Goal: Contribute content: Contribute content

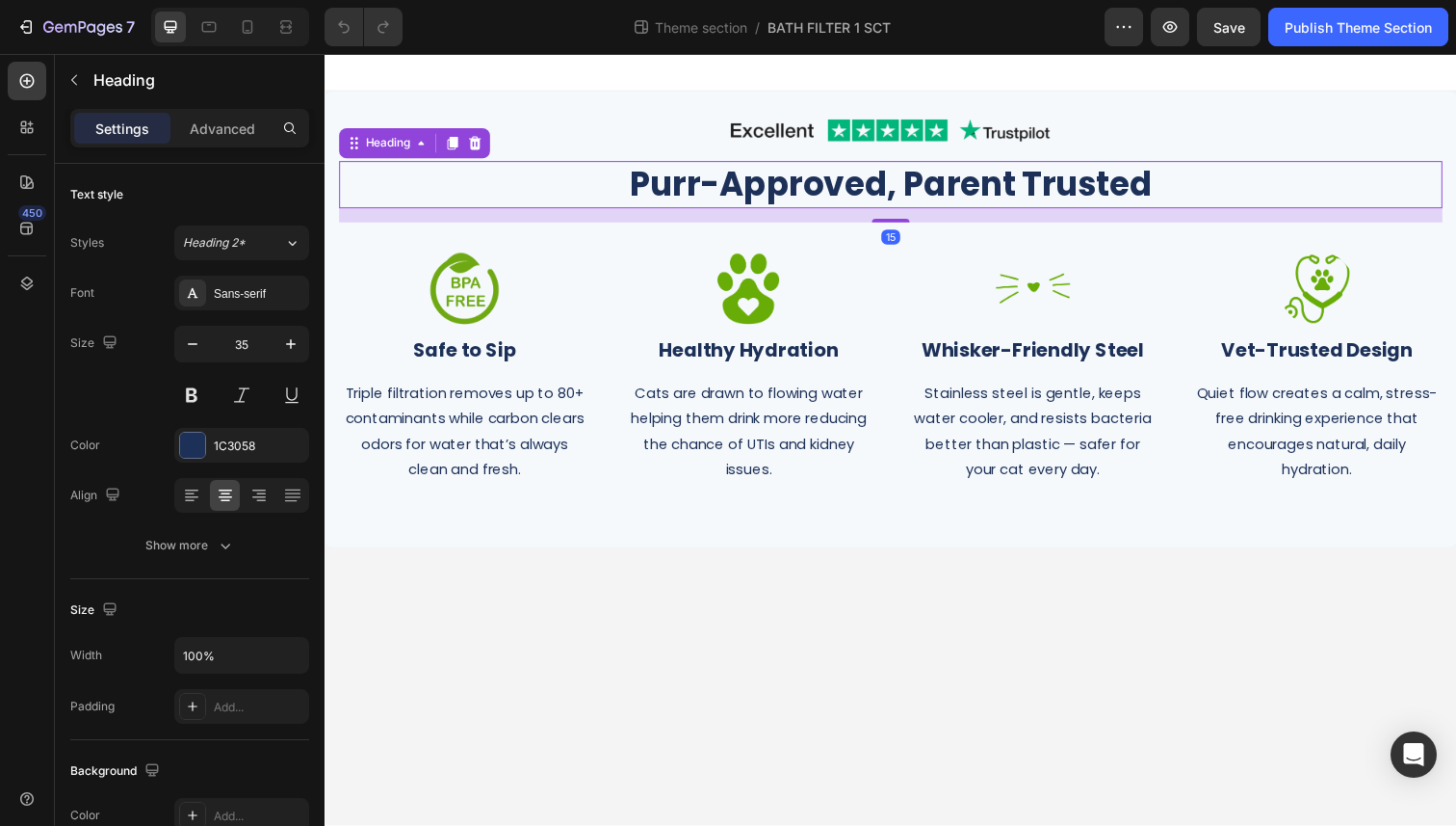
click at [942, 193] on h2 "Purr-Approved, Parent Trusted" at bounding box center [902, 188] width 1127 height 48
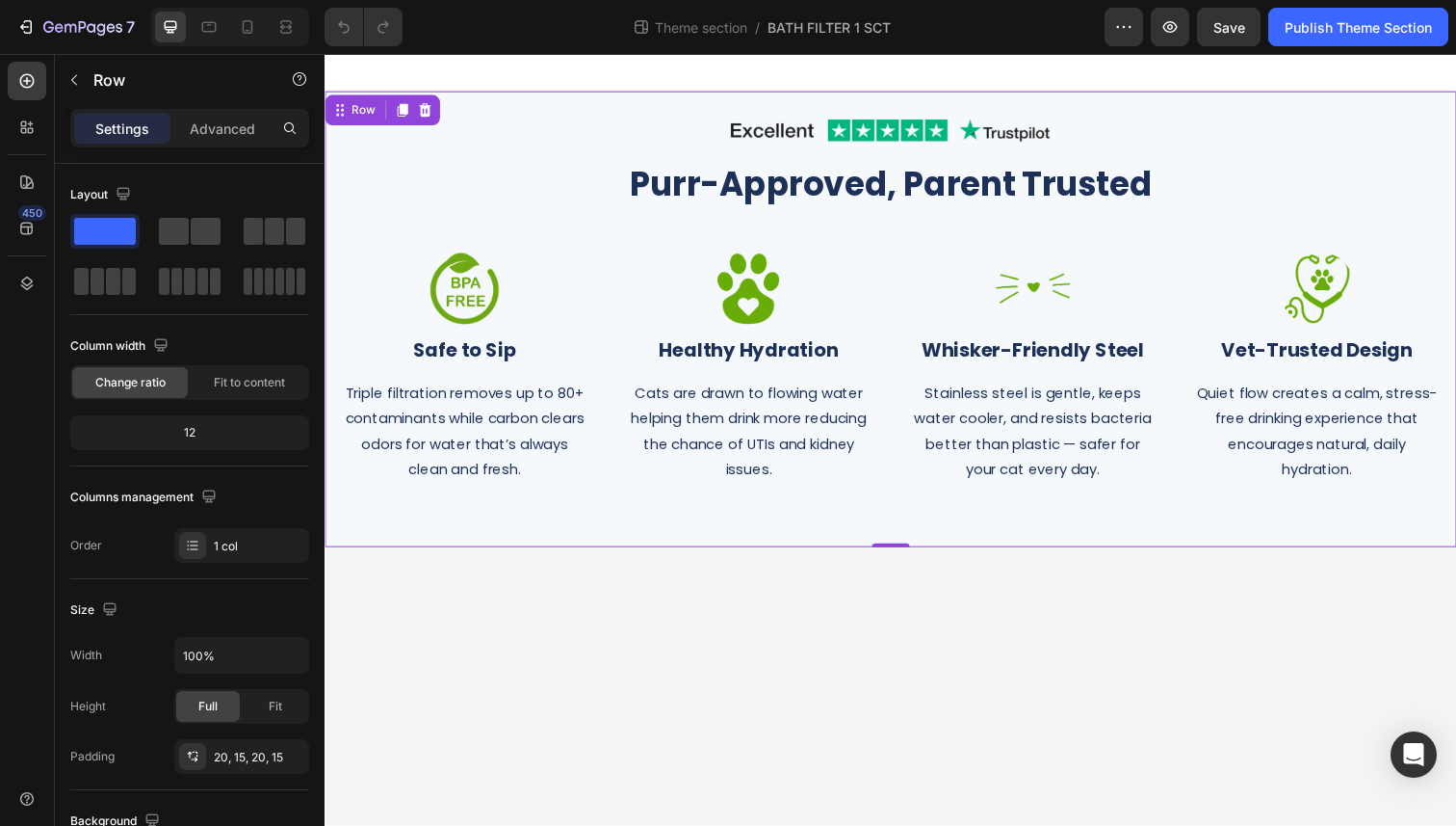
click at [895, 548] on div "Image Row Purr-Approved, Parent Trusted Heading Row Image Safe to Sip Heading T…" at bounding box center [902, 325] width 1156 height 465
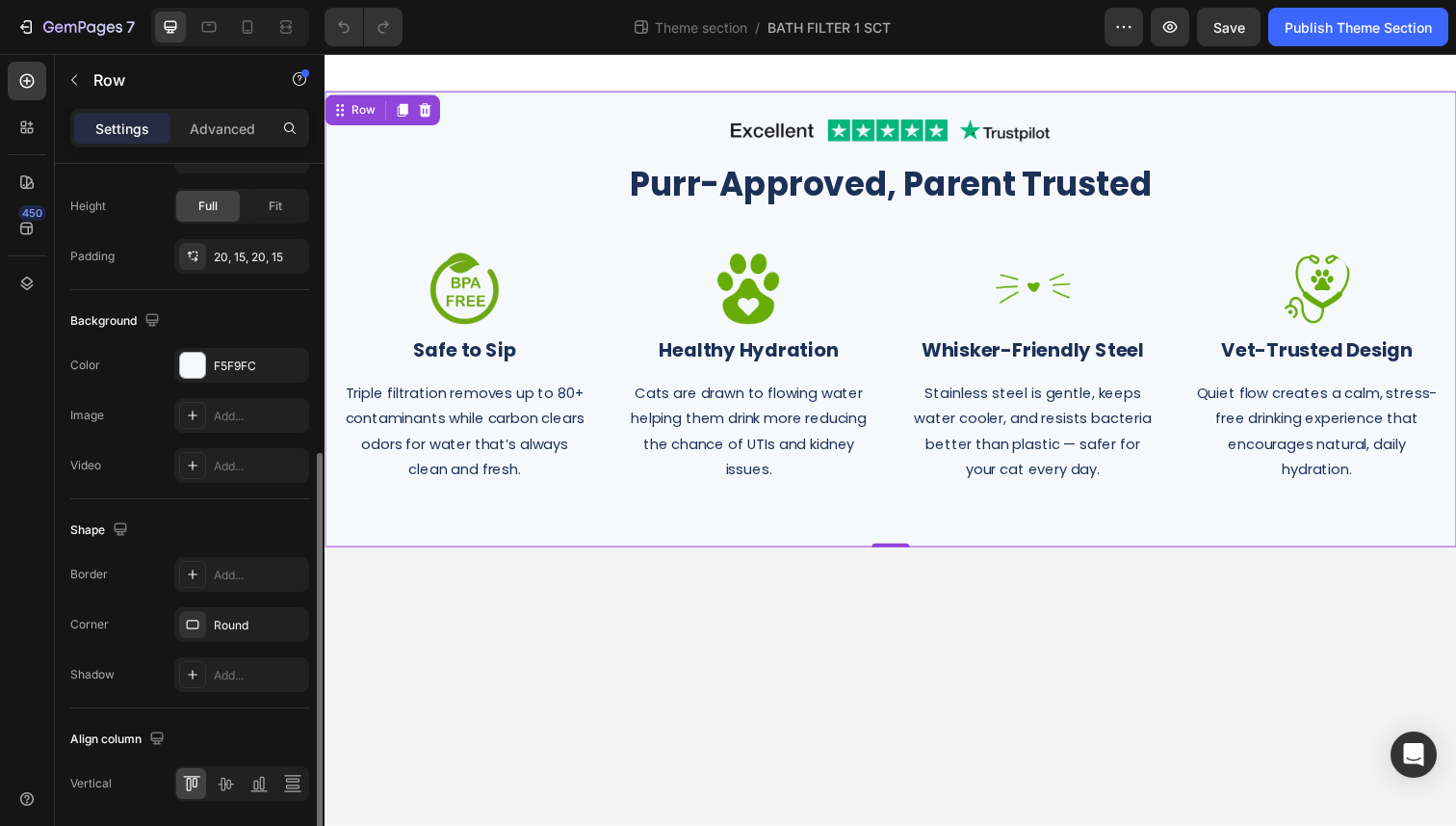
scroll to position [516, 0]
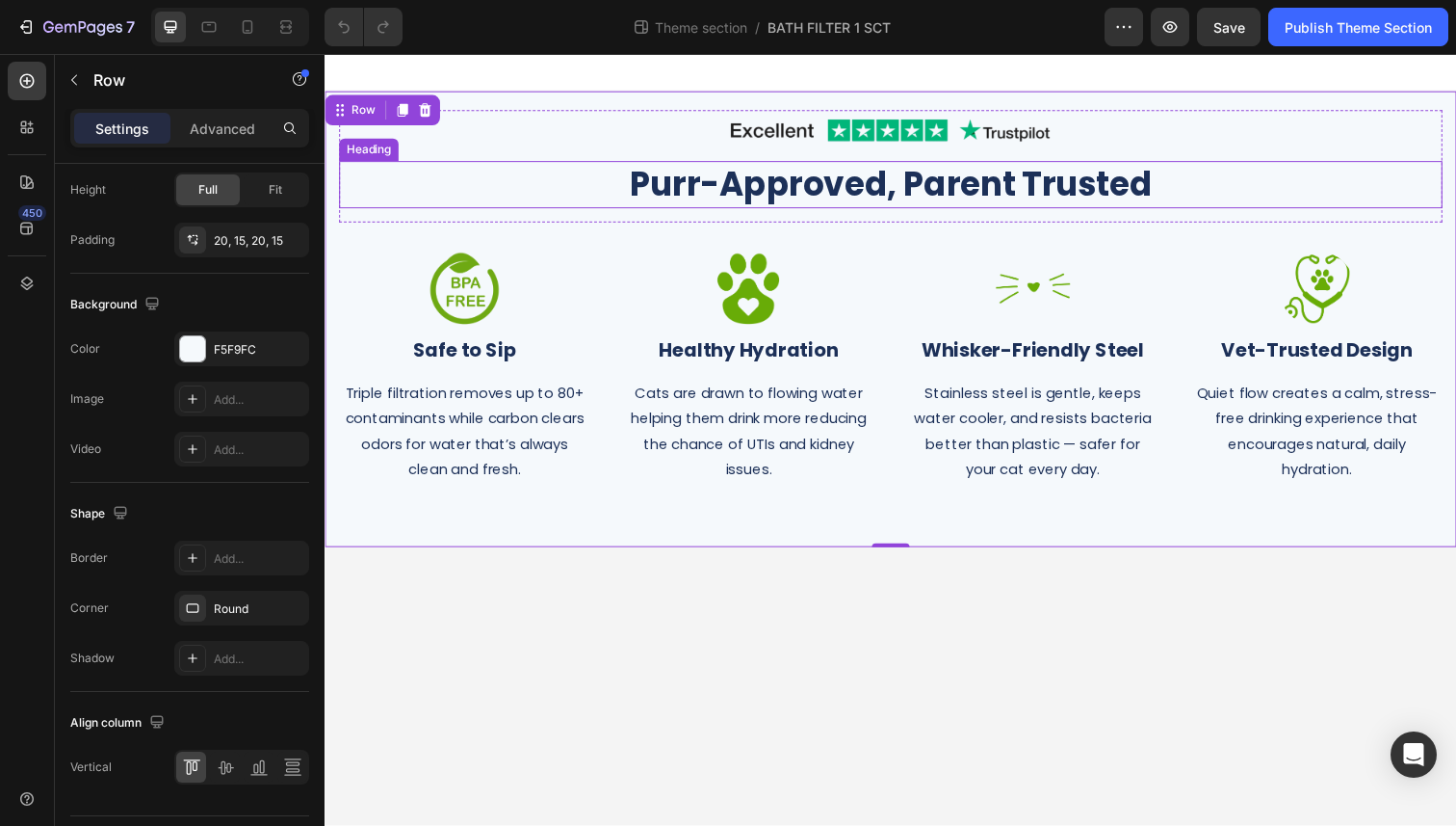
click at [914, 198] on h2 "Purr-Approved, Parent Trusted" at bounding box center [902, 188] width 1127 height 48
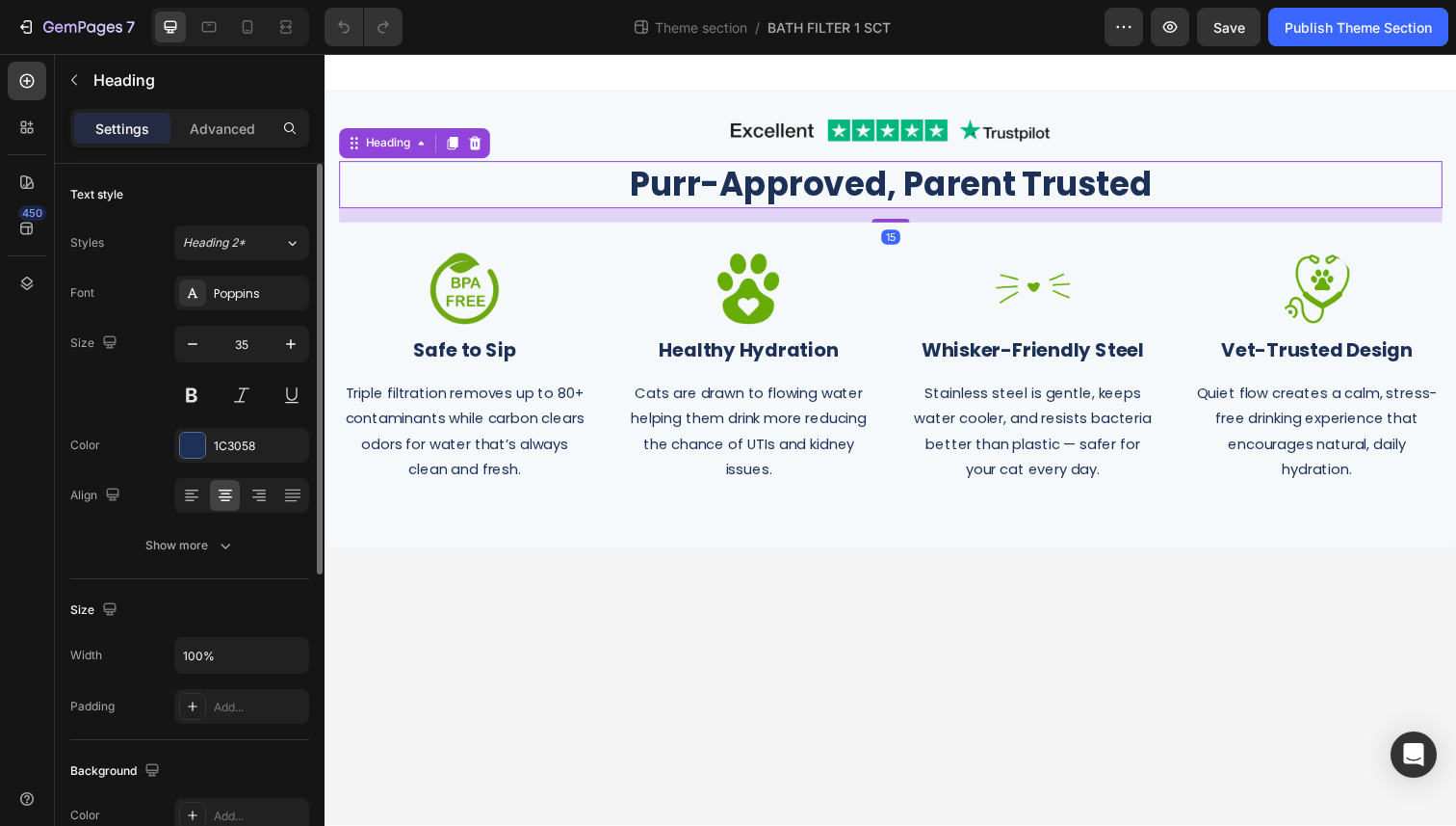
click at [914, 198] on h2 "Purr-Approved, Parent Trusted" at bounding box center [902, 188] width 1127 height 48
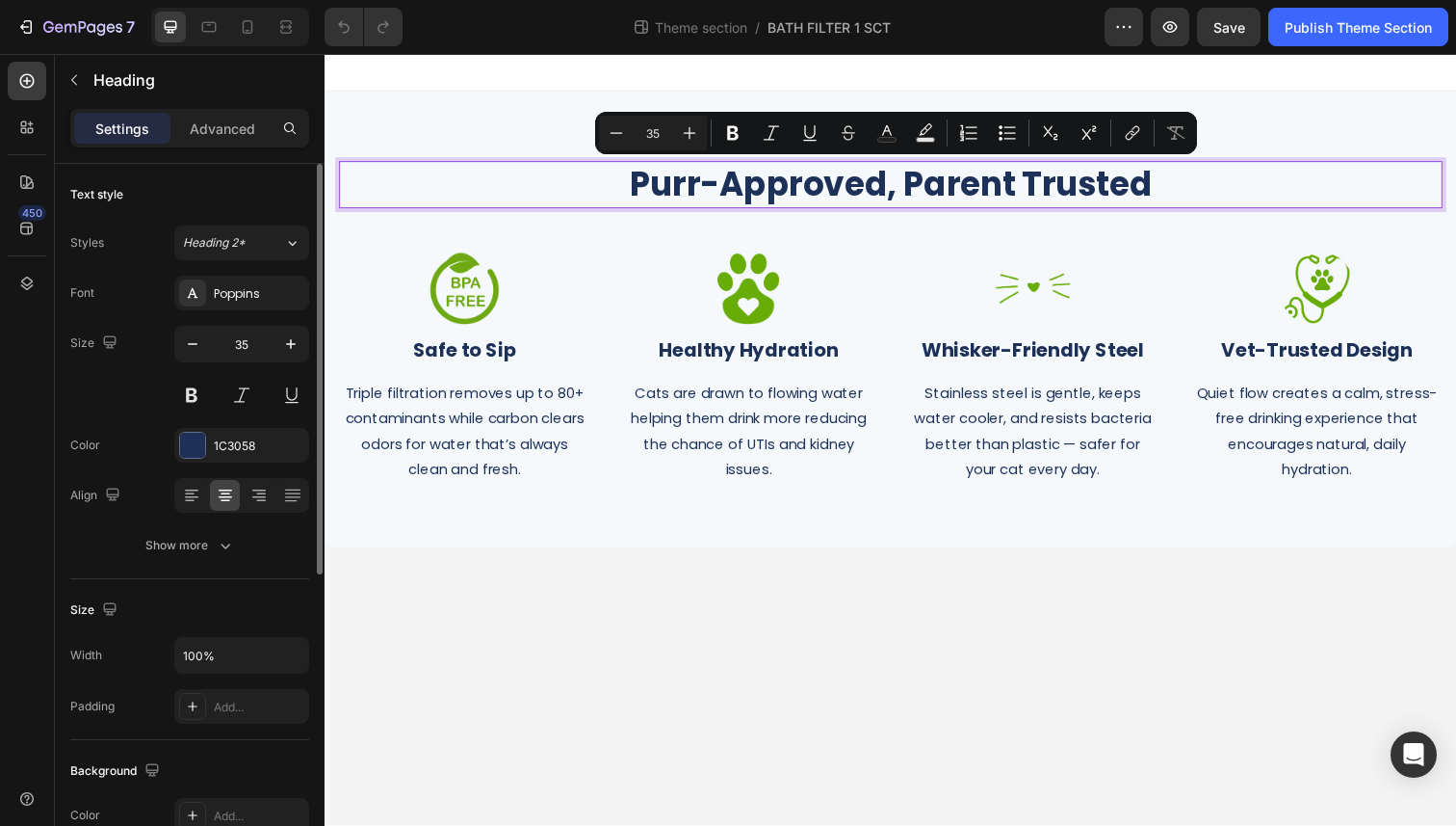
click at [914, 198] on p "Purr-Approved, Parent Trusted" at bounding box center [902, 188] width 1123 height 45
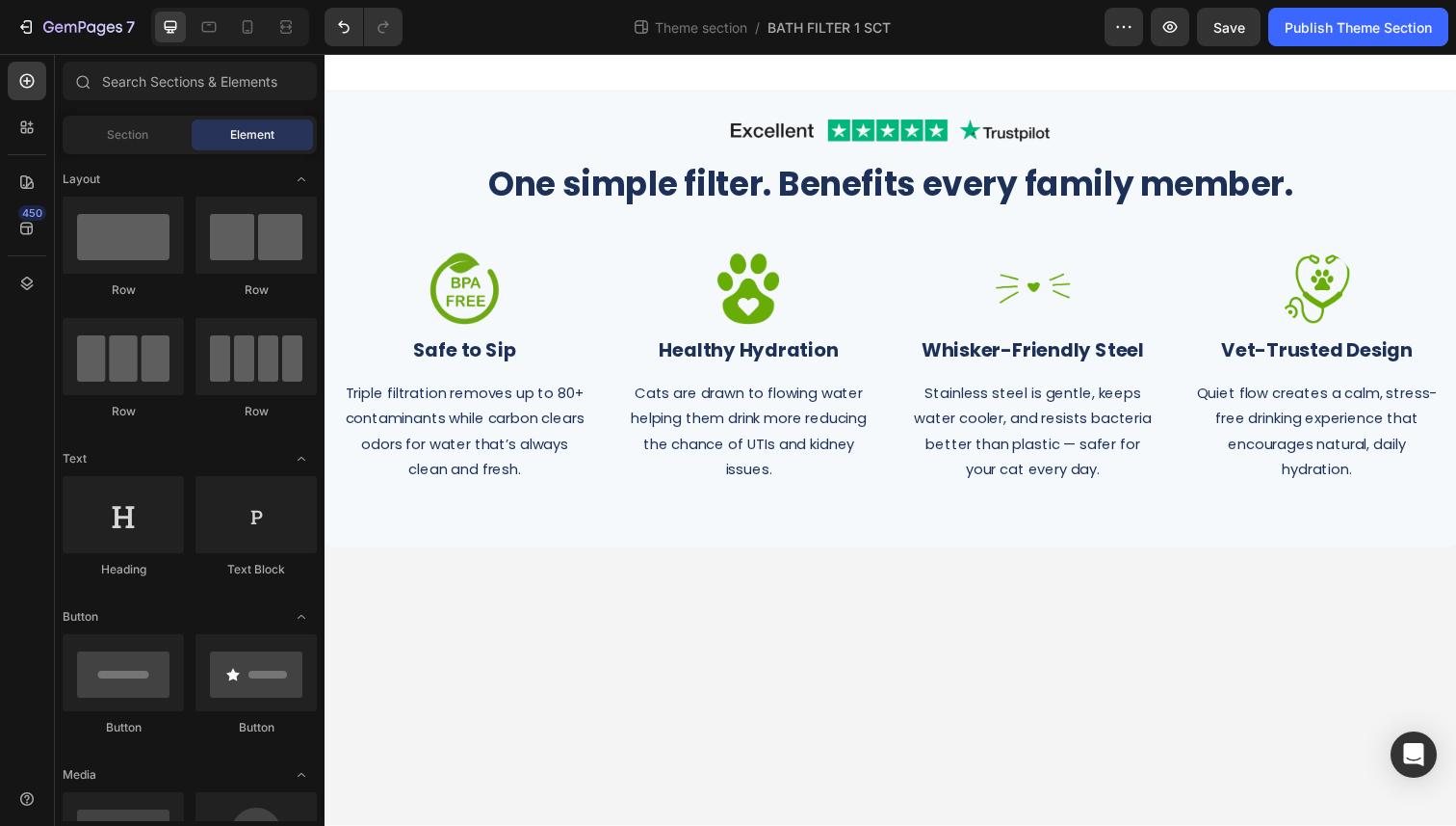
click at [820, 627] on body "Image Row One simple filter. Benefits every family member. Heading Row Image Sa…" at bounding box center [902, 447] width 1156 height 788
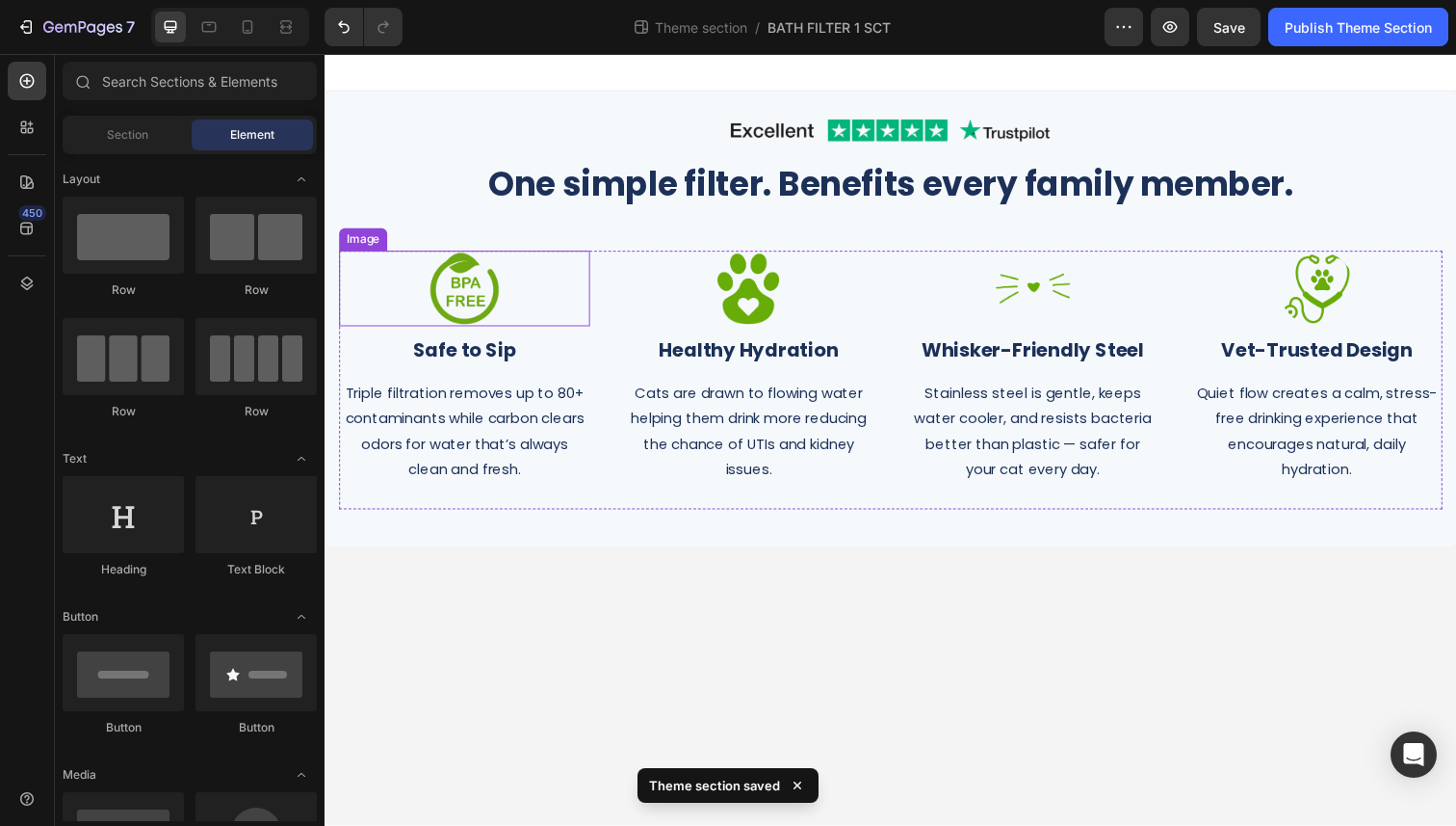
click at [470, 290] on img at bounding box center [467, 294] width 78 height 78
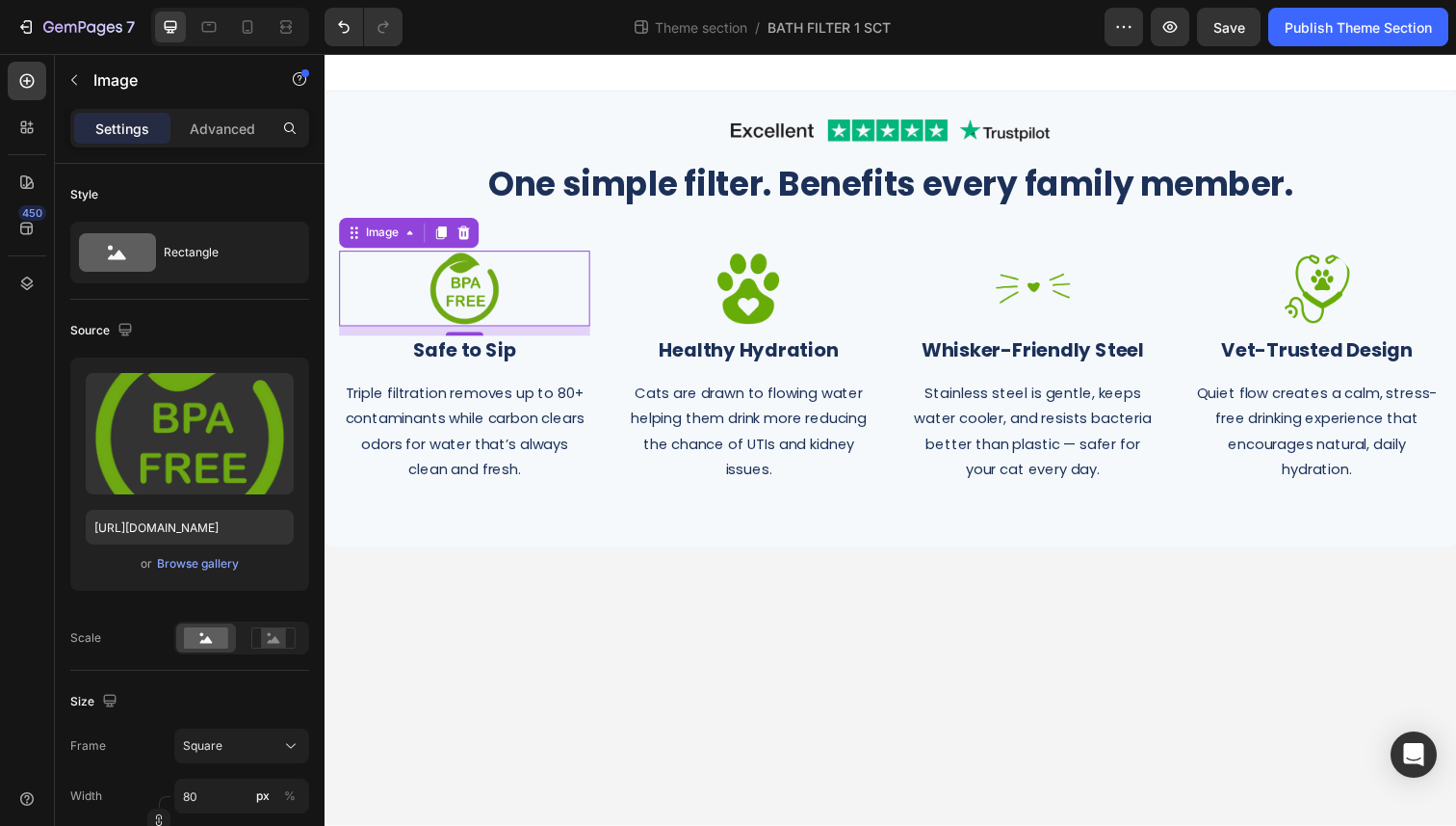
click at [710, 597] on body "Image Row One simple filter. Benefits every family member. Heading Row Image 10…" at bounding box center [902, 447] width 1156 height 788
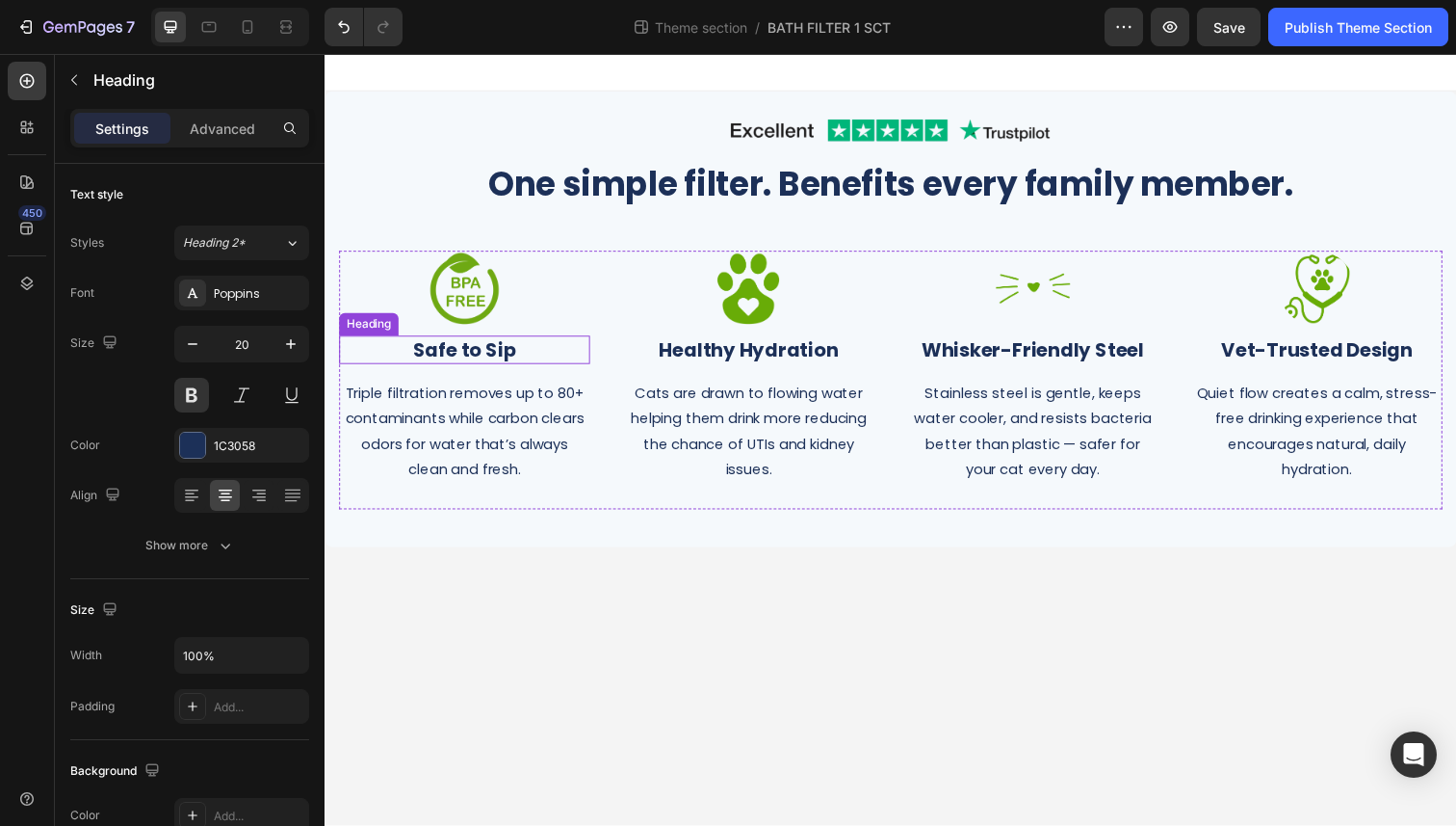
click at [447, 356] on h2 "Safe to Sip" at bounding box center [467, 356] width 256 height 29
click at [447, 356] on p "Safe to Sip" at bounding box center [467, 356] width 252 height 25
click at [445, 421] on p "Triple filtration removes up to 80+ contaminants while carbon clears odors for …" at bounding box center [467, 439] width 252 height 104
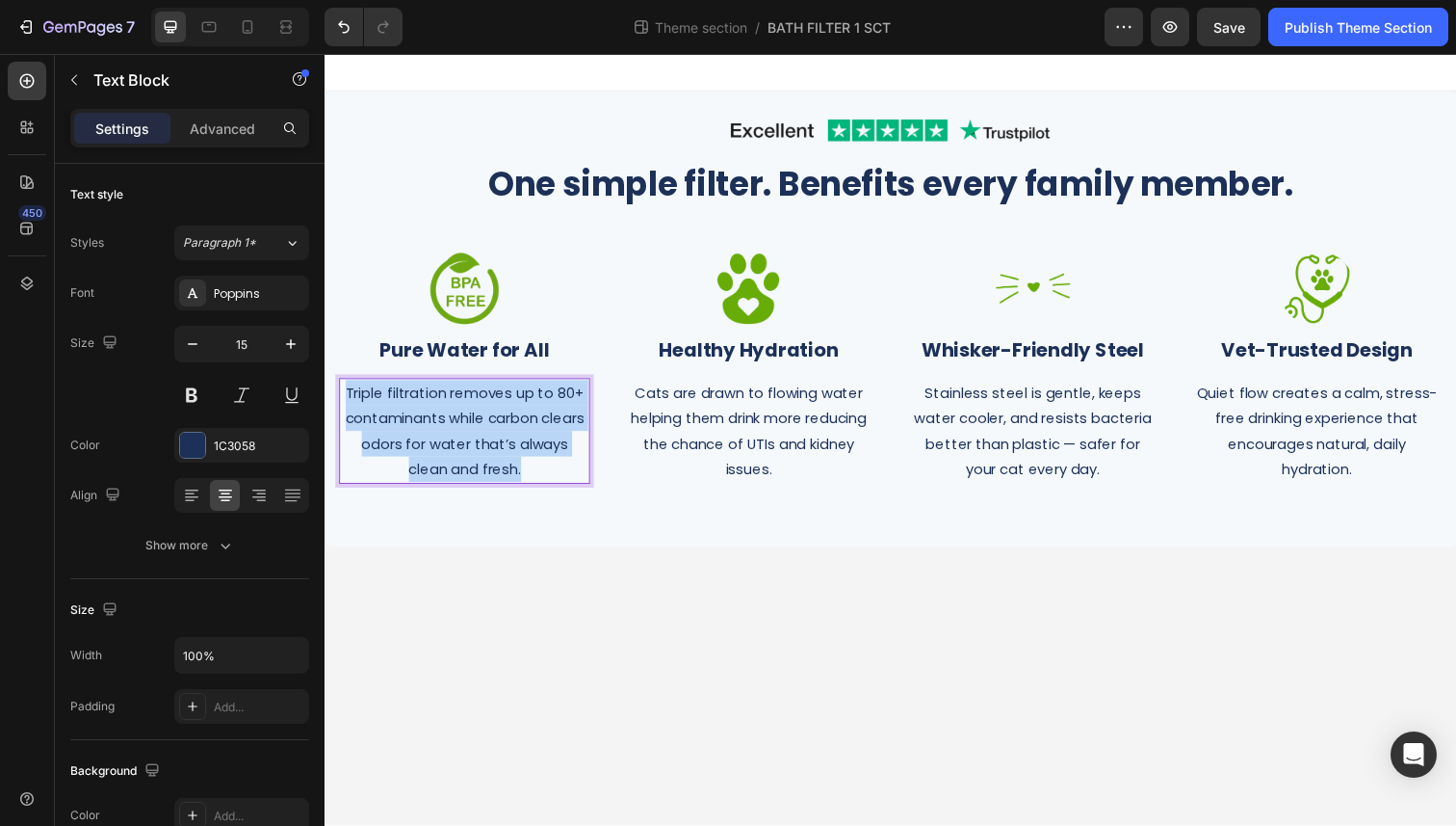
click at [445, 421] on p "Triple filtration removes up to 80+ contaminants while carbon clears odors for …" at bounding box center [467, 439] width 252 height 104
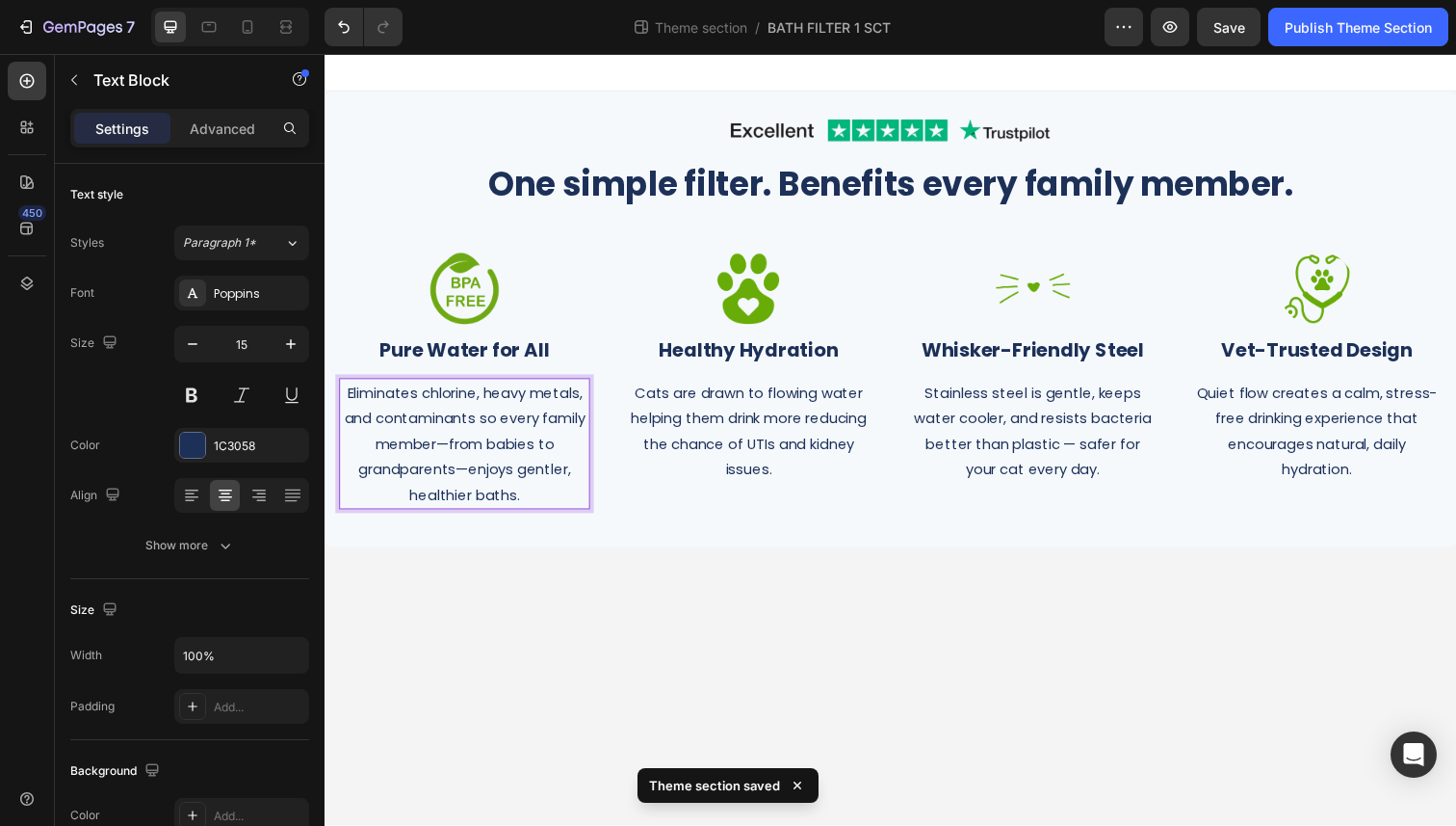
click at [615, 614] on body "Image Row One simple filter. Benefits every family member. Heading Row Image ⁠⁠…" at bounding box center [902, 447] width 1156 height 788
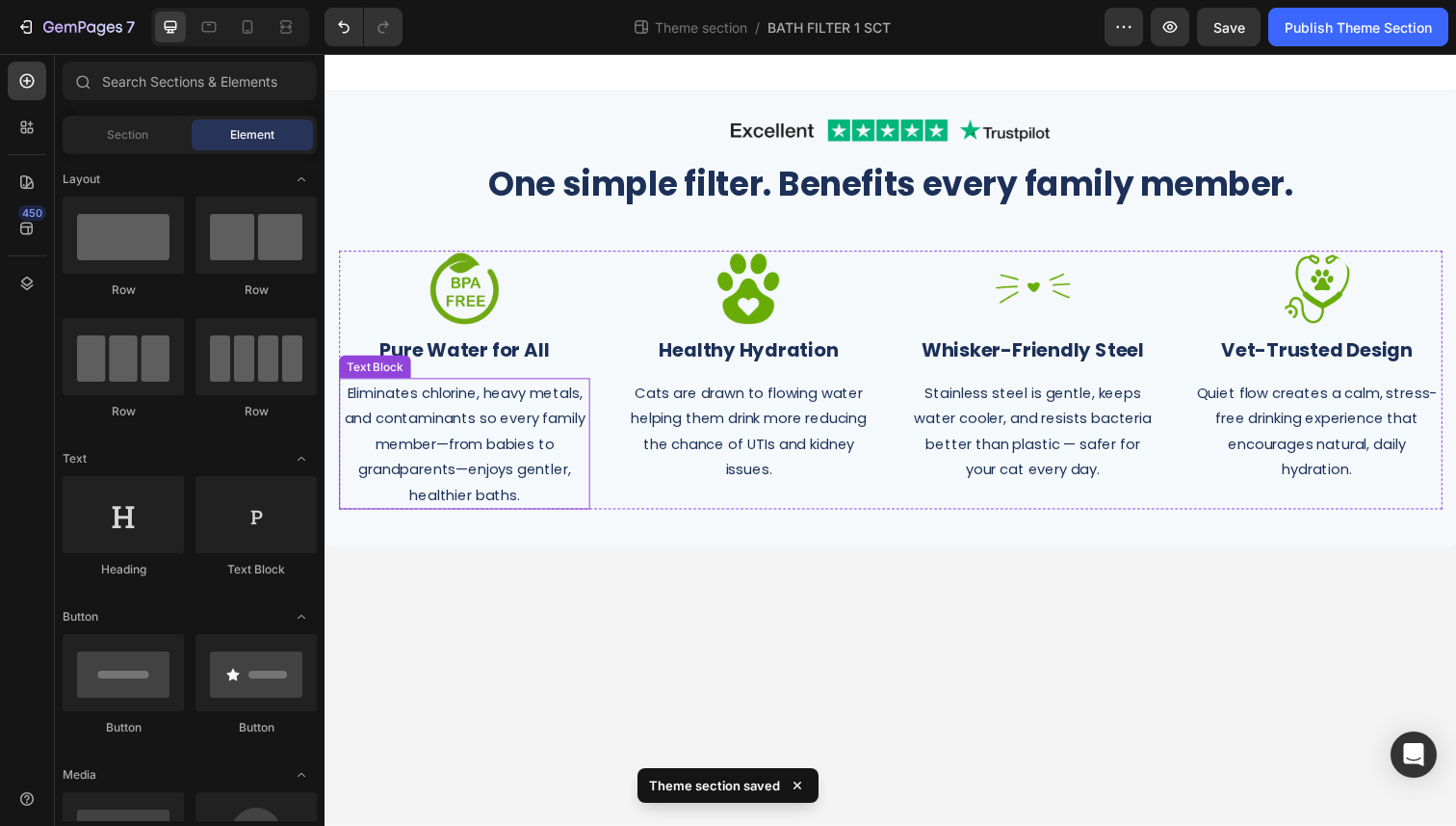
click at [423, 433] on p "Eliminates chlorine, heavy metals, and contaminants so every family member—from…" at bounding box center [467, 452] width 252 height 130
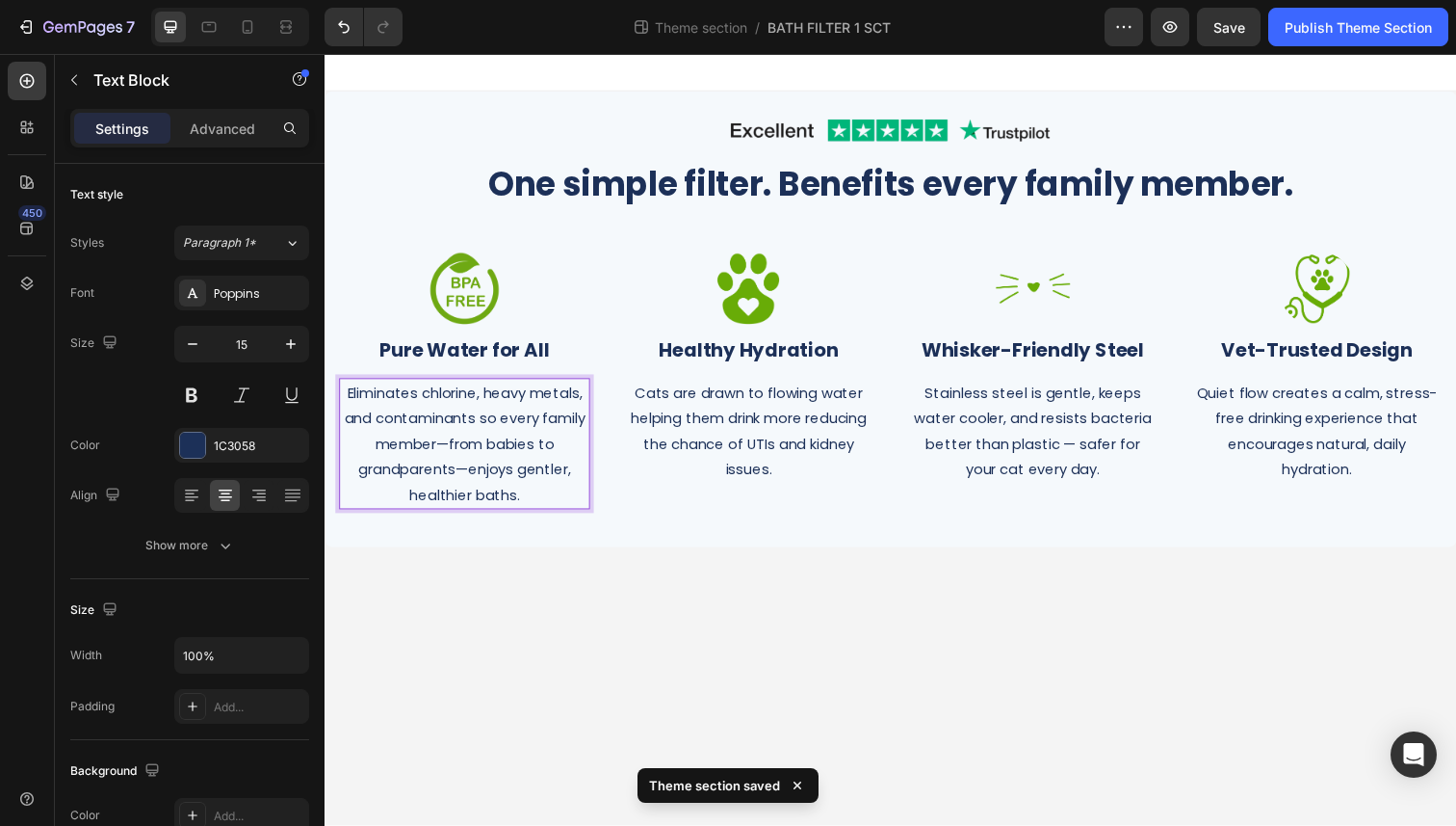
click at [463, 450] on p "Eliminates chlorine, heavy metals, and contaminants so every family member—from…" at bounding box center [467, 452] width 252 height 130
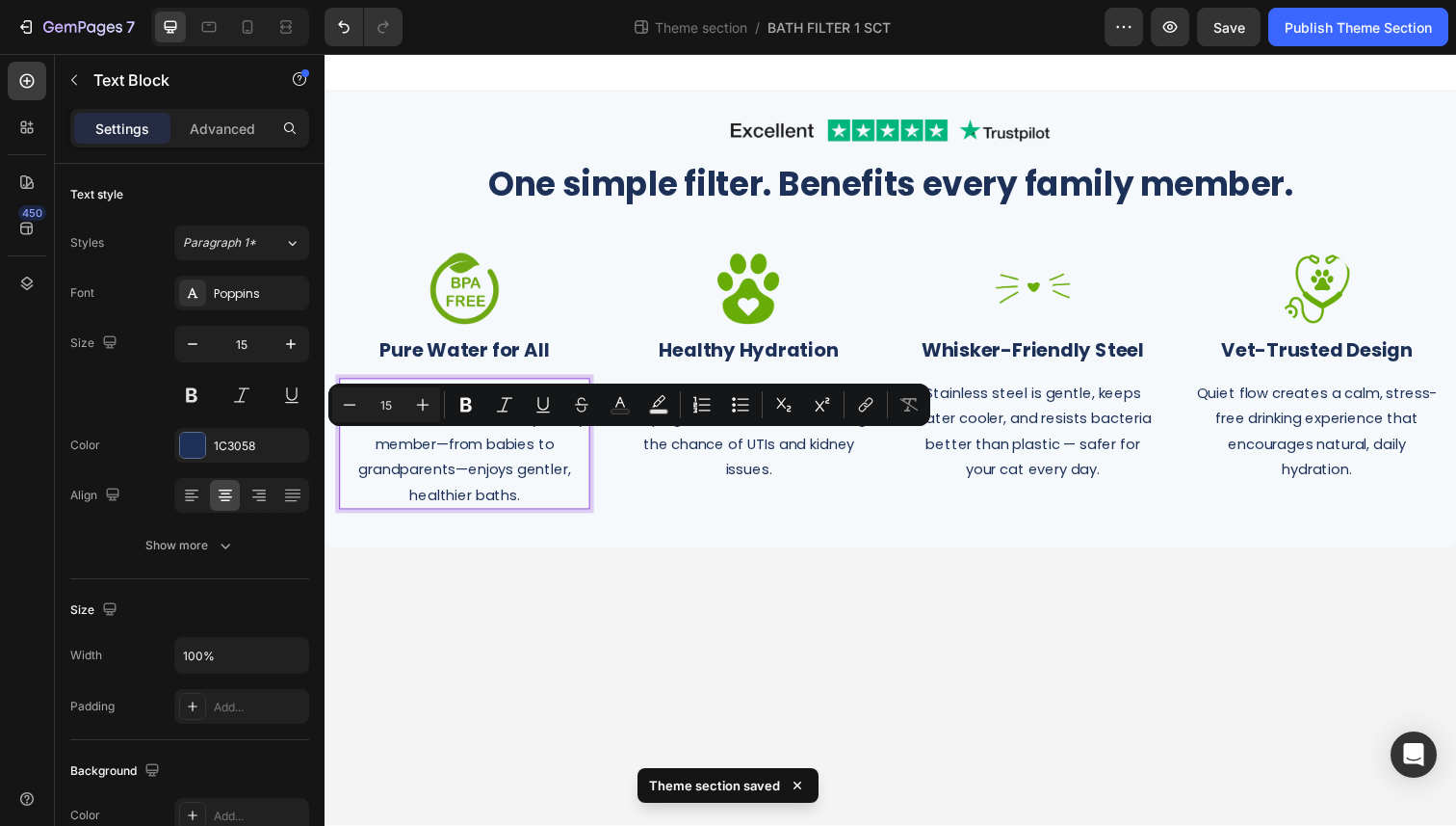
click at [450, 450] on p "Eliminates chlorine, heavy metals, and contaminants so every family member—from…" at bounding box center [467, 452] width 252 height 130
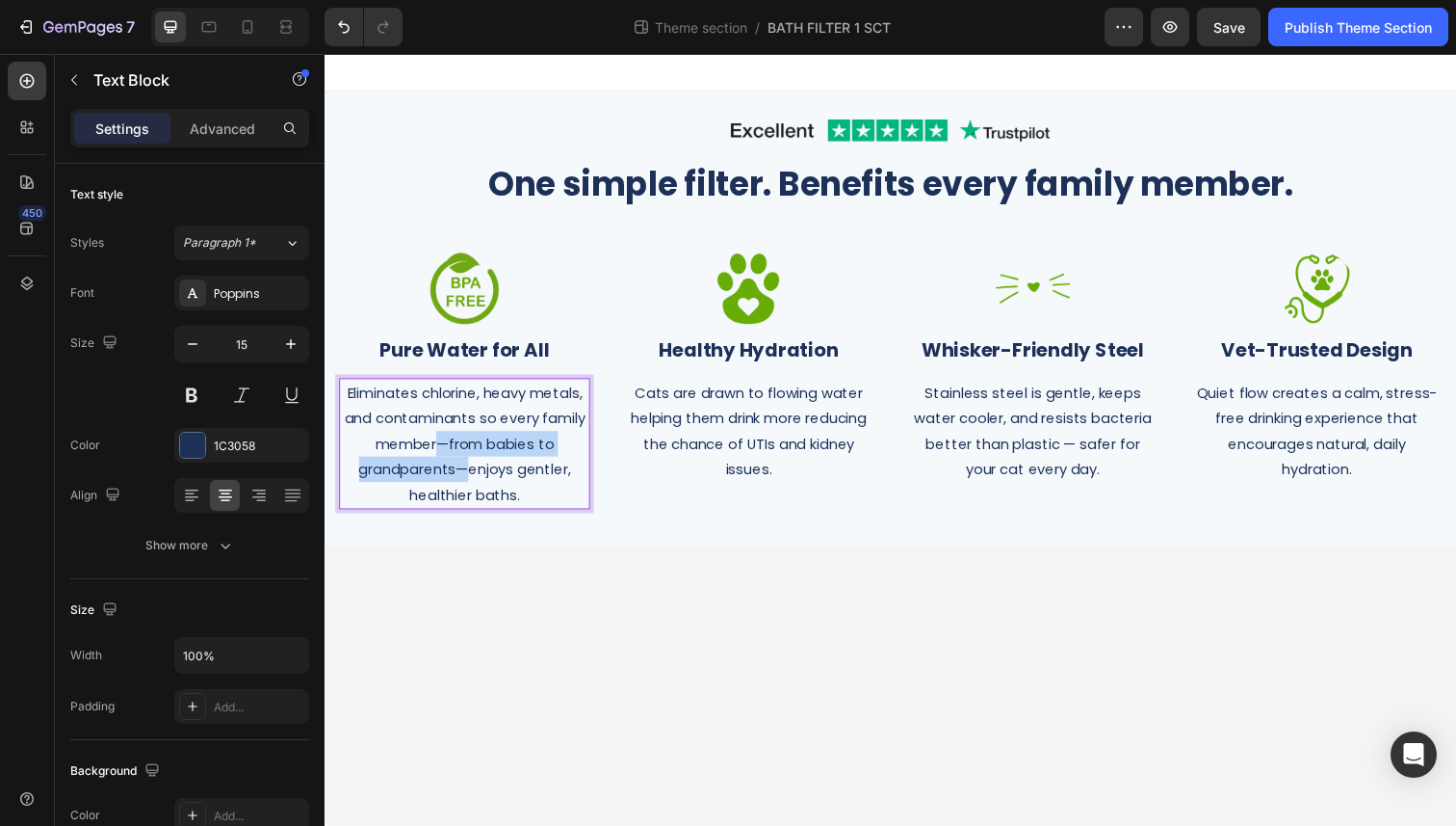
drag, startPoint x: 440, startPoint y: 449, endPoint x: 467, endPoint y: 479, distance: 40.4
click at [467, 479] on p "Eliminates chlorine, heavy metals, and contaminants so every family member—from…" at bounding box center [467, 452] width 252 height 130
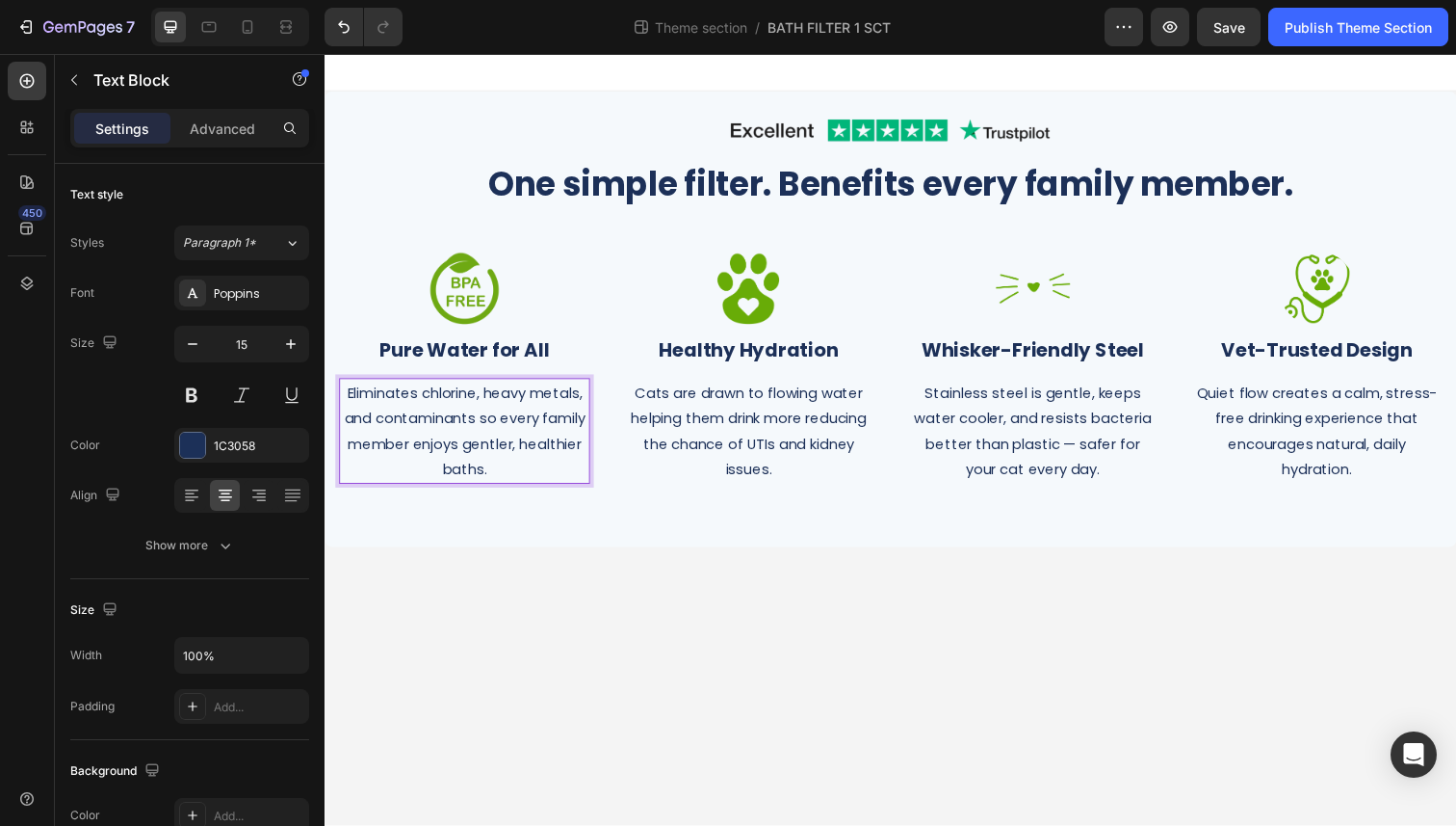
click at [389, 401] on p "Eliminates chlorine, heavy metals, and contaminants so every family member enjo…" at bounding box center [467, 439] width 252 height 104
click at [502, 475] on p "Reduces chlorine, heavy metals, and contaminants so every family member enjoys …" at bounding box center [467, 439] width 252 height 104
click at [377, 425] on p "Reduces chlorine, heavy metals, and contaminants so every family member enjoys …" at bounding box center [467, 439] width 252 height 104
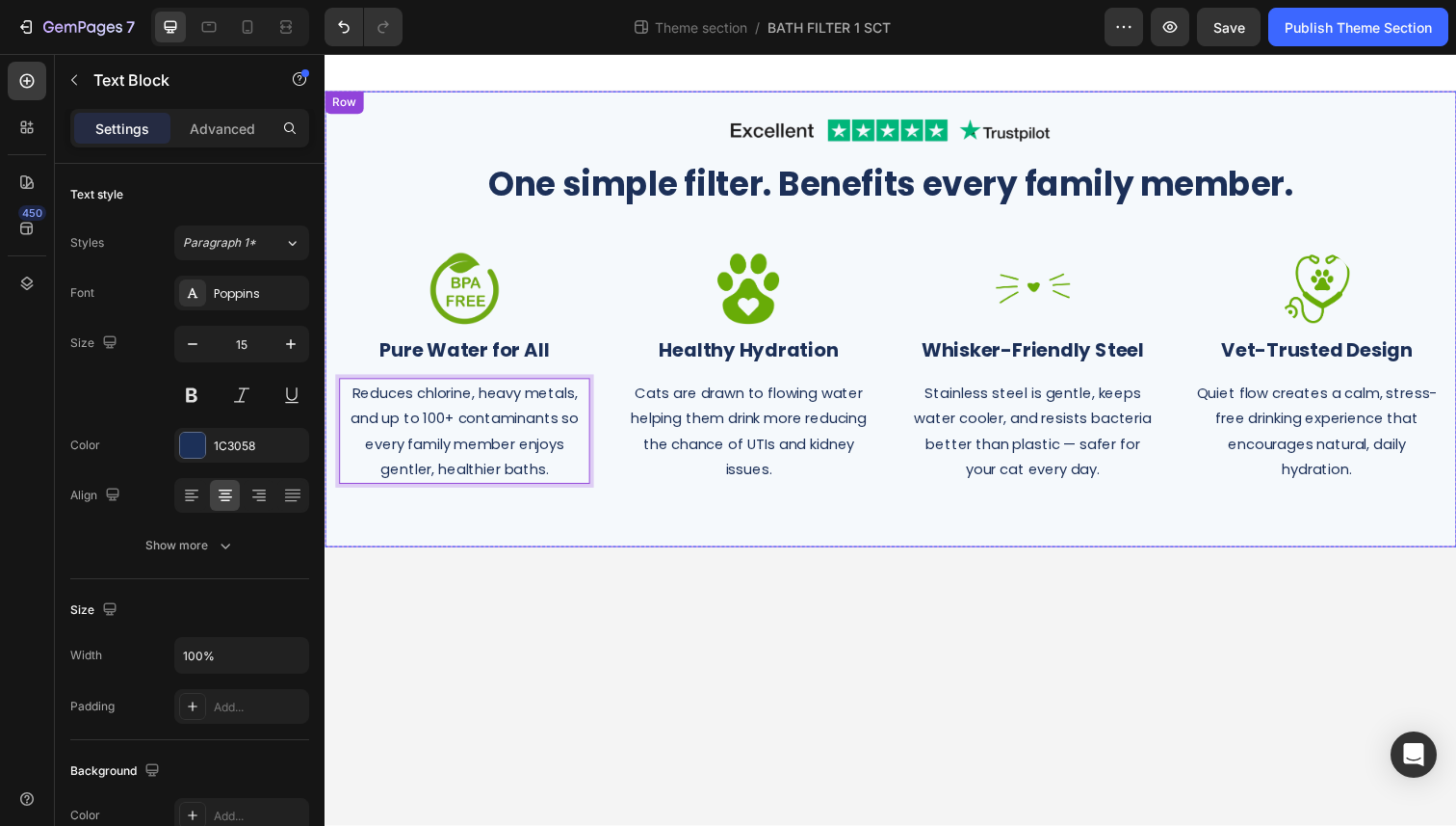
click at [577, 545] on div "Image Row One simple filter. Benefits every family member. Heading Row Image ⁠⁠…" at bounding box center [902, 325] width 1156 height 465
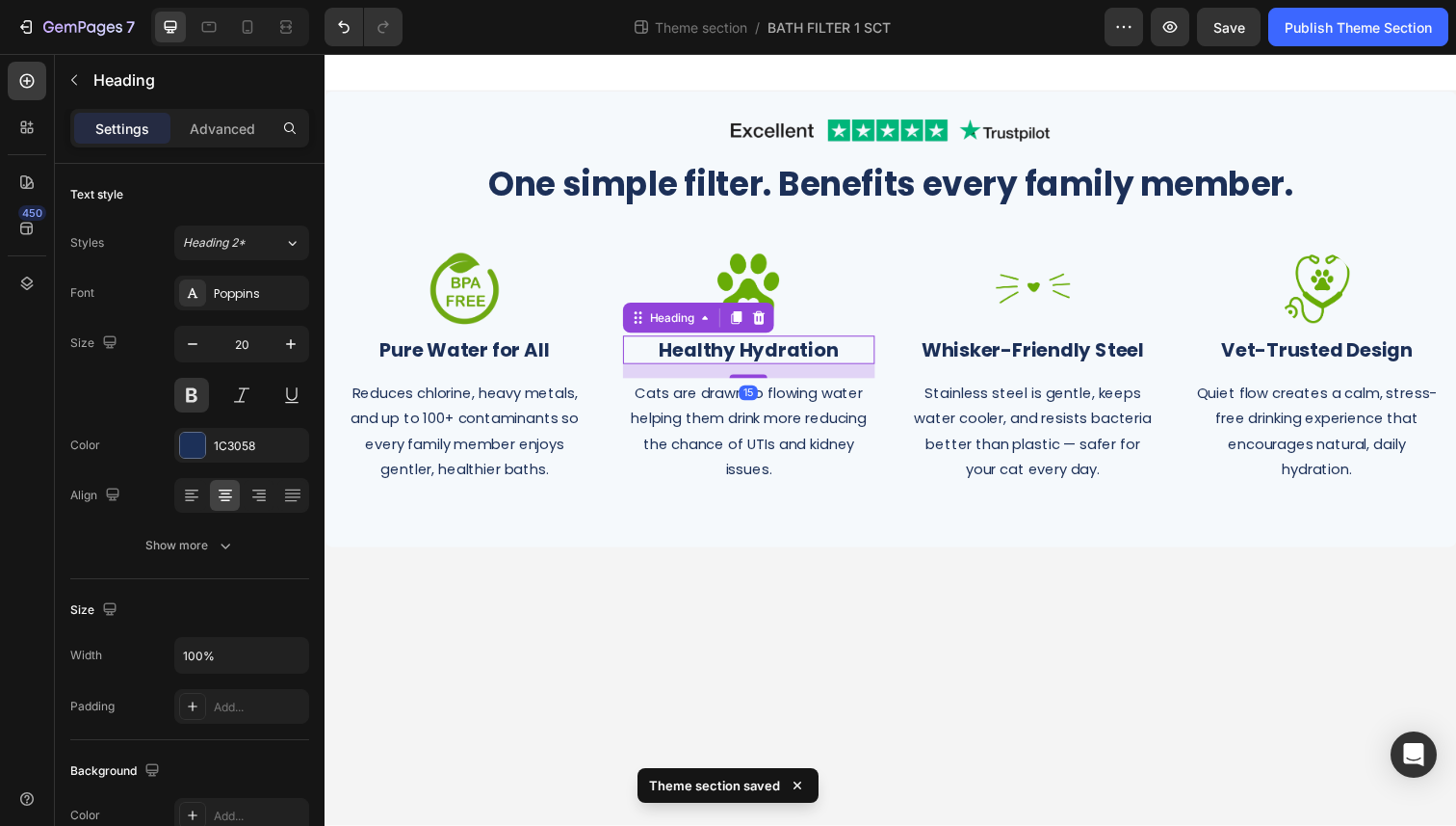
click at [751, 359] on h2 "Healthy Hydration" at bounding box center [757, 356] width 256 height 29
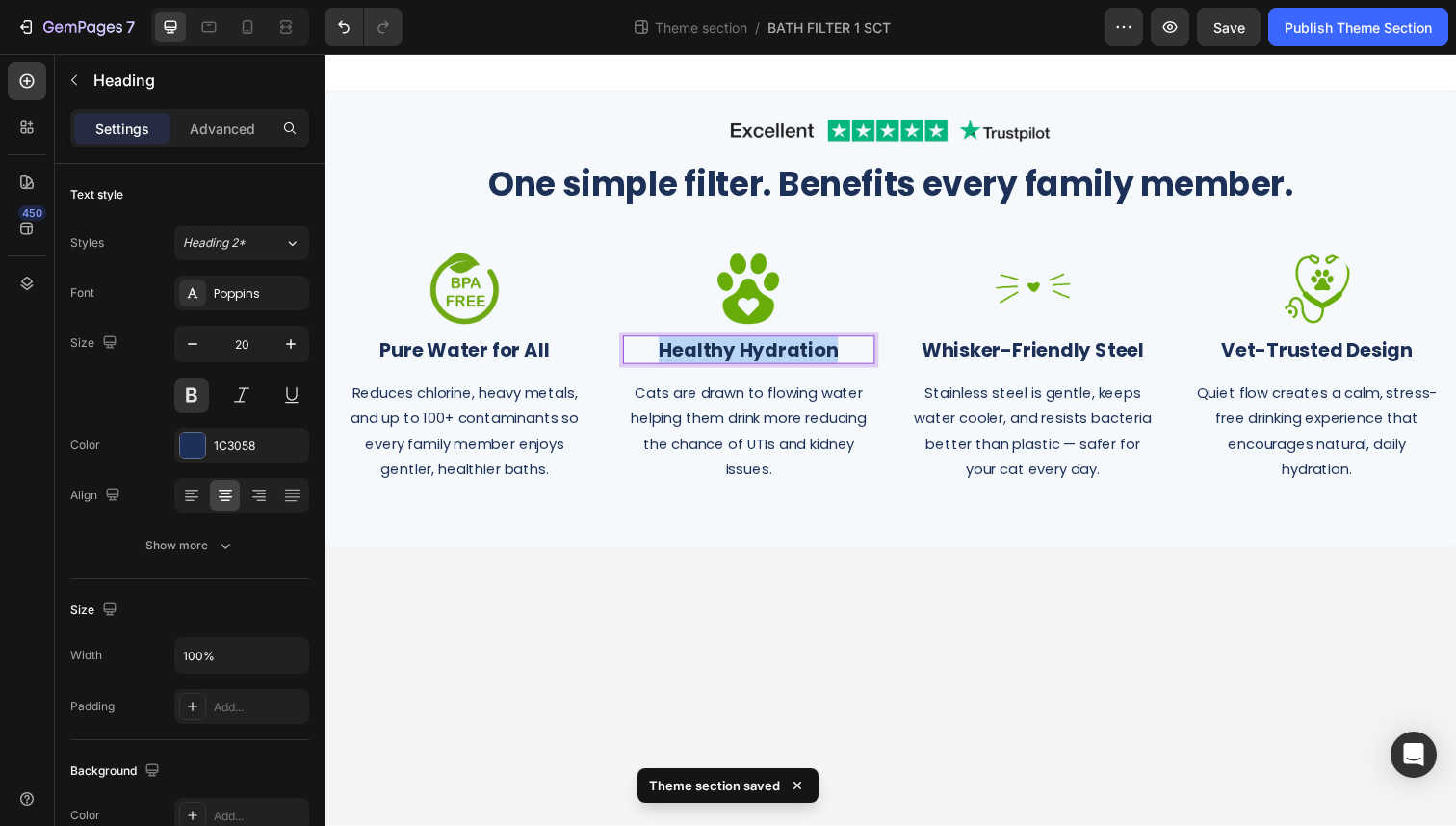
click at [751, 359] on p "Healthy Hydration" at bounding box center [757, 356] width 252 height 25
click at [786, 420] on p "Cats are drawn to flowing water helping them drink more reducing the chance of …" at bounding box center [757, 439] width 252 height 104
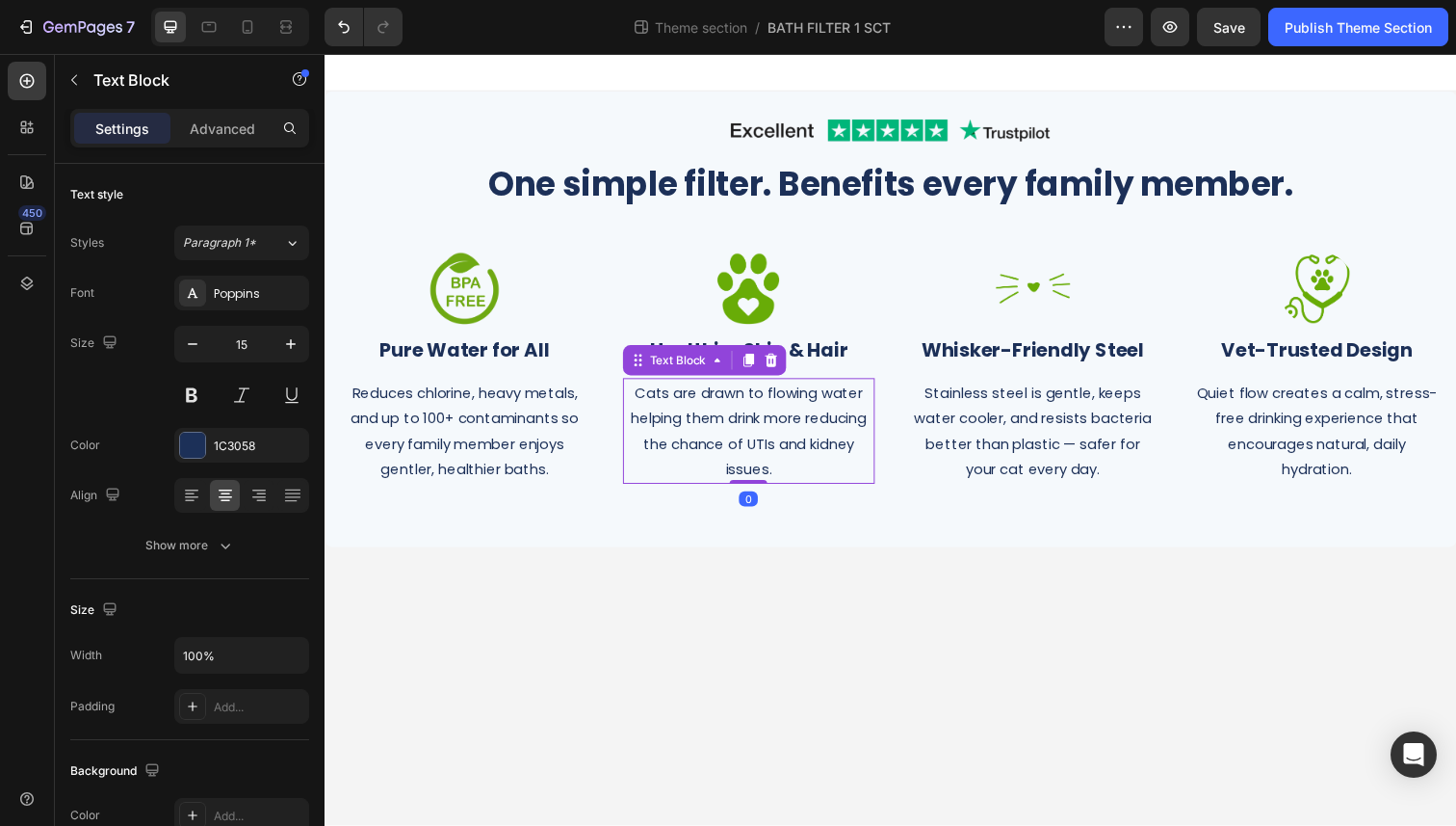
click at [786, 420] on p "Cats are drawn to flowing water helping them drink more reducing the chance of …" at bounding box center [757, 439] width 252 height 104
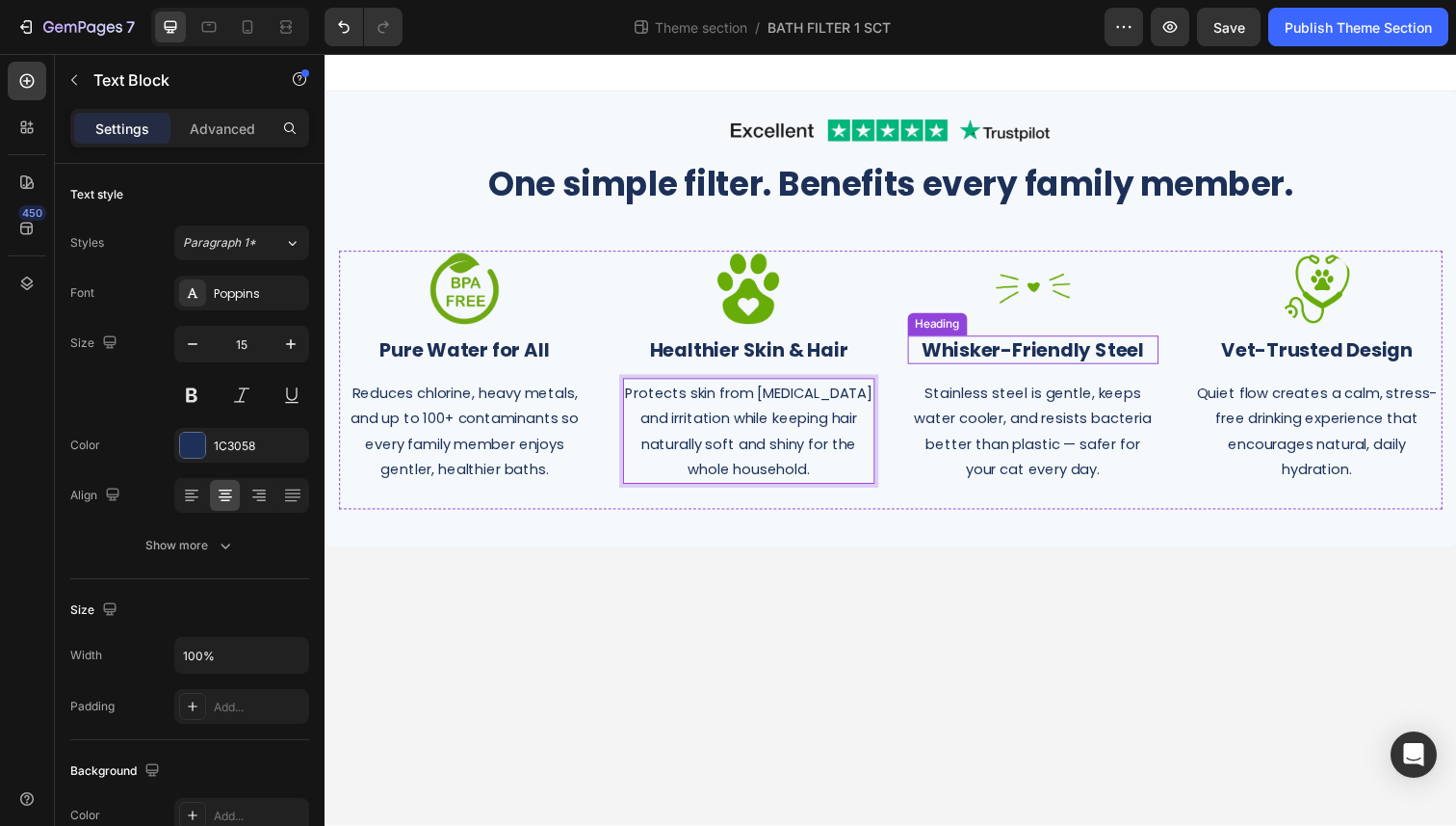
click at [1041, 362] on h2 "Whisker-Friendly Steel" at bounding box center [1049, 356] width 256 height 29
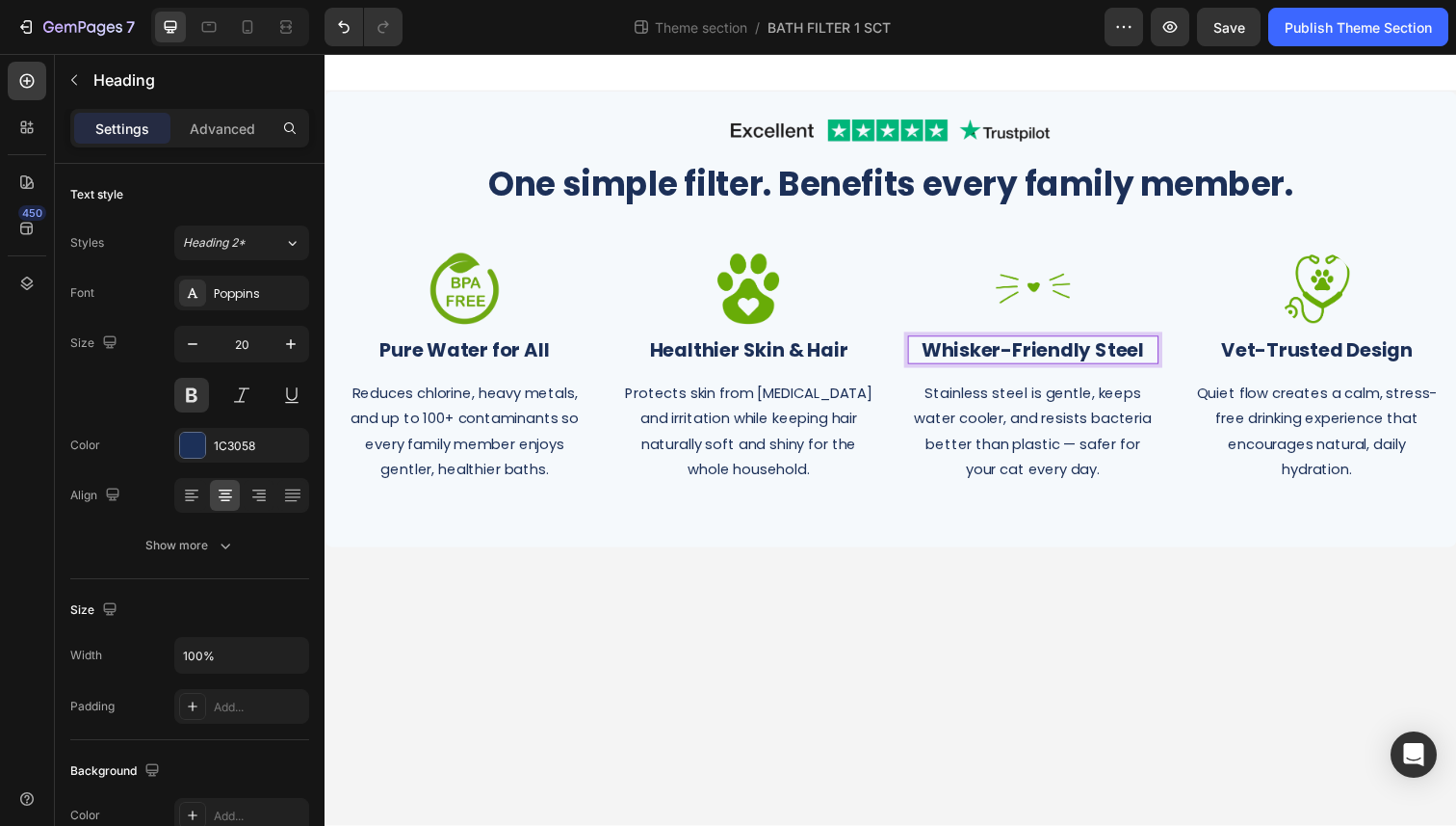
click at [1041, 362] on h2 "Whisker-Friendly Steel" at bounding box center [1049, 356] width 256 height 29
click at [1041, 362] on p "Whisker-Friendly Steel" at bounding box center [1048, 356] width 252 height 25
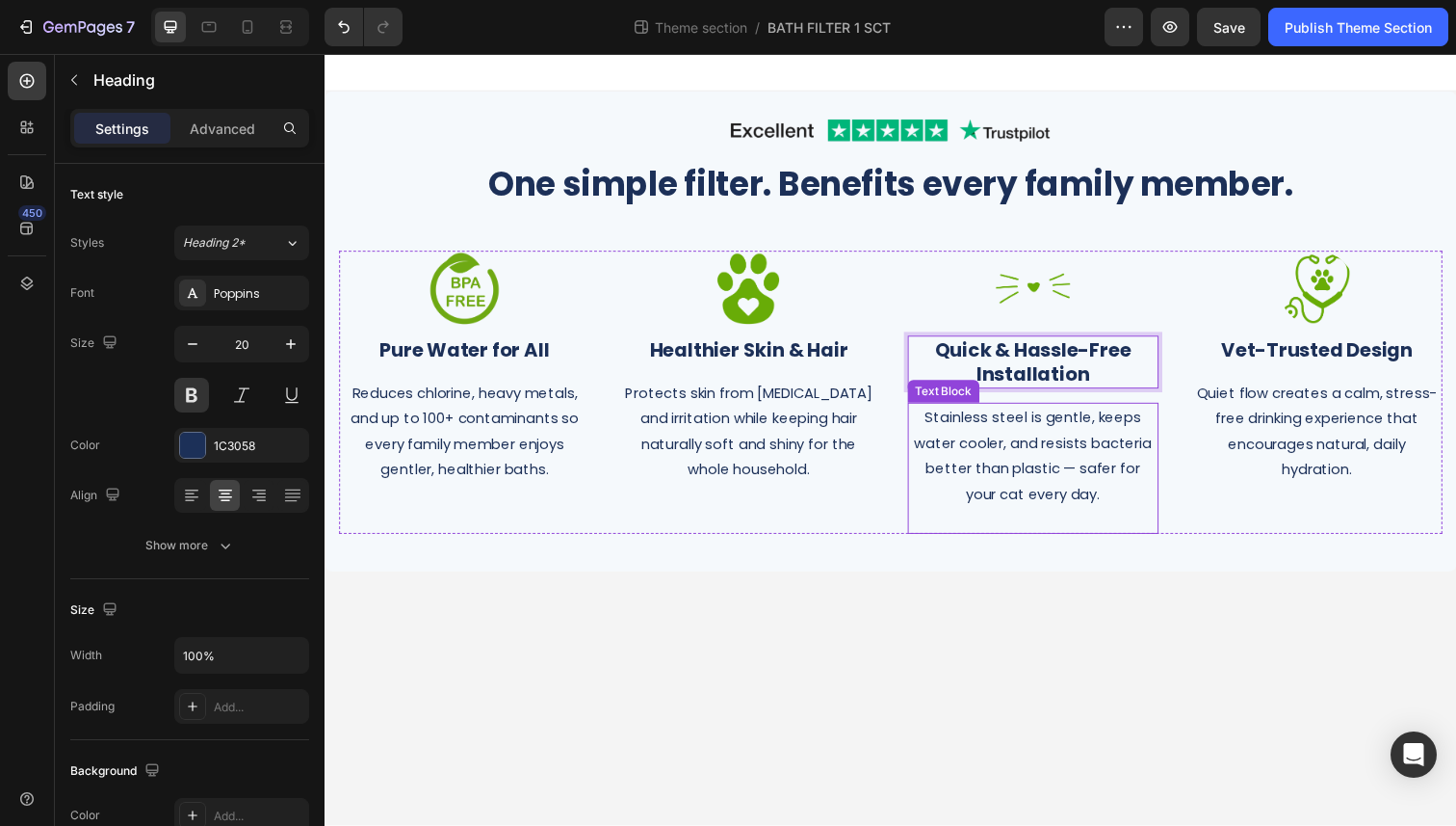
click at [959, 461] on p "Stainless steel is gentle, keeps water cooler, and resists bacteria better than…" at bounding box center [1048, 464] width 252 height 104
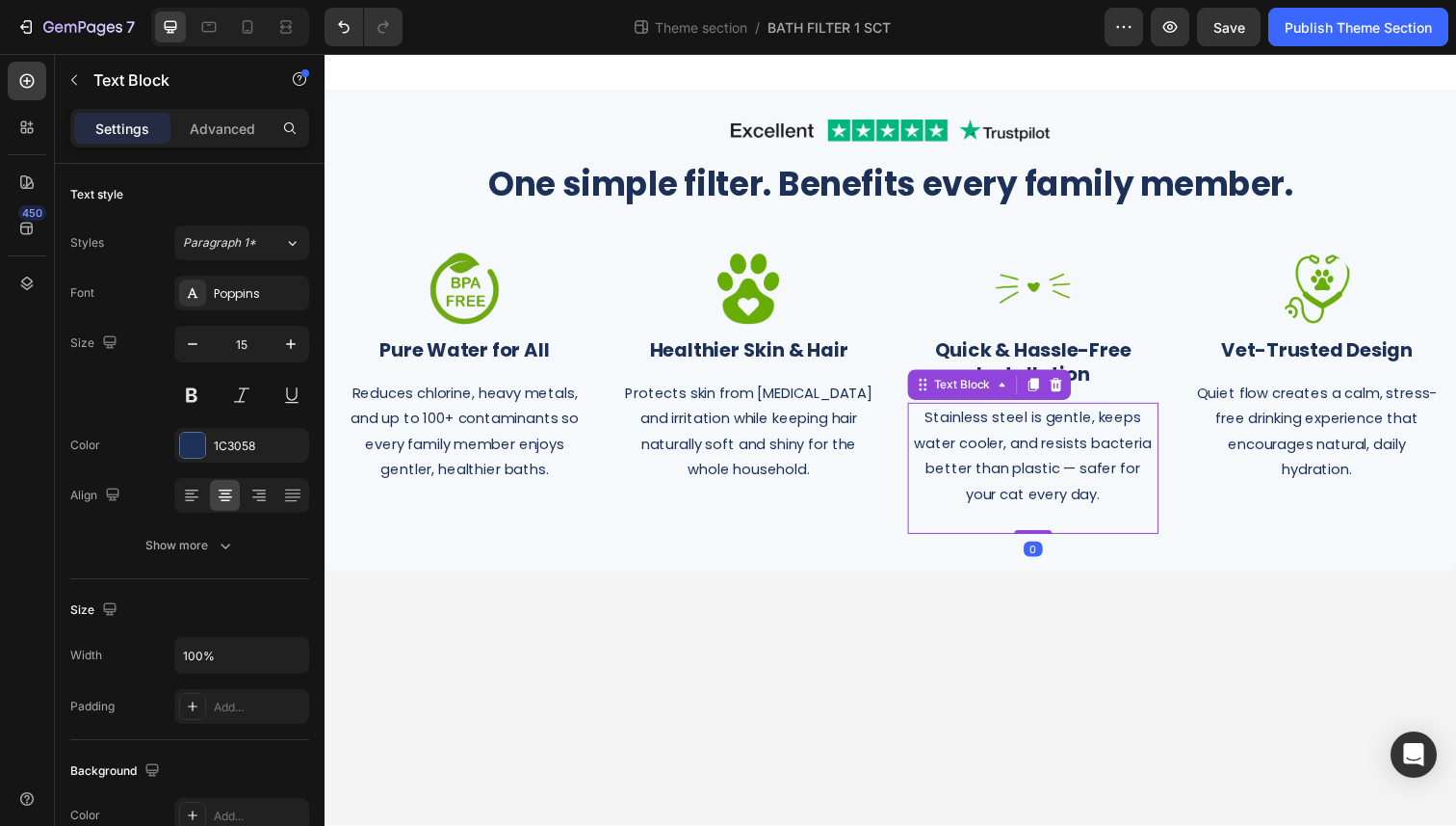
click at [959, 461] on p "Stainless steel is gentle, keeps water cooler, and resists bacteria better than…" at bounding box center [1048, 464] width 252 height 104
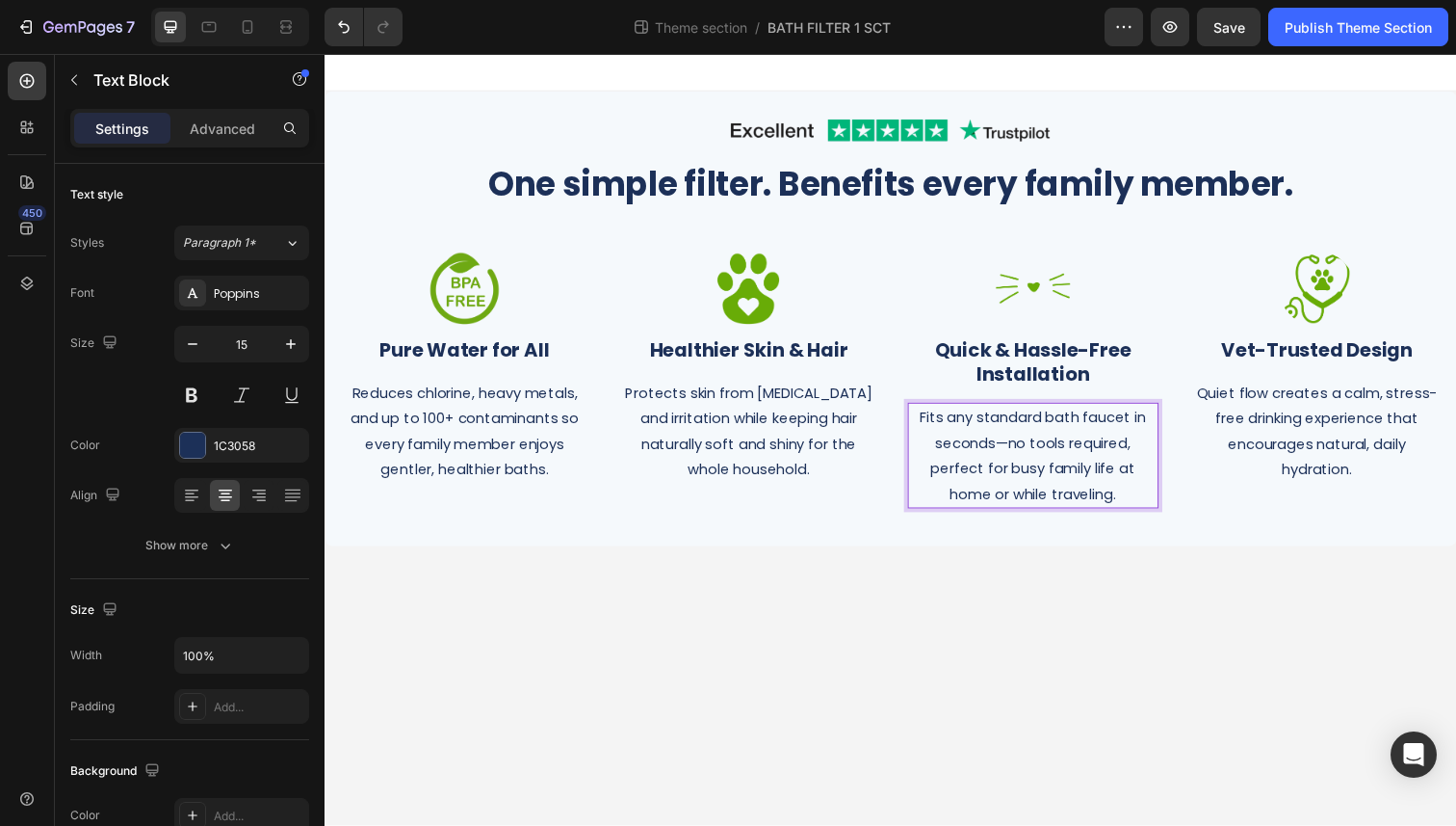
click at [1153, 660] on body "Image Row One simple filter. Benefits every family member. Heading Row Image ⁠⁠…" at bounding box center [902, 447] width 1156 height 788
click at [1110, 374] on p "⁠⁠⁠⁠⁠⁠⁠ Quick & Hassle-Free Installation" at bounding box center [1048, 369] width 252 height 50
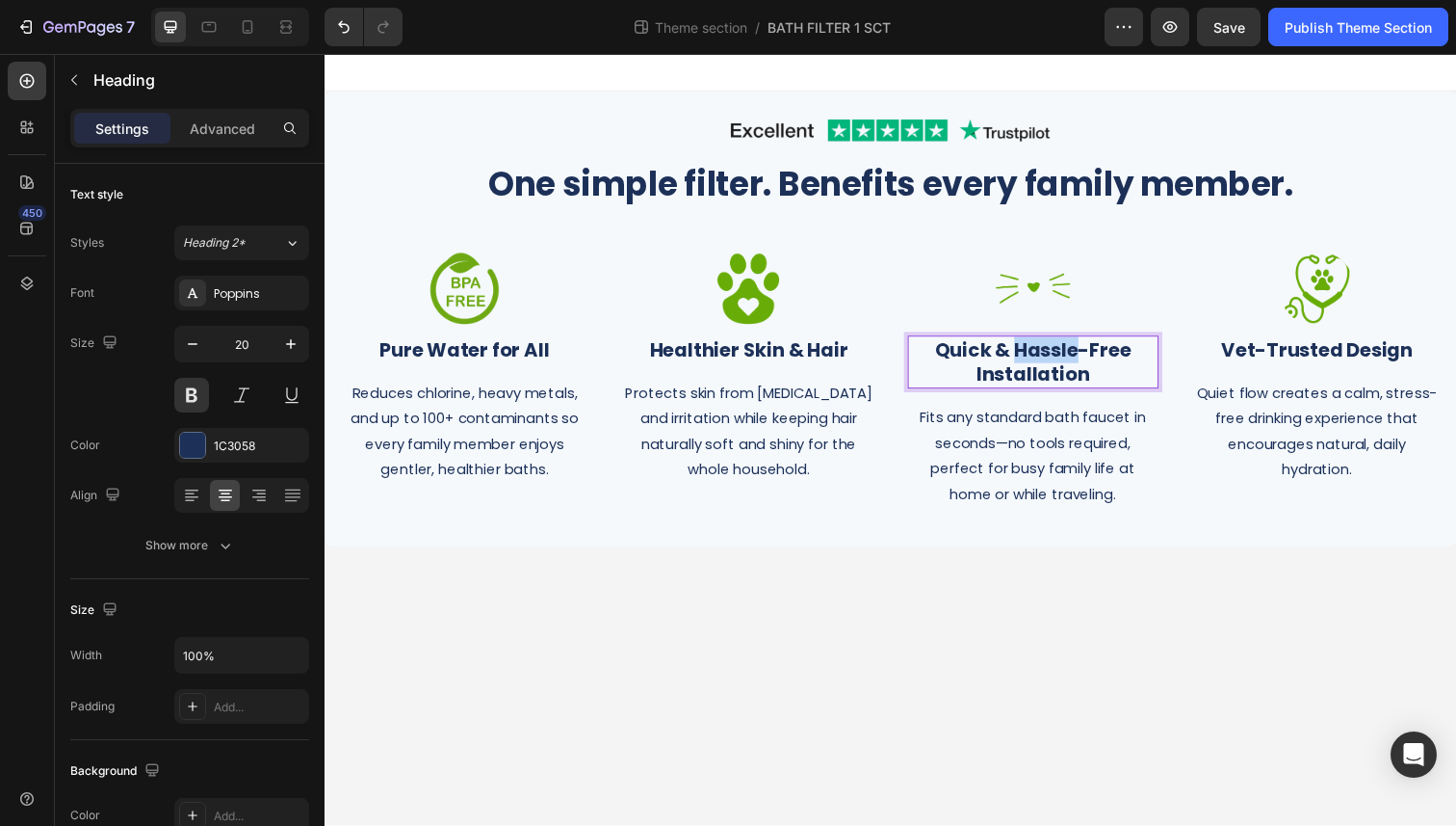
click at [1033, 360] on strong "Quick & Hassle-Free Installation" at bounding box center [1049, 369] width 201 height 52
click at [1106, 360] on strong "Quick & Hassle-Free Installation" at bounding box center [1049, 369] width 201 height 52
drag, startPoint x: 1030, startPoint y: 357, endPoint x: 941, endPoint y: 356, distance: 89.0
click at [941, 356] on p "Quick & Hassle-Free Installation" at bounding box center [1048, 369] width 252 height 50
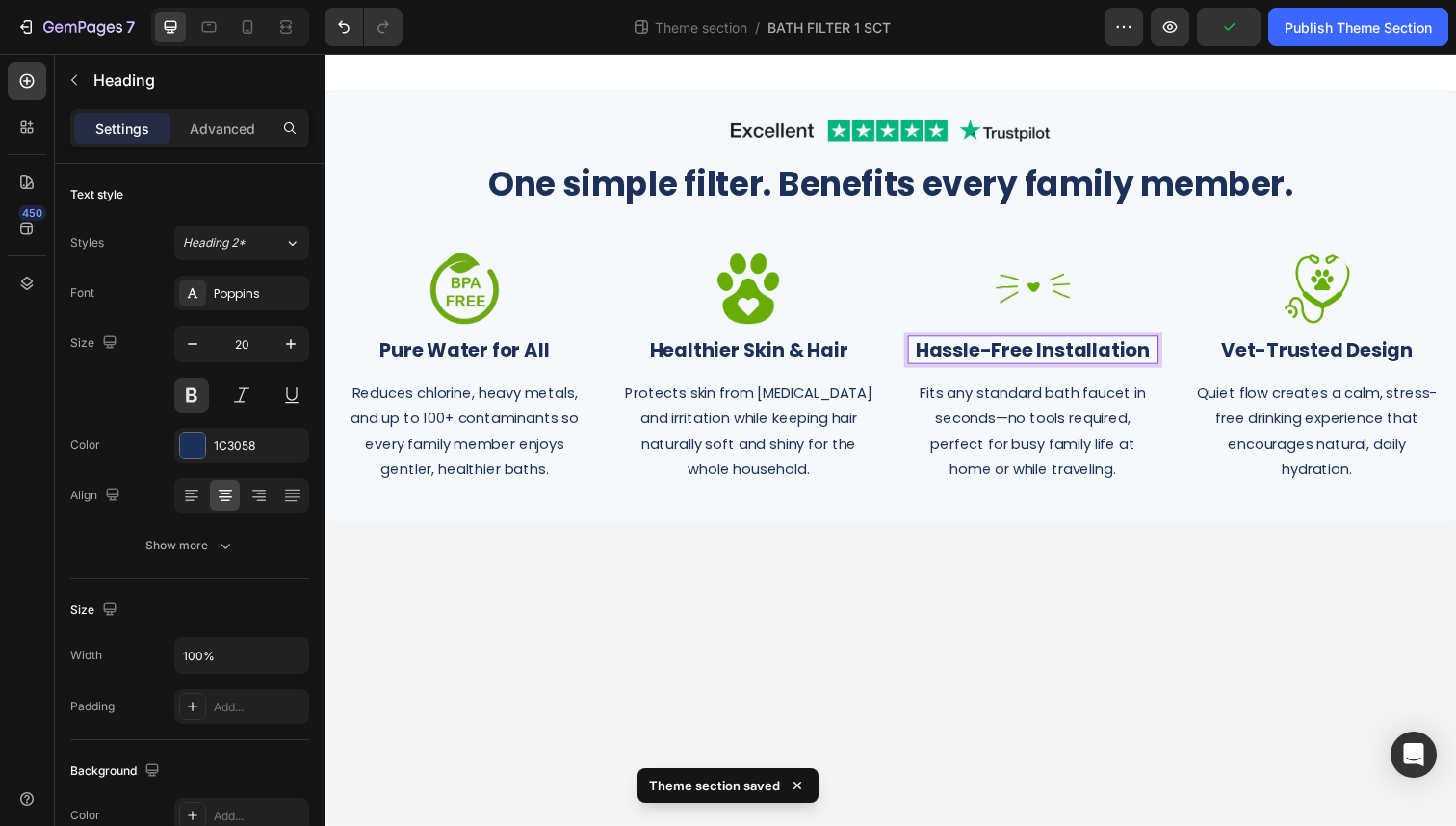
click at [1219, 585] on body "Image Row One simple filter. Benefits every family member. Heading Row Image ⁠⁠…" at bounding box center [902, 447] width 1156 height 788
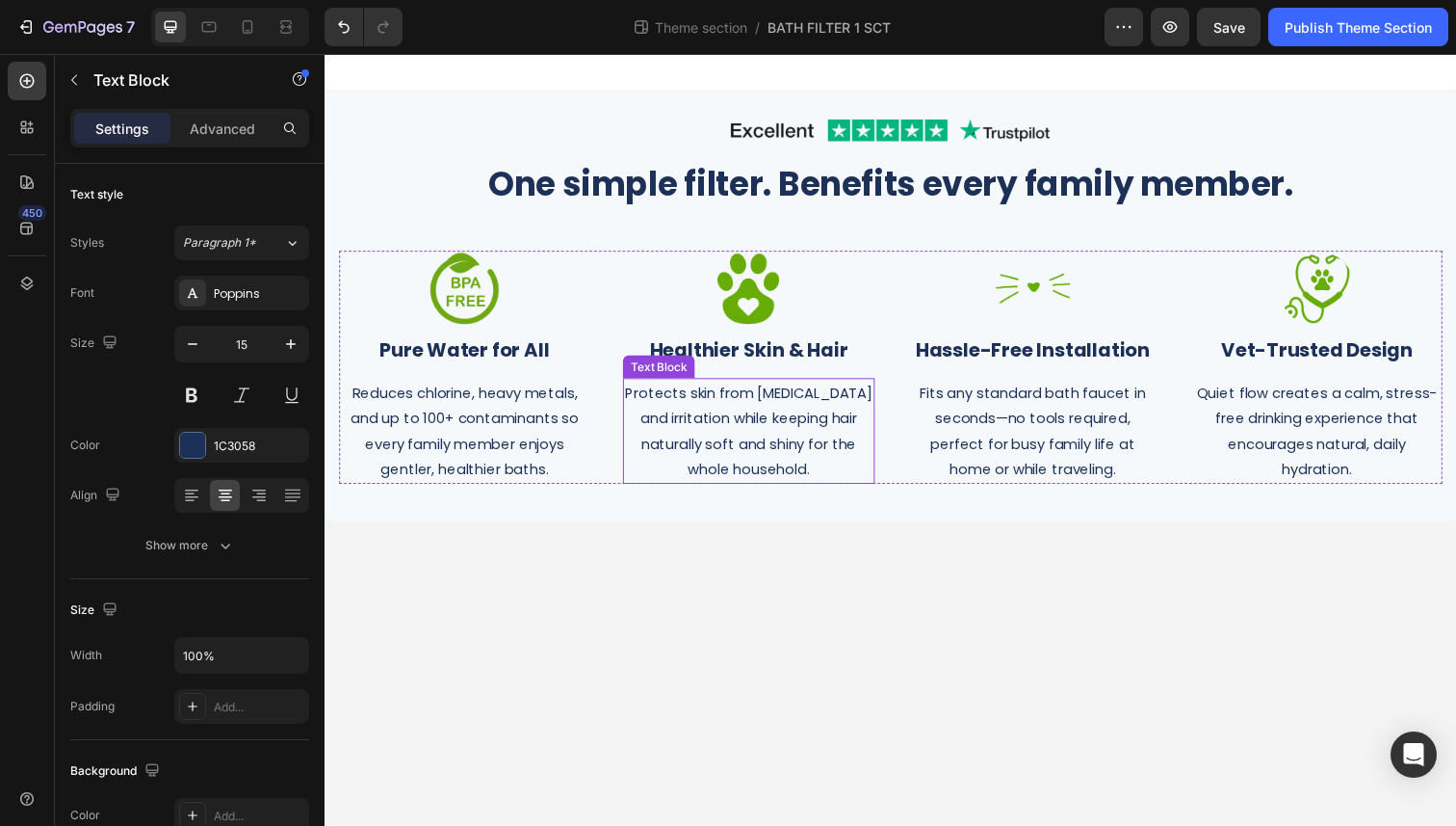
click at [765, 437] on p "Protects skin from [MEDICAL_DATA] and irritation while keeping hair naturally s…" at bounding box center [757, 439] width 252 height 104
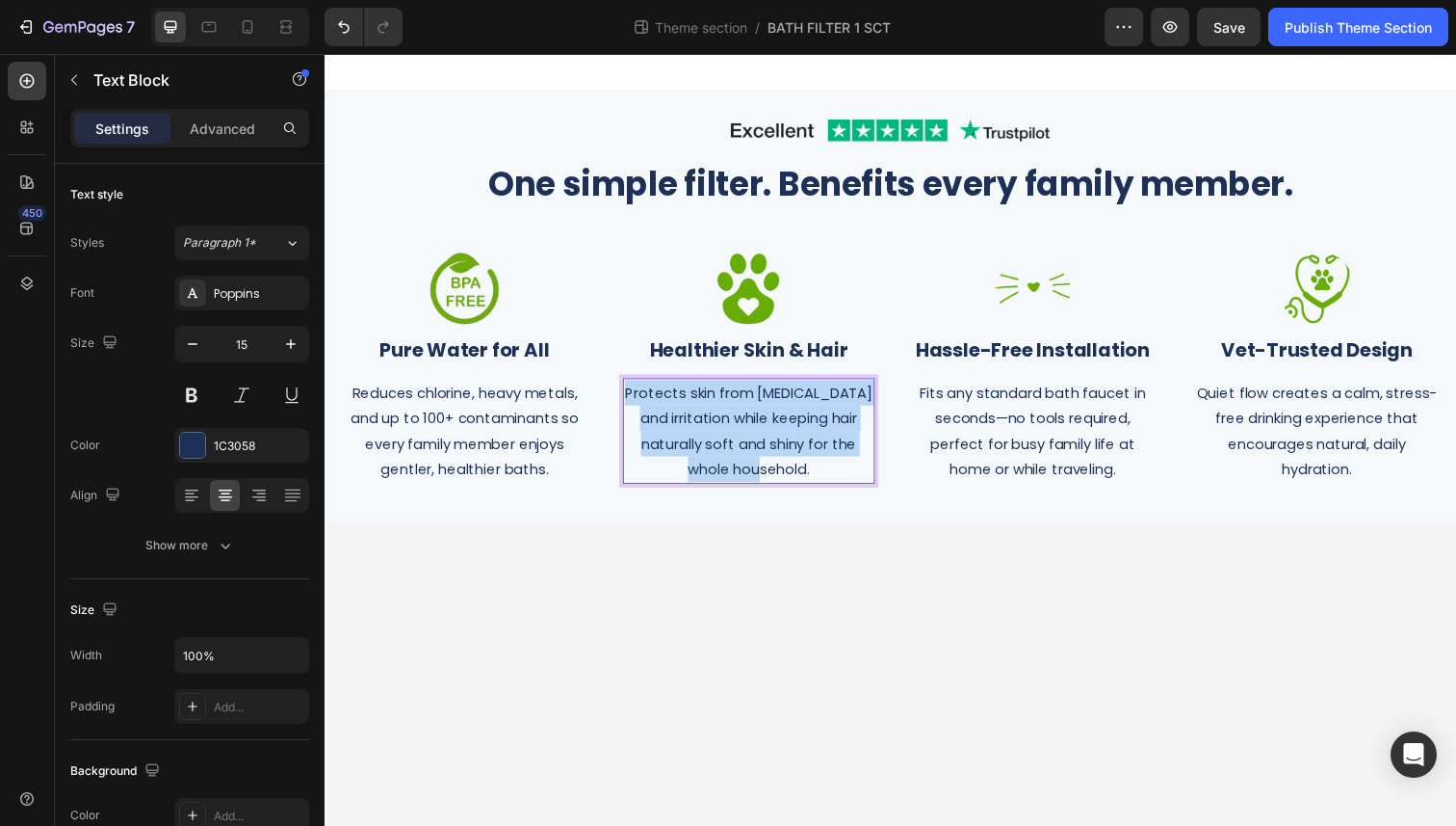
click at [765, 437] on p "Protects skin from [MEDICAL_DATA] and irritation while keeping hair naturally s…" at bounding box center [757, 439] width 252 height 104
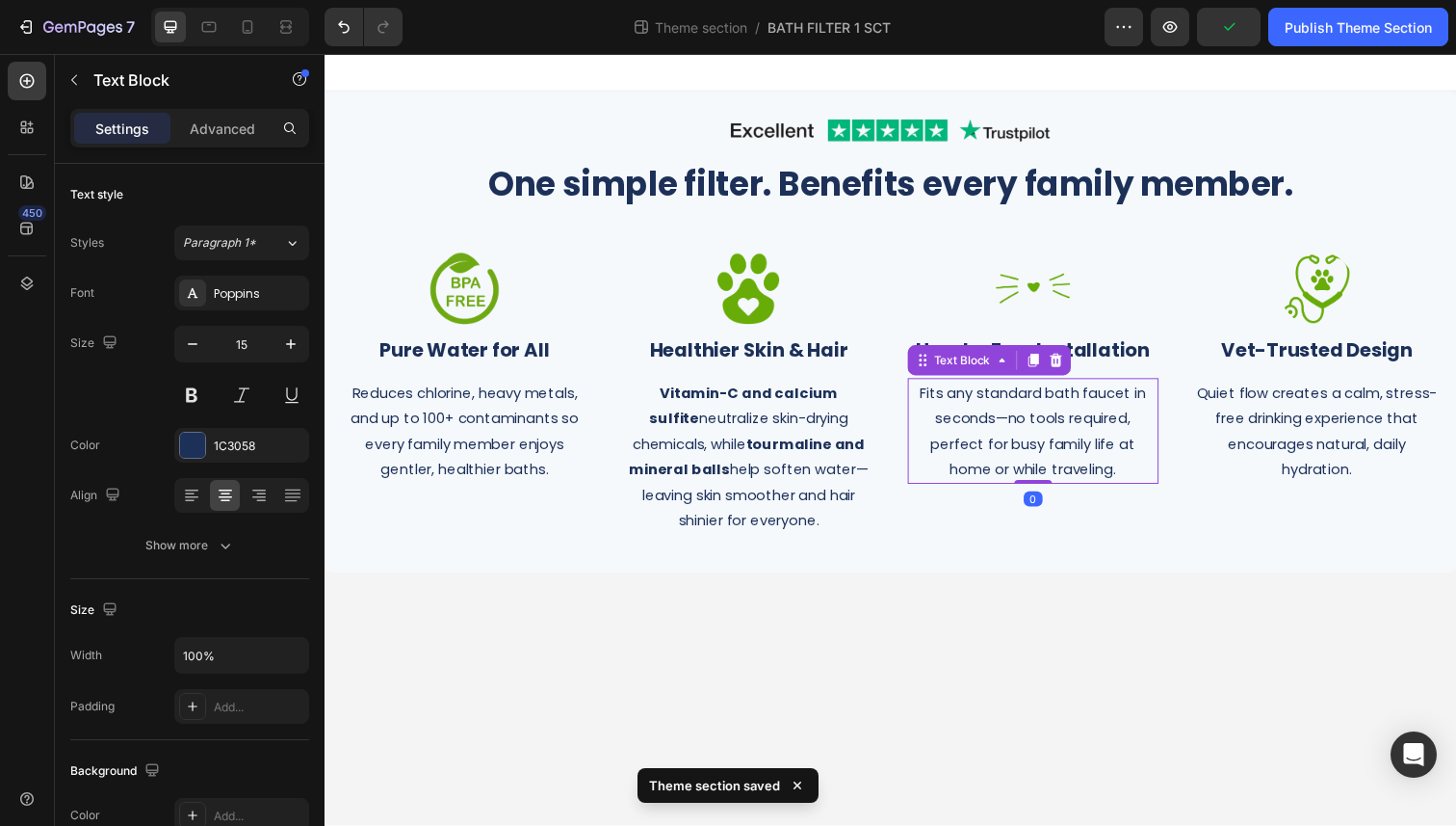
click at [1050, 438] on p "Fits any standard bath faucet in seconds—no tools required, perfect for busy fa…" at bounding box center [1048, 439] width 252 height 104
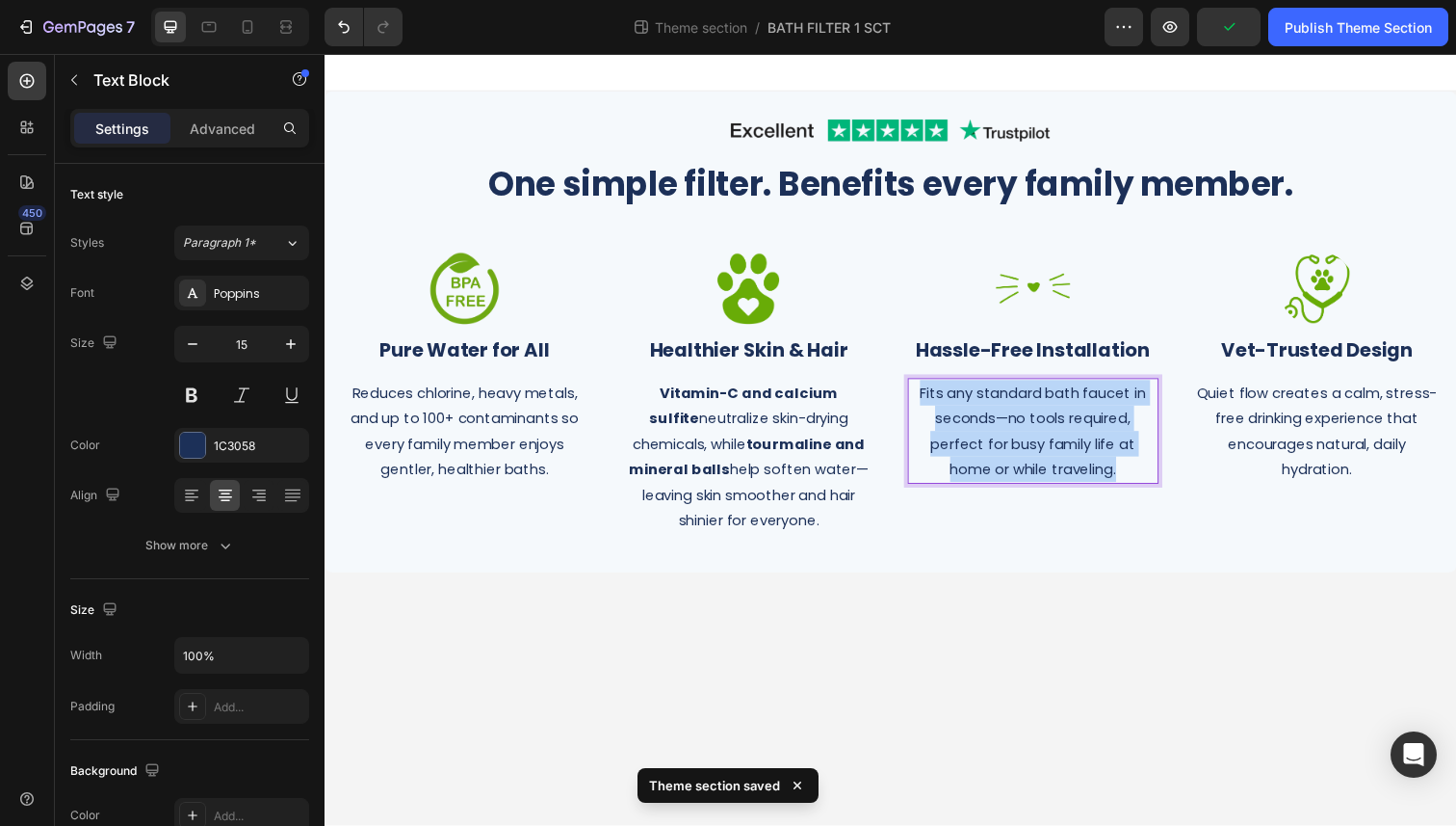
click at [1050, 438] on p "Fits any standard bath faucet in seconds—no tools required, perfect for busy fa…" at bounding box center [1048, 439] width 252 height 104
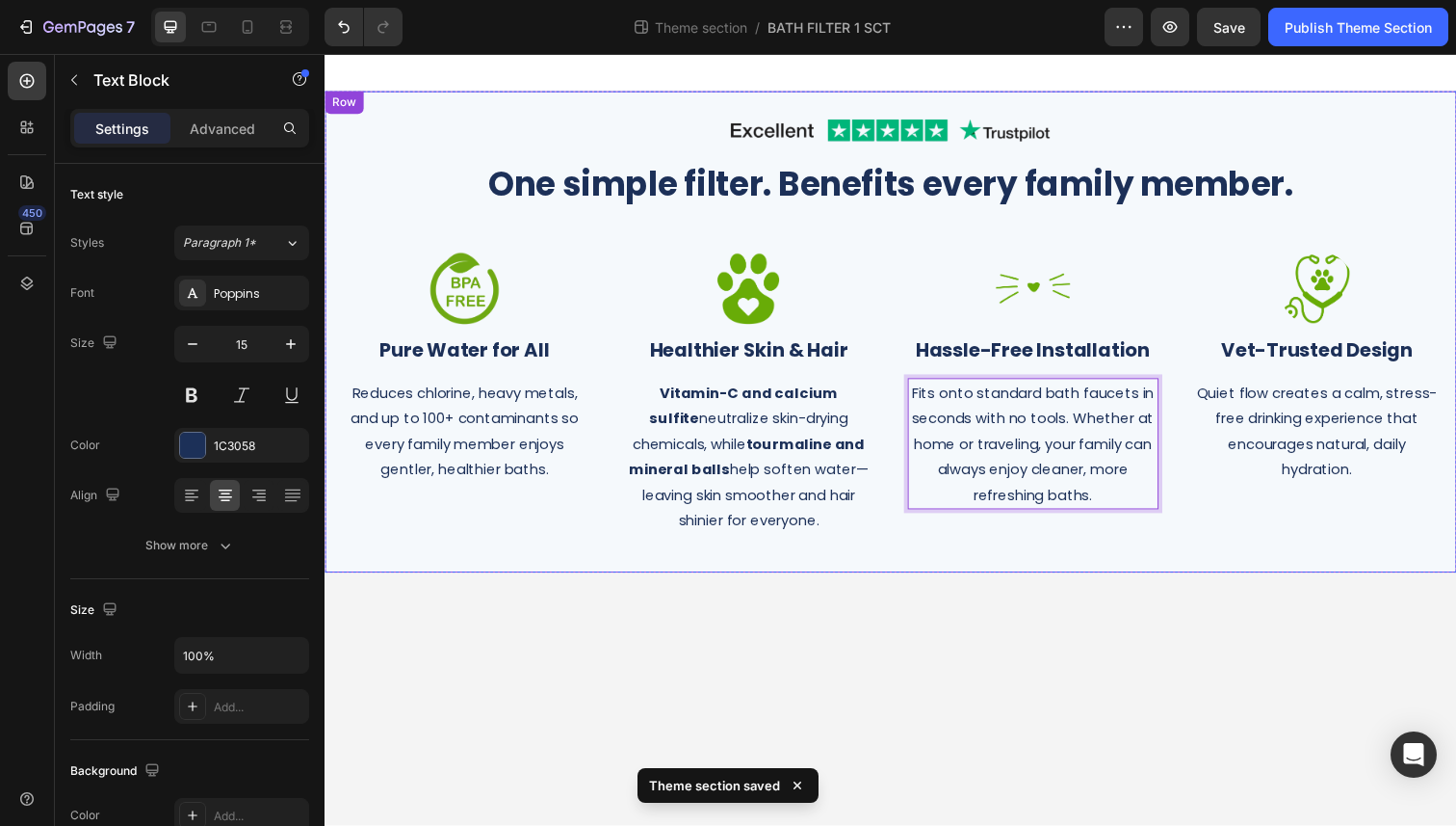
click at [1058, 578] on div "Image Row One simple filter. Benefits every family member. Heading Row Image ⁠⁠…" at bounding box center [902, 338] width 1156 height 491
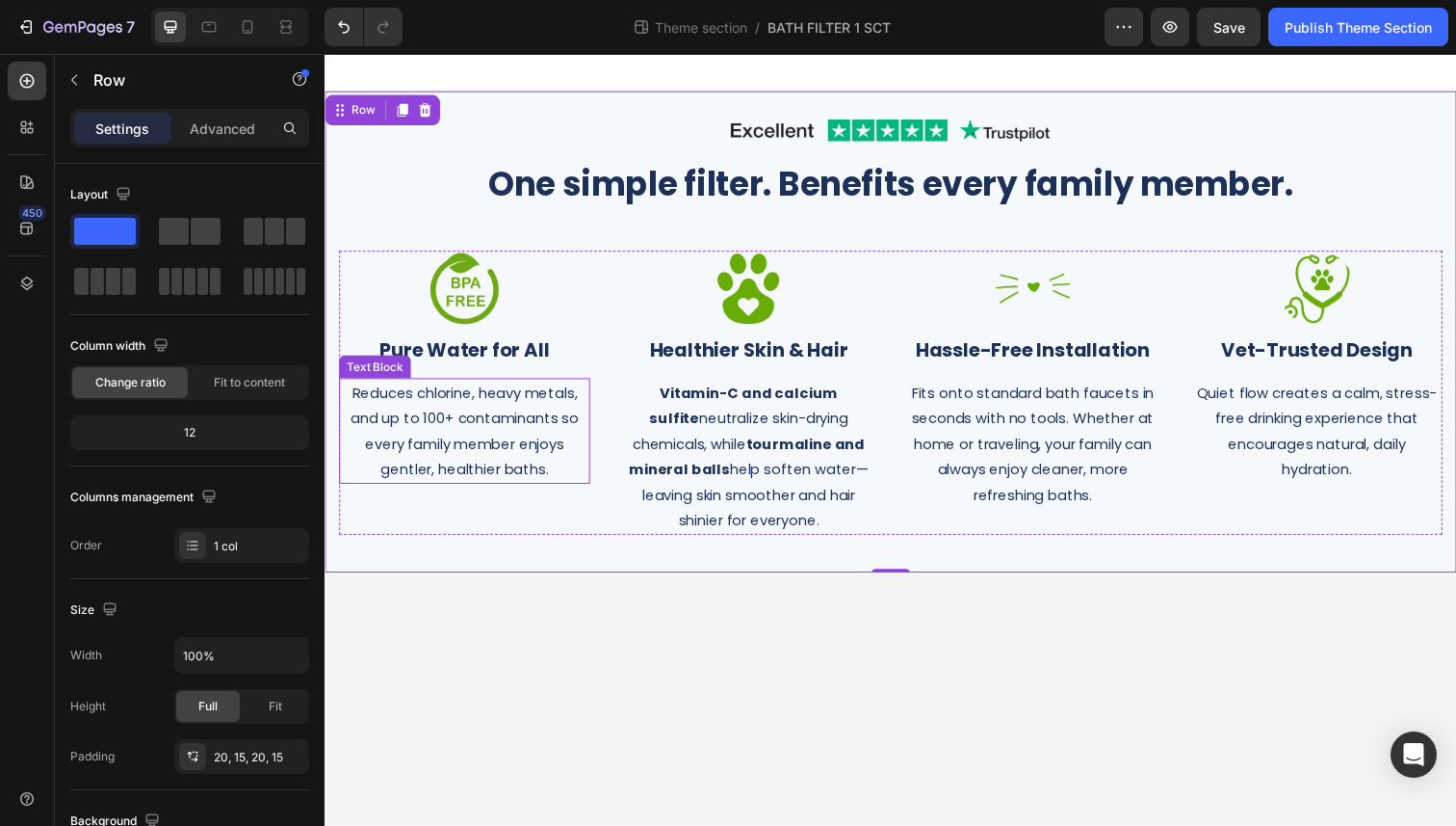
click at [512, 427] on p "Reduces chlorine, heavy metals, and up to 100+ contaminants so every family mem…" at bounding box center [467, 439] width 252 height 104
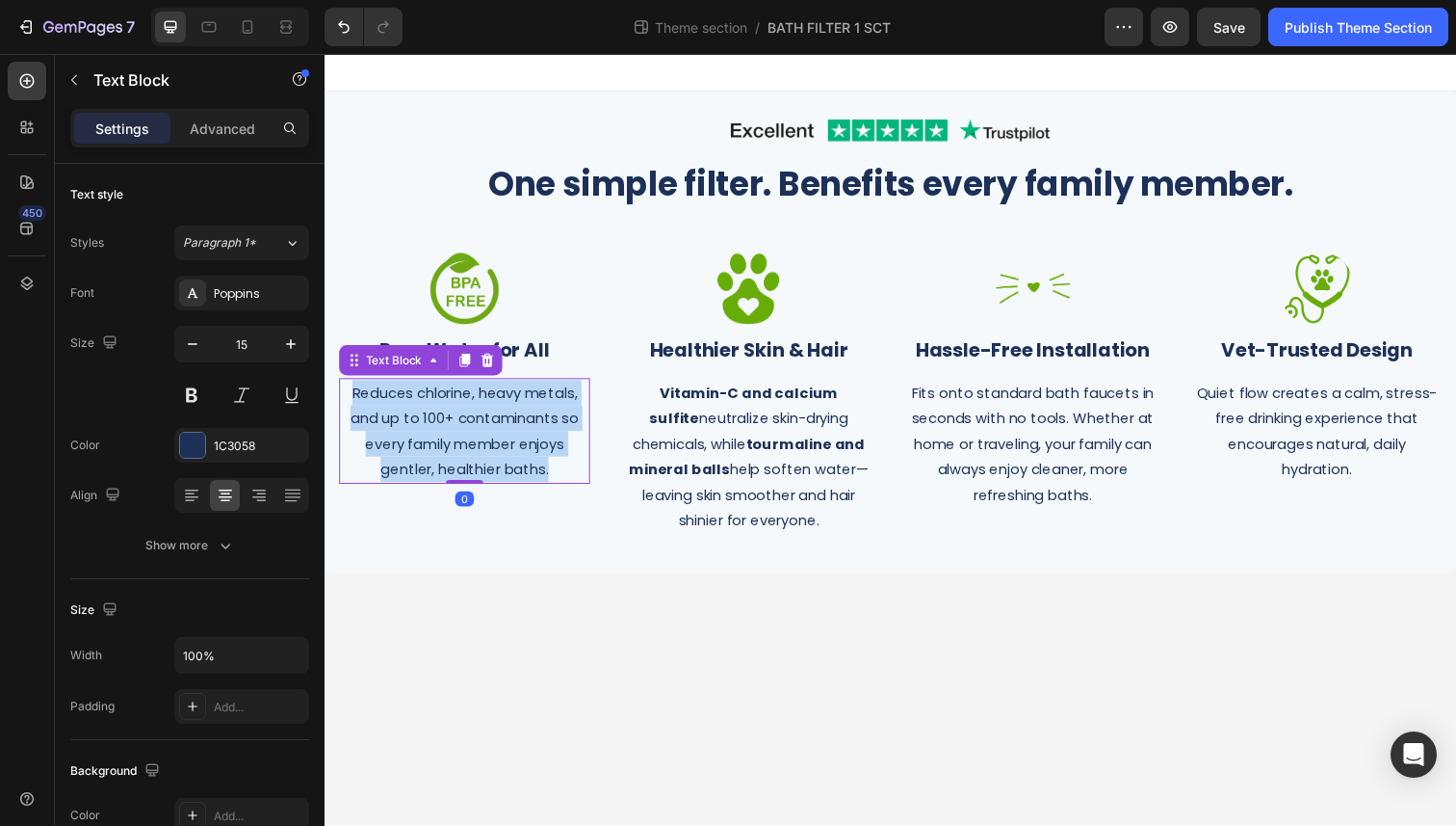
click at [512, 427] on p "Reduces chlorine, heavy metals, and up to 100+ contaminants so every family mem…" at bounding box center [467, 439] width 252 height 104
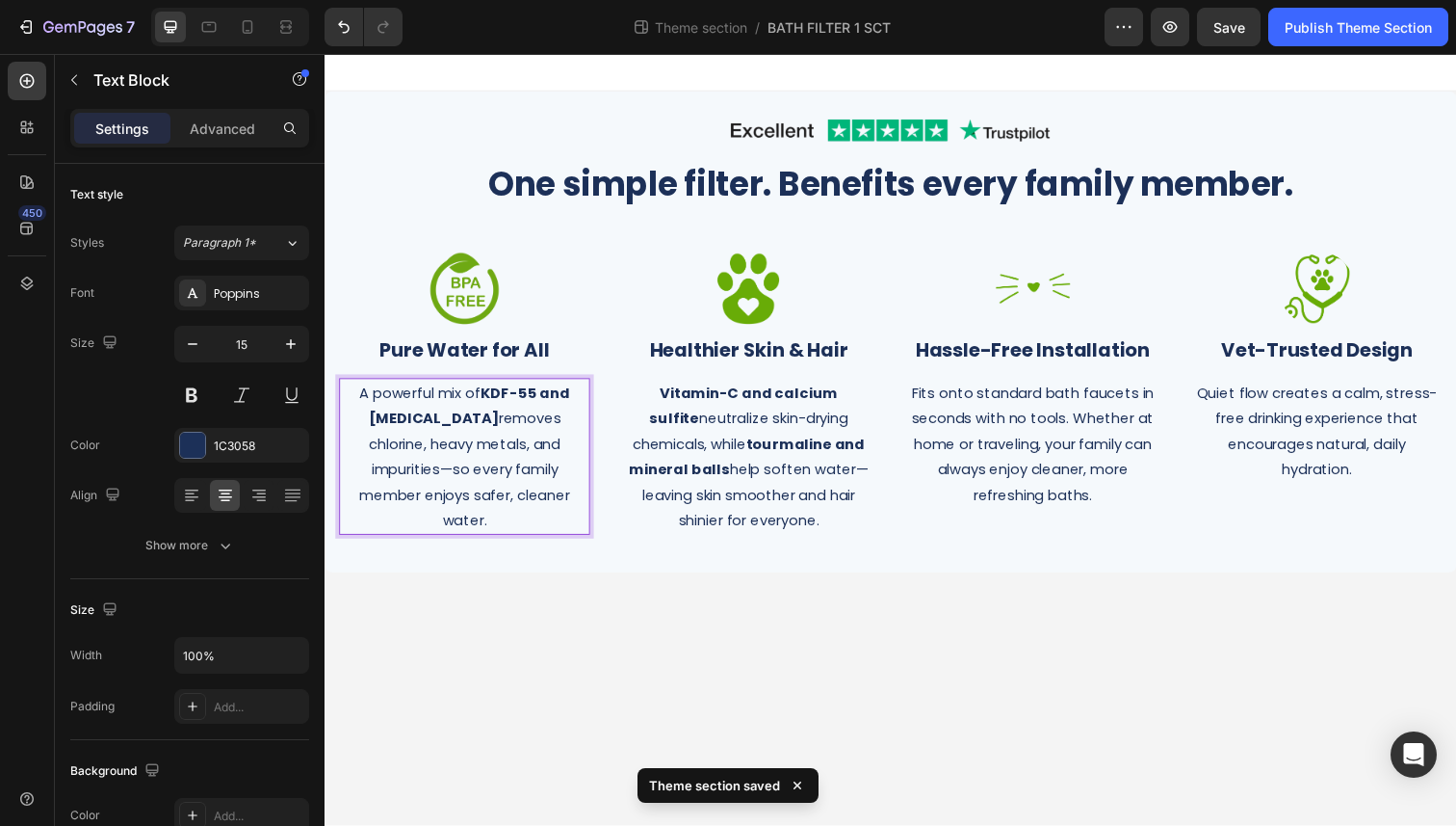
click at [547, 424] on p "A powerful mix of KDF-55 and [MEDICAL_DATA] removes chlorine, heavy metals, and…" at bounding box center [467, 465] width 252 height 156
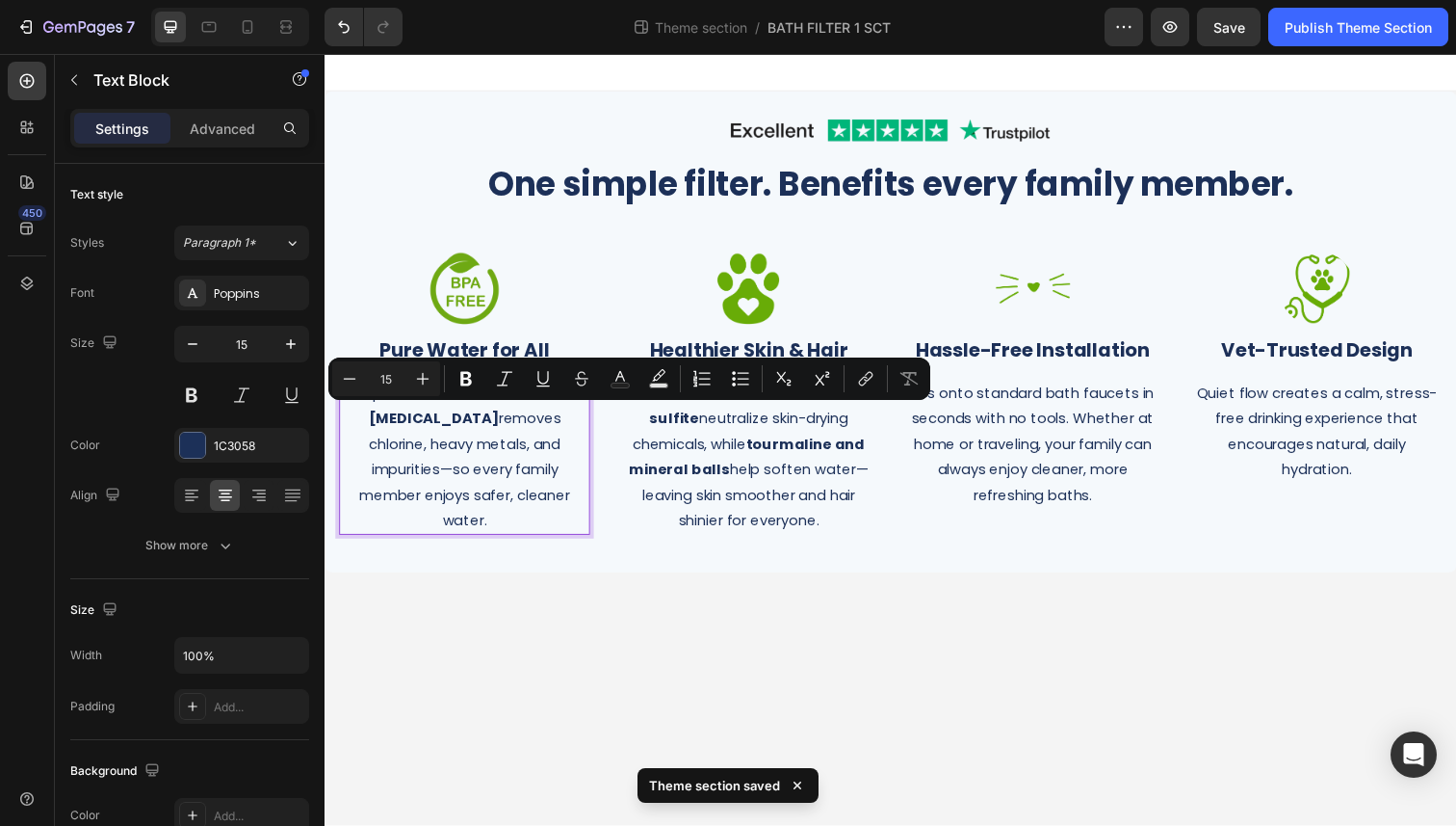
click at [546, 507] on p "A powerful mix of KDF-55 and [MEDICAL_DATA] removes chlorine, heavy metals, and…" at bounding box center [467, 465] width 252 height 156
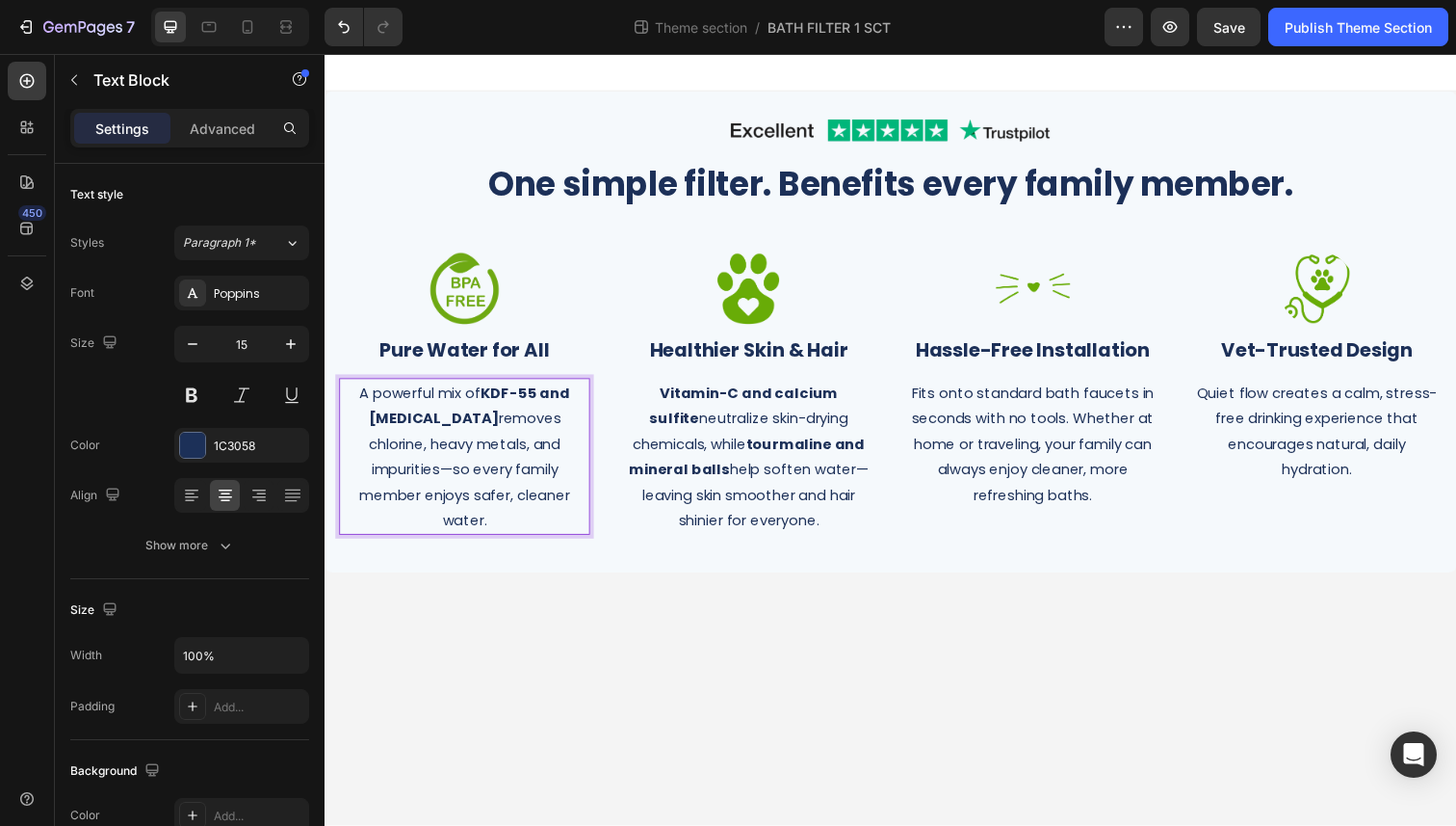
click at [370, 476] on p "A powerful mix of KDF-55 and [MEDICAL_DATA] removes chlorine, heavy metals, and…" at bounding box center [467, 465] width 252 height 156
click at [481, 482] on p "A powerful mix of KDF-55 and [MEDICAL_DATA] removes chlorine, heavy metals, and…" at bounding box center [467, 465] width 252 height 156
click at [537, 531] on p "A powerful mix of KDF-55 and [MEDICAL_DATA] removes chlorine, heavy metals, and…" at bounding box center [467, 465] width 252 height 156
click at [708, 593] on body "Image Row One simple filter. Benefits every family member. Heading Row Image ⁠⁠…" at bounding box center [902, 447] width 1156 height 788
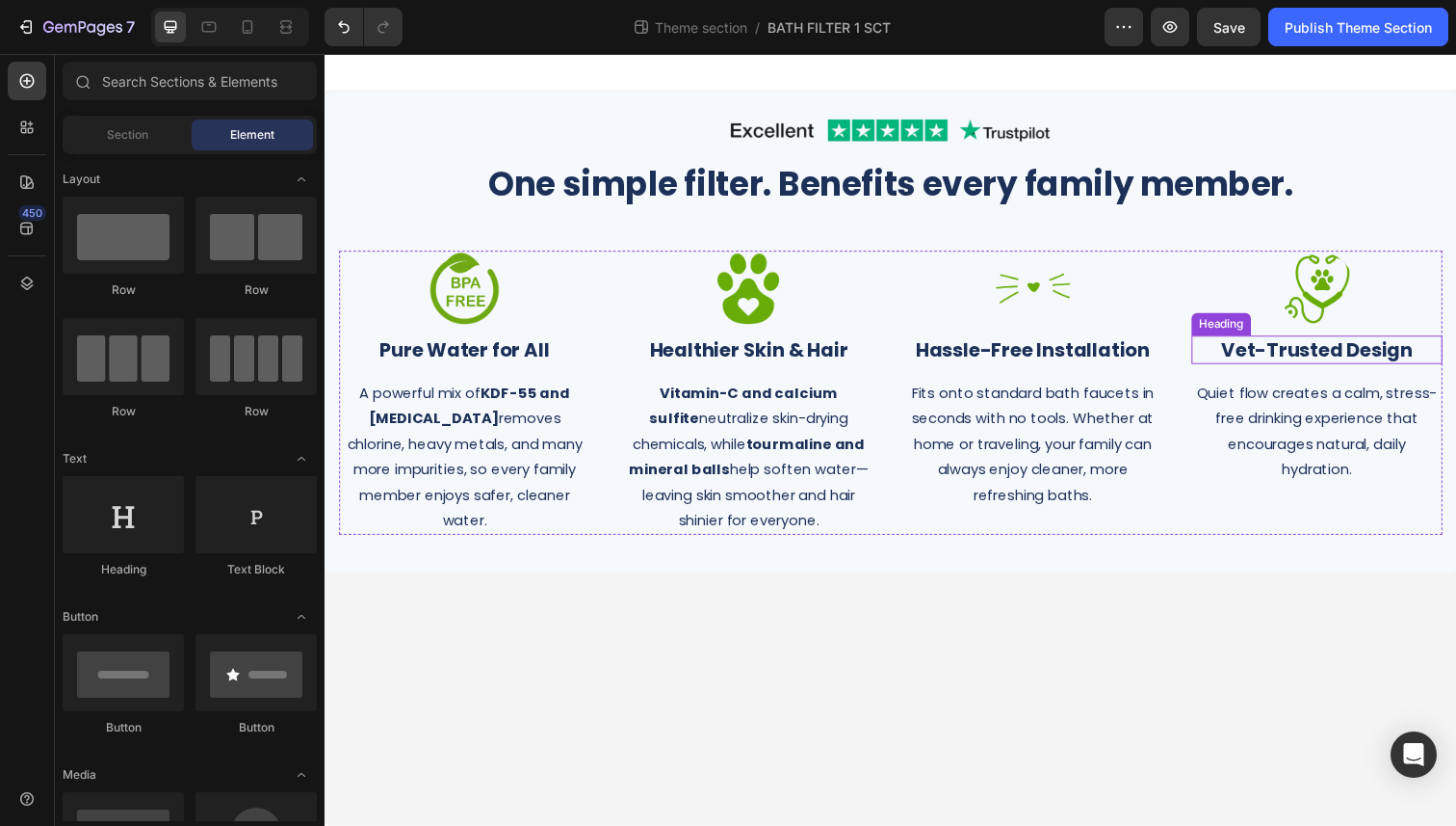
click at [1325, 359] on h2 "Vet-Trusted Design" at bounding box center [1338, 356] width 256 height 29
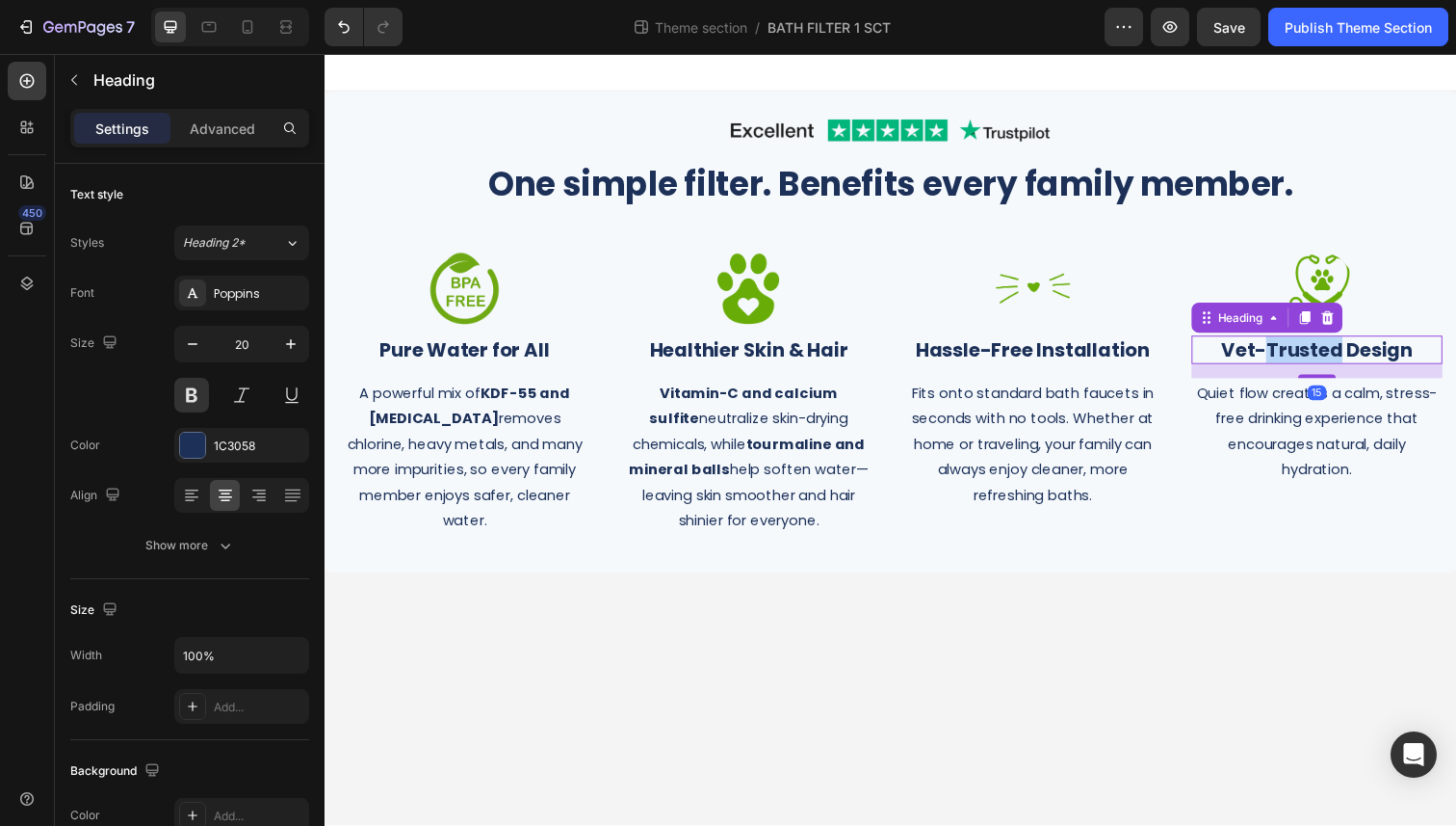
click at [1325, 359] on h2 "Vet-Trusted Design" at bounding box center [1338, 356] width 256 height 29
click at [1325, 359] on p "Vet-Trusted Design" at bounding box center [1338, 356] width 252 height 25
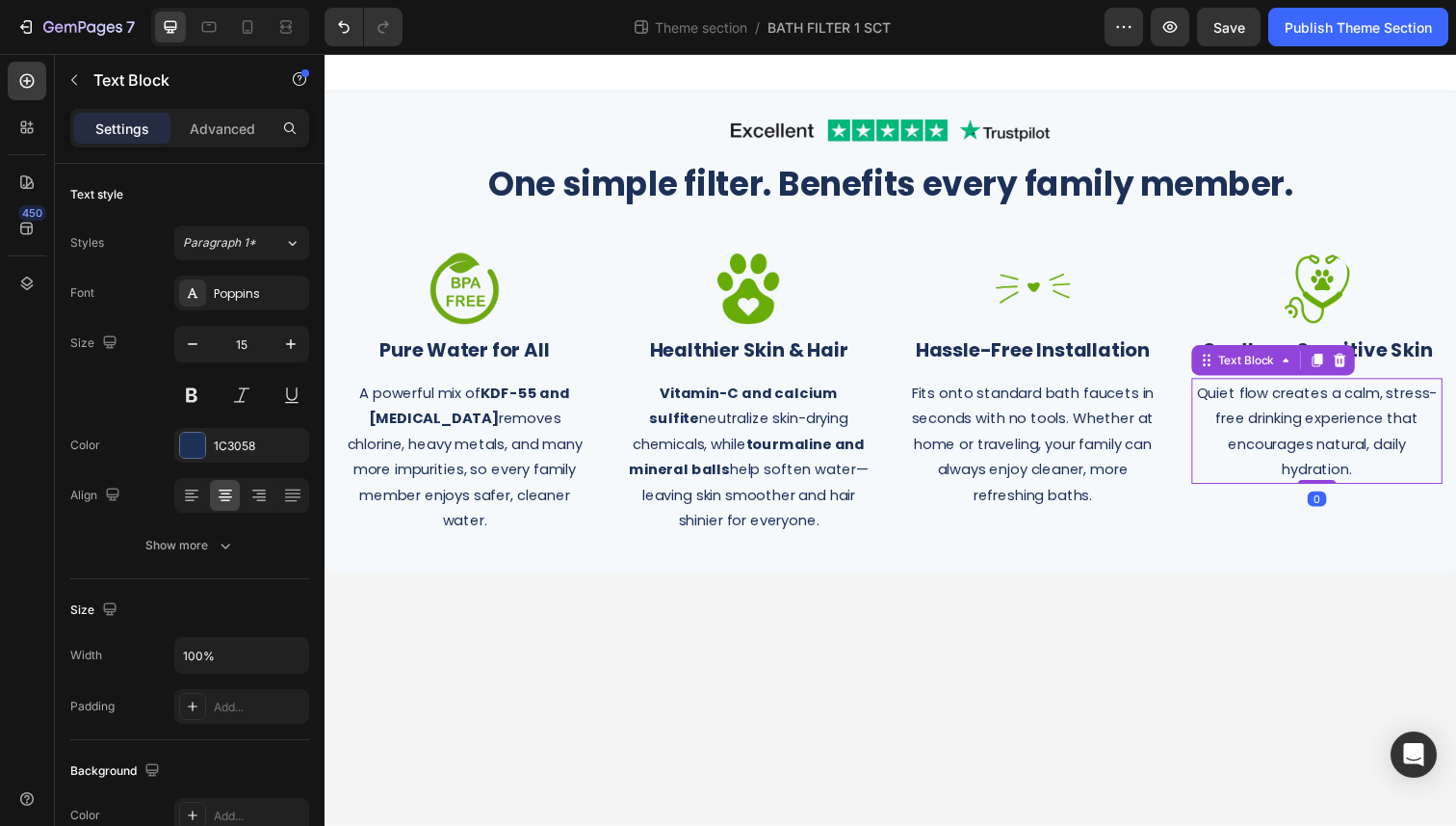
click at [1282, 444] on p "Quiet flow creates a calm, stress-free drinking experience that encourages natu…" at bounding box center [1338, 439] width 252 height 104
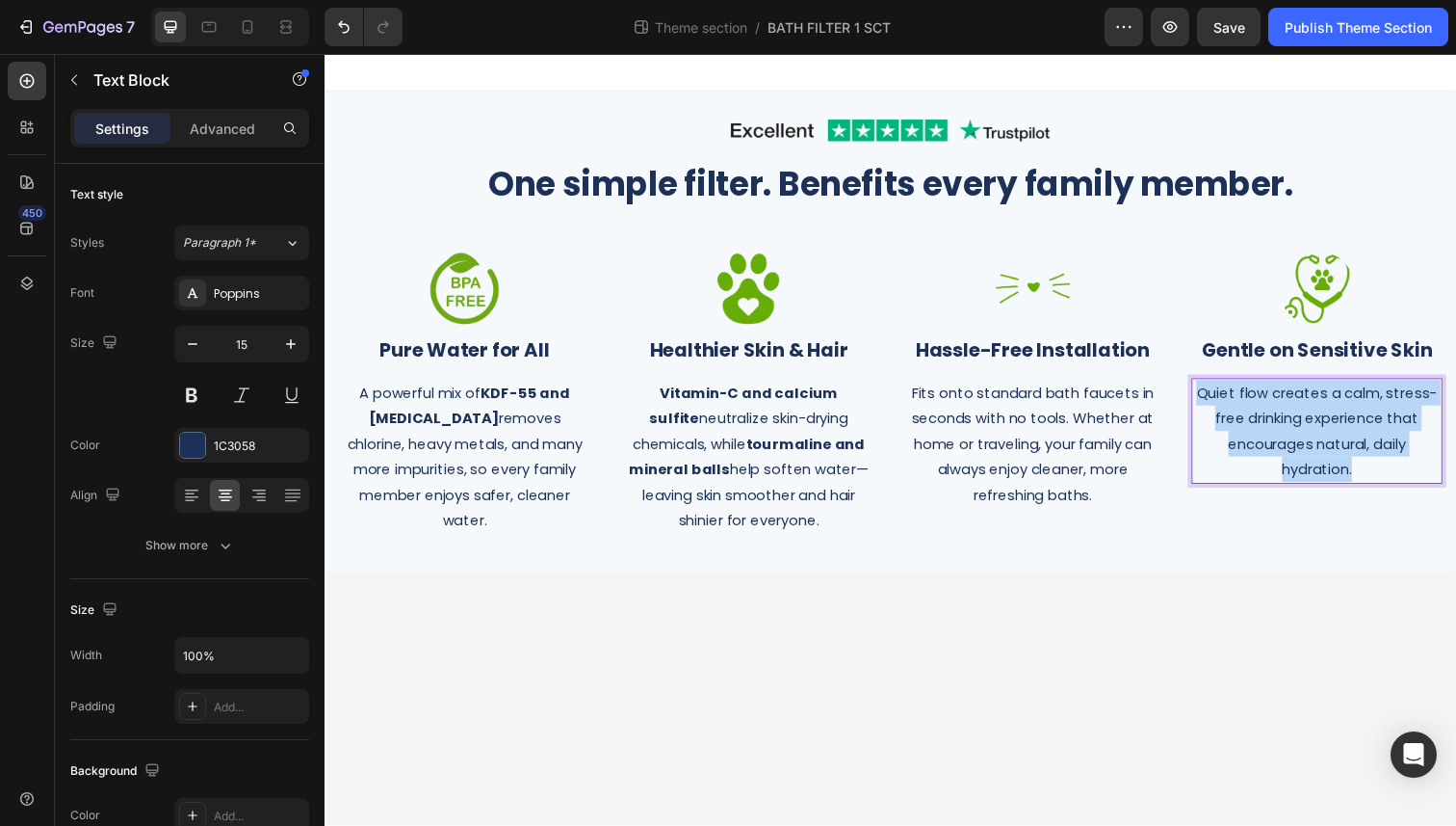
click at [1282, 444] on p "Quiet flow creates a calm, stress-free drinking experience that encourages natu…" at bounding box center [1338, 439] width 252 height 104
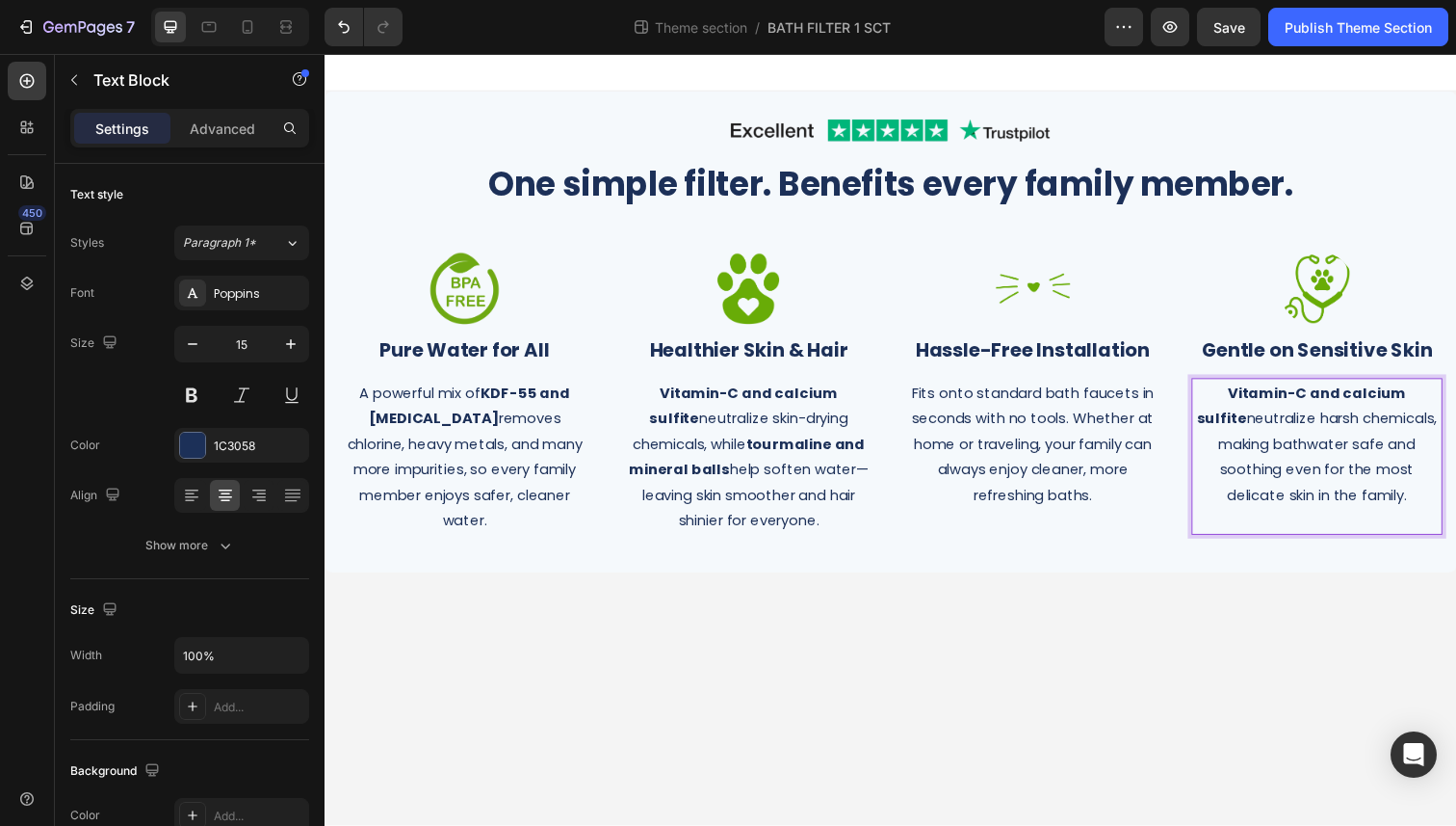
click at [1234, 425] on p "Vitamin-C and calcium sulfite neutralize harsh chemicals, making bathwater safe…" at bounding box center [1338, 452] width 252 height 130
click at [1304, 458] on p "Vitamin-C and calcium sulfite help neutralize harsh chemicals, making bathwater…" at bounding box center [1338, 452] width 252 height 130
click at [1429, 401] on strong "Vitamin-C and calcium sulfite" at bounding box center [1333, 413] width 192 height 47
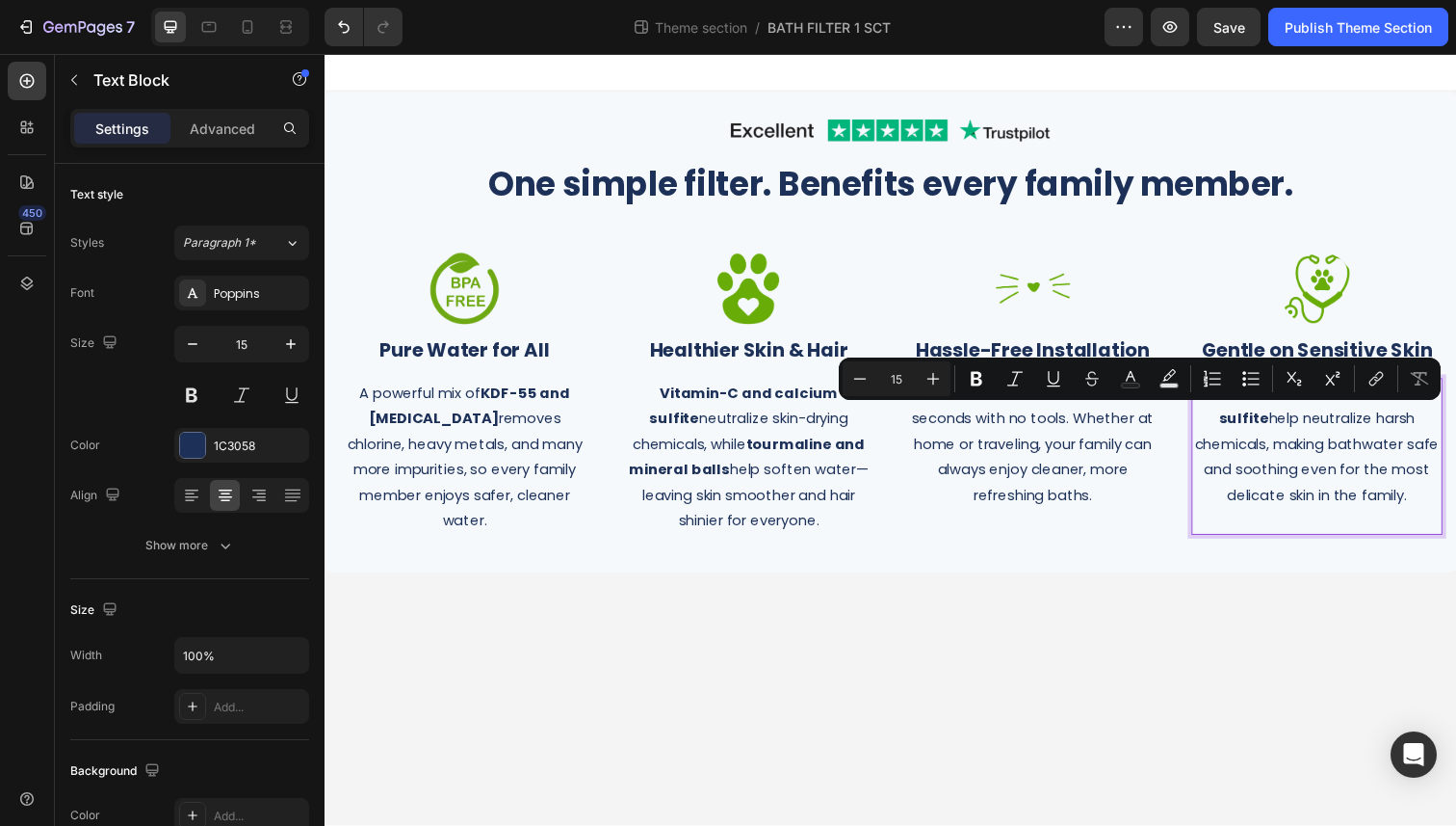
click at [1407, 507] on p "Vitamin-C and calcium sulfite help neutralize harsh chemicals, making bathwater…" at bounding box center [1338, 452] width 252 height 130
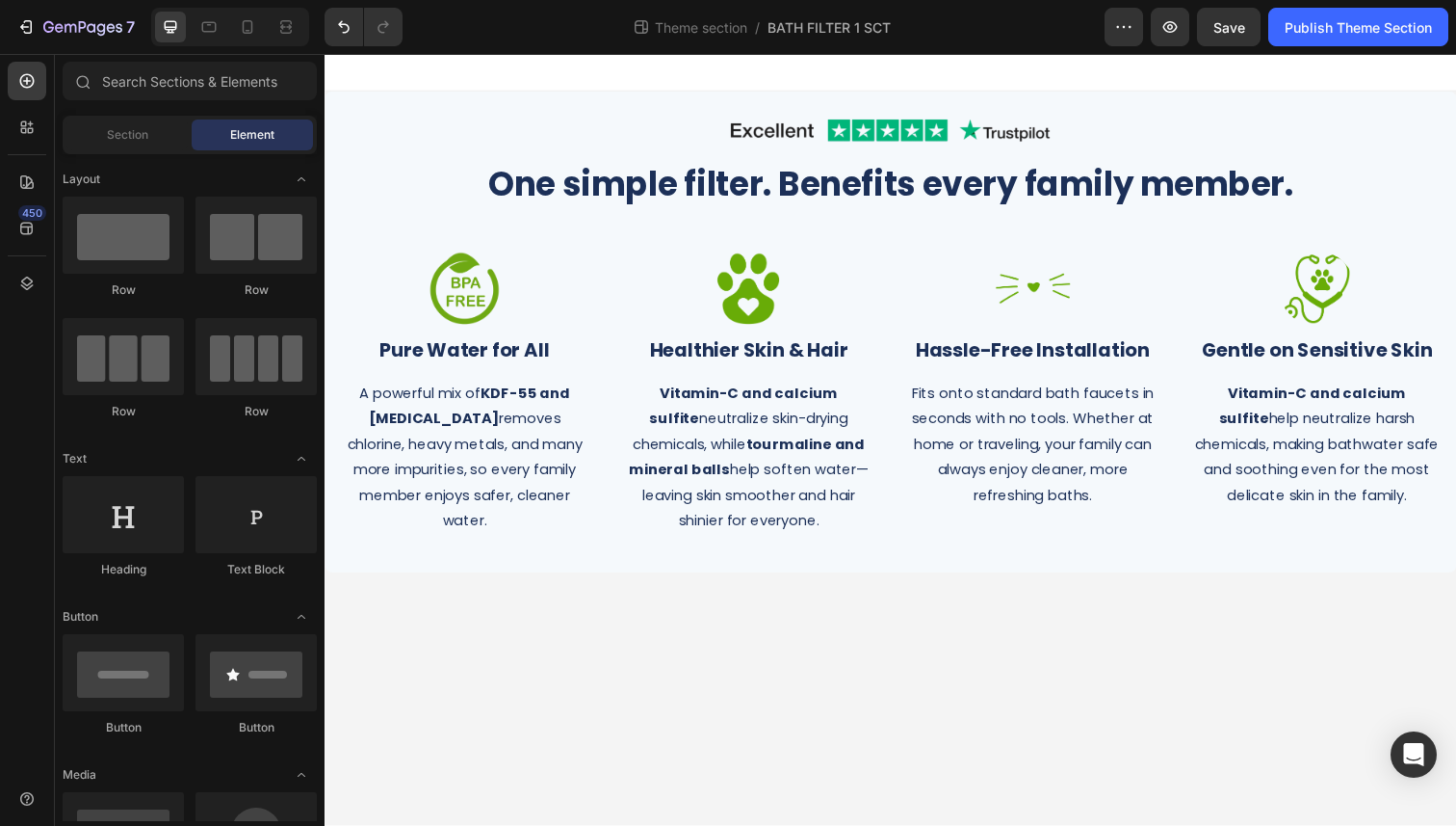
click at [1223, 608] on body "Image Row One simple filter. Benefits every family member. Heading Row Image ⁠⁠…" at bounding box center [902, 447] width 1156 height 788
click at [459, 454] on p "A powerful mix of KDF-55 and [MEDICAL_DATA] removes chlorine, heavy metals, and…" at bounding box center [467, 465] width 252 height 156
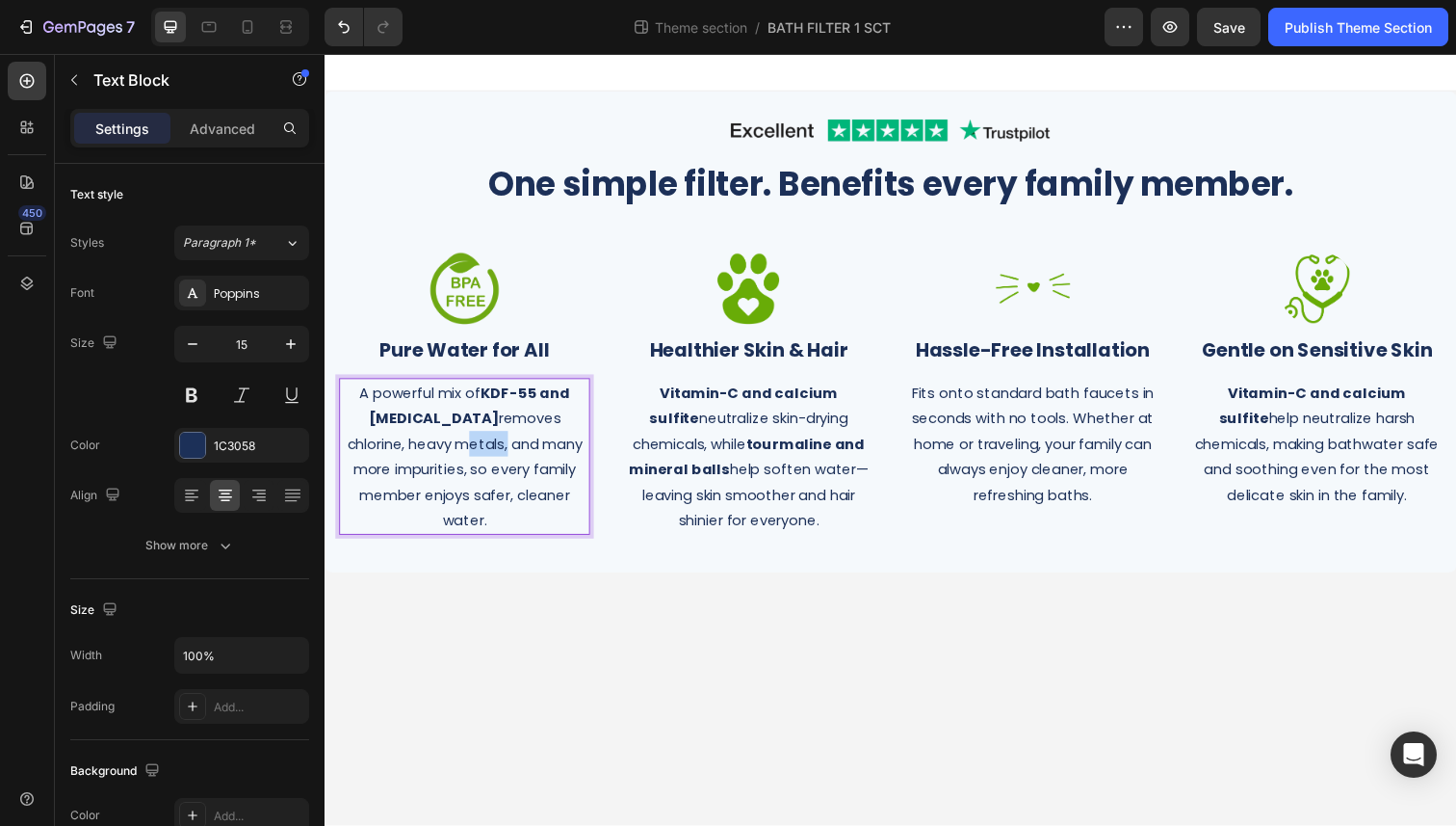
click at [494, 456] on p "A powerful mix of KDF-55 and [MEDICAL_DATA] removes chlorine, heavy metals, and…" at bounding box center [467, 465] width 252 height 156
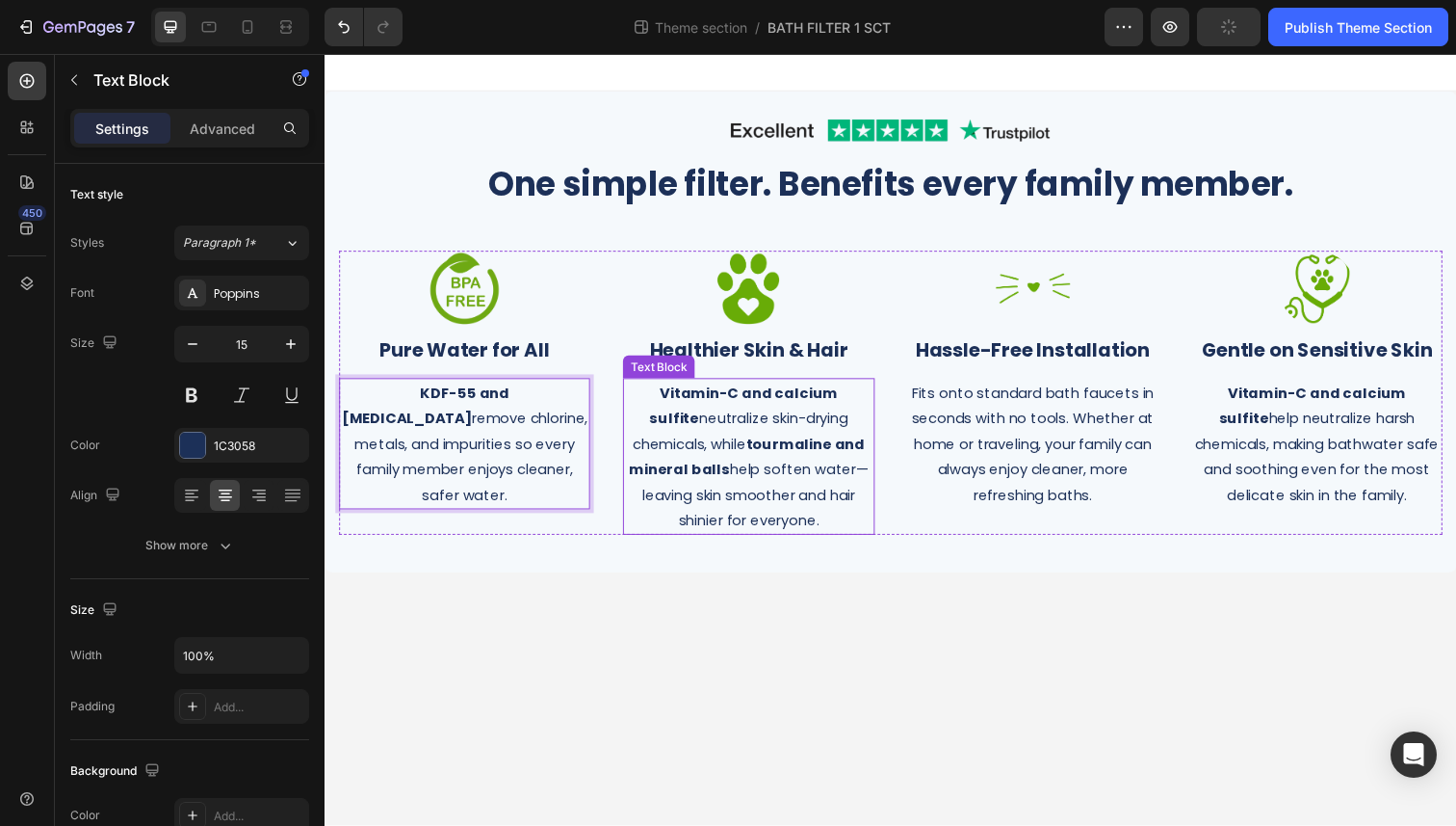
click at [721, 464] on p "Vitamin-C and calcium sulfite neutralize skin-drying chemicals, while tourmalin…" at bounding box center [757, 465] width 252 height 156
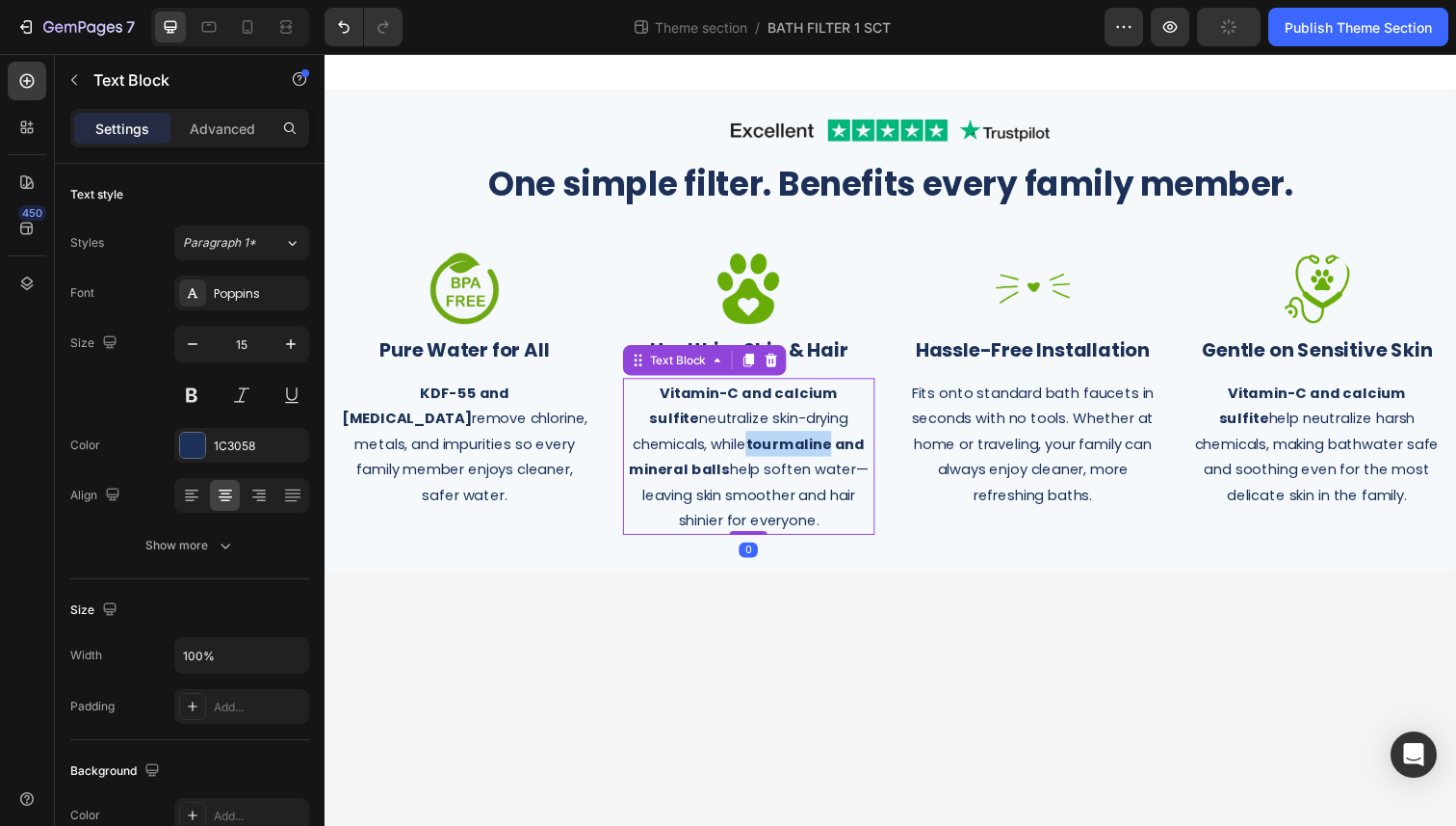
click at [721, 464] on p "Vitamin-C and calcium sulfite neutralize skin-drying chemicals, while tourmalin…" at bounding box center [757, 465] width 252 height 156
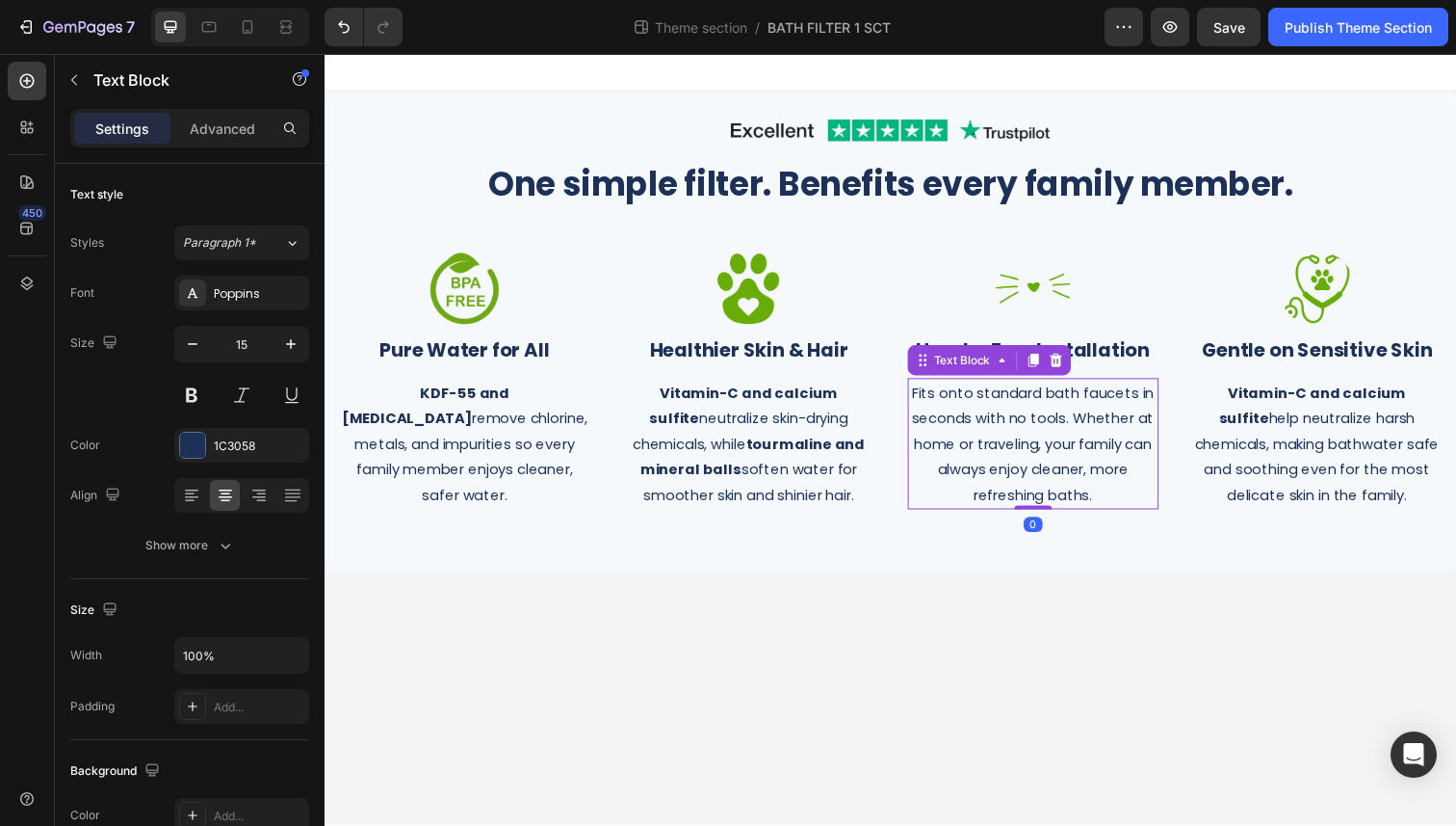
click at [998, 426] on p "Fits onto standard bath faucets in seconds with no tools. Whether at home or tr…" at bounding box center [1048, 452] width 252 height 130
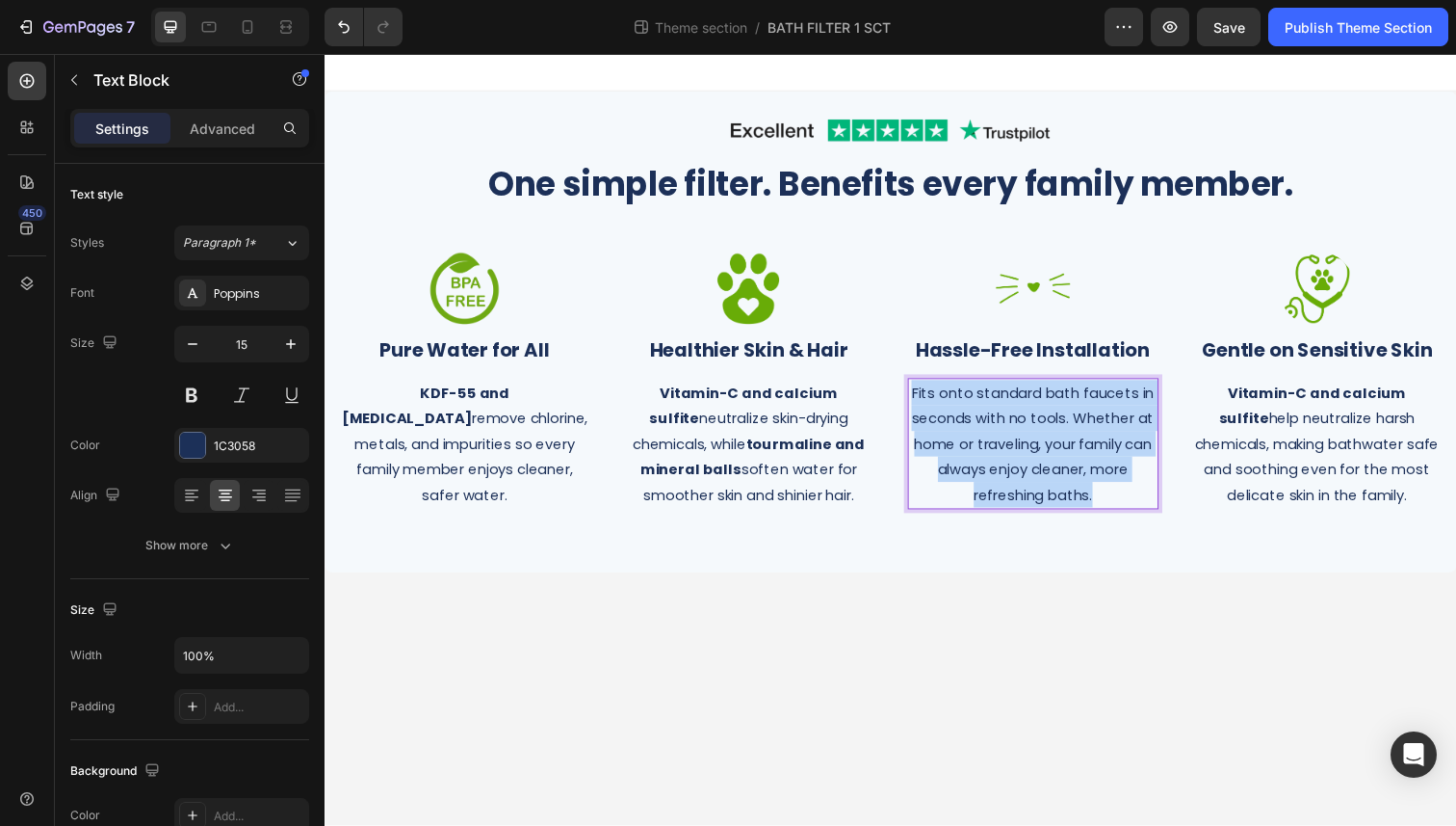
click at [998, 426] on p "Fits onto standard bath faucets in seconds with no tools. Whether at home or tr…" at bounding box center [1048, 452] width 252 height 130
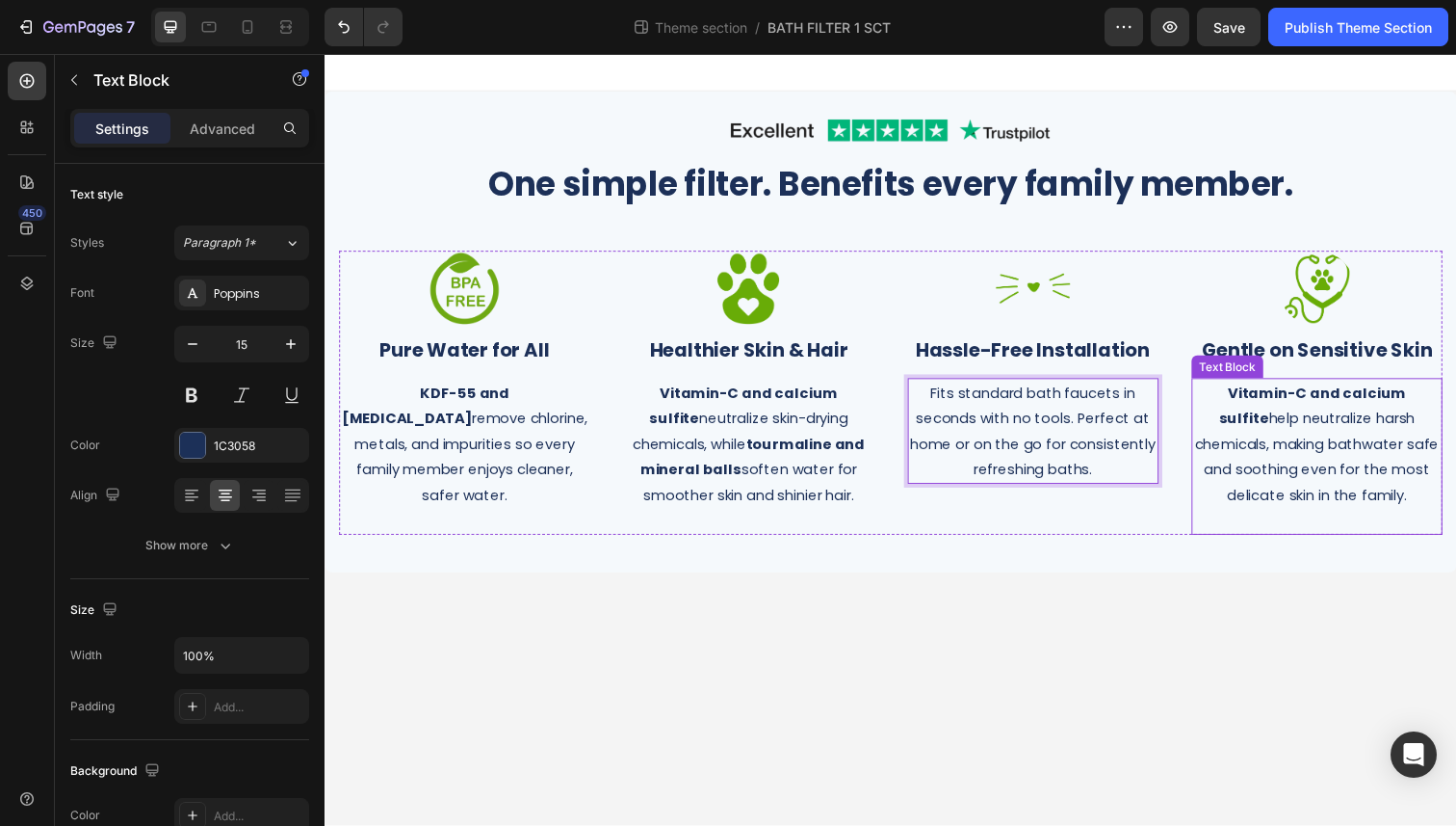
click at [1315, 453] on p "Vitamin-C and calcium sulfite help neutralize harsh chemicals, making bathwater…" at bounding box center [1338, 452] width 252 height 130
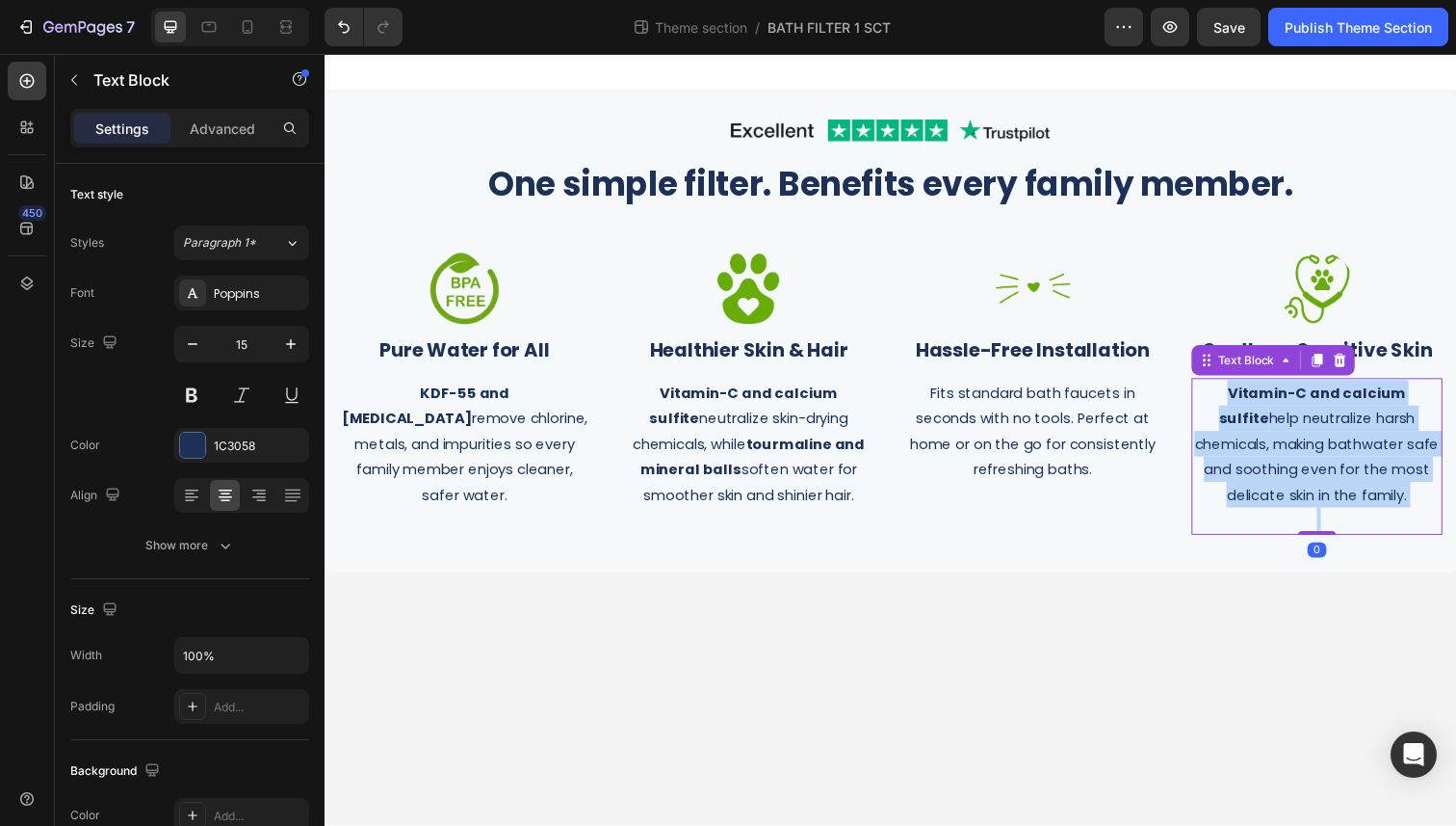
click at [1315, 453] on p "Vitamin-C and calcium sulfite help neutralize harsh chemicals, making bathwater…" at bounding box center [1338, 452] width 252 height 130
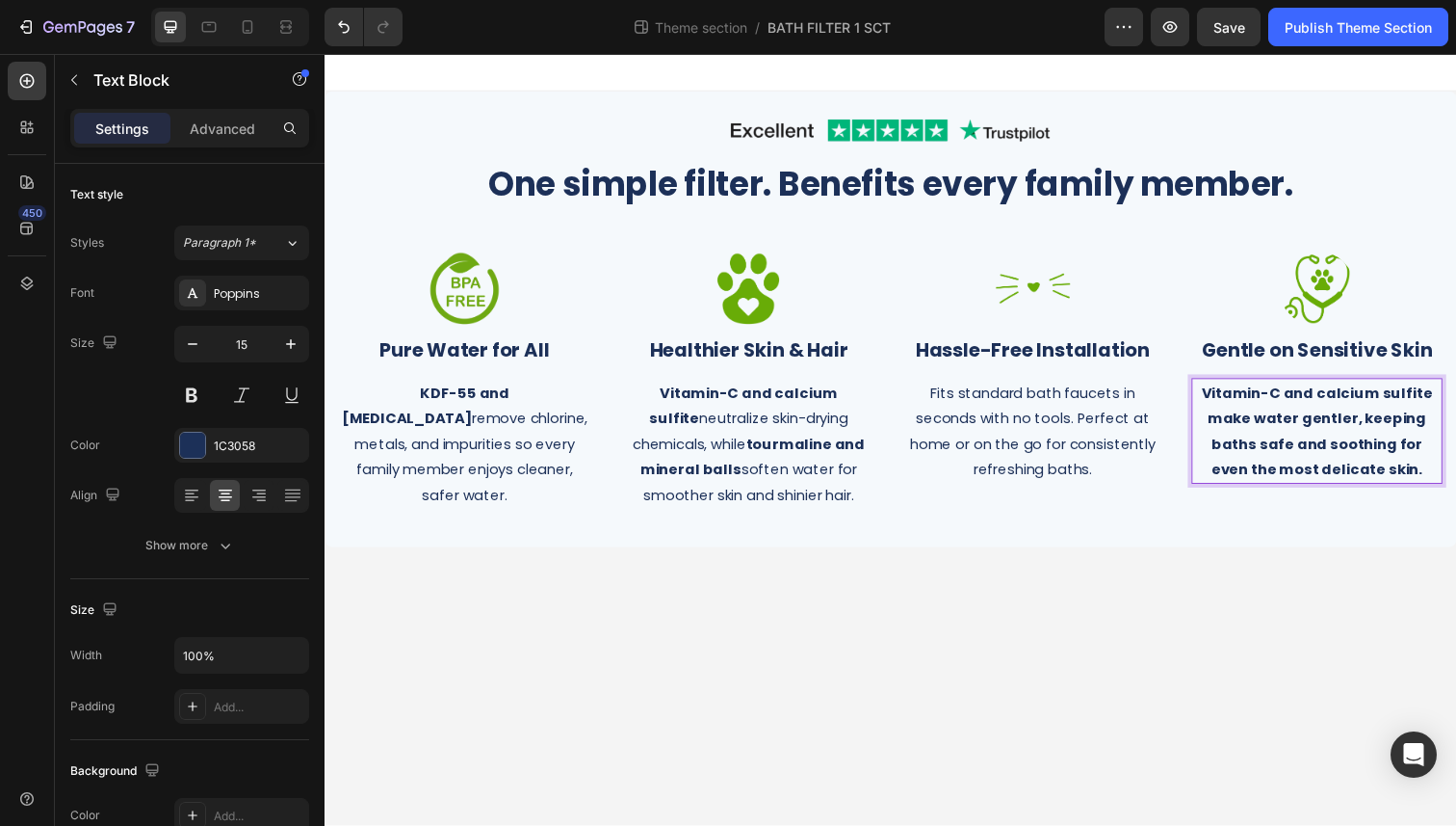
click at [1333, 455] on strong "Vitamin-C and calcium sulfite make water gentler, keeping baths safe and soothi…" at bounding box center [1337, 438] width 236 height 98
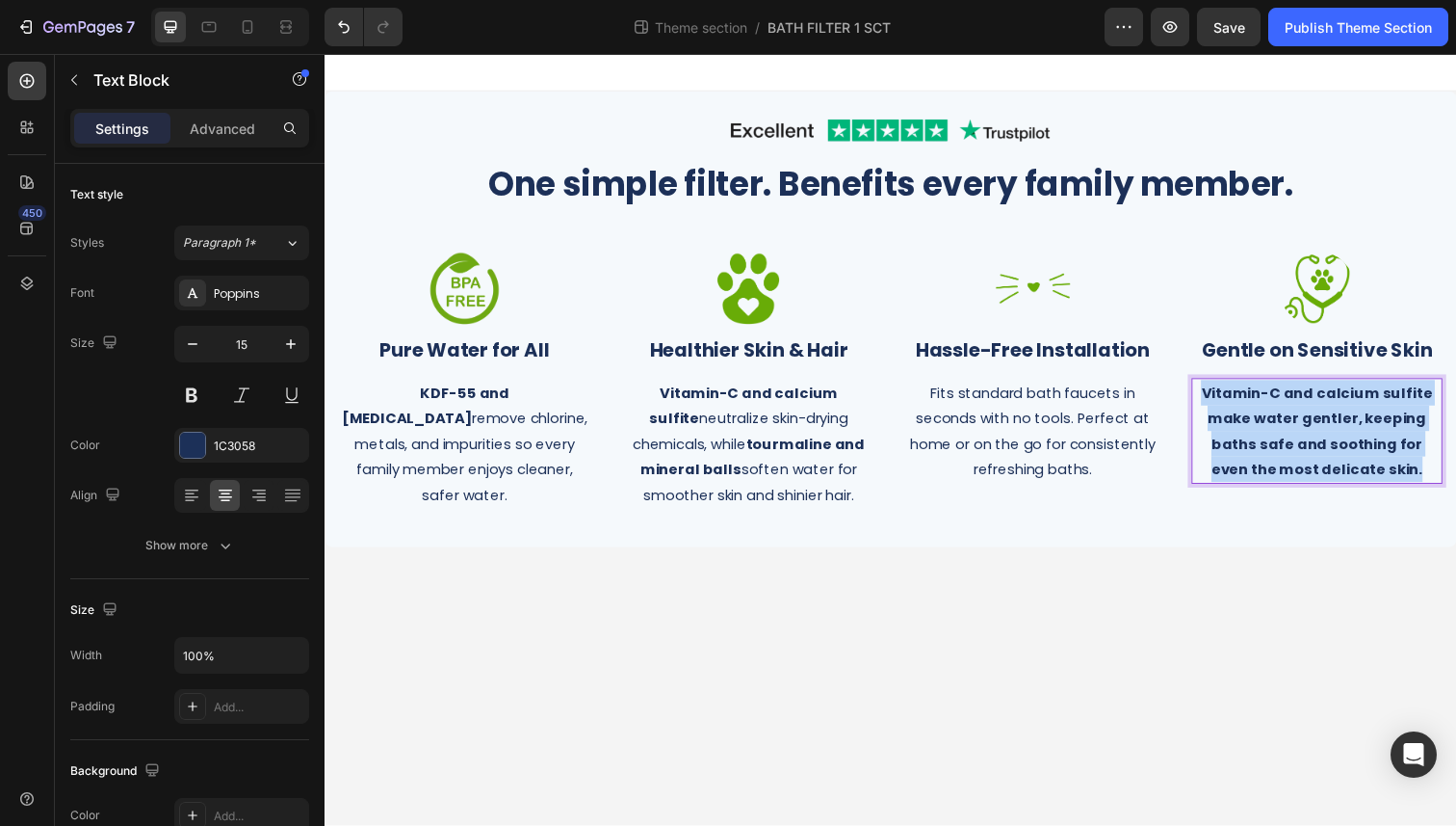
click at [1333, 455] on strong "Vitamin-C and calcium sulfite make water gentler, keeping baths safe and soothi…" at bounding box center [1337, 438] width 236 height 98
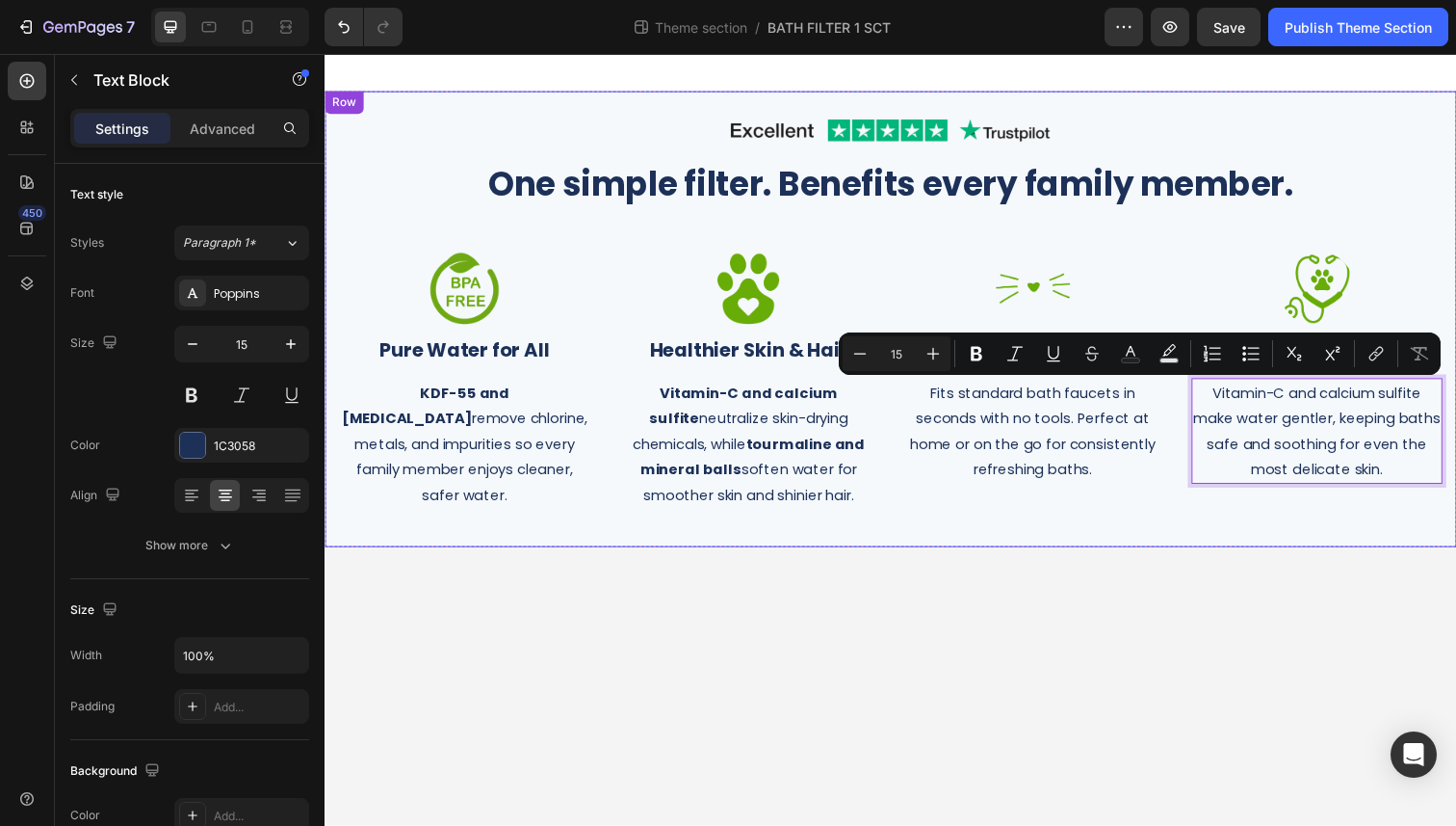
click at [1289, 541] on div "Image Row One simple filter. Benefits every family member. Heading Row Image ⁠⁠…" at bounding box center [902, 325] width 1156 height 465
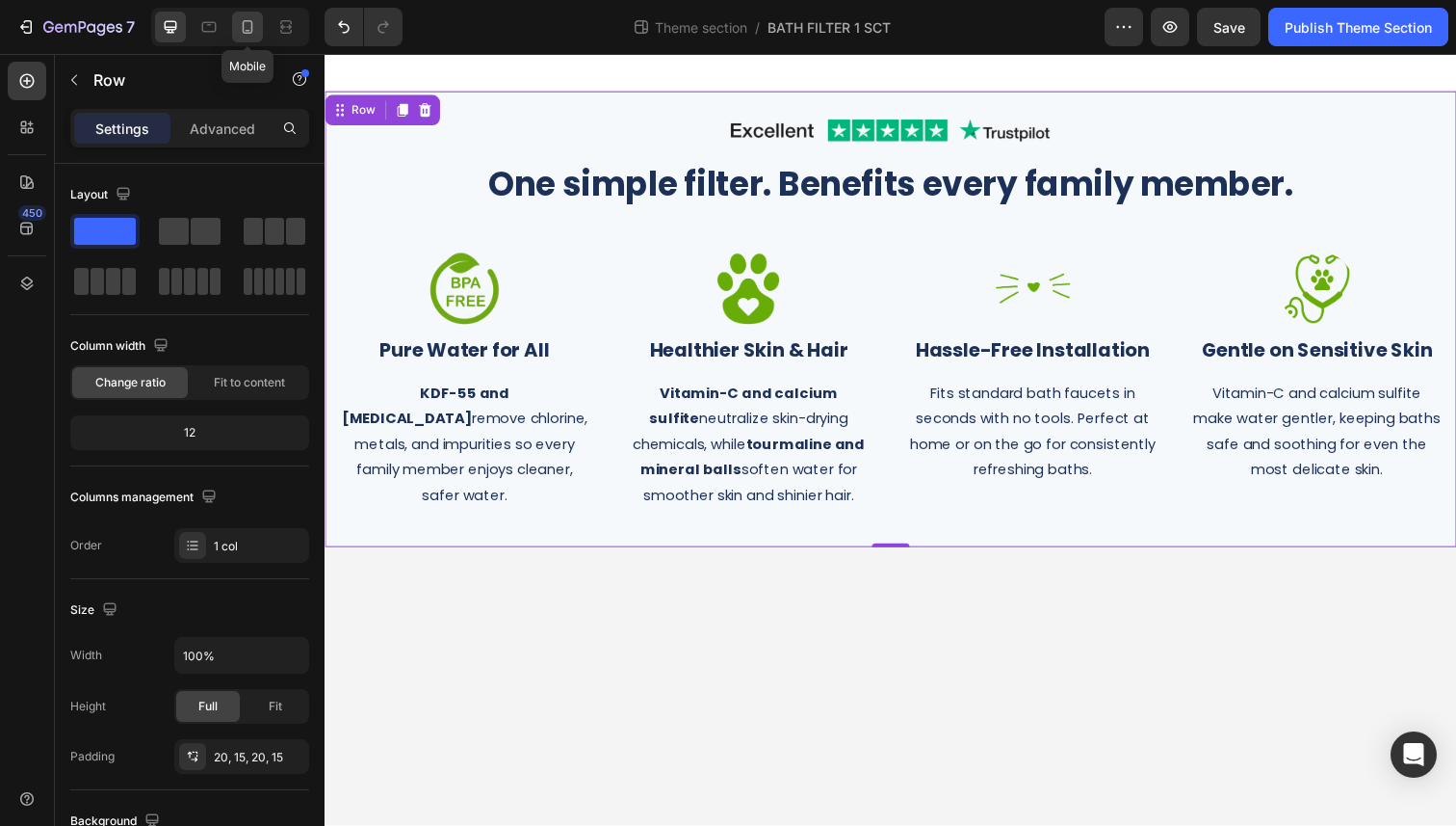
click at [244, 30] on icon at bounding box center [246, 26] width 19 height 19
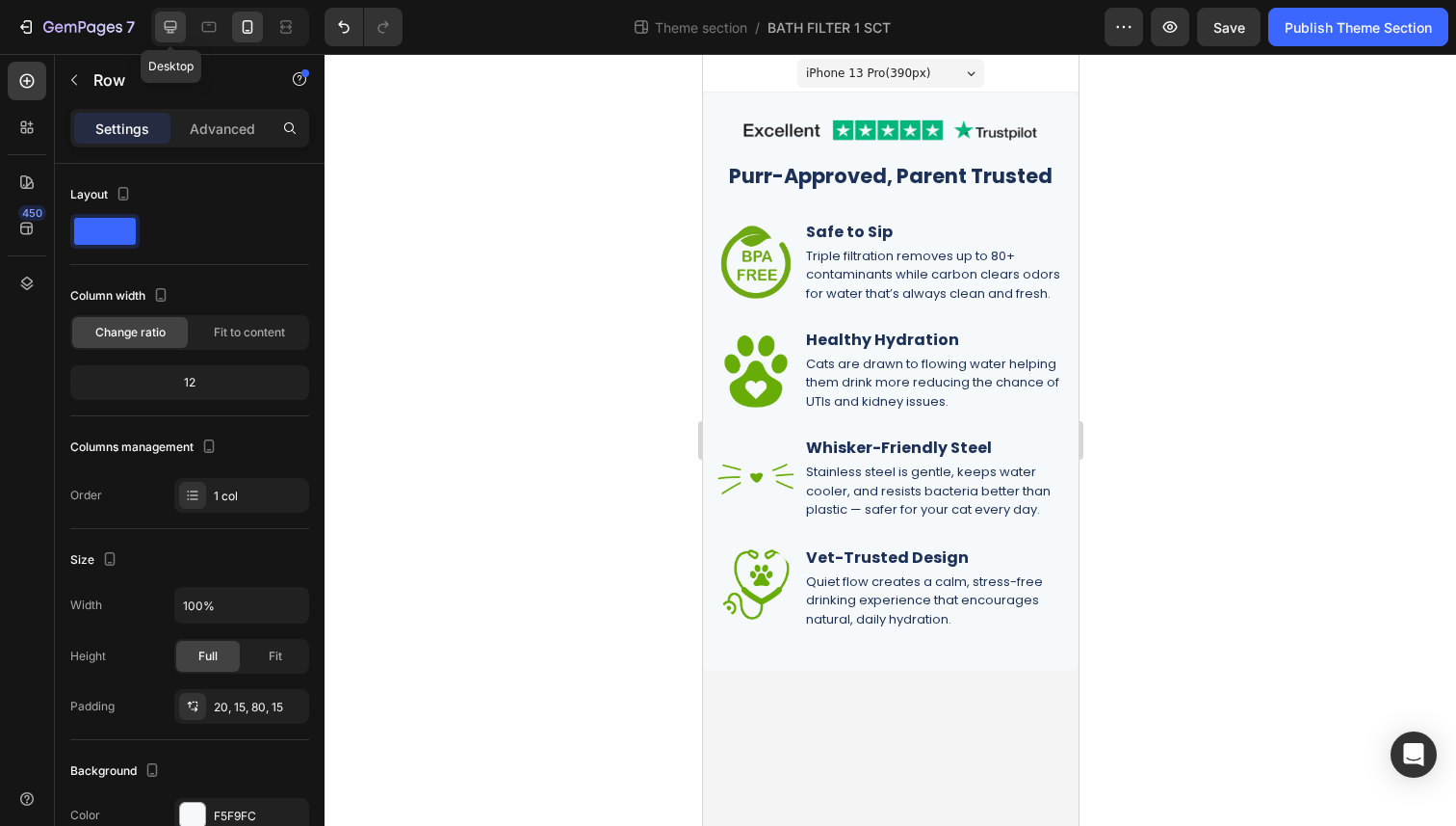
click at [173, 29] on icon at bounding box center [171, 27] width 13 height 13
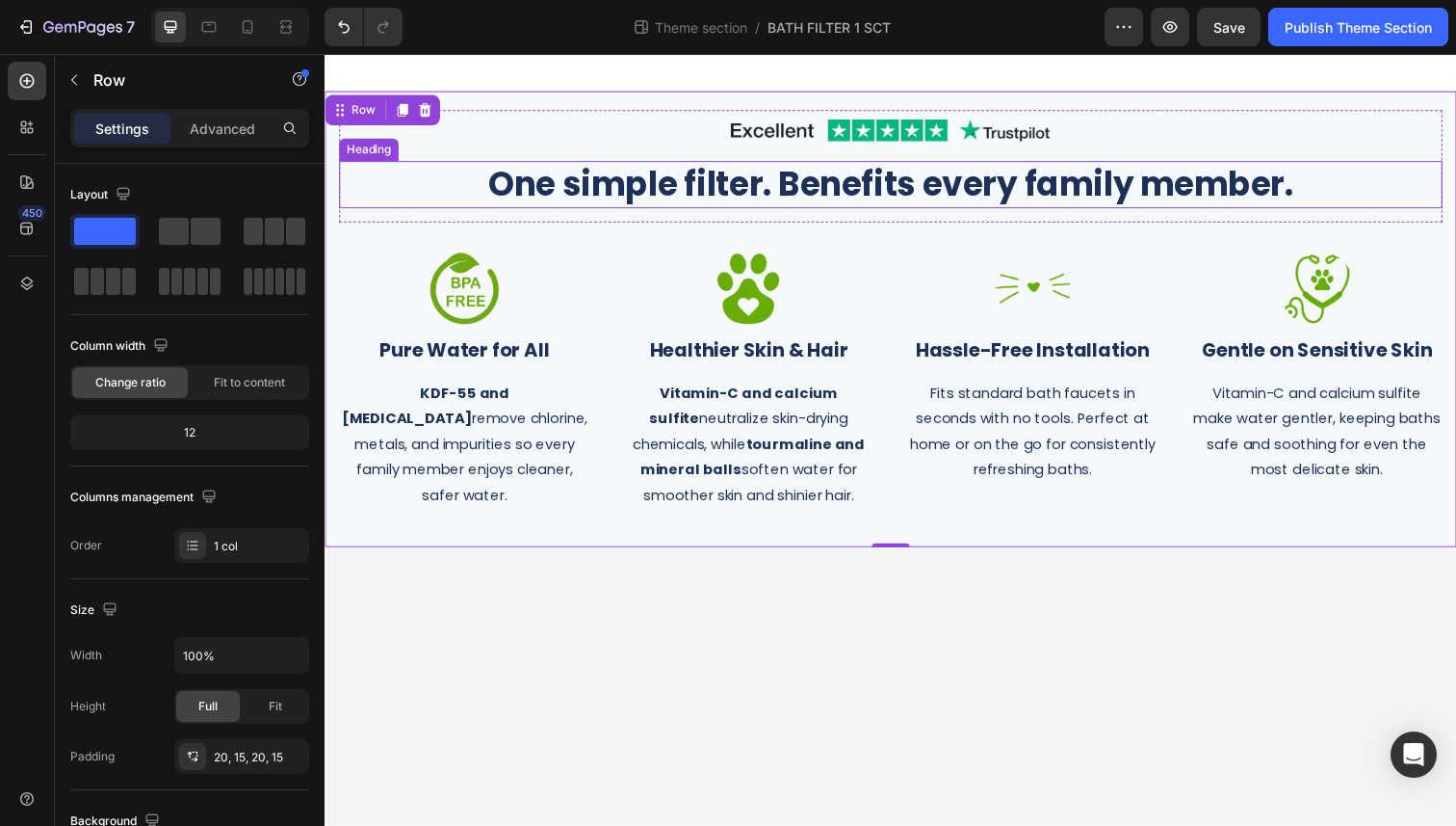
click at [738, 182] on p "One simple filter. Benefits every family member." at bounding box center [902, 188] width 1123 height 45
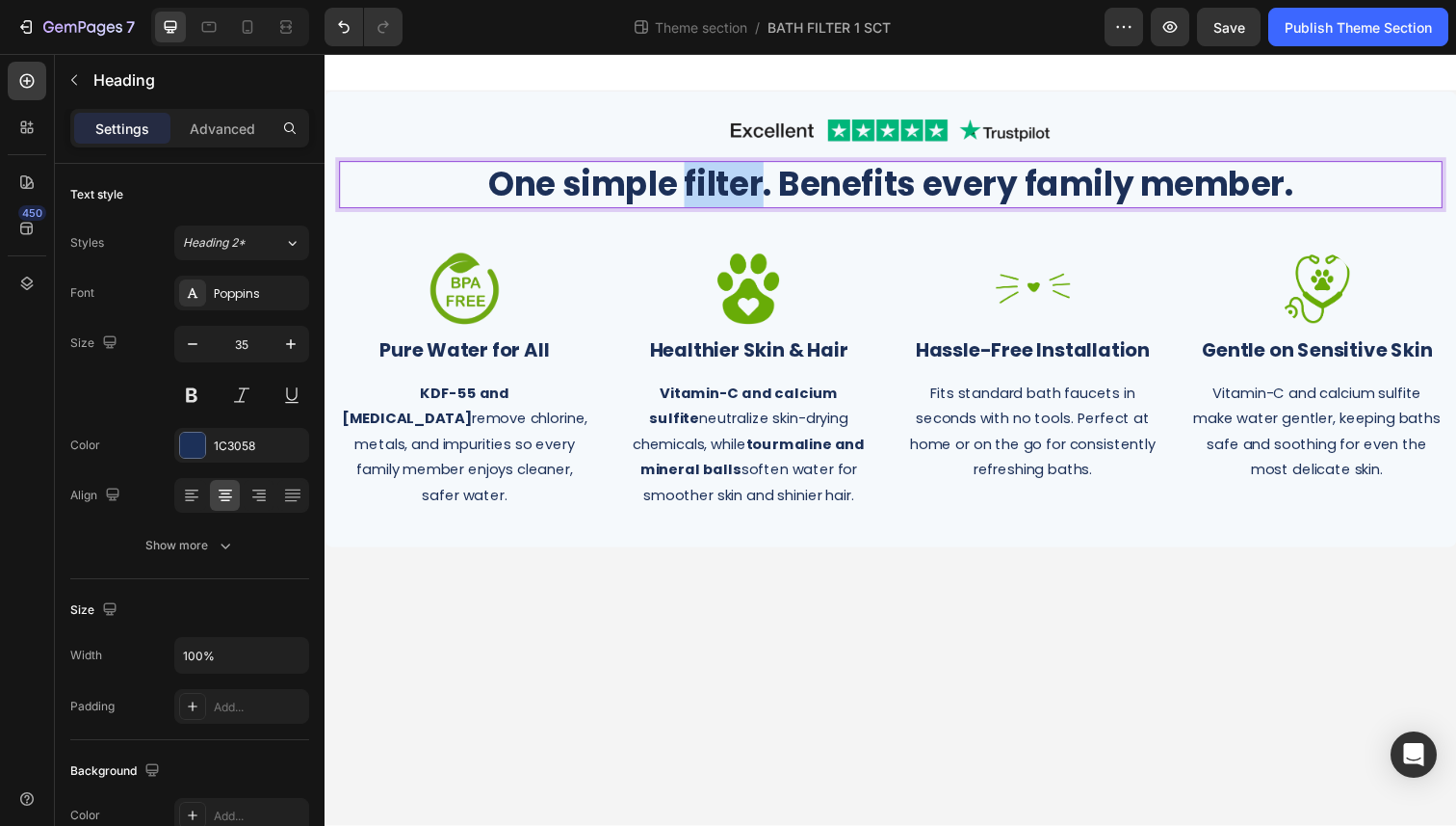
click at [749, 186] on p "One simple filter. Benefits every family member." at bounding box center [902, 188] width 1123 height 45
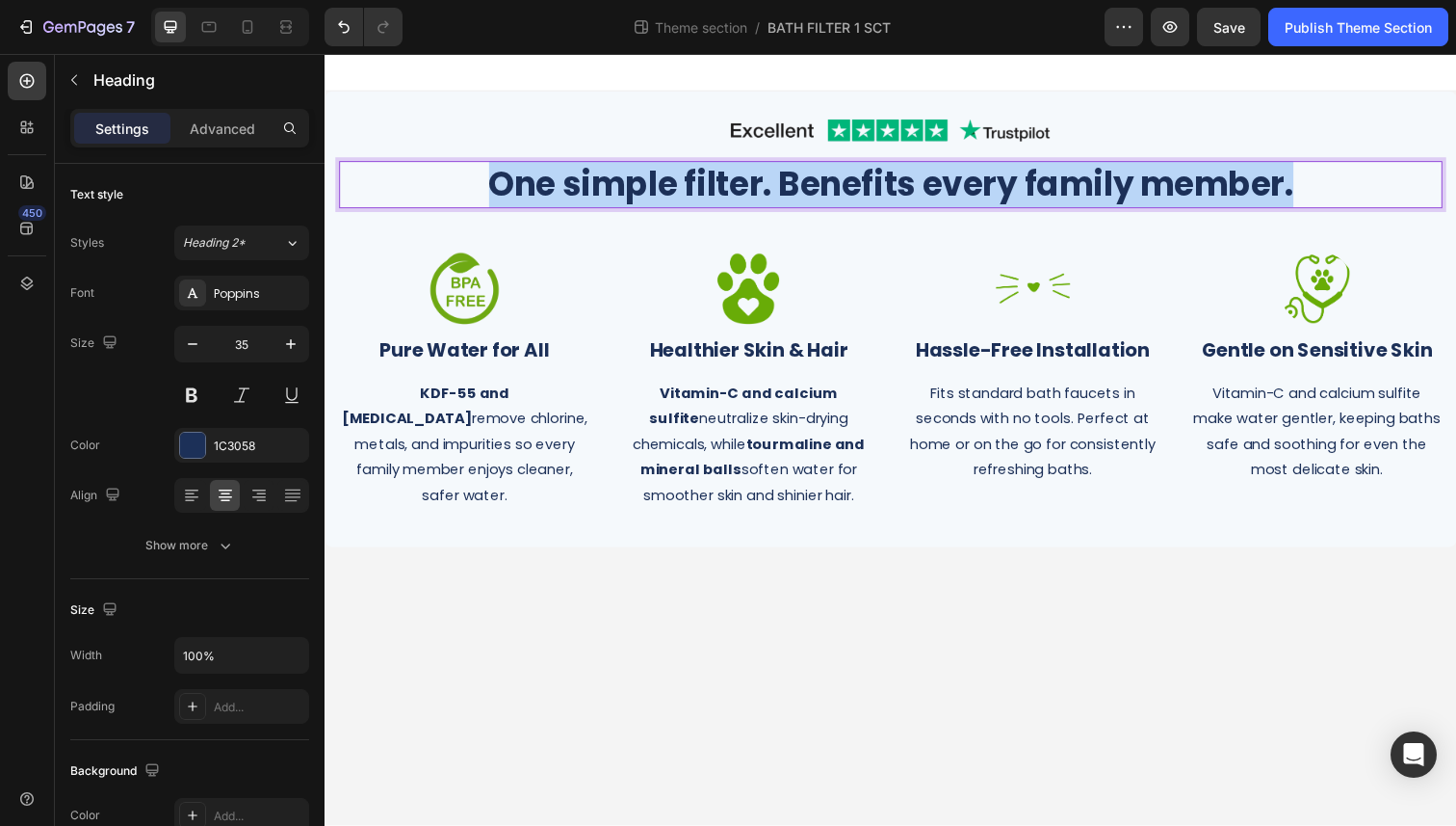
click at [749, 186] on p "One simple filter. Benefits every family member." at bounding box center [902, 188] width 1123 height 45
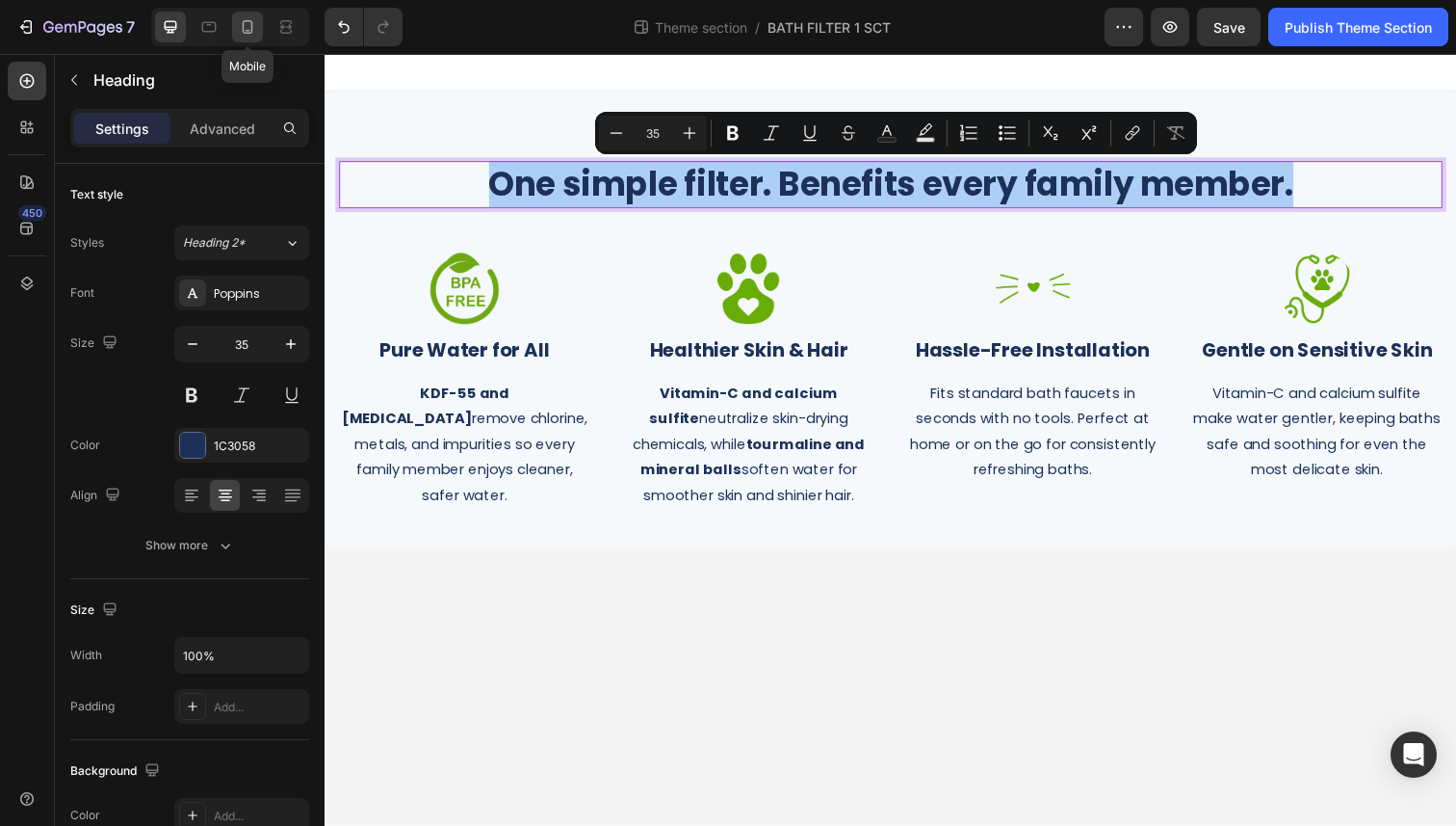
click at [238, 29] on icon at bounding box center [246, 26] width 19 height 19
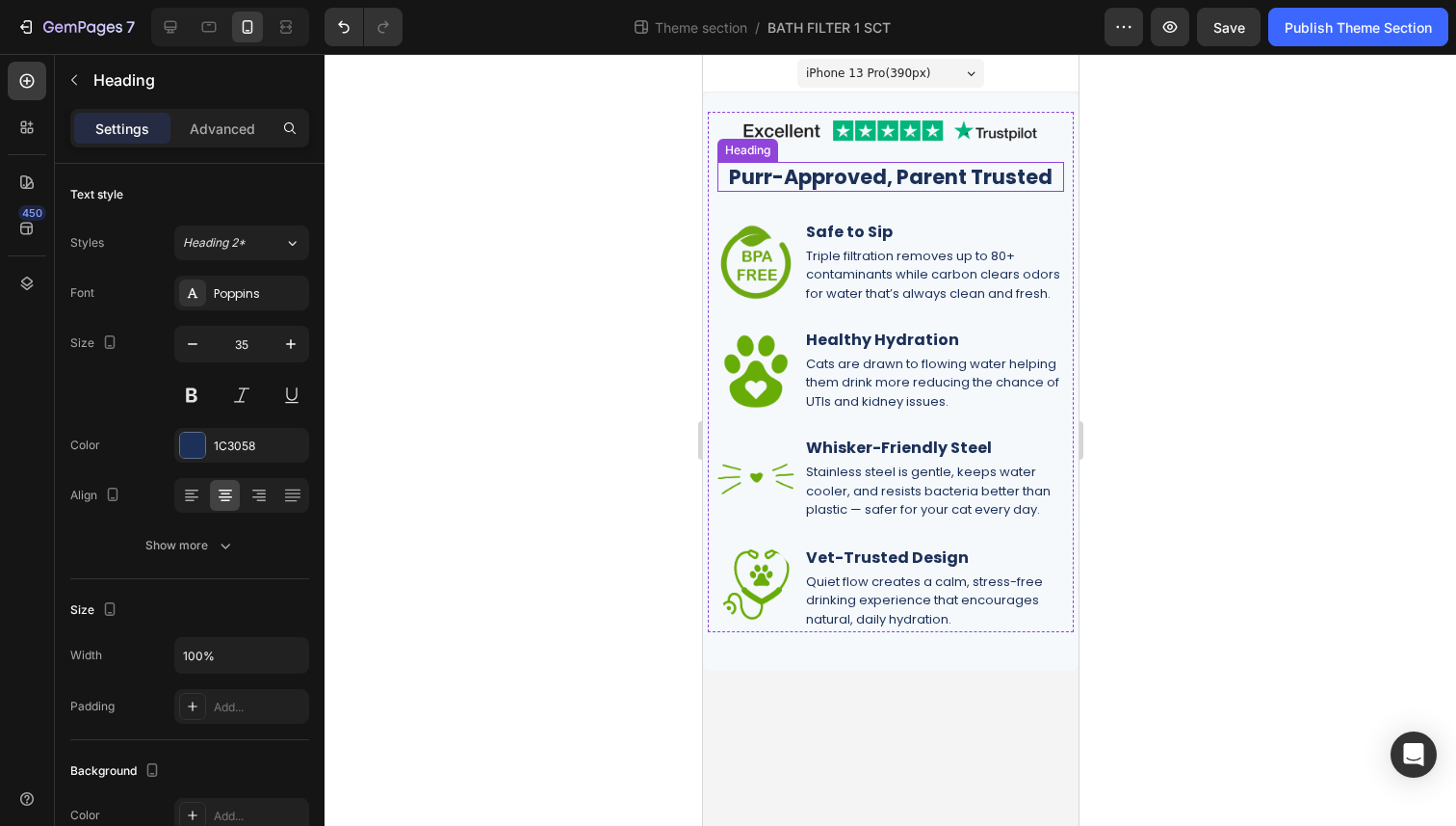
click at [815, 171] on h2 "Purr-Approved, Parent Trusted" at bounding box center [890, 176] width 347 height 30
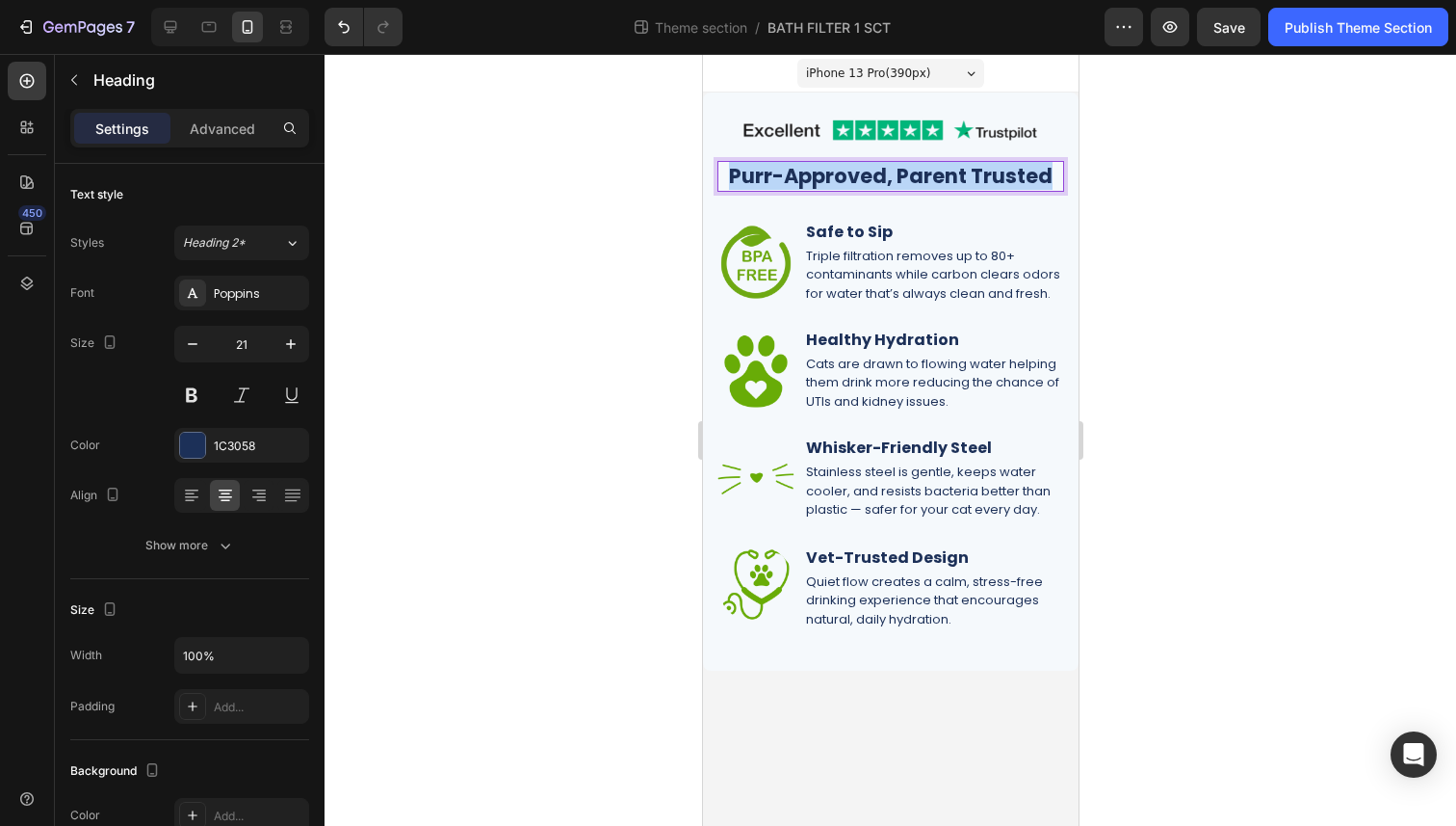
click at [815, 171] on p "Purr-Approved, Parent Trusted" at bounding box center [890, 176] width 343 height 26
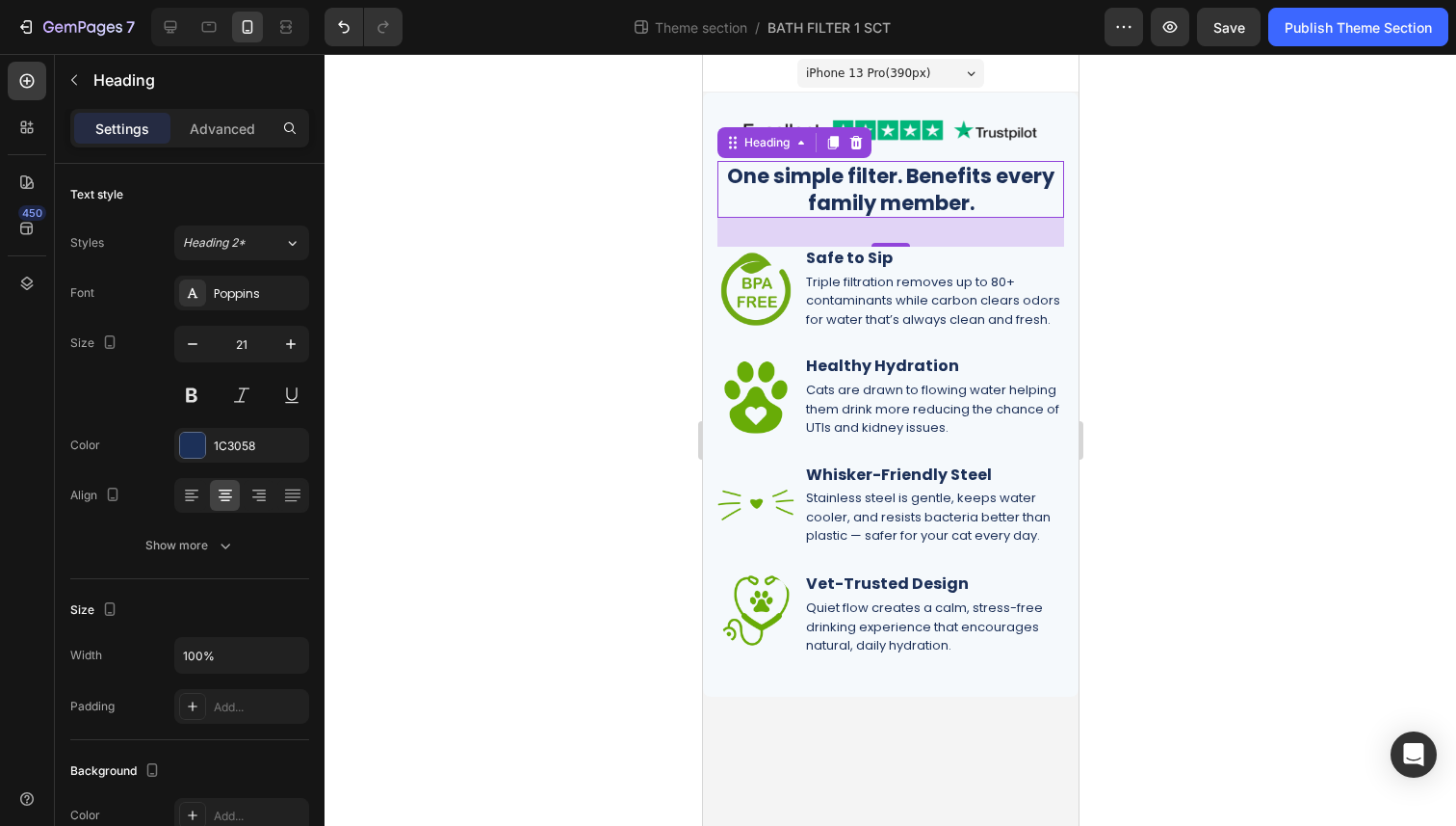
click at [1154, 209] on div at bounding box center [890, 439] width 1132 height 771
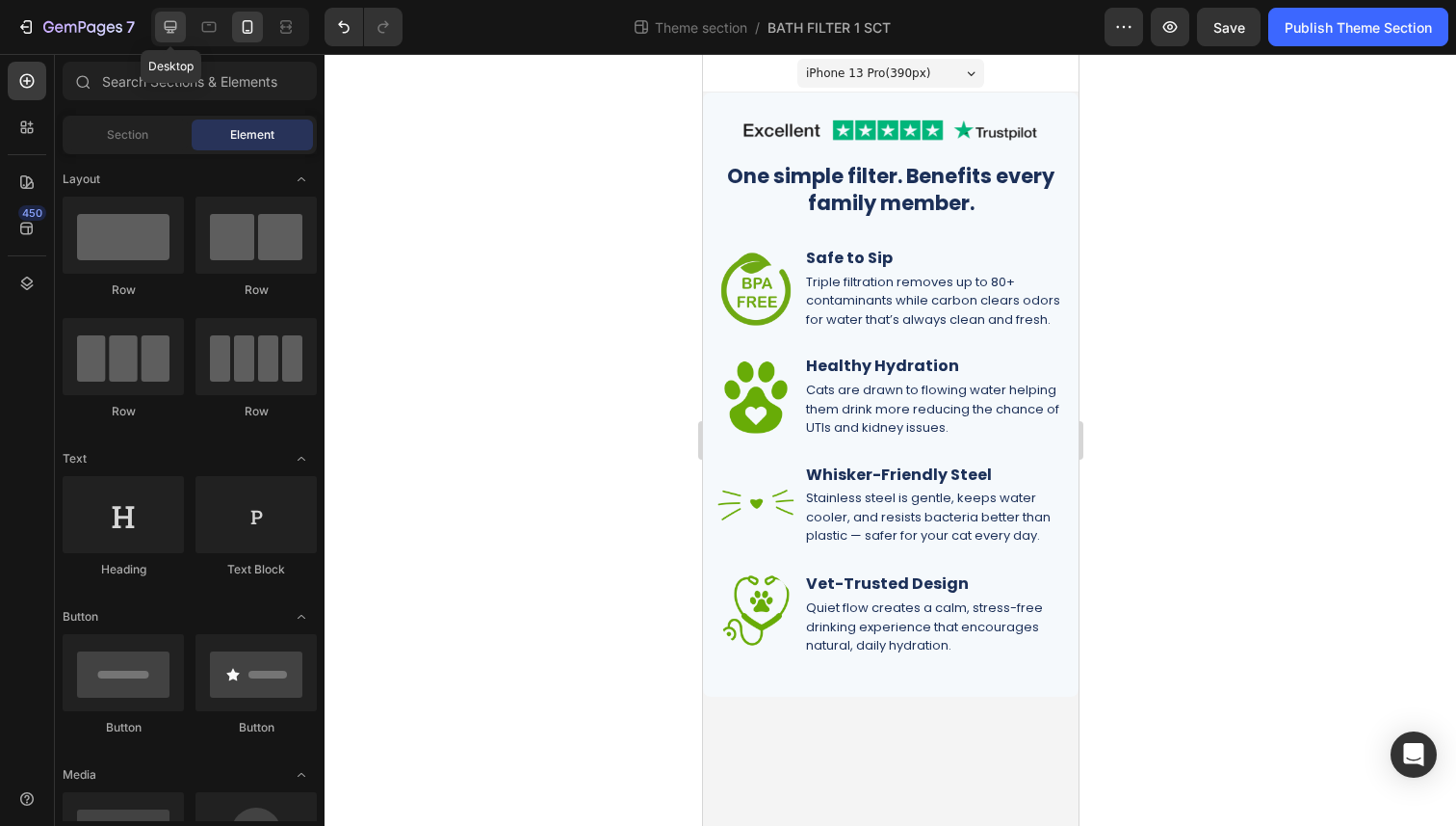
click at [171, 25] on icon at bounding box center [170, 26] width 19 height 19
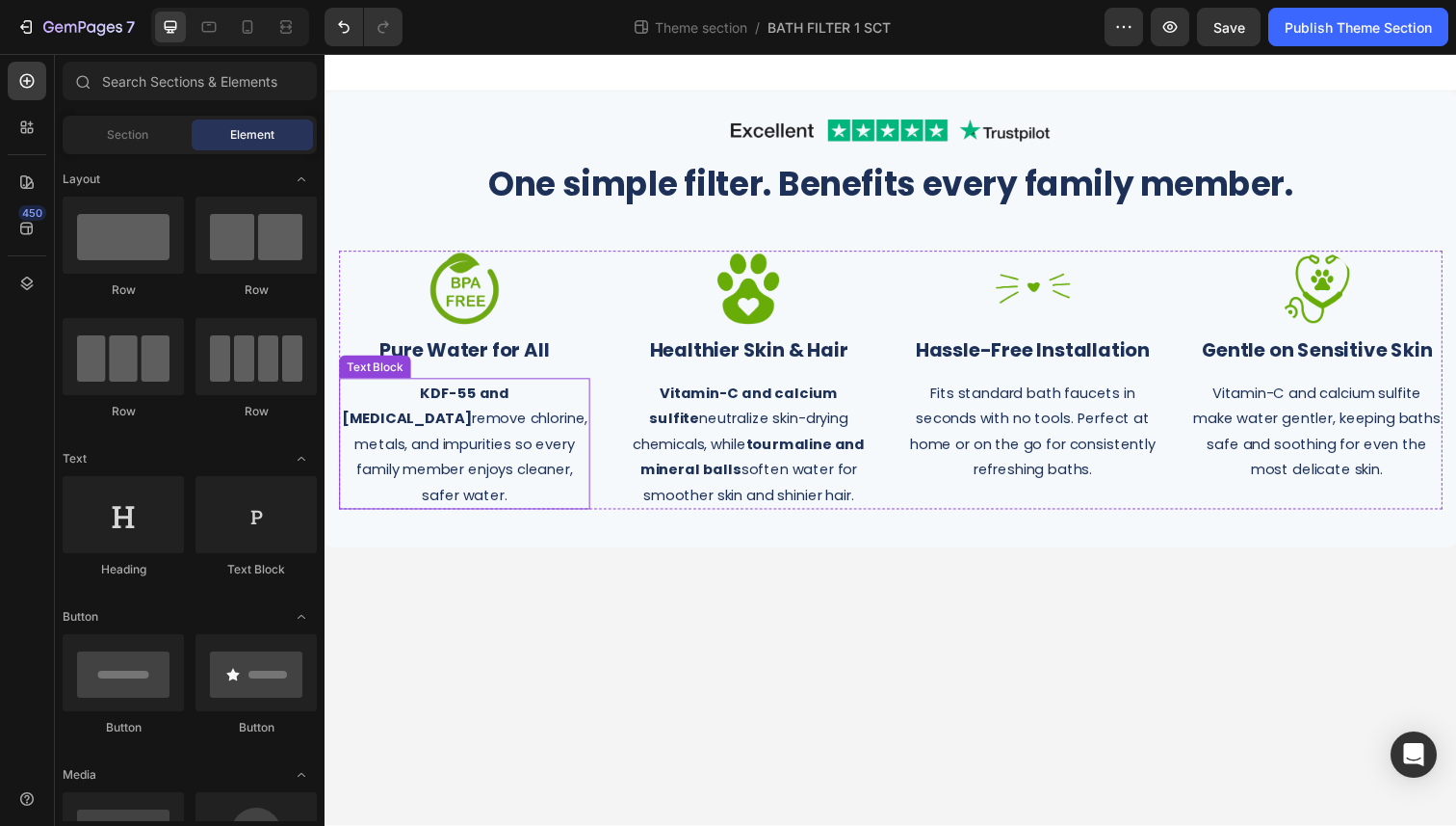
click at [499, 467] on p "KDF-55 and [MEDICAL_DATA] remove chlorine, metals, and impurities so every fami…" at bounding box center [467, 452] width 252 height 130
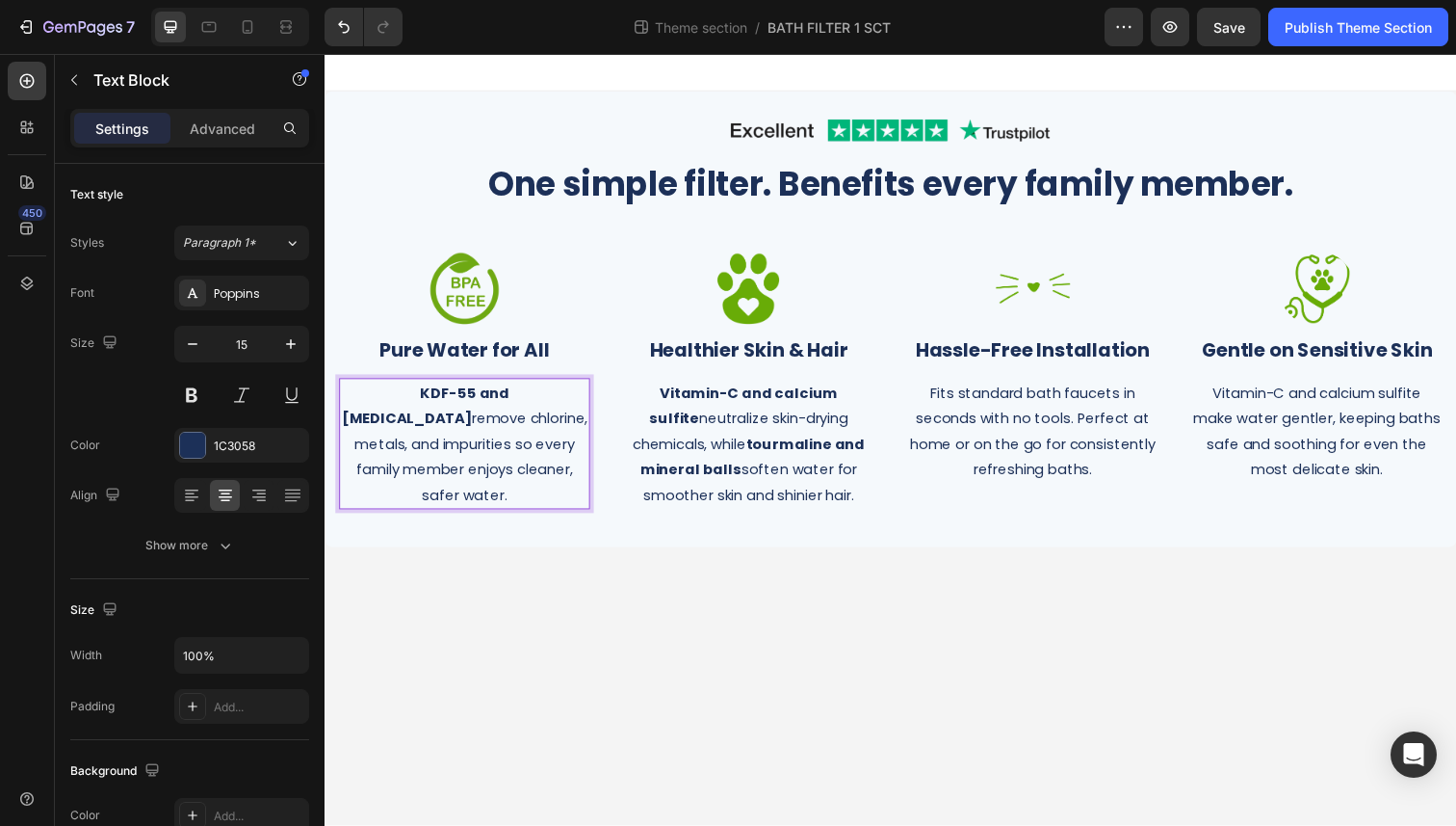
click at [499, 467] on p "KDF-55 and [MEDICAL_DATA] remove chlorine, metals, and impurities so every fami…" at bounding box center [467, 452] width 252 height 130
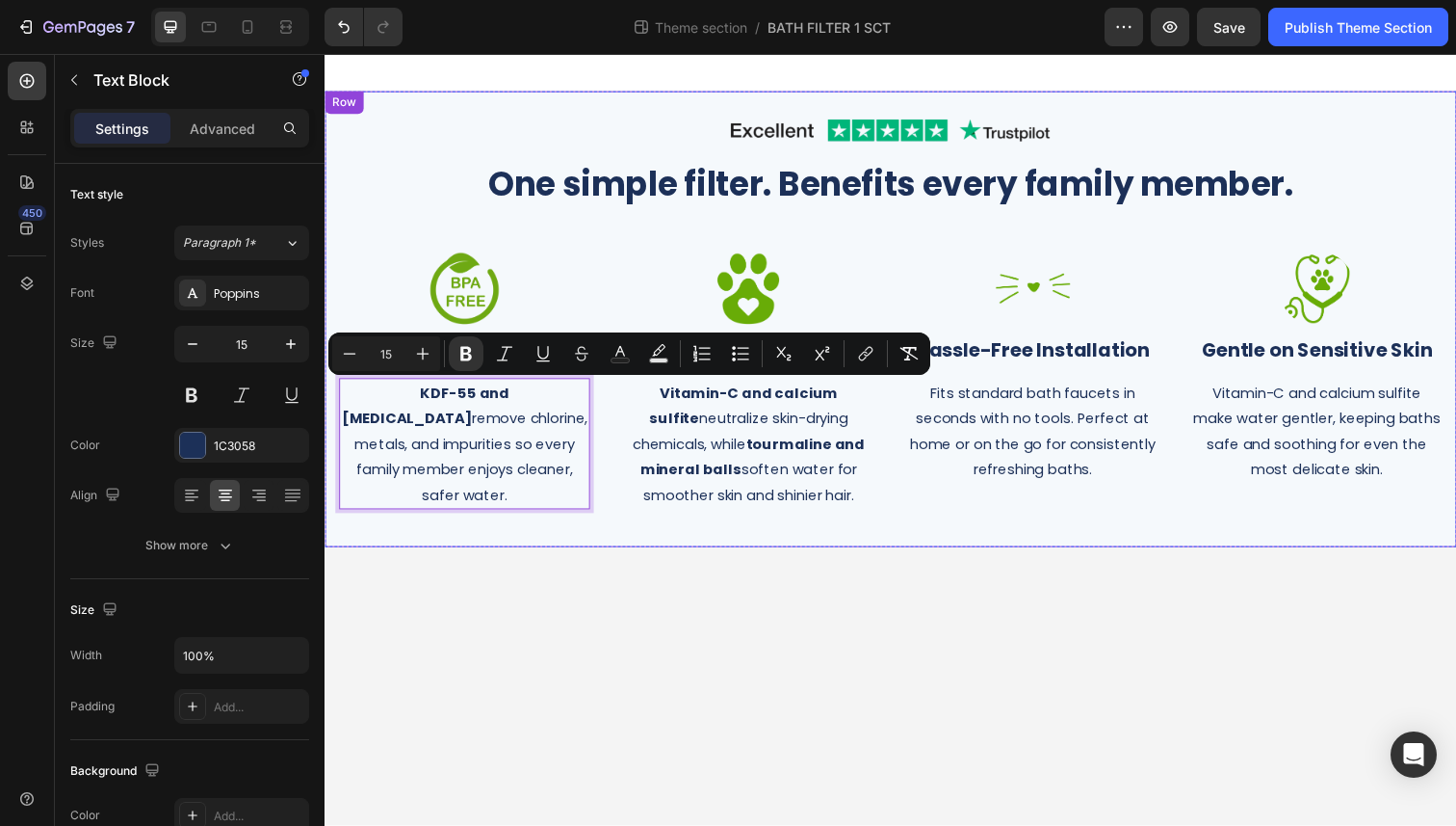
click at [605, 531] on div "Image Row One simple filter. Benefits every family member. Heading Row Image ⁠⁠…" at bounding box center [902, 324] width 1127 height 426
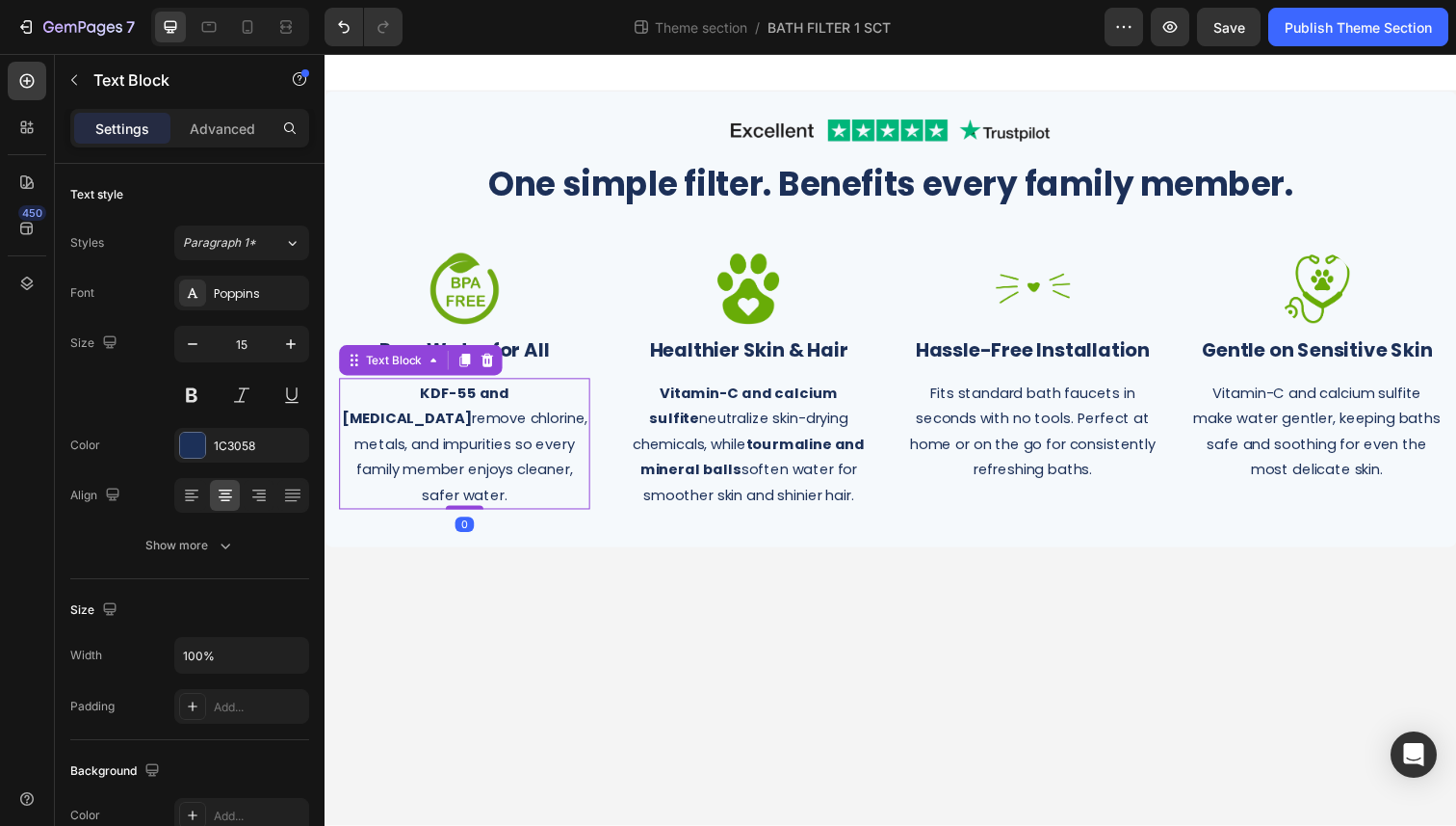
click at [435, 426] on p "KDF-55 and [MEDICAL_DATA] remove chlorine, metals, and impurities so every fami…" at bounding box center [467, 452] width 252 height 130
click at [401, 425] on p "KDF-55 and [MEDICAL_DATA] remove chlorine, metals, and impurities so every fami…" at bounding box center [467, 452] width 252 height 130
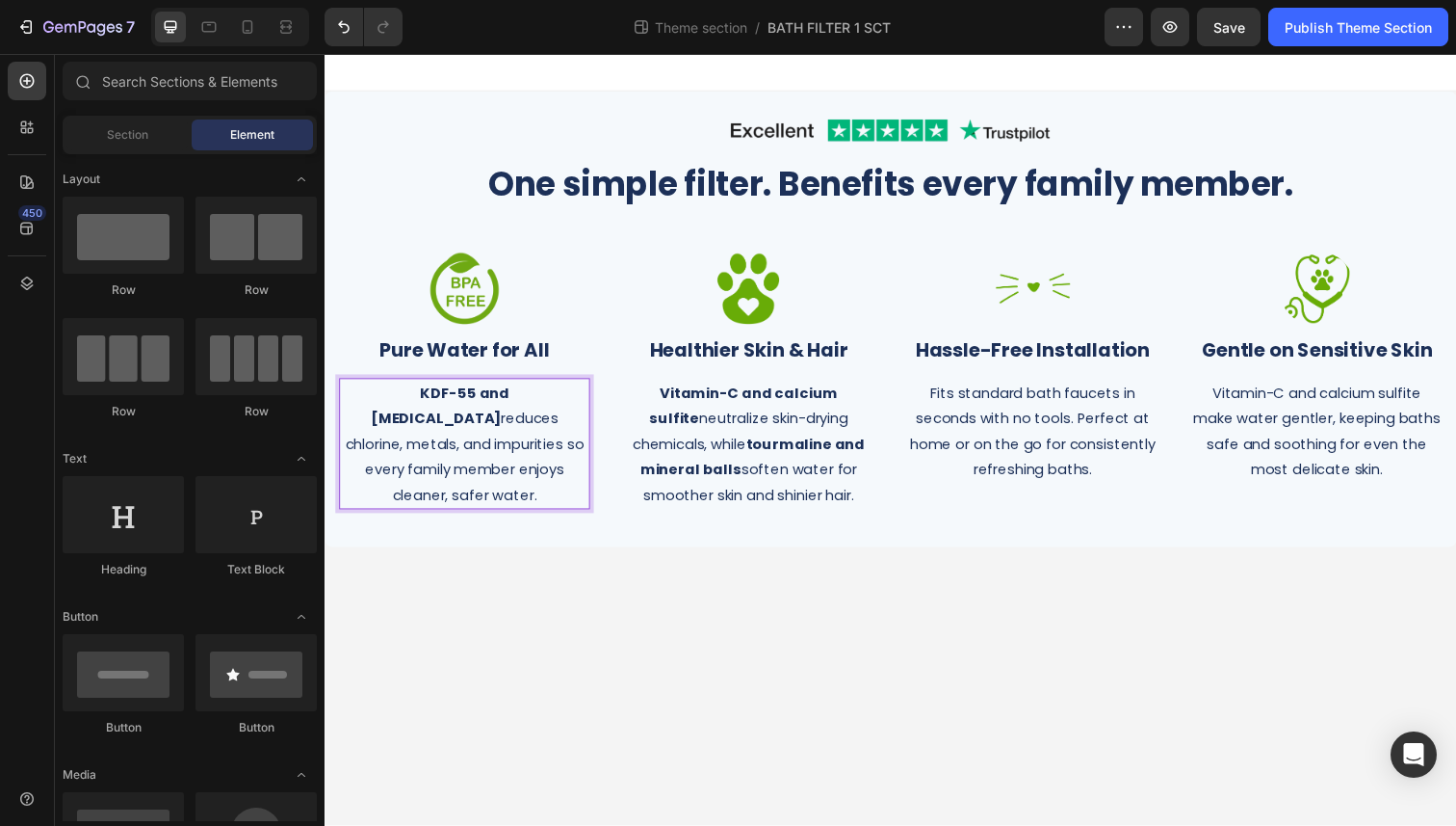
click at [557, 568] on body "Image Row One simple filter. Benefits every family member. Heading Row Image ⁠⁠…" at bounding box center [902, 447] width 1156 height 788
click at [484, 431] on p "KDF-55 and [MEDICAL_DATA] reduces chlorine, metals, and impurities so every fam…" at bounding box center [467, 452] width 252 height 130
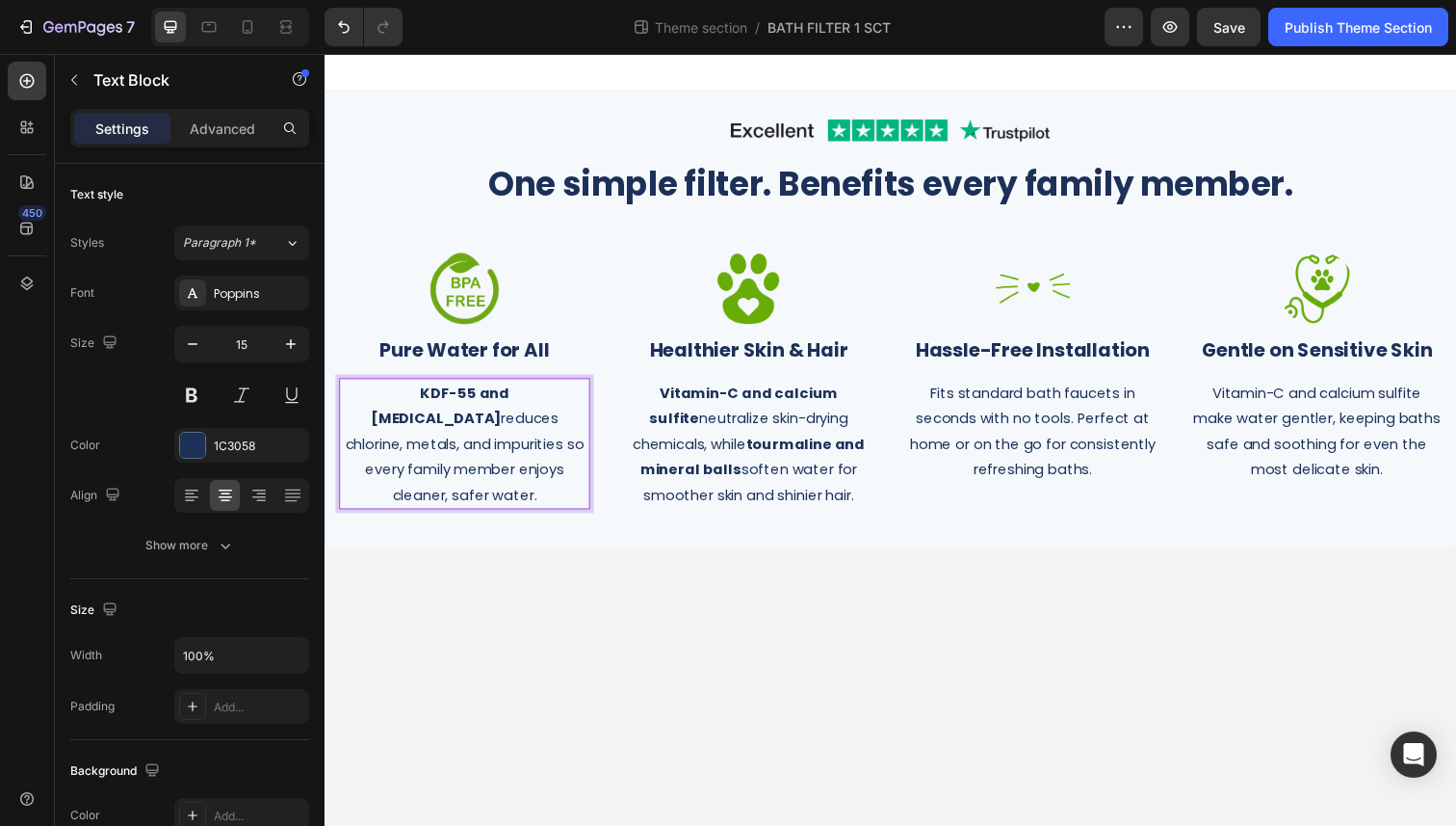
click at [484, 431] on p "KDF-55 and [MEDICAL_DATA] reduces chlorine, metals, and impurities so every fam…" at bounding box center [467, 452] width 252 height 130
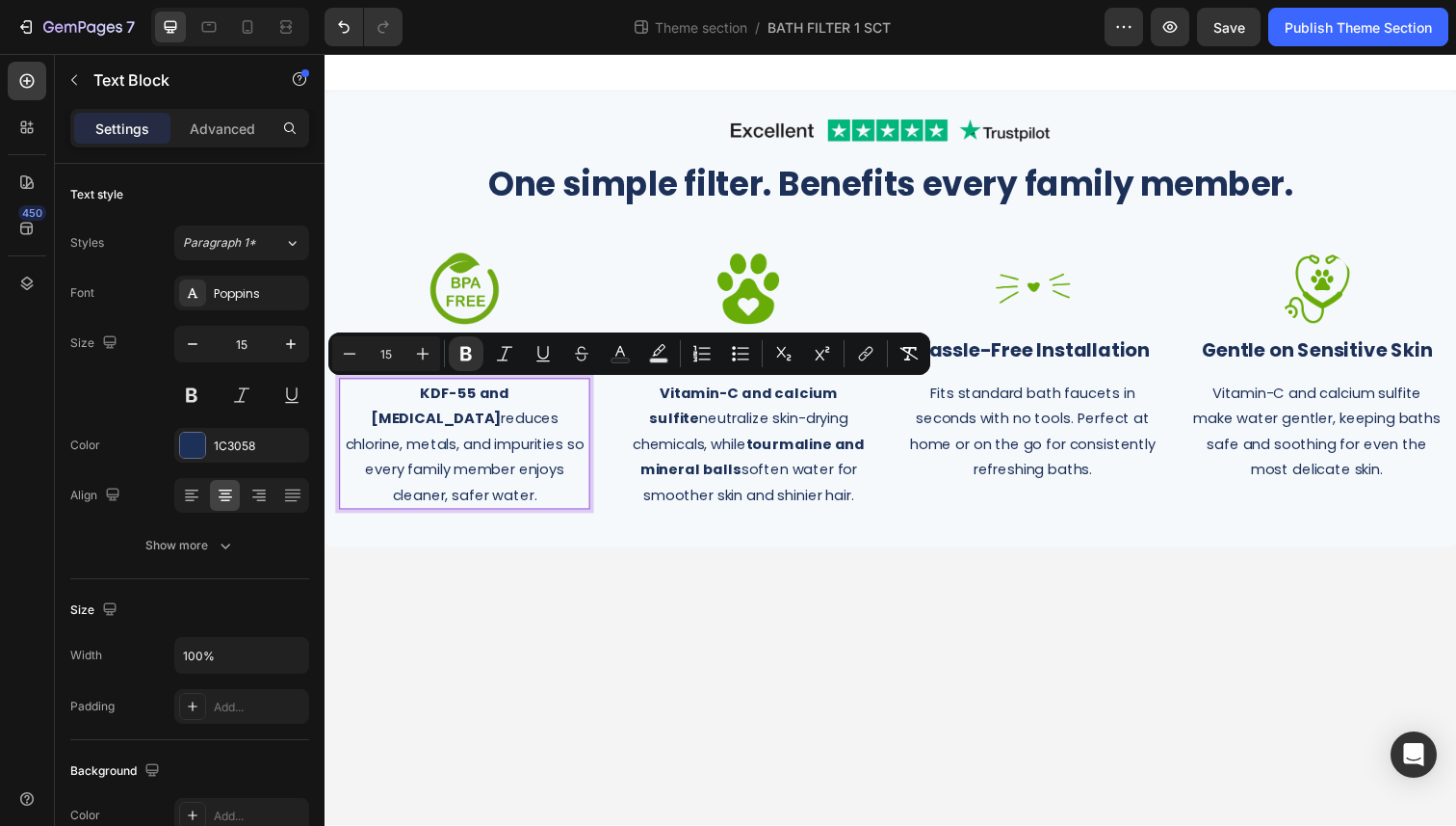
click at [561, 421] on p "KDF-55 and [MEDICAL_DATA] reduces chlorine, metals, and impurities so every fam…" at bounding box center [467, 452] width 252 height 130
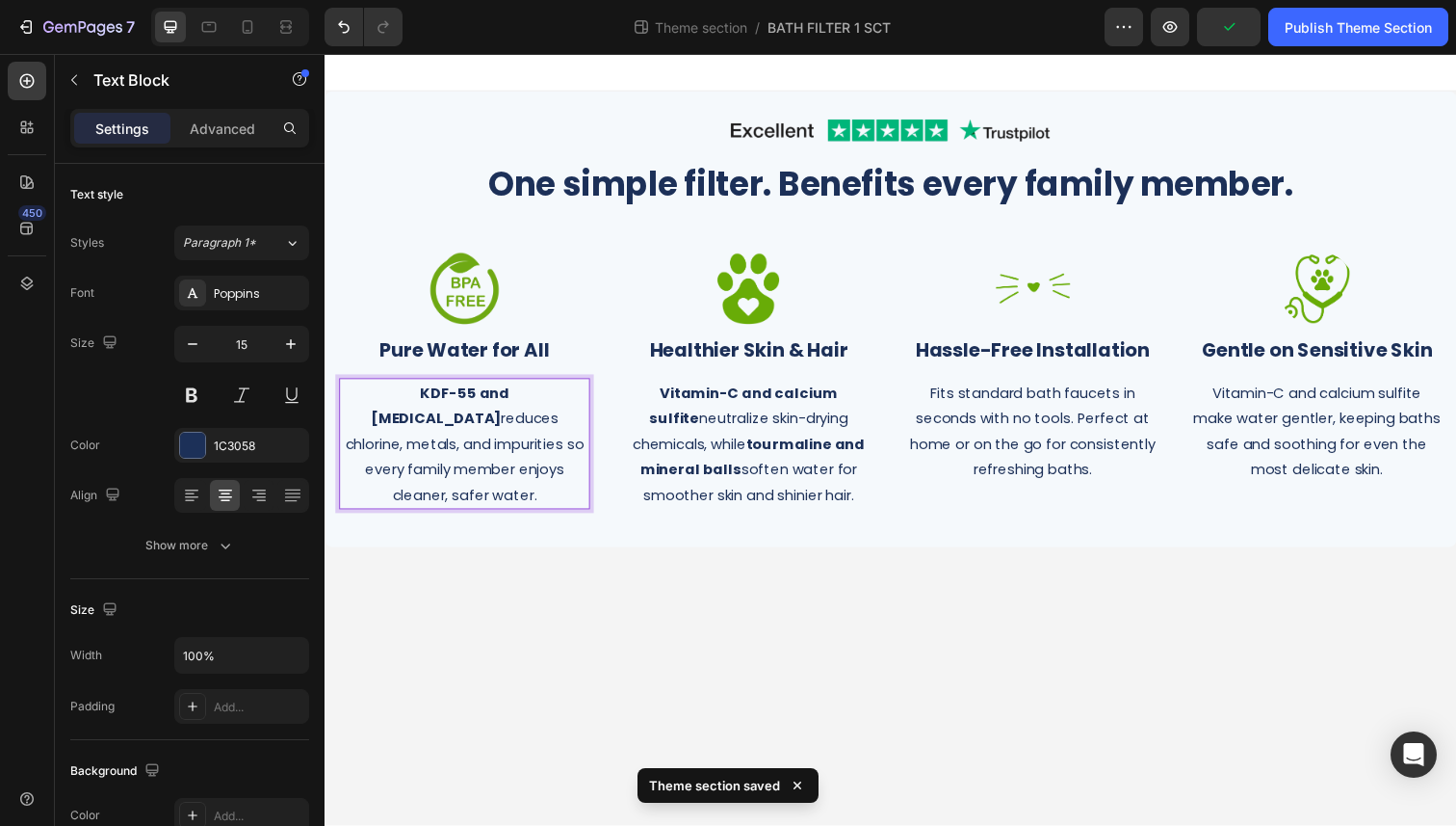
click at [343, 451] on p "KDF-55 and [MEDICAL_DATA] reduces chlorine, metals, and impurities so every fam…" at bounding box center [467, 452] width 252 height 130
click at [503, 488] on p "KDF-55 and [MEDICAL_DATA] reduces chlorine, metals, and many more impurities so…" at bounding box center [467, 452] width 252 height 130
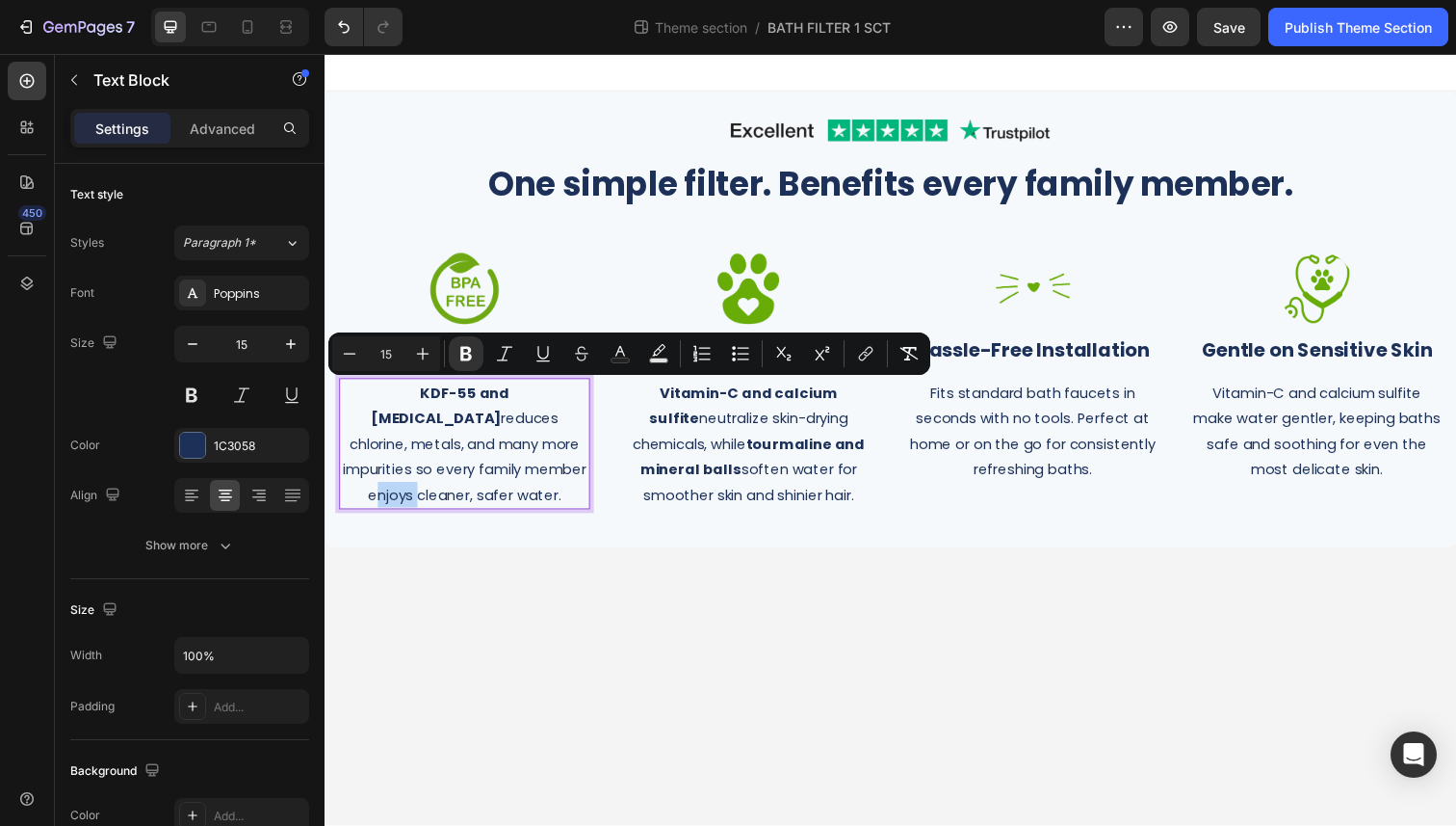
copy p "KDF-55 and [MEDICAL_DATA] reduces chlorine, metals, and many more impurities so…"
click at [240, 28] on icon at bounding box center [246, 26] width 19 height 19
type input "13"
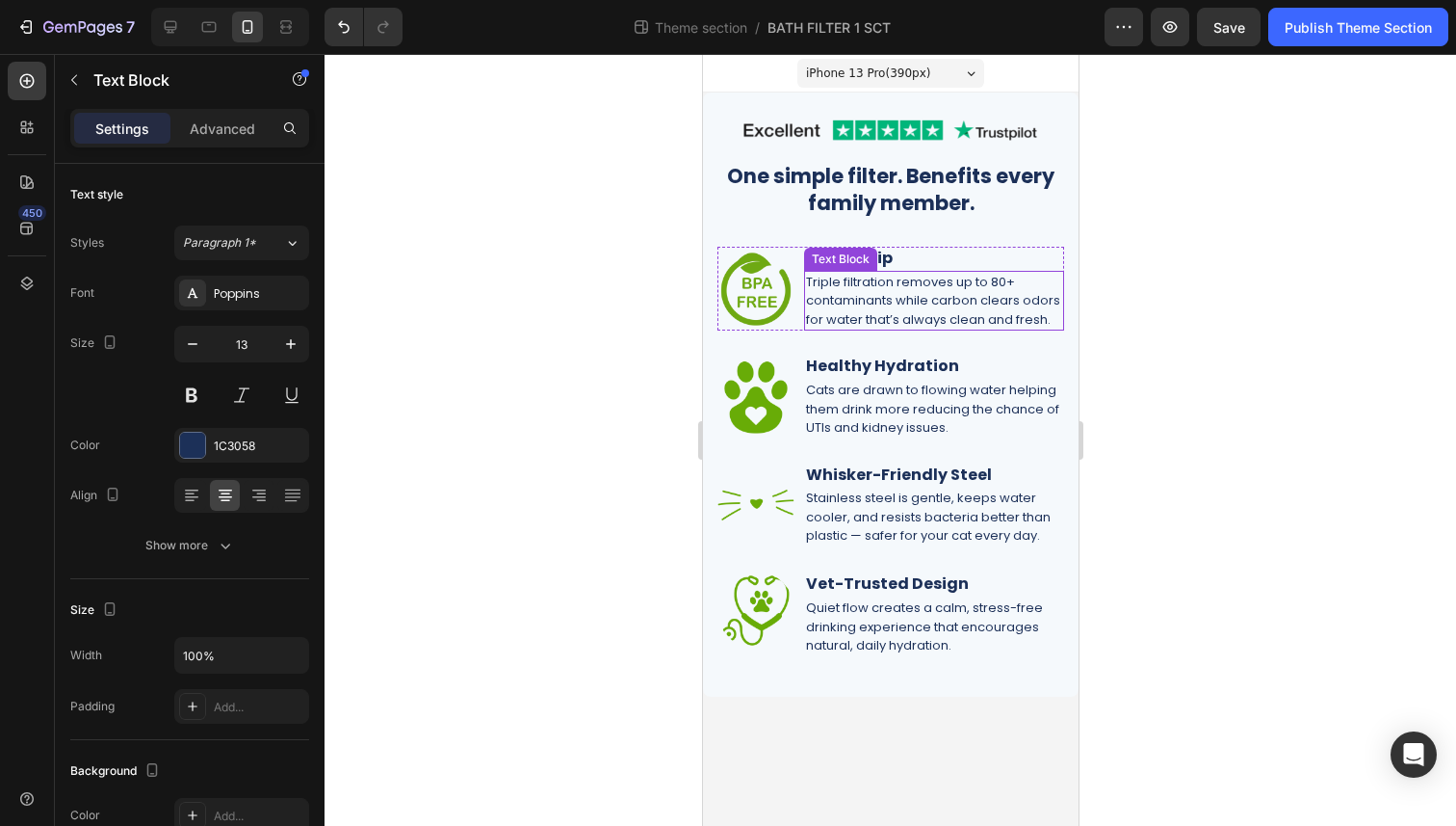
click at [897, 311] on p "Triple filtration removes up to 80+ contaminants while carbon clears odors for …" at bounding box center [933, 300] width 256 height 57
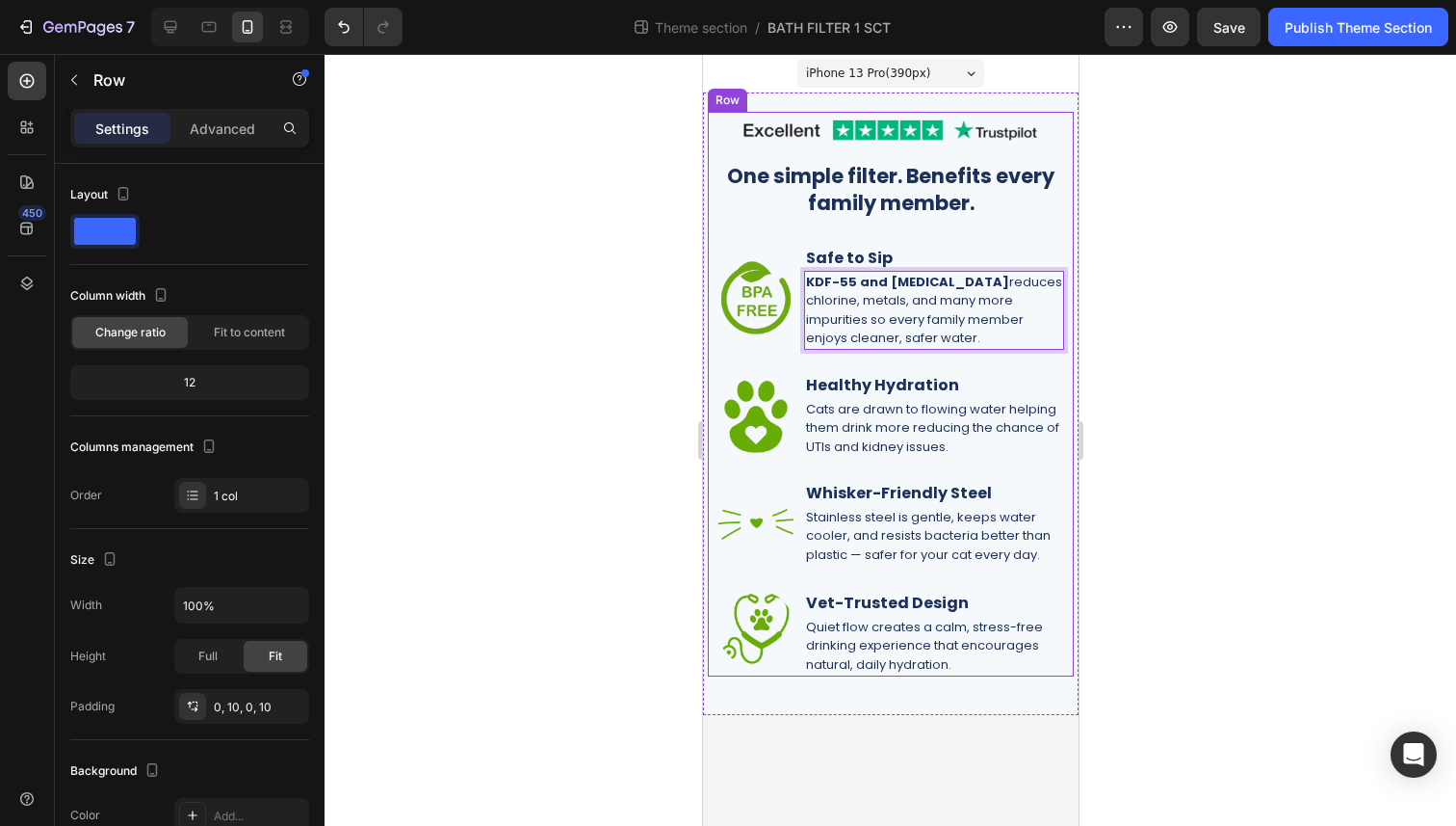
click at [1003, 368] on div "Image One simple filter. Benefits every family member. Heading Image Safe to Si…" at bounding box center [890, 394] width 347 height 565
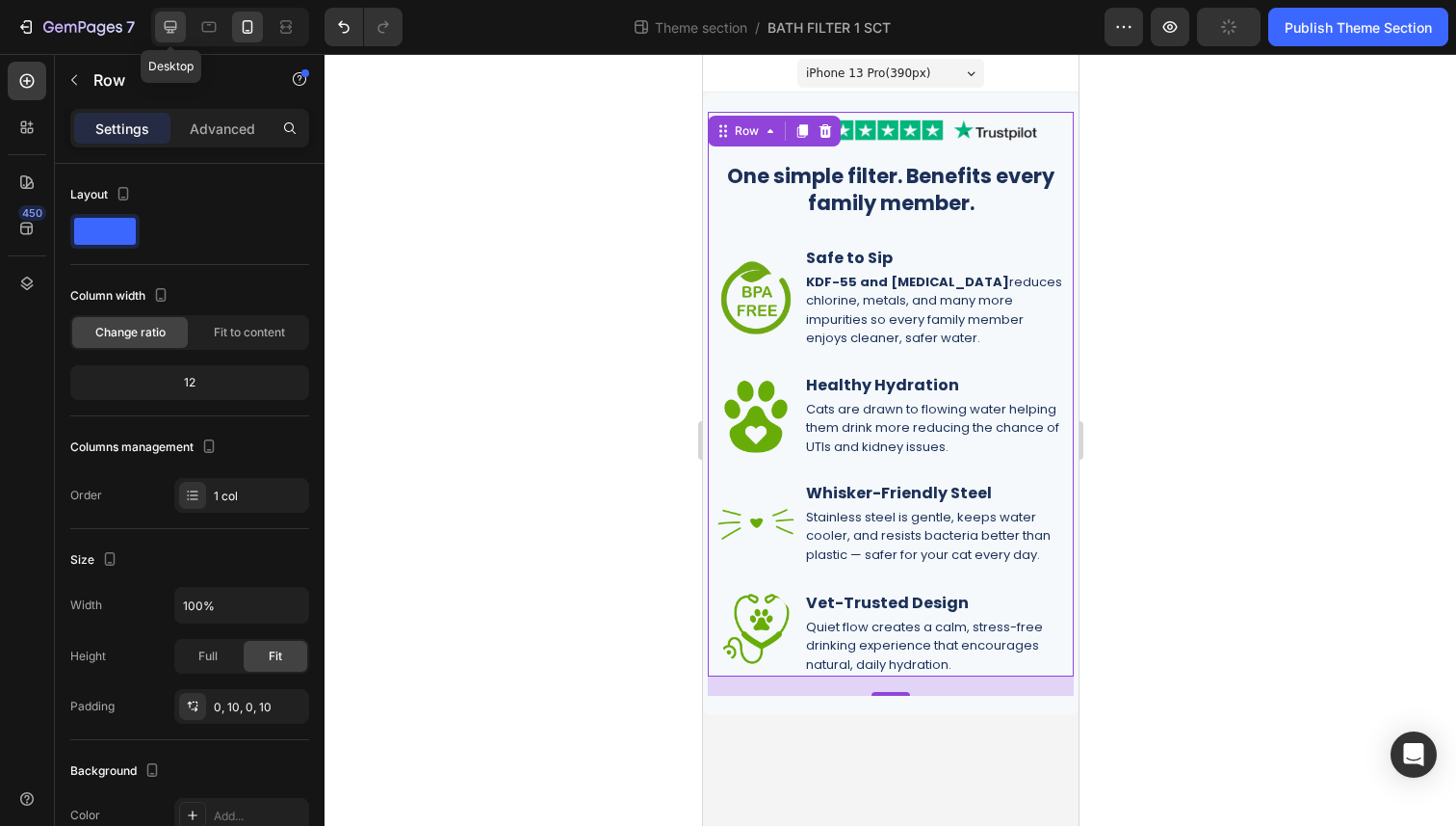
click at [170, 38] on div at bounding box center [170, 27] width 31 height 31
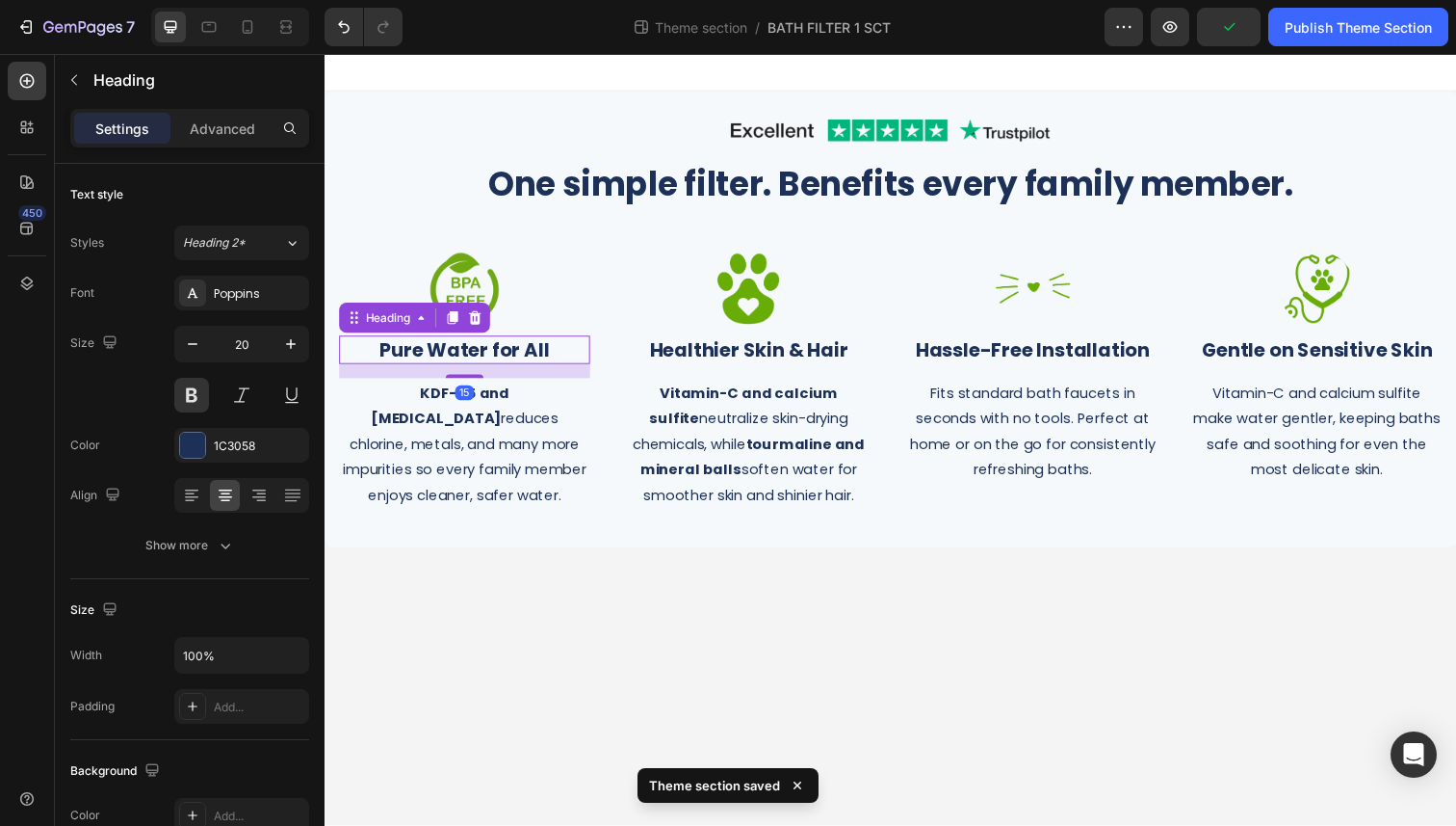
click at [499, 353] on strong "Pure Water for All" at bounding box center [467, 356] width 173 height 27
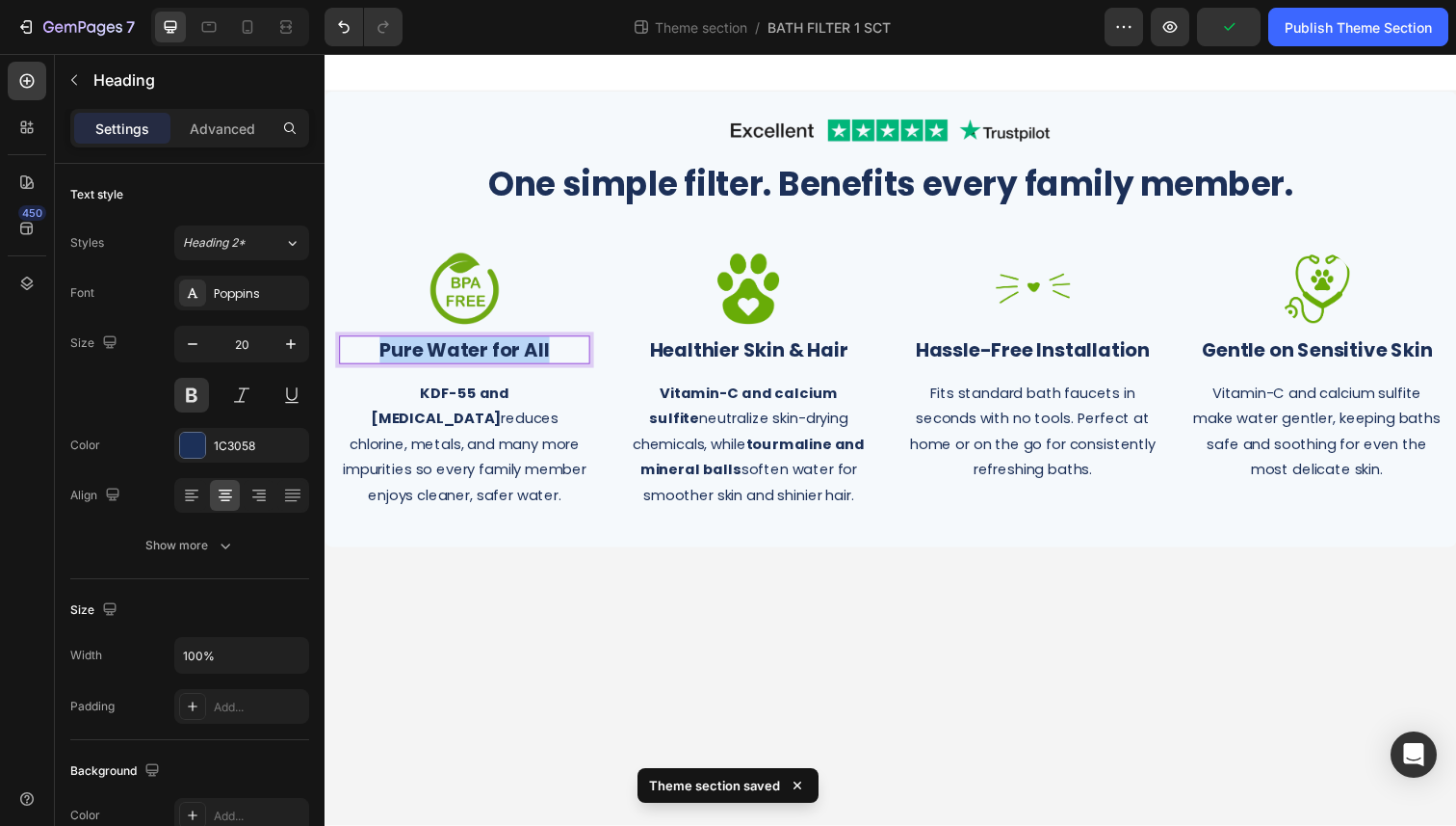
click at [499, 353] on strong "Pure Water for All" at bounding box center [467, 356] width 173 height 27
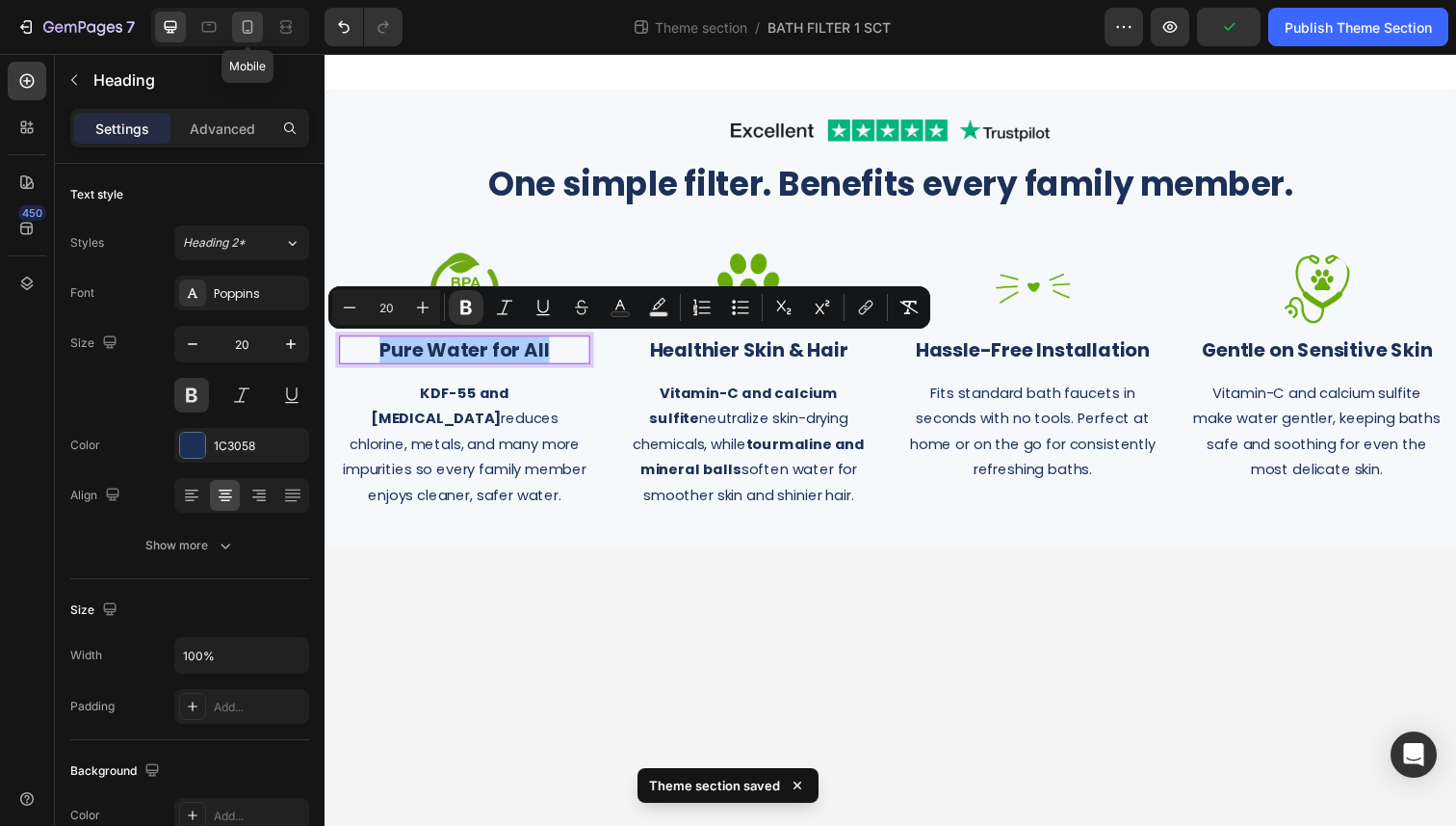
click at [254, 31] on icon at bounding box center [246, 26] width 19 height 19
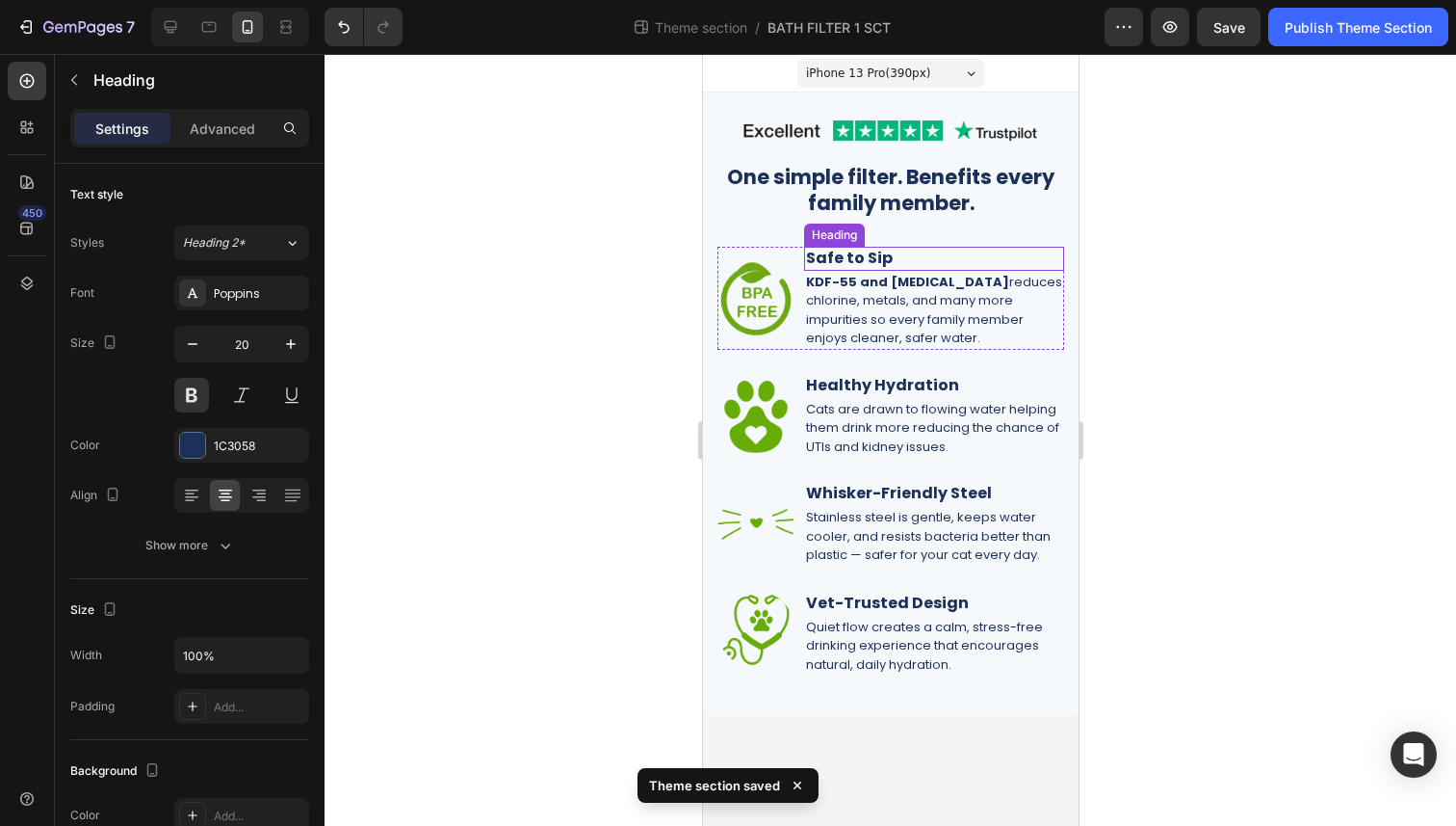
click at [903, 258] on h2 "Safe to Sip" at bounding box center [933, 258] width 260 height 24
click at [903, 258] on p "Safe to Sip" at bounding box center [933, 258] width 256 height 20
click at [177, 18] on icon at bounding box center [170, 26] width 19 height 19
type input "20"
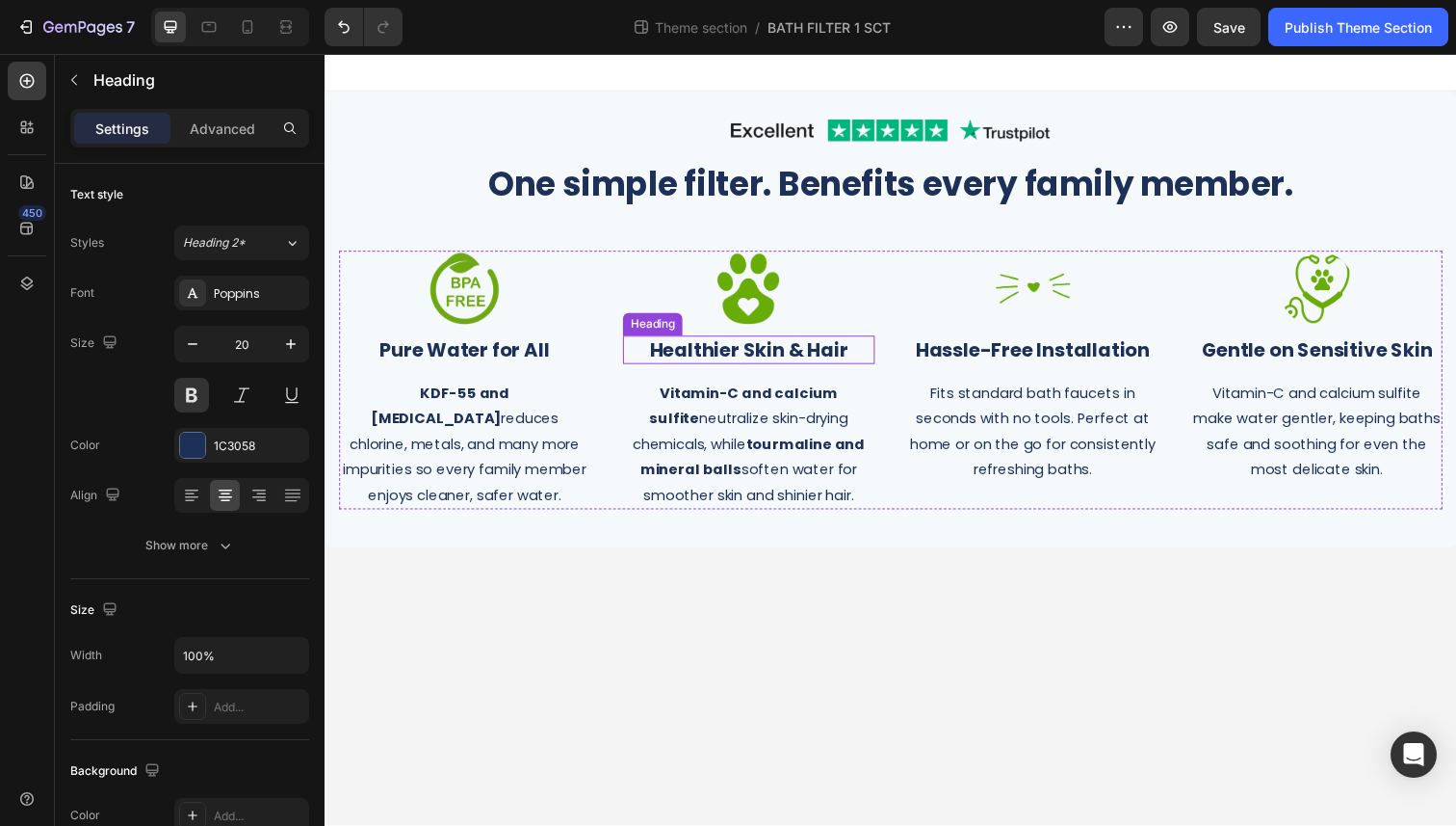
click at [731, 363] on strong "Healthier Skin & Hair" at bounding box center [757, 356] width 203 height 27
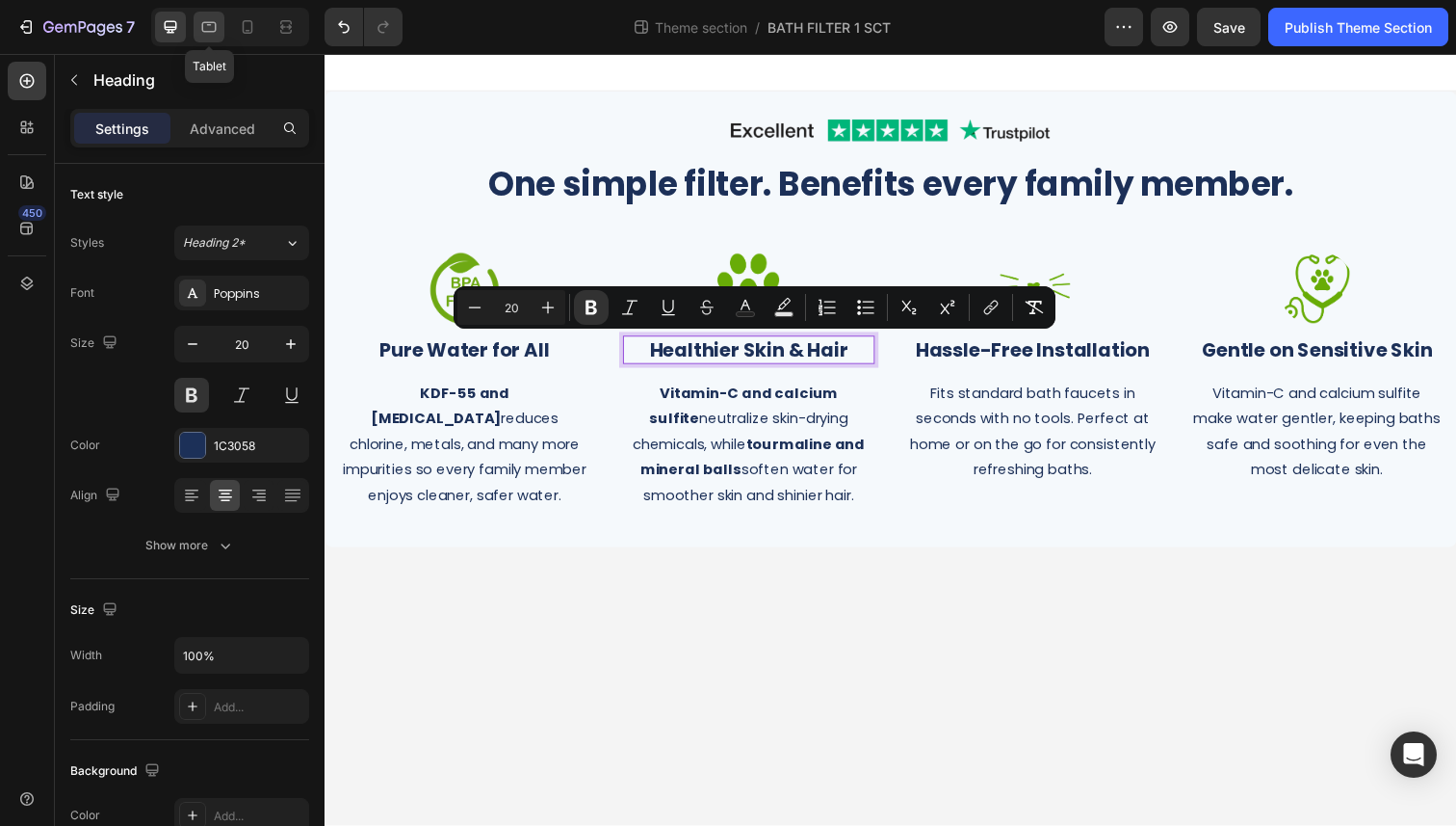
click at [216, 31] on icon at bounding box center [209, 26] width 19 height 19
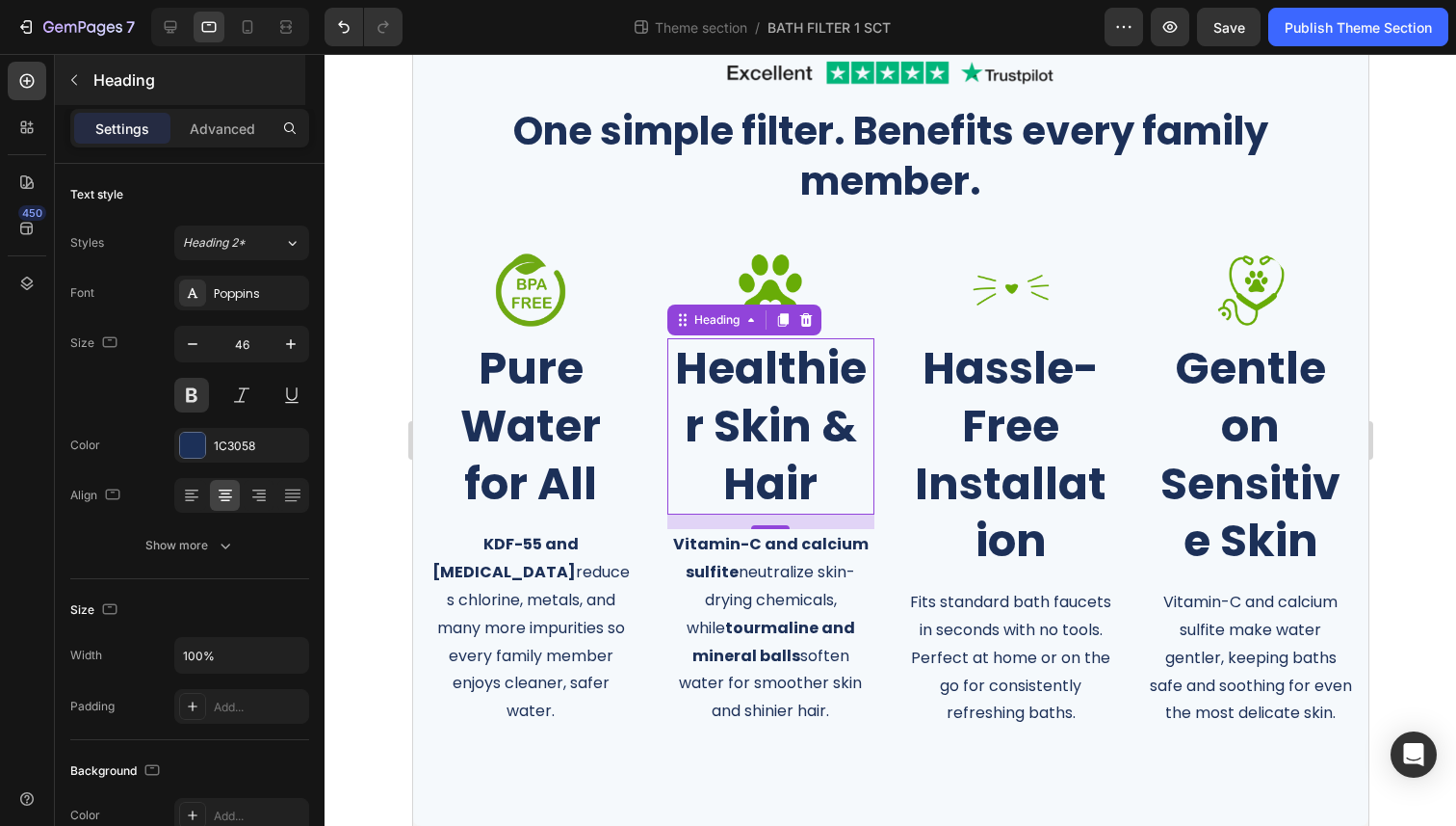
scroll to position [145, 0]
click at [250, 36] on icon at bounding box center [246, 26] width 19 height 19
type input "20"
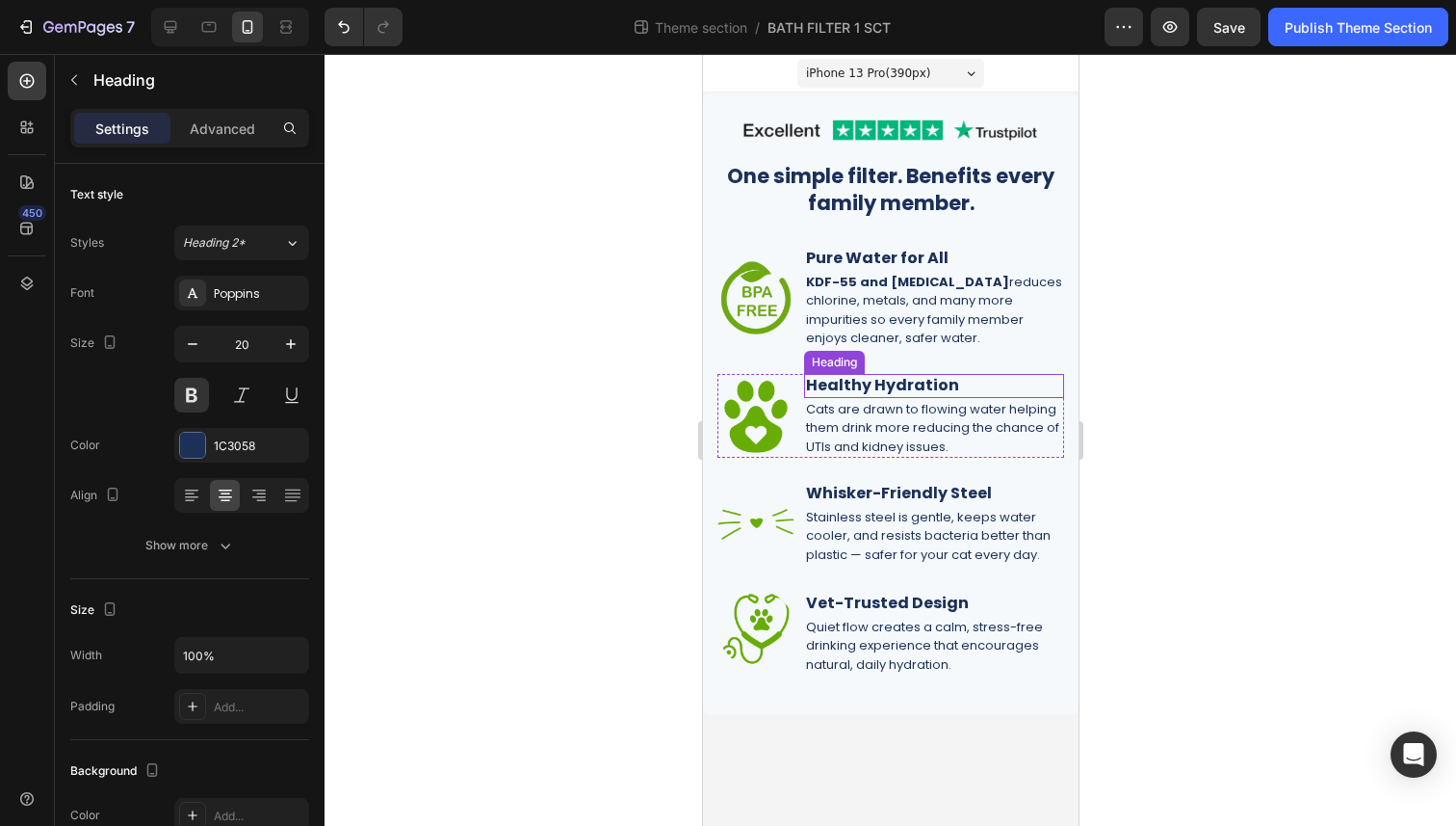
click at [891, 387] on h2 "Healthy Hydration" at bounding box center [933, 386] width 260 height 24
click at [891, 387] on p "Healthy Hydration" at bounding box center [933, 386] width 256 height 20
click at [175, 20] on icon at bounding box center [170, 26] width 19 height 19
type input "20"
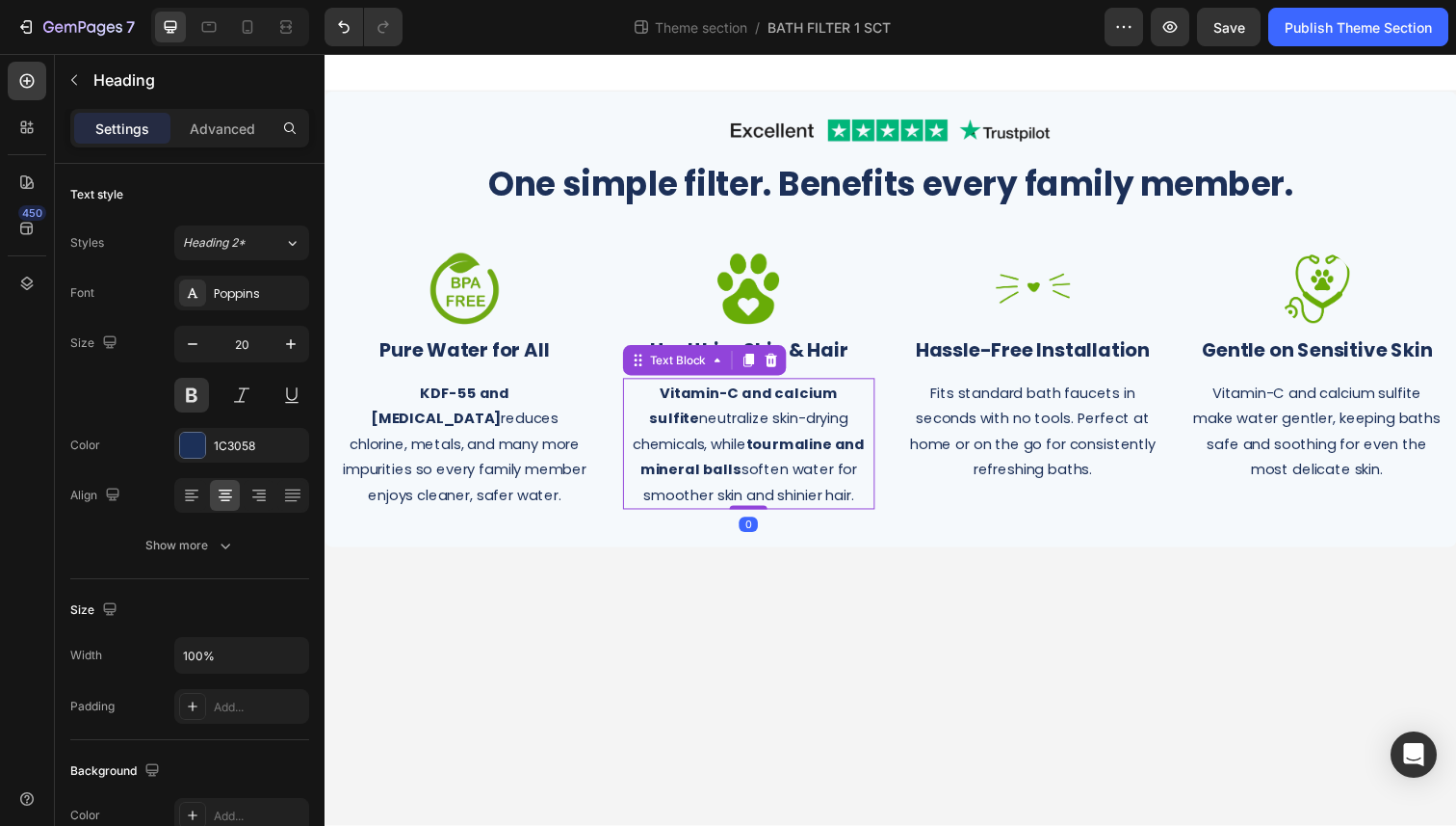
click at [775, 427] on p "Vitamin-C and calcium sulfite neutralize skin-drying chemicals, while tourmalin…" at bounding box center [757, 452] width 252 height 130
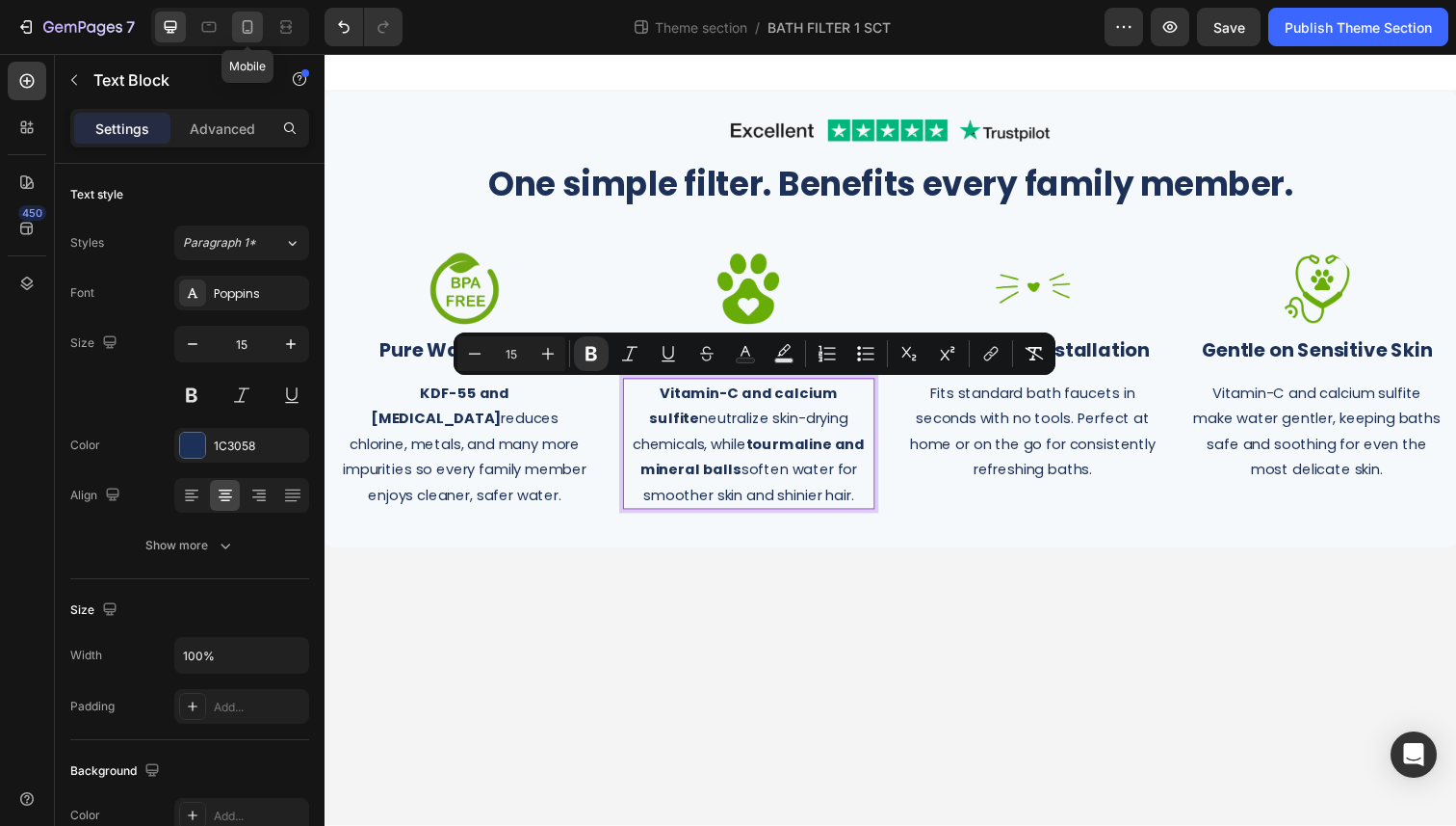
click at [244, 31] on icon at bounding box center [246, 26] width 19 height 19
type input "13"
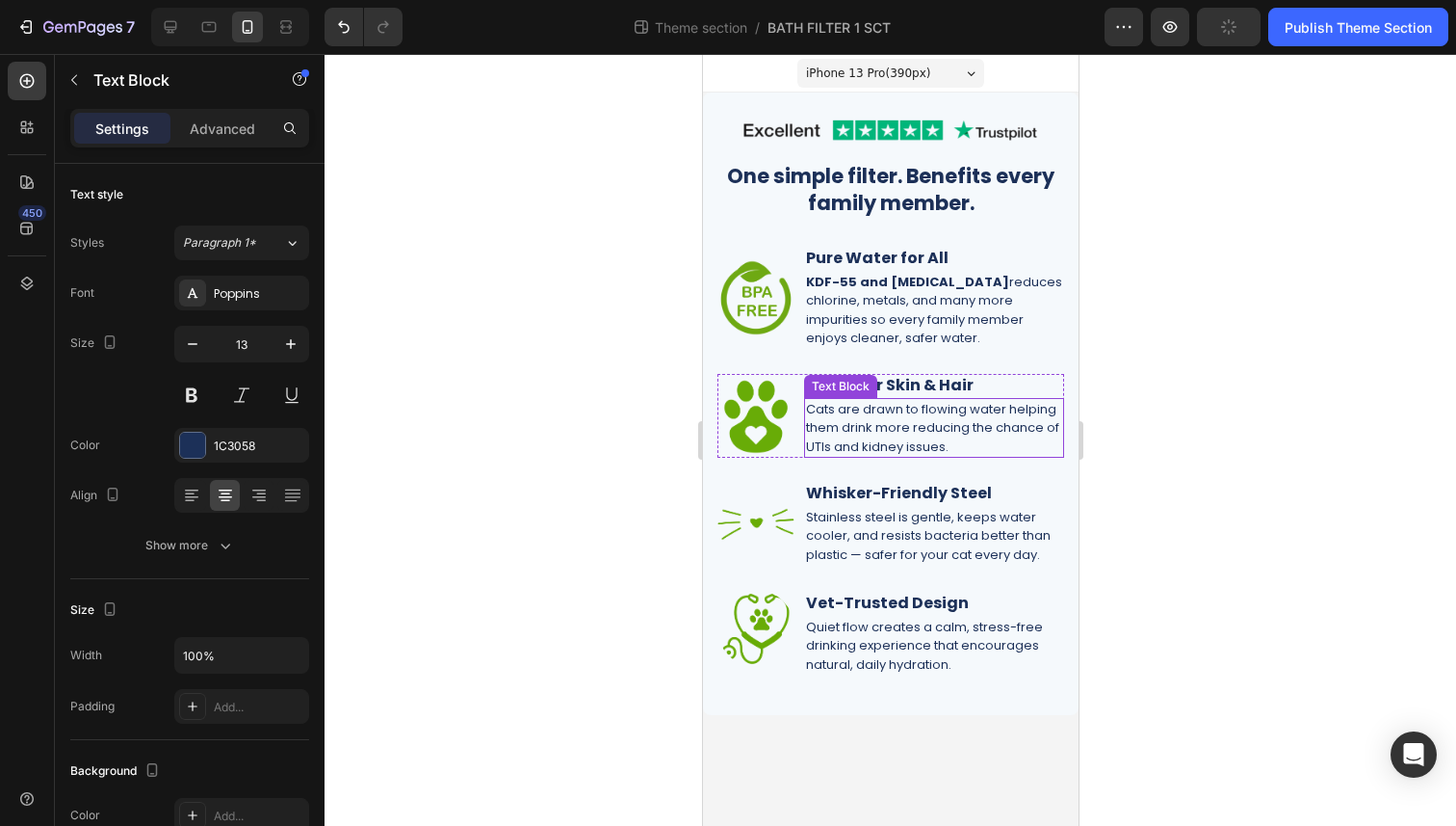
click at [909, 409] on p "Cats are drawn to flowing water helping them drink more reducing the chance of …" at bounding box center [933, 427] width 256 height 57
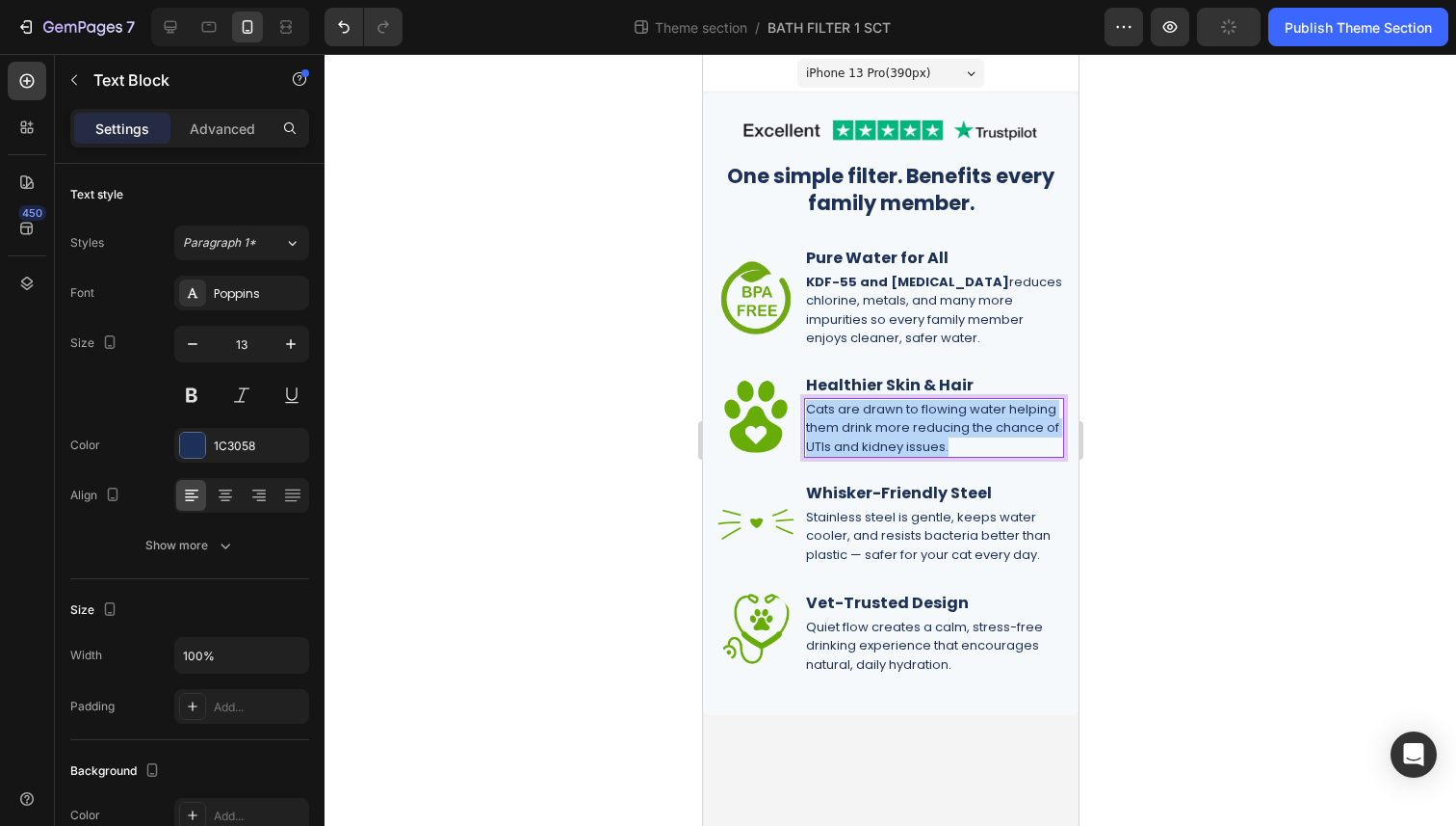
click at [909, 409] on p "Cats are drawn to flowing water helping them drink more reducing the chance of …" at bounding box center [933, 427] width 256 height 57
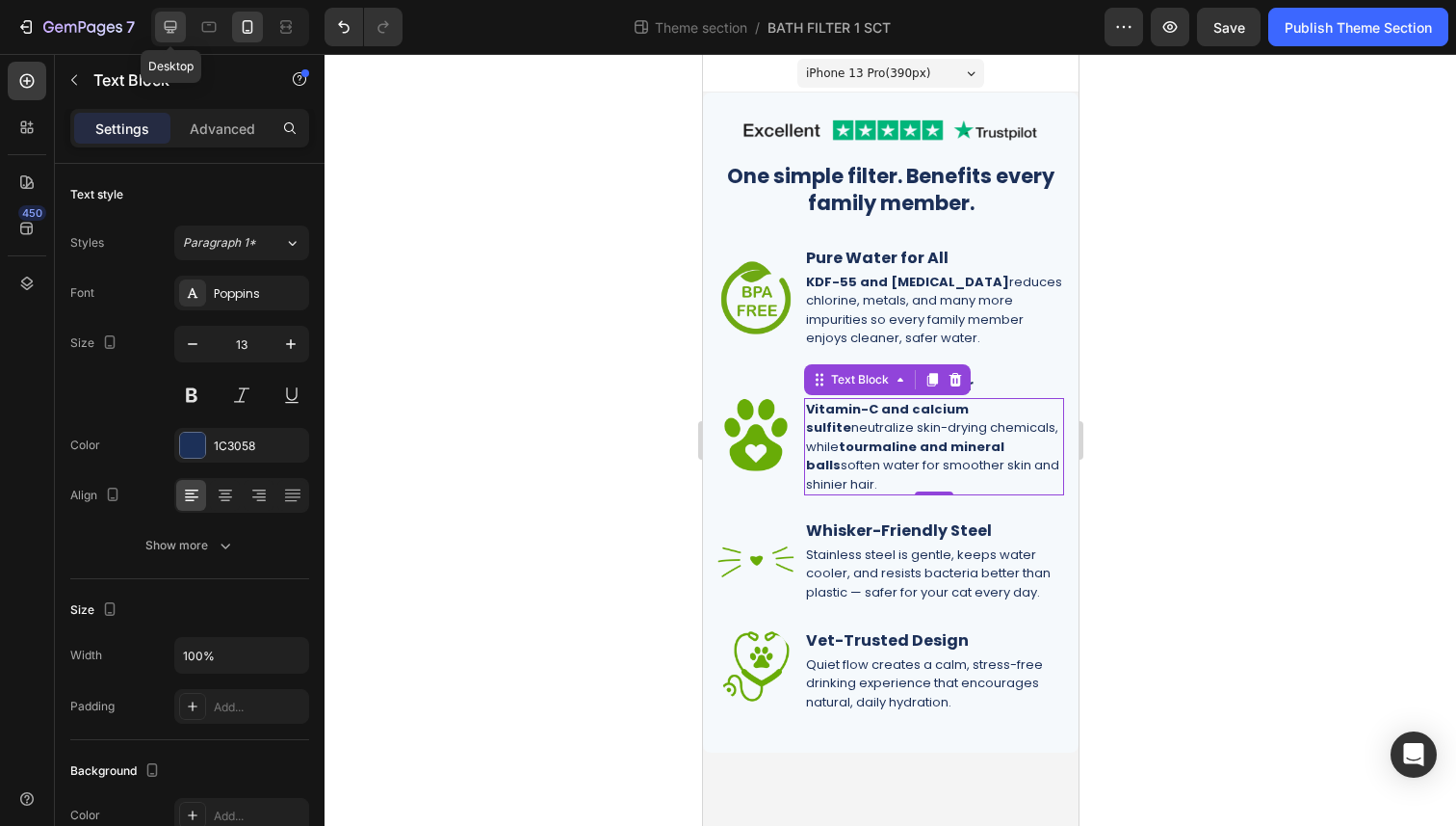
click at [166, 23] on icon at bounding box center [171, 27] width 13 height 13
type input "15"
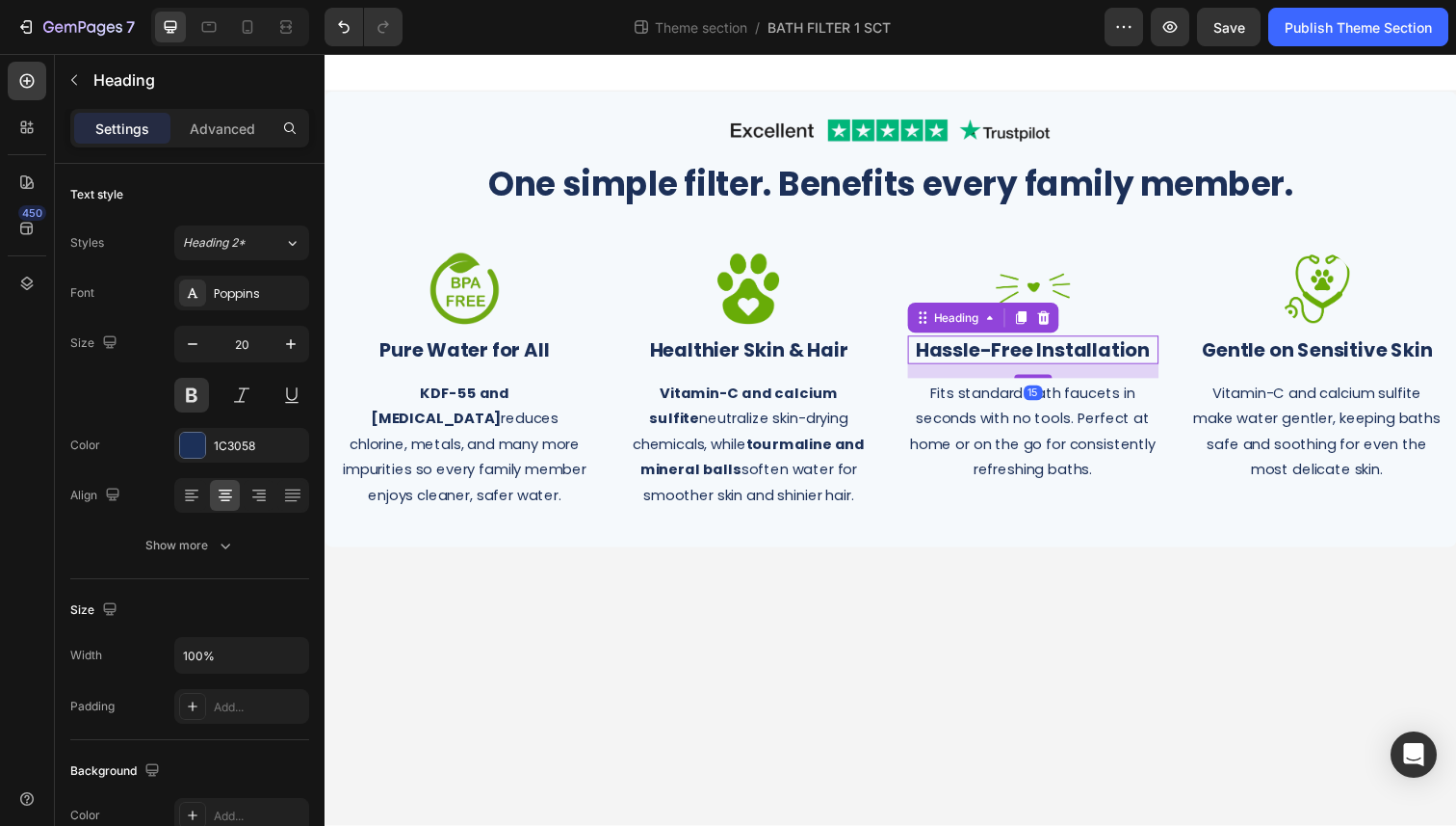
click at [1016, 357] on strong "Hassle-Free Installation" at bounding box center [1048, 356] width 239 height 27
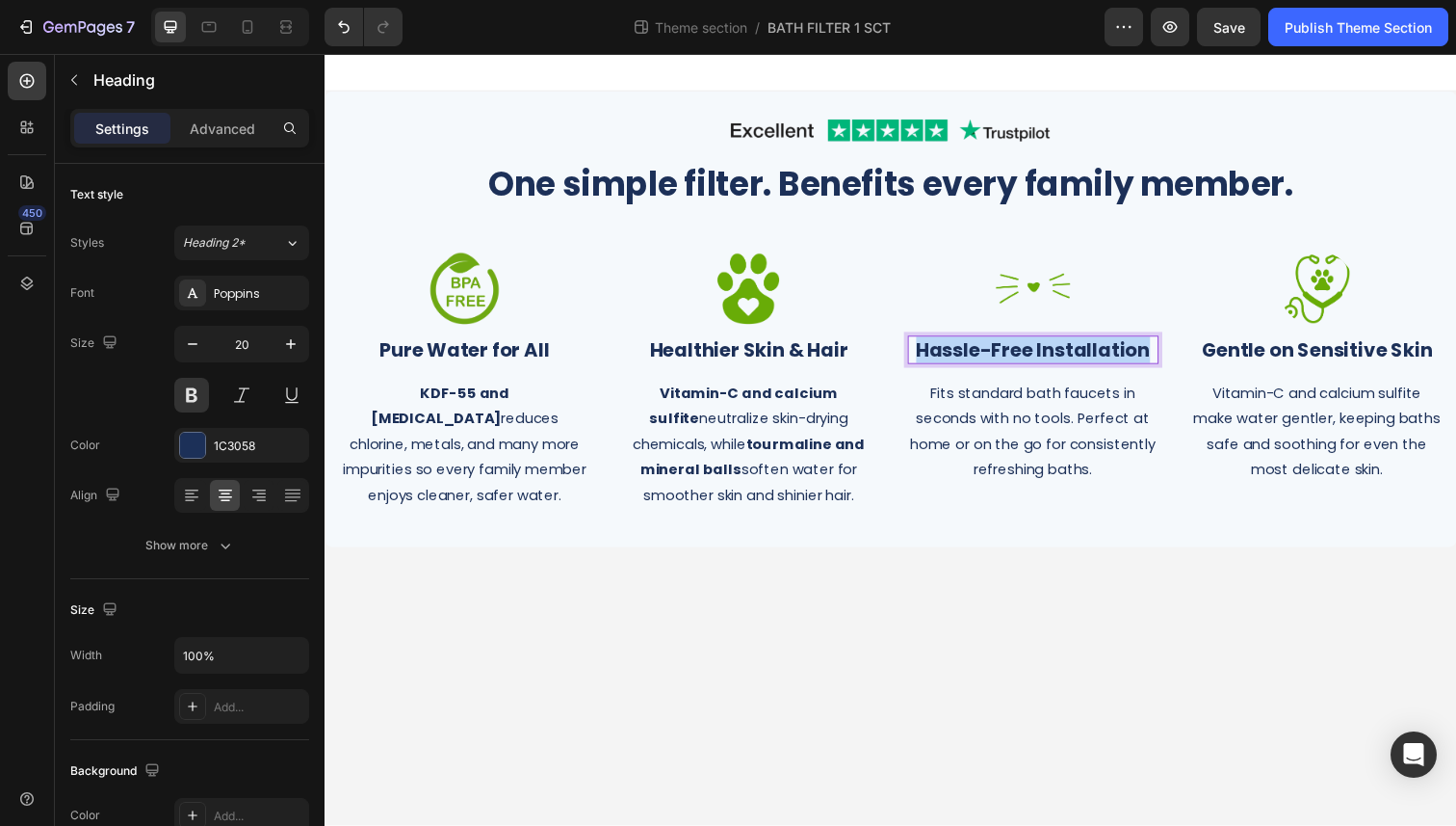
click at [1016, 357] on strong "Hassle-Free Installation" at bounding box center [1048, 356] width 239 height 27
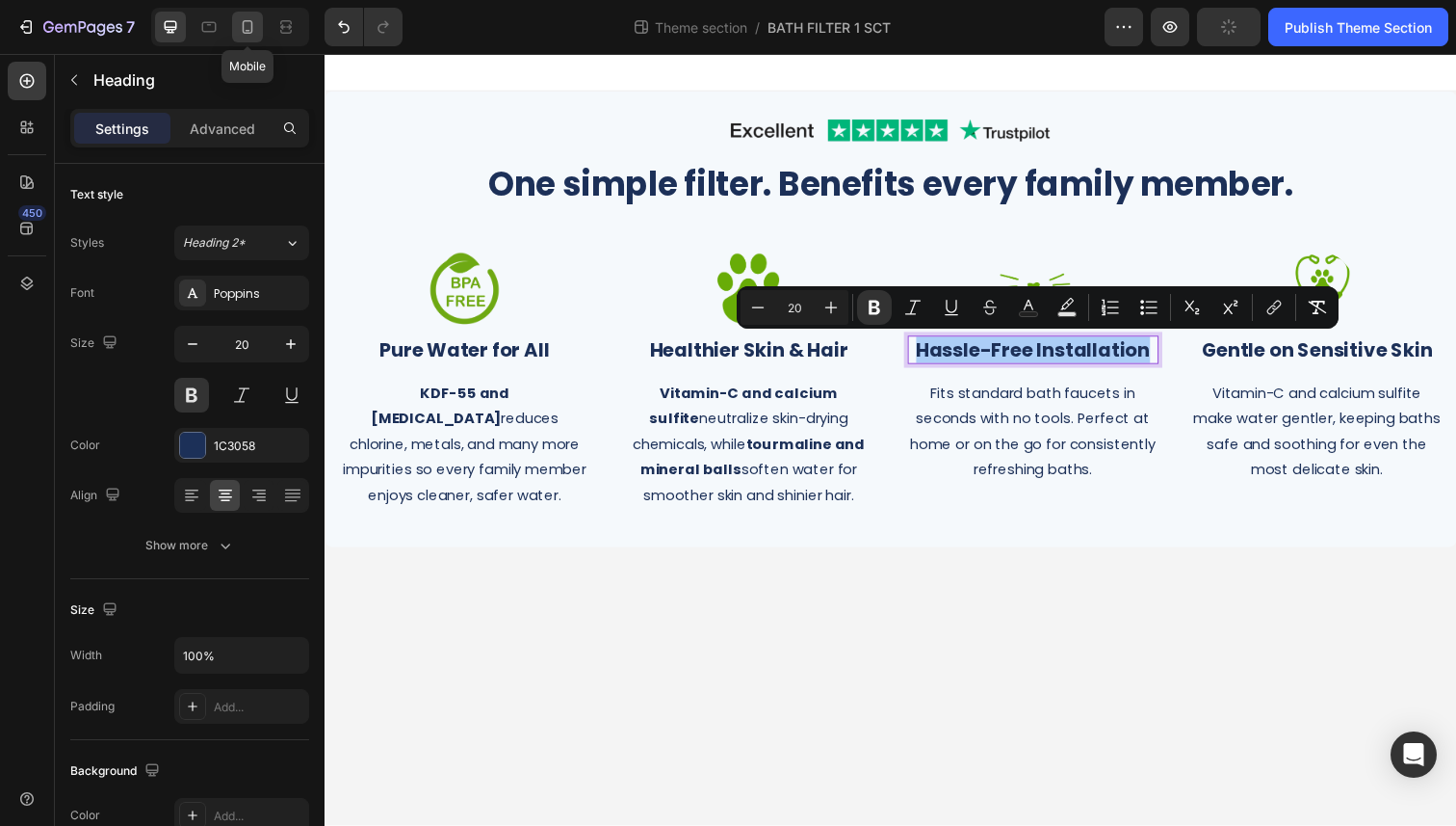
click at [243, 31] on icon at bounding box center [247, 27] width 11 height 14
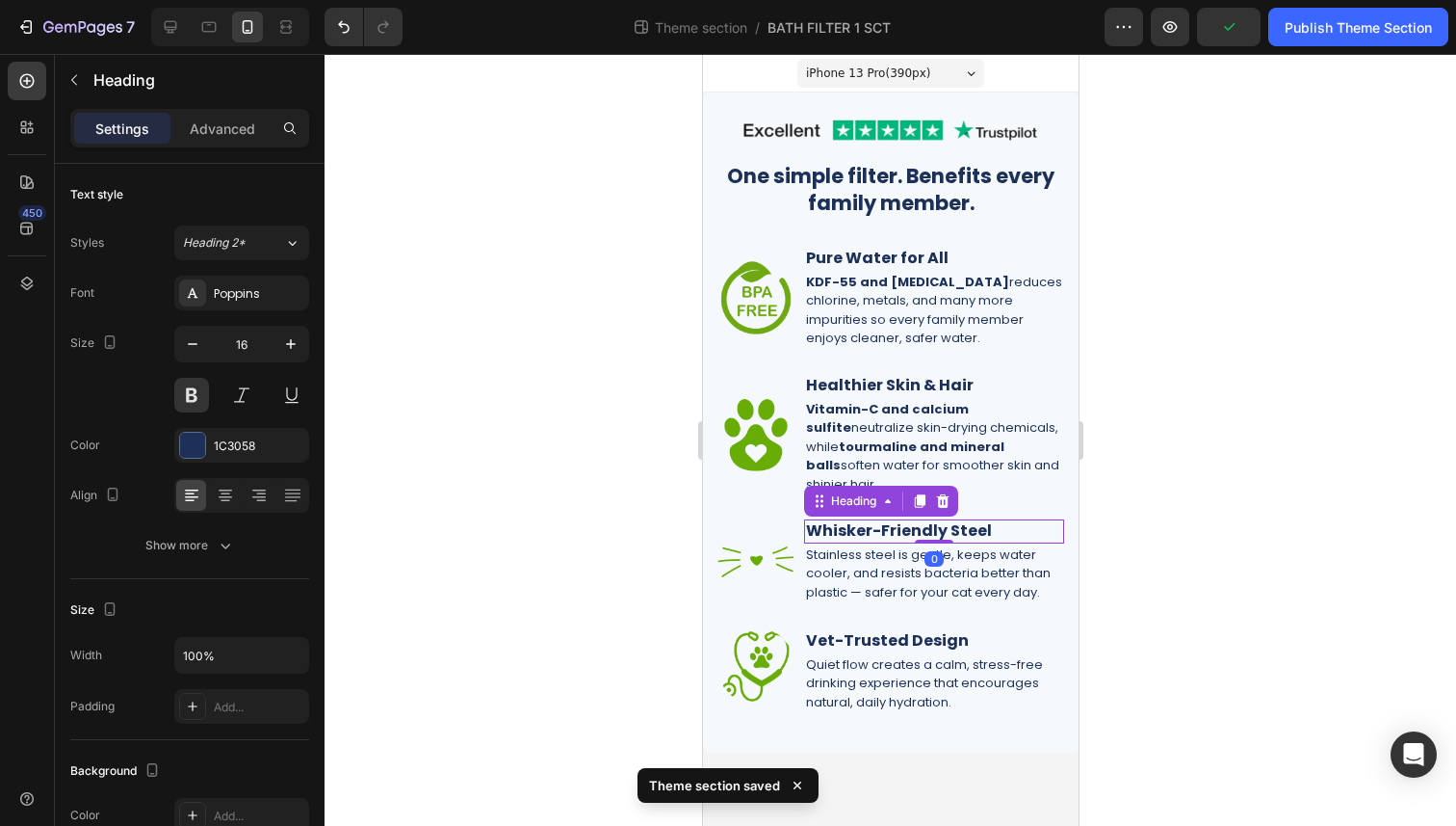
click at [869, 519] on h2 "Whisker-Friendly Steel" at bounding box center [933, 531] width 260 height 24
click at [869, 521] on p "Whisker-Friendly Steel" at bounding box center [933, 531] width 256 height 20
click at [174, 31] on icon at bounding box center [170, 26] width 19 height 19
type input "20"
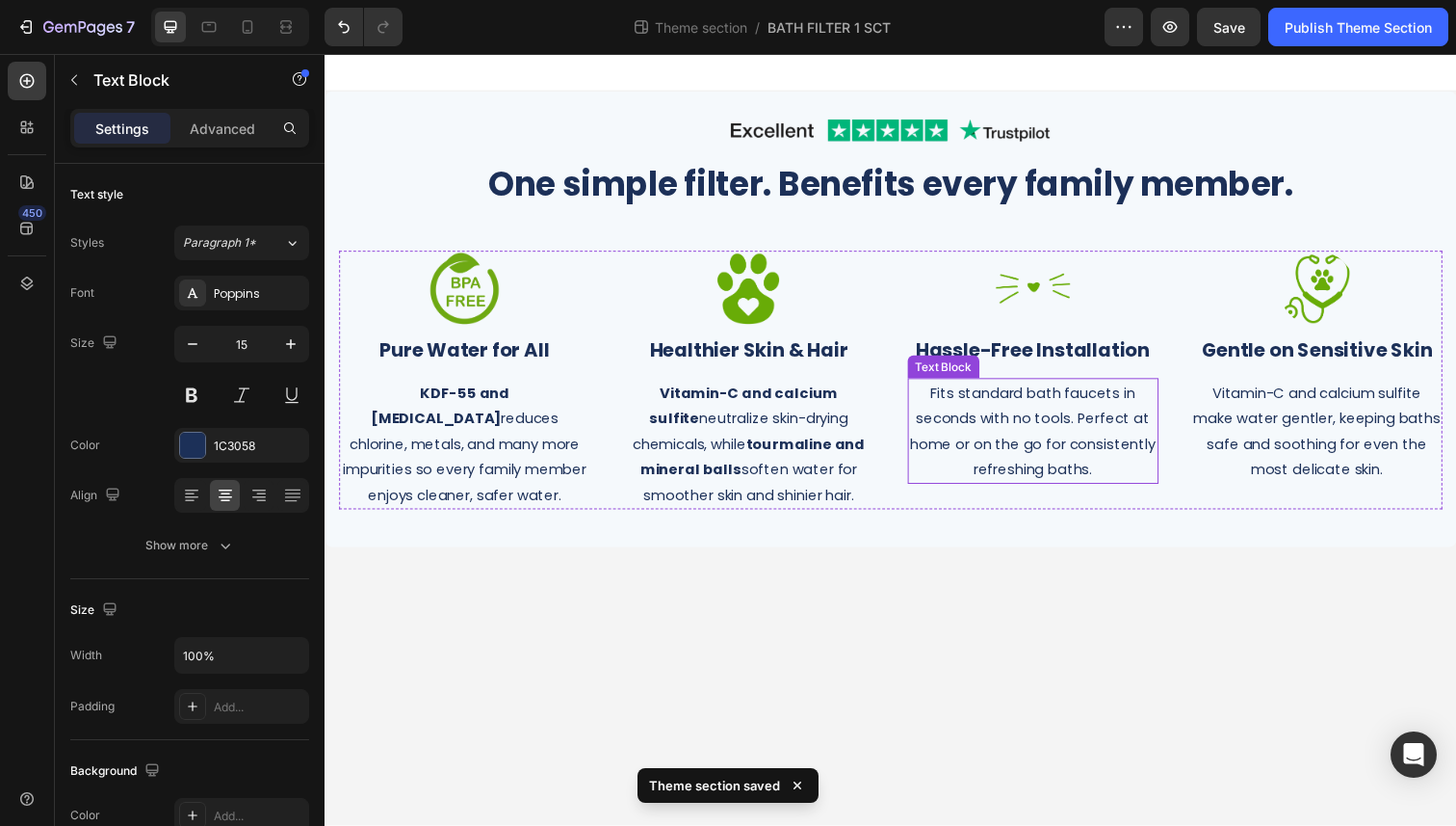
click at [1034, 454] on p "Fits standard bath faucets in seconds with no tools. Perfect at home or on the …" at bounding box center [1048, 439] width 252 height 104
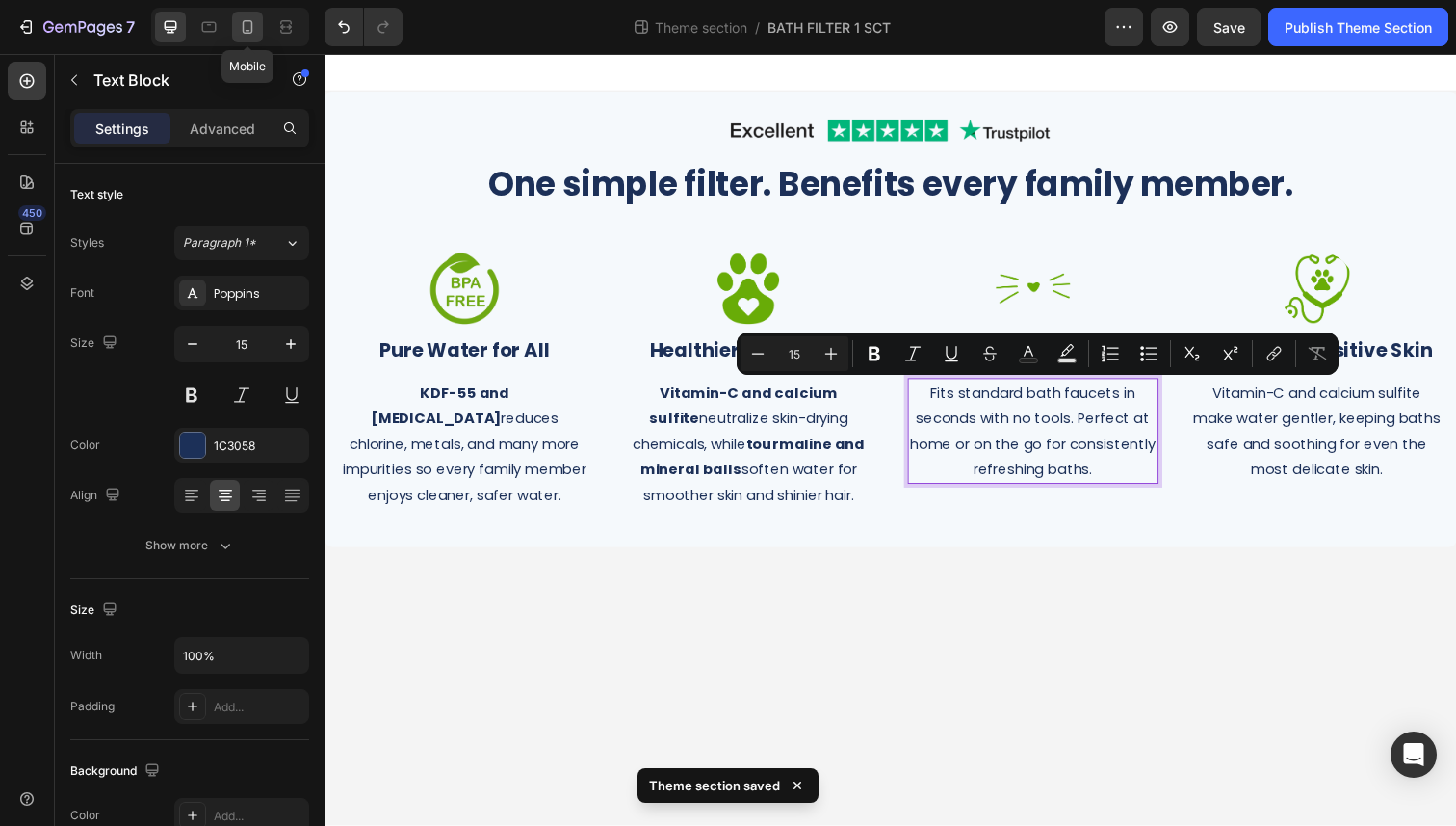
click at [250, 27] on icon at bounding box center [247, 27] width 11 height 14
type input "13"
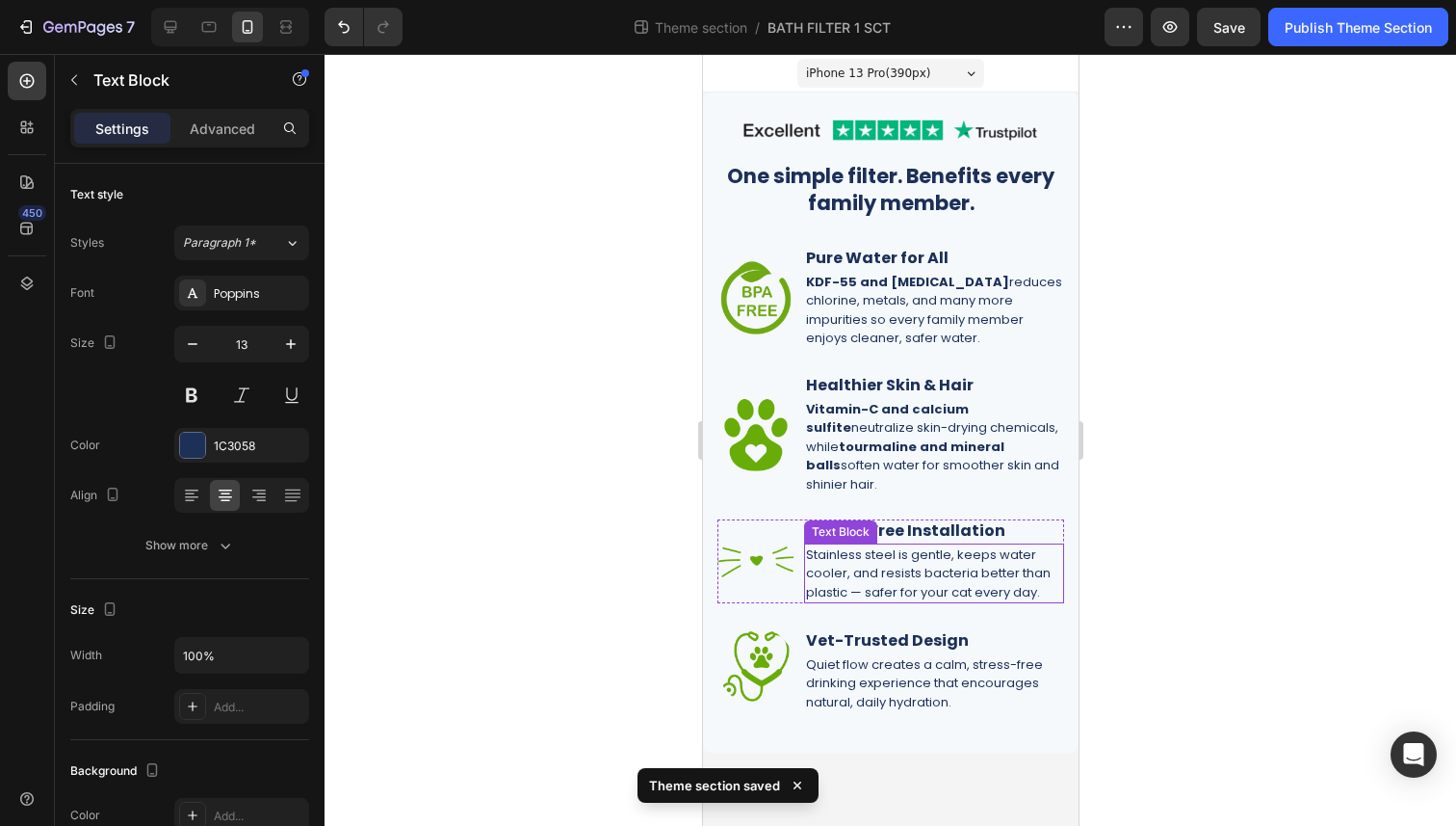
click at [902, 562] on p "Stainless steel is gentle, keeps water cooler, and resists bacteria better than…" at bounding box center [933, 574] width 256 height 57
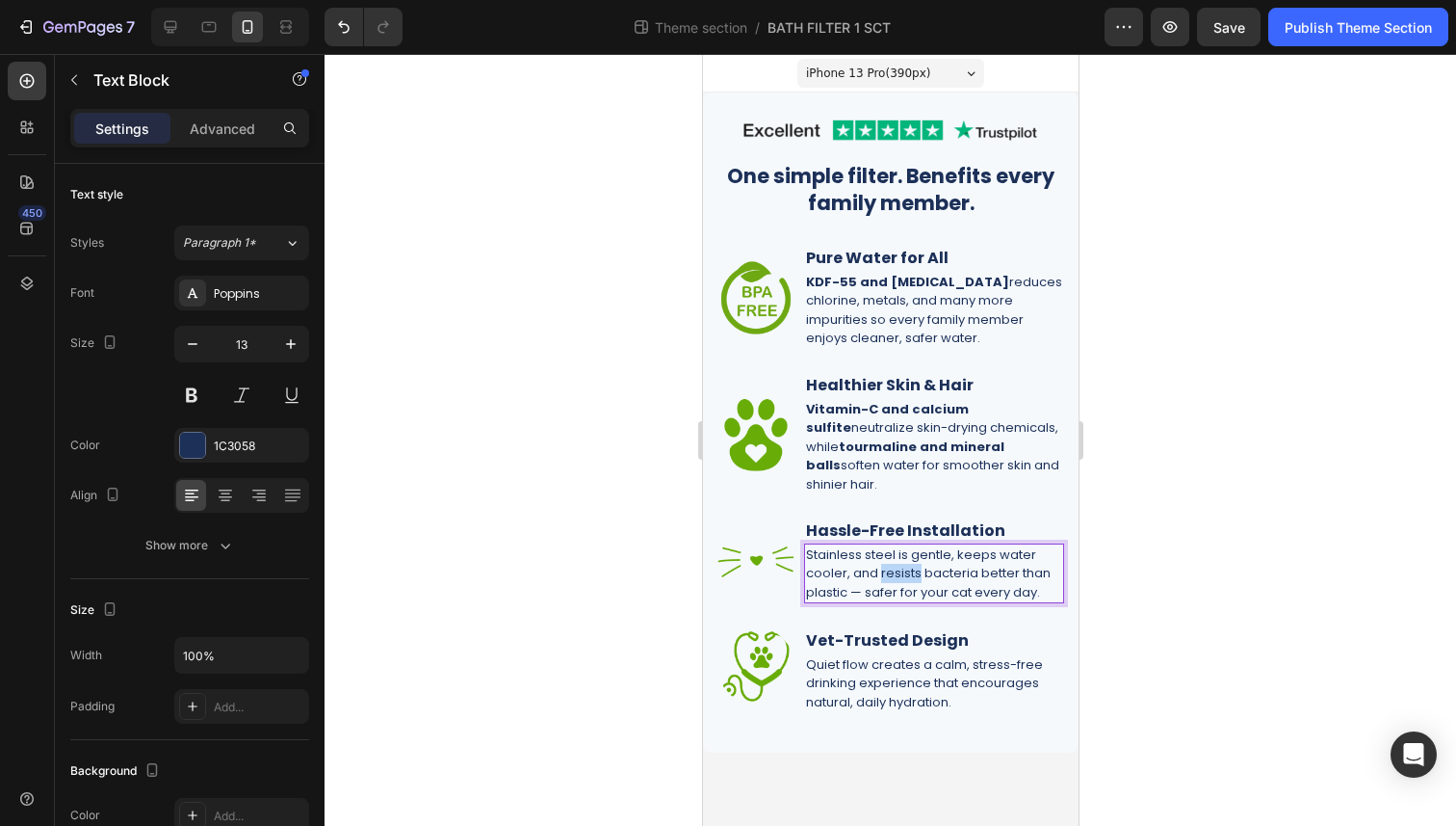
click at [902, 562] on p "Stainless steel is gentle, keeps water cooler, and resists bacteria better than…" at bounding box center [933, 574] width 256 height 57
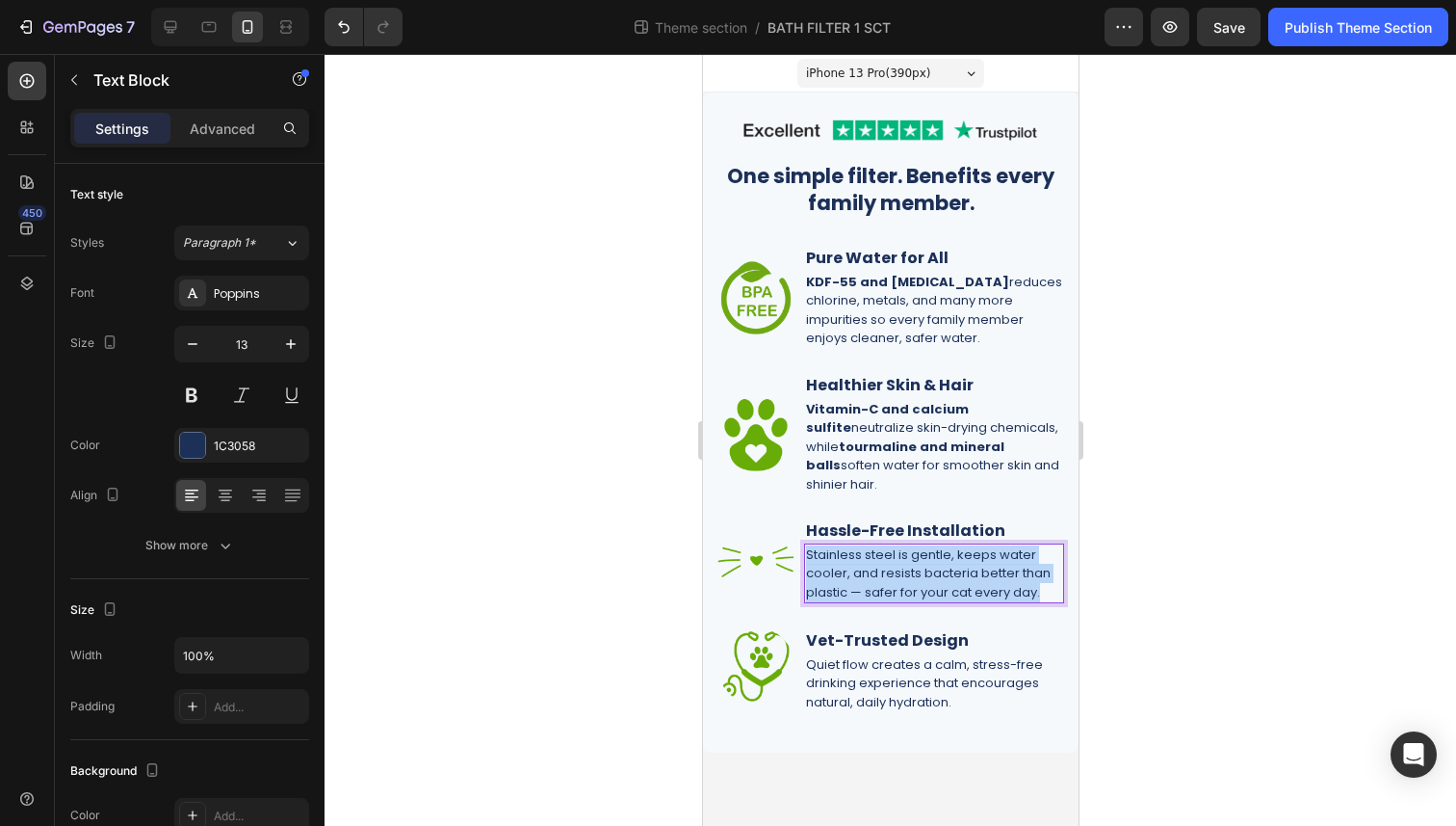
click at [902, 562] on p "Stainless steel is gentle, keeps water cooler, and resists bacteria better than…" at bounding box center [933, 574] width 256 height 57
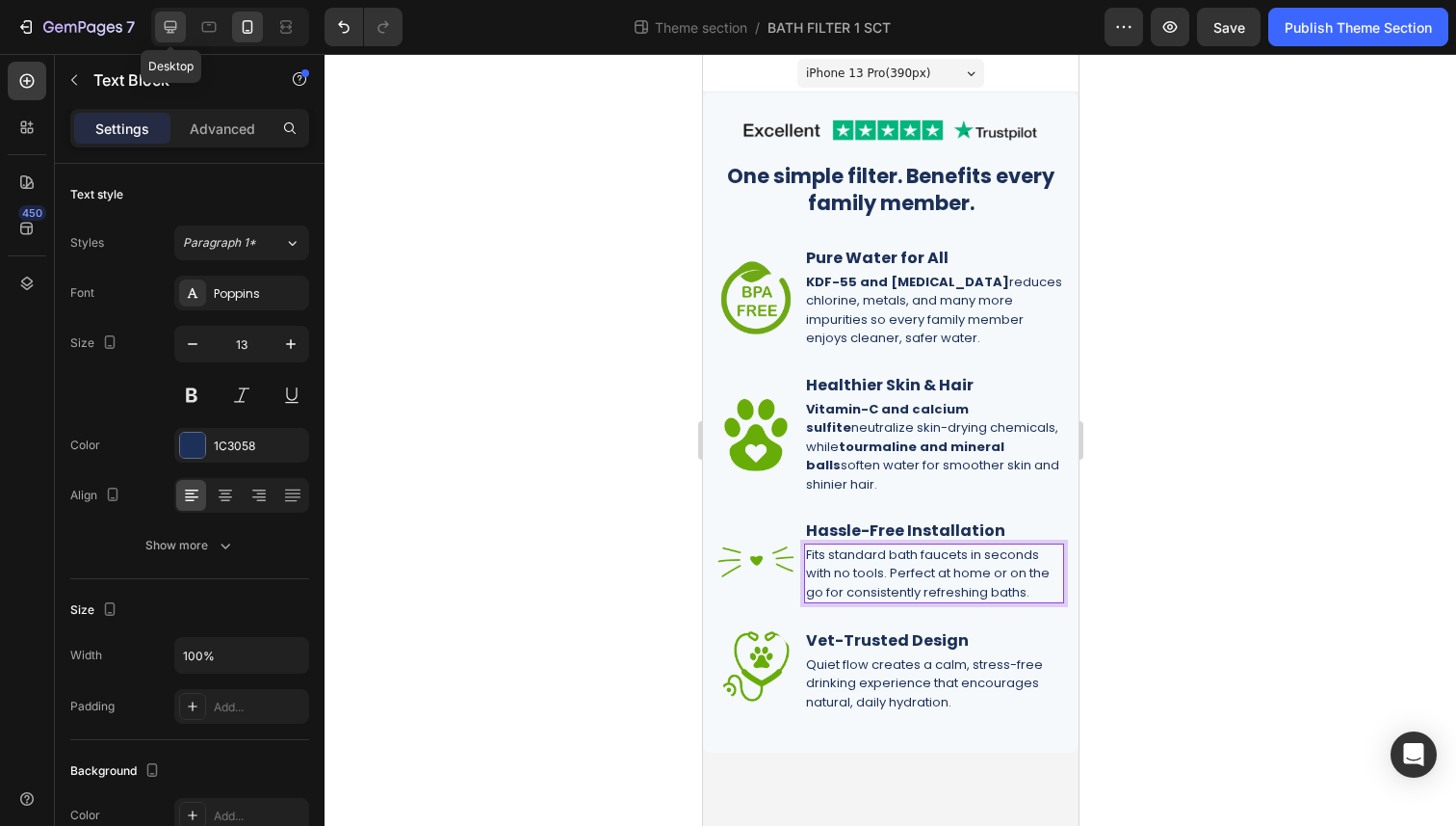
click at [169, 20] on icon at bounding box center [170, 26] width 19 height 19
type input "15"
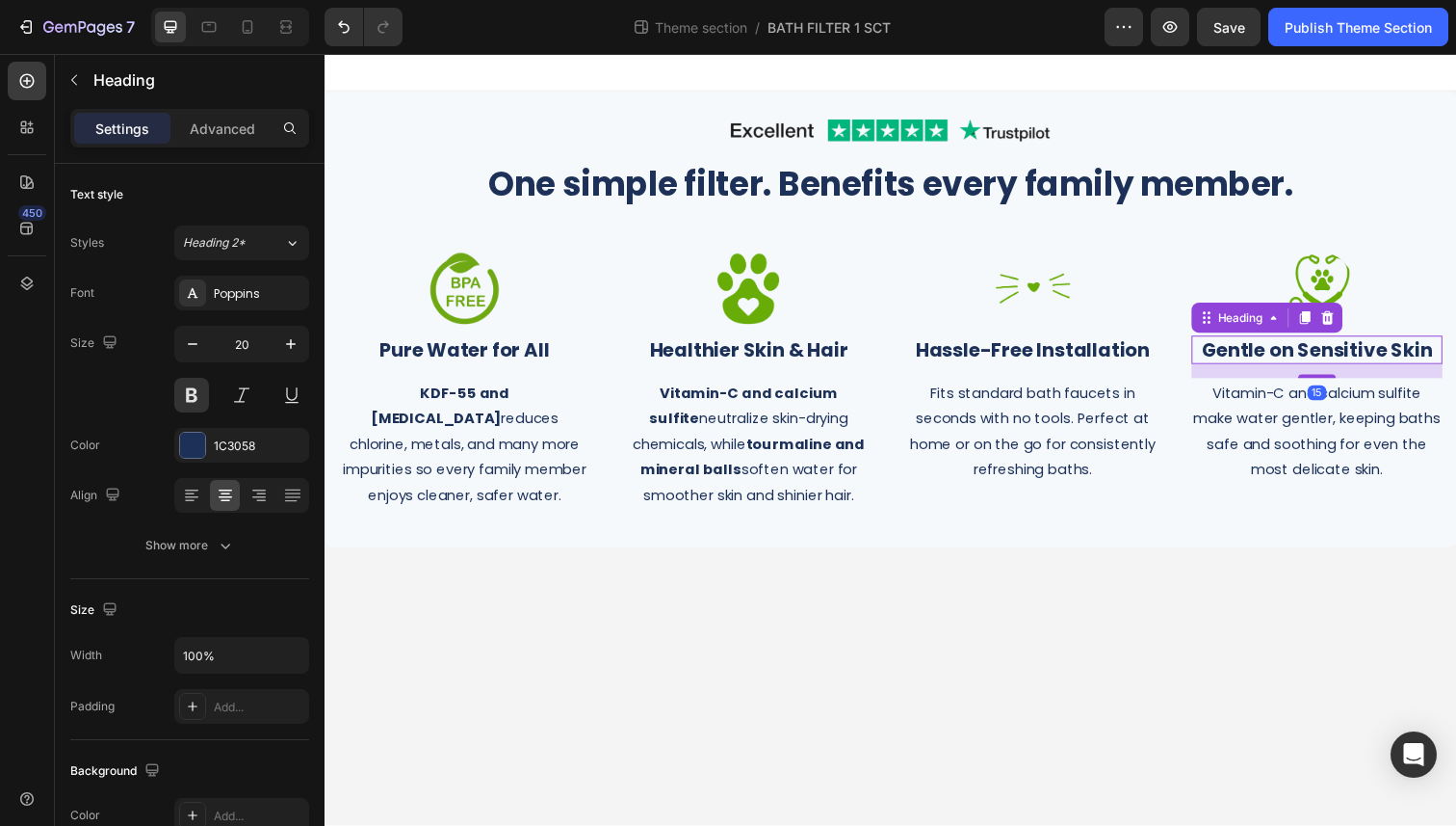
click at [1251, 364] on strong "Gentle on Sensitive Skin" at bounding box center [1337, 356] width 236 height 27
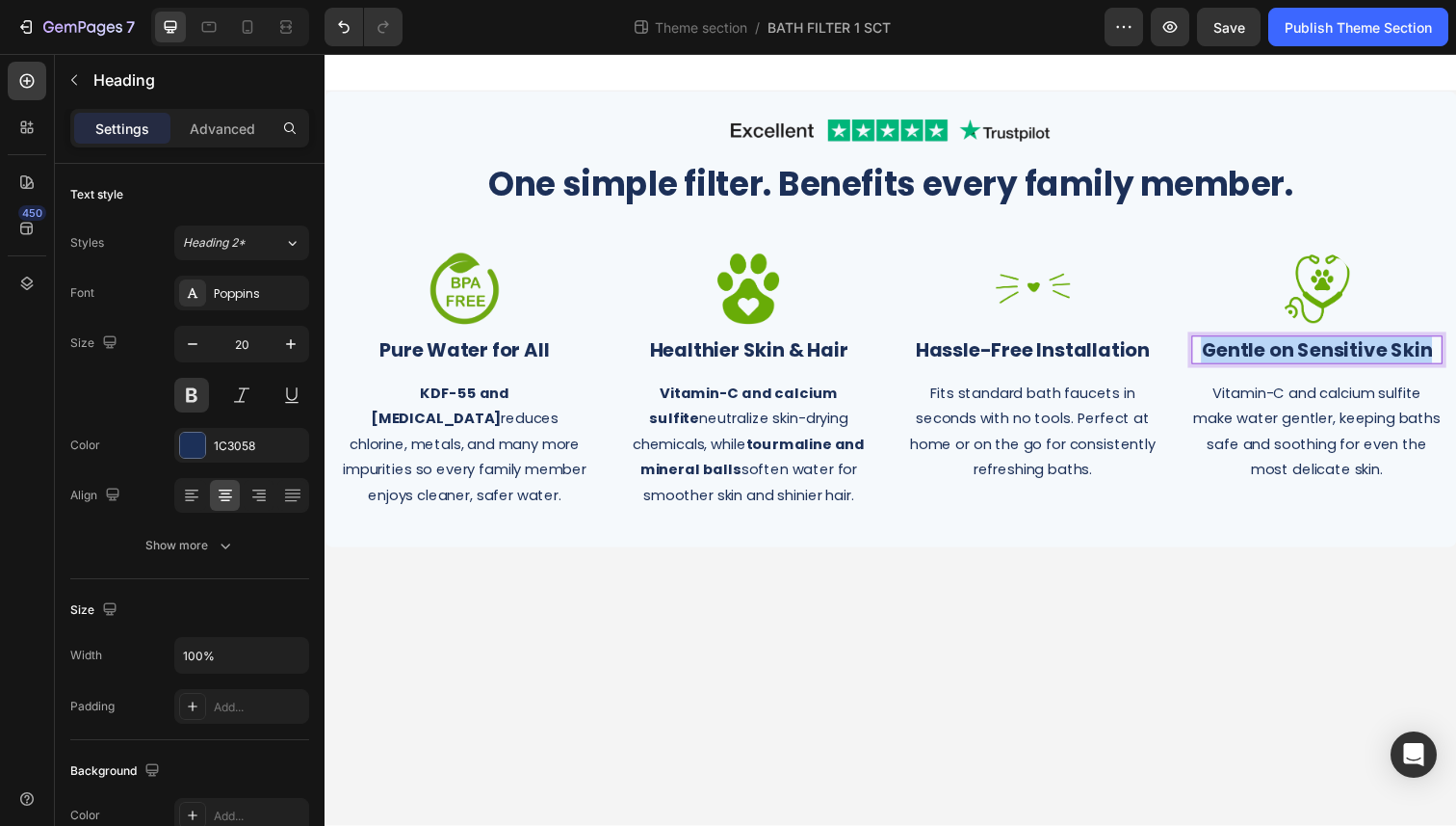
click at [1251, 364] on strong "Gentle on Sensitive Skin" at bounding box center [1337, 356] width 236 height 27
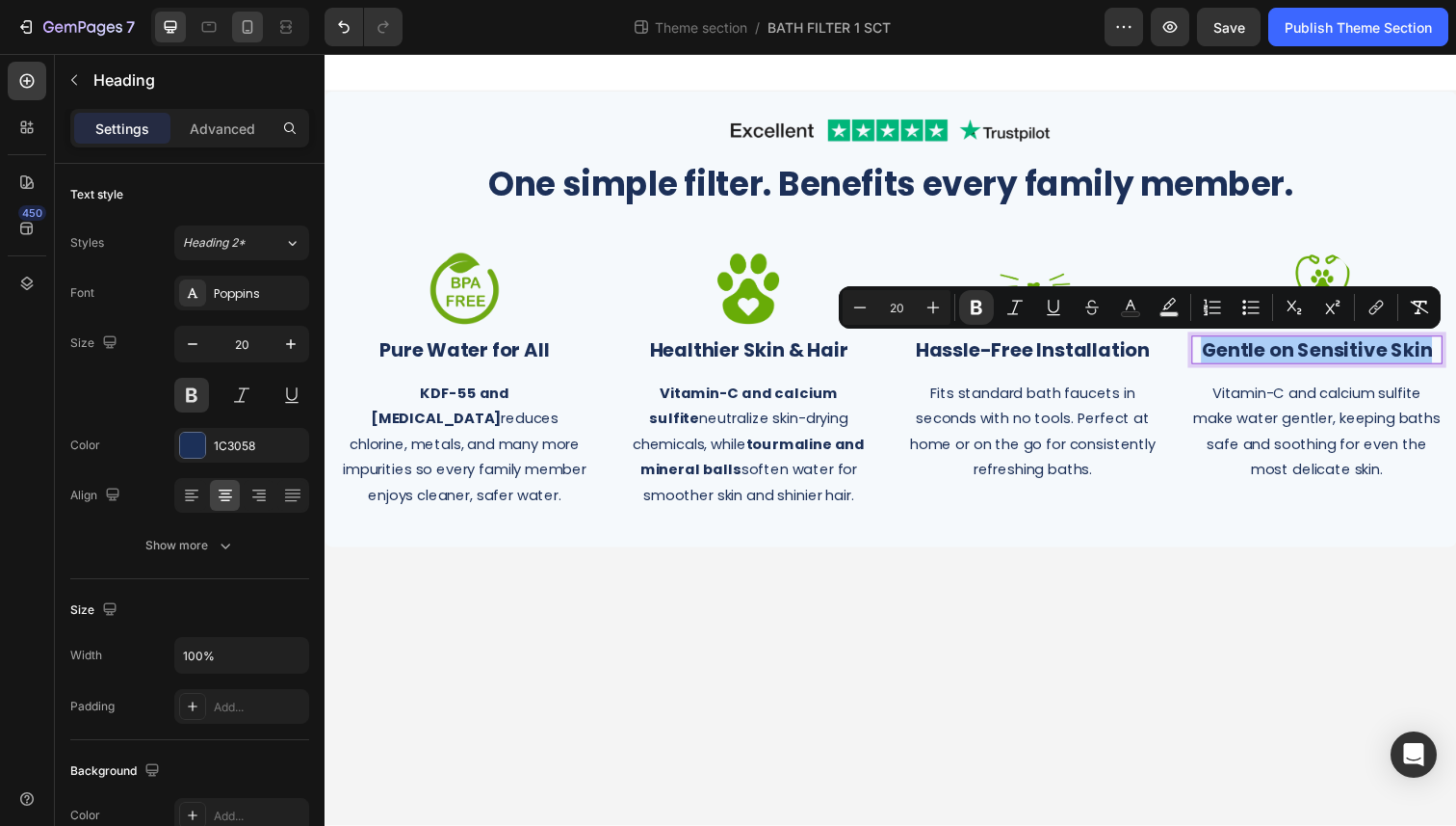
click at [234, 38] on div at bounding box center [247, 27] width 31 height 31
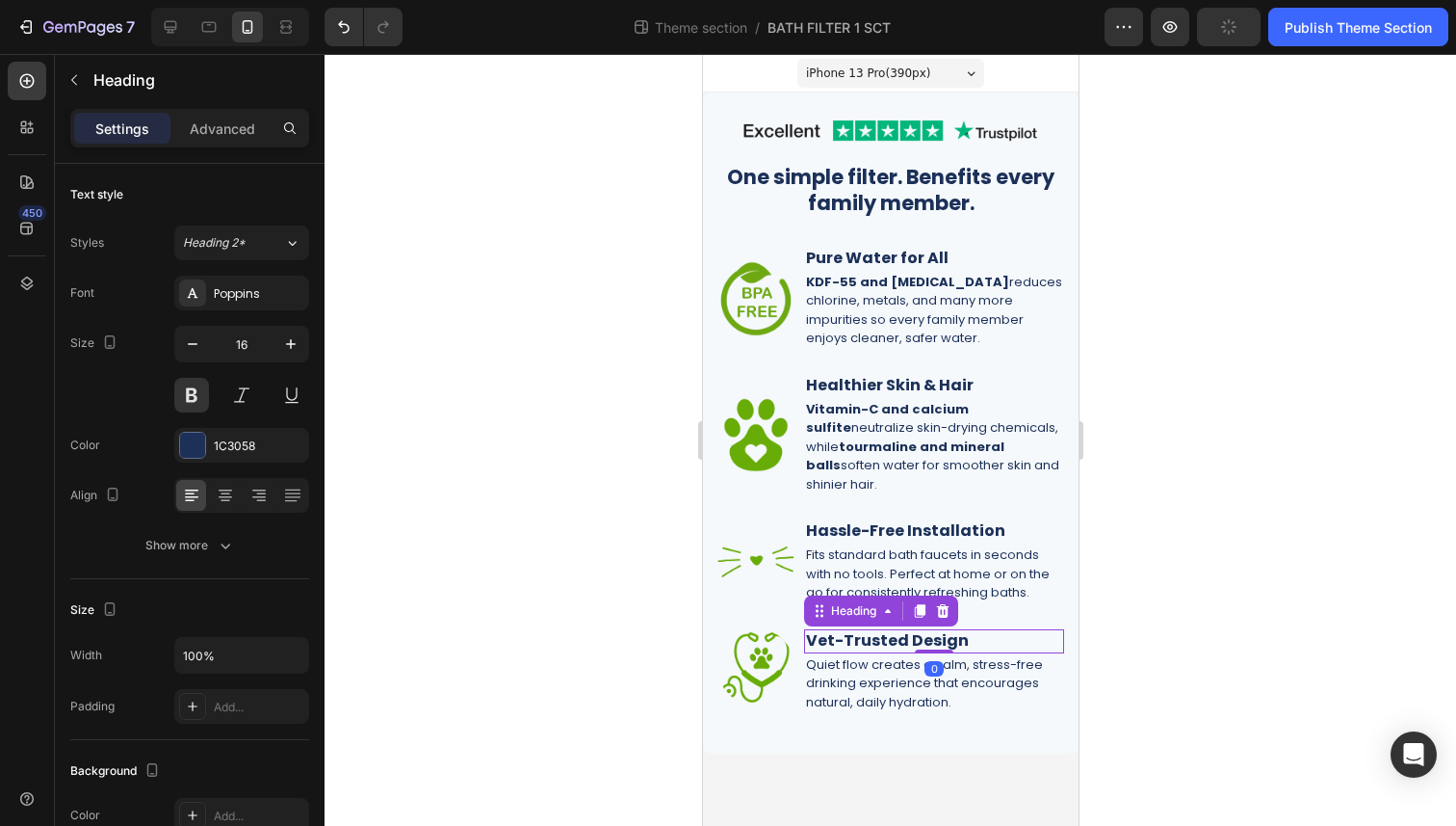
click at [895, 629] on h2 "Vet-Trusted Design" at bounding box center [933, 641] width 260 height 24
click at [895, 631] on p "Vet-Trusted Design" at bounding box center [933, 641] width 256 height 20
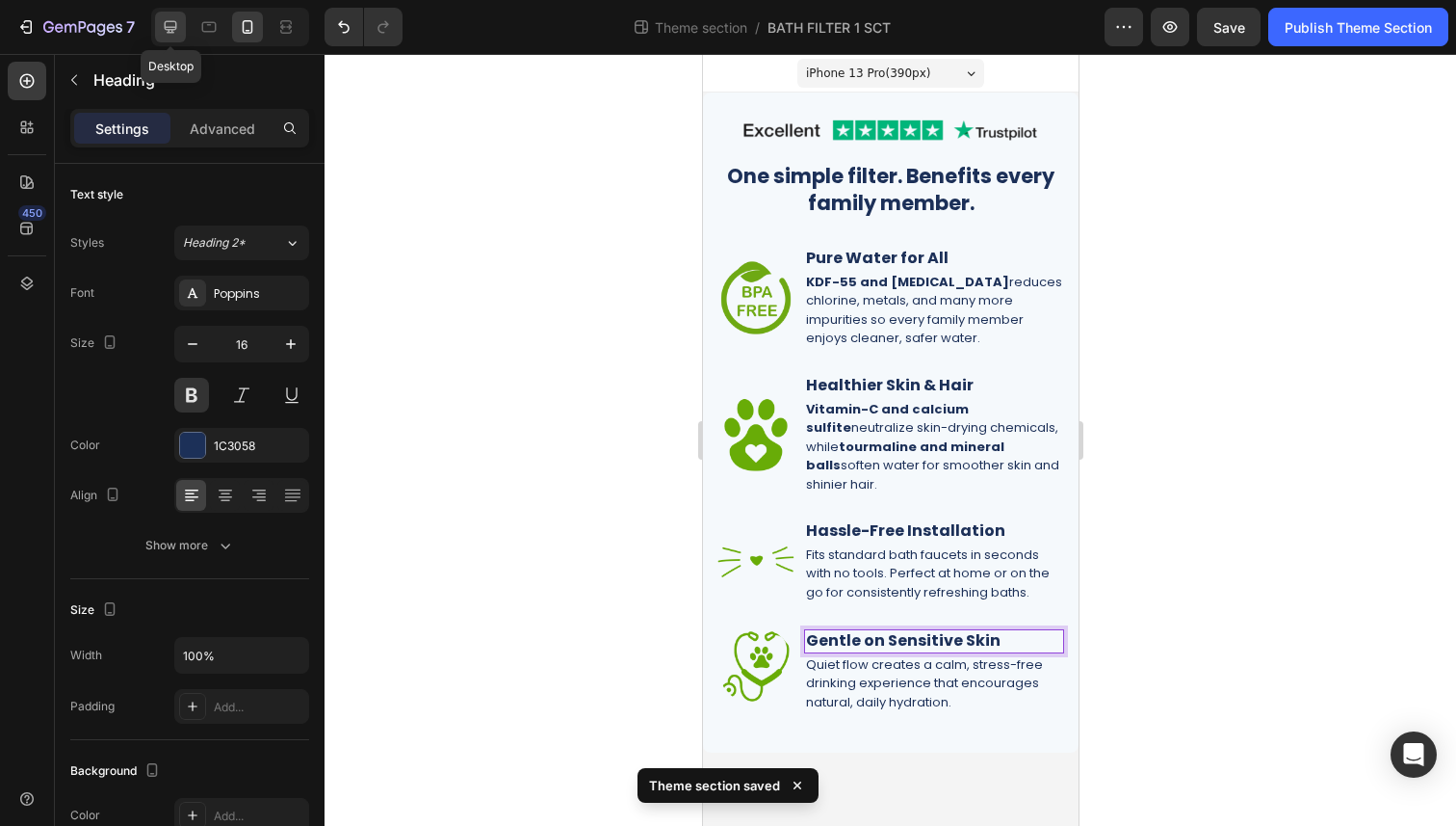
click at [169, 17] on icon at bounding box center [170, 26] width 19 height 19
type input "20"
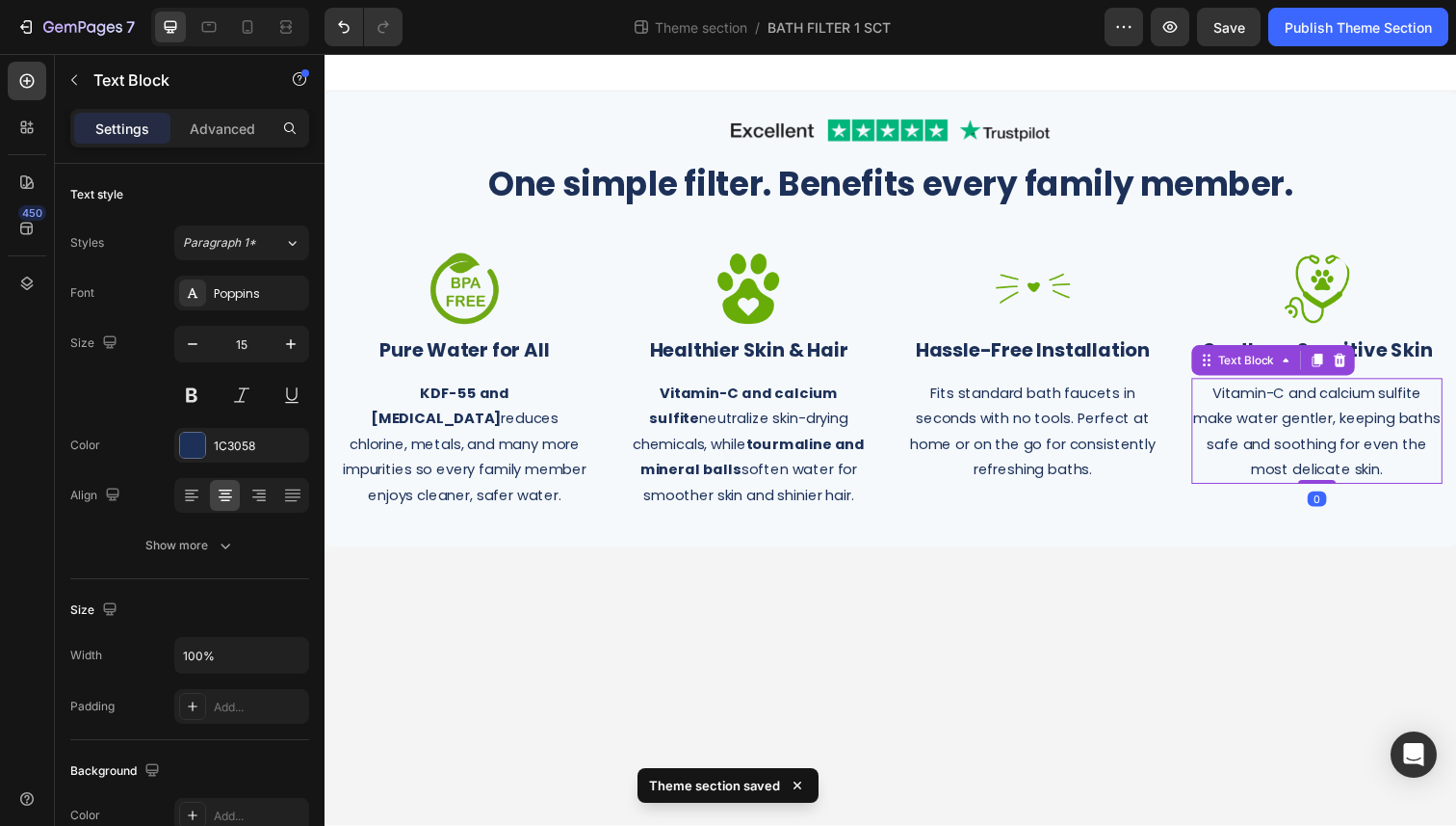
click at [1339, 430] on p "Vitamin-C and calcium sulfite make water gentler, keeping baths safe and soothi…" at bounding box center [1338, 439] width 252 height 104
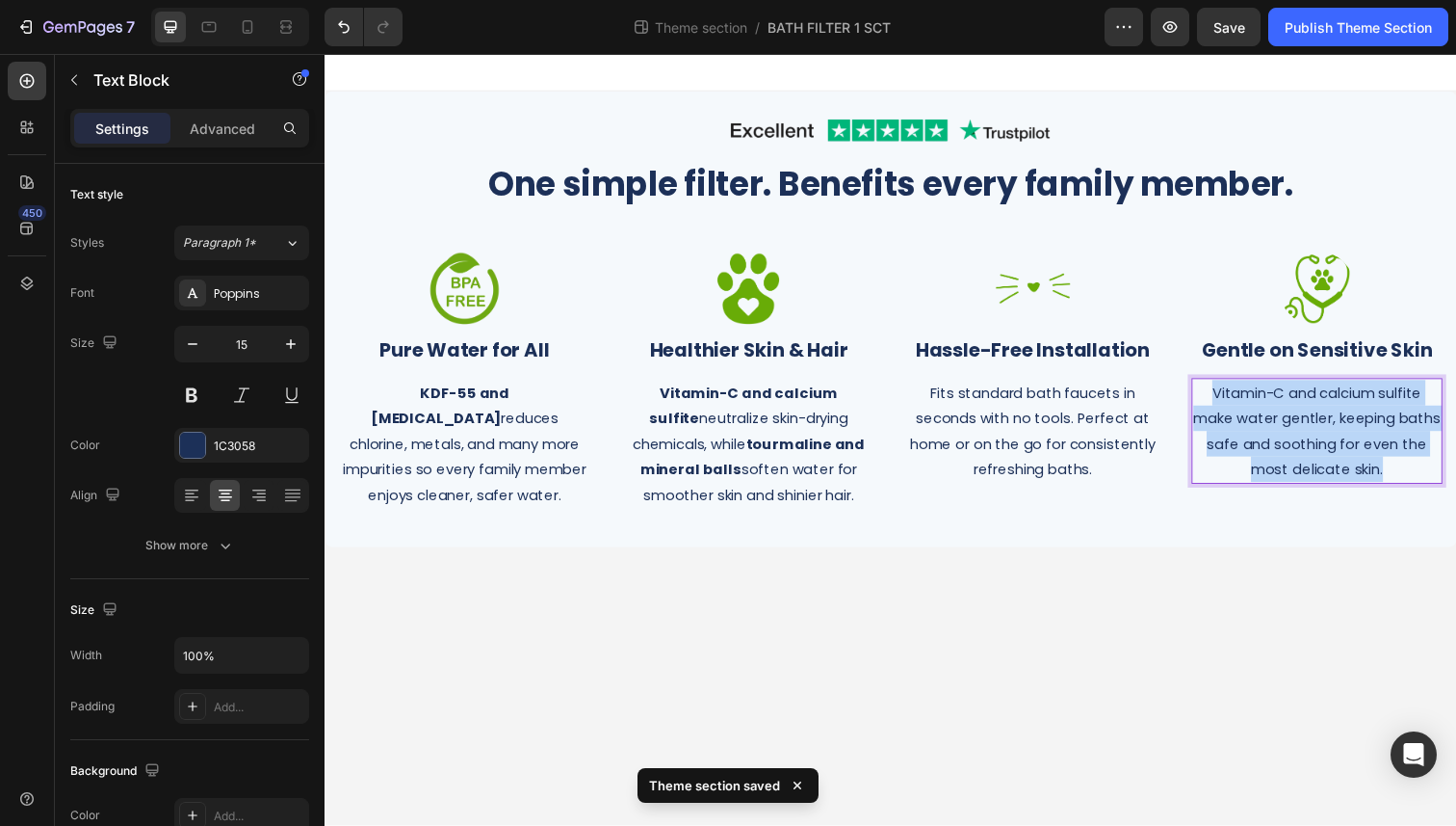
click at [1339, 430] on p "Vitamin-C and calcium sulfite make water gentler, keeping baths safe and soothi…" at bounding box center [1338, 439] width 252 height 104
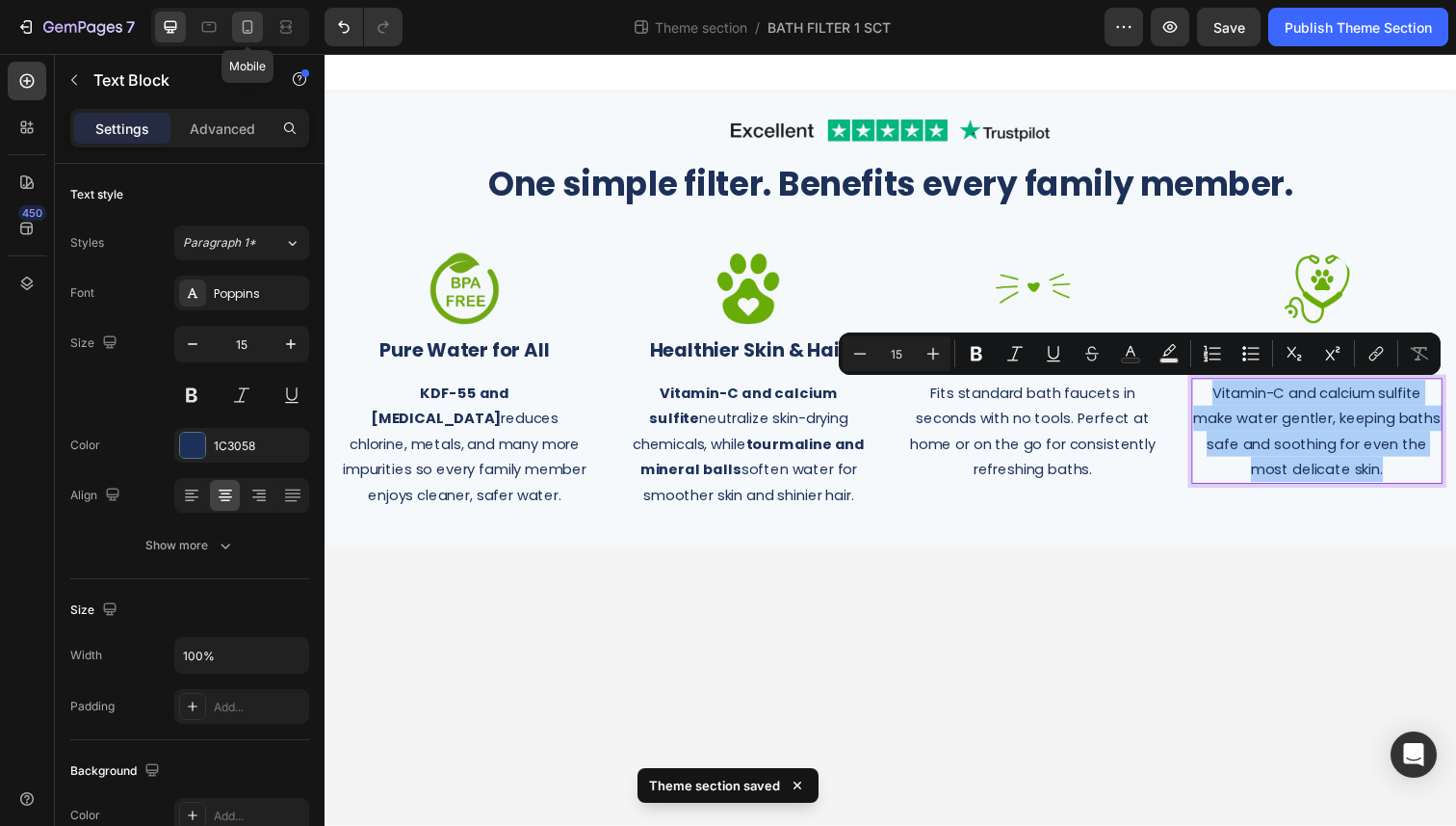
click at [239, 22] on icon at bounding box center [246, 26] width 19 height 19
type input "13"
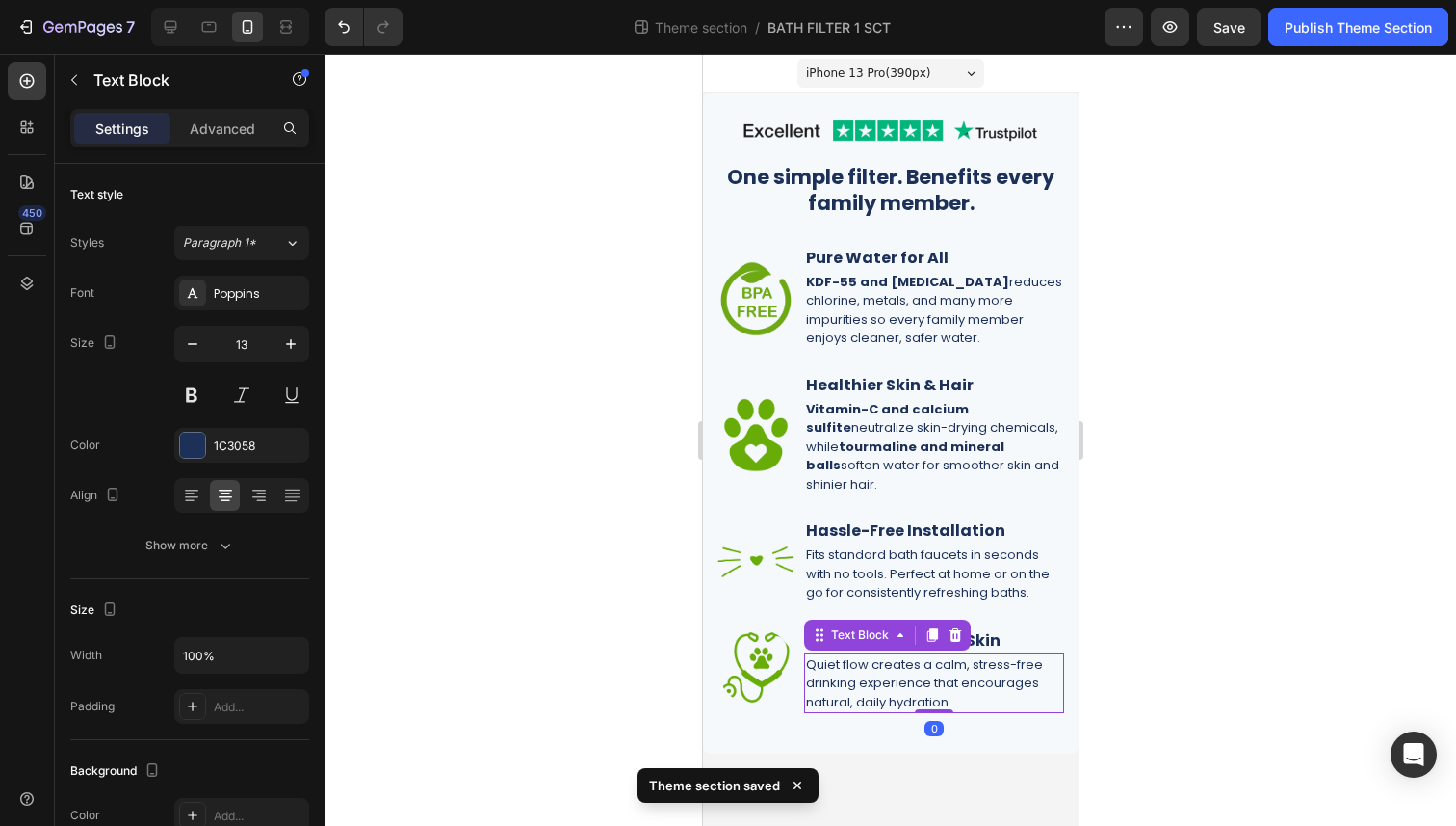
click at [928, 655] on p "Quiet flow creates a calm, stress-free drinking experience that encourages natu…" at bounding box center [933, 683] width 256 height 57
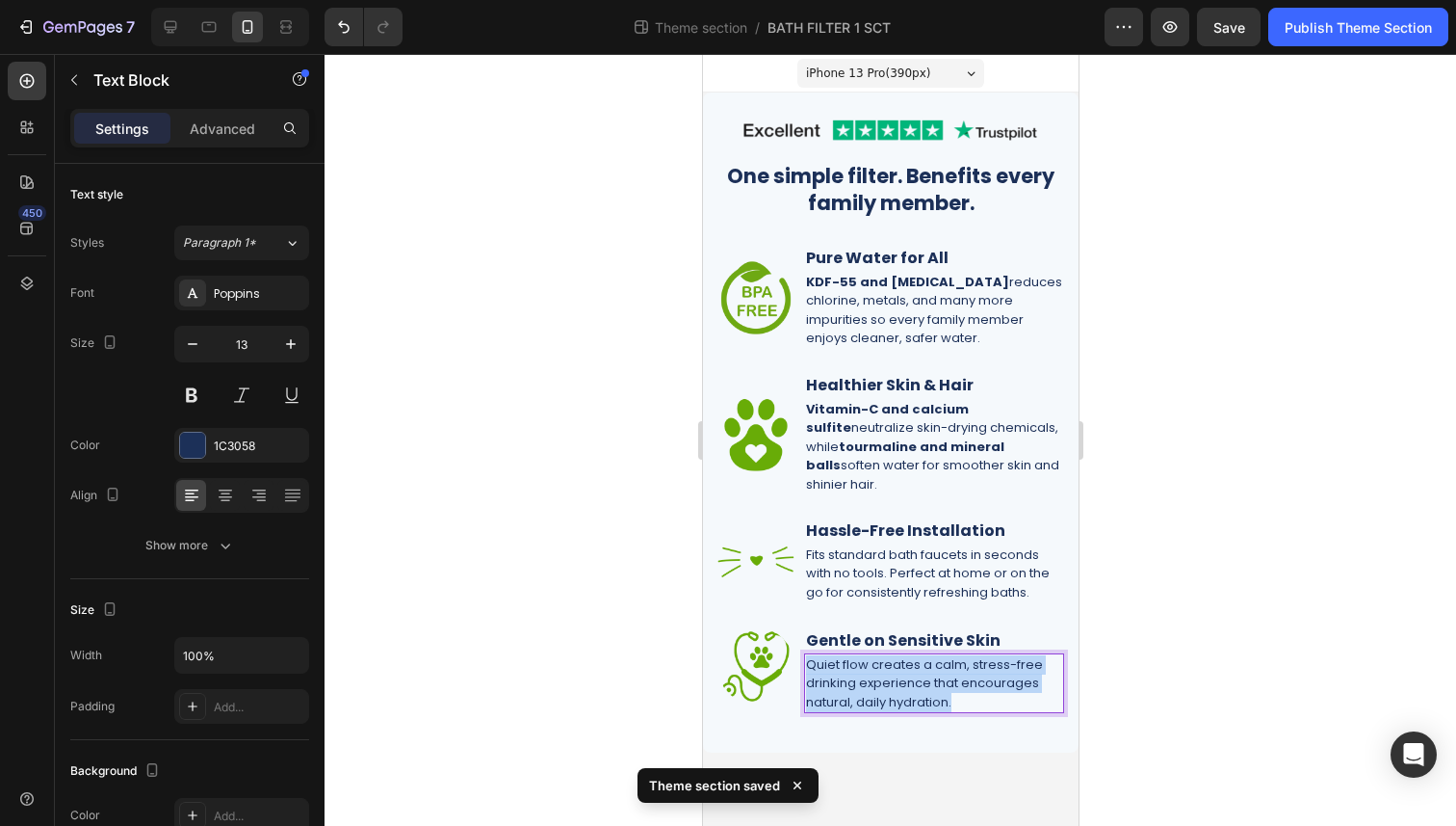
click at [928, 655] on p "Quiet flow creates a calm, stress-free drinking experience that encourages natu…" at bounding box center [933, 683] width 256 height 57
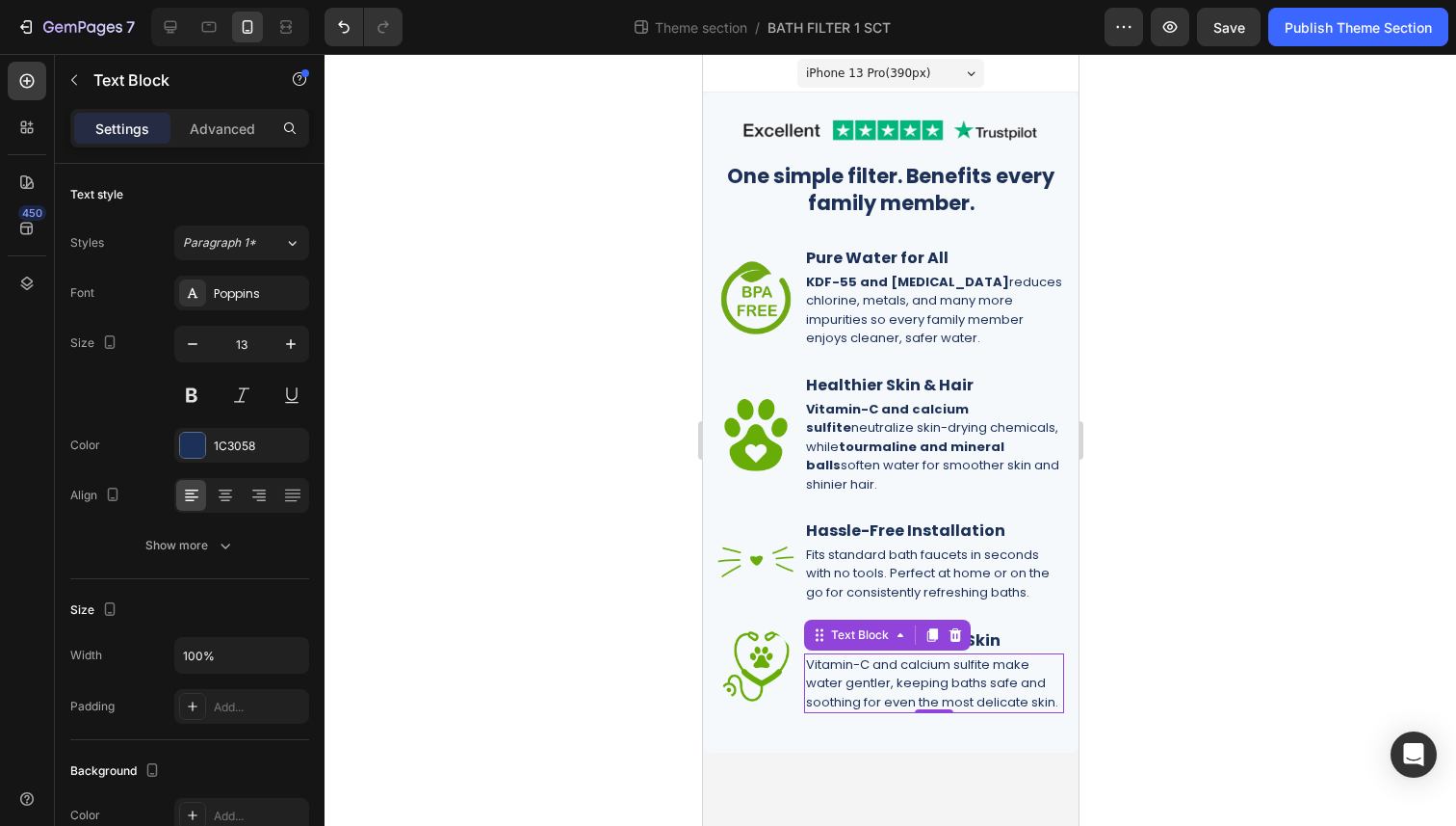
click at [1195, 639] on div at bounding box center [890, 439] width 1132 height 771
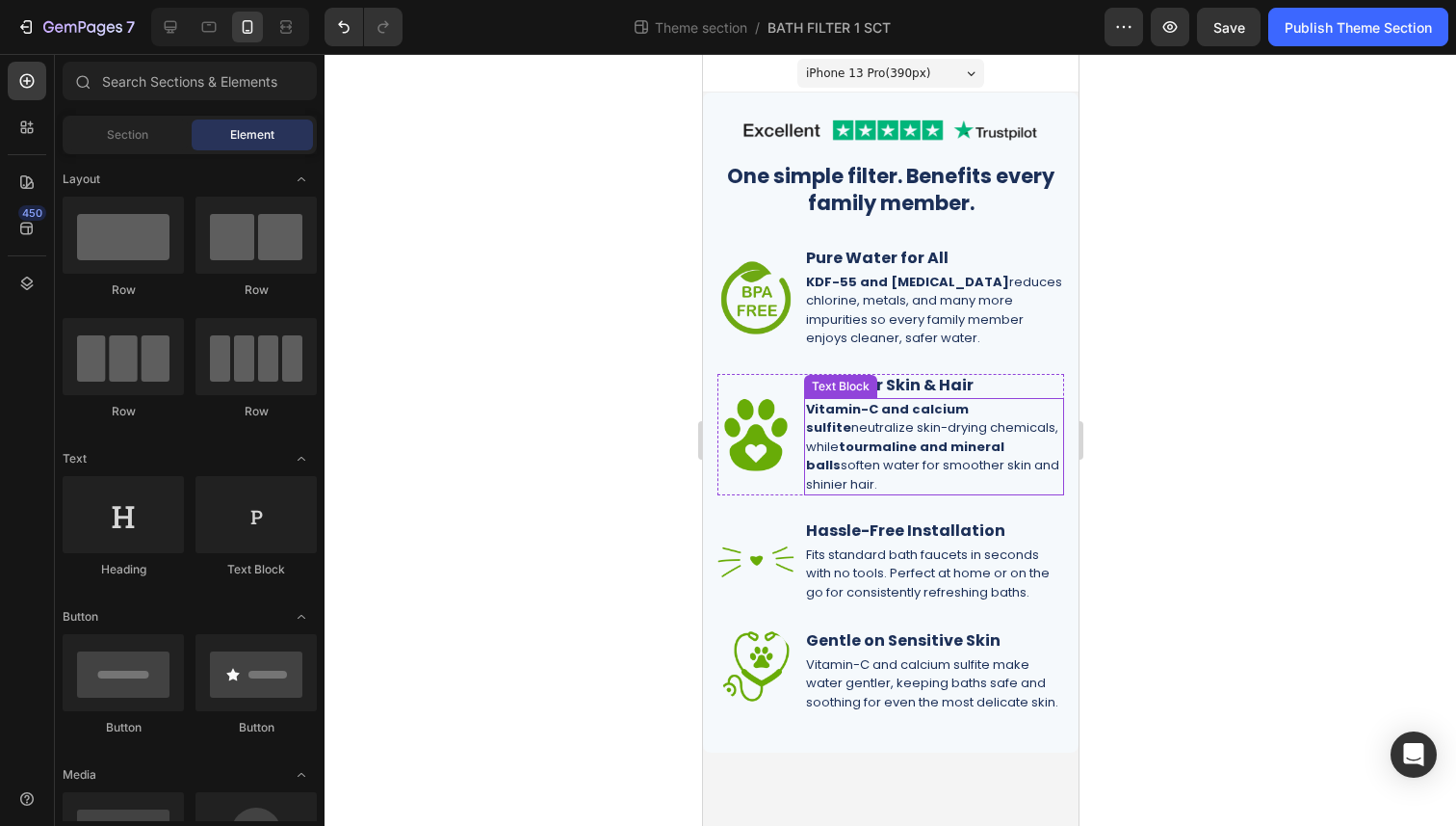
click at [926, 424] on p "Vitamin-C and calcium sulfite neutralize skin-drying chemicals, while tourmalin…" at bounding box center [933, 446] width 256 height 94
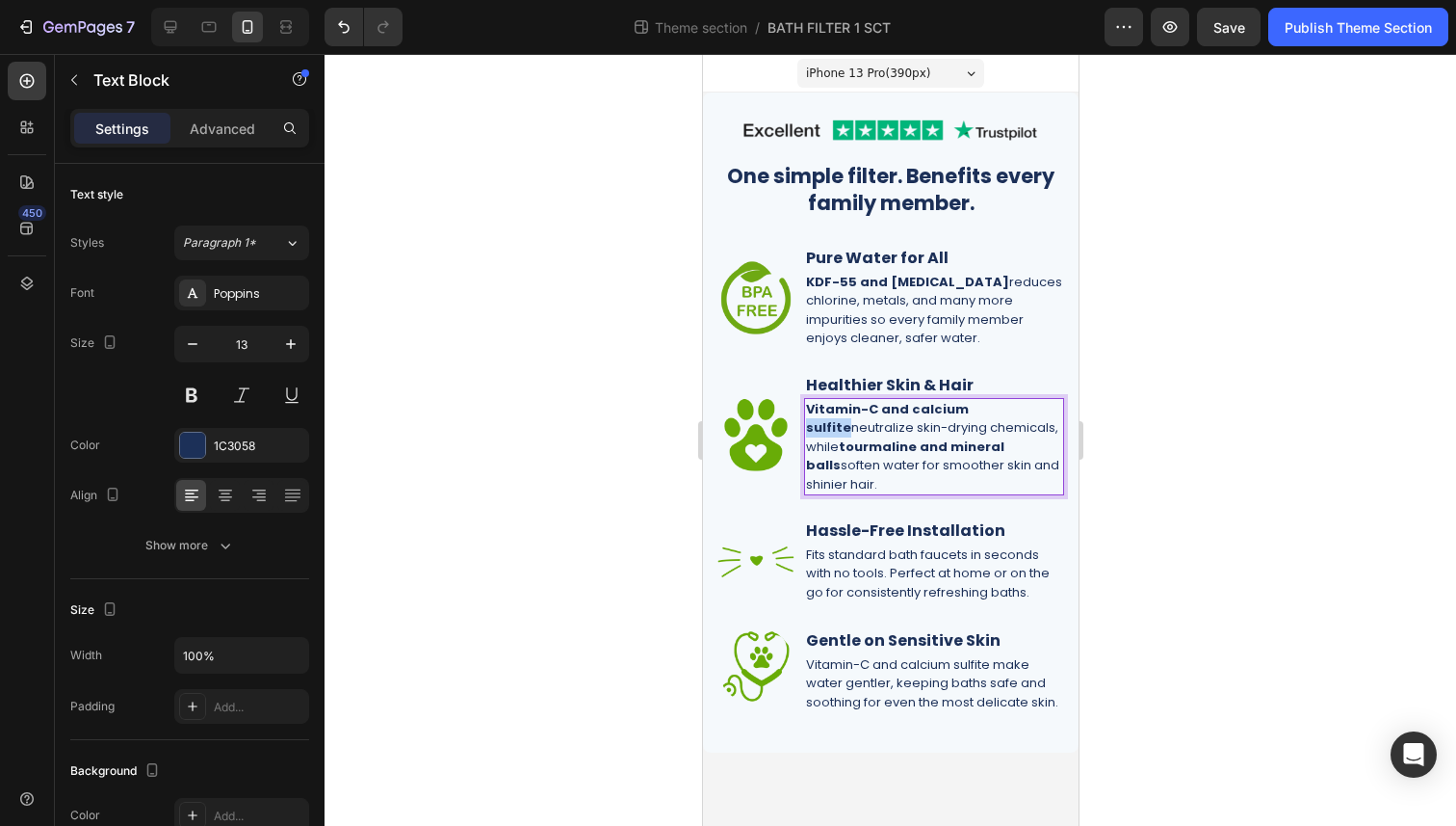
click at [968, 405] on strong "Vitamin-C and calcium sulfite" at bounding box center [887, 418] width 163 height 38
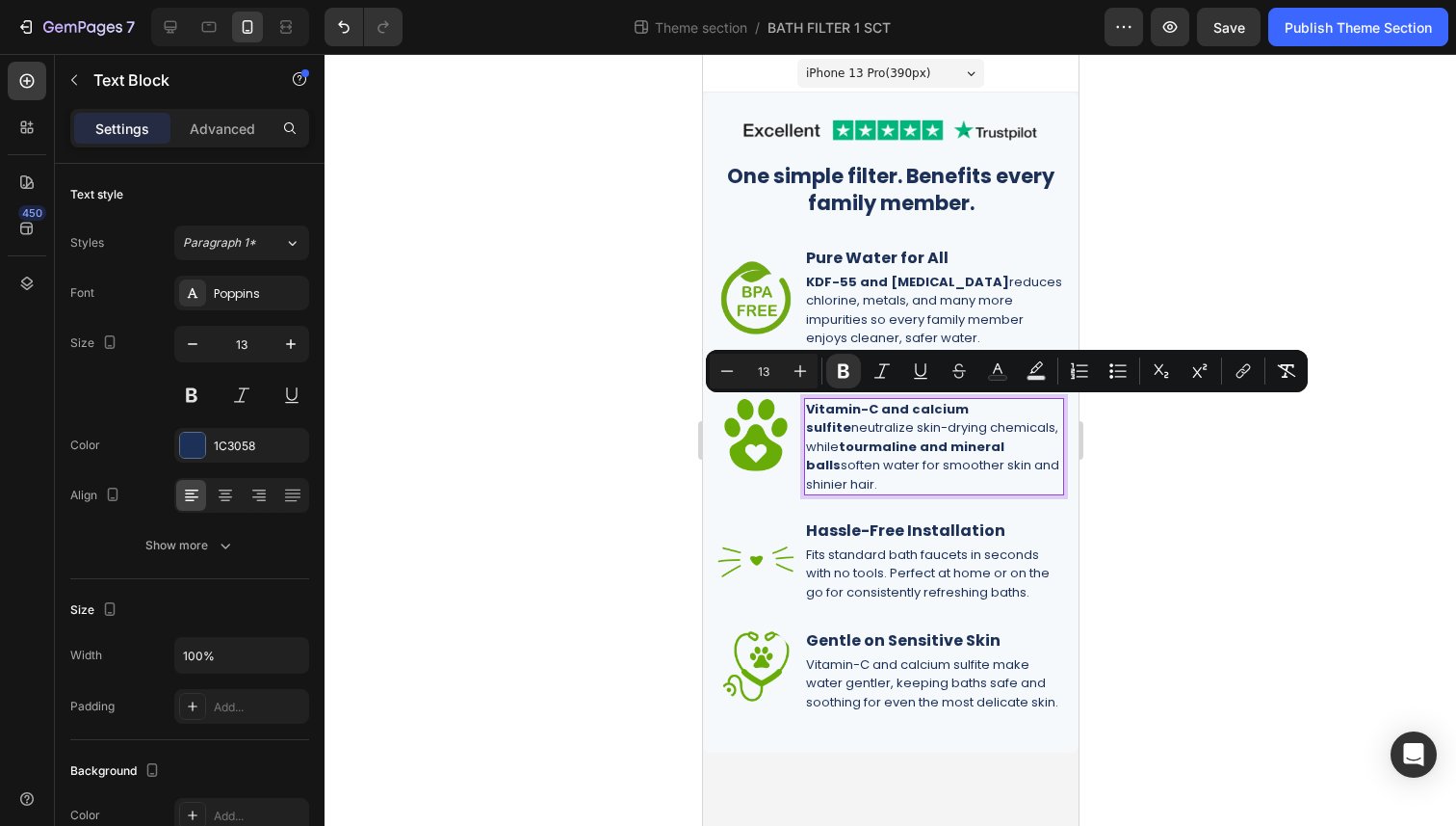
click at [968, 451] on strong "tourmaline and mineral balls" at bounding box center [904, 456] width 199 height 38
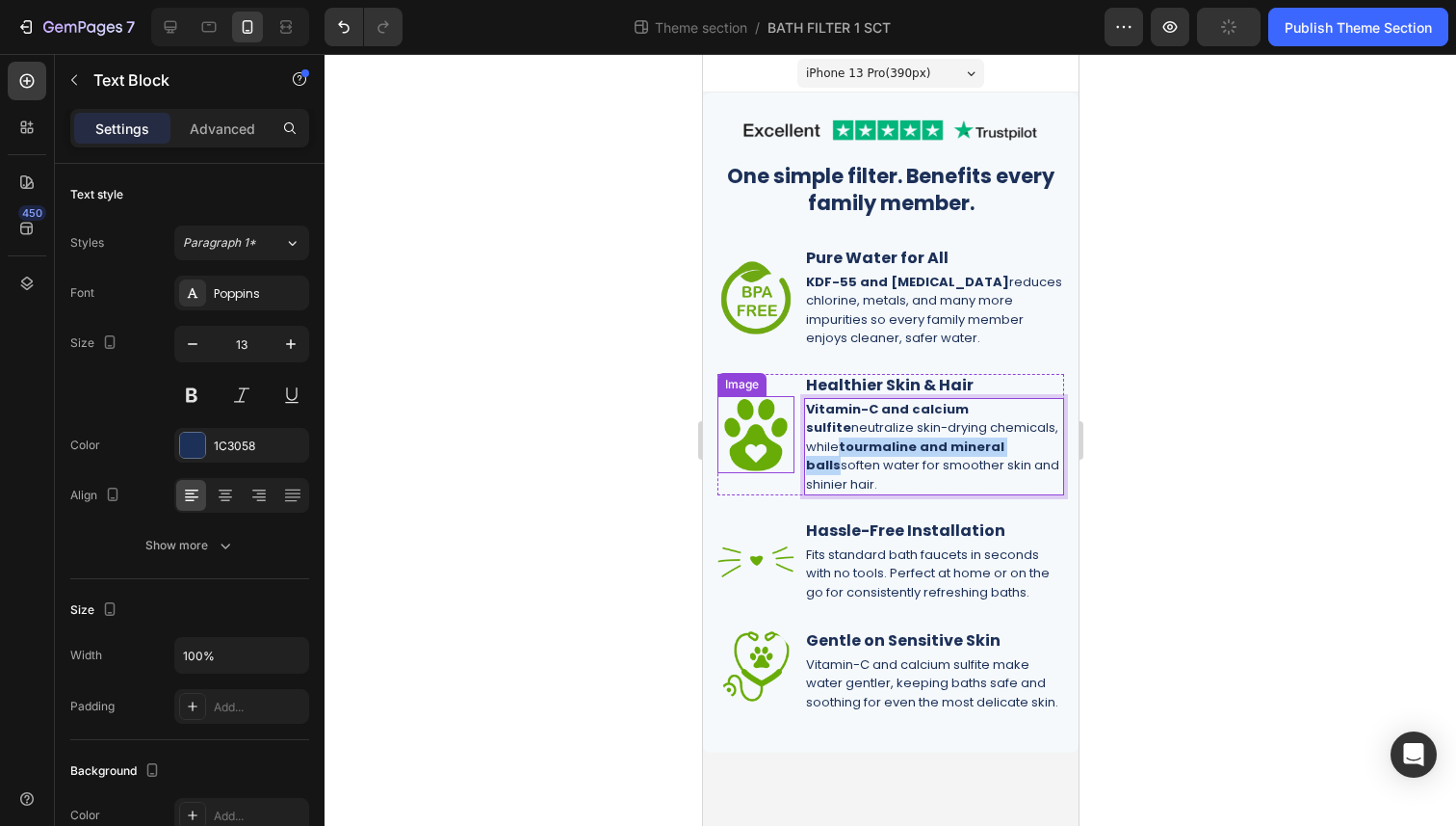
drag, startPoint x: 991, startPoint y: 450, endPoint x: 786, endPoint y: 448, distance: 205.0
click at [786, 448] on div "Image ⁠⁠⁠⁠⁠⁠⁠ Healthier Skin & Hair Heading Vitamin-C and calcium sulfite neutr…" at bounding box center [890, 434] width 347 height 121
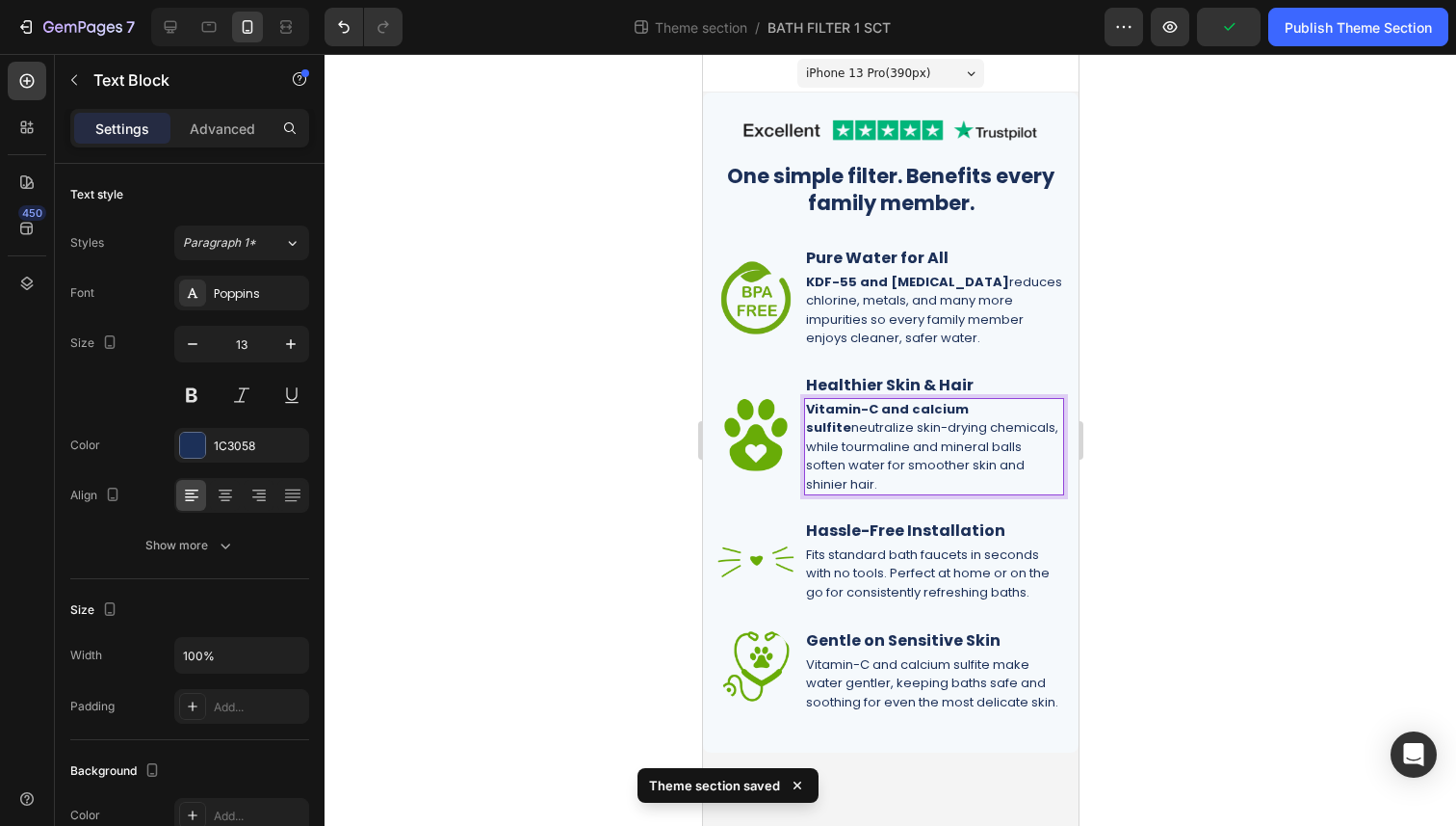
click at [1014, 468] on p "Vitamin-C and calcium sulfite neutralize skin-drying chemicals, while tourmalin…" at bounding box center [933, 446] width 256 height 94
drag, startPoint x: 1002, startPoint y: 407, endPoint x: 805, endPoint y: 407, distance: 197.0
click at [805, 407] on p "Vitamin-C and calcium sulfite neutralize skin-drying chemicals, while tourmalin…" at bounding box center [933, 446] width 256 height 94
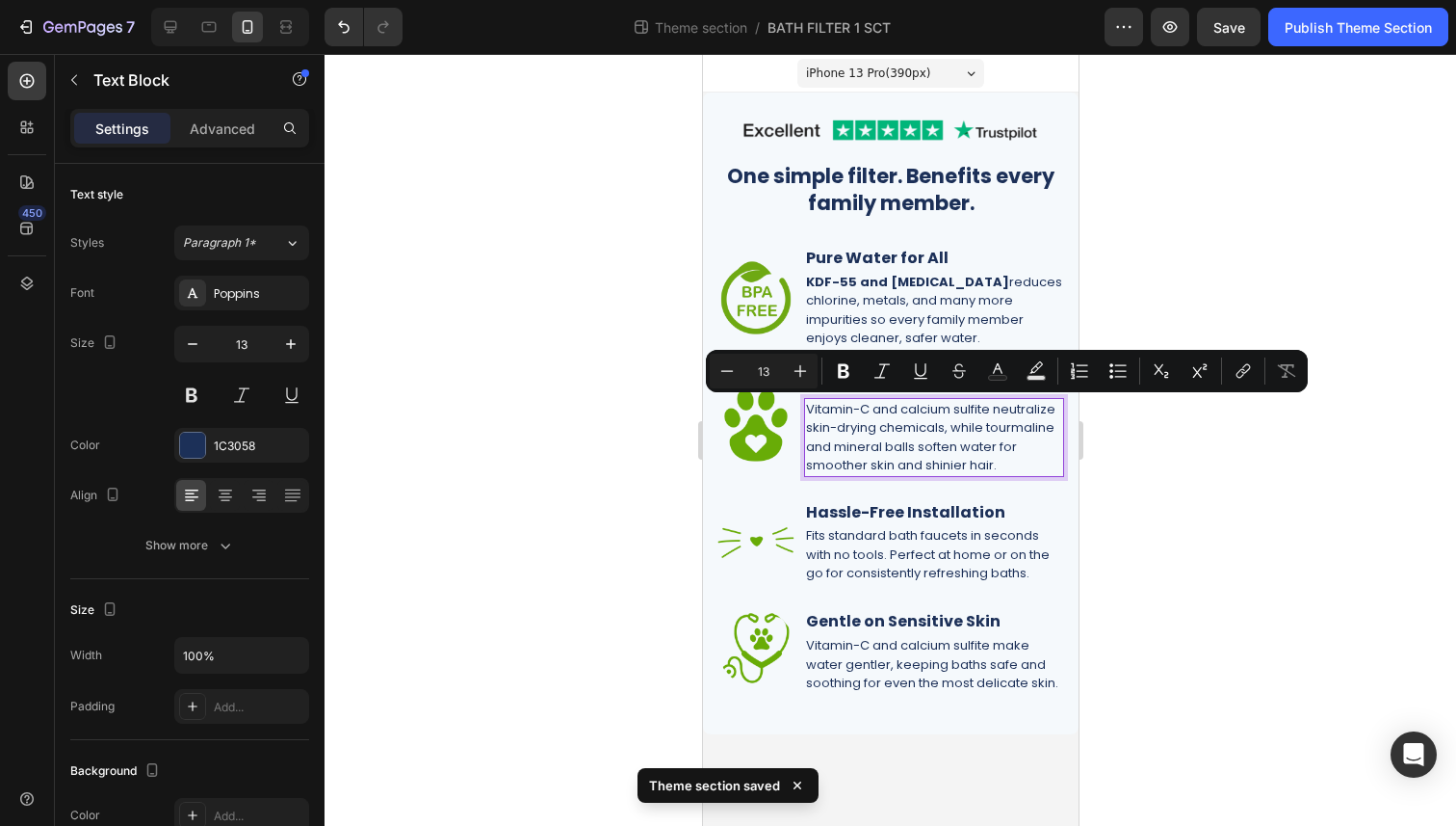
click at [1160, 473] on div at bounding box center [890, 439] width 1132 height 771
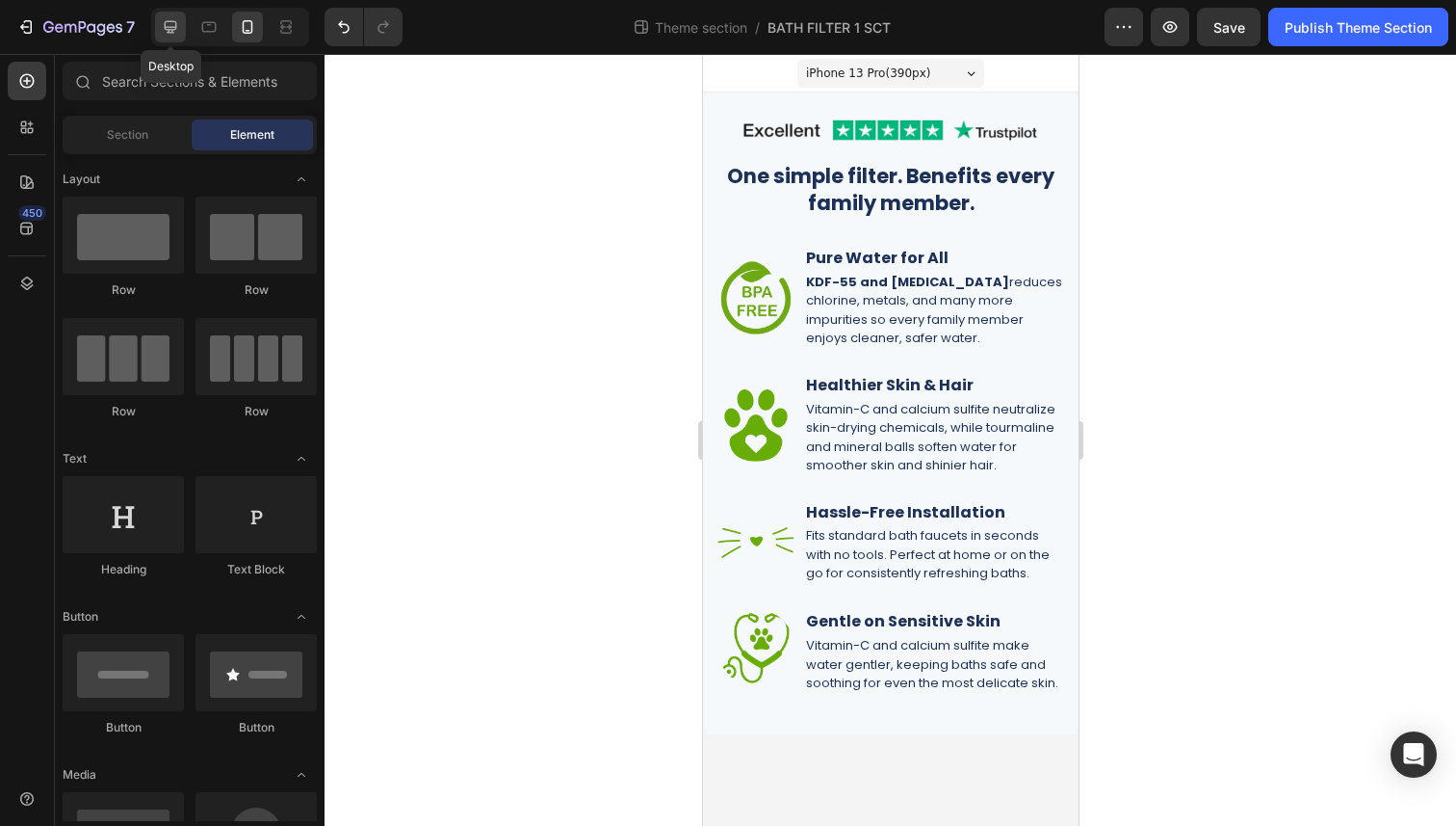
click at [178, 20] on icon at bounding box center [170, 26] width 19 height 19
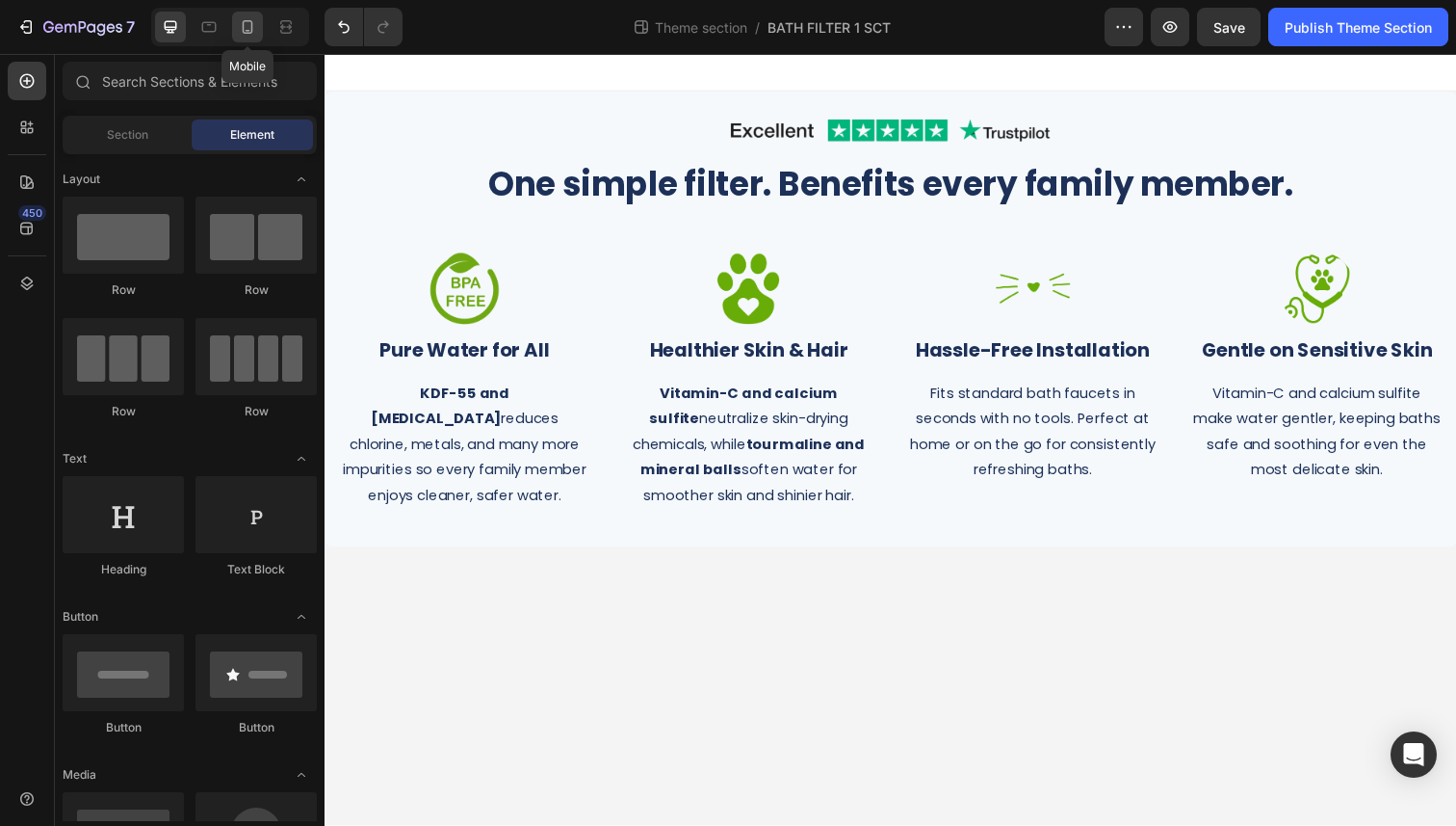
click at [242, 41] on div at bounding box center [247, 27] width 31 height 31
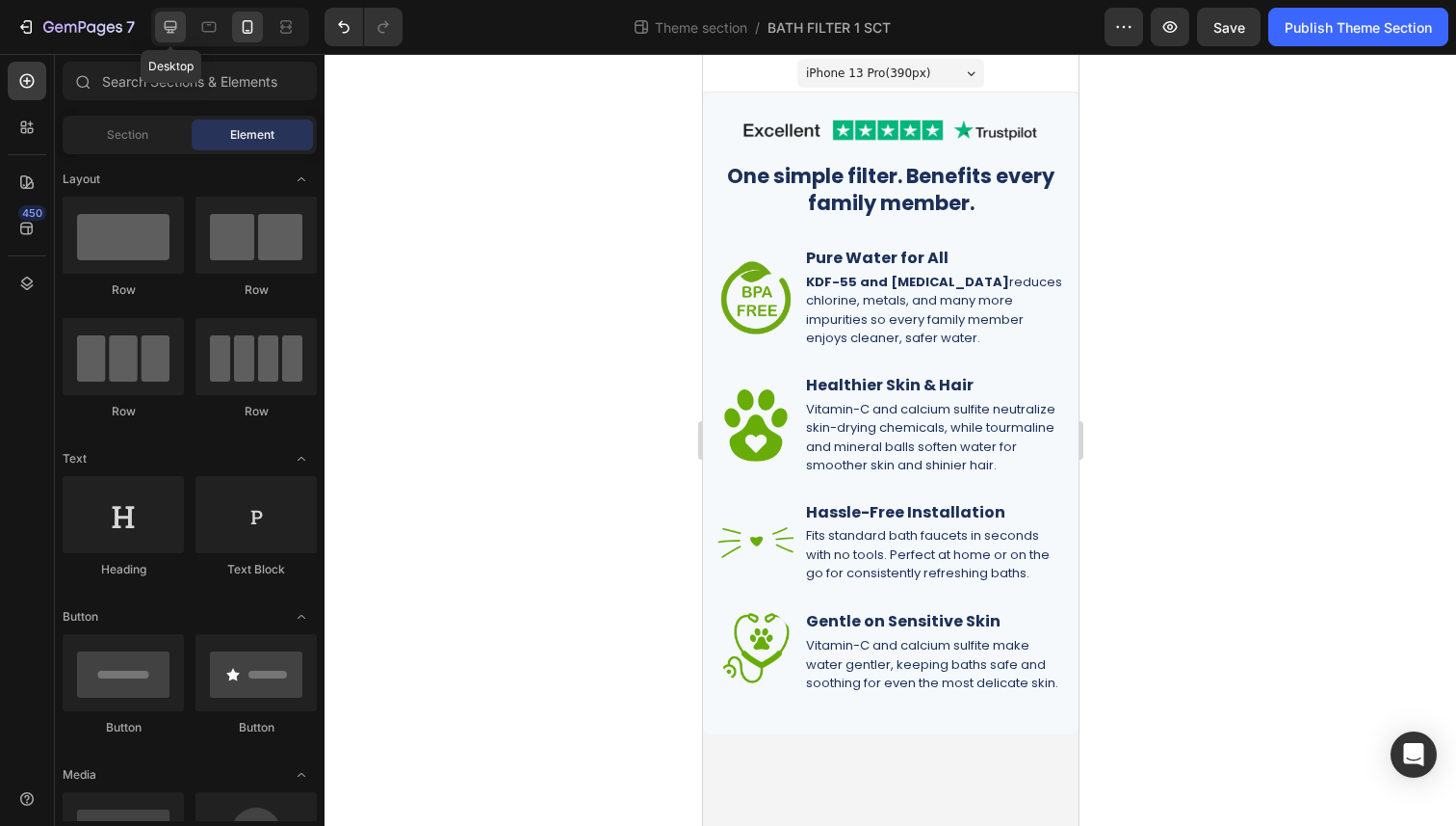
click at [171, 38] on div at bounding box center [170, 27] width 31 height 31
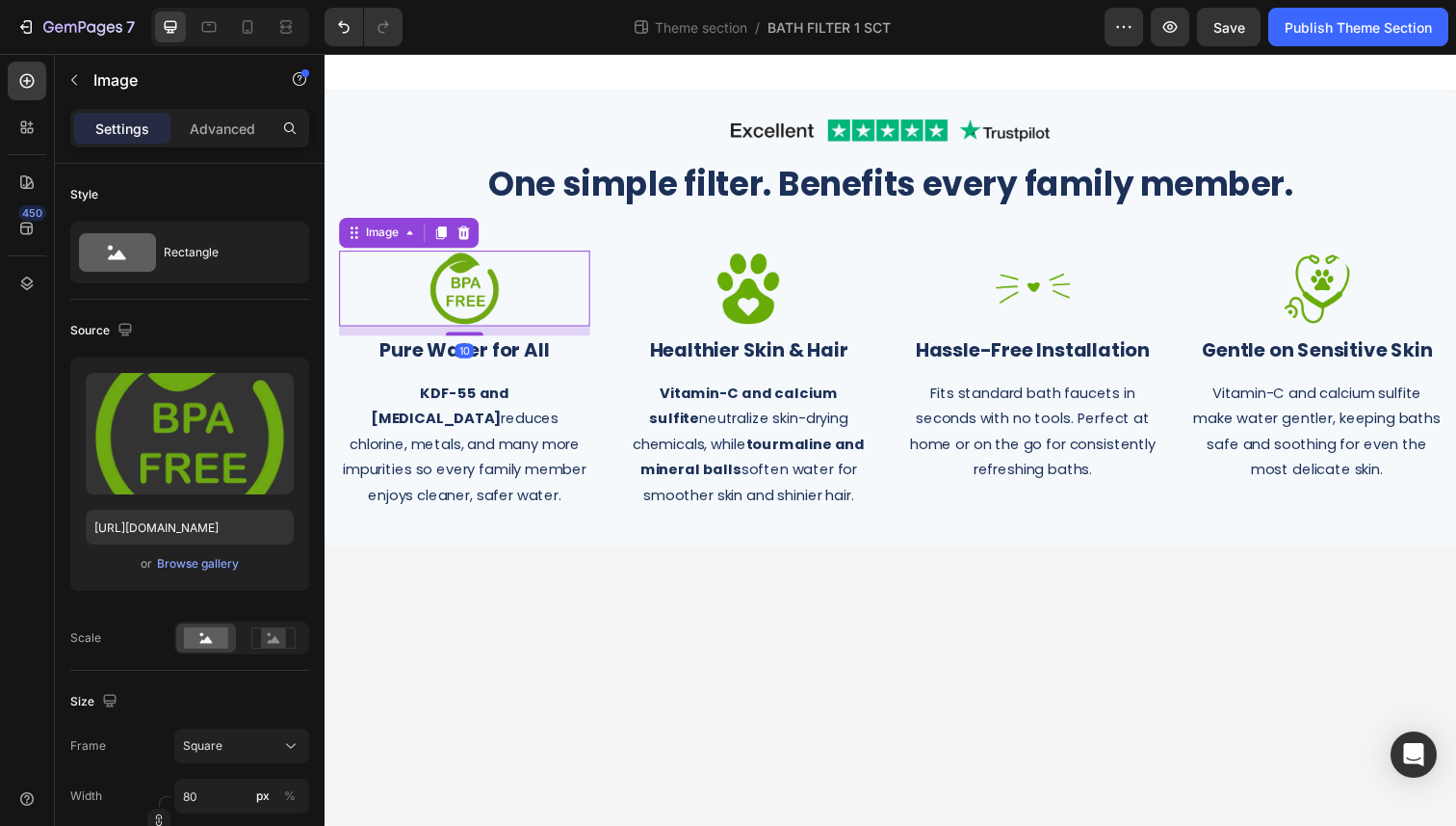
click at [527, 291] on div at bounding box center [467, 294] width 256 height 78
click at [213, 564] on div "Browse gallery" at bounding box center [198, 563] width 81 height 17
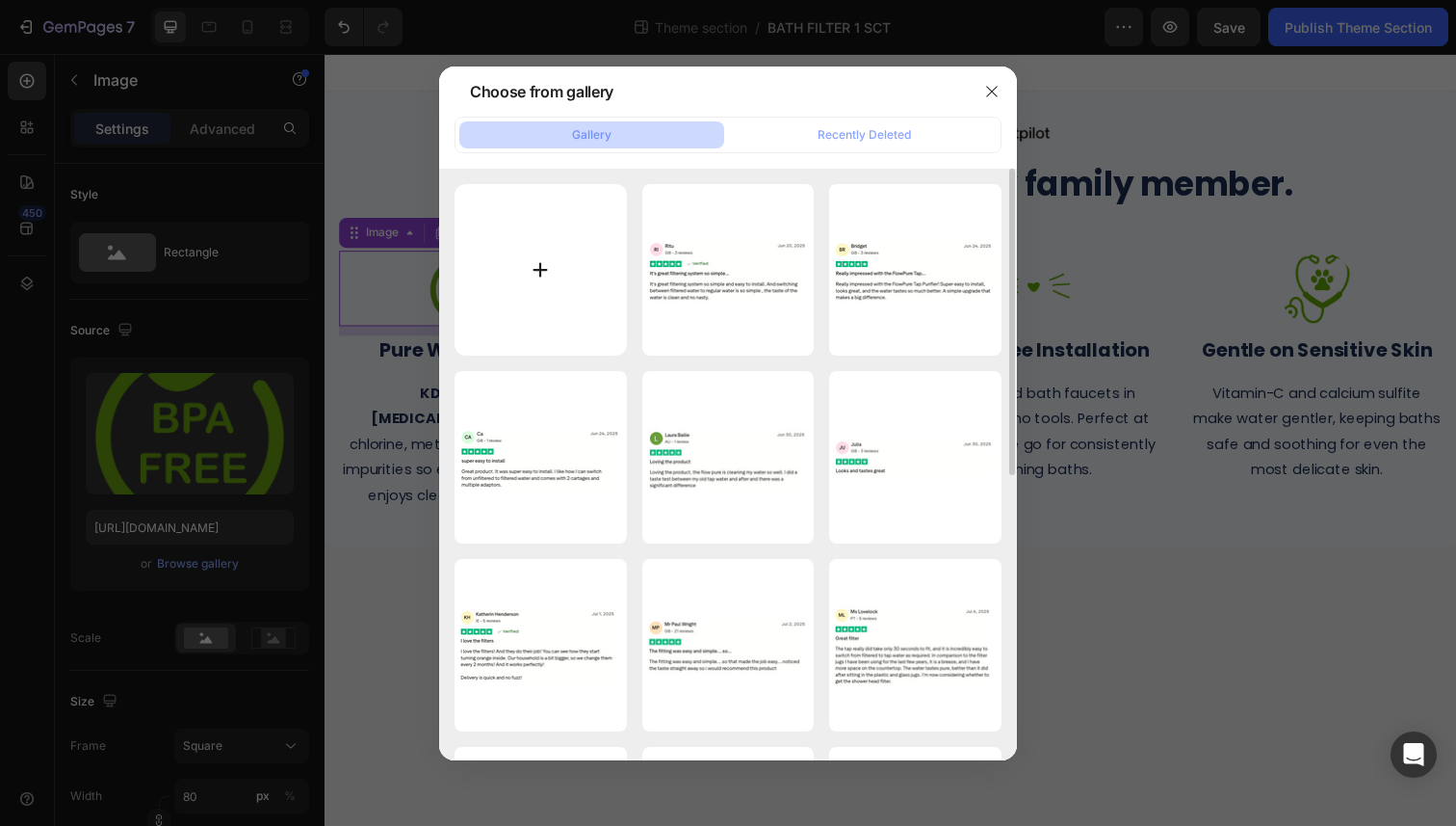
click at [527, 252] on input "file" at bounding box center [540, 269] width 172 height 172
type input "C:\fakepath\7.png"
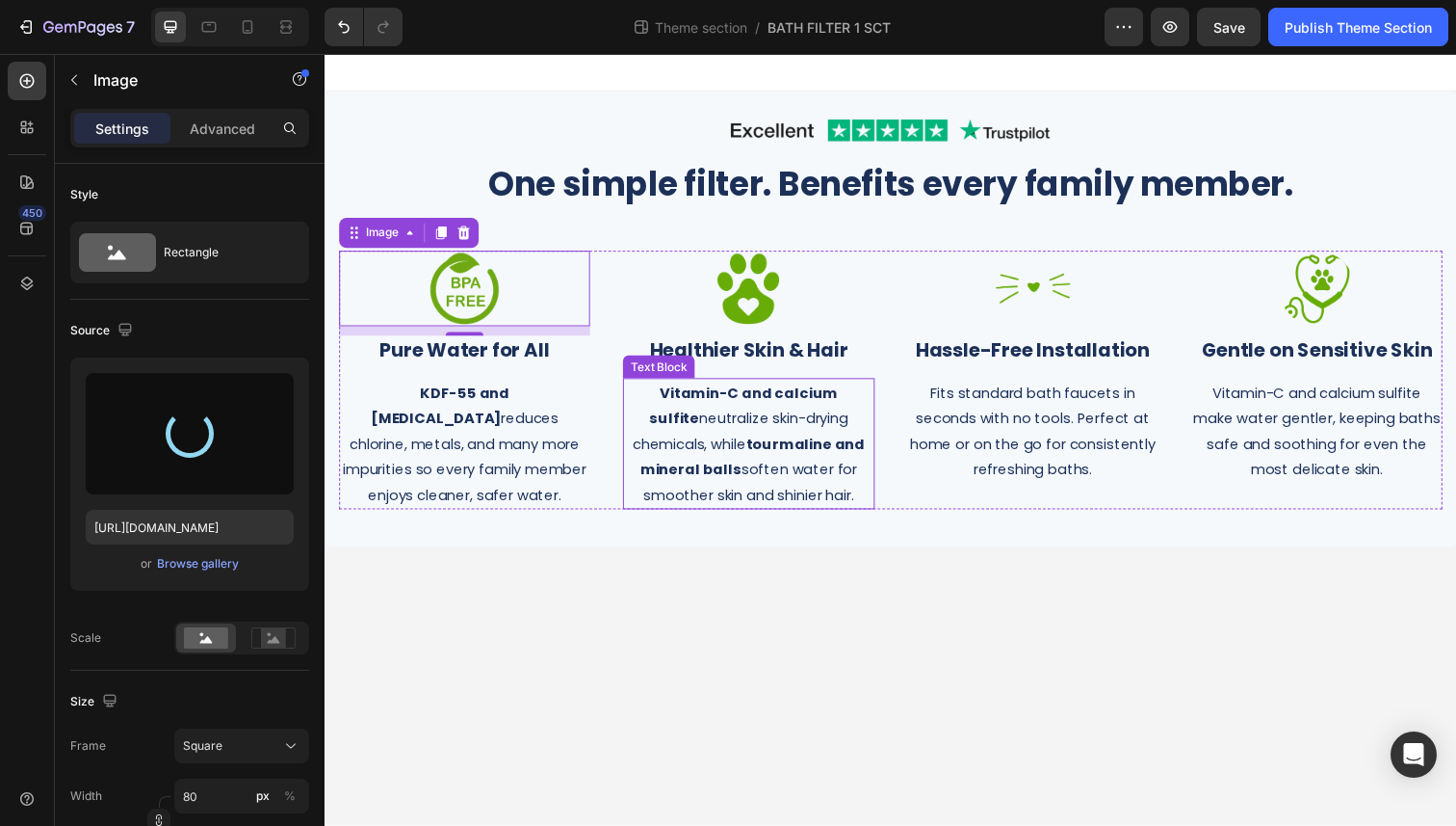
type input "[URL][DOMAIN_NAME]"
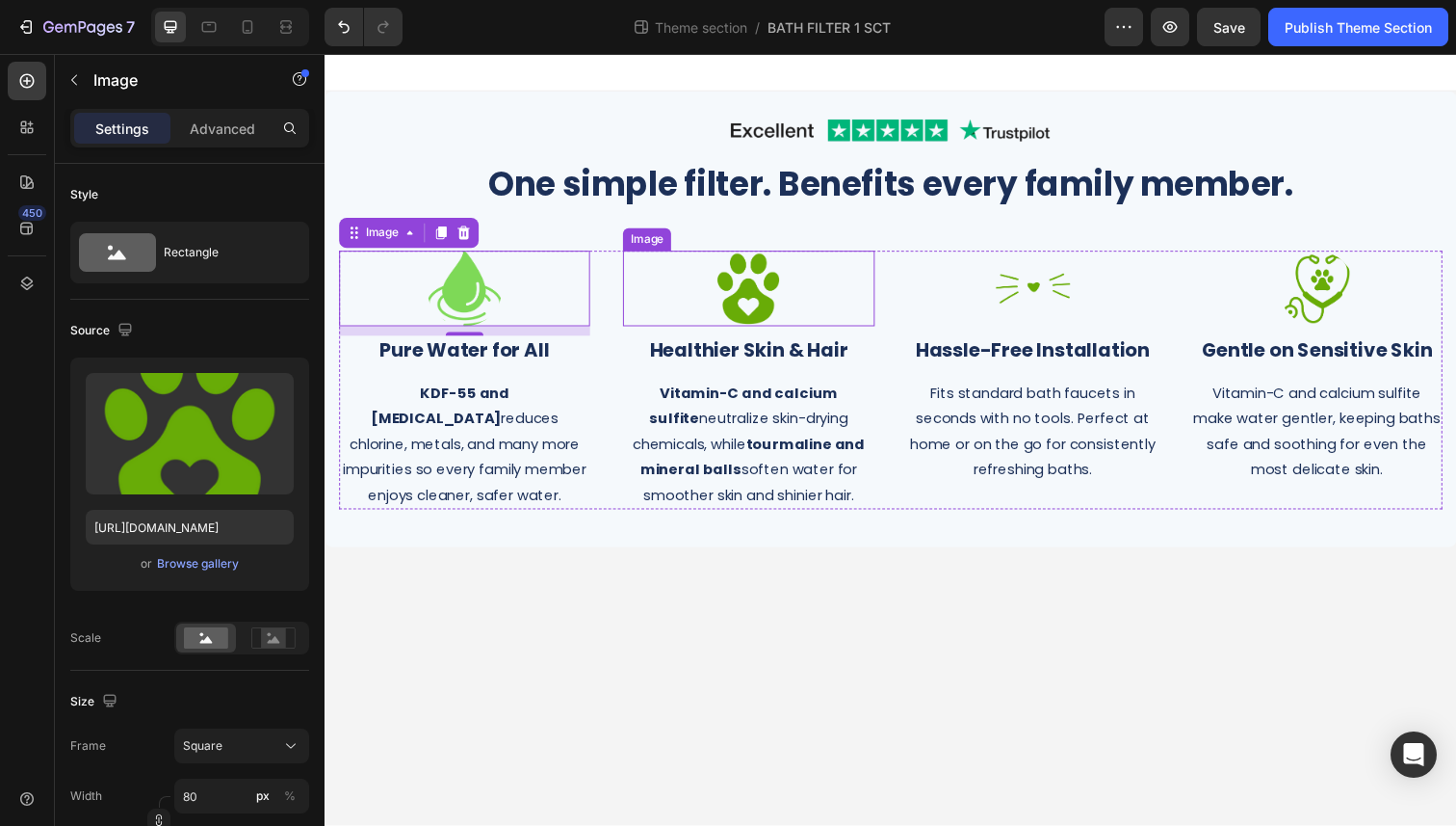
click at [746, 290] on img at bounding box center [757, 294] width 78 height 78
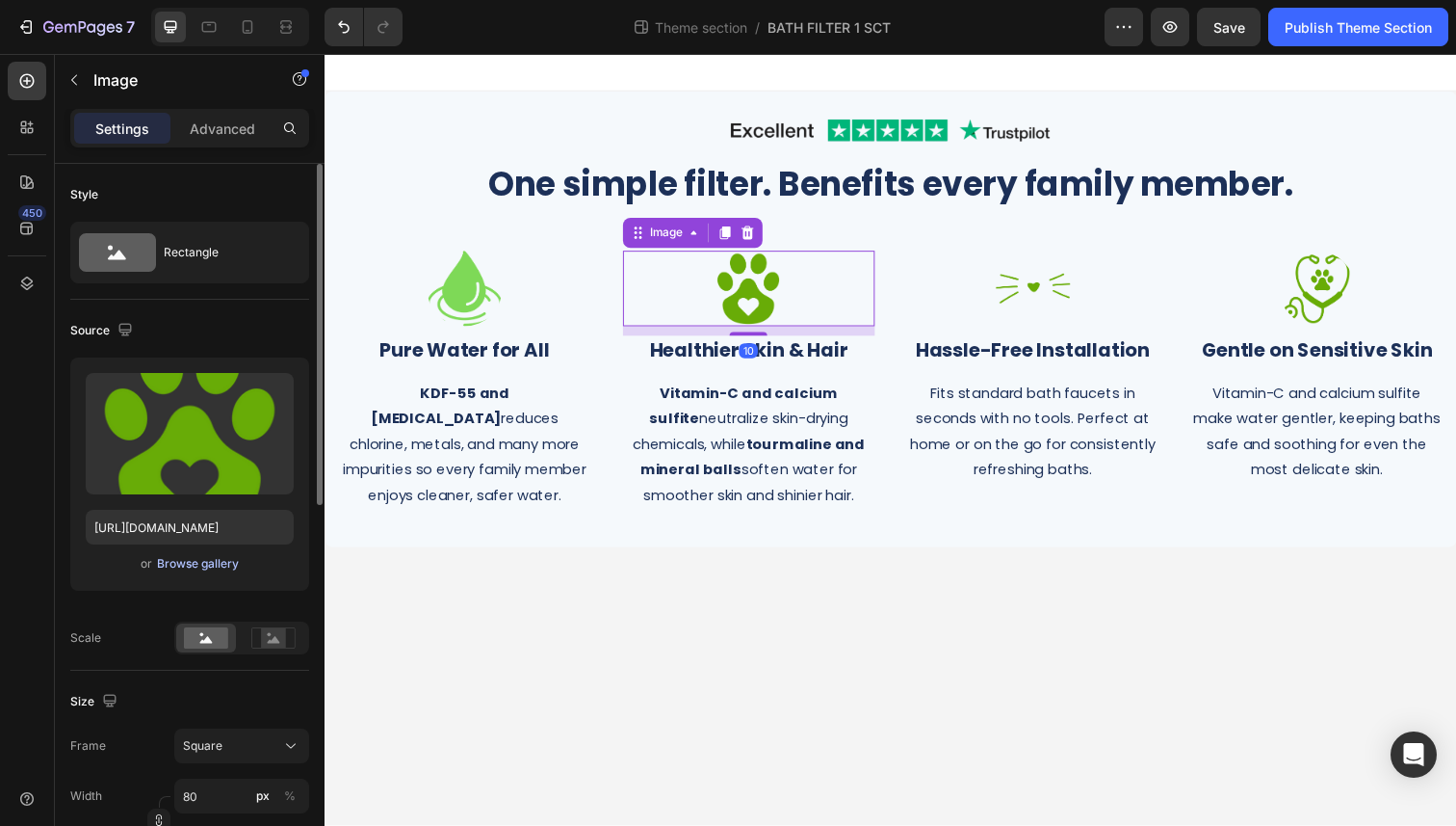
click at [189, 560] on div "Browse gallery" at bounding box center [198, 563] width 81 height 17
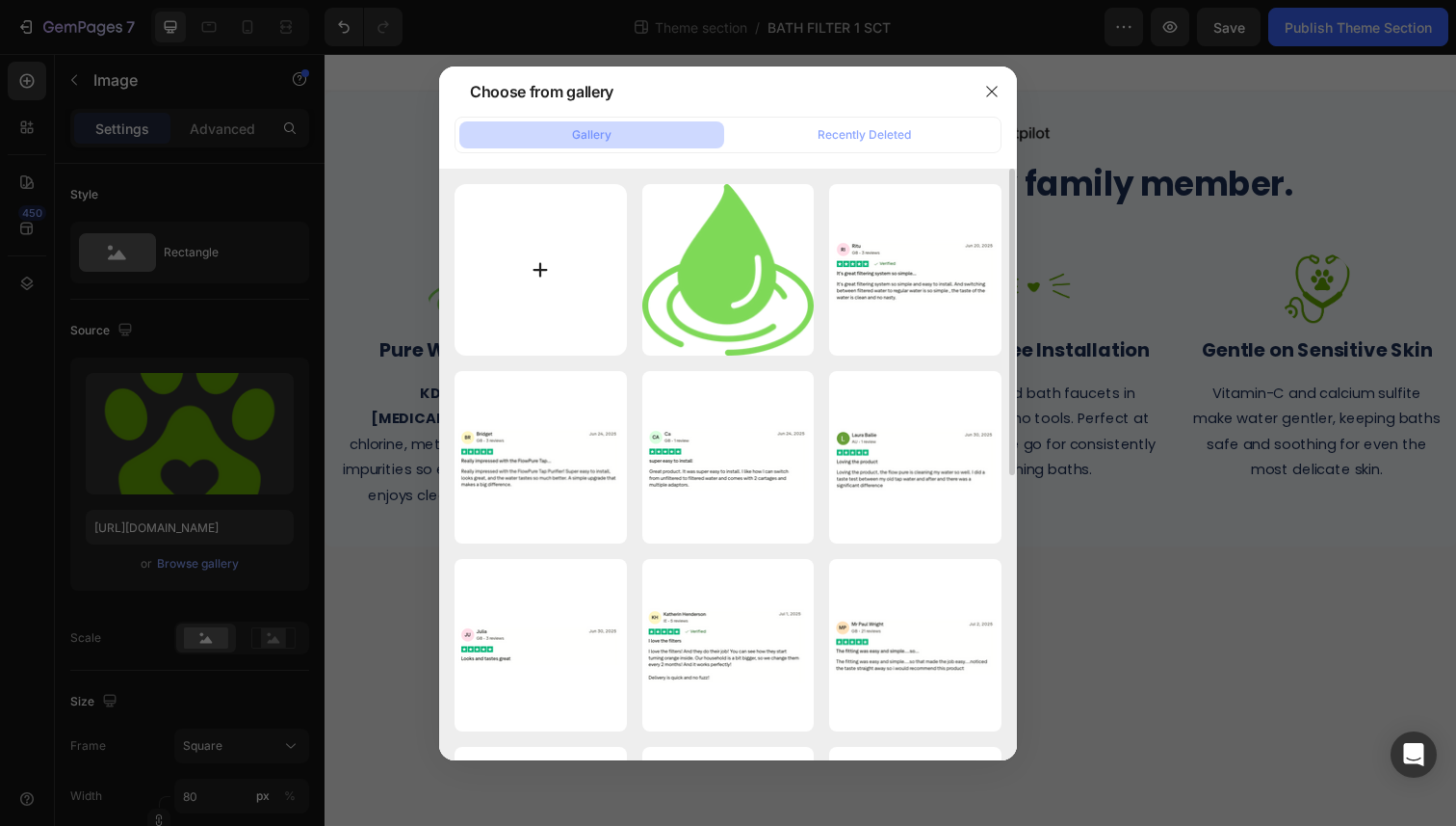
click at [546, 251] on input "file" at bounding box center [540, 269] width 172 height 172
type input "C:\fakepath\8.png"
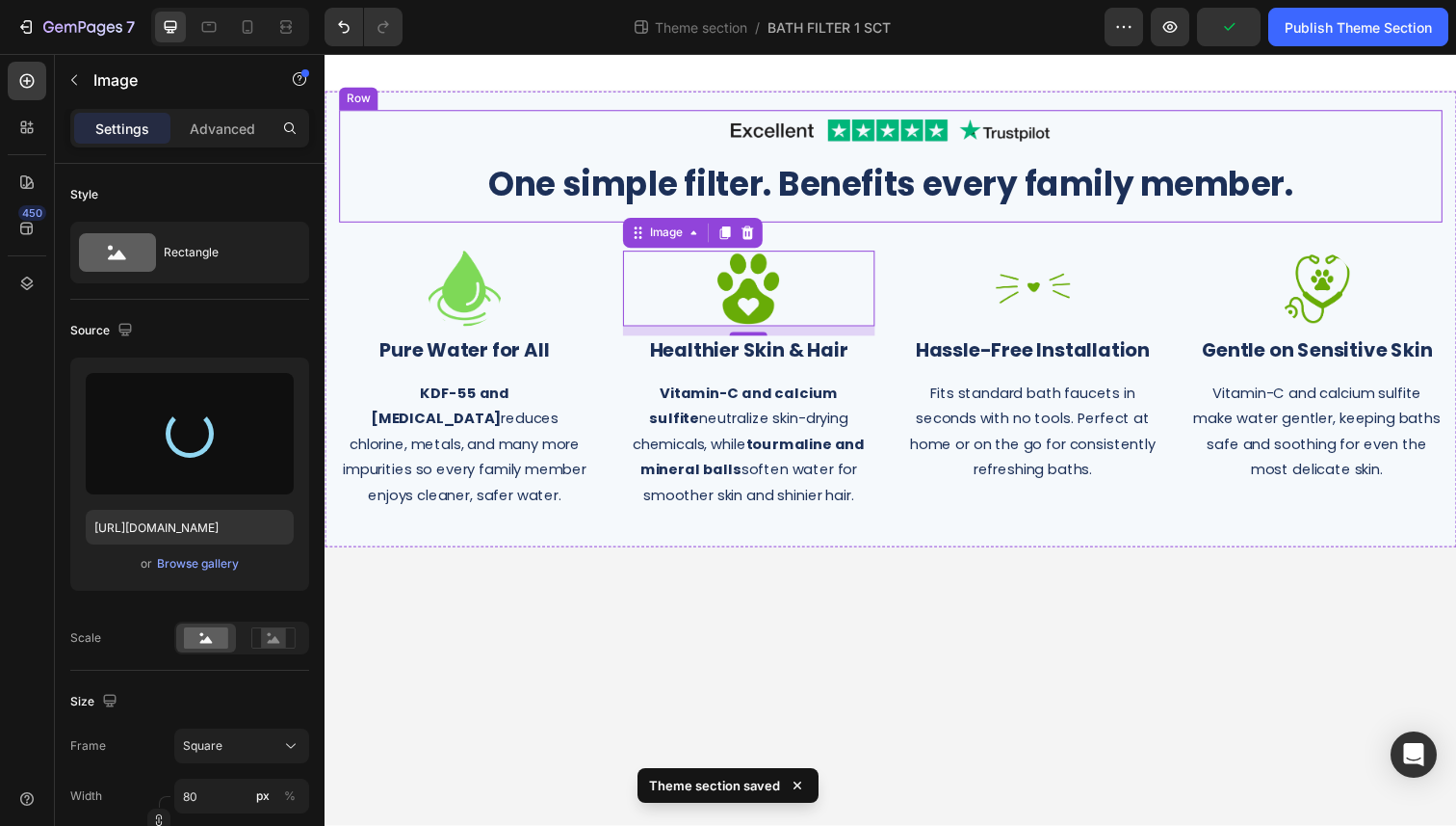
type input "[URL][DOMAIN_NAME]"
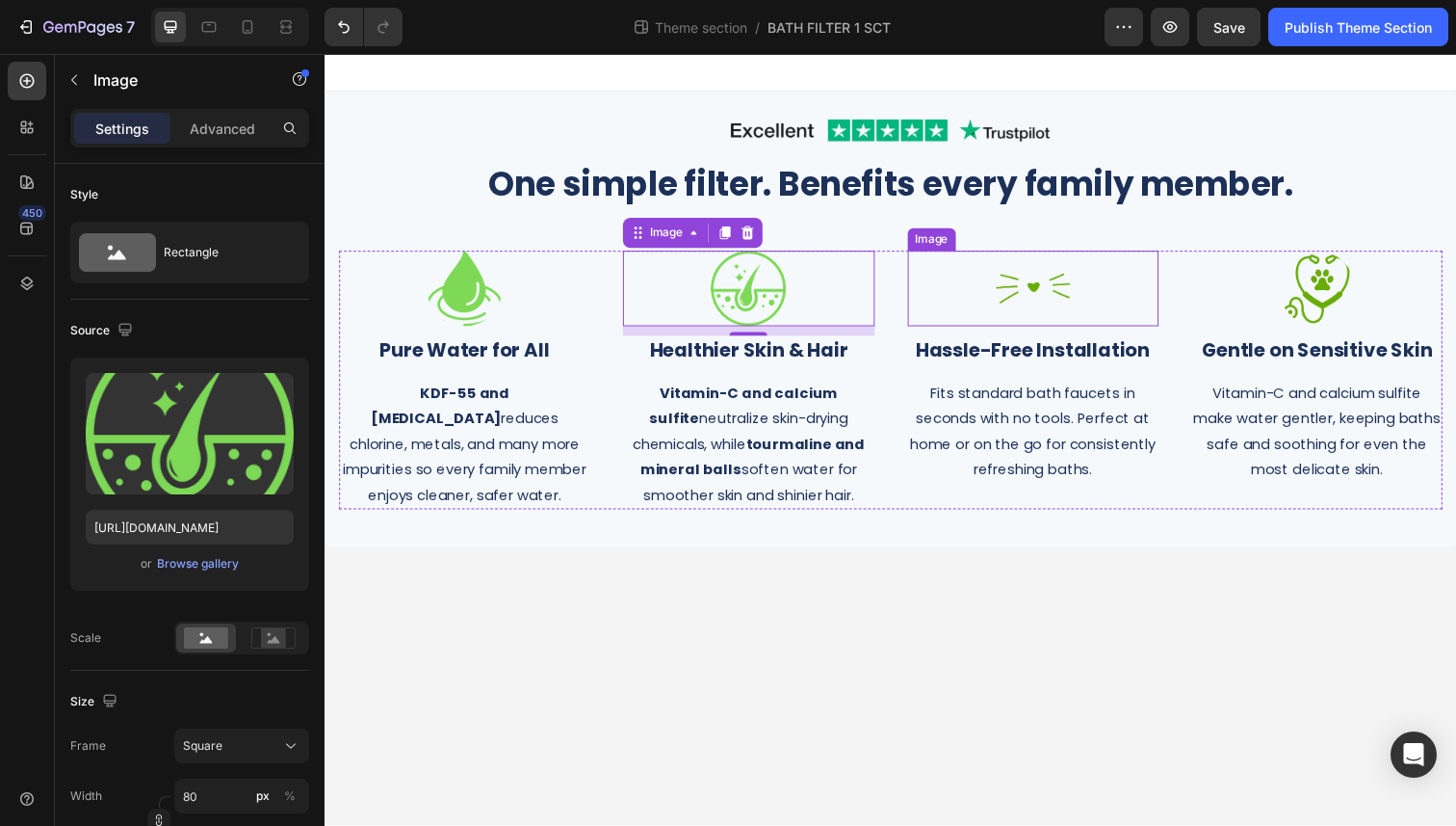
click at [1038, 296] on img at bounding box center [1049, 294] width 78 height 78
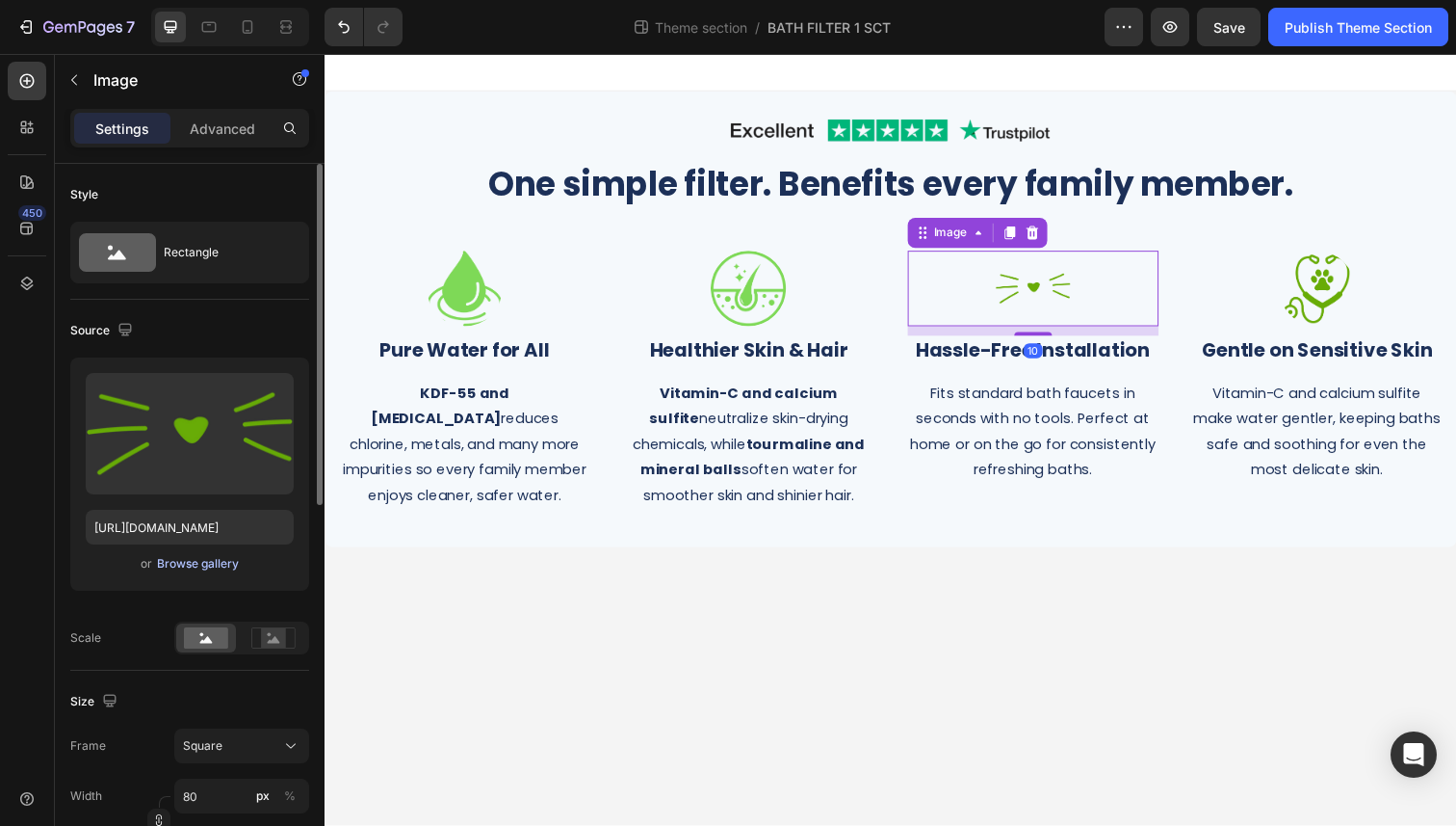
click at [191, 570] on div "Browse gallery" at bounding box center [198, 563] width 81 height 17
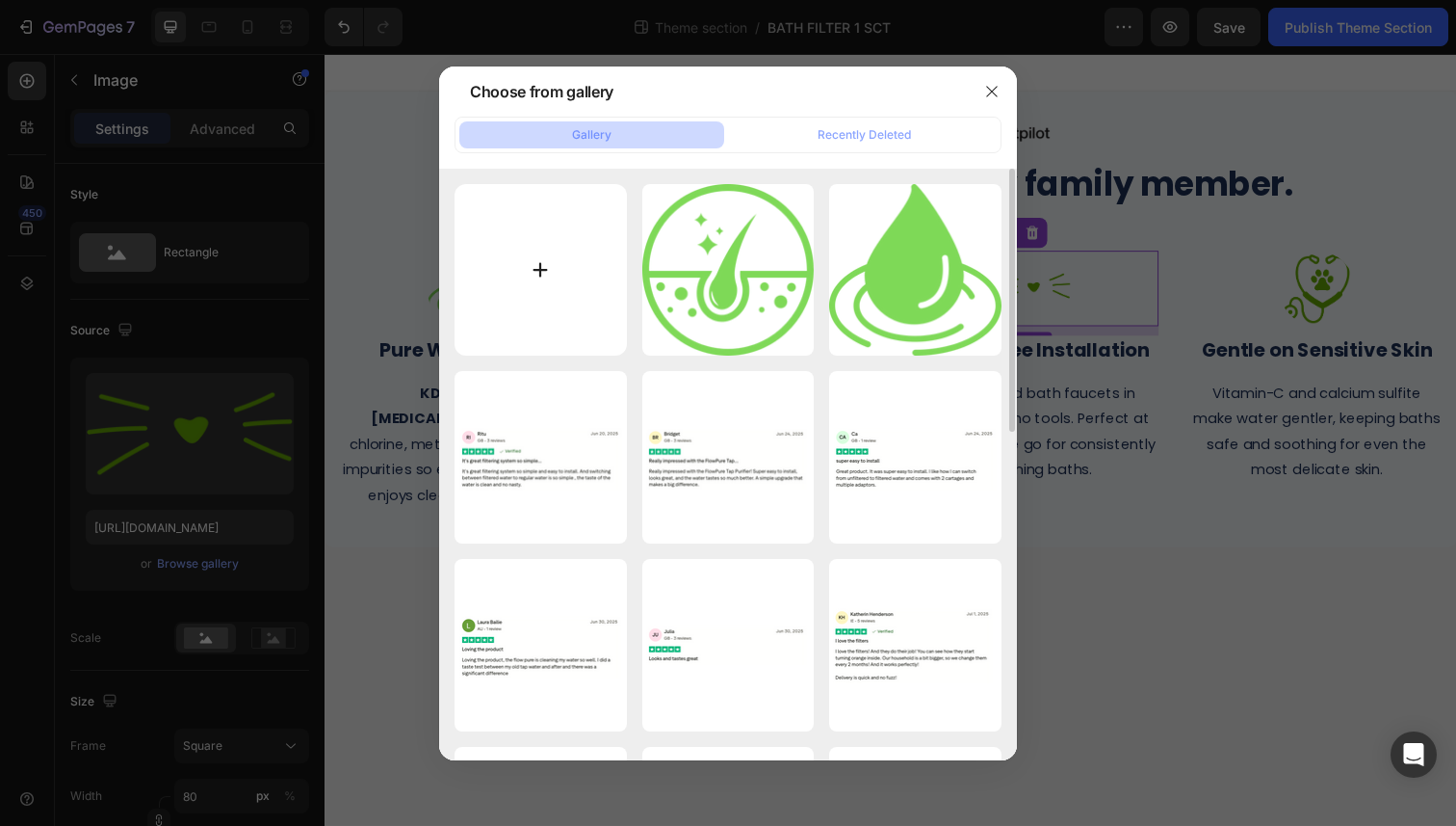
click at [544, 260] on input "file" at bounding box center [540, 269] width 172 height 172
type input "C:\fakepath\9.png"
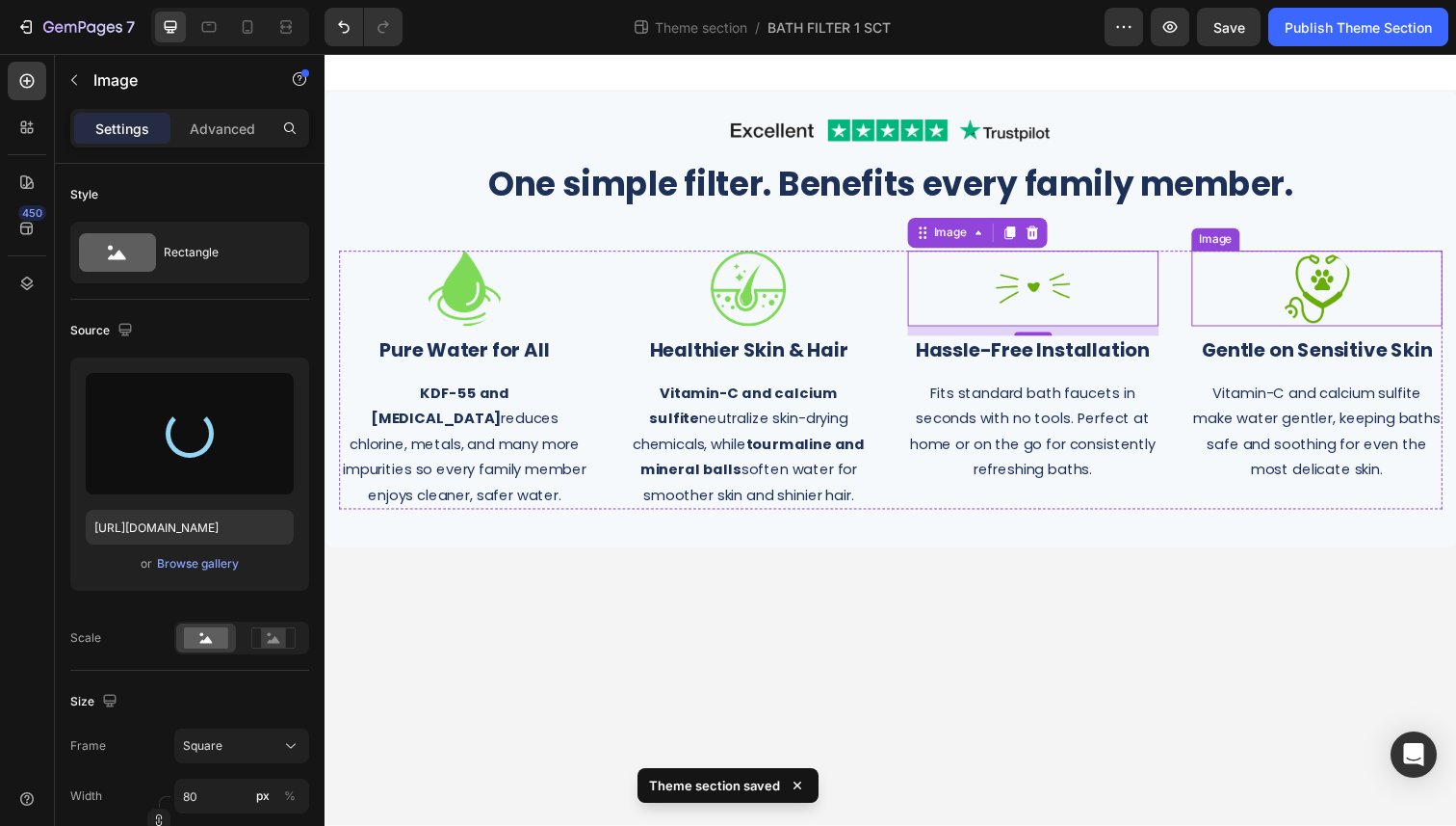
type input "[URL][DOMAIN_NAME]"
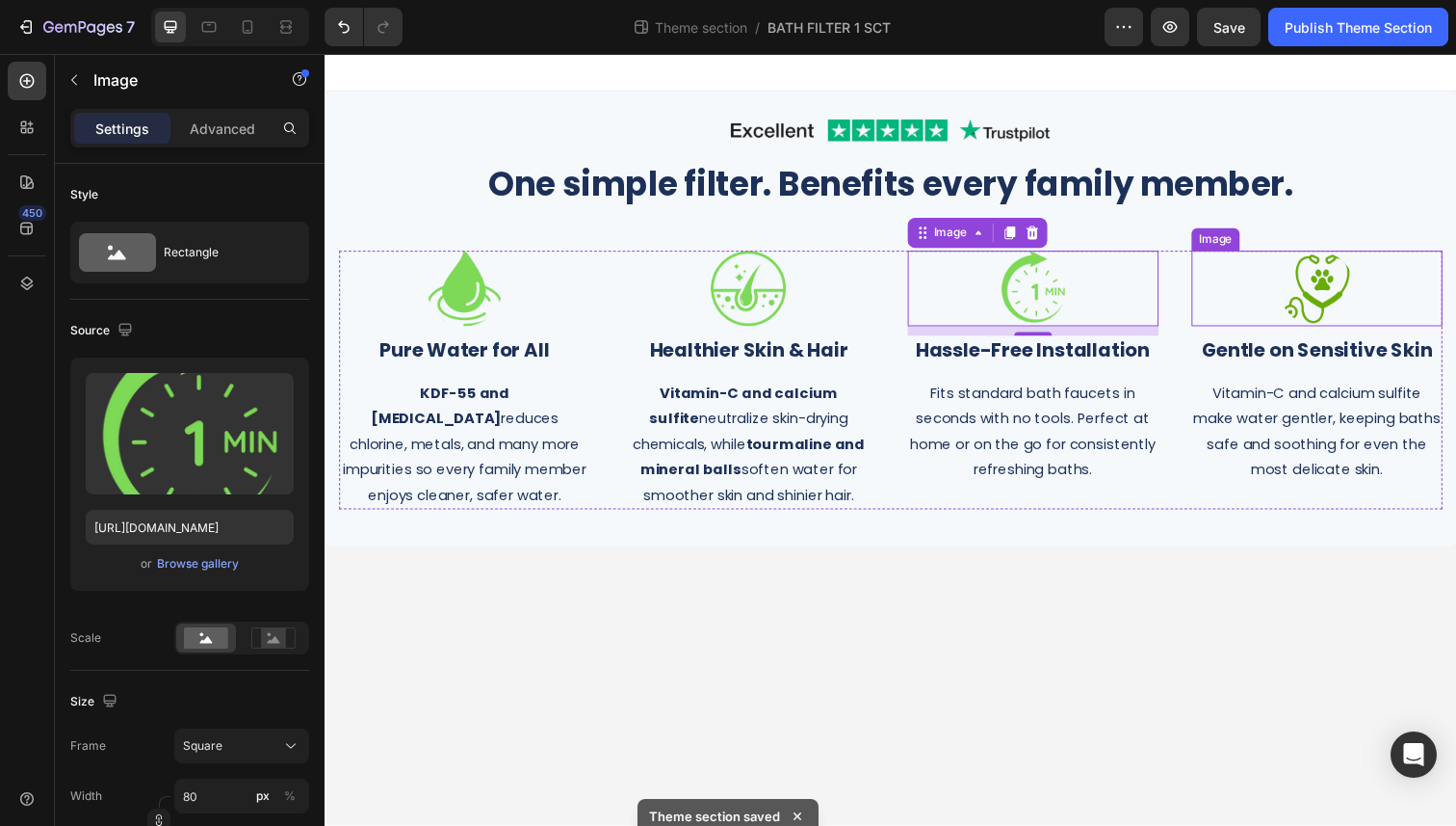
click at [1341, 282] on img at bounding box center [1338, 294] width 78 height 78
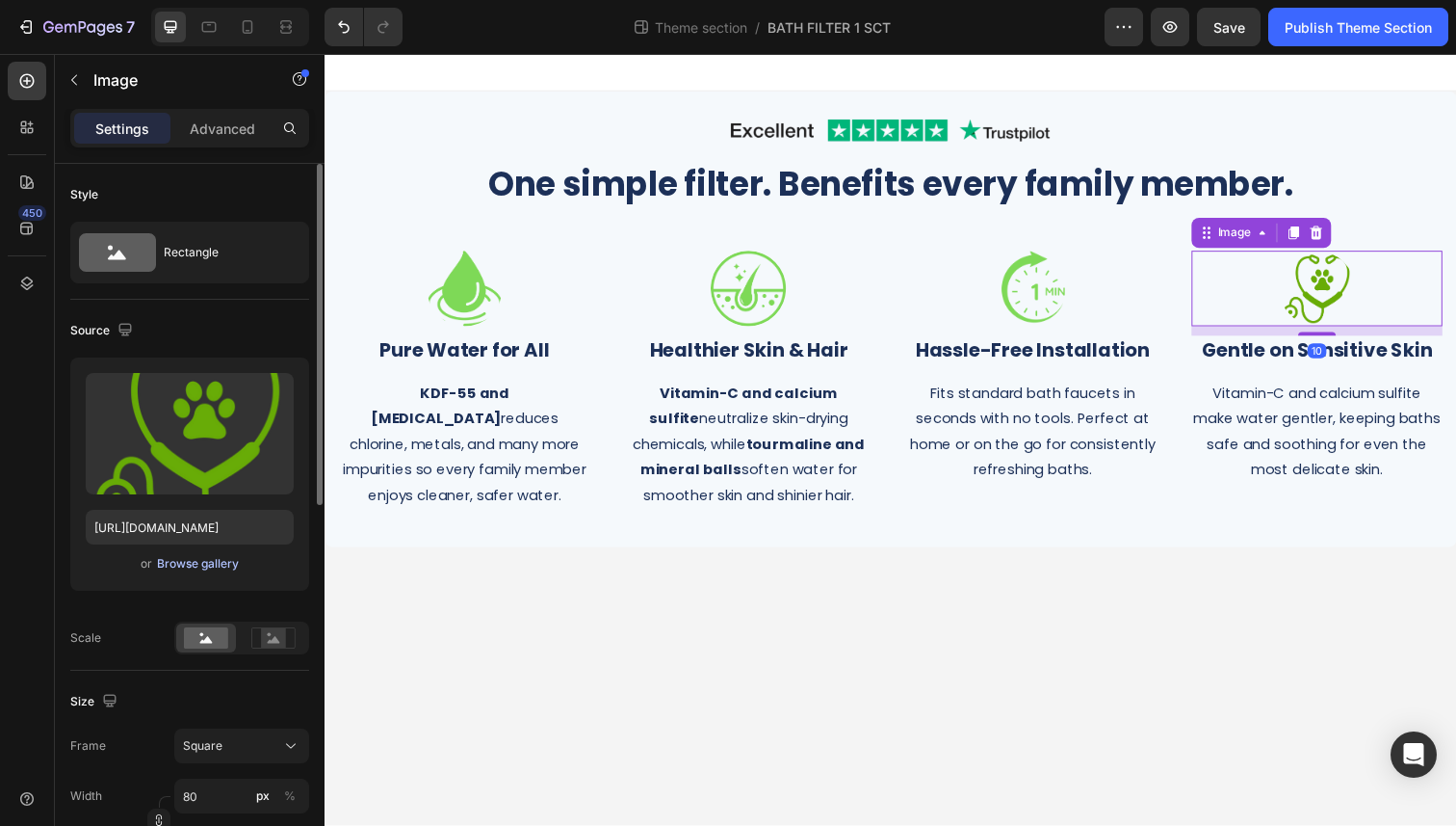
click at [186, 561] on div "Browse gallery" at bounding box center [198, 563] width 81 height 17
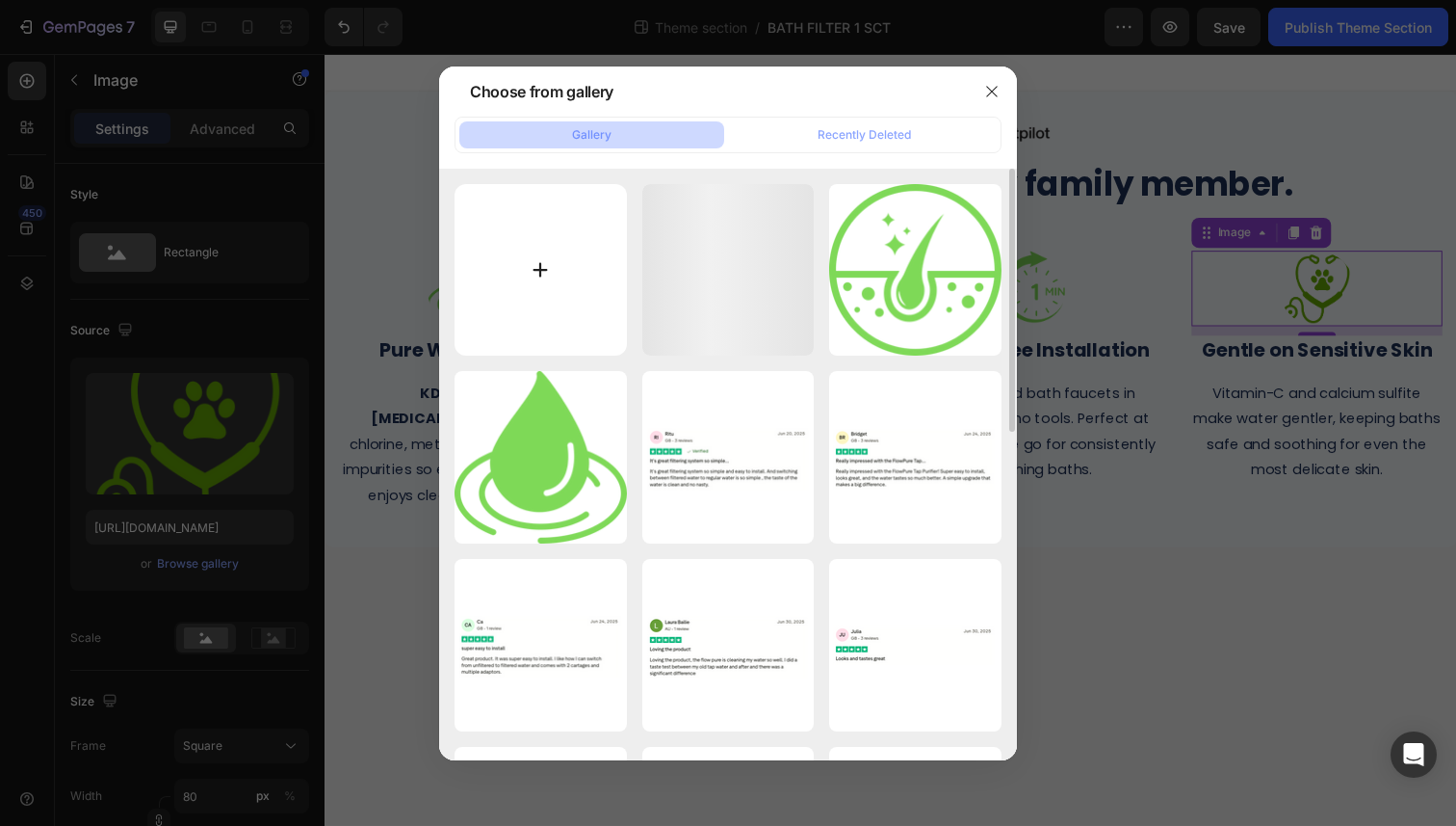
click at [581, 257] on input "file" at bounding box center [540, 269] width 172 height 172
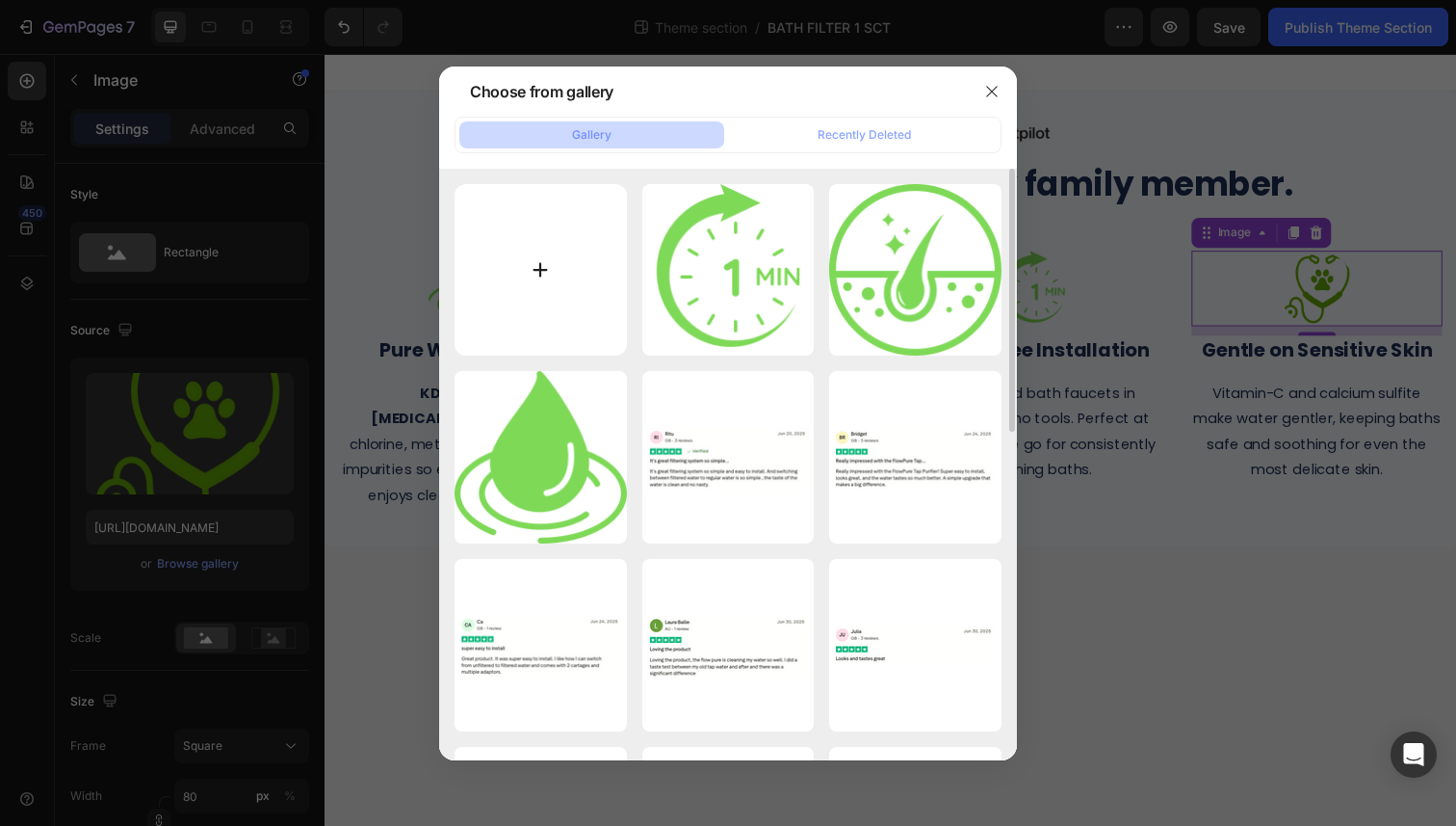
type input "C:\fakepath\10.png"
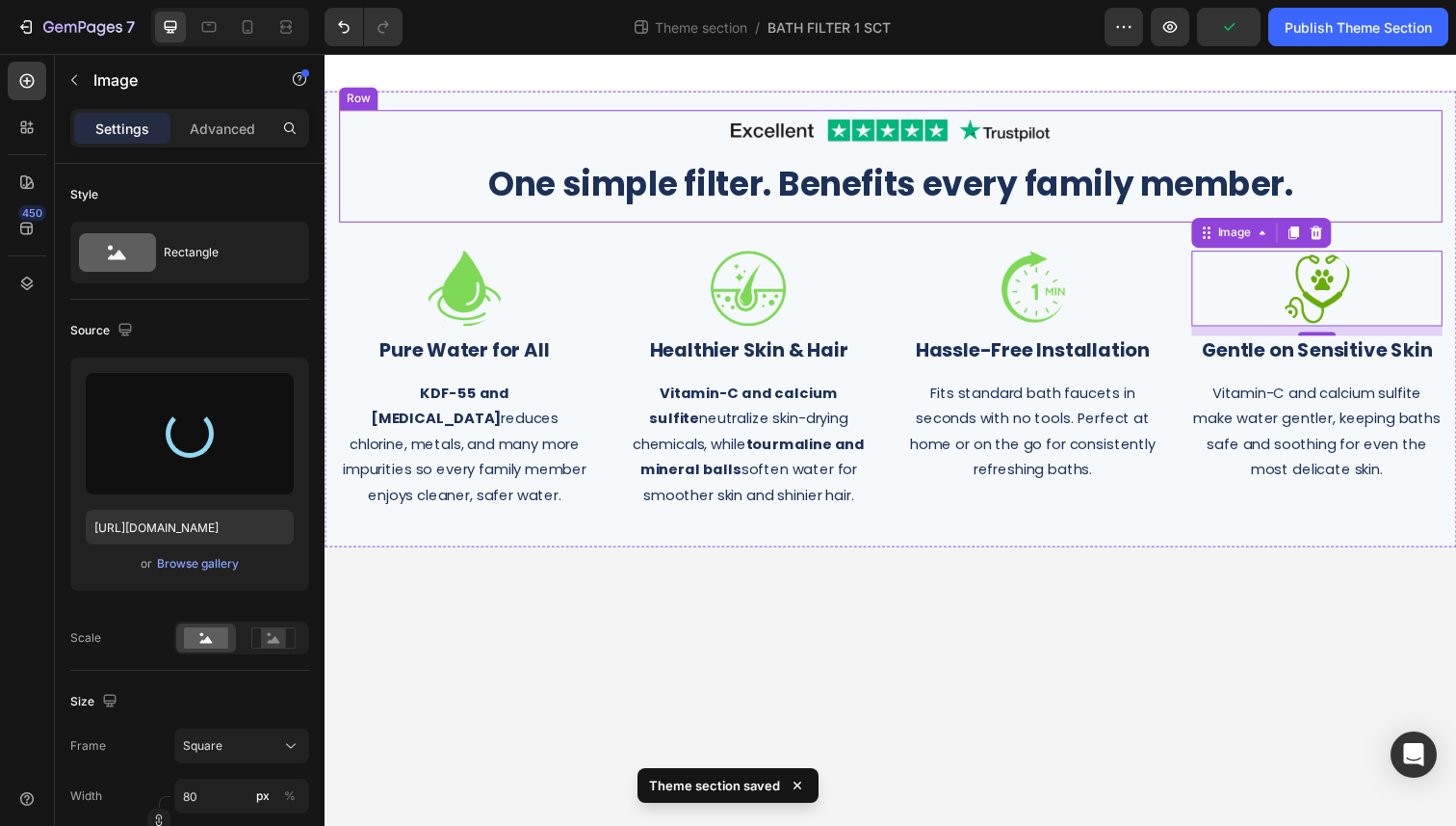
type input "[URL][DOMAIN_NAME]"
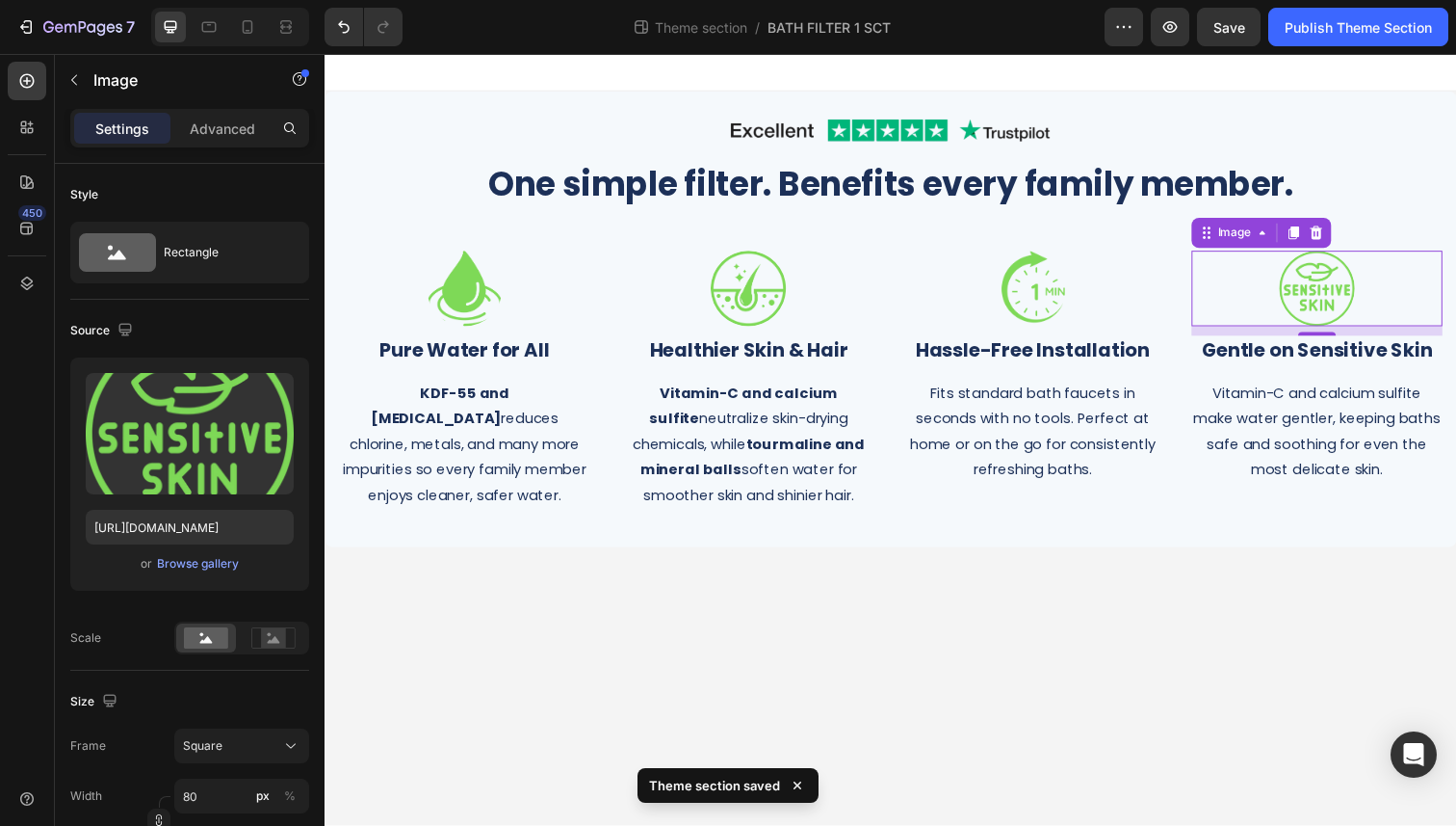
click at [1154, 607] on body "Image Row One simple filter. Benefits every family member. Heading Row Image ⁠⁠…" at bounding box center [902, 447] width 1156 height 788
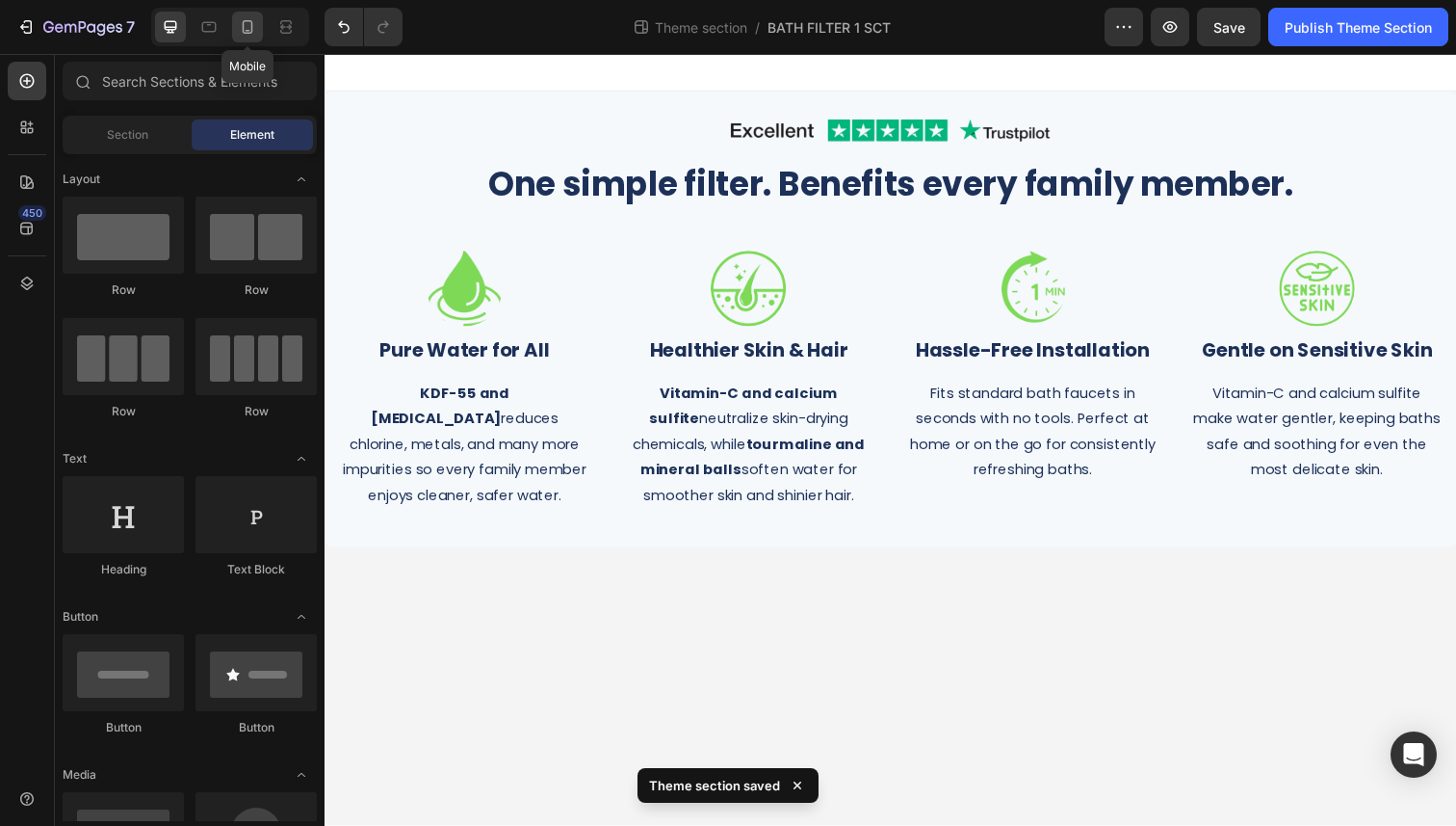
click at [246, 31] on icon at bounding box center [246, 26] width 19 height 19
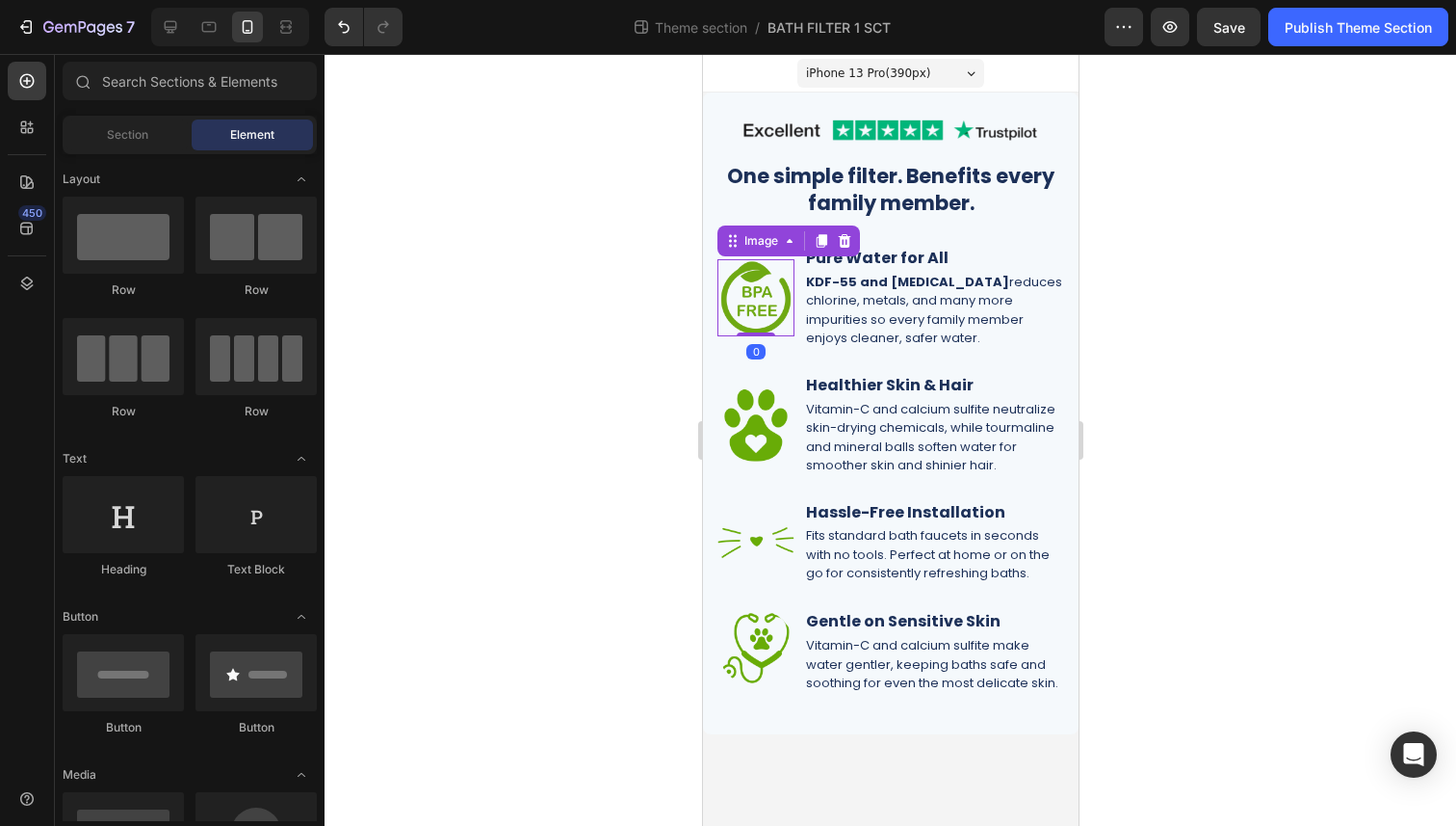
click at [766, 316] on img at bounding box center [755, 298] width 78 height 78
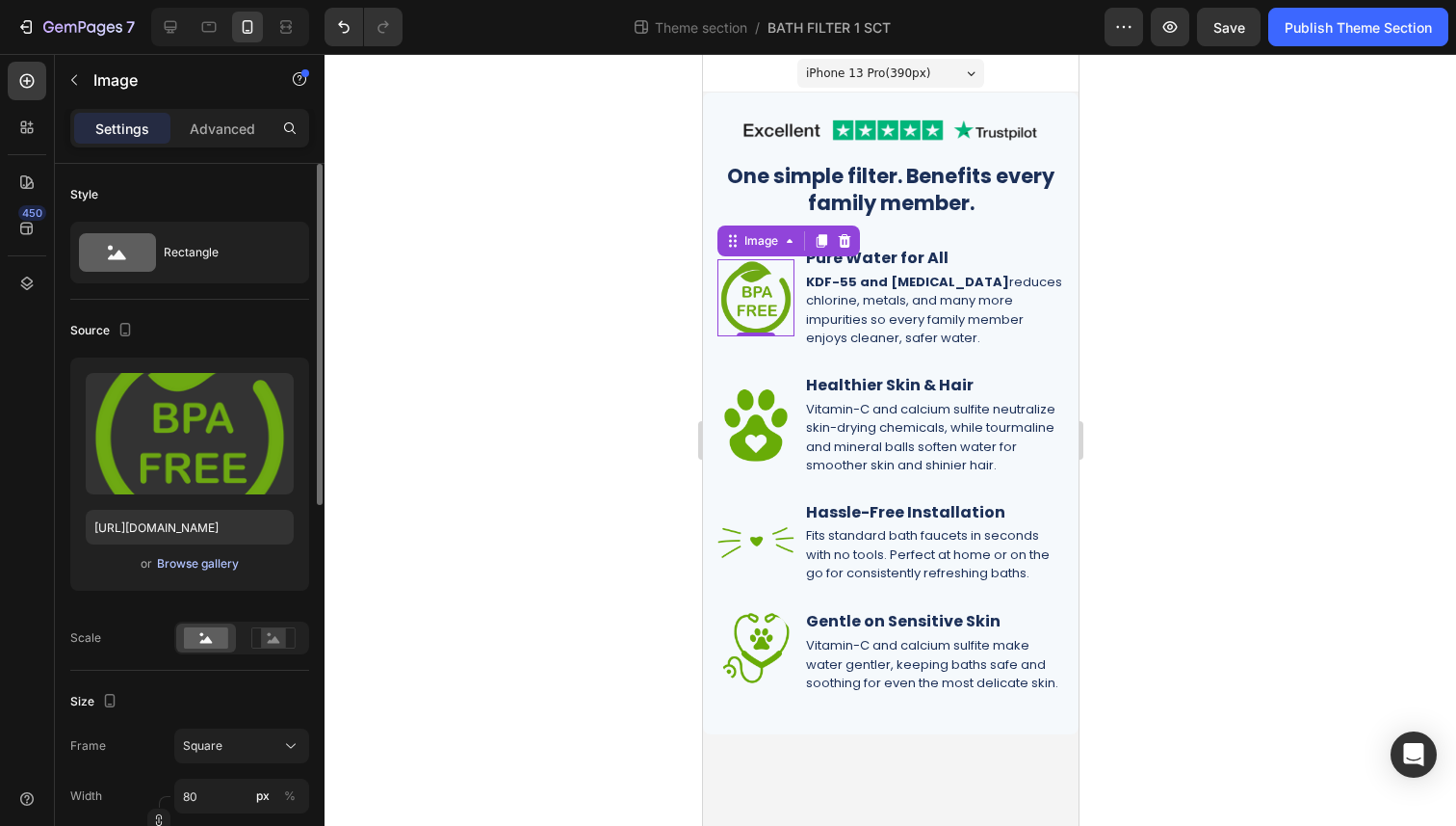
click at [206, 560] on div "Browse gallery" at bounding box center [198, 563] width 81 height 17
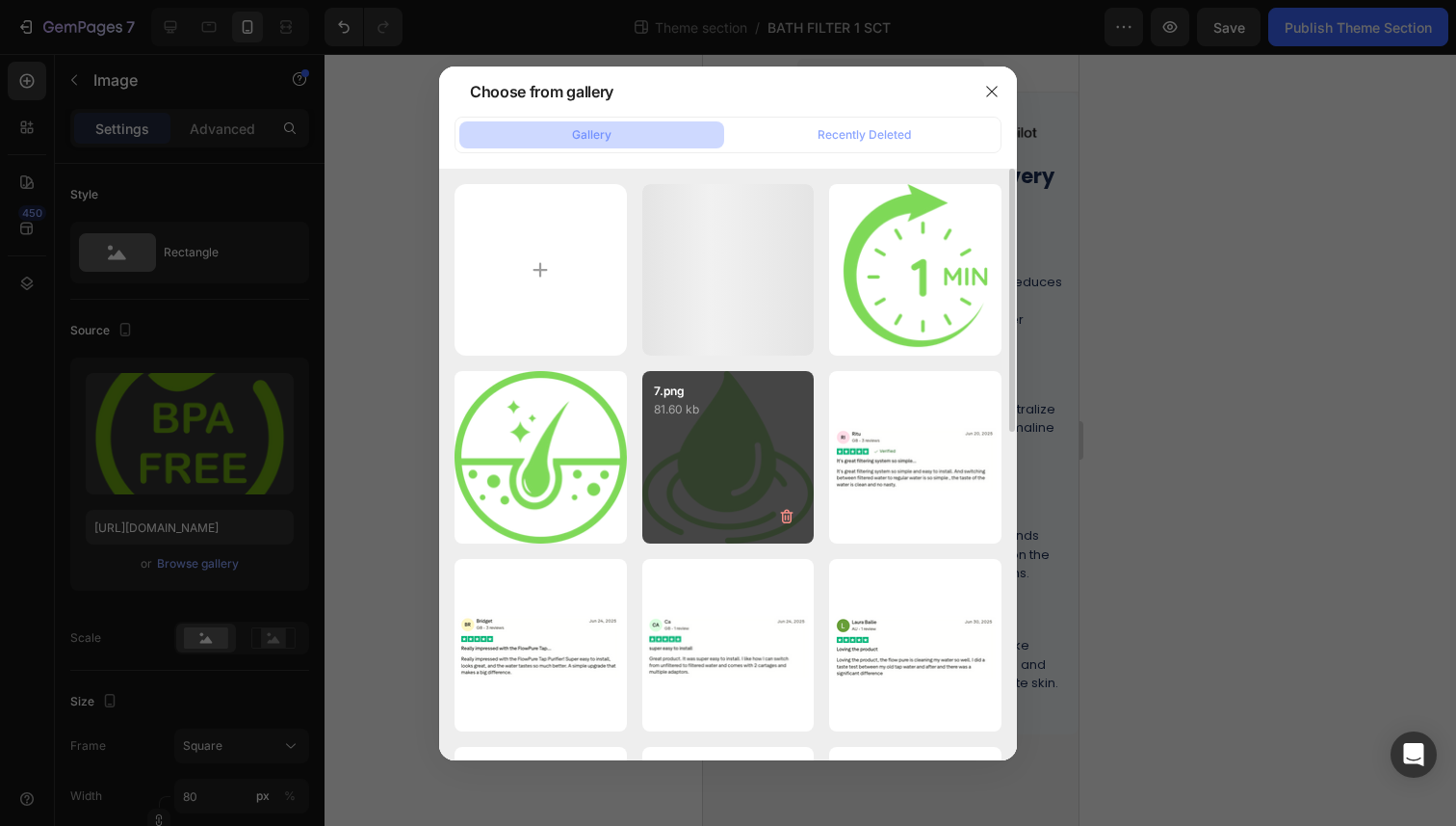
click at [730, 470] on div "7.png 81.60 kb" at bounding box center [728, 456] width 172 height 172
type input "[URL][DOMAIN_NAME]"
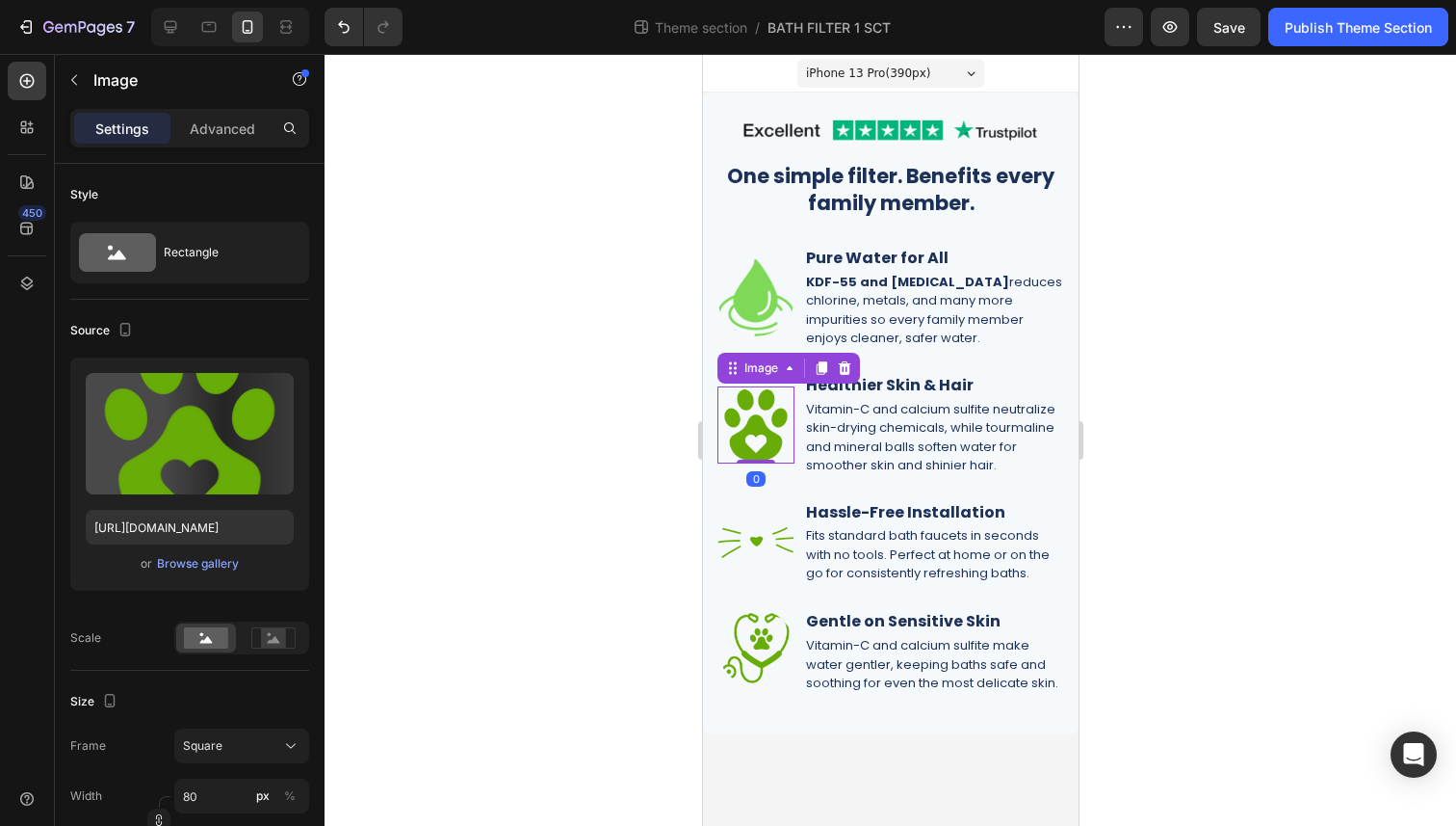
drag, startPoint x: 733, startPoint y: 419, endPoint x: 1232, endPoint y: 488, distance: 503.7
click at [733, 419] on img at bounding box center [755, 425] width 78 height 78
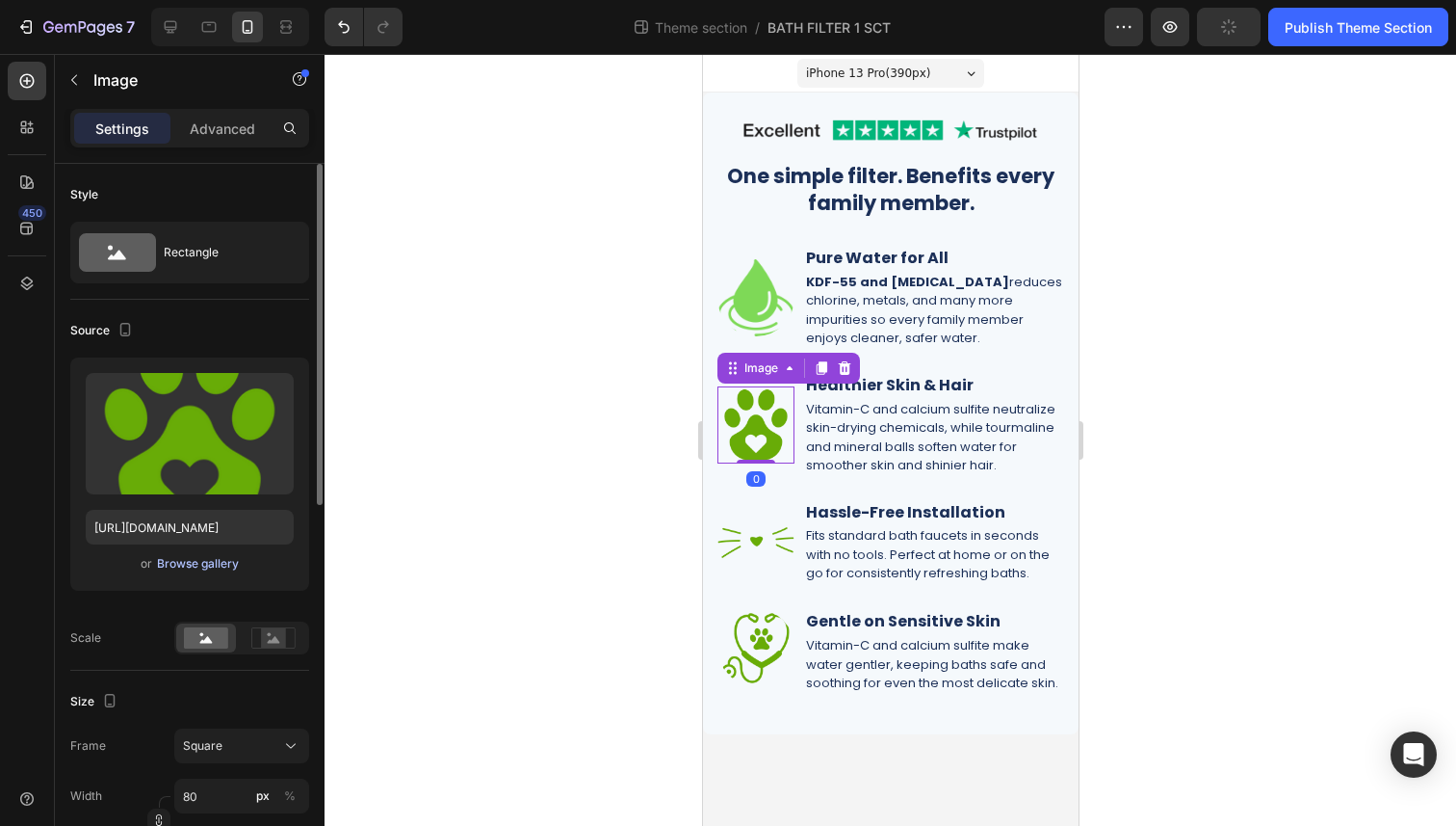
click at [234, 561] on div "Browse gallery" at bounding box center [198, 563] width 81 height 17
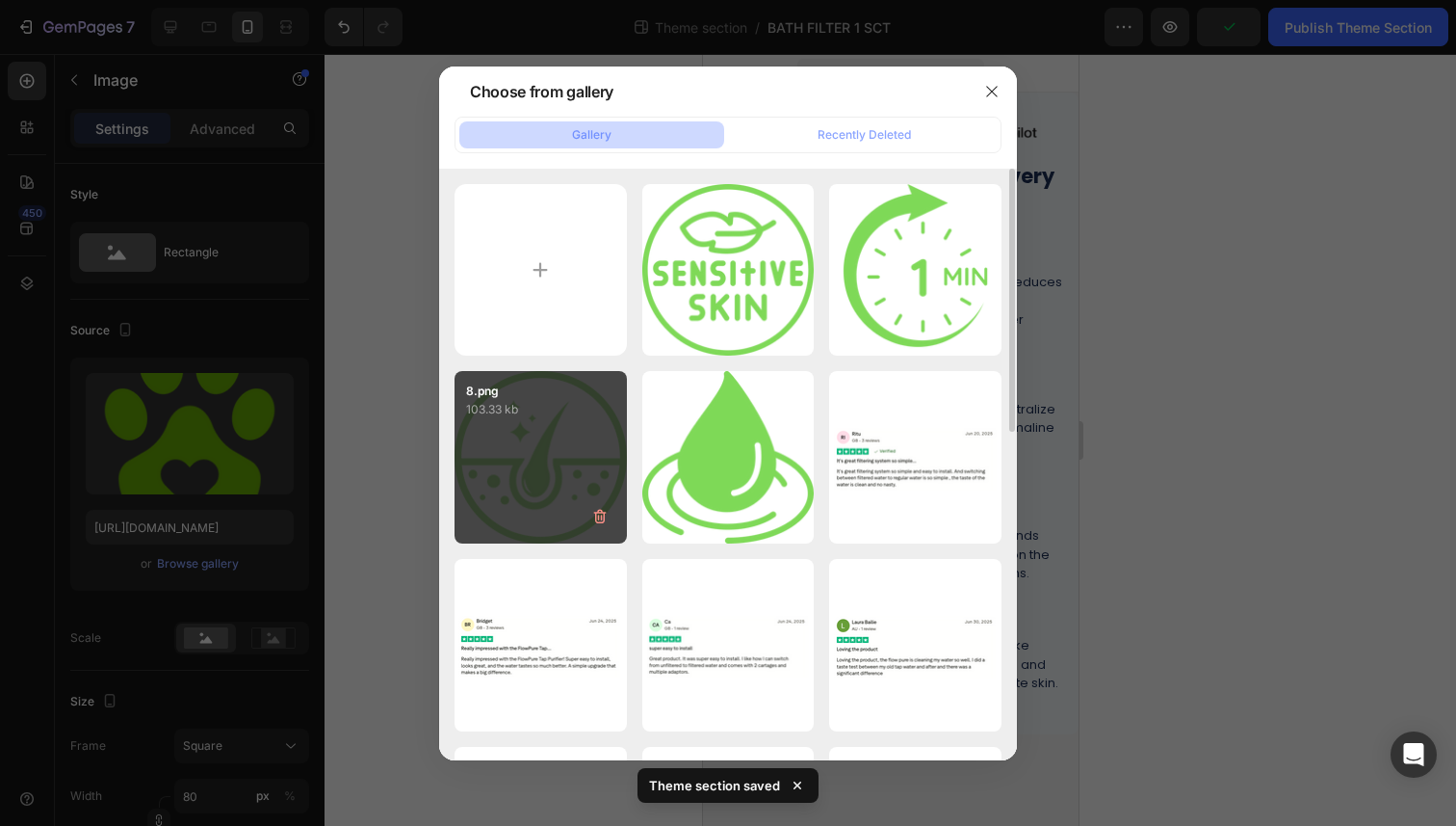
click at [578, 455] on div "8.png 103.33 kb" at bounding box center [540, 456] width 172 height 172
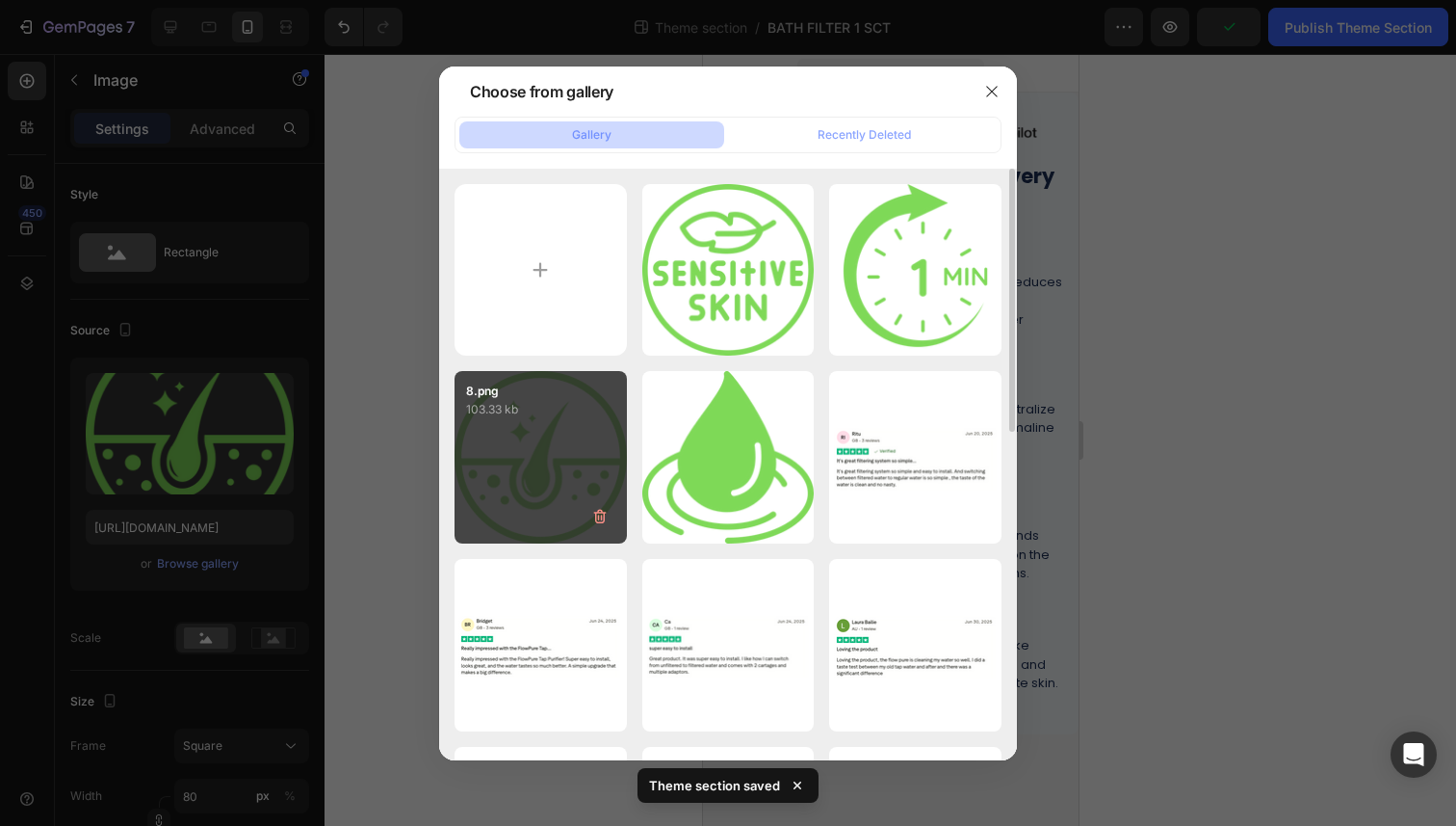
type input "[URL][DOMAIN_NAME]"
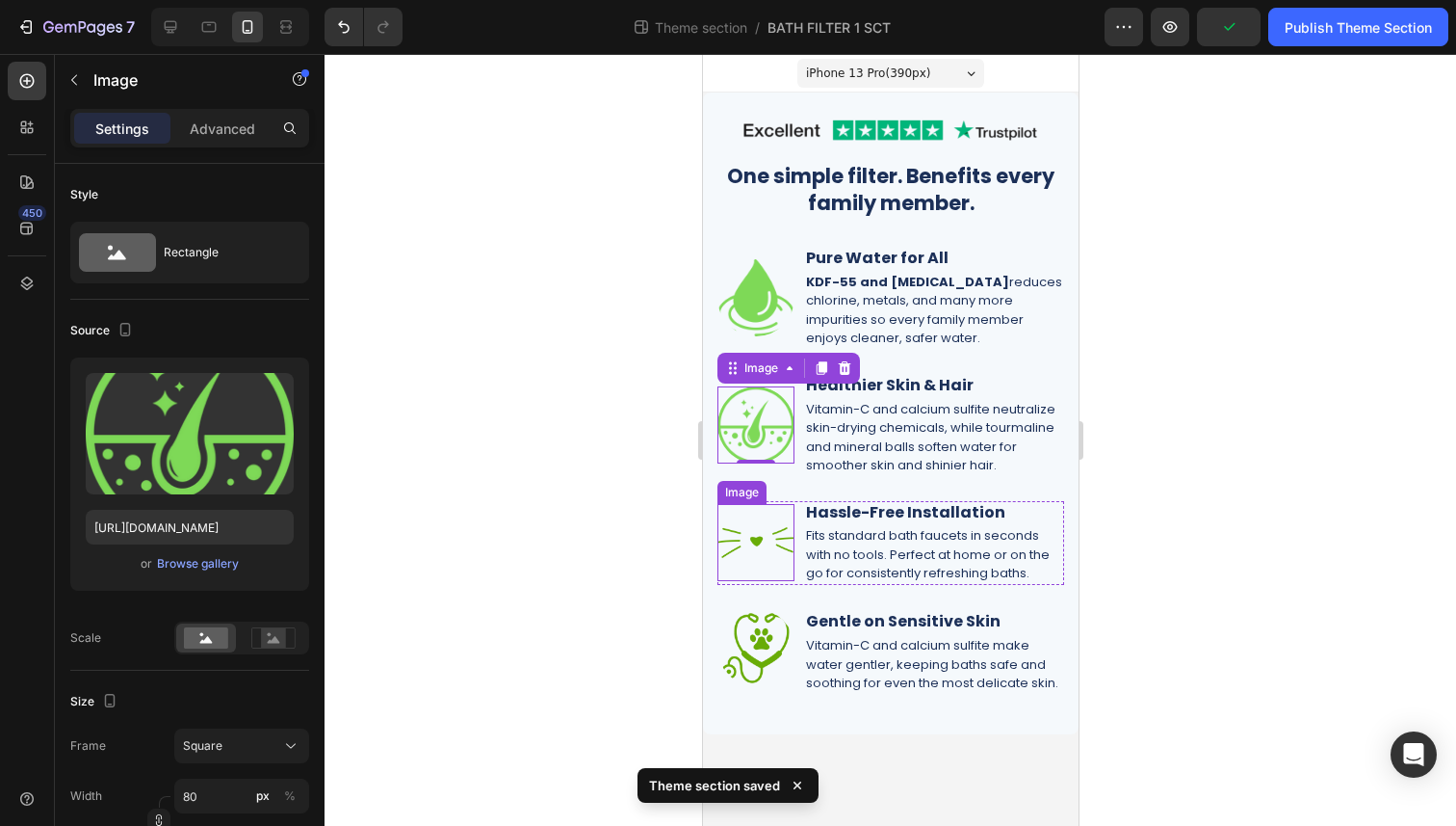
click at [761, 551] on img at bounding box center [755, 543] width 78 height 78
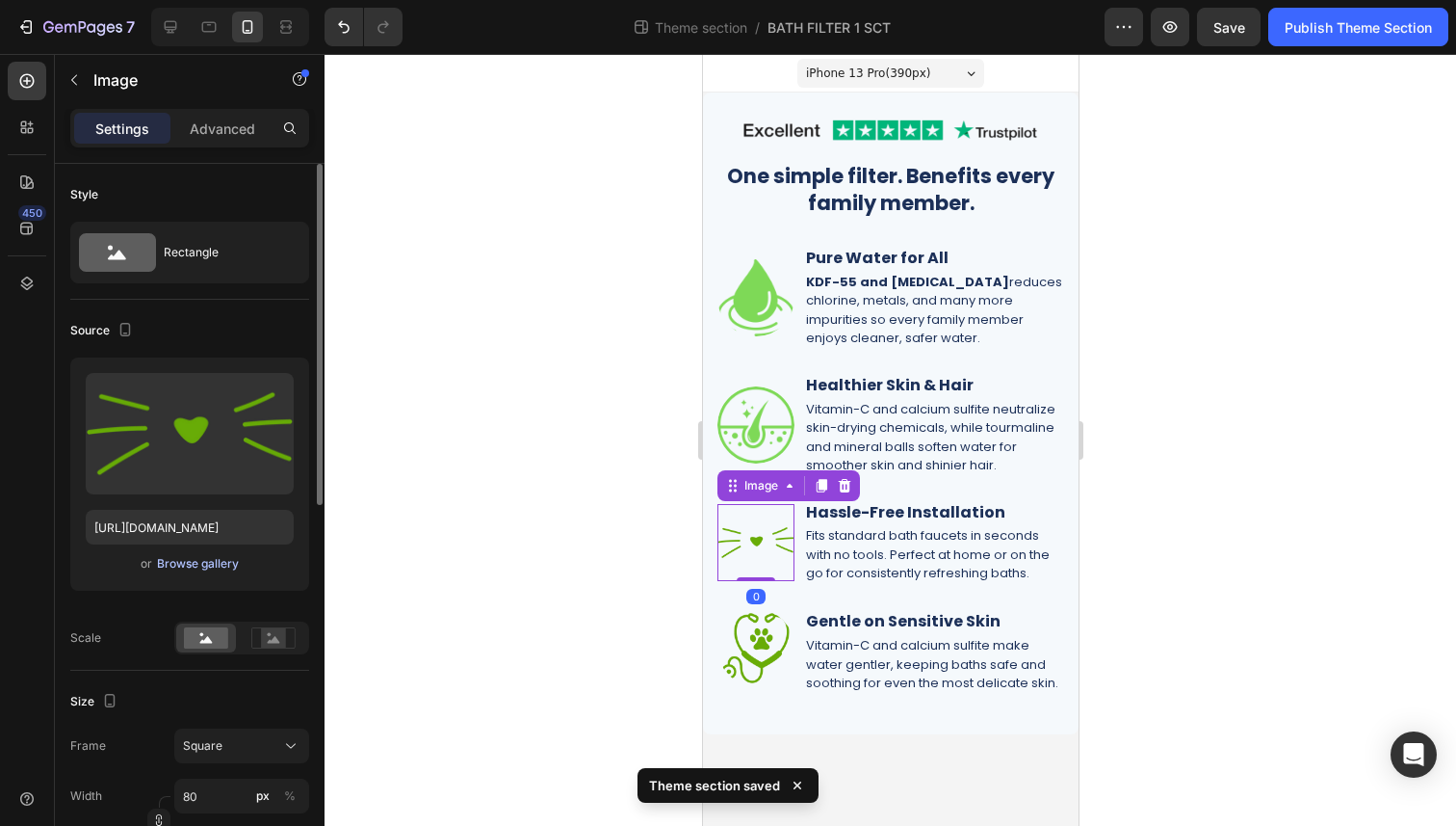
click at [181, 566] on div "Browse gallery" at bounding box center [198, 563] width 81 height 17
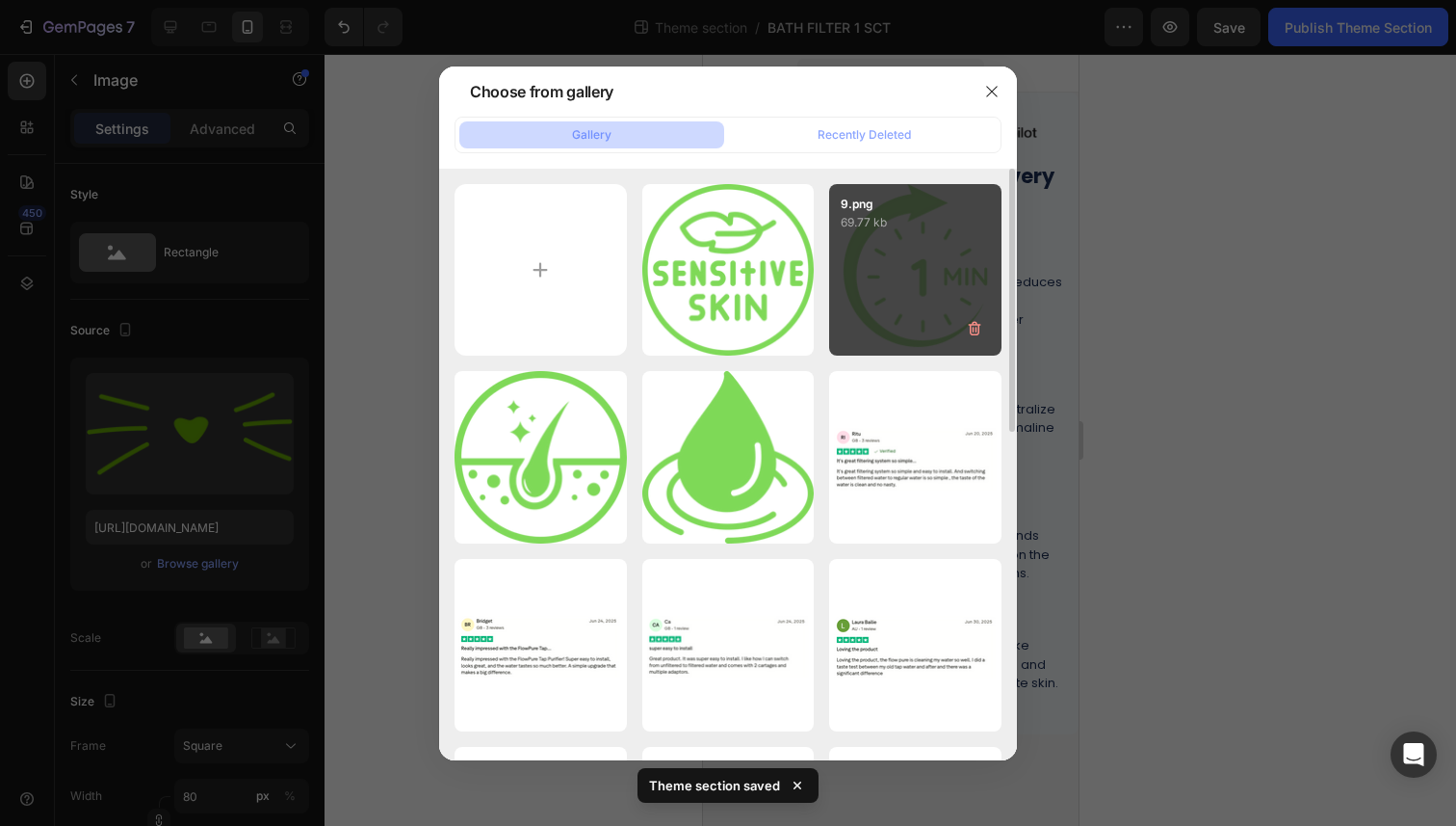
click at [900, 286] on div "9.png 69.77 kb" at bounding box center [914, 269] width 172 height 172
type input "[URL][DOMAIN_NAME]"
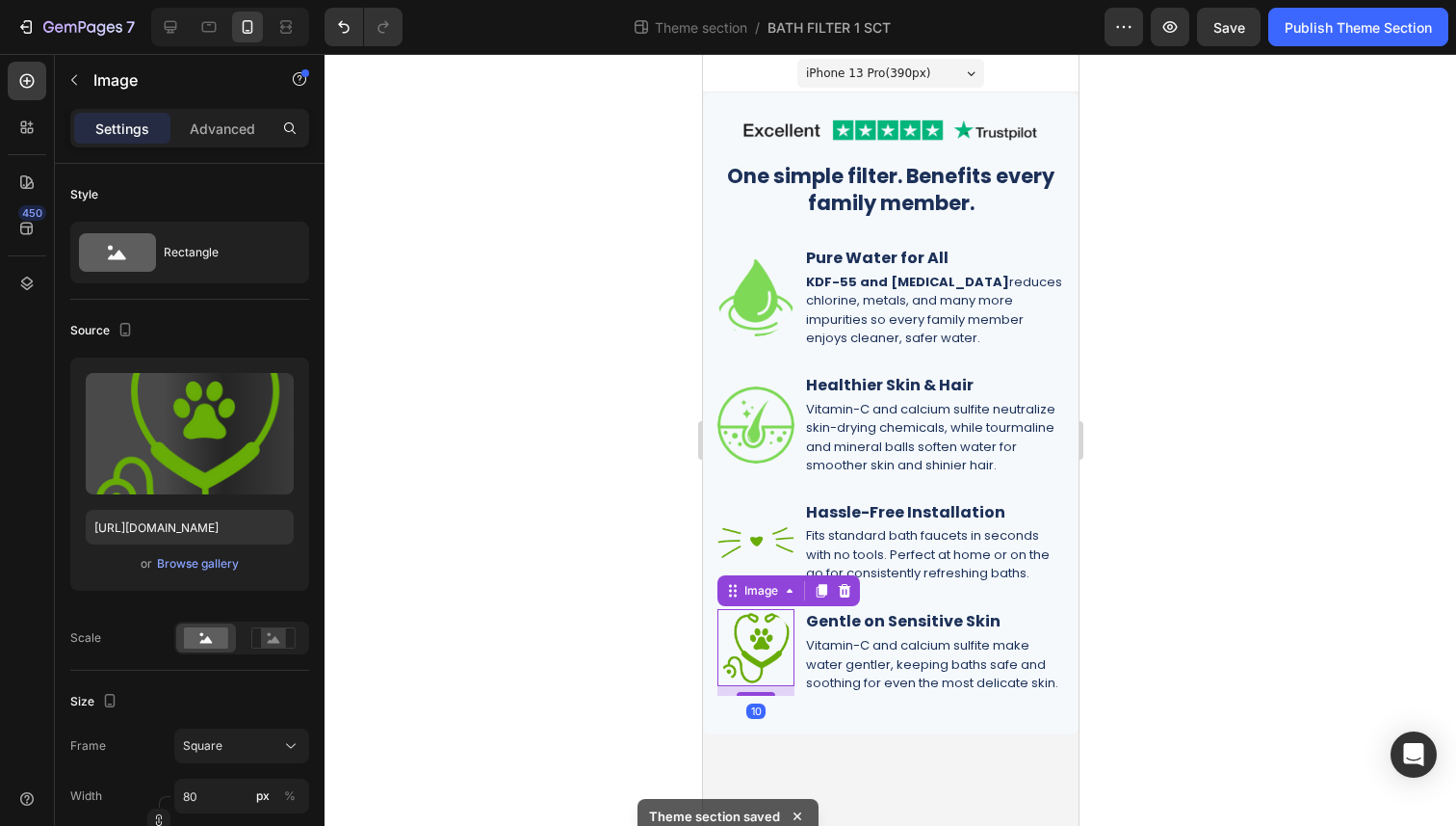
click at [768, 633] on img at bounding box center [755, 647] width 78 height 78
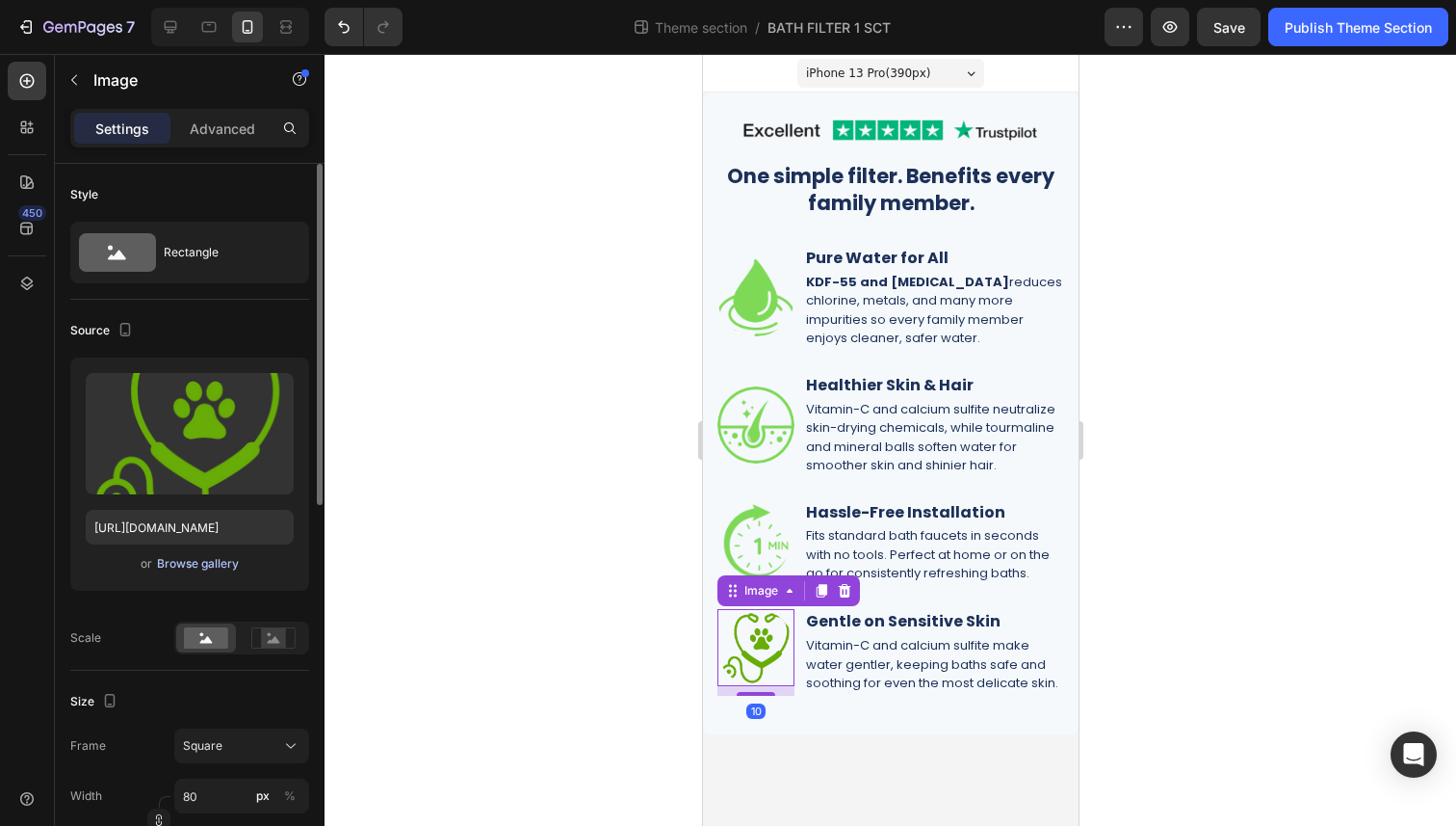
click at [223, 568] on div "Browse gallery" at bounding box center [198, 563] width 81 height 17
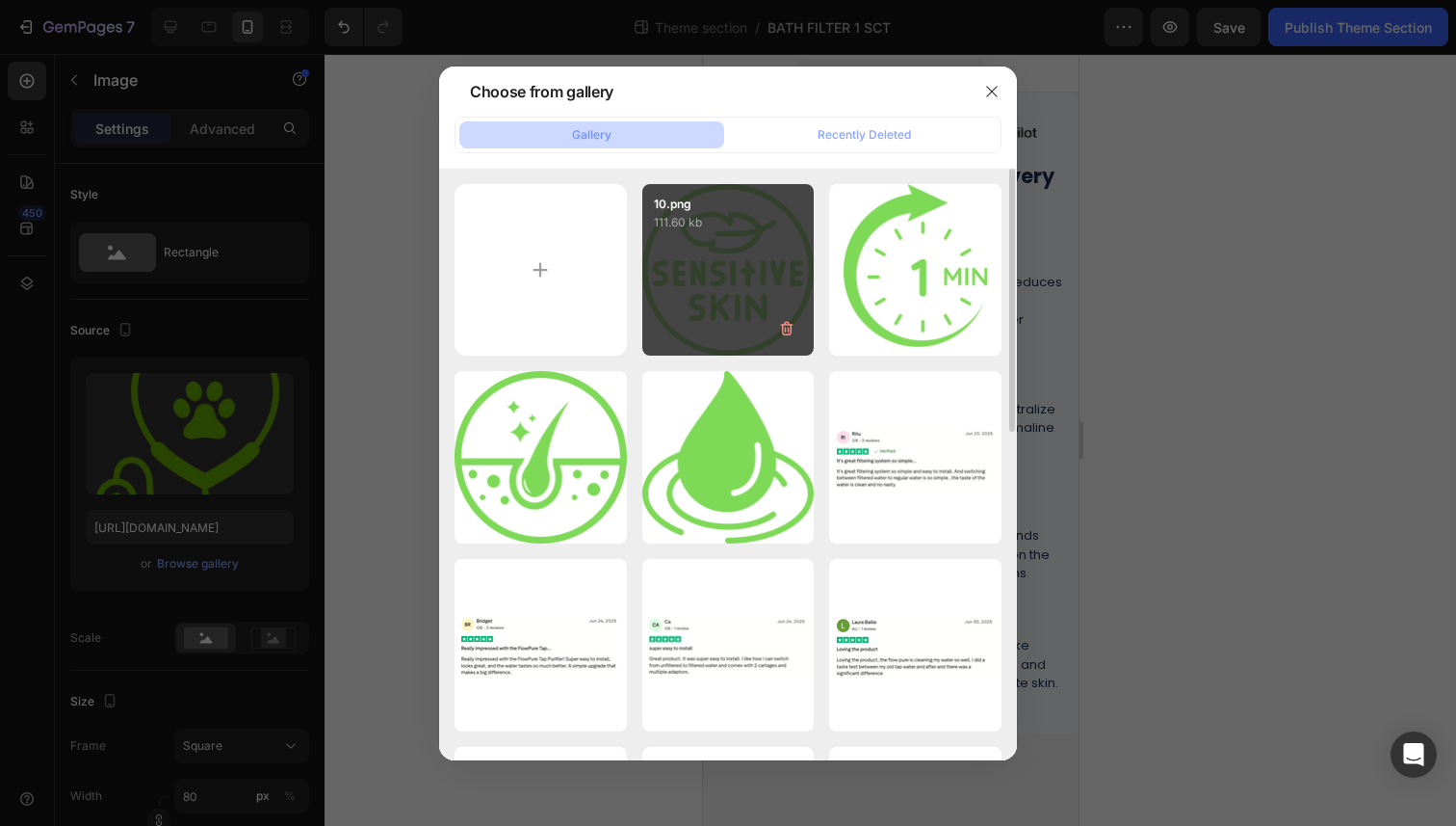
click at [728, 262] on div "10.png 111.60 kb" at bounding box center [728, 269] width 172 height 172
type input "[URL][DOMAIN_NAME]"
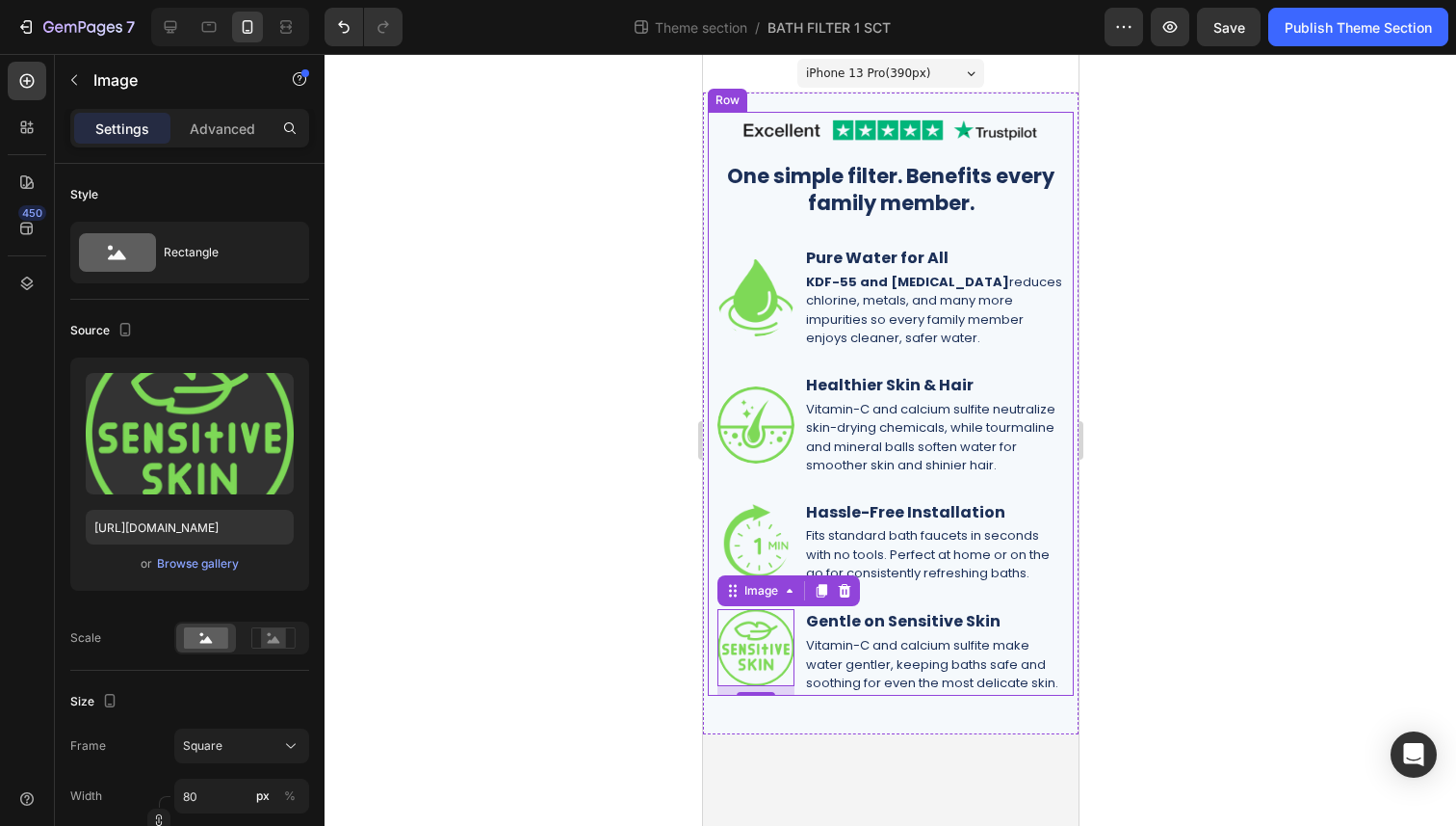
click at [1189, 456] on div at bounding box center [890, 439] width 1132 height 771
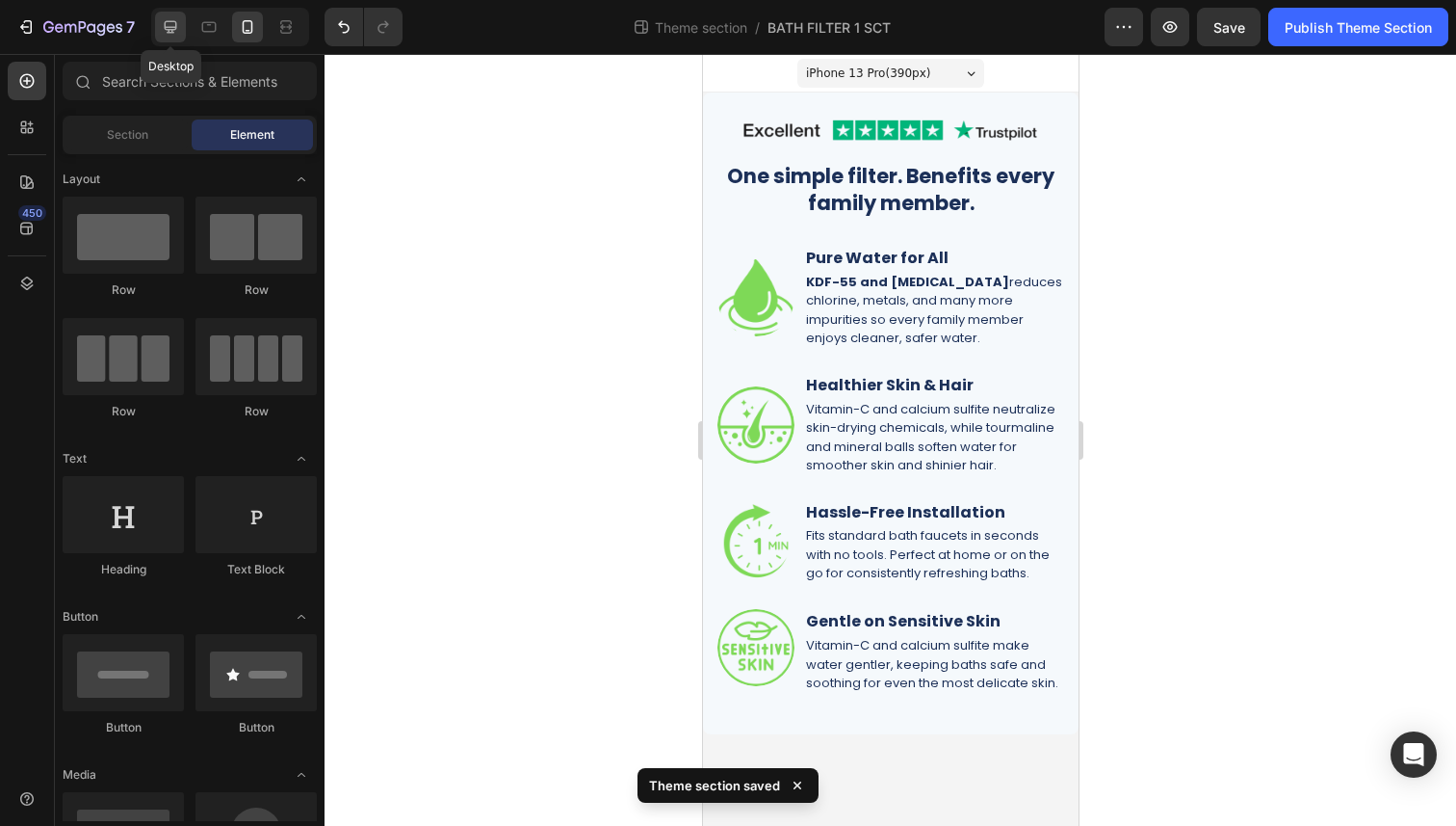
click at [173, 31] on icon at bounding box center [170, 26] width 19 height 19
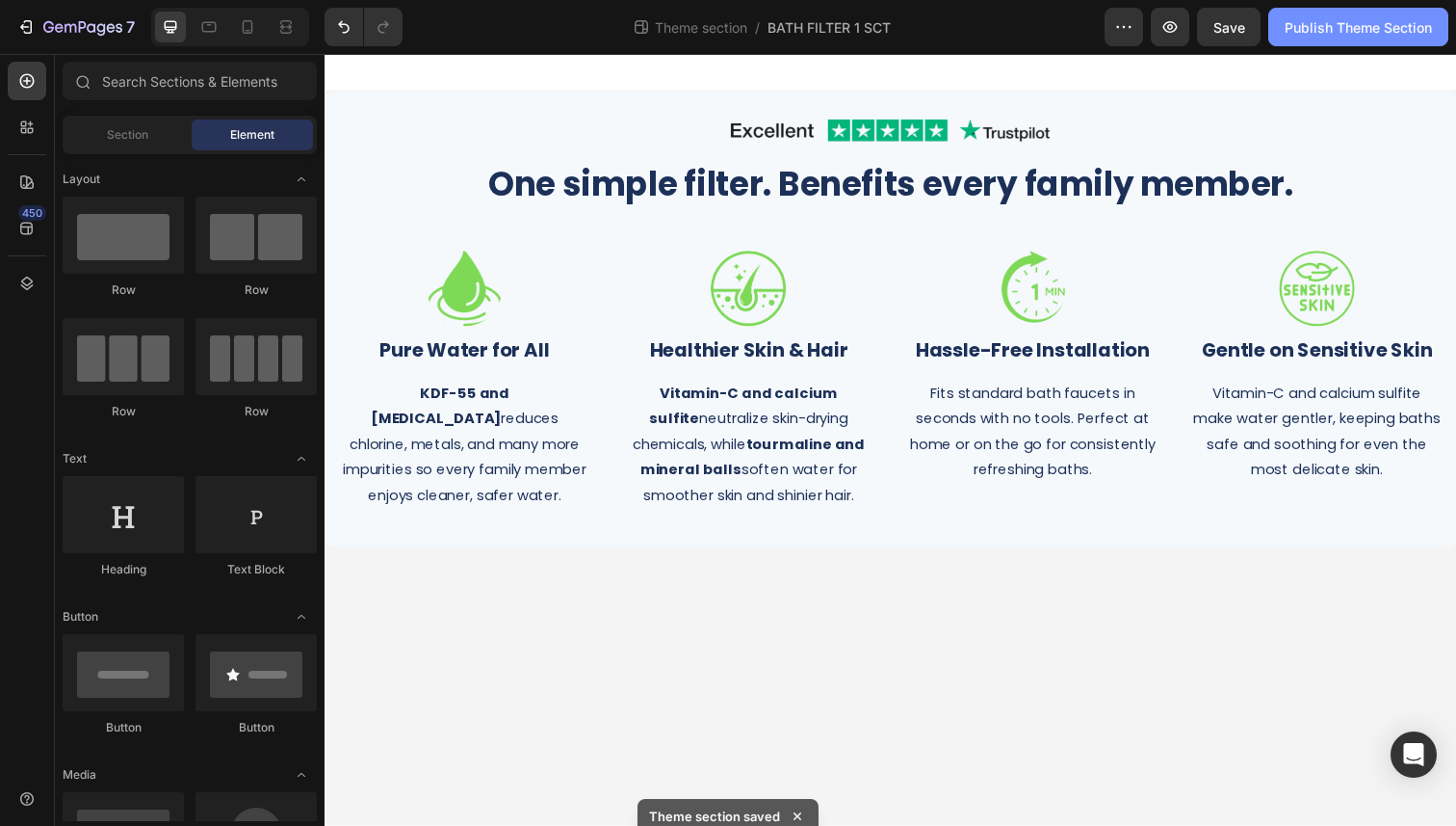
click at [1323, 34] on div "Publish Theme Section" at bounding box center [1359, 27] width 147 height 20
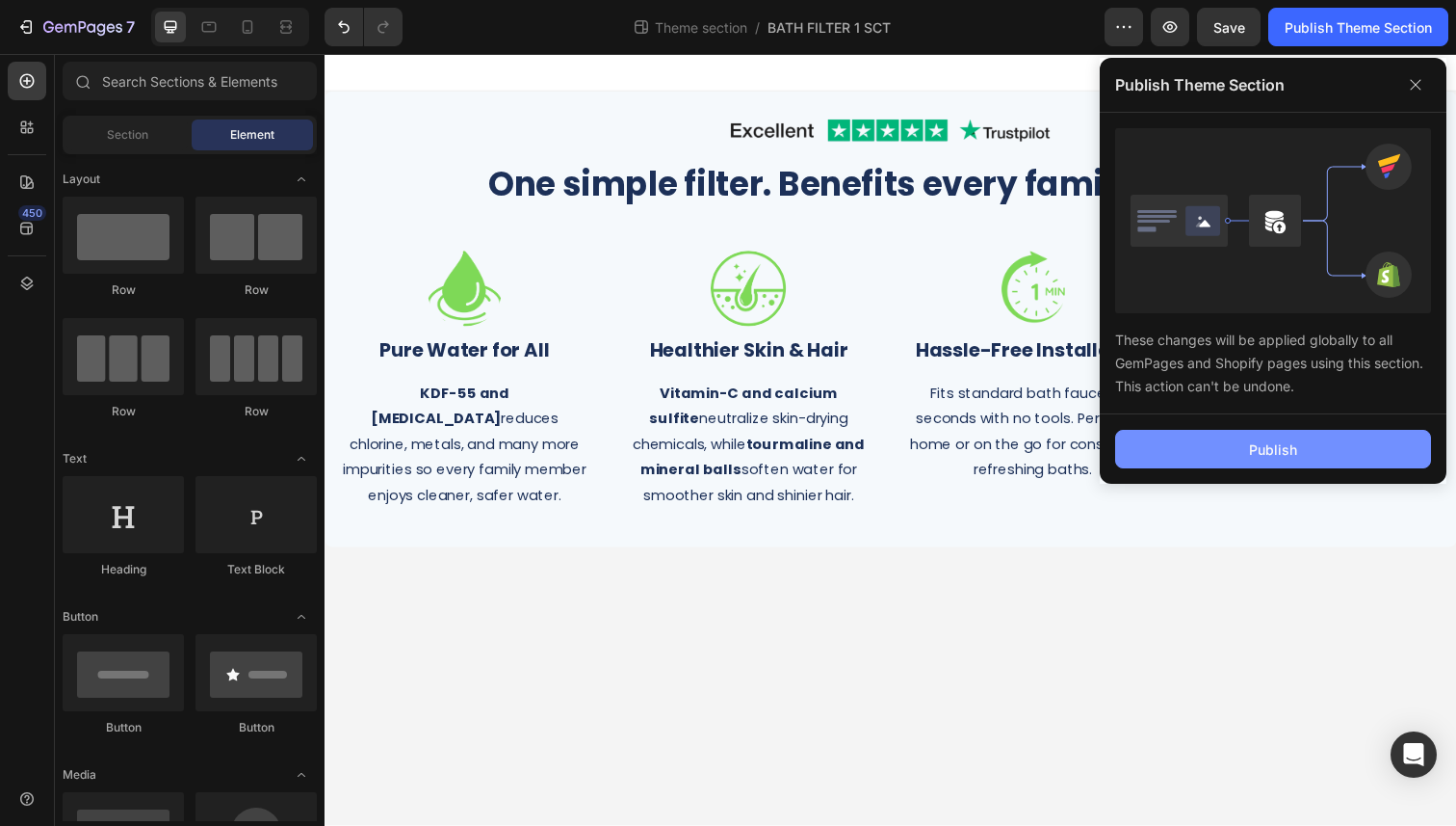
click at [1254, 443] on div "Publish" at bounding box center [1273, 449] width 48 height 20
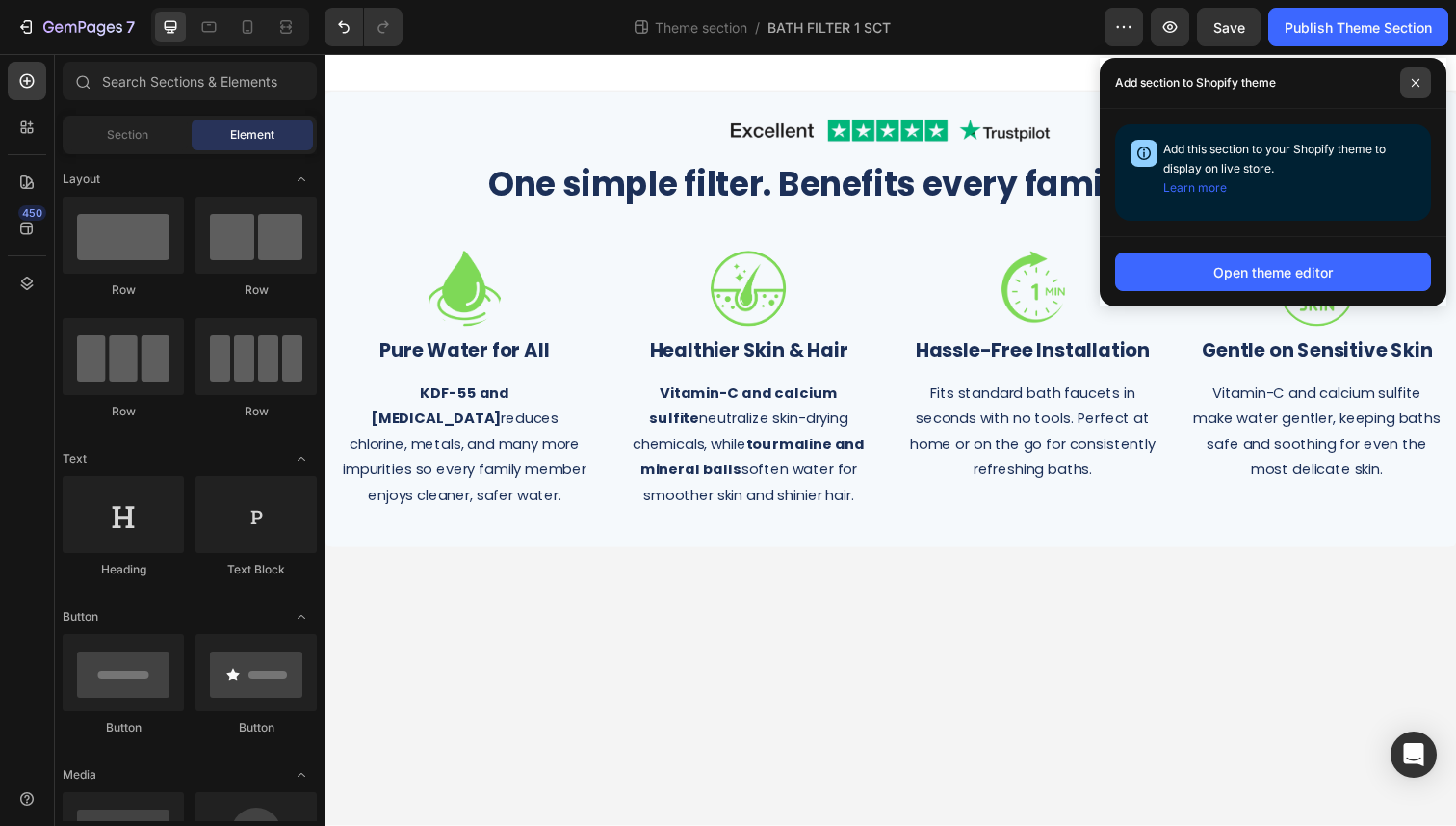
click at [1408, 88] on span at bounding box center [1415, 83] width 31 height 31
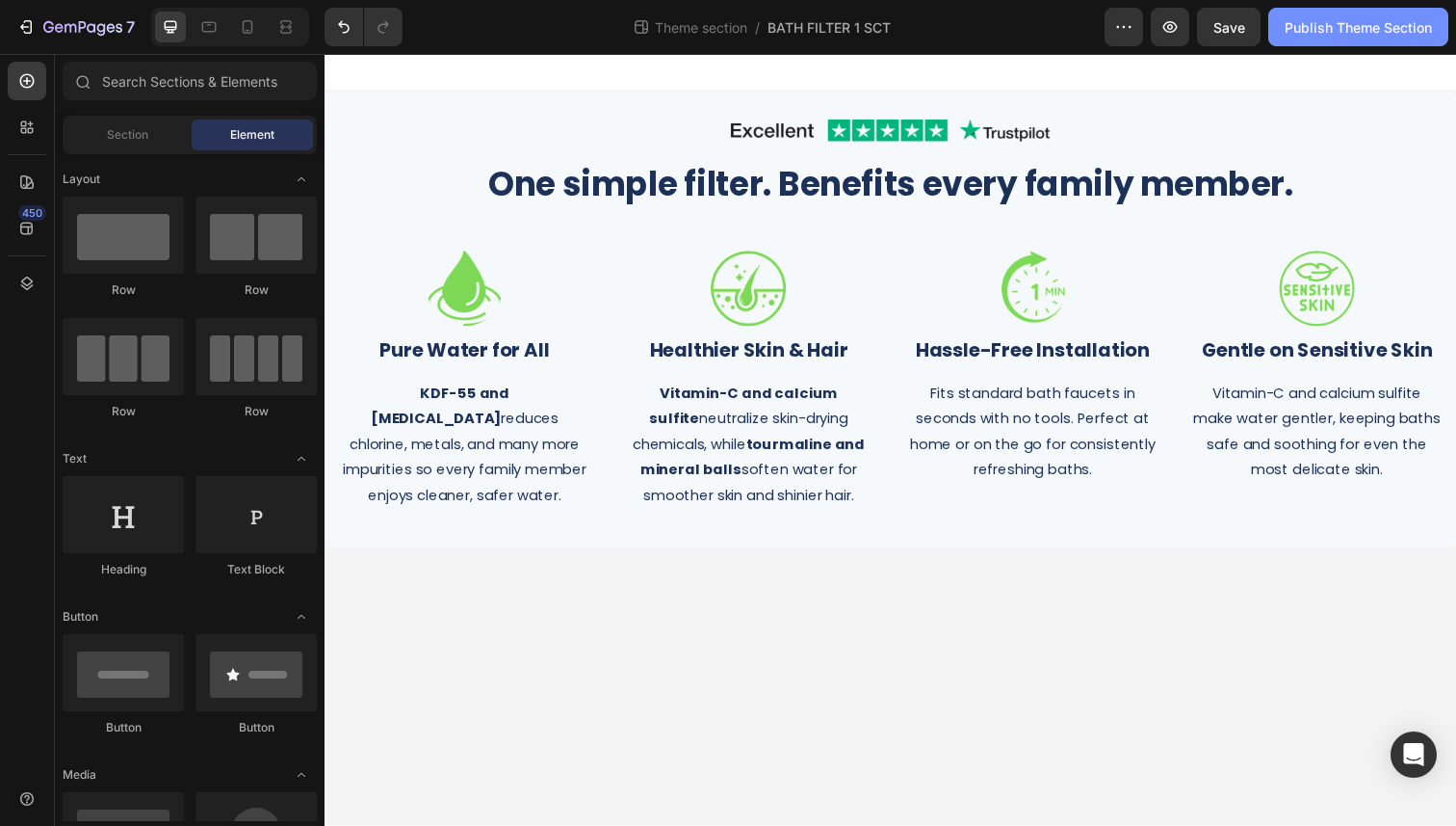
click at [1320, 38] on button "Publish Theme Section" at bounding box center [1358, 27] width 180 height 39
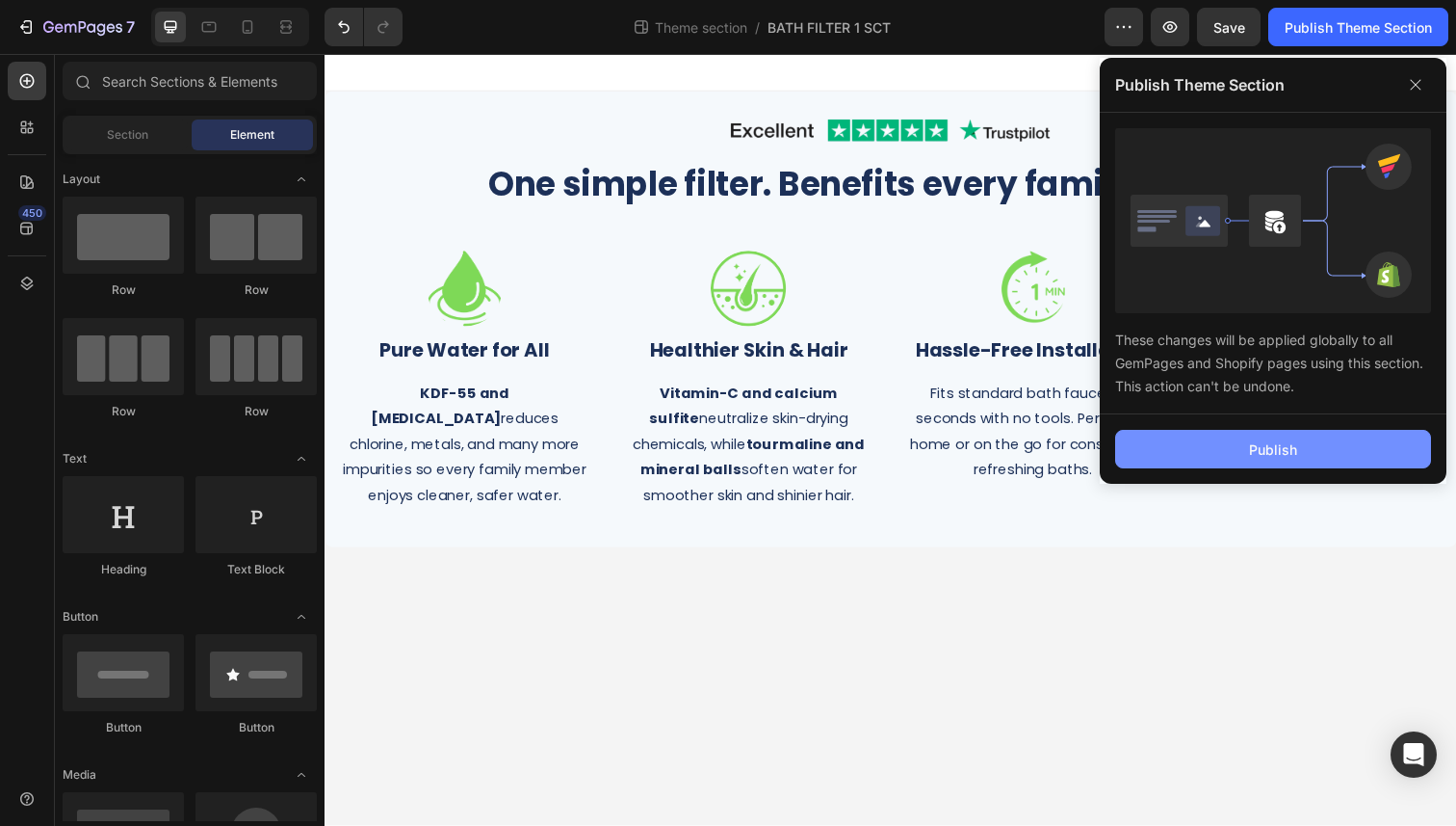
click at [1207, 437] on button "Publish" at bounding box center [1273, 448] width 316 height 39
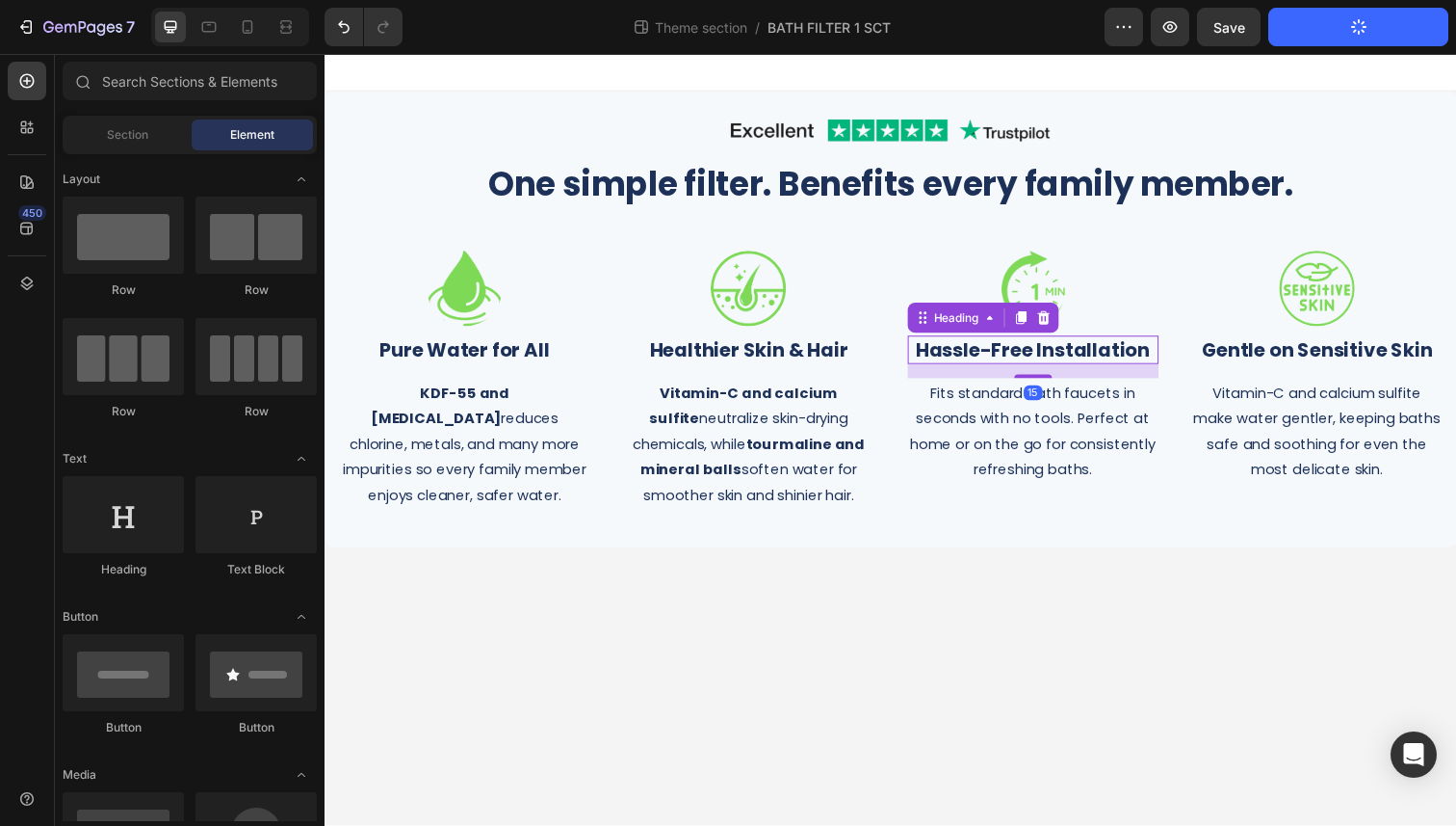
click at [1011, 350] on strong "Hassle-Free Installation" at bounding box center [1048, 356] width 239 height 27
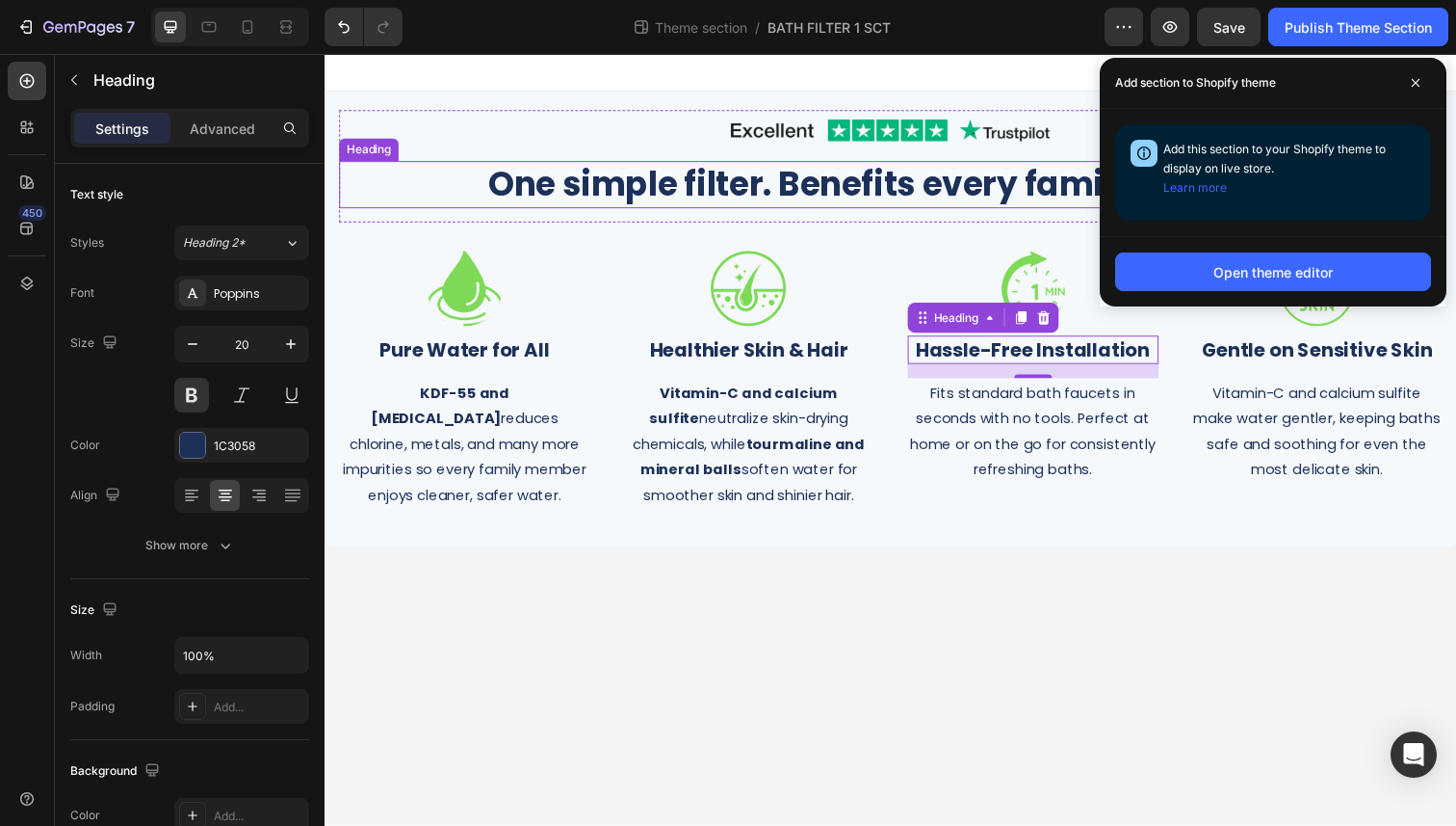
click at [715, 194] on p "One simple filter. Benefits every family member." at bounding box center [902, 188] width 1123 height 45
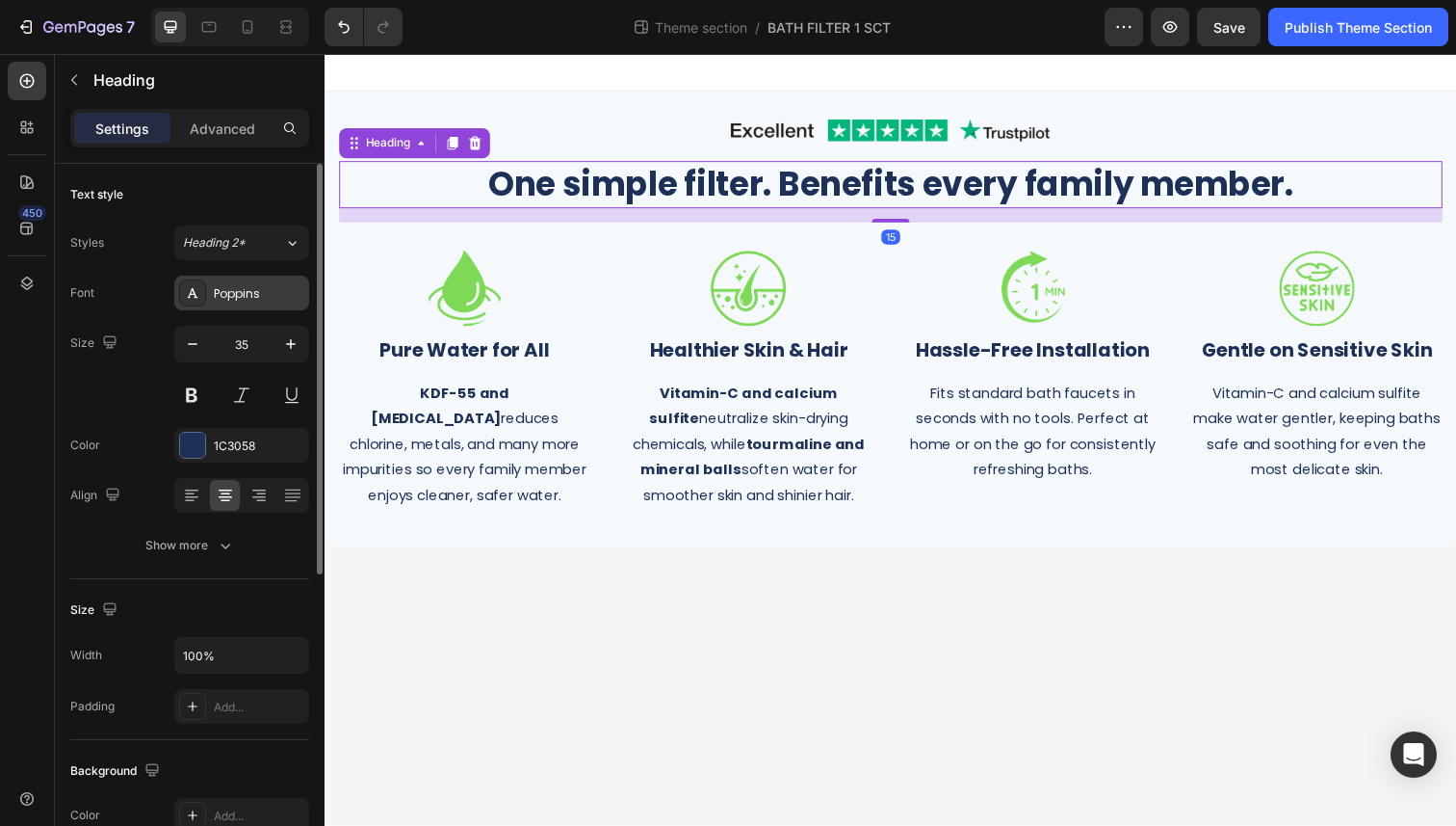
click at [269, 287] on div "Poppins" at bounding box center [258, 293] width 90 height 17
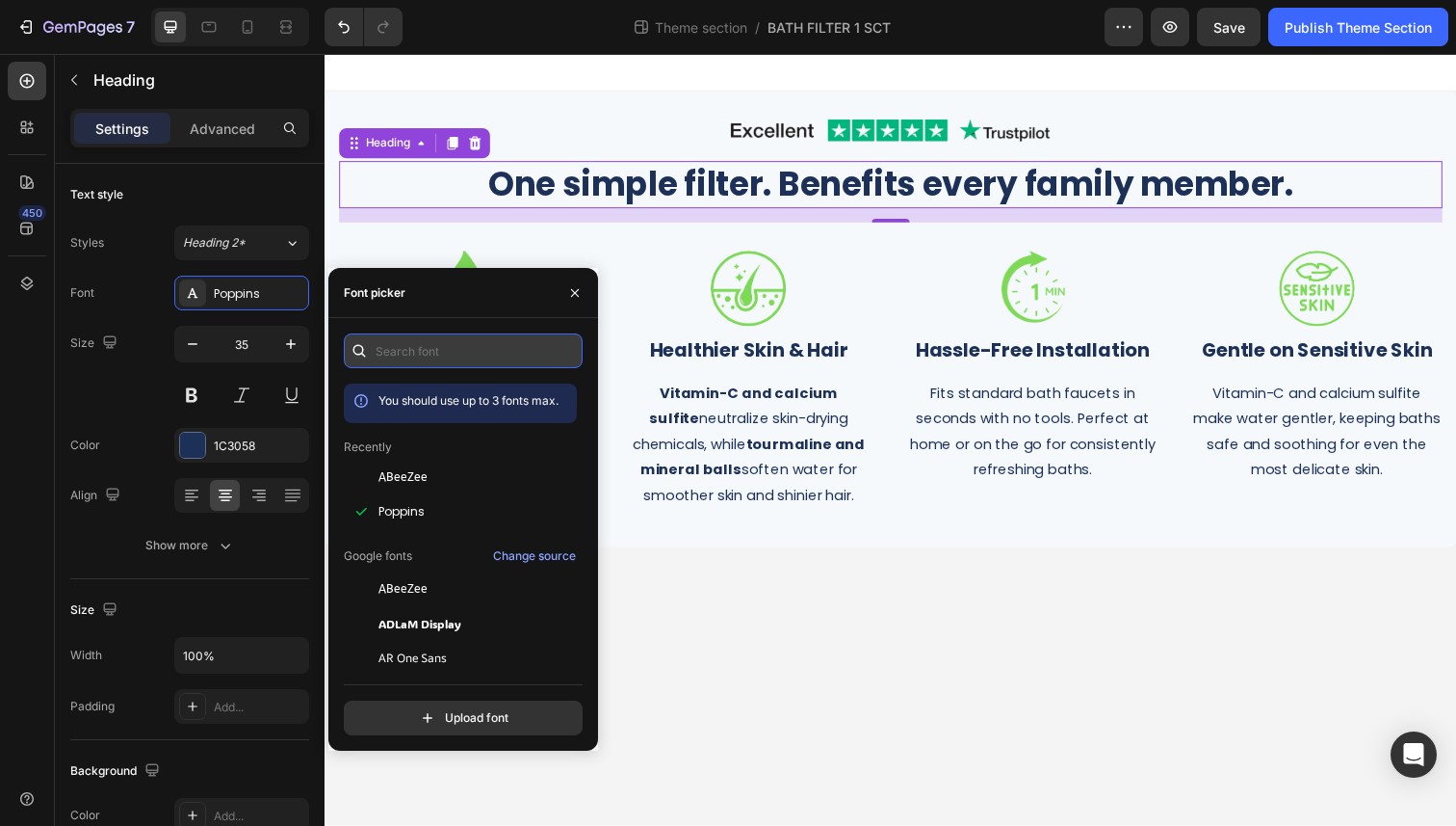
click at [428, 358] on input "text" at bounding box center [463, 350] width 239 height 35
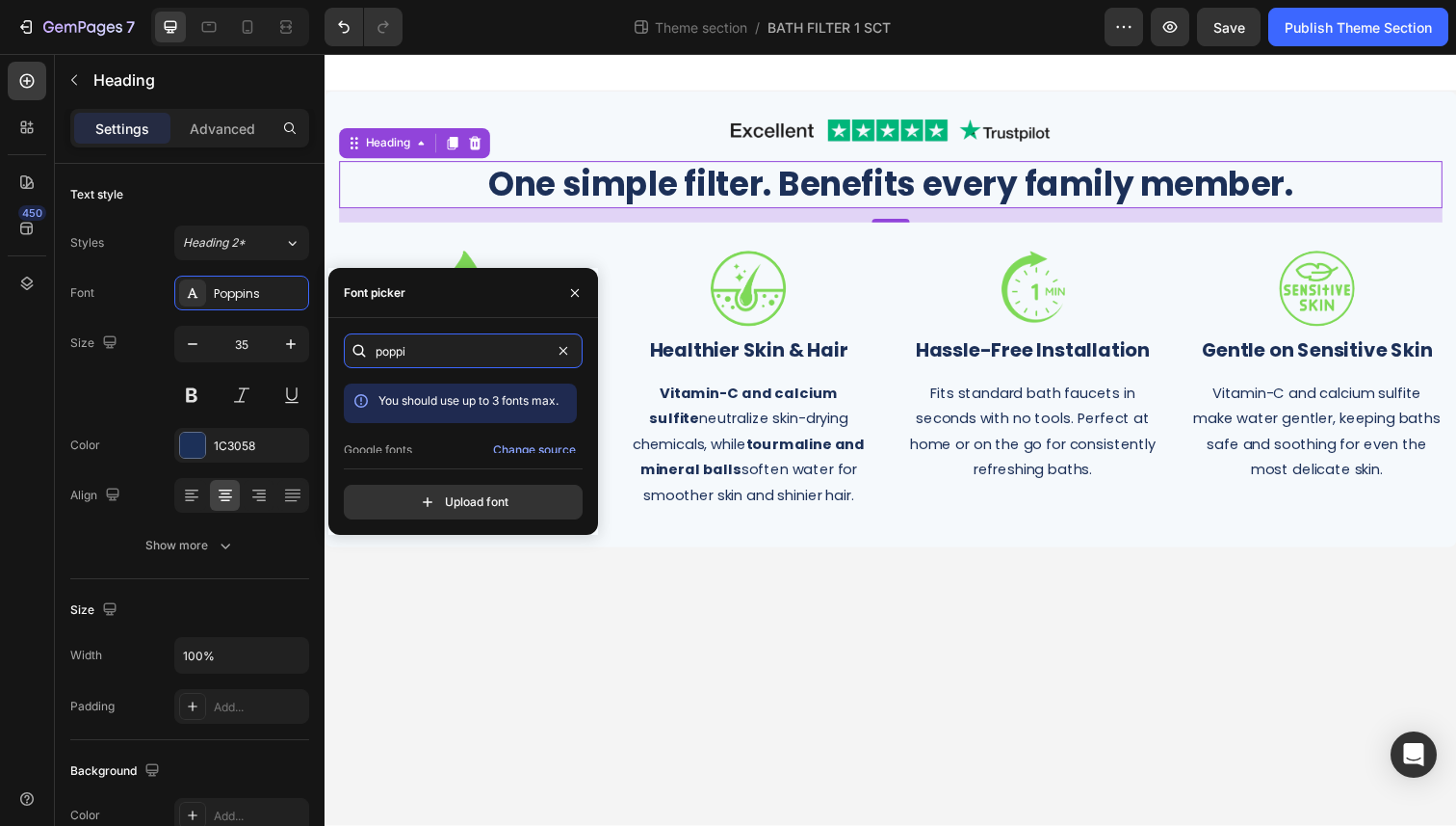
scroll to position [47, 0]
type input "poppi"
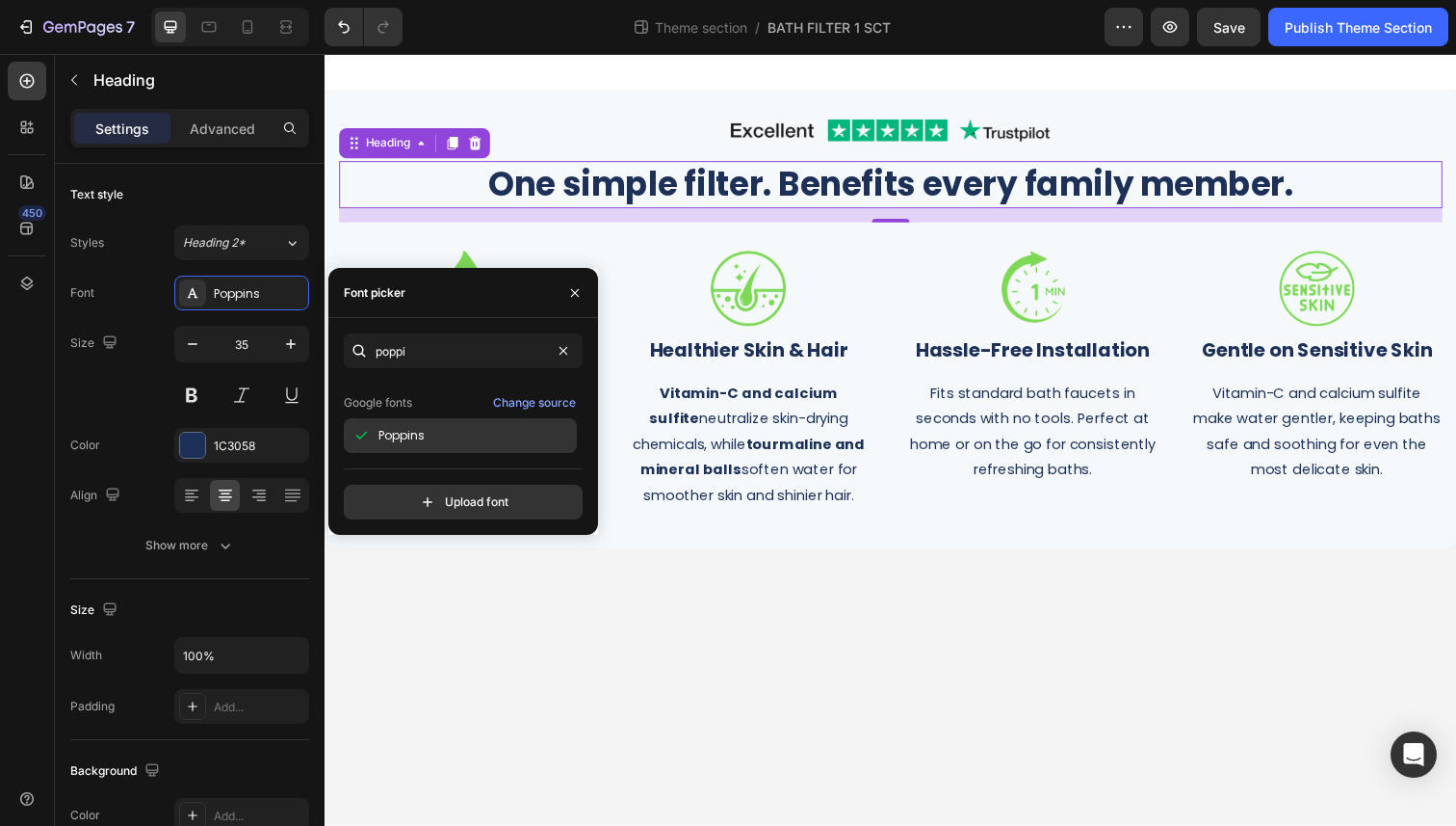
click at [421, 441] on span "Poppins" at bounding box center [402, 434] width 47 height 17
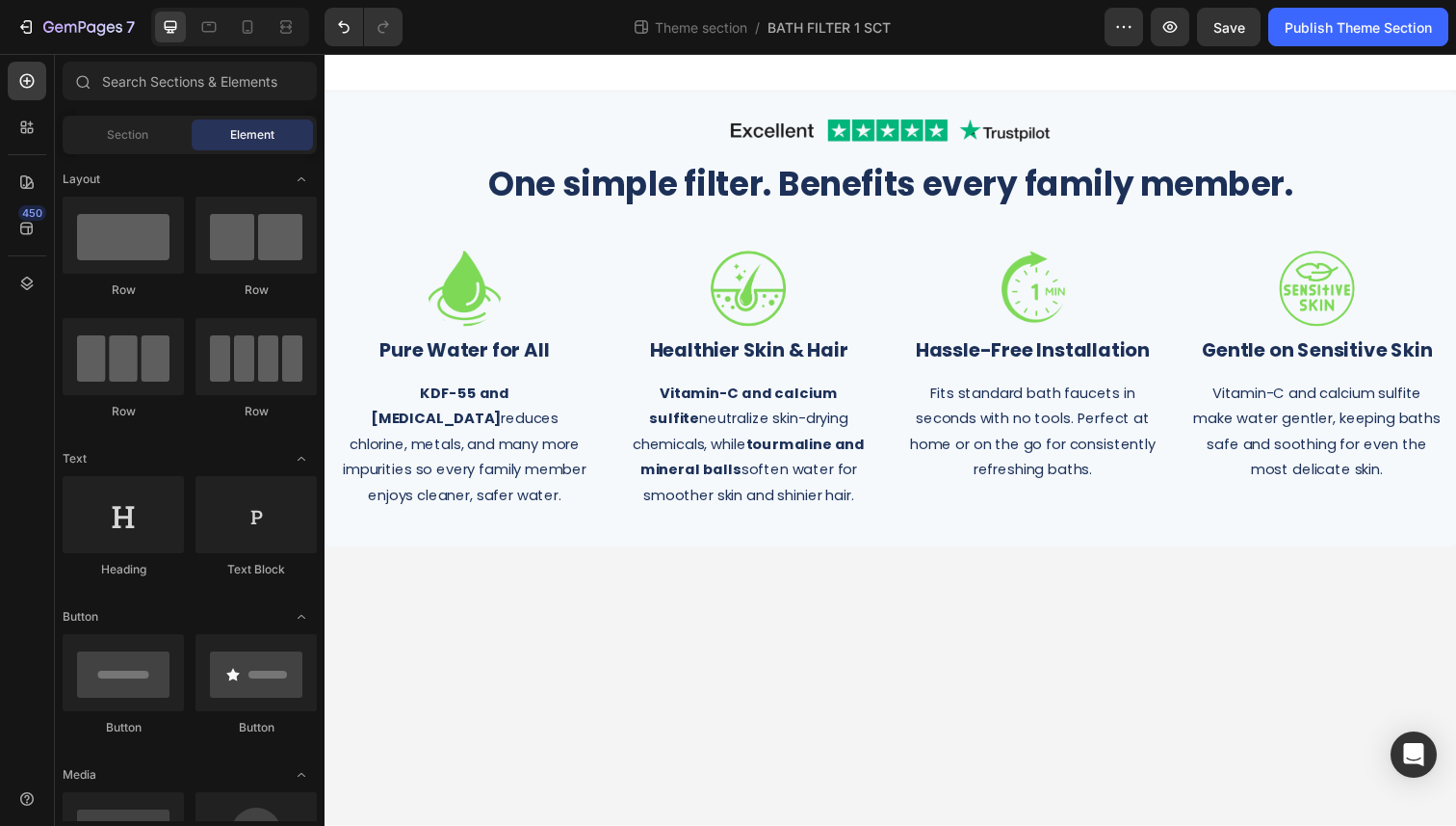
click at [469, 668] on body "Image Row One simple filter. Benefits every family member. Heading Row Image ⁠⁠…" at bounding box center [902, 447] width 1156 height 788
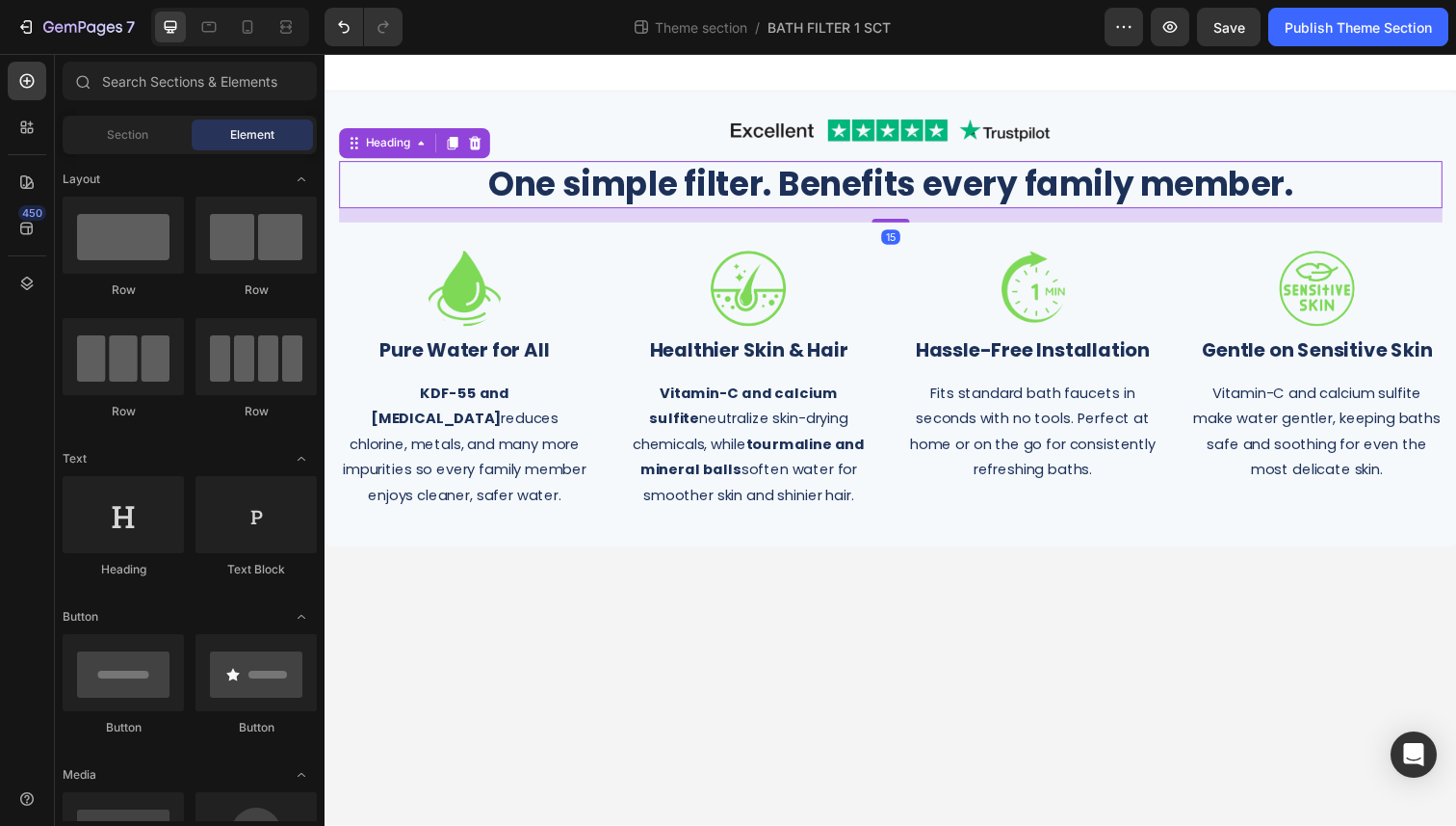
click at [632, 181] on p "One simple filter. Benefits every family member." at bounding box center [902, 188] width 1123 height 45
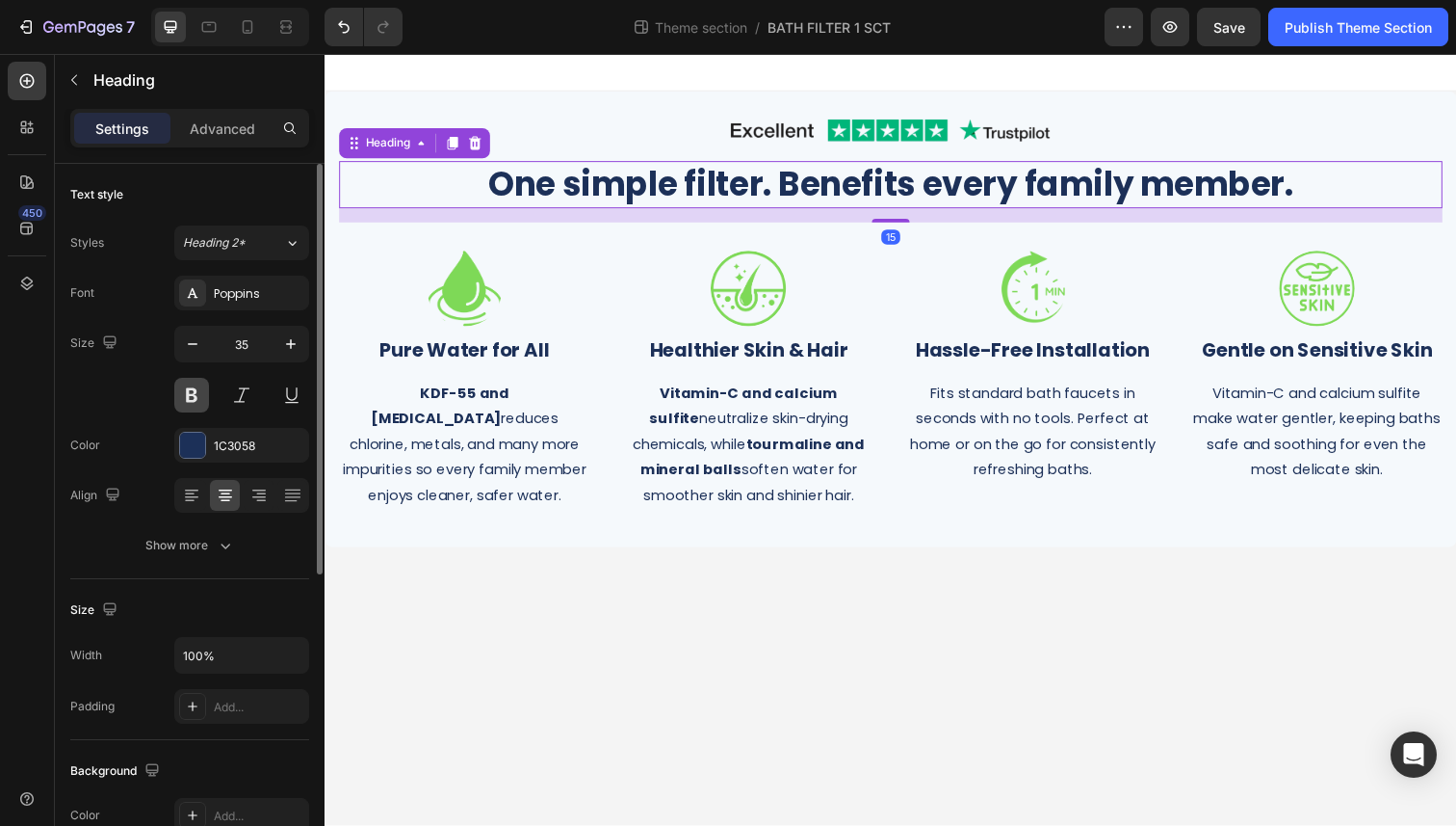
click at [193, 397] on button at bounding box center [191, 395] width 35 height 35
click at [196, 399] on button at bounding box center [191, 395] width 35 height 35
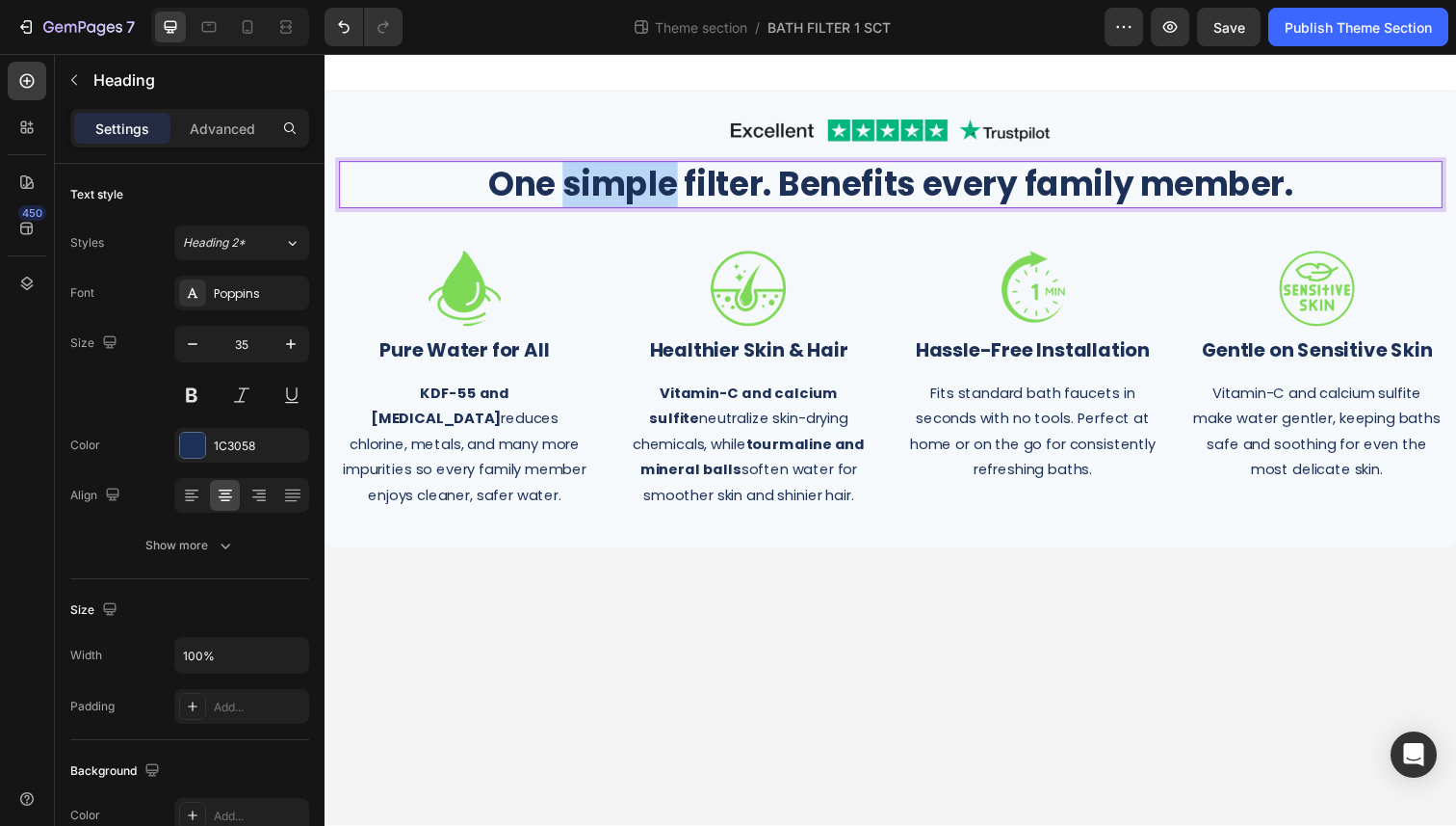
click at [596, 196] on p "One simple filter. Benefits every family member." at bounding box center [902, 188] width 1123 height 45
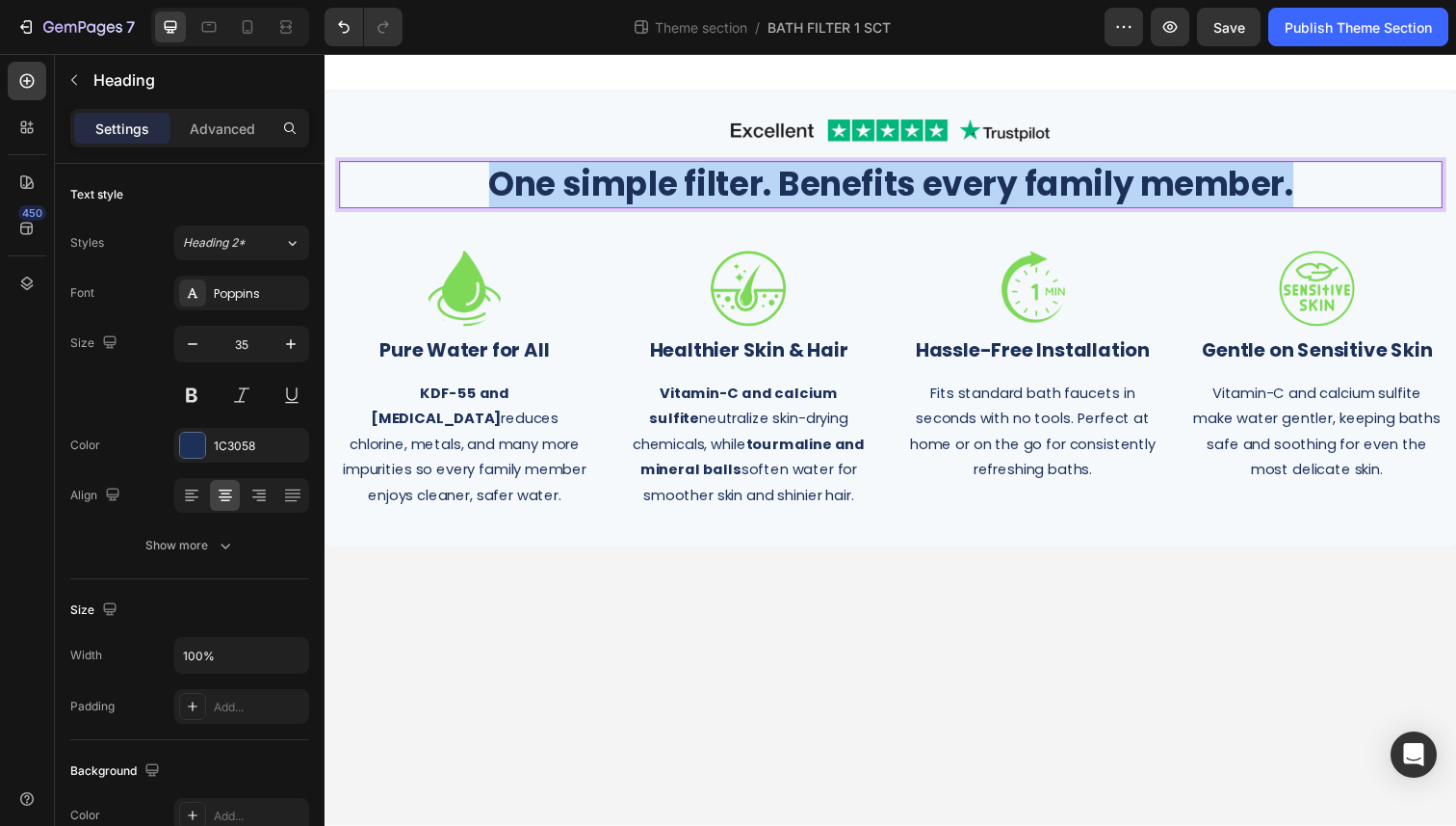
click at [596, 196] on p "One simple filter. Benefits every family member." at bounding box center [902, 188] width 1123 height 45
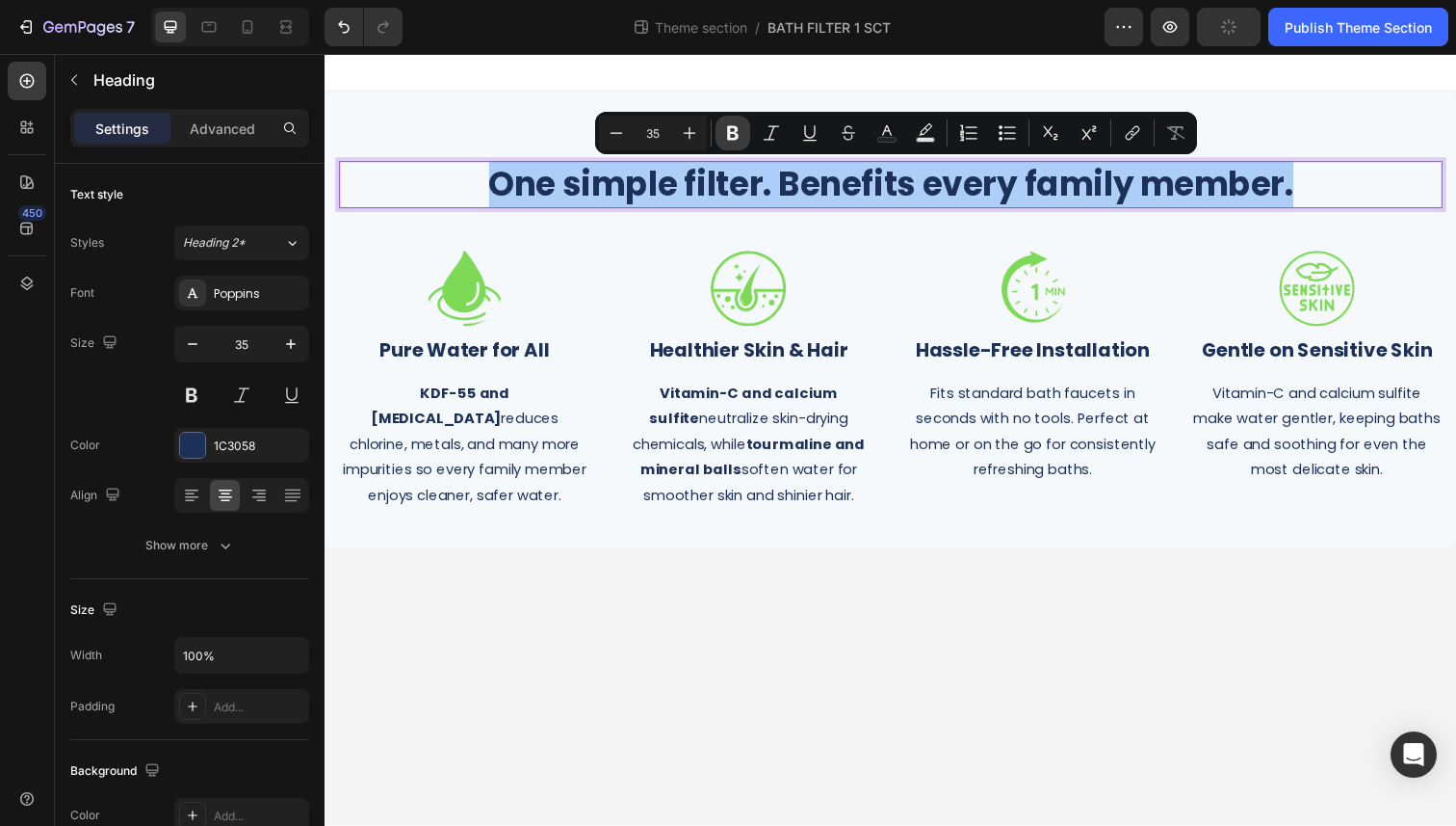
click at [734, 139] on icon "Editor contextual toolbar" at bounding box center [733, 133] width 12 height 15
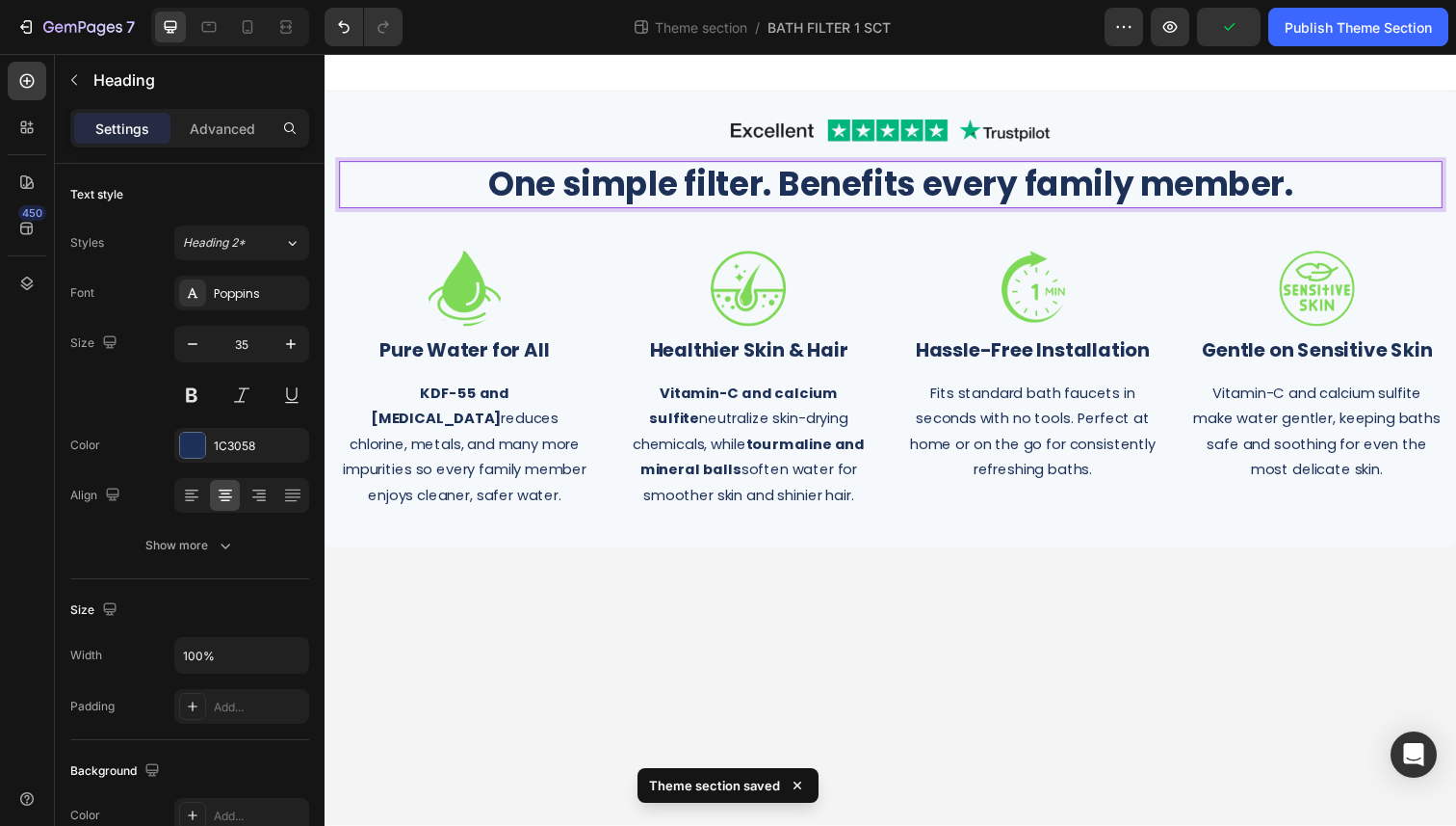
click at [735, 195] on strong "One simple filter. Benefits every family member." at bounding box center [902, 187] width 822 height 47
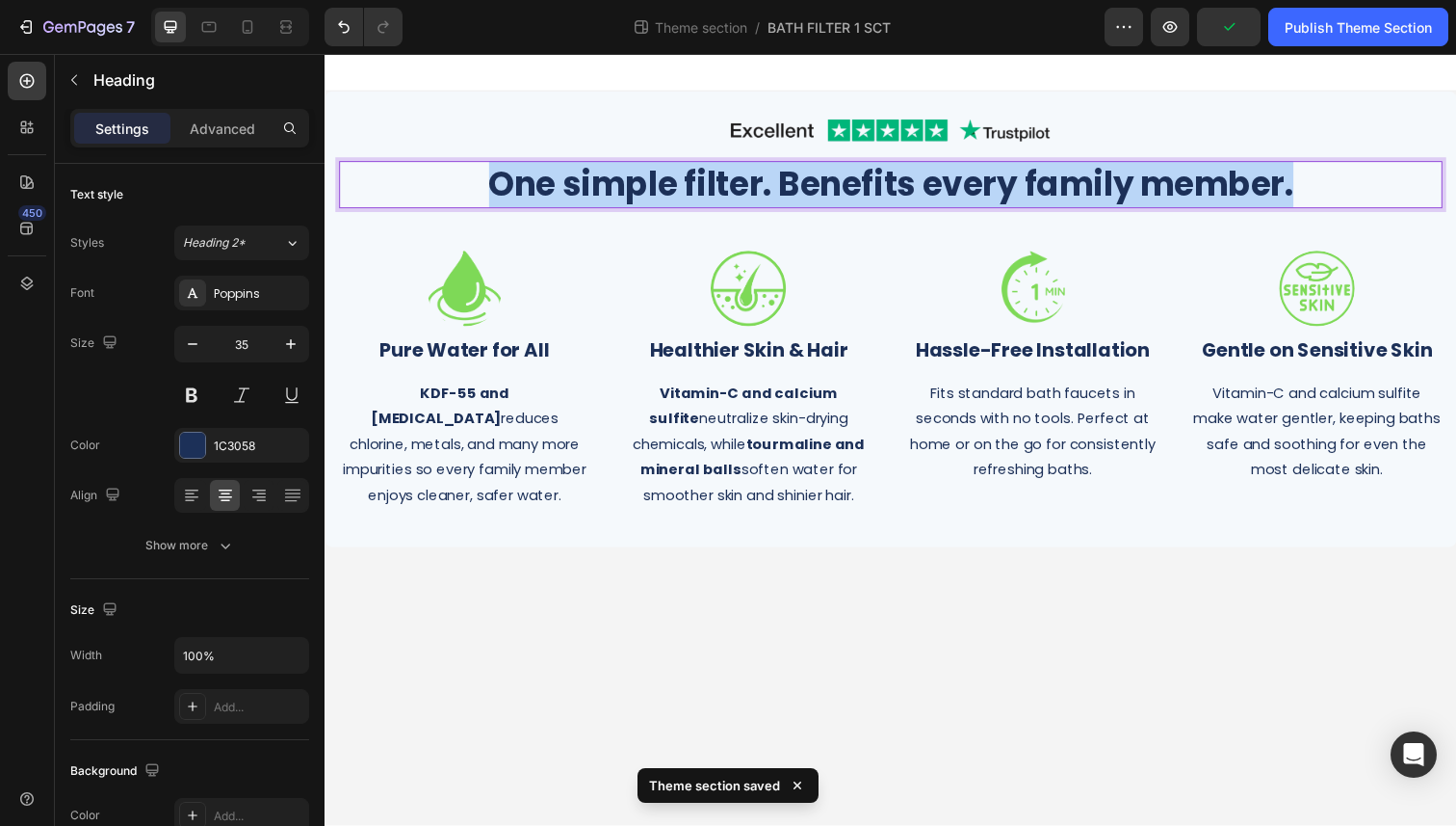
click at [735, 195] on strong "One simple filter. Benefits every family member." at bounding box center [902, 187] width 822 height 47
click at [492, 188] on strong "One simple filter. Benefits every family member." at bounding box center [902, 187] width 822 height 47
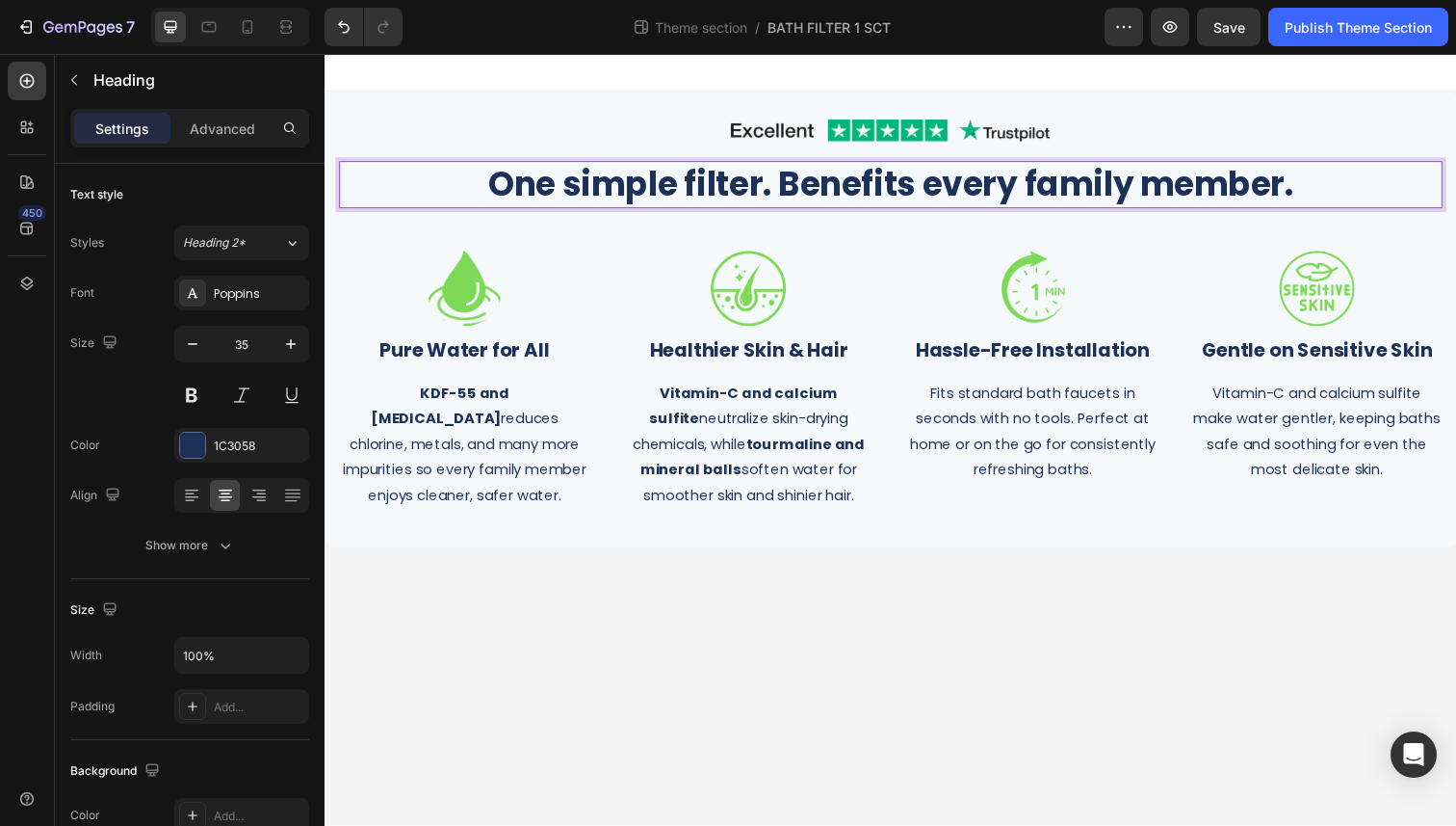
click at [635, 202] on strong "One simple filter. Benefits every family member." at bounding box center [902, 187] width 822 height 47
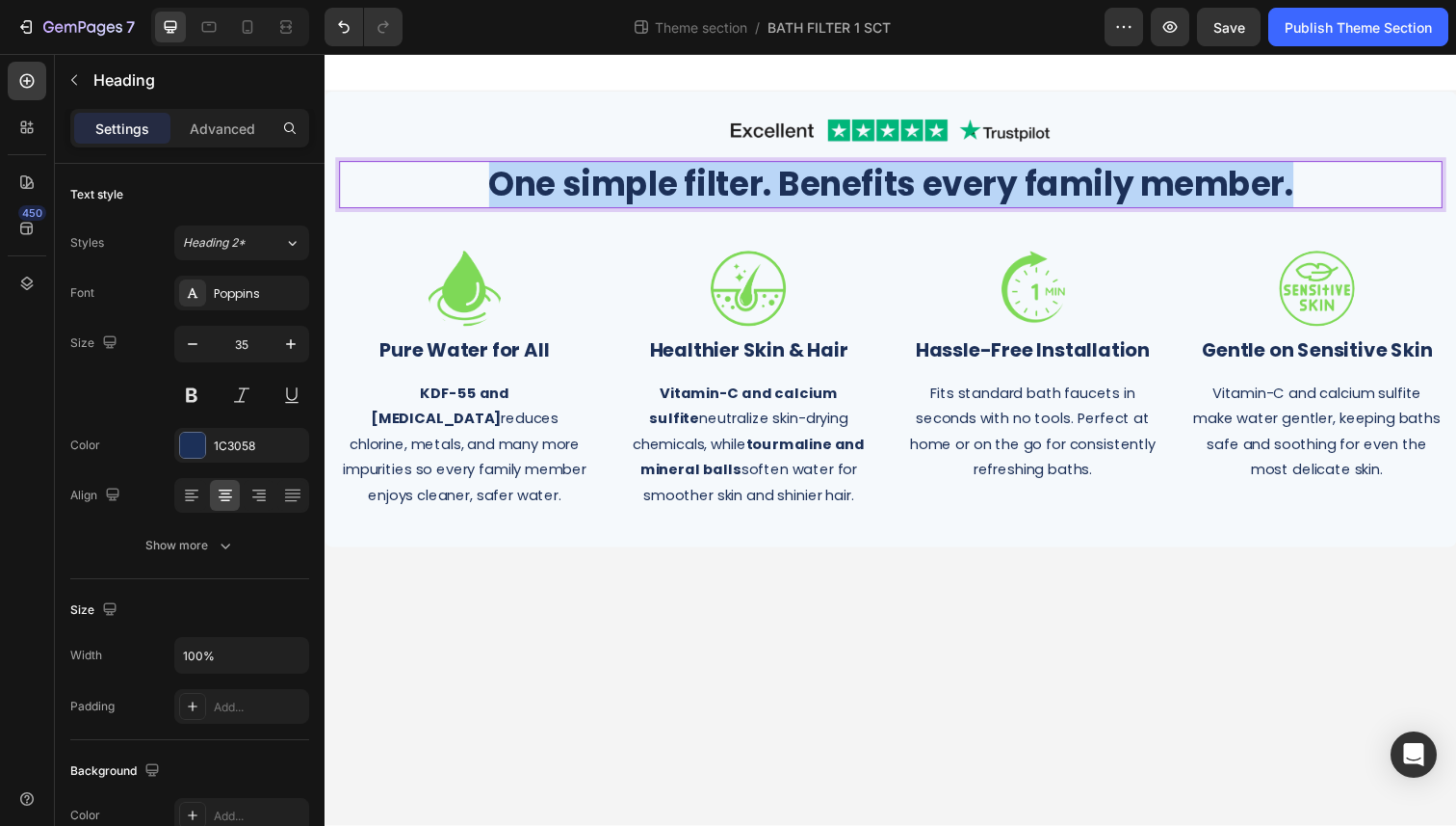
click at [635, 202] on strong "One simple filter. Benefits every family member." at bounding box center [902, 187] width 822 height 47
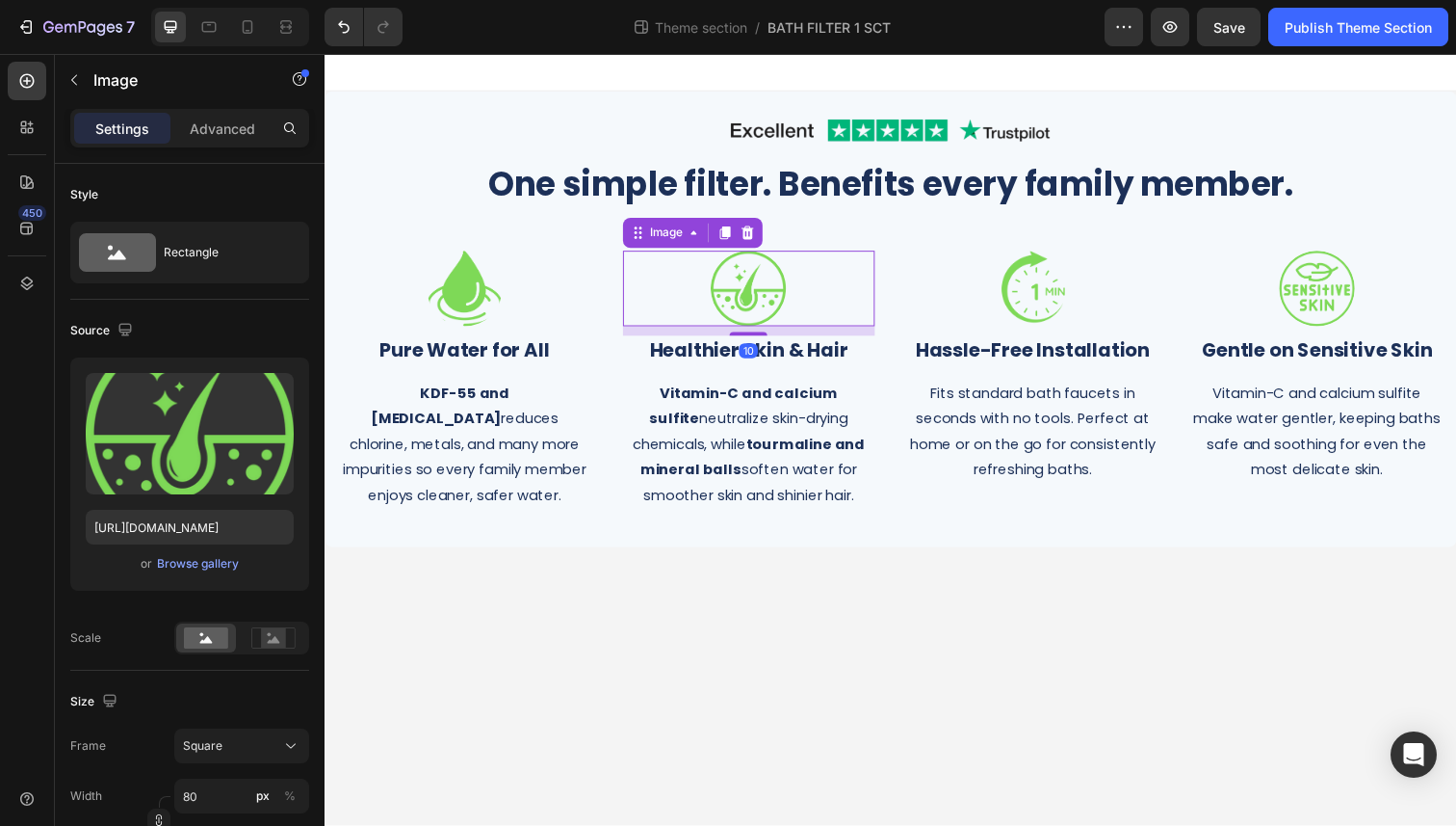
click at [654, 286] on div at bounding box center [757, 294] width 256 height 78
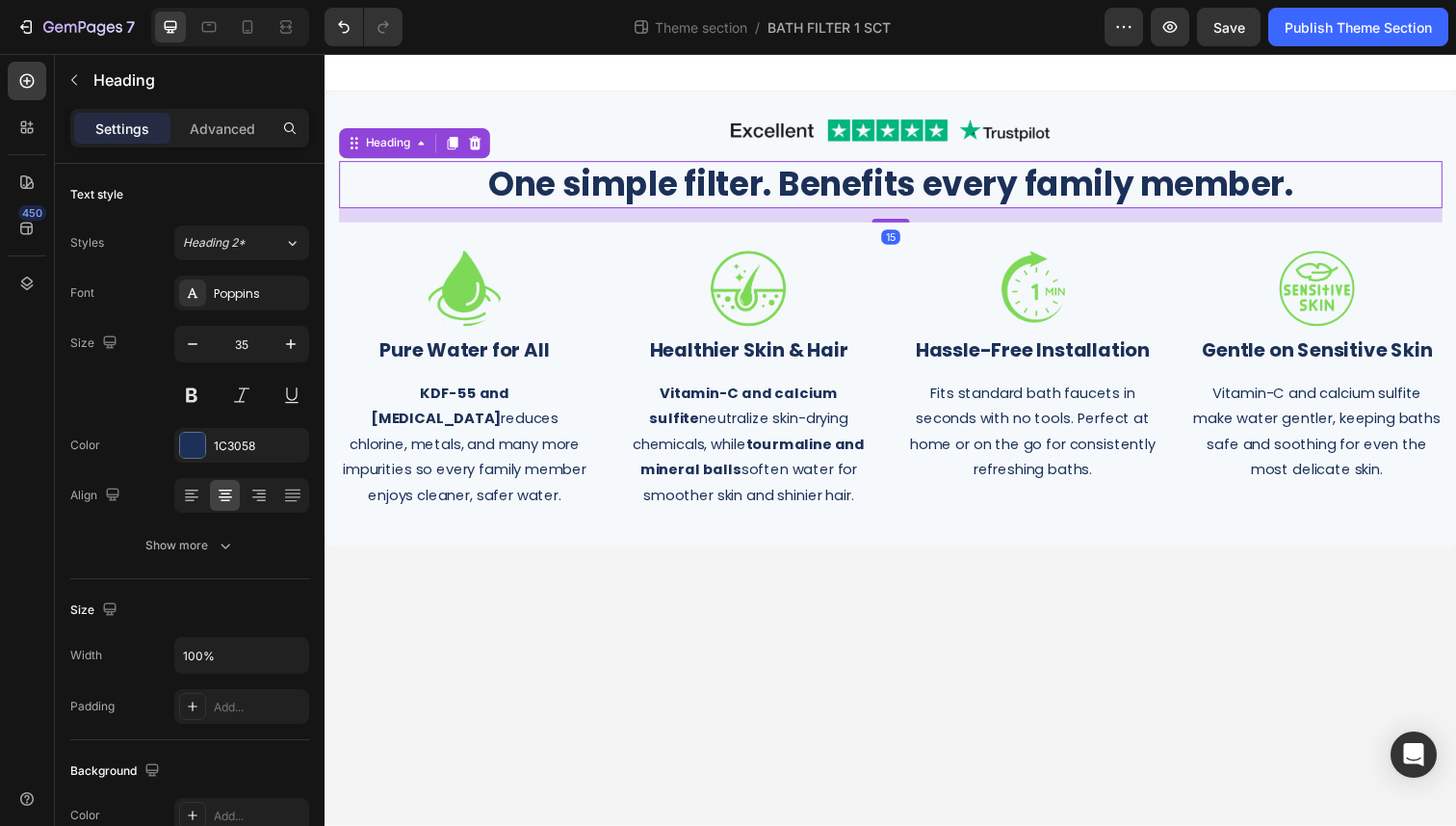
click at [617, 189] on strong "One simple filter. Benefits every family member." at bounding box center [902, 187] width 822 height 47
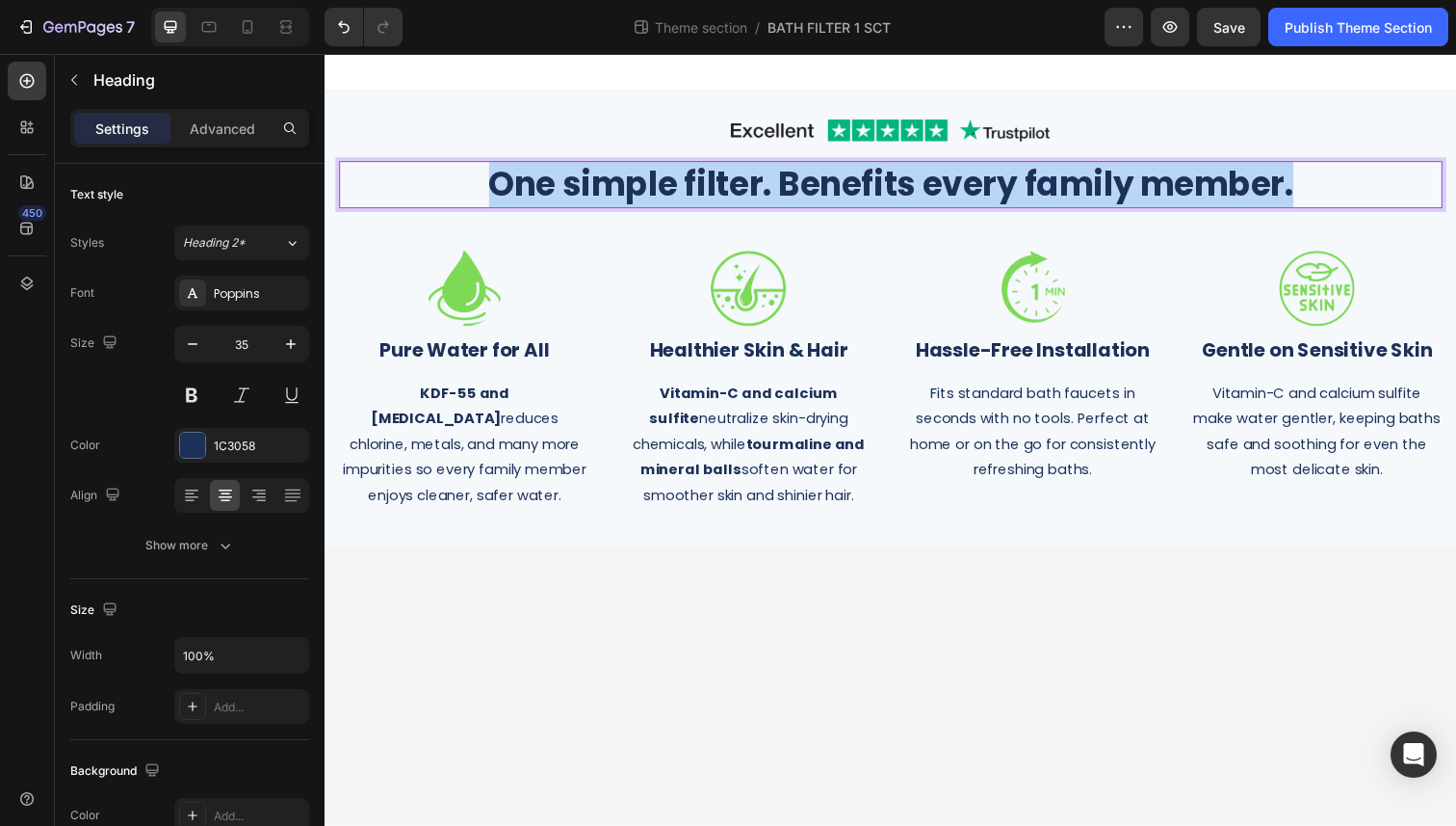
click at [617, 189] on strong "One simple filter. Benefits every family member." at bounding box center [902, 187] width 822 height 47
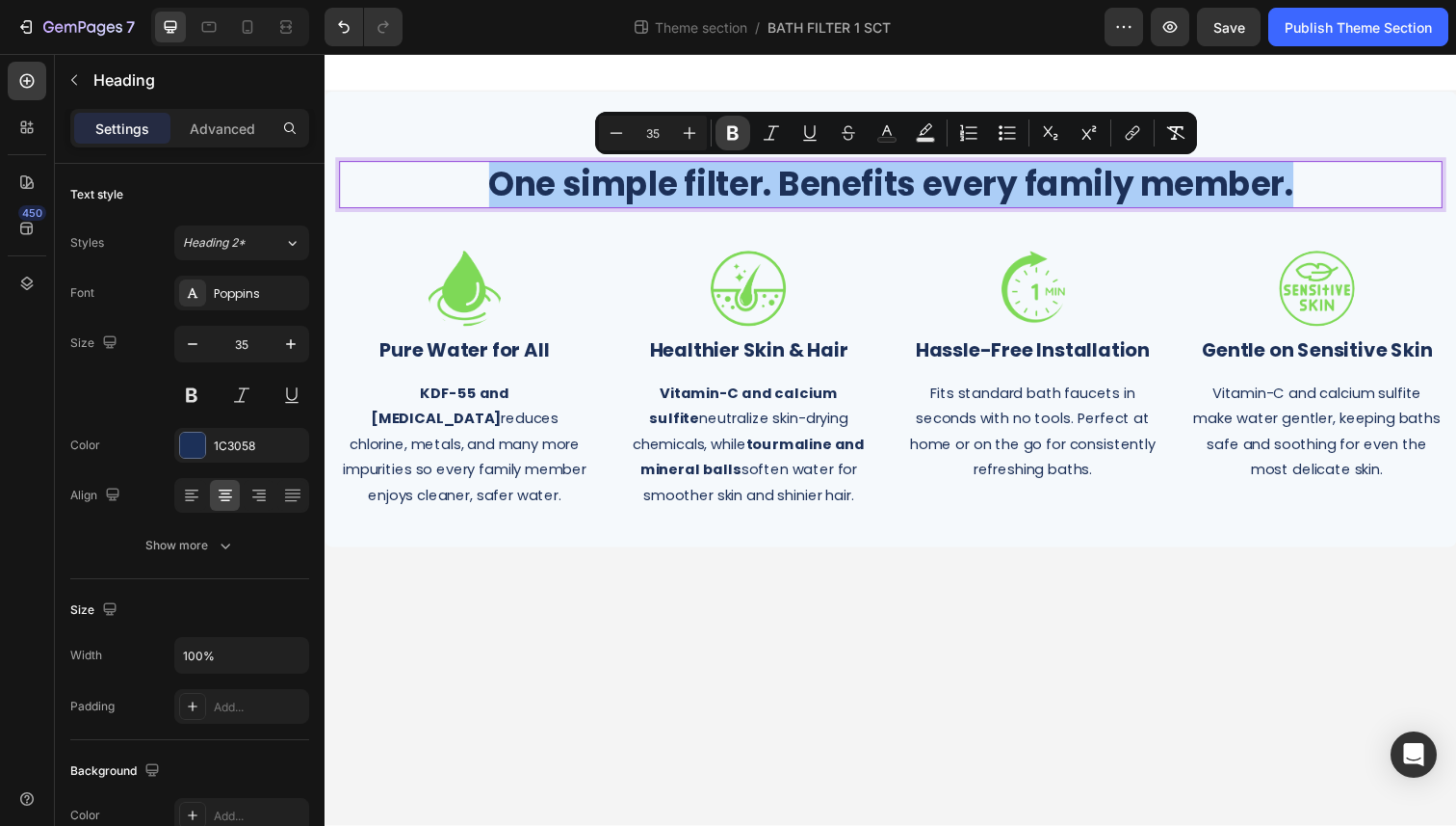
click at [728, 128] on icon "Editor contextual toolbar" at bounding box center [733, 133] width 12 height 15
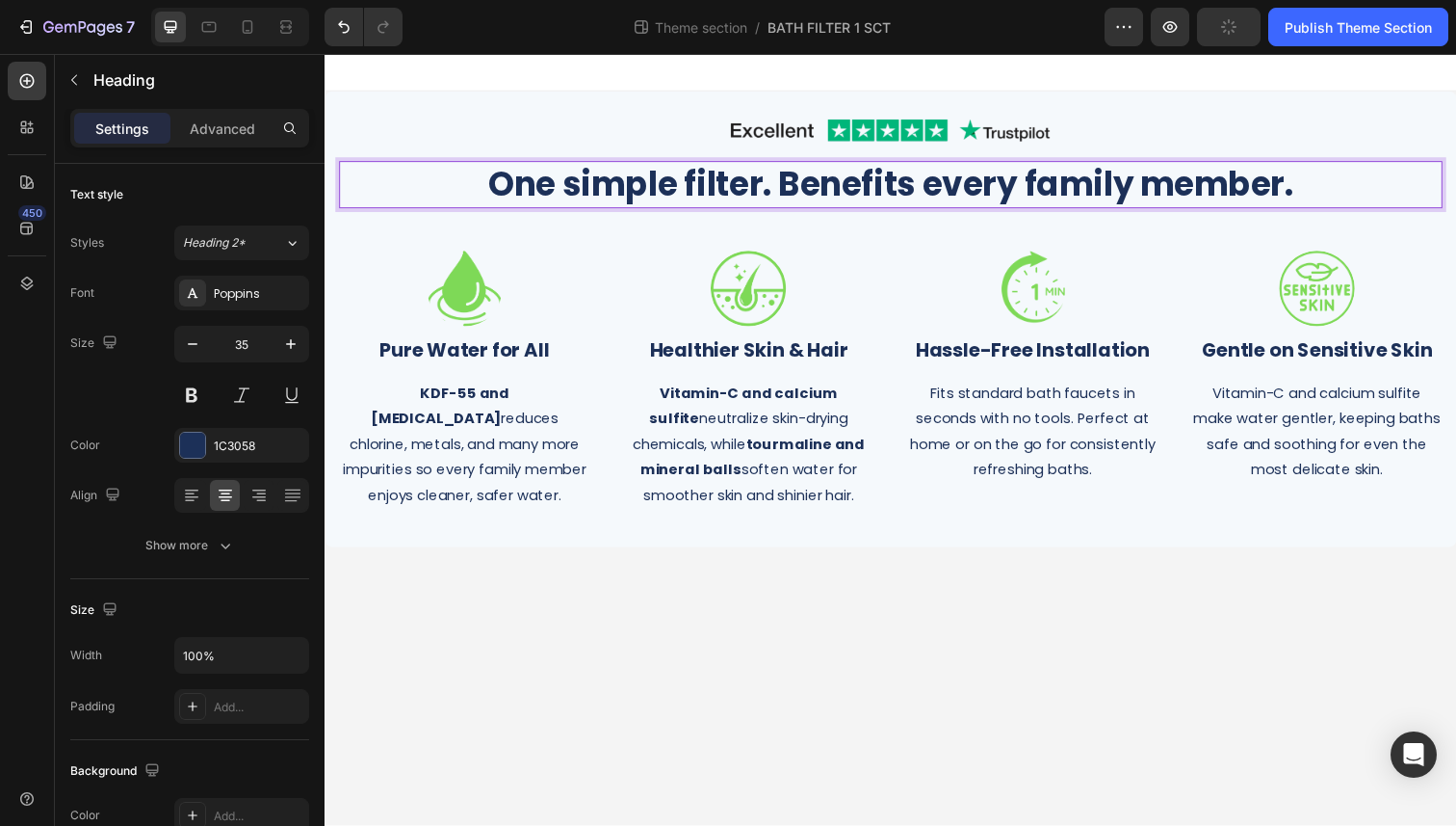
click at [598, 623] on body "Image Row One simple filter. Benefits every family member. Heading 15 Row Image…" at bounding box center [902, 447] width 1156 height 788
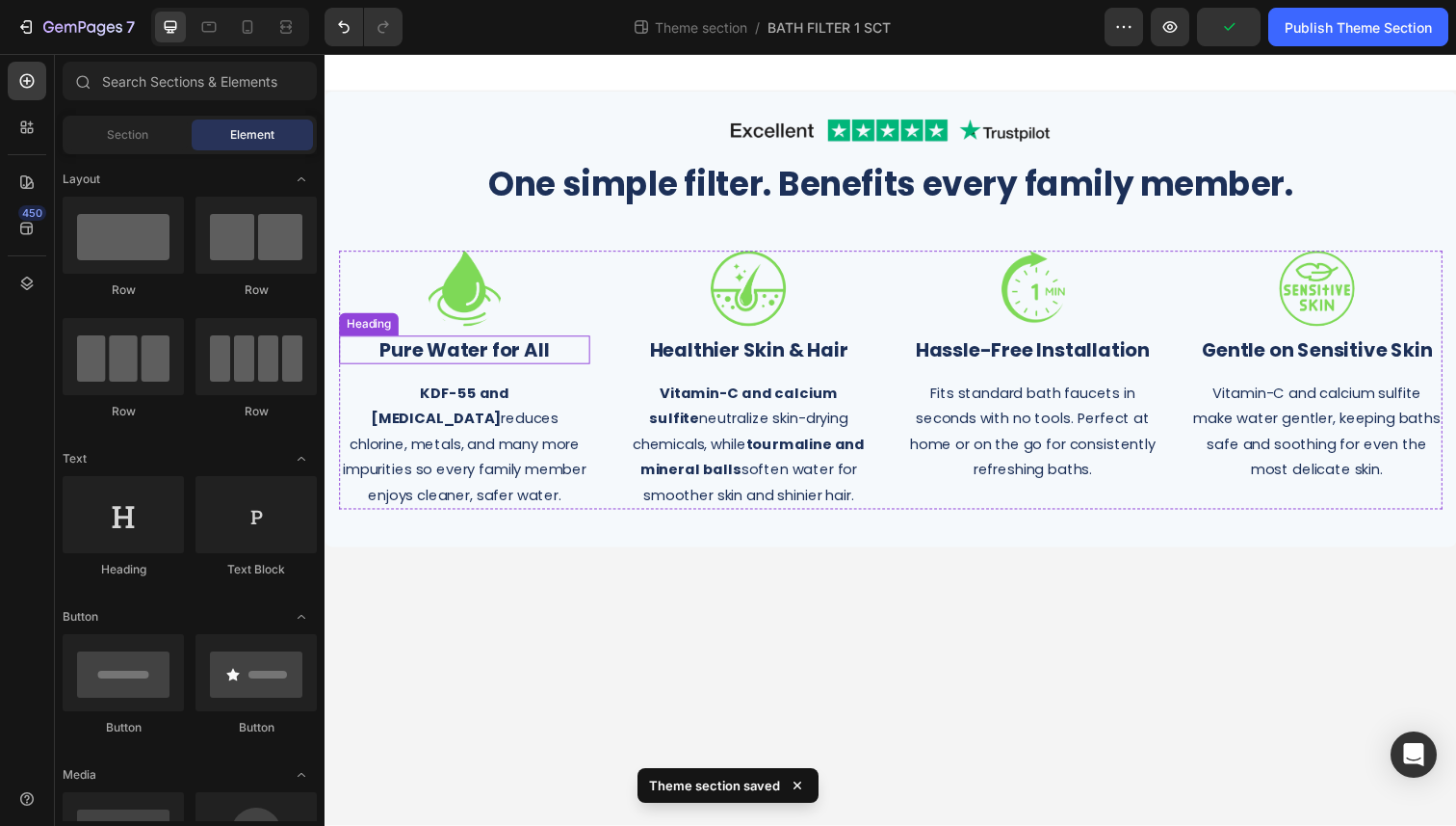
click at [509, 366] on strong "Pure Water for All" at bounding box center [467, 356] width 173 height 27
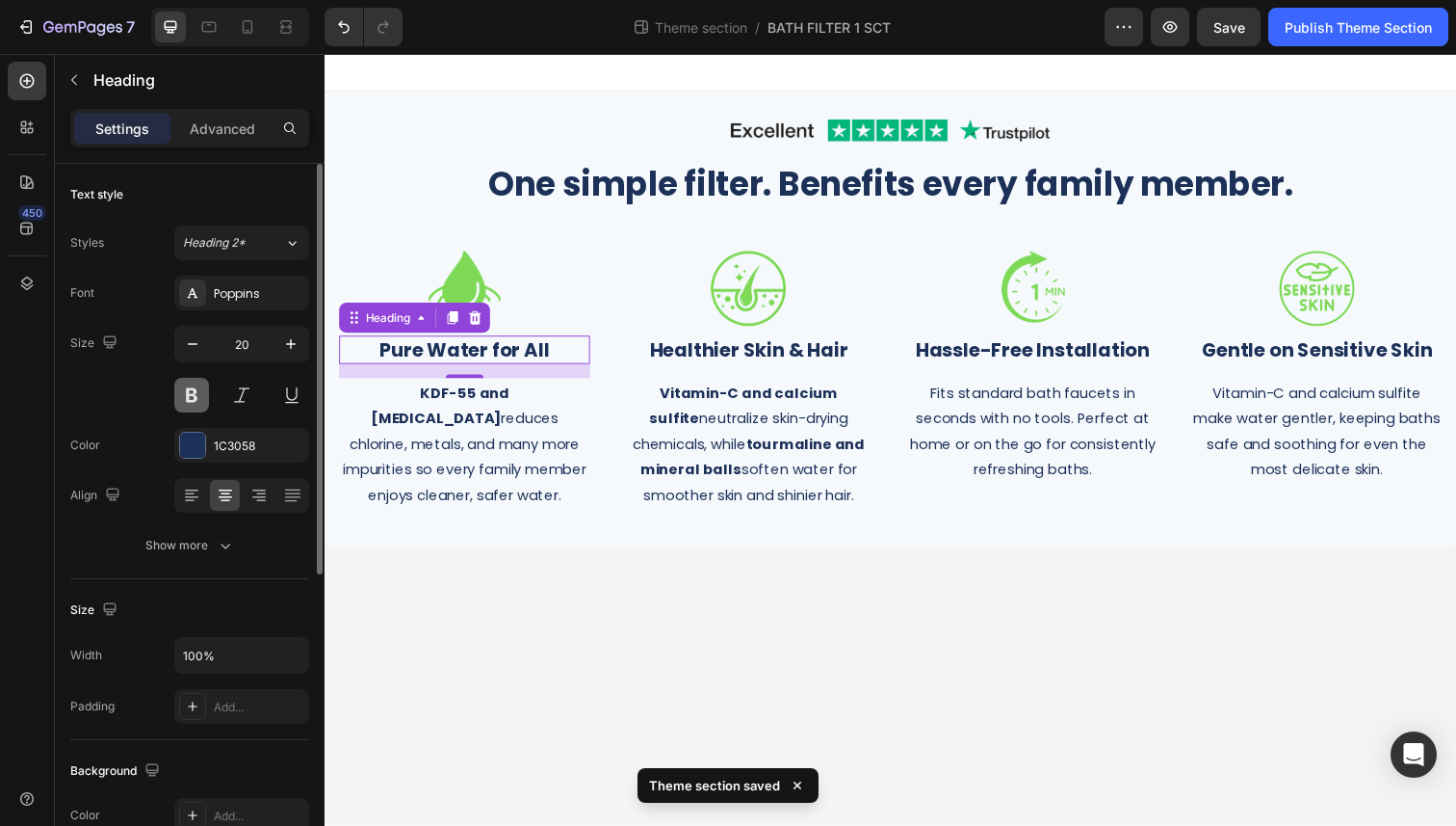
click at [196, 394] on button at bounding box center [191, 395] width 35 height 35
click at [467, 627] on body "Image Row One simple filter. Benefits every family member. Heading Row Image ⁠⁠…" at bounding box center [902, 447] width 1156 height 788
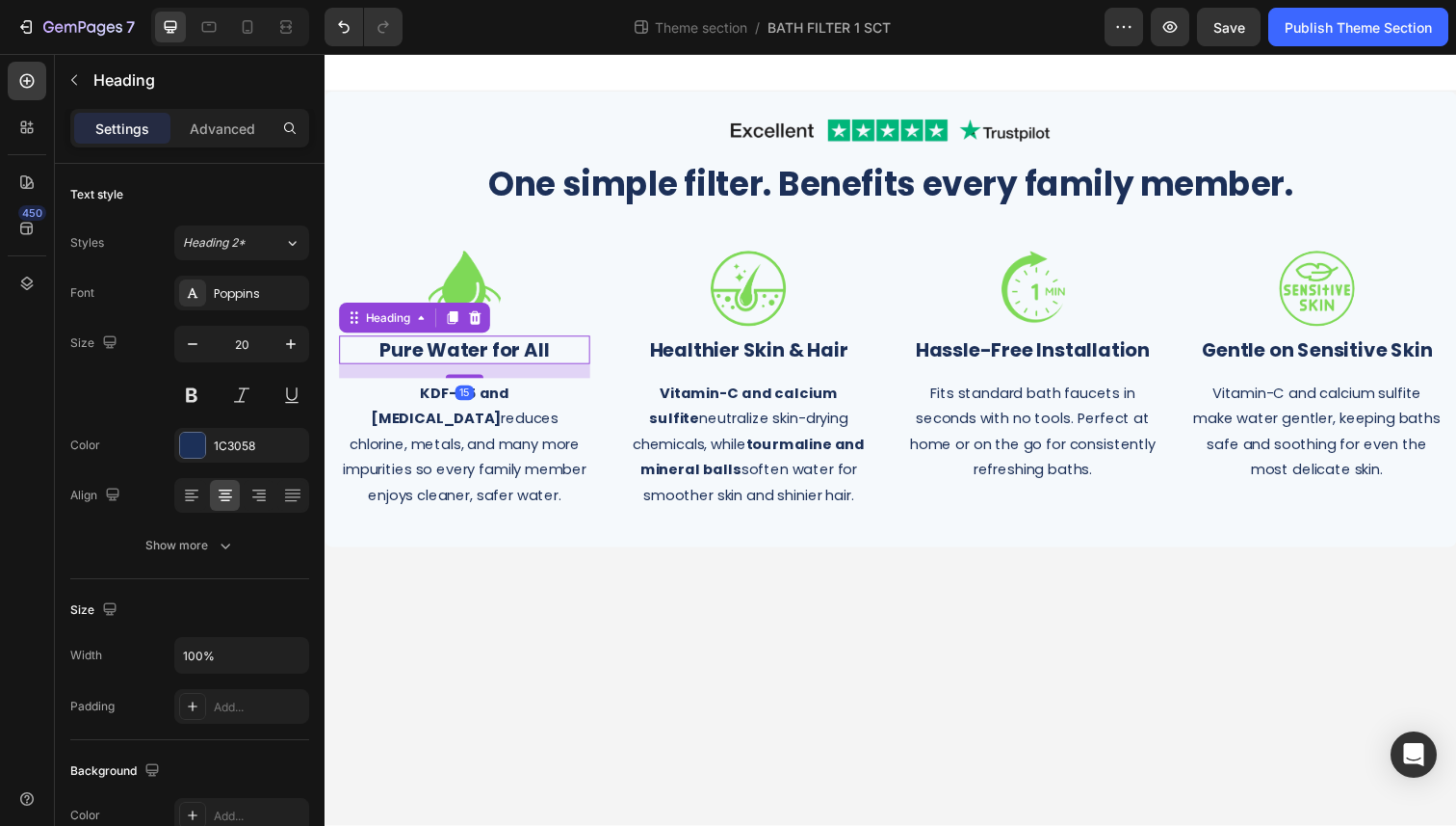
click at [466, 357] on strong "Pure Water for All" at bounding box center [467, 356] width 173 height 27
click at [194, 402] on button at bounding box center [191, 395] width 35 height 35
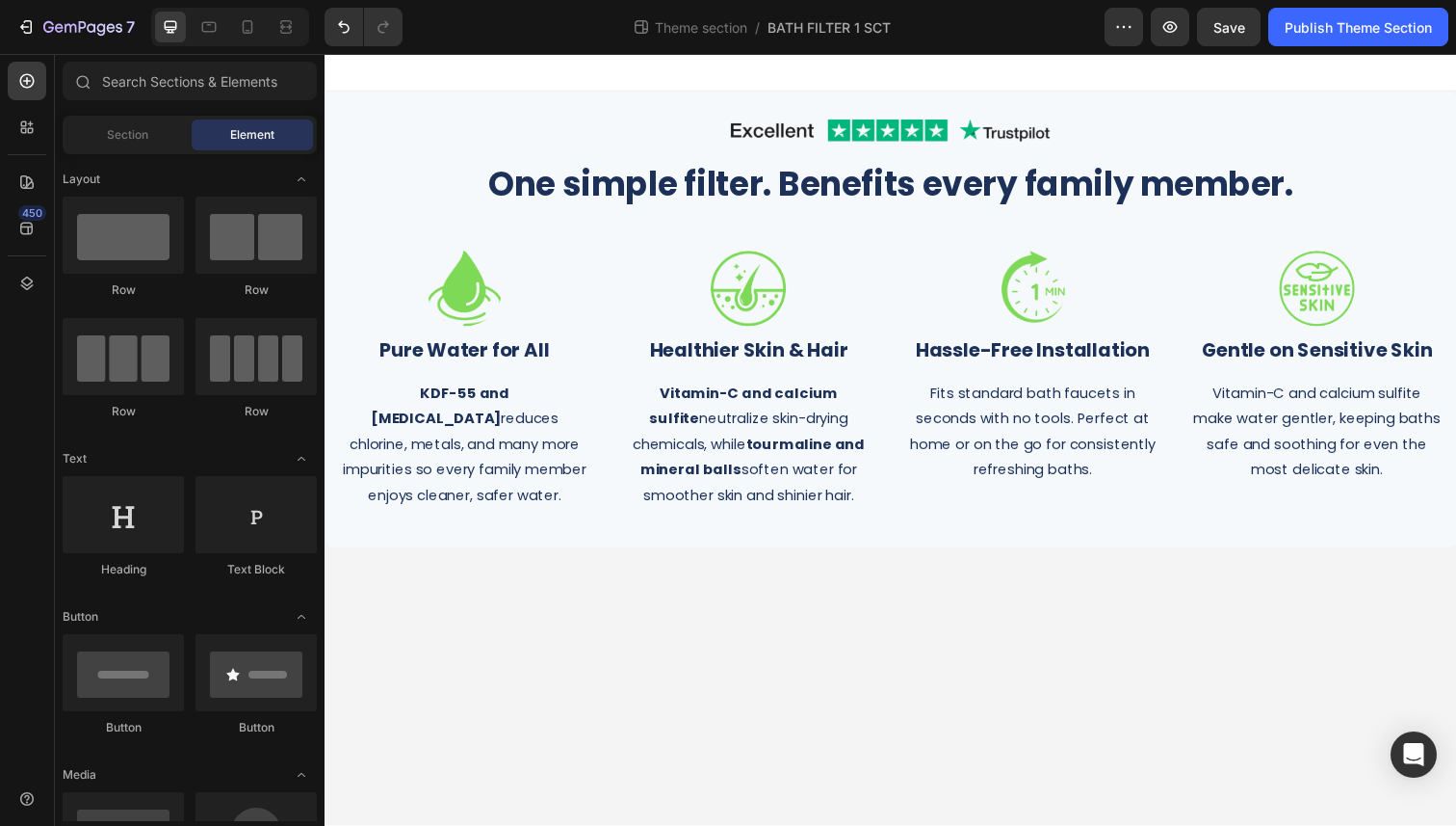
click at [637, 610] on body "Image Row One simple filter. Benefits every family member. Heading Row Image ⁠⁠…" at bounding box center [902, 447] width 1156 height 788
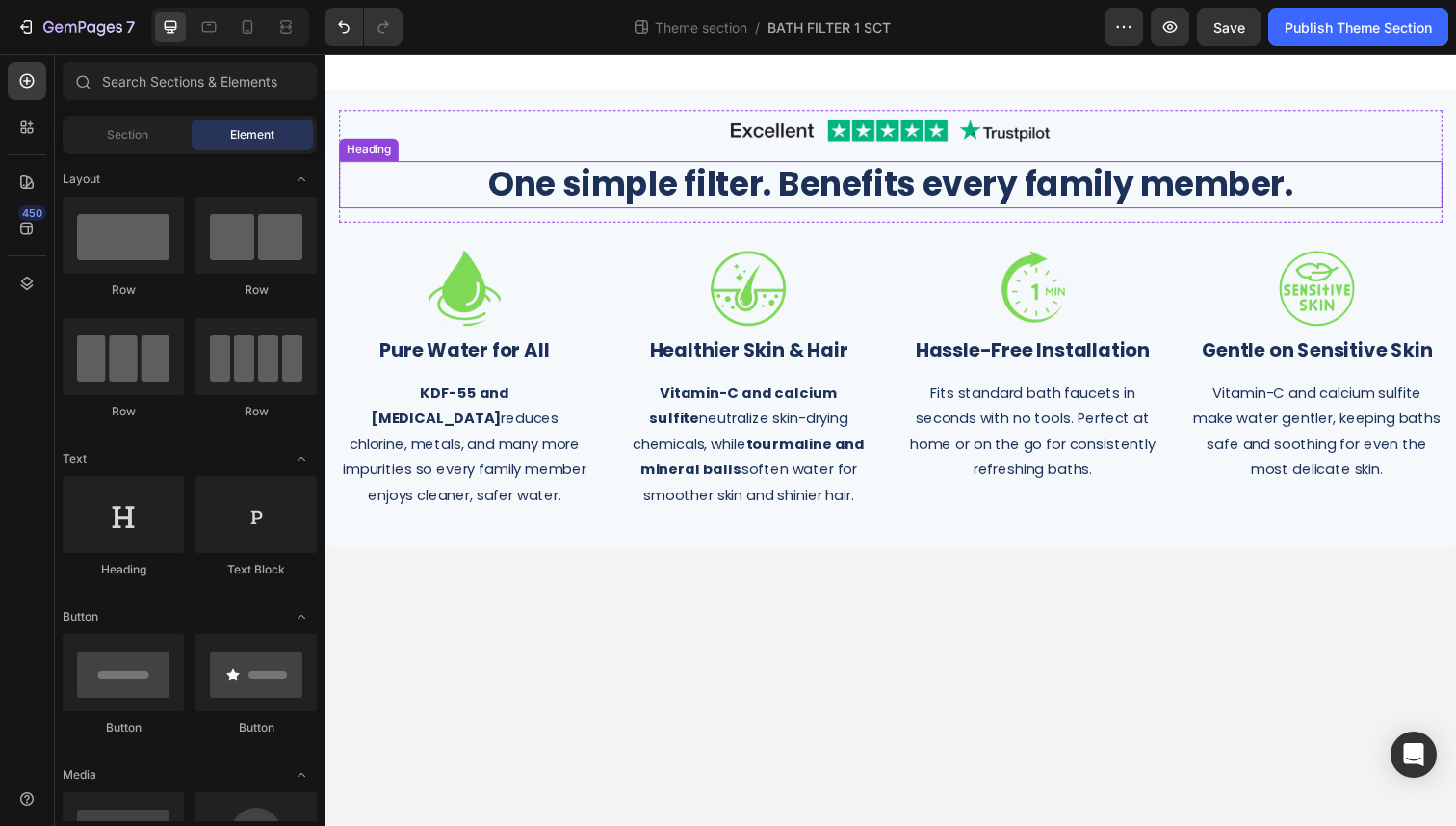
click at [647, 179] on p "One simple filter. Benefits every family member." at bounding box center [902, 188] width 1123 height 45
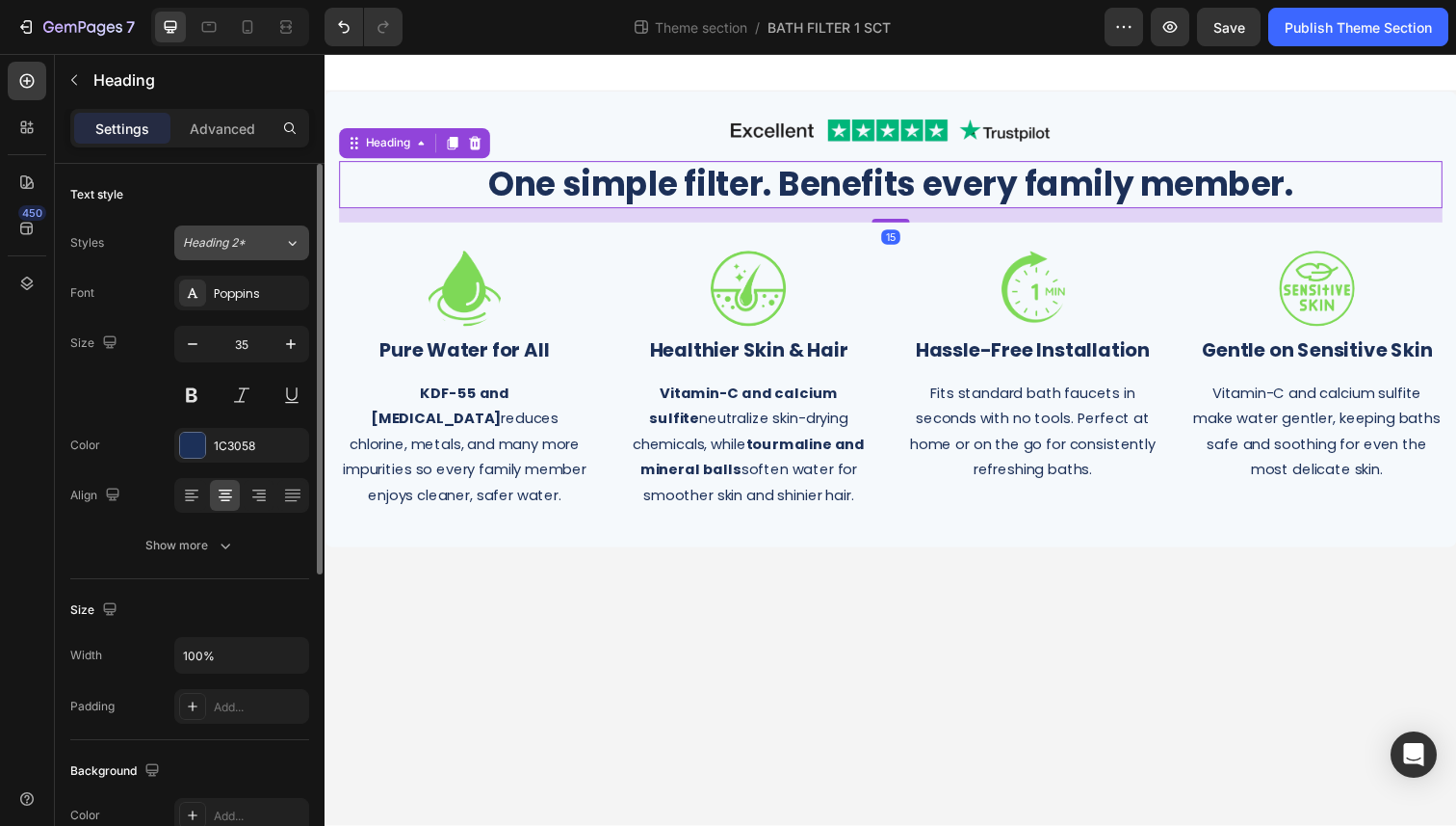
click at [280, 244] on div "Heading 2*" at bounding box center [234, 242] width 101 height 17
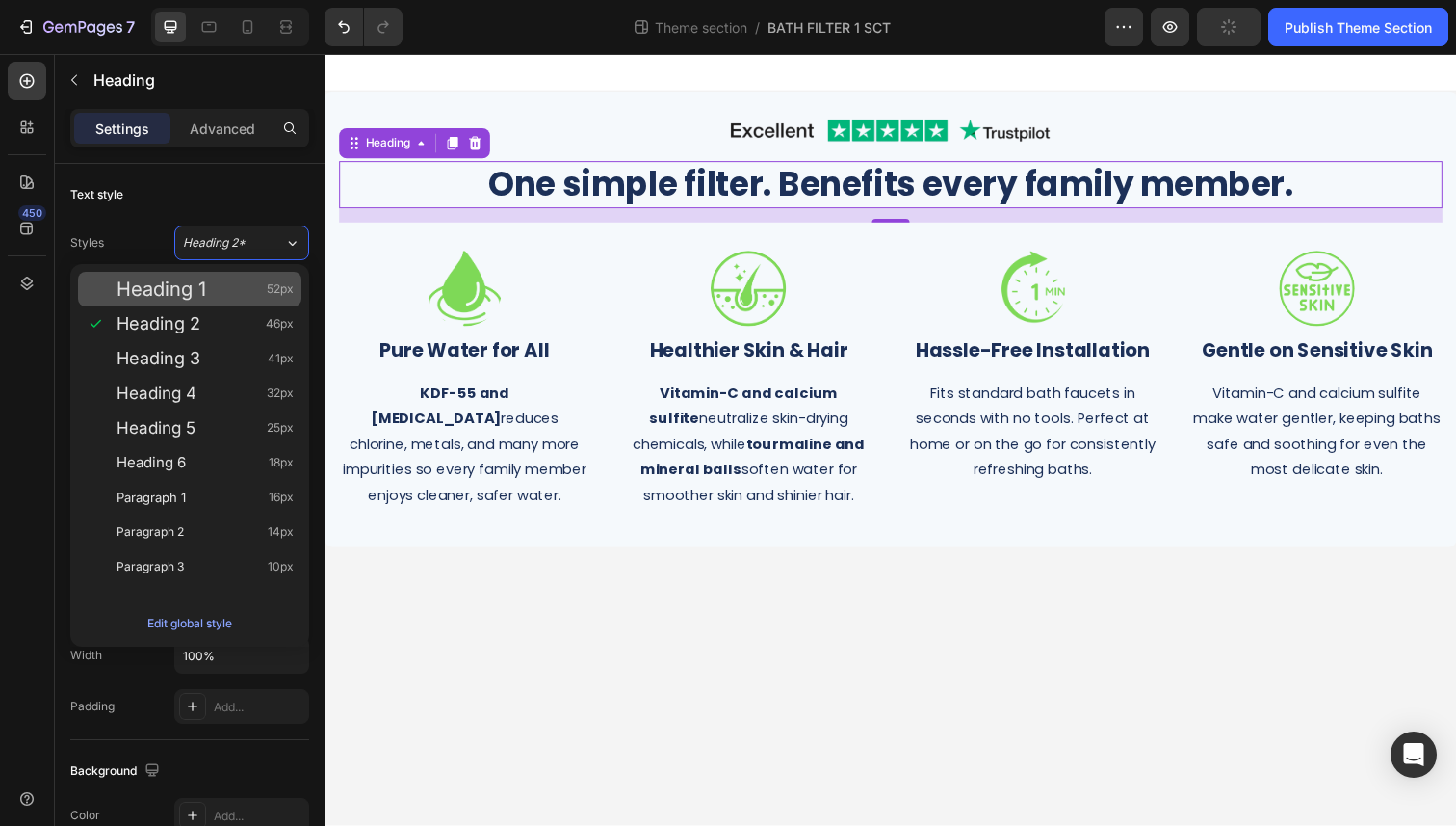
click at [249, 284] on div "Heading 1 52px" at bounding box center [205, 288] width 177 height 19
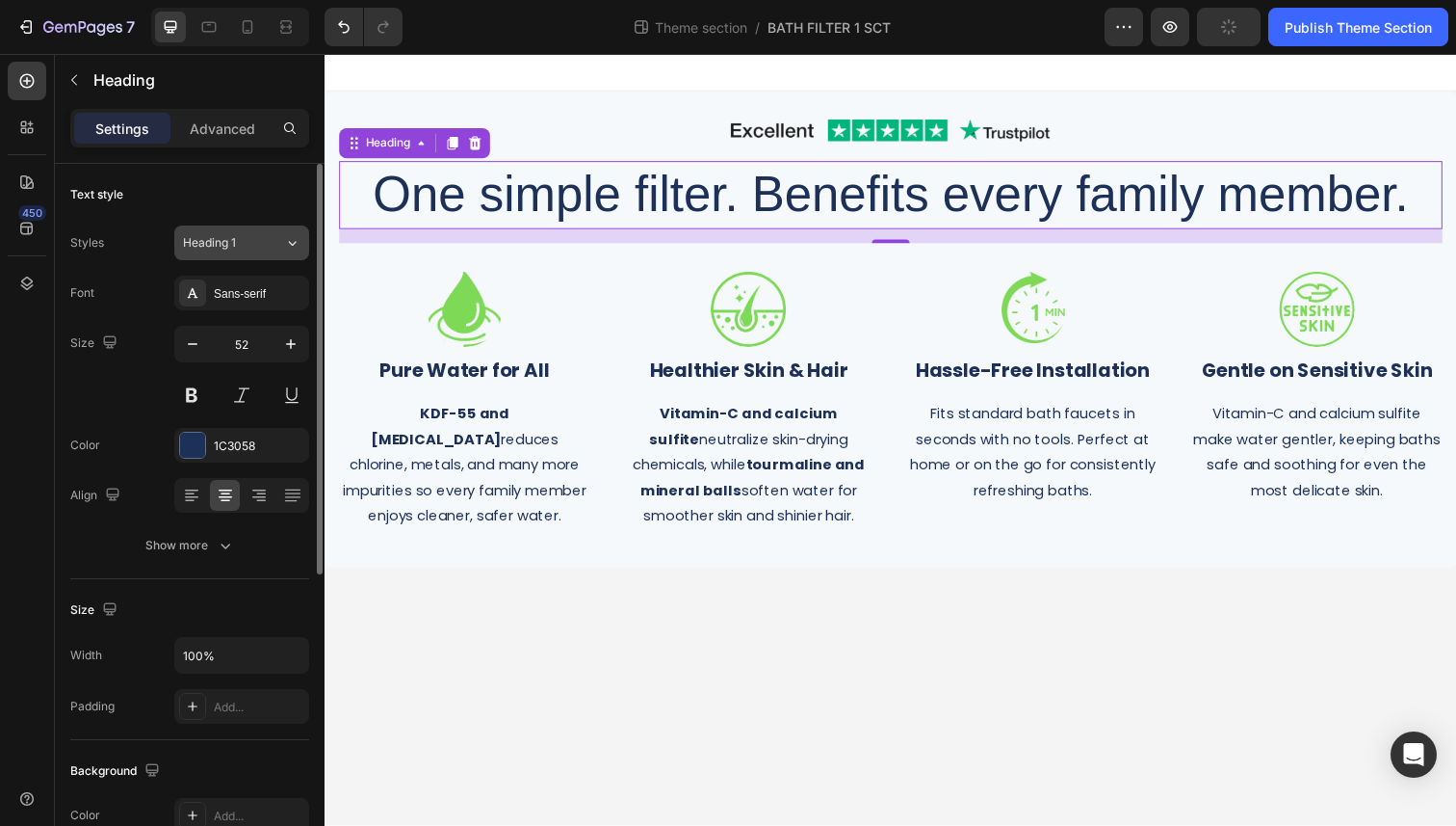
click at [258, 246] on div "Heading 1" at bounding box center [222, 242] width 78 height 17
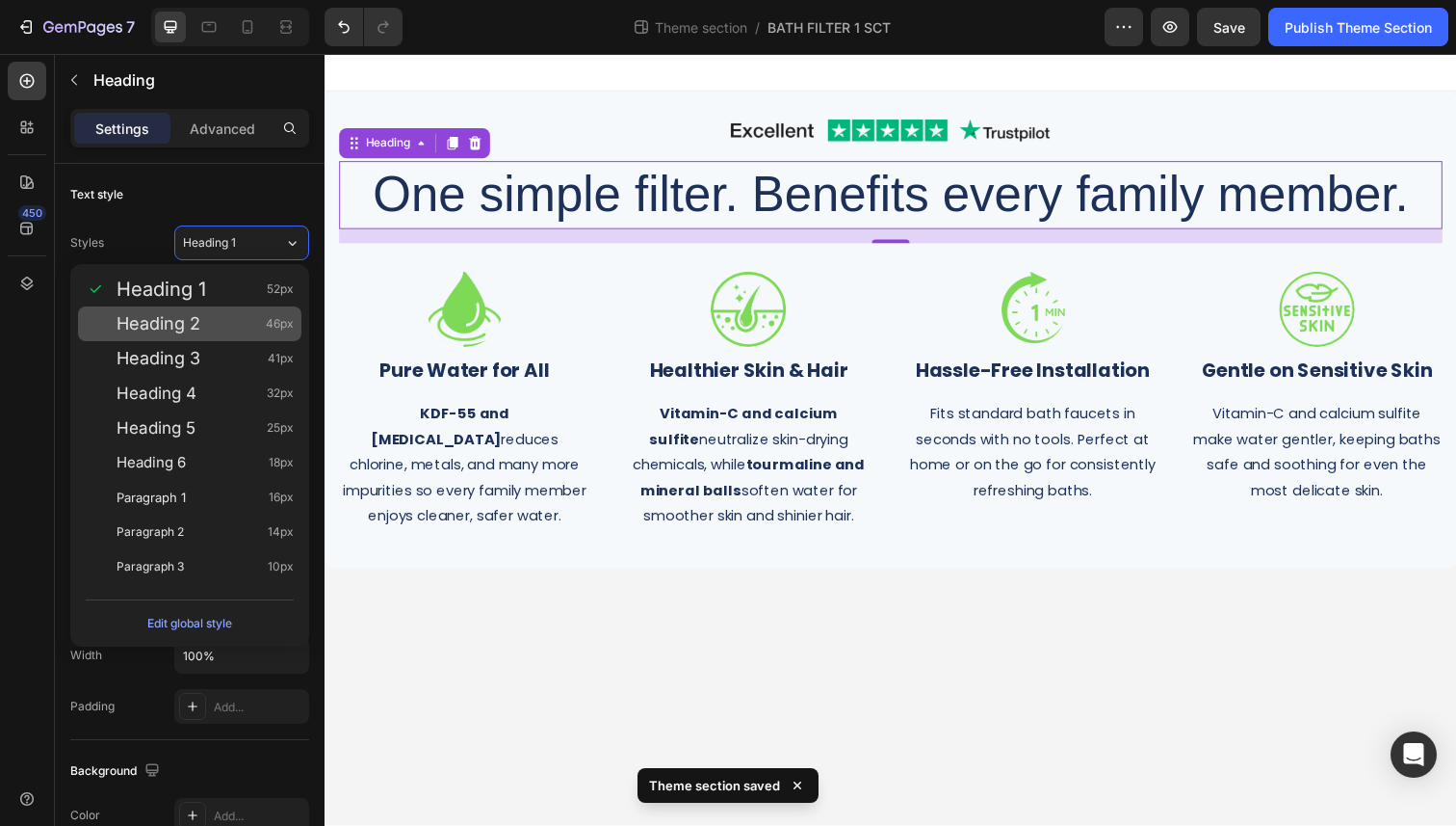
click at [250, 326] on div "Heading 2 46px" at bounding box center [205, 323] width 177 height 19
type input "46"
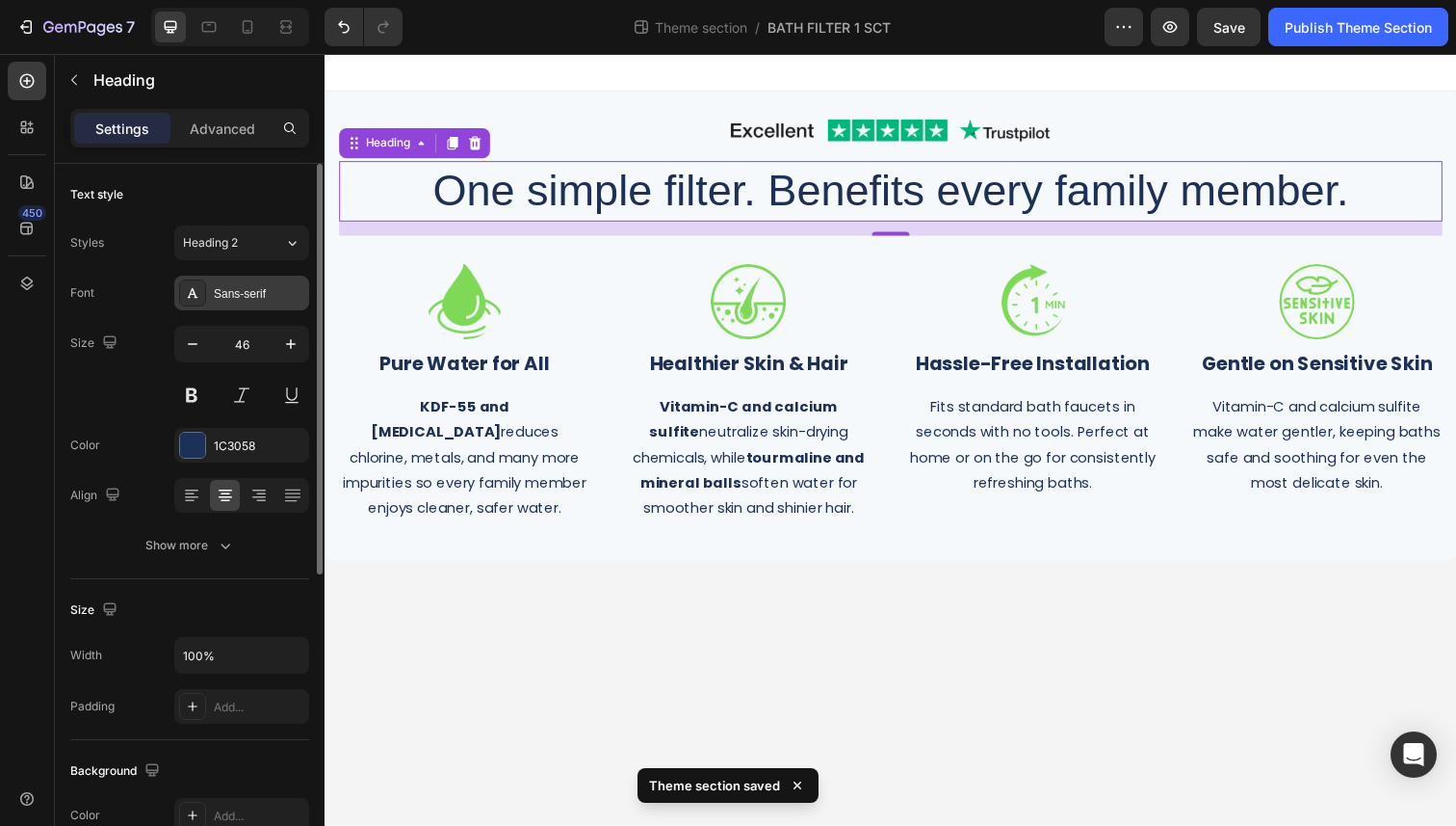
click at [263, 291] on div "Sans-serif" at bounding box center [258, 293] width 90 height 17
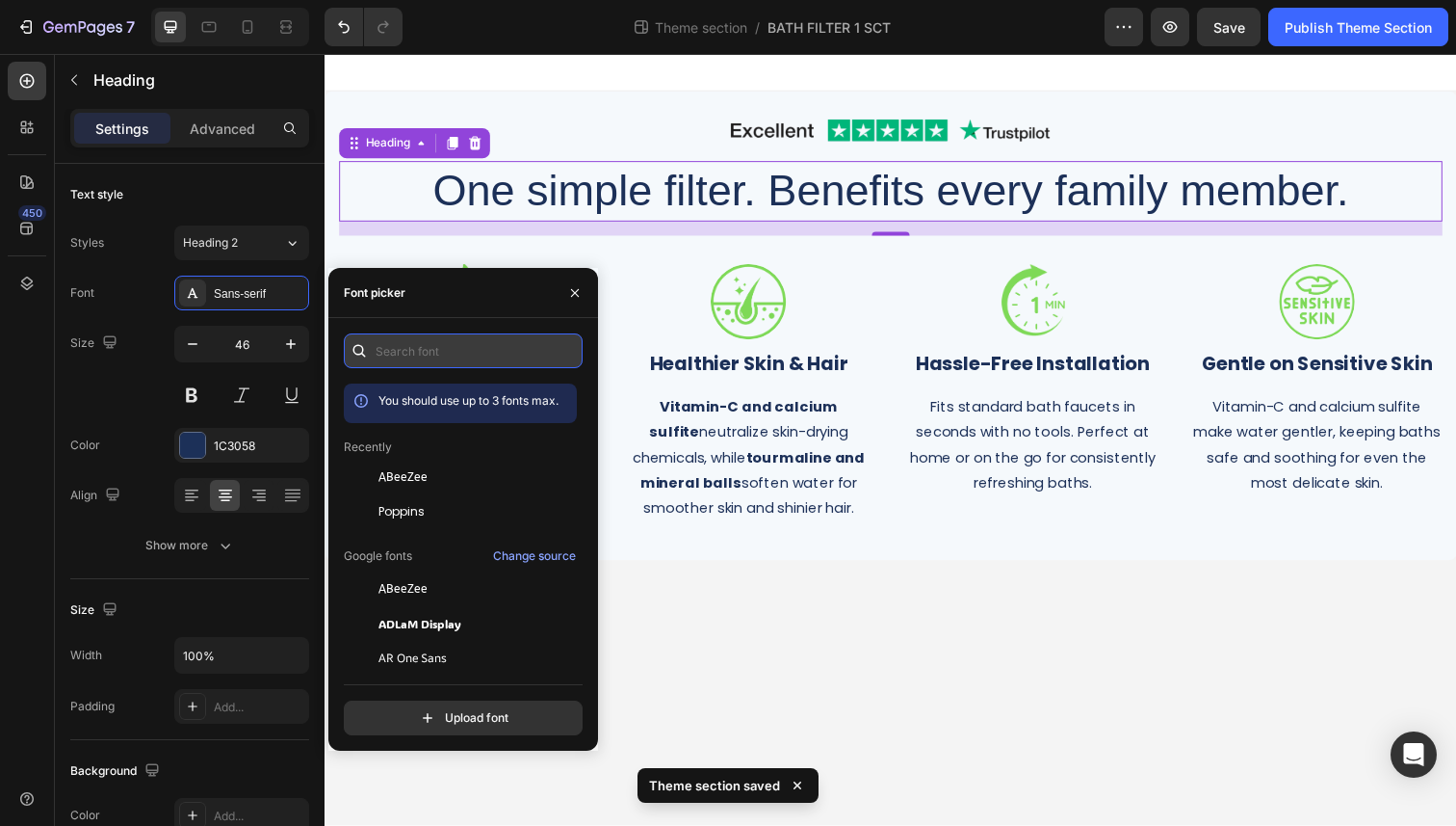
click at [429, 358] on input "text" at bounding box center [463, 350] width 239 height 35
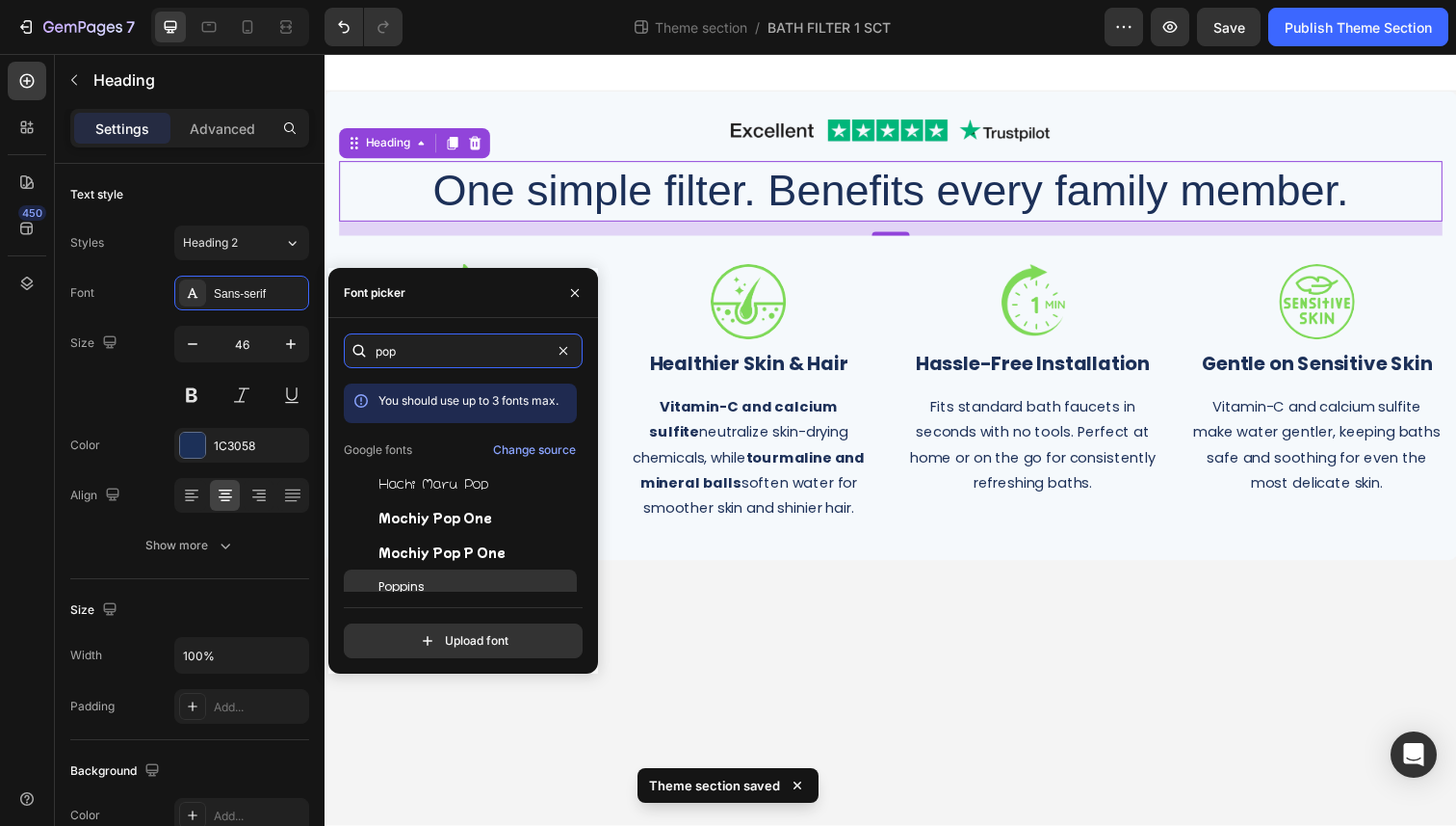
type input "pop"
click at [458, 584] on div "Poppins" at bounding box center [476, 585] width 195 height 17
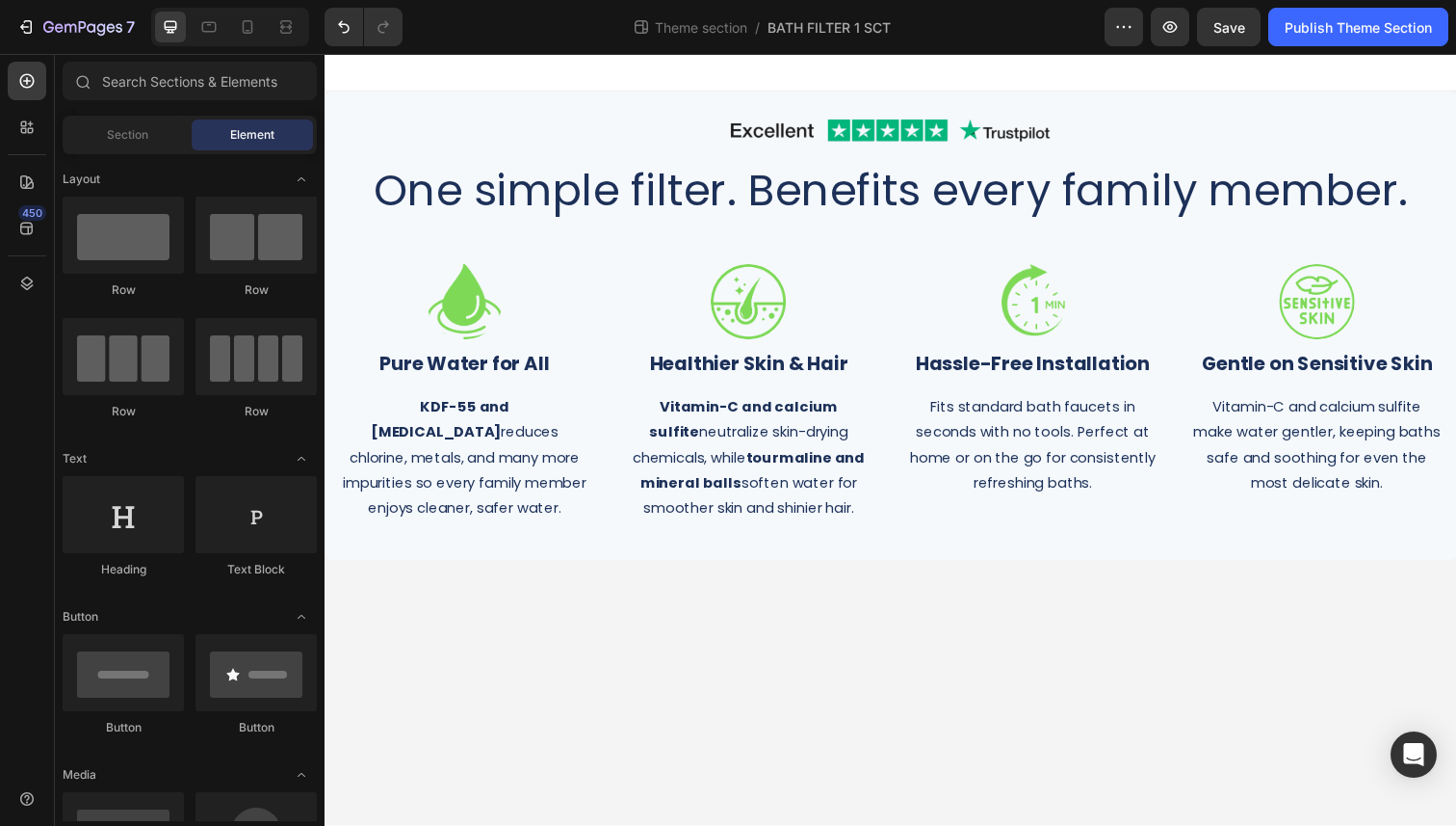
click at [775, 667] on body "Image Row One simple filter. Benefits every family member. Heading Row Image ⁠⁠…" at bounding box center [902, 447] width 1156 height 788
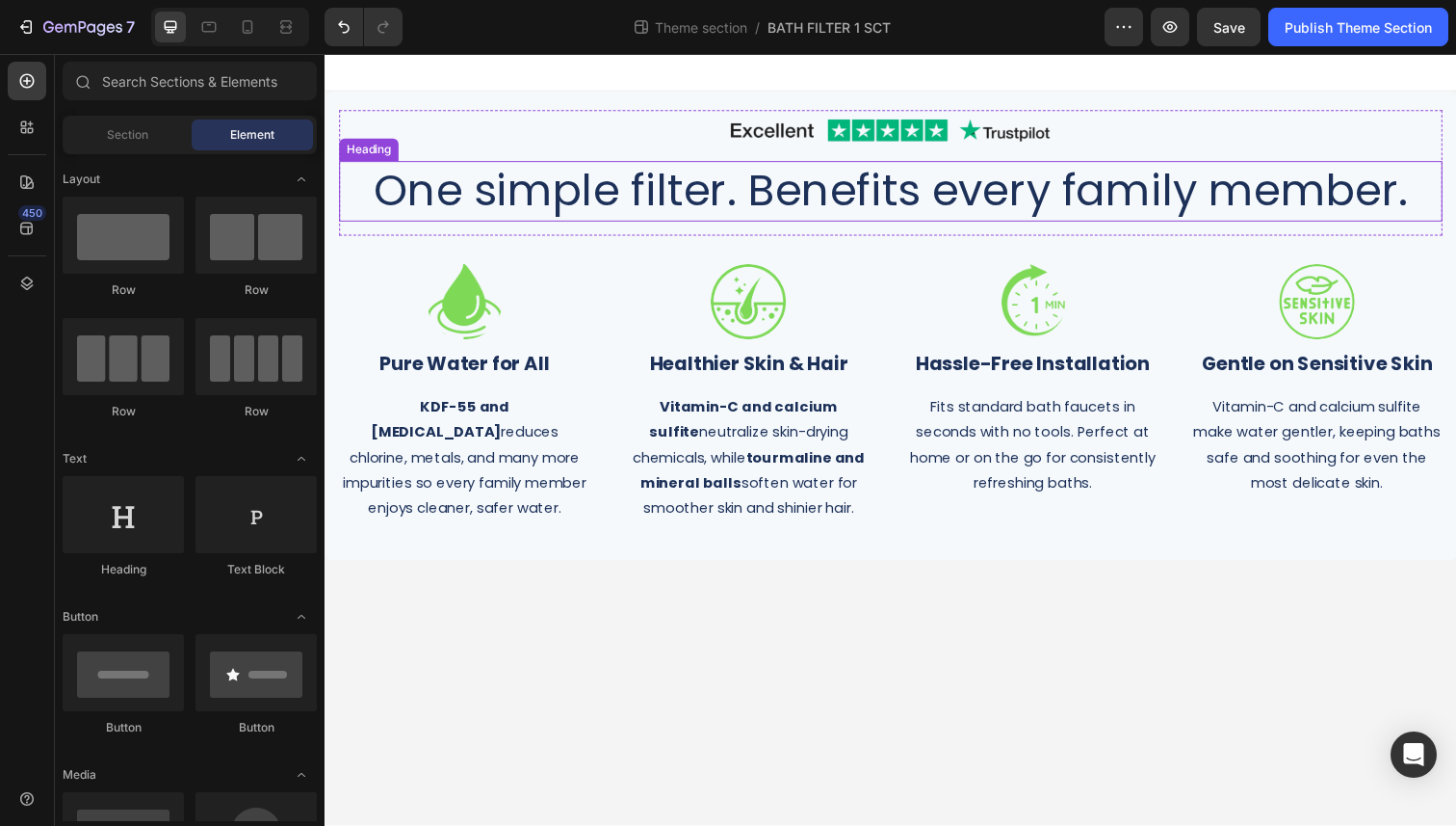
click at [586, 206] on p "One simple filter. Benefits every family member." at bounding box center [902, 195] width 1123 height 58
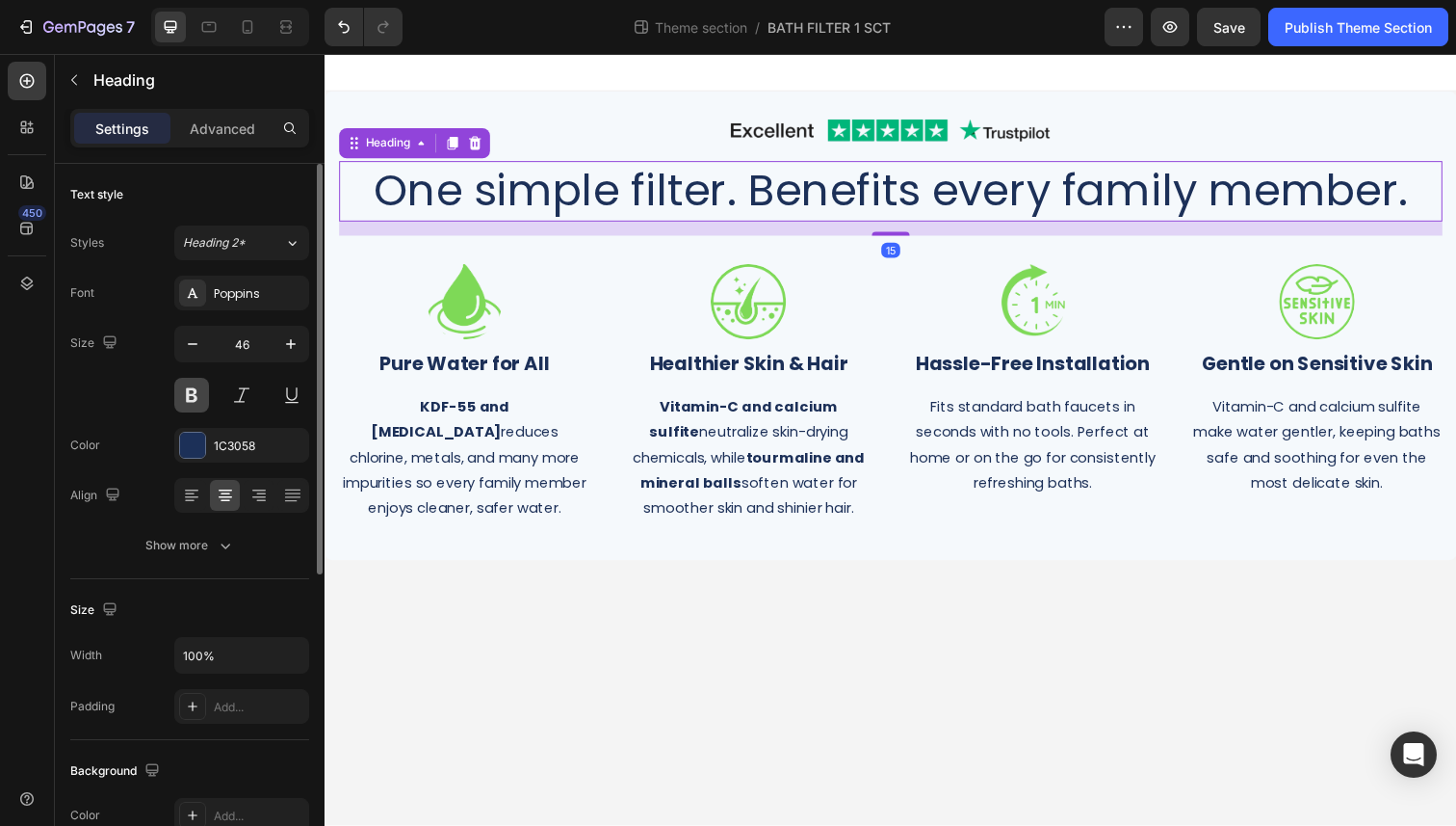
click at [197, 397] on button at bounding box center [191, 395] width 35 height 35
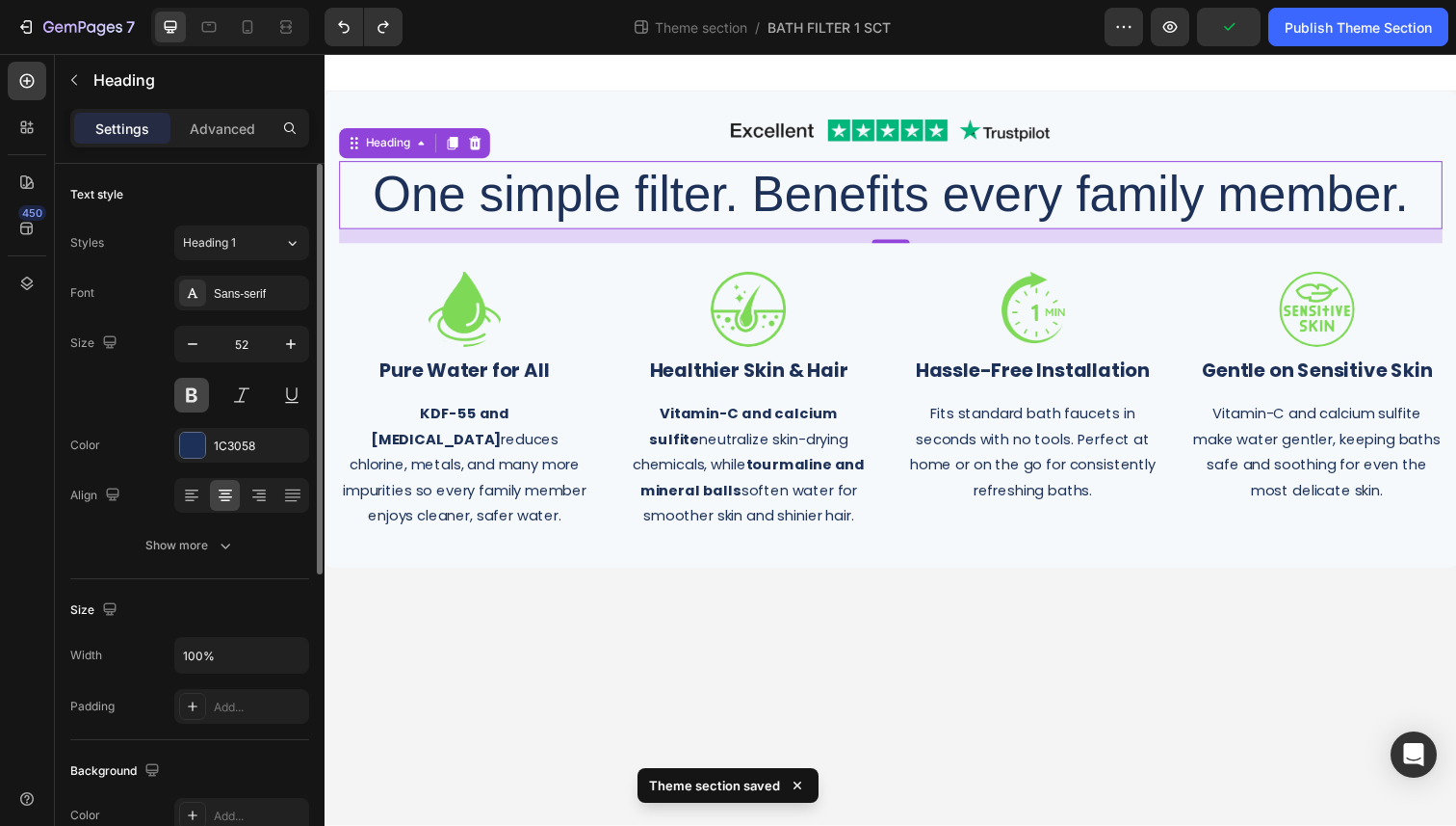
type input "35"
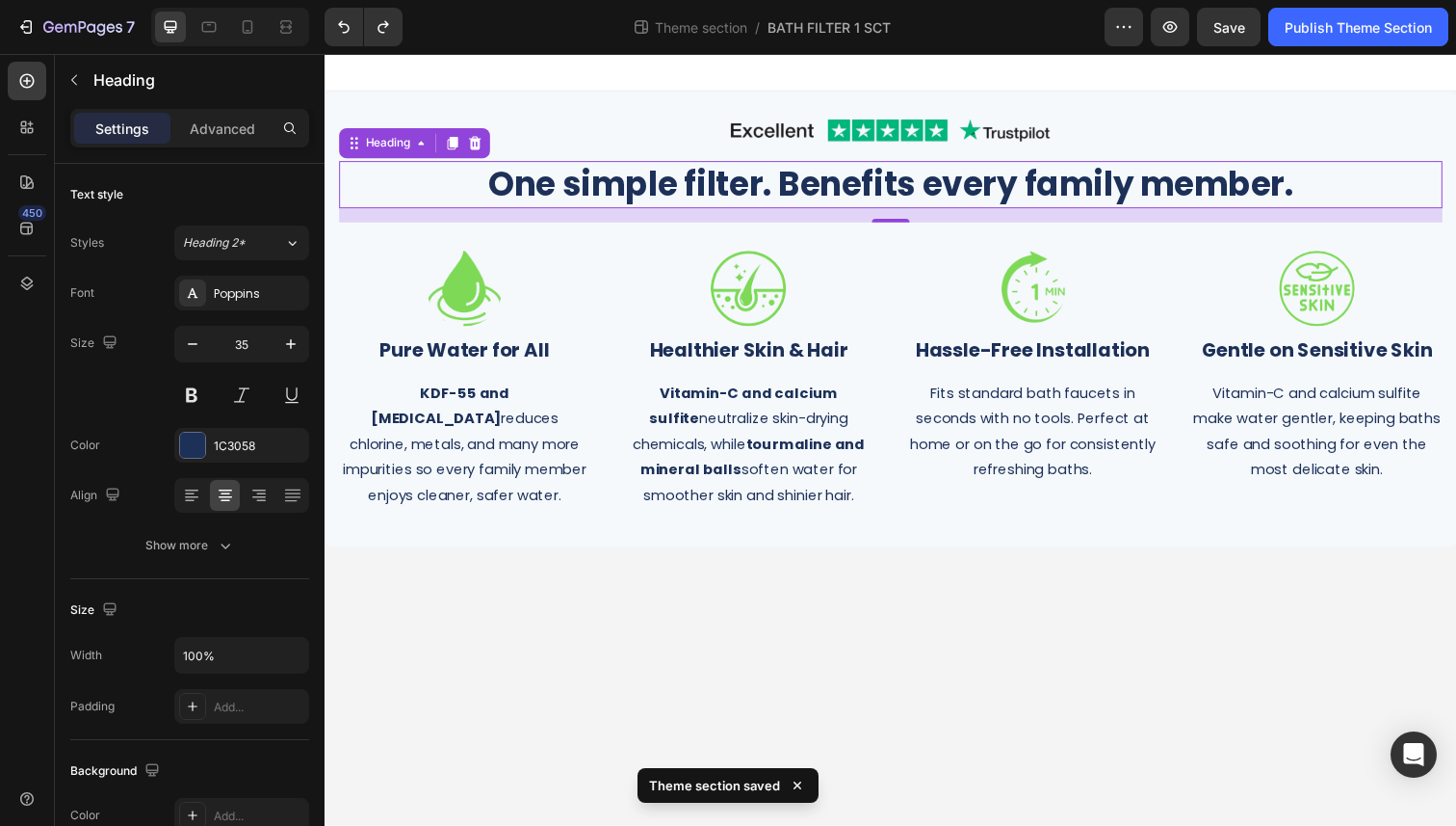
click at [754, 644] on body "Image Row One simple filter. Benefits every family member. Heading 15 Row Image…" at bounding box center [902, 447] width 1156 height 788
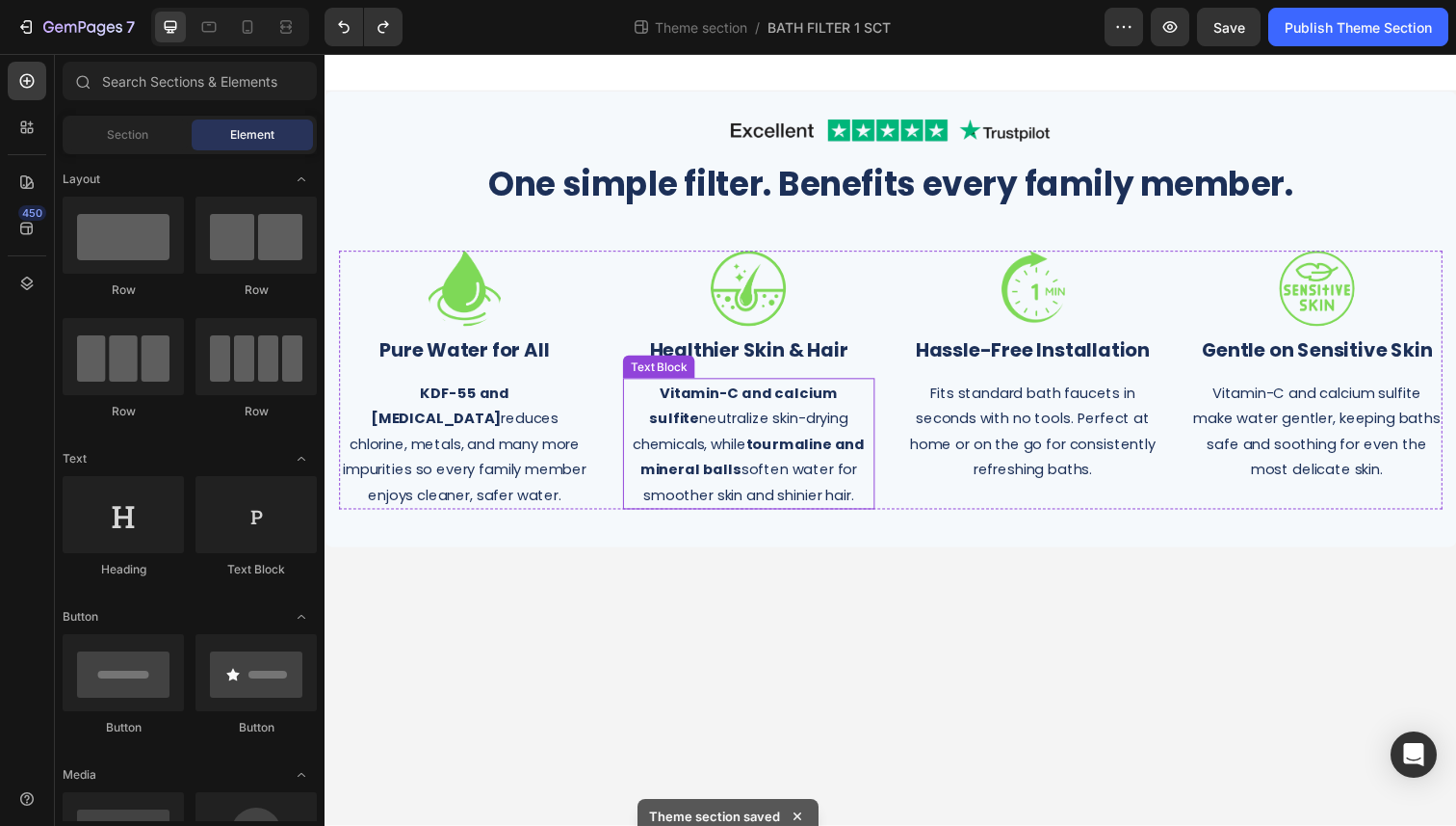
click at [740, 390] on strong "Vitamin-C and calcium sulfite" at bounding box center [752, 413] width 193 height 47
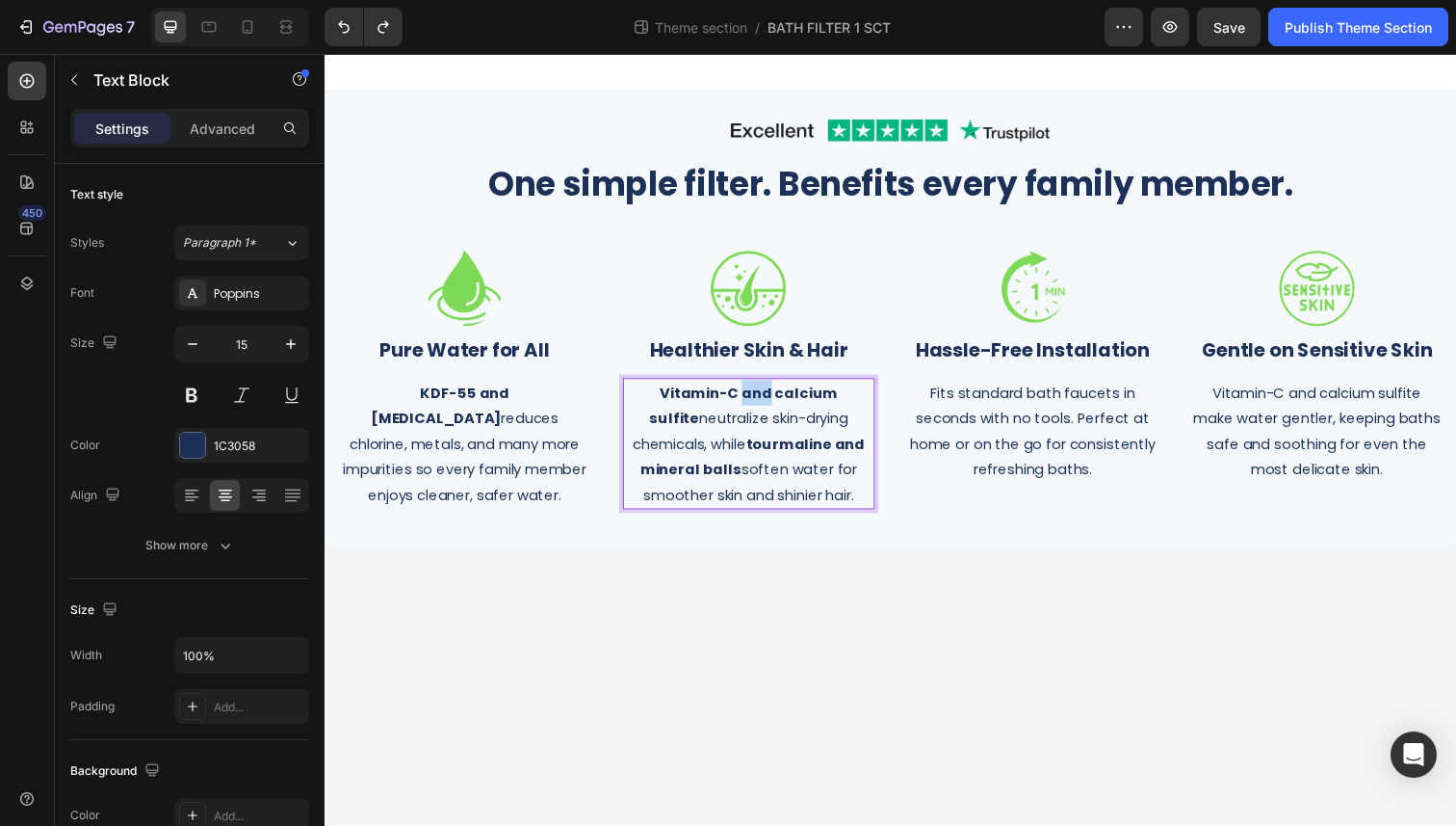
click at [751, 399] on strong "Vitamin-C and calcium sulfite" at bounding box center [752, 413] width 193 height 47
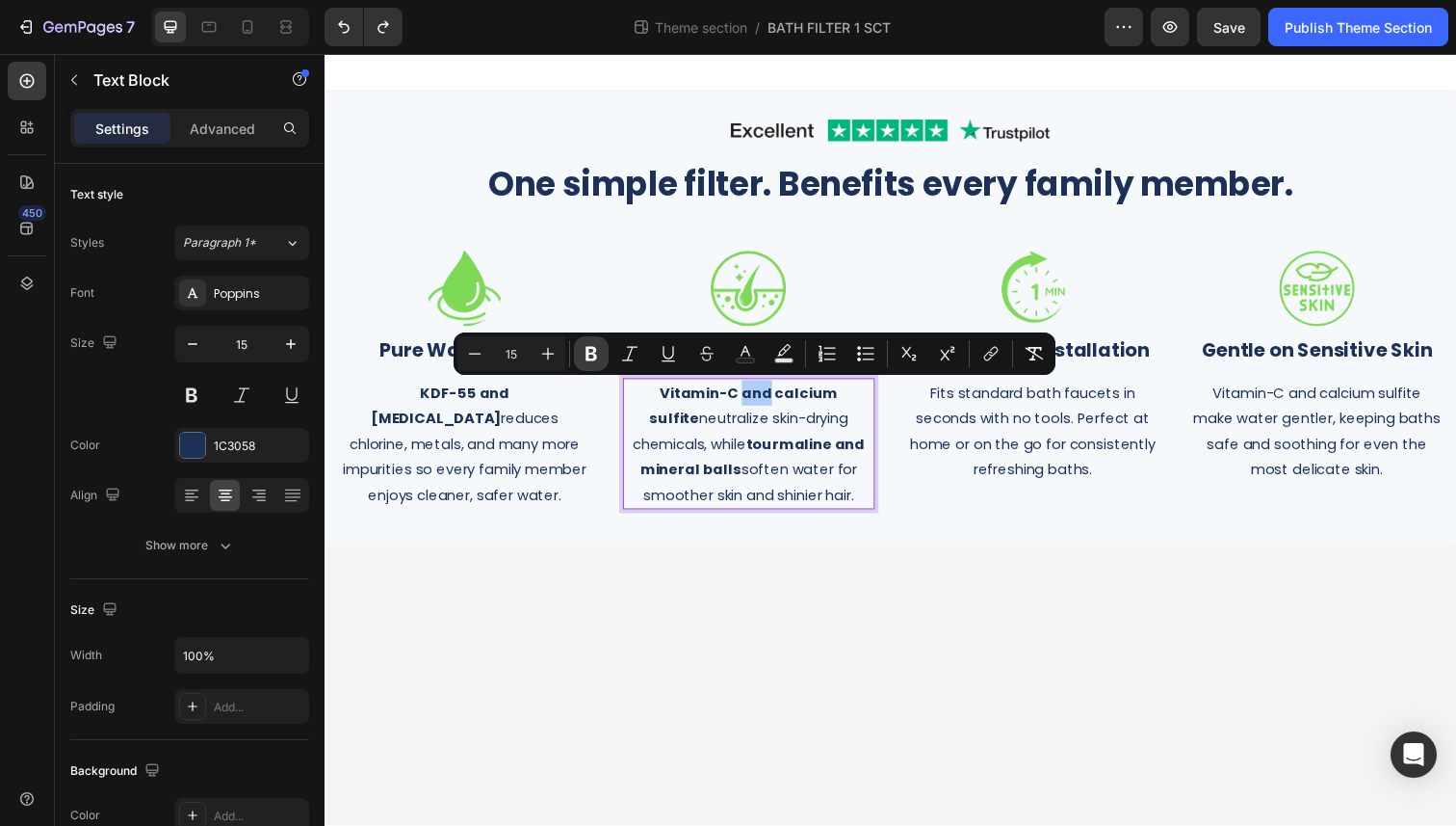
click at [583, 345] on icon "Editor contextual toolbar" at bounding box center [590, 353] width 19 height 19
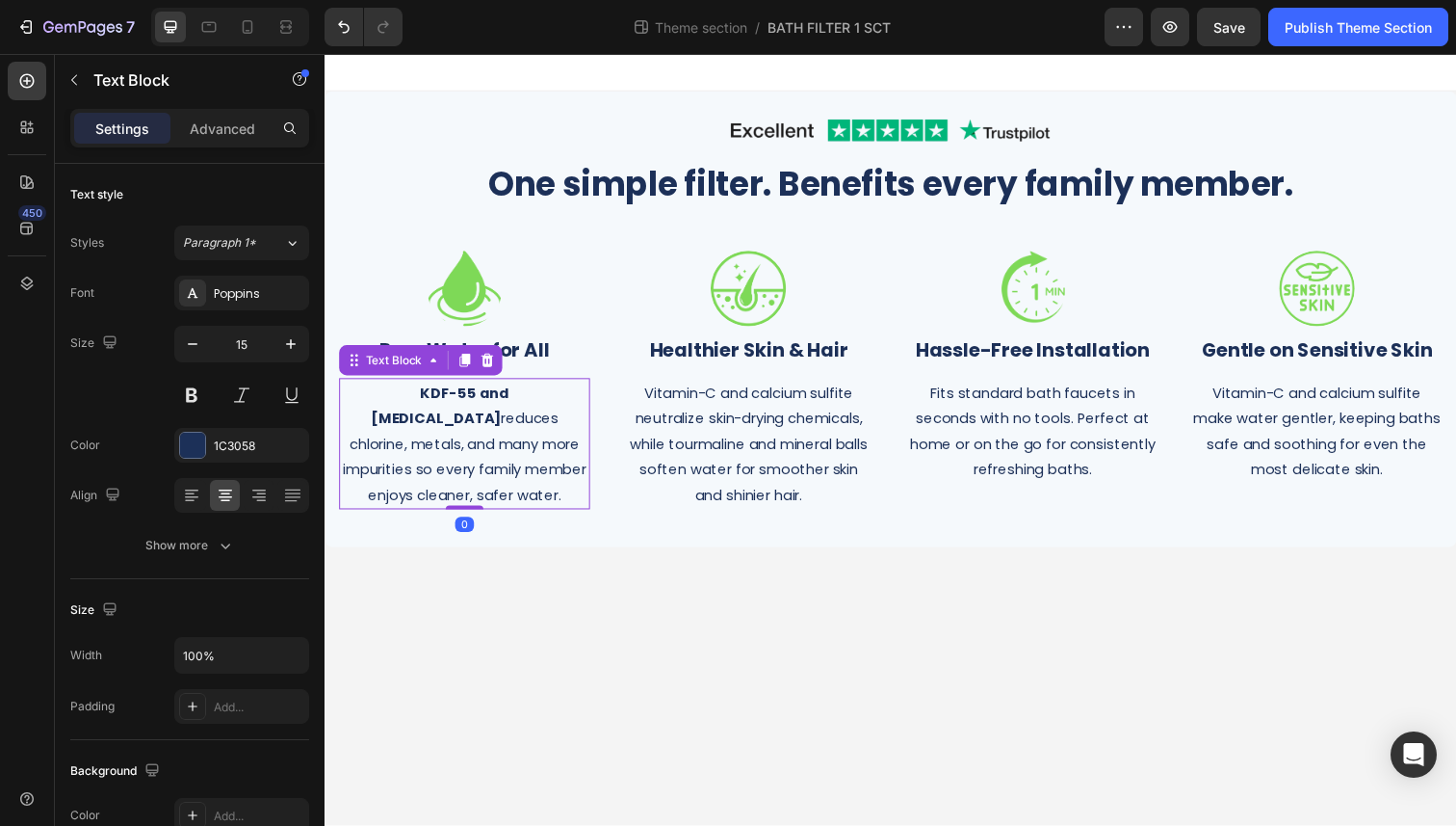
click at [492, 448] on p "KDF-55 and [MEDICAL_DATA] reduces chlorine, metals, and many more impurities so…" at bounding box center [467, 452] width 252 height 130
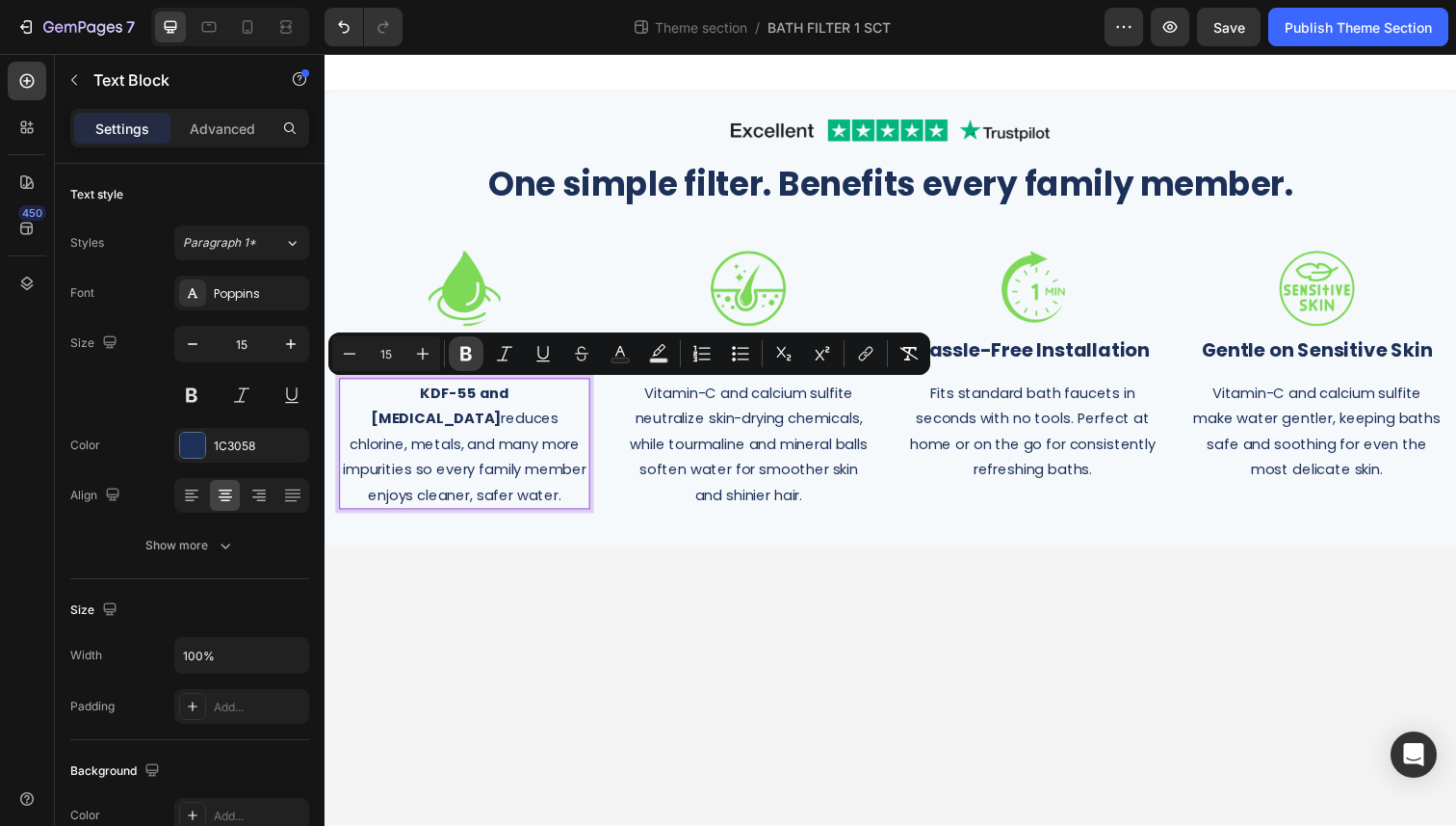
click at [473, 351] on icon "Editor contextual toolbar" at bounding box center [465, 353] width 19 height 19
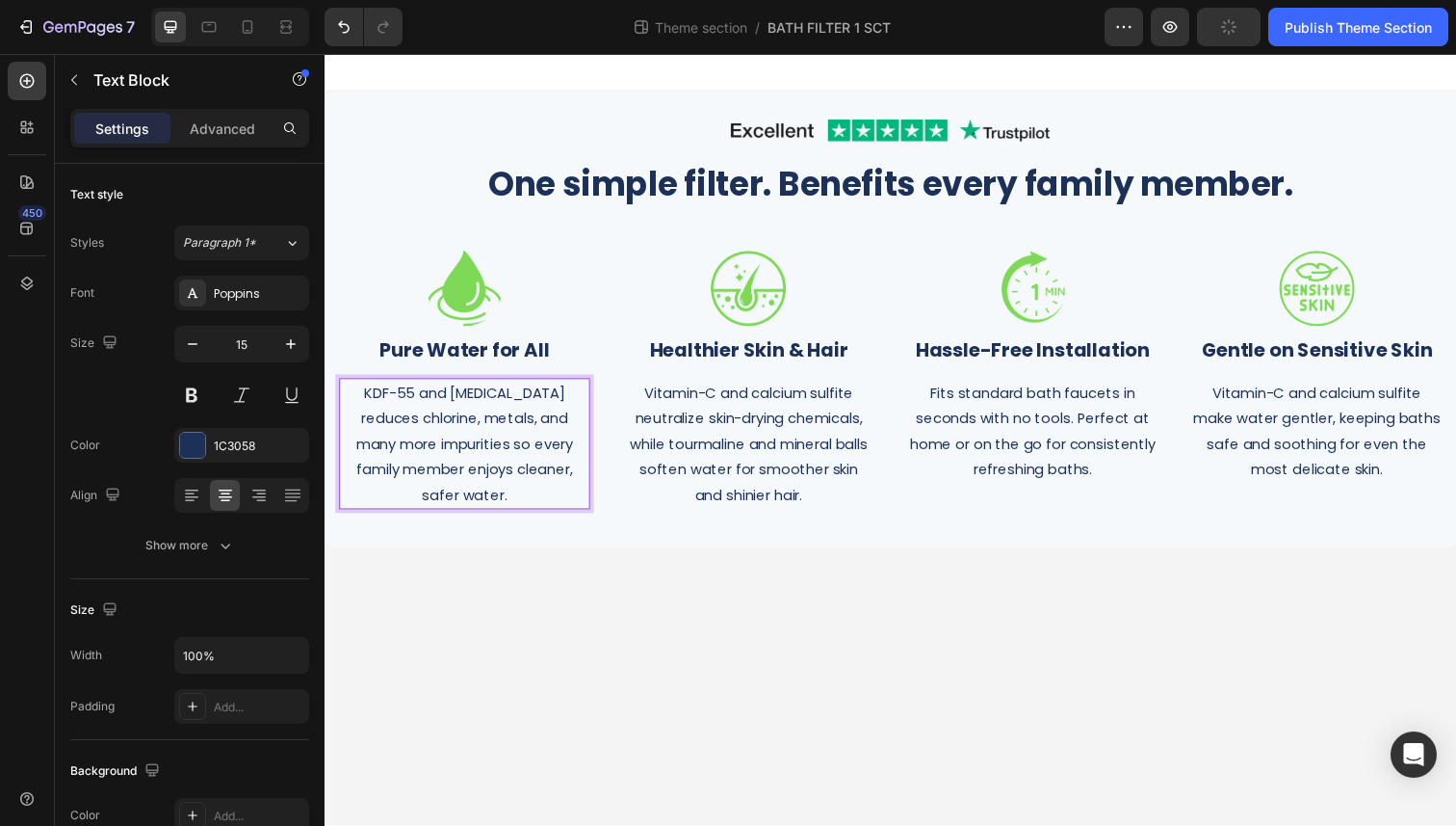
click at [671, 565] on body "Image Row One simple filter. Benefits every family member. Heading Row Image ⁠⁠…" at bounding box center [902, 447] width 1156 height 788
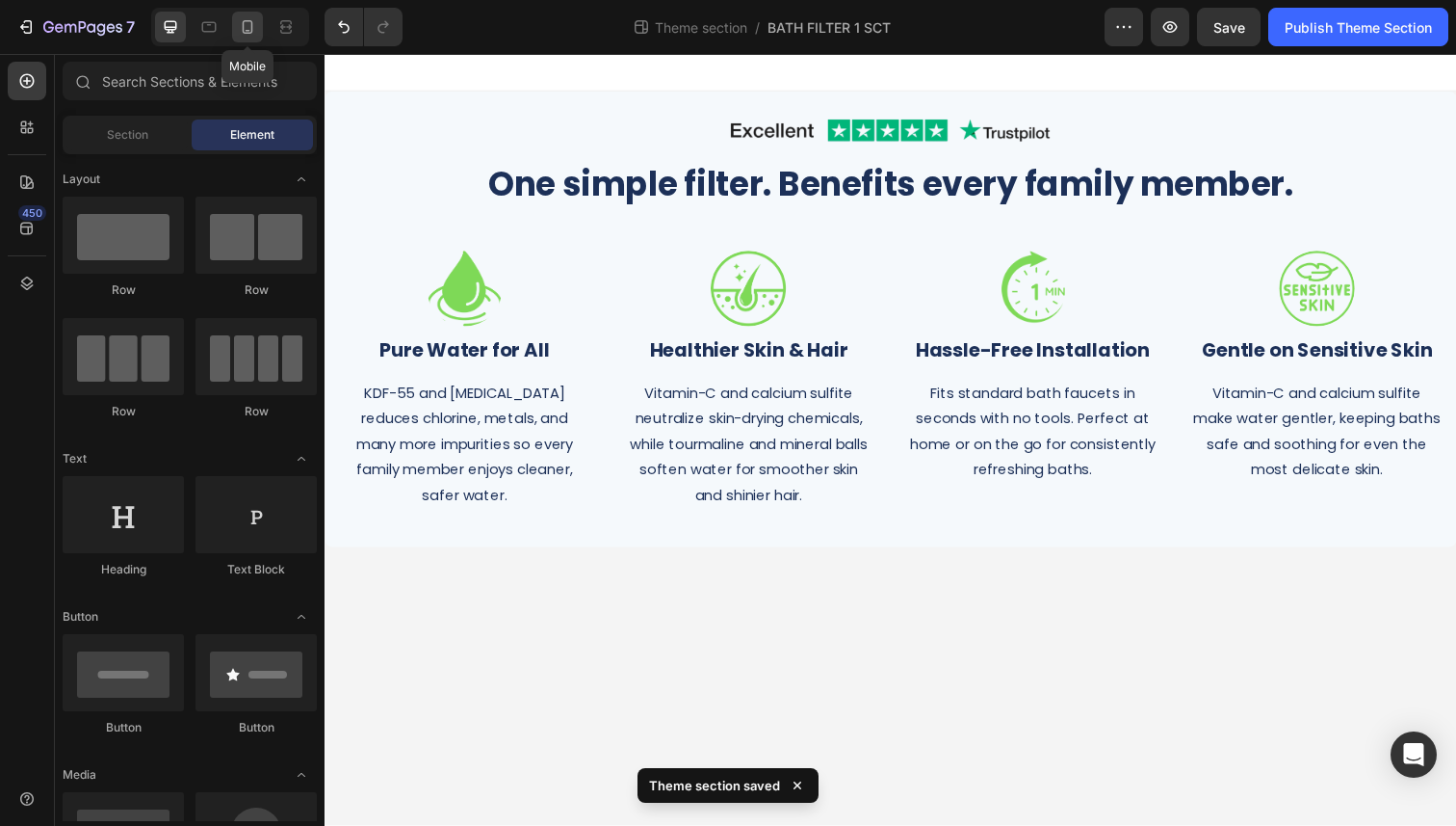
click at [246, 33] on icon at bounding box center [247, 27] width 11 height 14
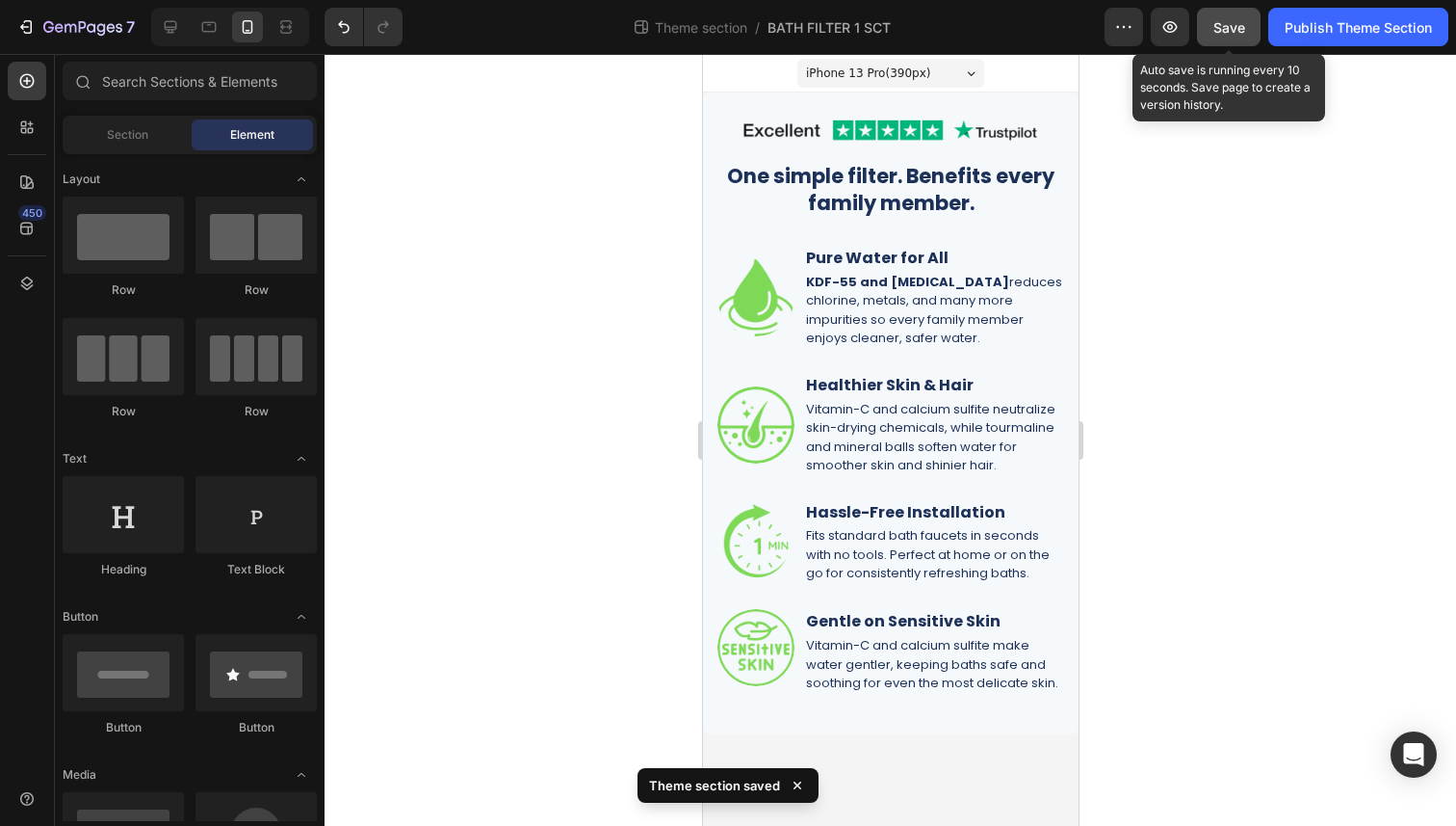
click at [1239, 37] on button "Save" at bounding box center [1229, 27] width 64 height 39
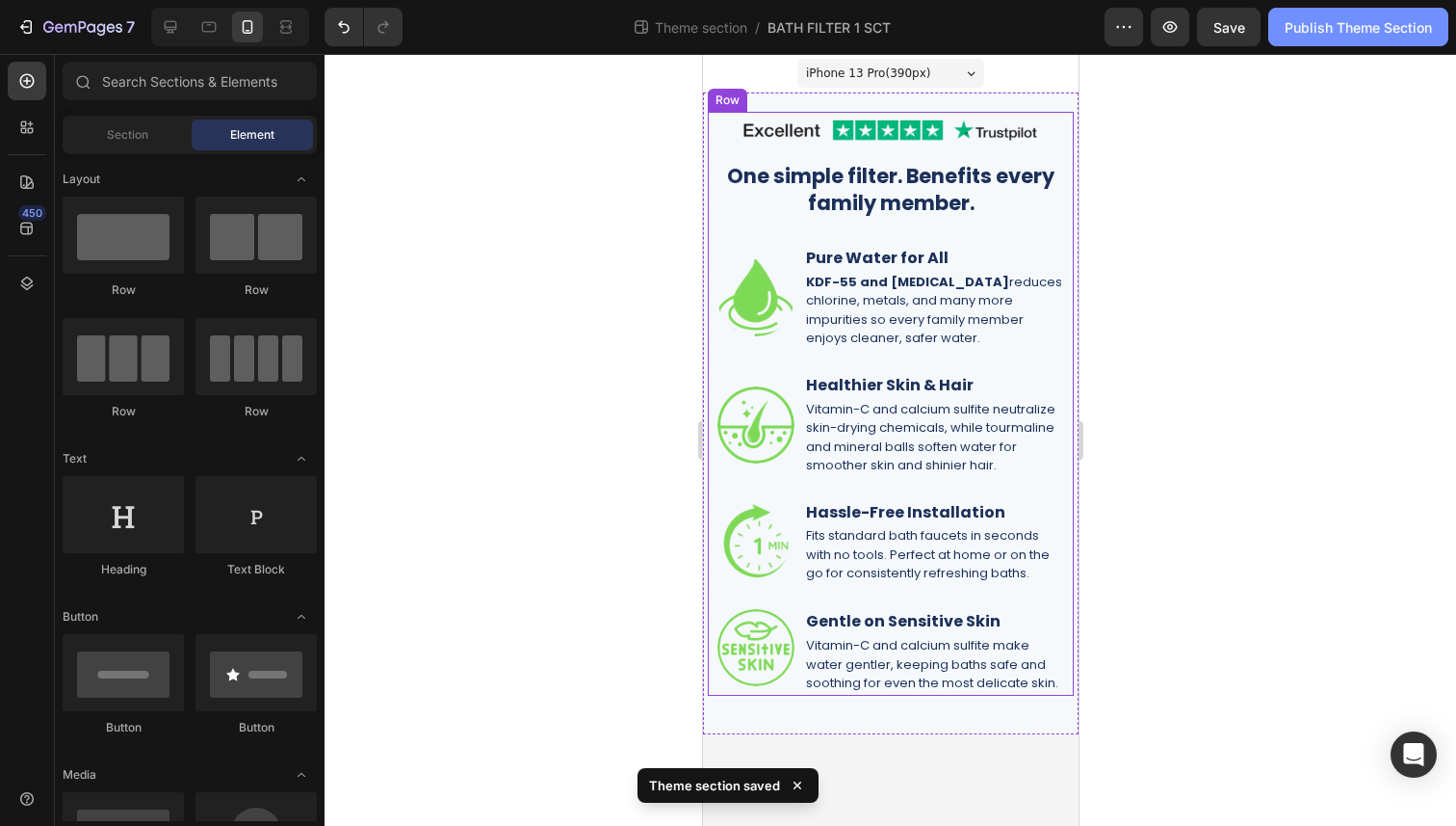
click at [1301, 28] on div "Publish Theme Section" at bounding box center [1359, 27] width 147 height 20
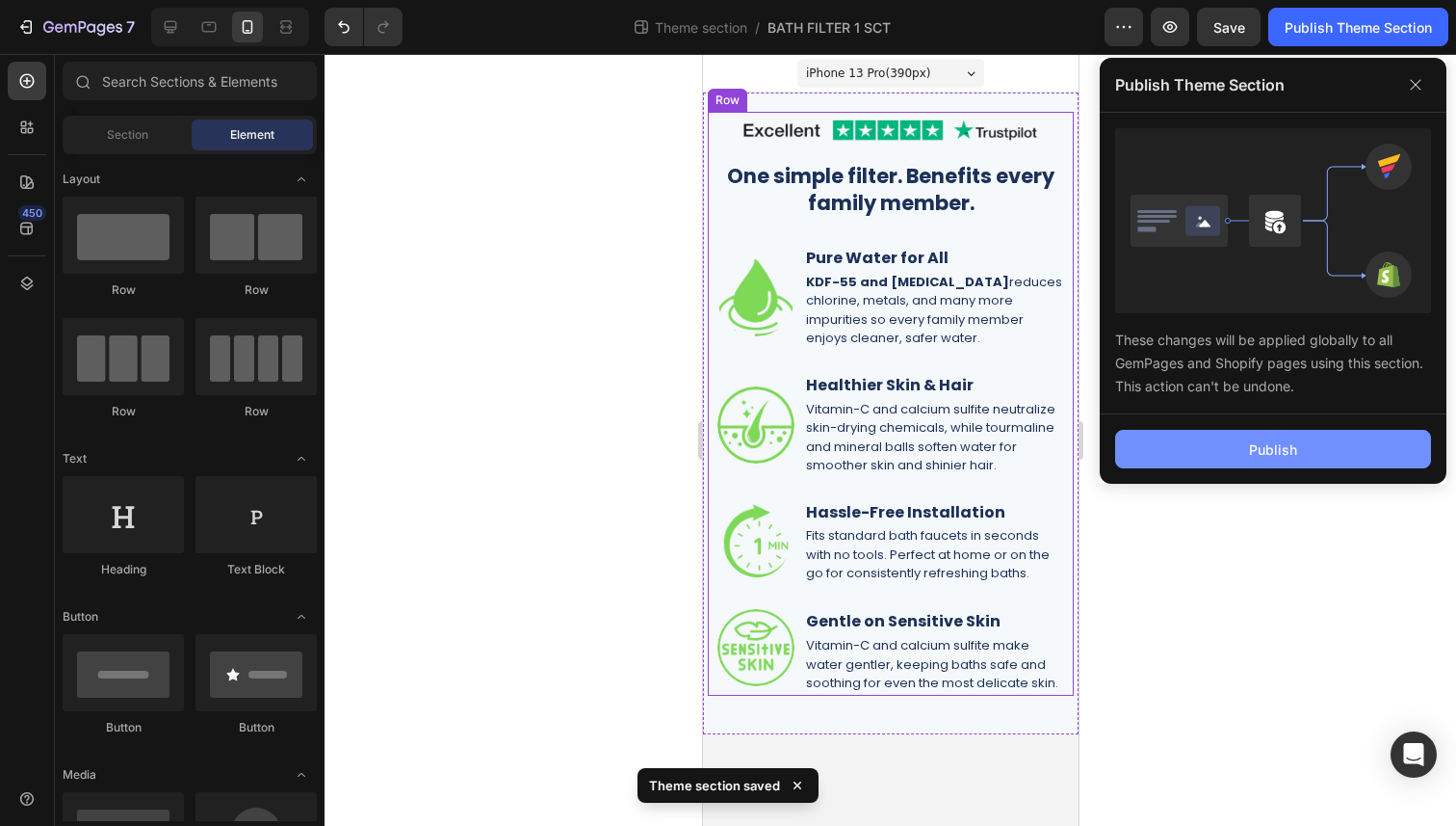
click at [1202, 446] on button "Publish" at bounding box center [1273, 448] width 316 height 39
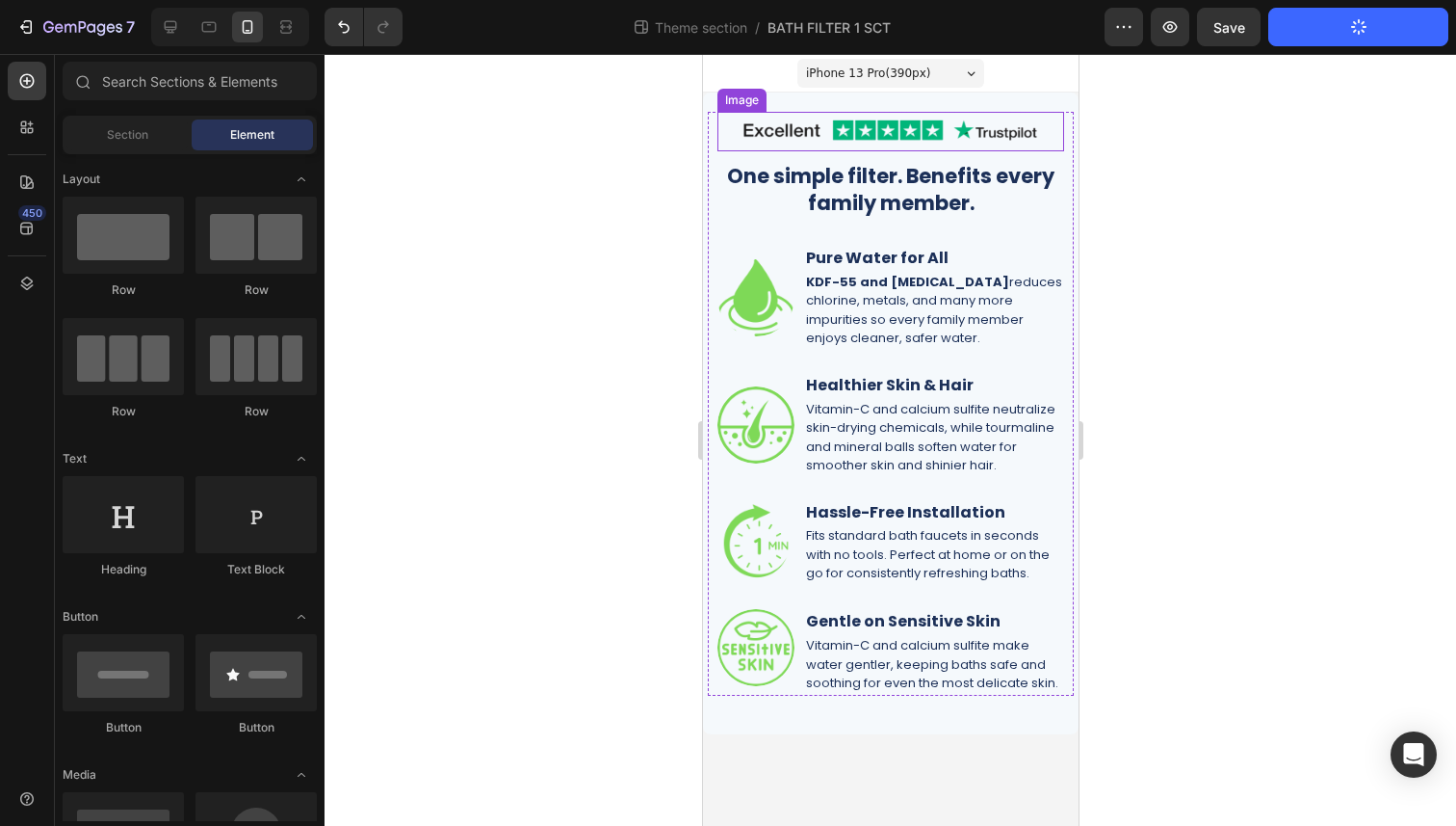
click at [974, 131] on img at bounding box center [890, 131] width 347 height 40
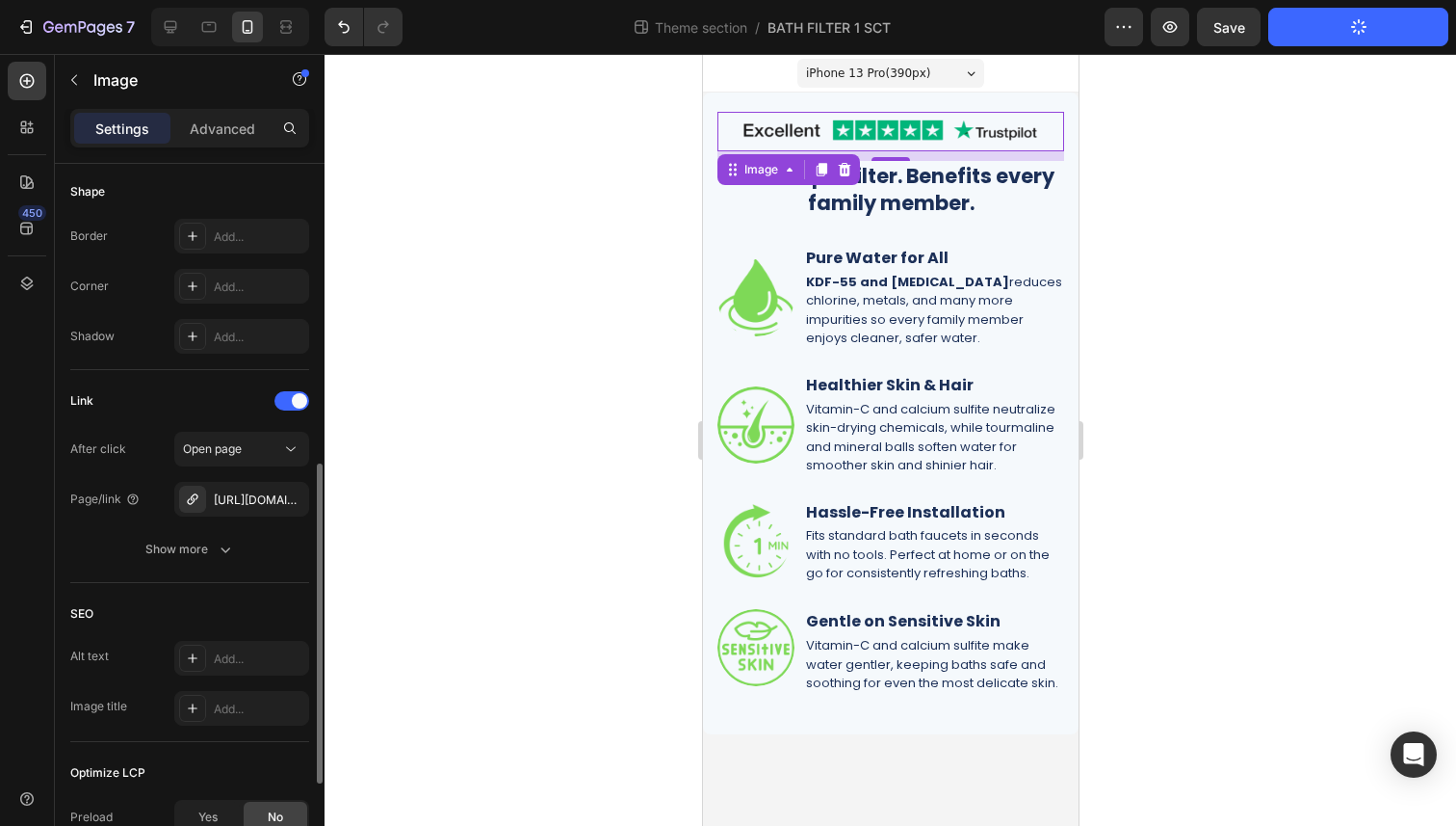
scroll to position [672, 0]
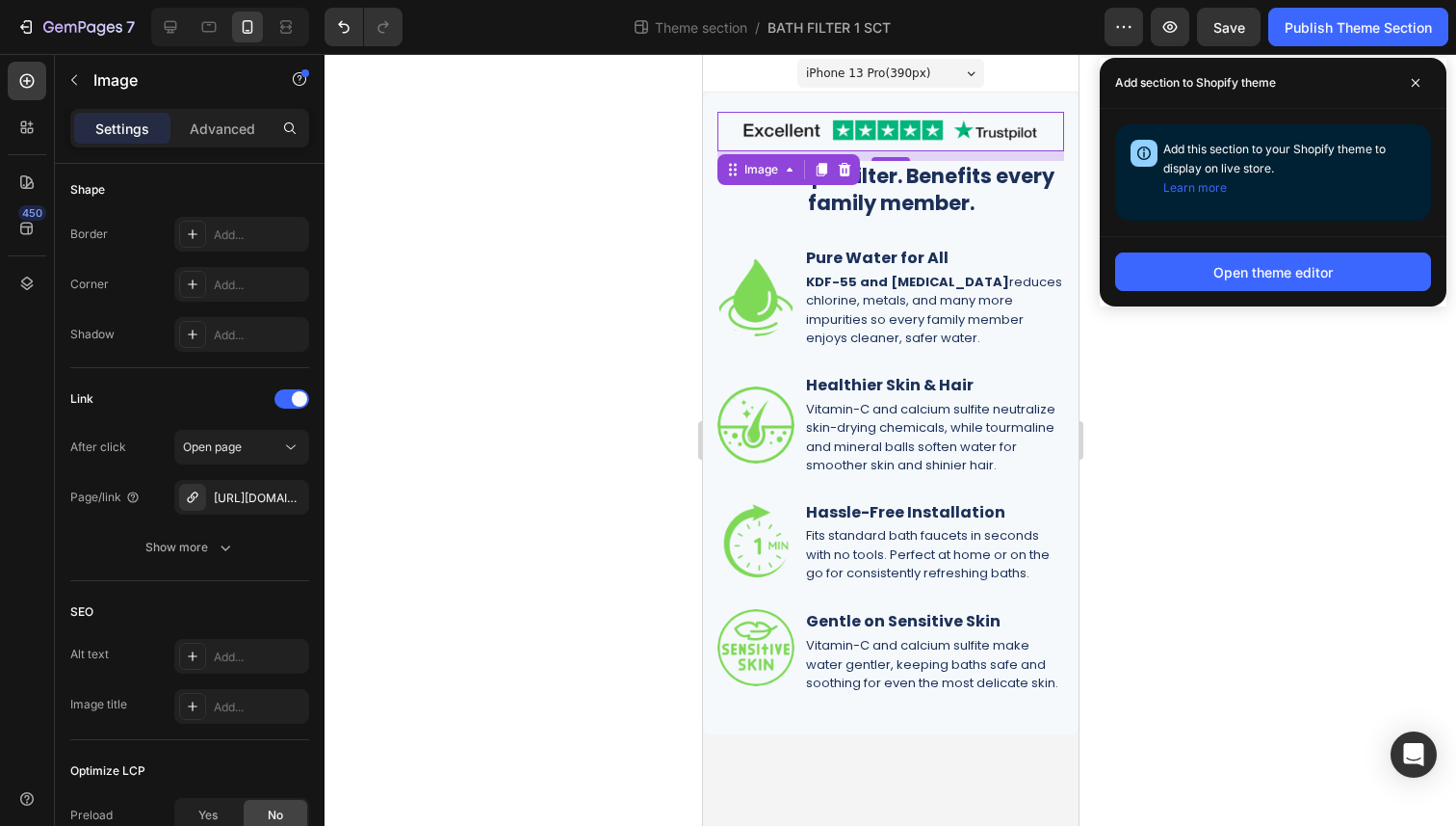
click at [1237, 546] on div at bounding box center [890, 439] width 1132 height 771
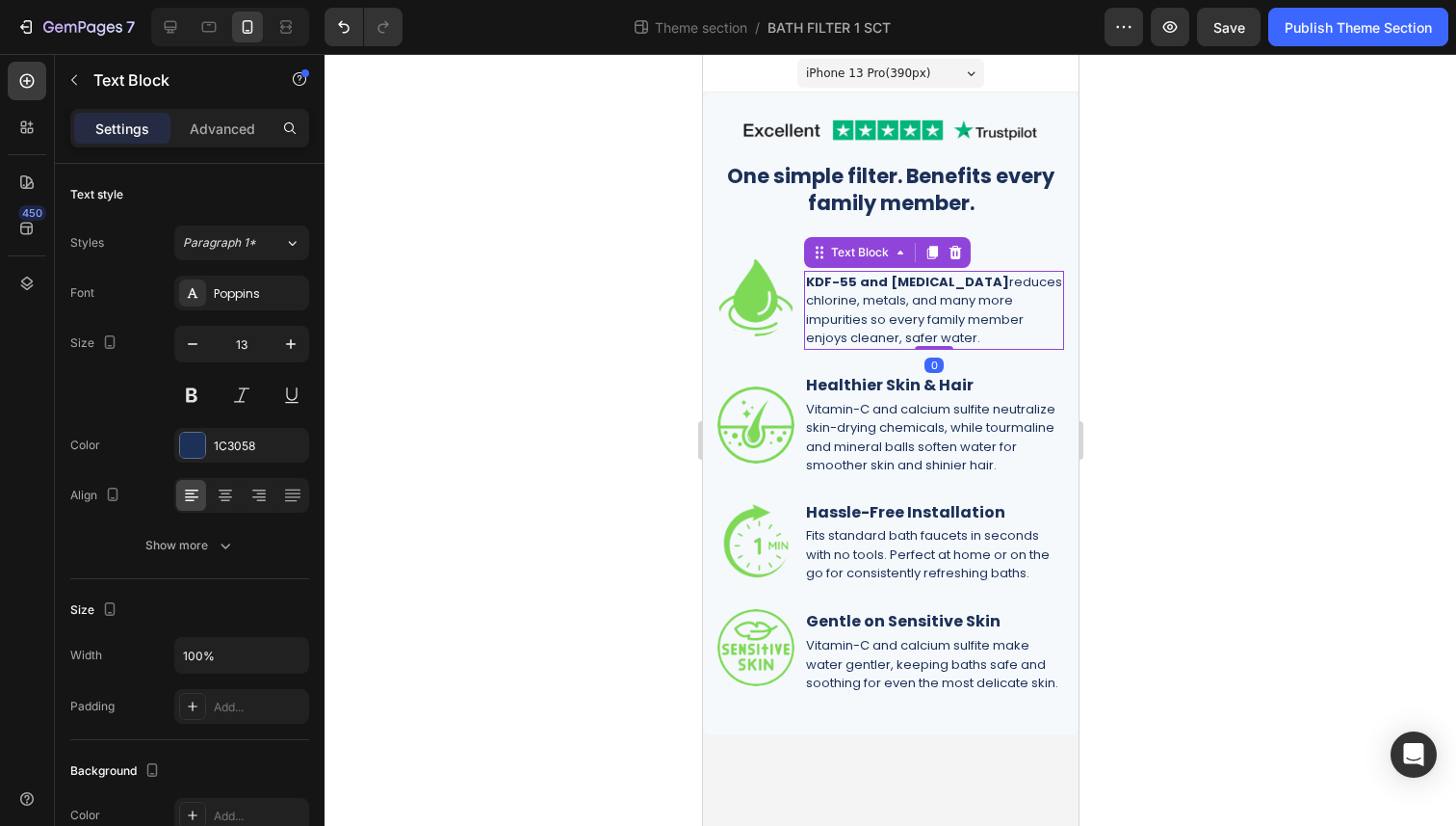
click at [1053, 336] on p "KDF-55 and [MEDICAL_DATA] reduces chlorine, metals, and many more impurities so…" at bounding box center [933, 310] width 256 height 76
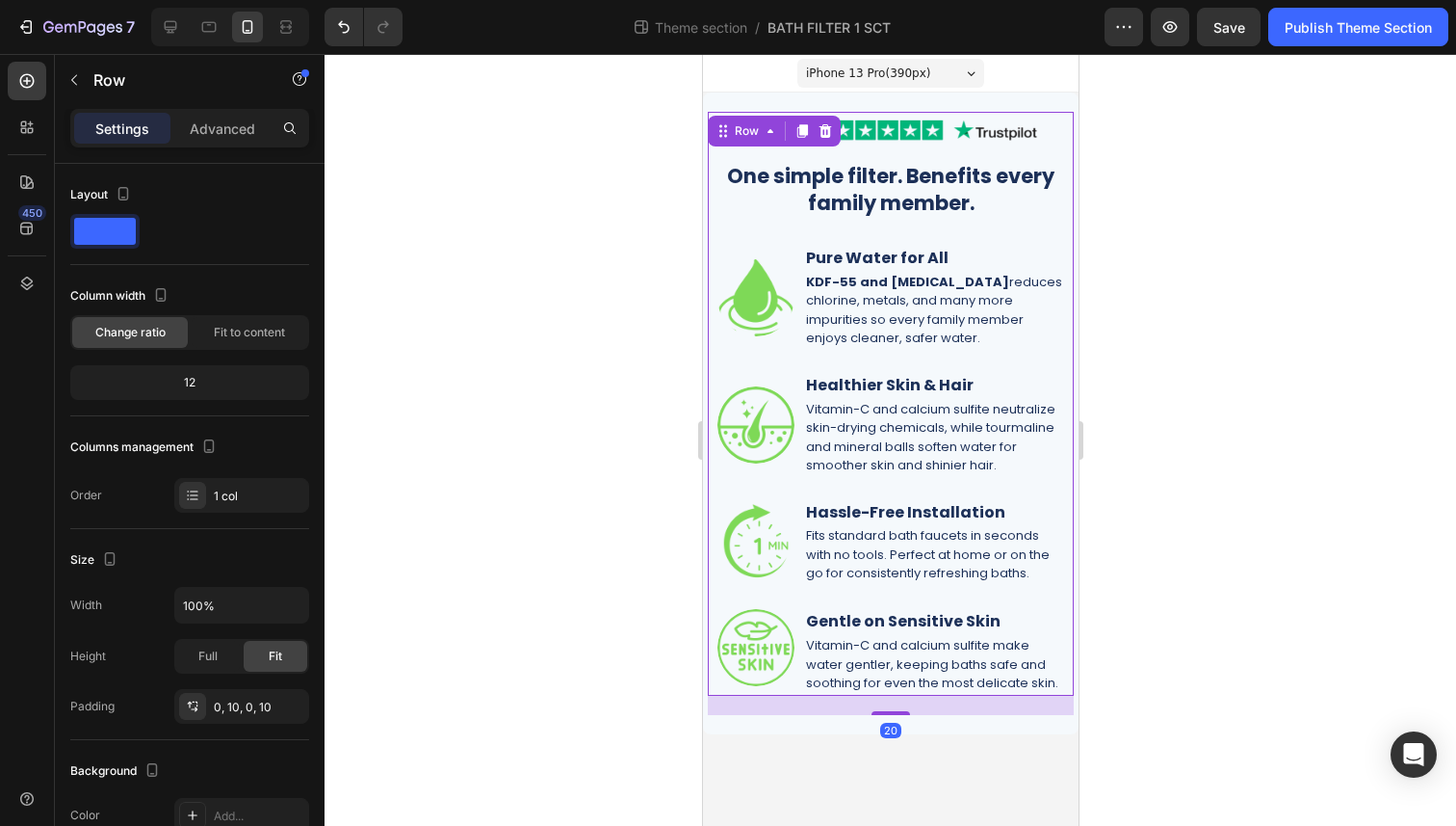
click at [793, 363] on div "Image One simple filter. Benefits every family member. Heading Image ⁠⁠⁠⁠⁠⁠⁠ Pu…" at bounding box center [890, 403] width 347 height 583
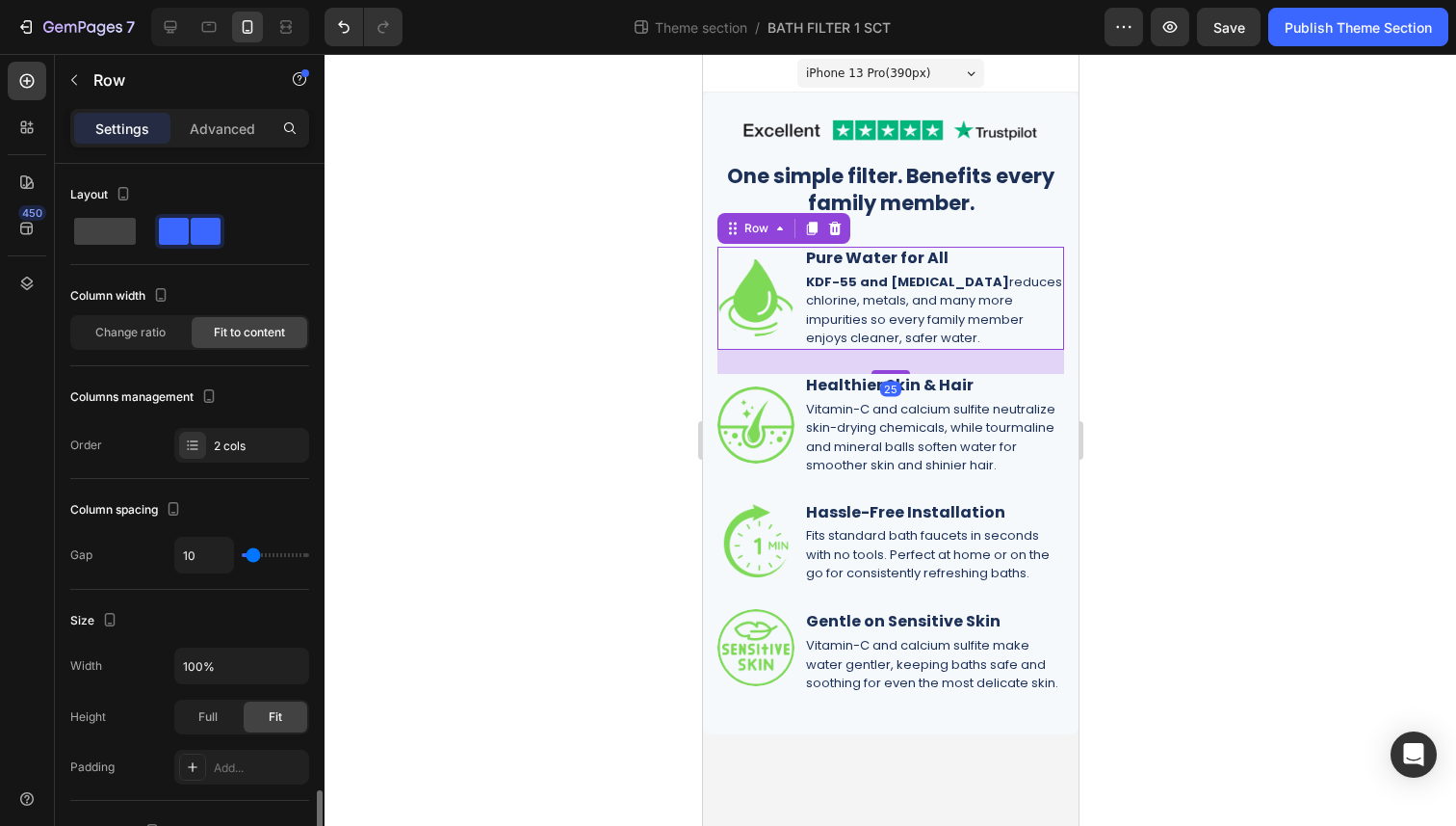
click at [795, 332] on div "Image ⁠⁠⁠⁠⁠⁠⁠ Pure Water for All Heading KDF-55 and [MEDICAL_DATA] reduces chlo…" at bounding box center [890, 298] width 347 height 103
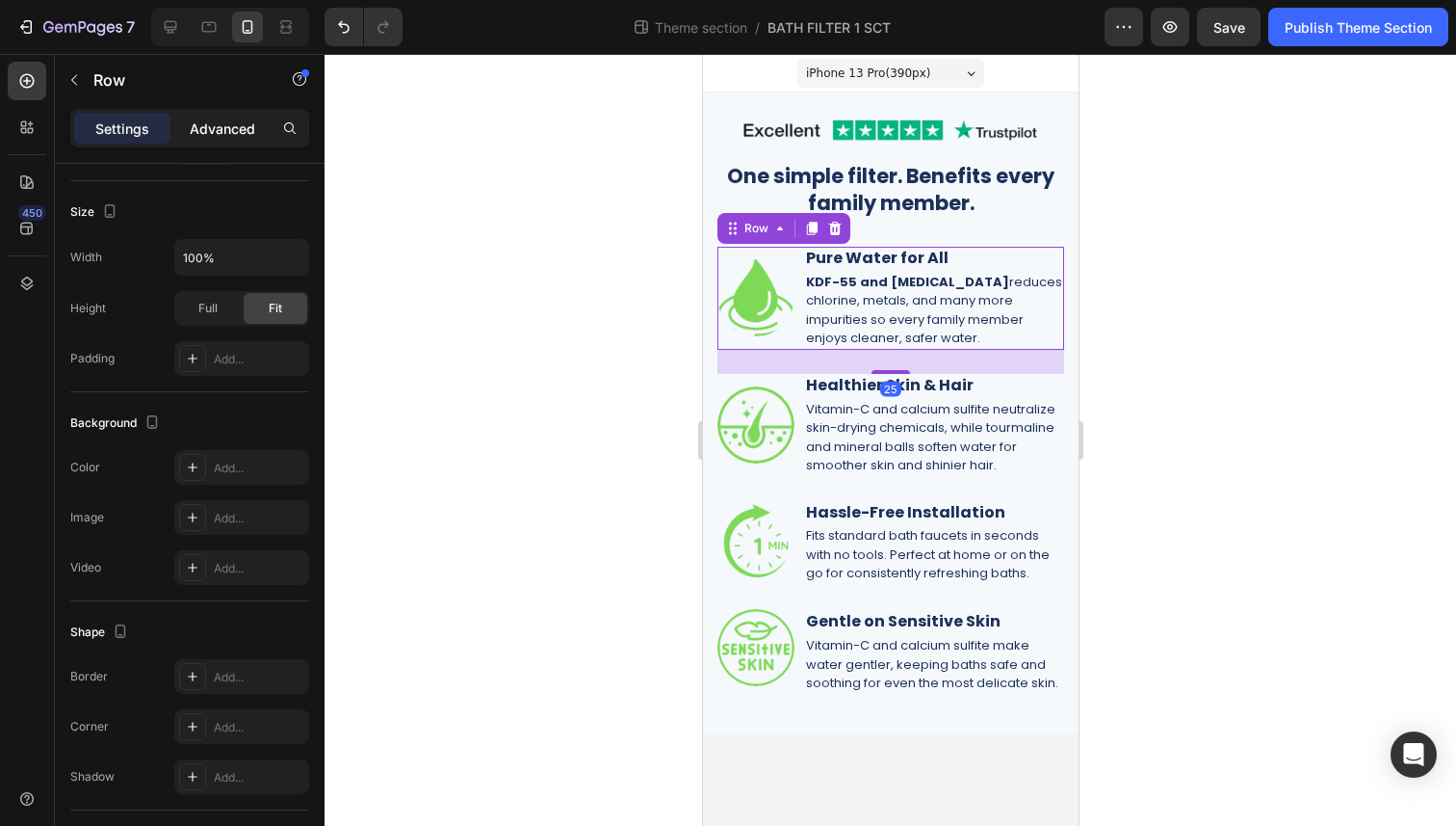
click at [191, 134] on p "Advanced" at bounding box center [223, 128] width 66 height 20
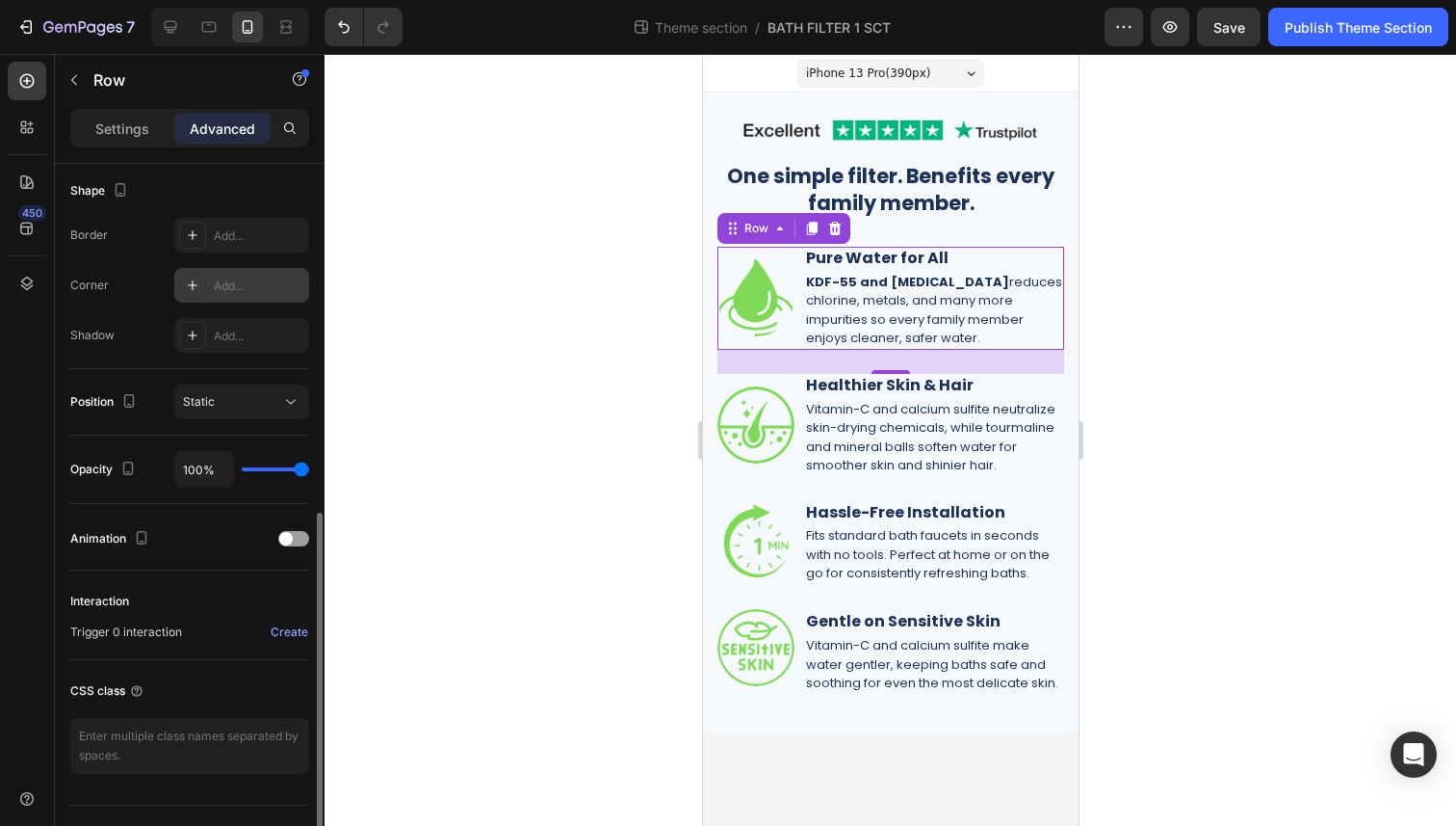
scroll to position [540, 0]
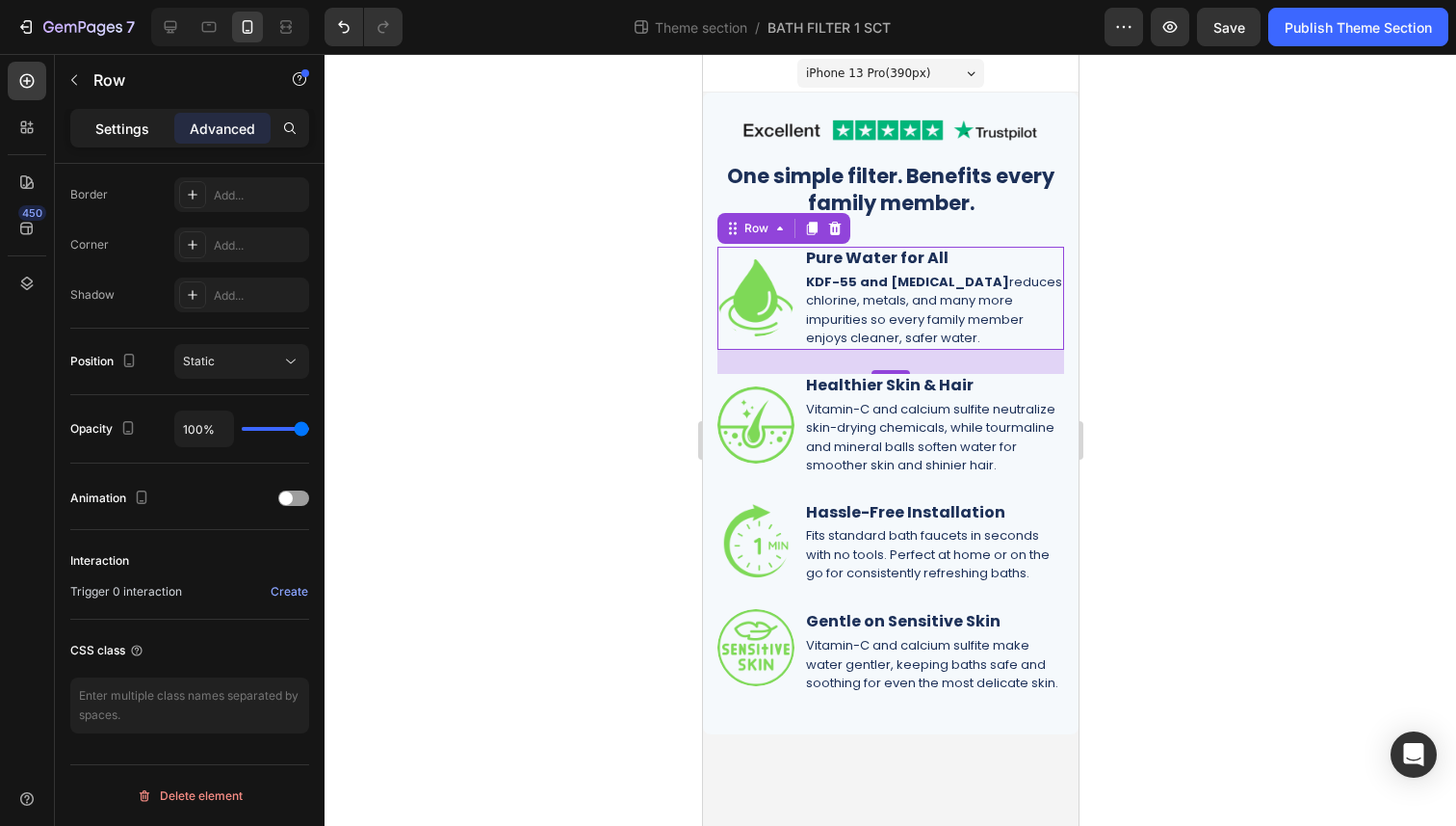
click at [91, 135] on div "Settings" at bounding box center [122, 127] width 96 height 31
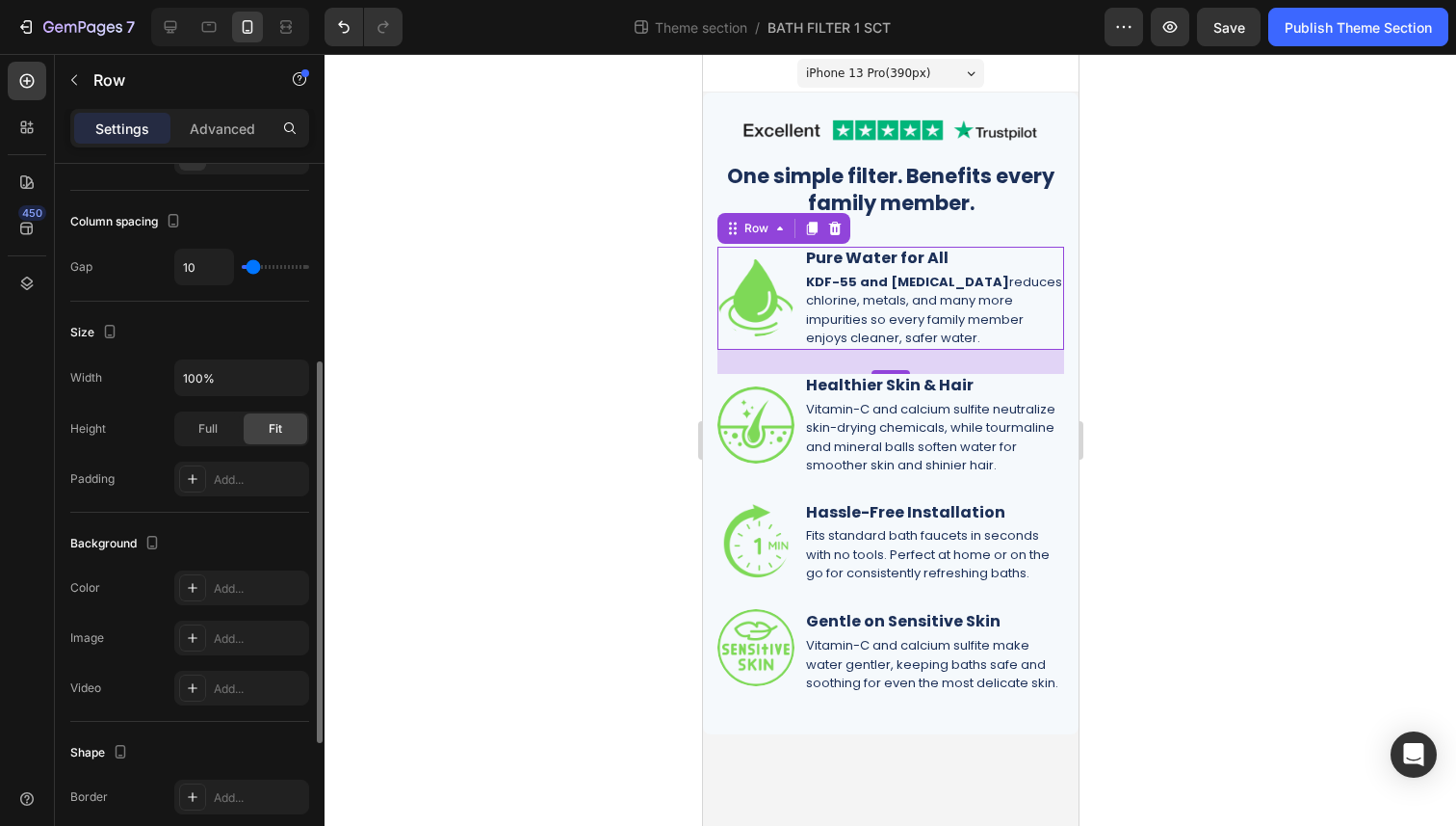
scroll to position [0, 0]
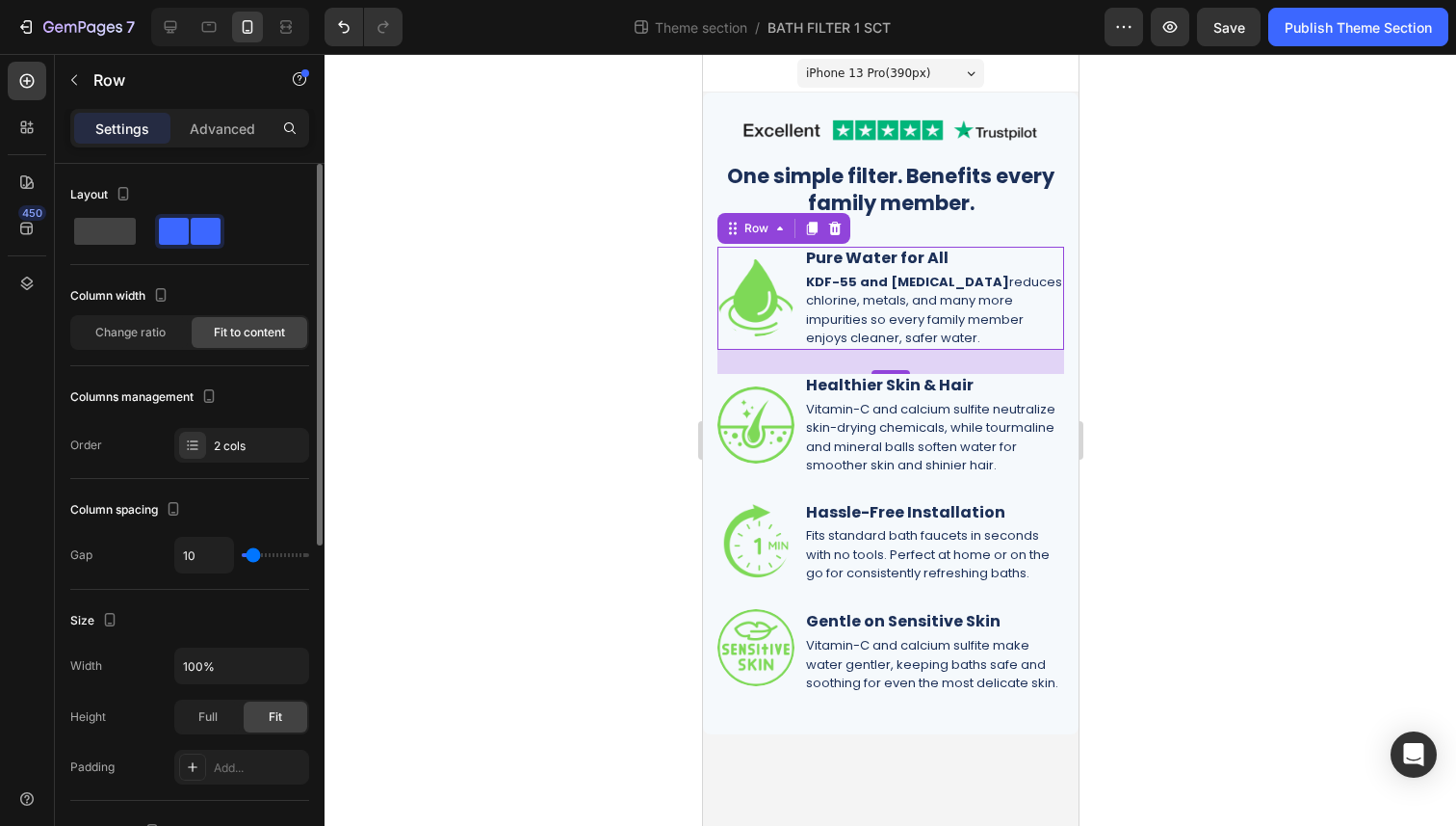
type input "13"
type input "14"
type input "17"
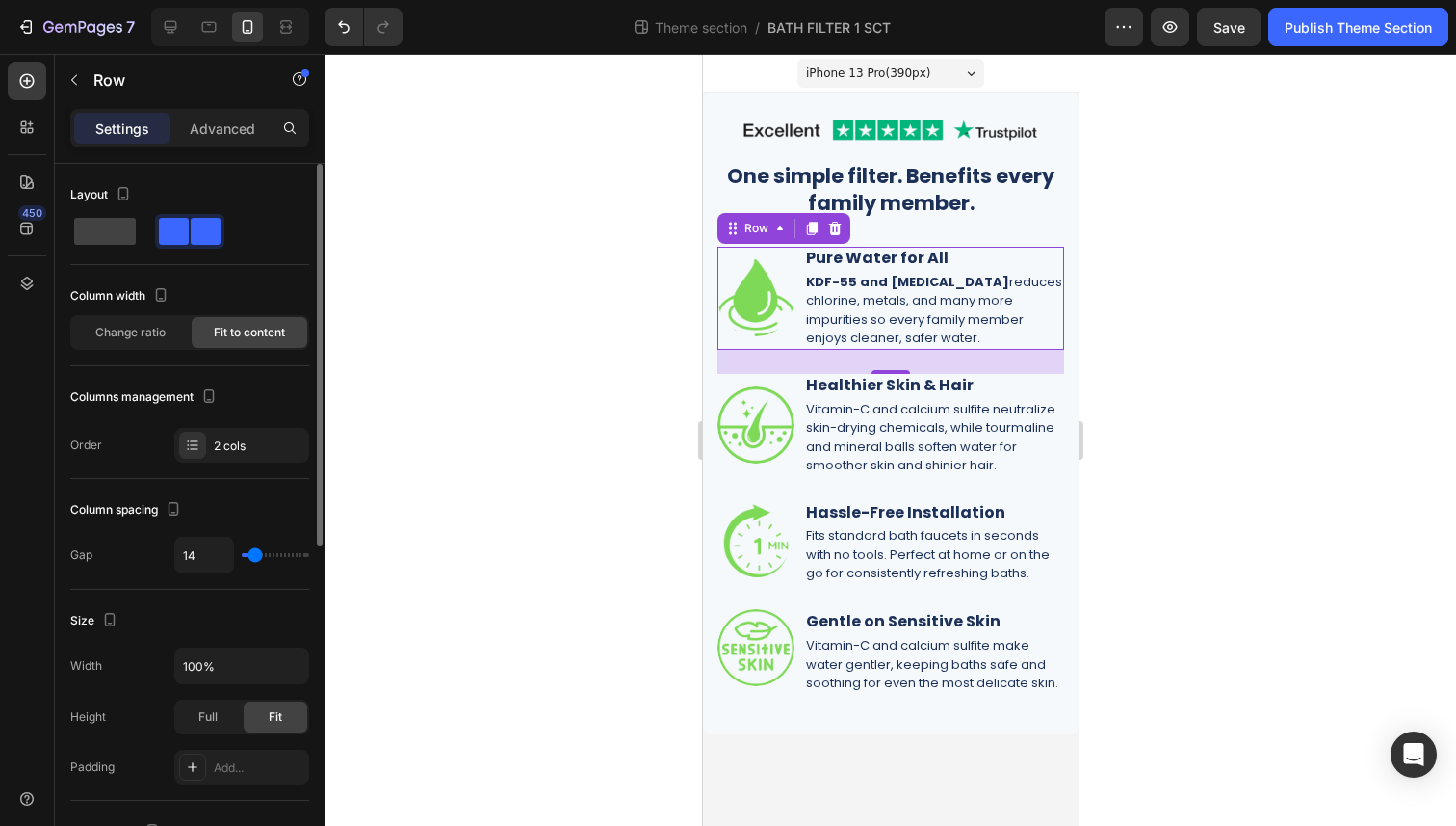
type input "17"
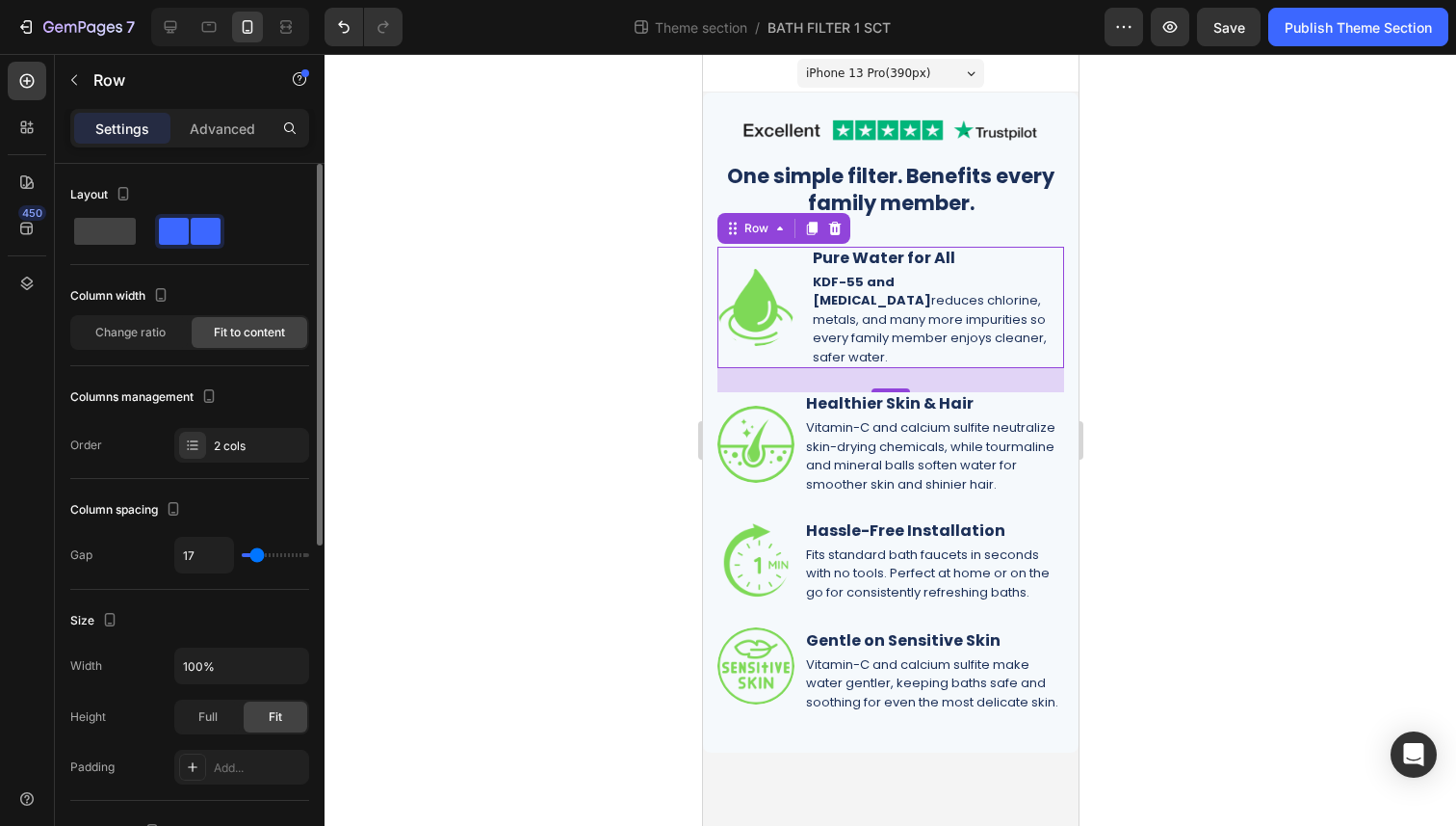
type input "19"
type input "21"
type input "23"
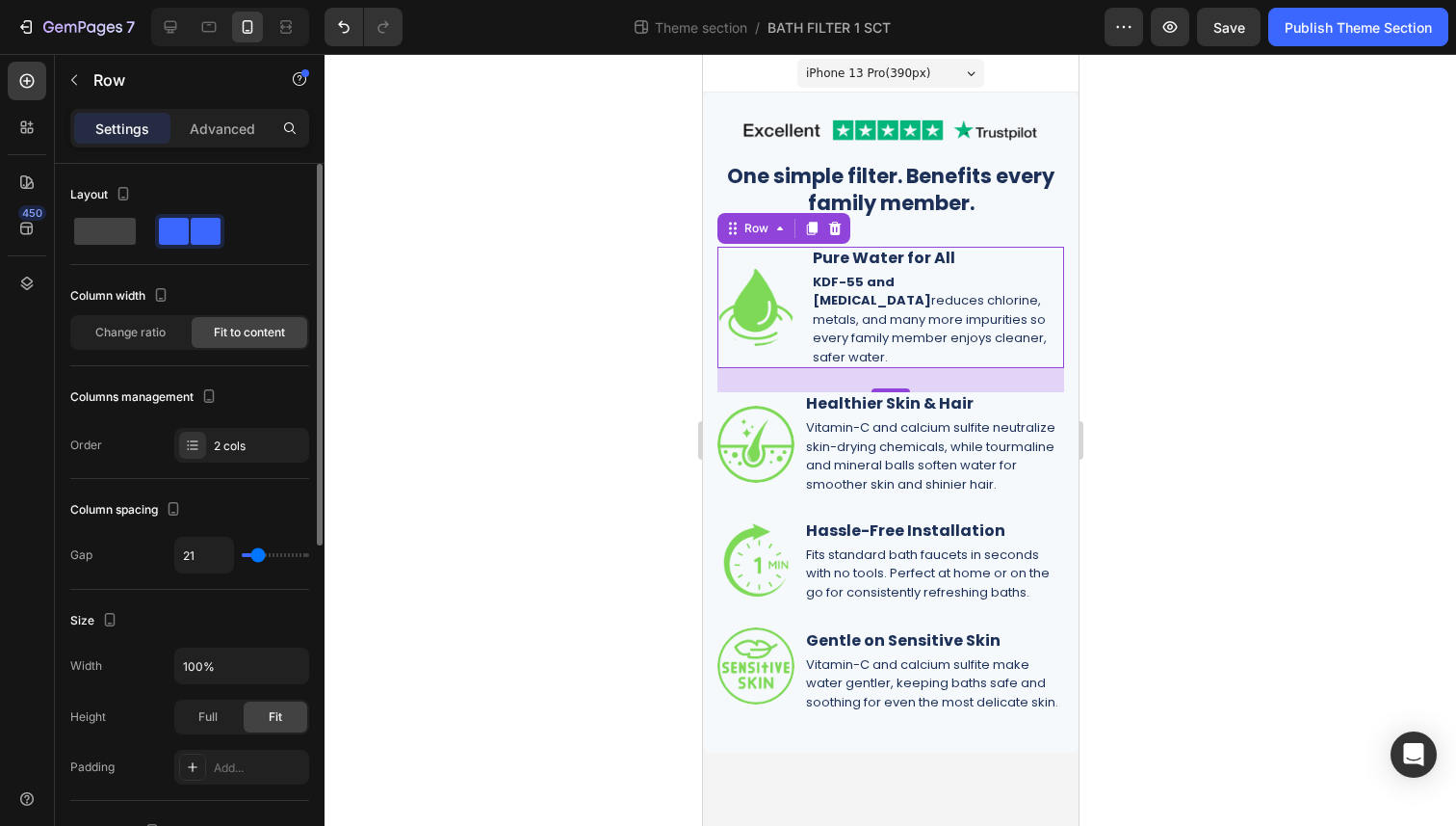
type input "23"
type input "25"
type input "26"
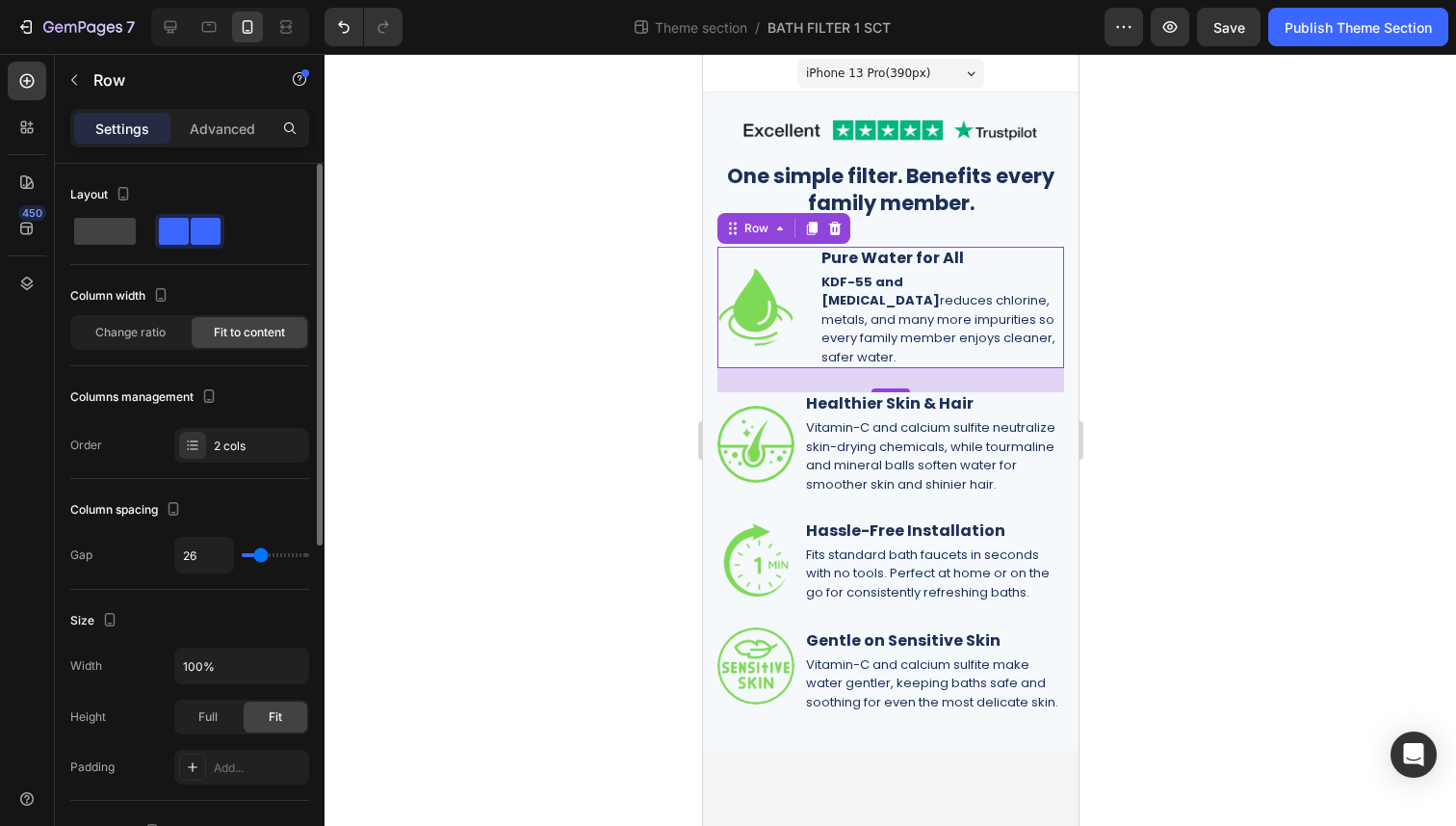
type input "27"
type input "26"
type input "25"
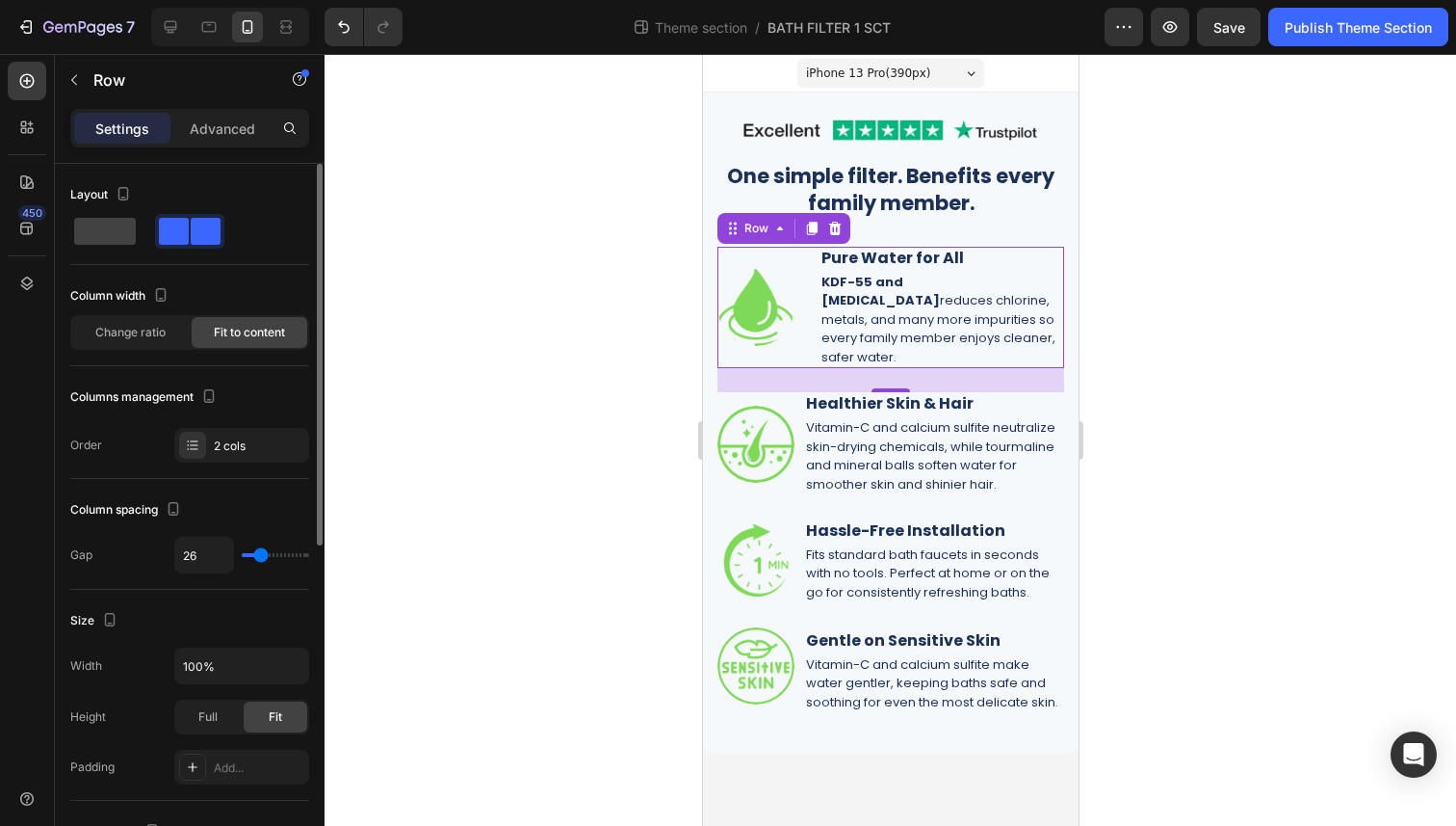
type input "25"
type input "23"
type input "22"
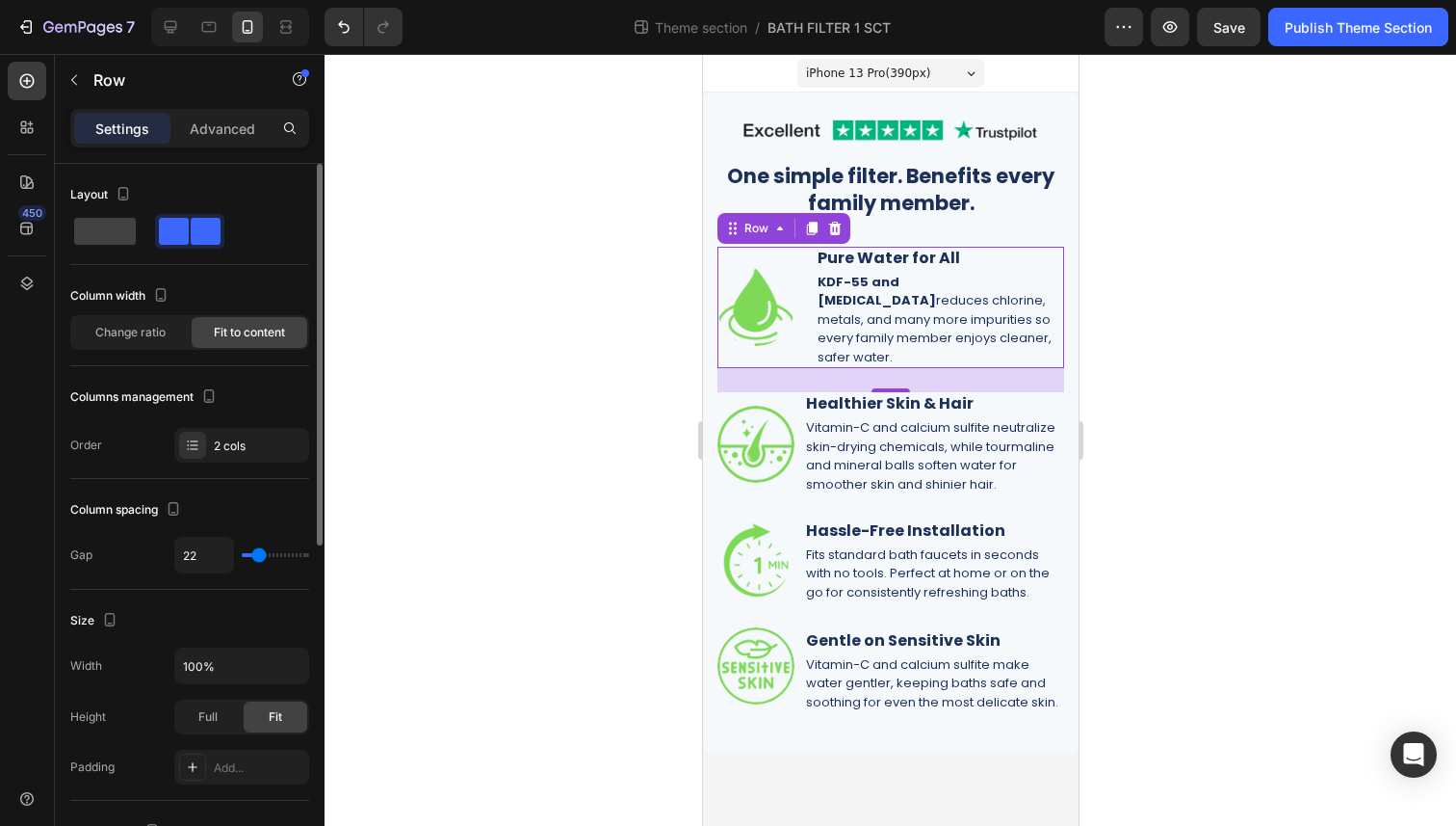
type input "21"
type input "20"
click at [257, 557] on input "range" at bounding box center [275, 555] width 68 height 4
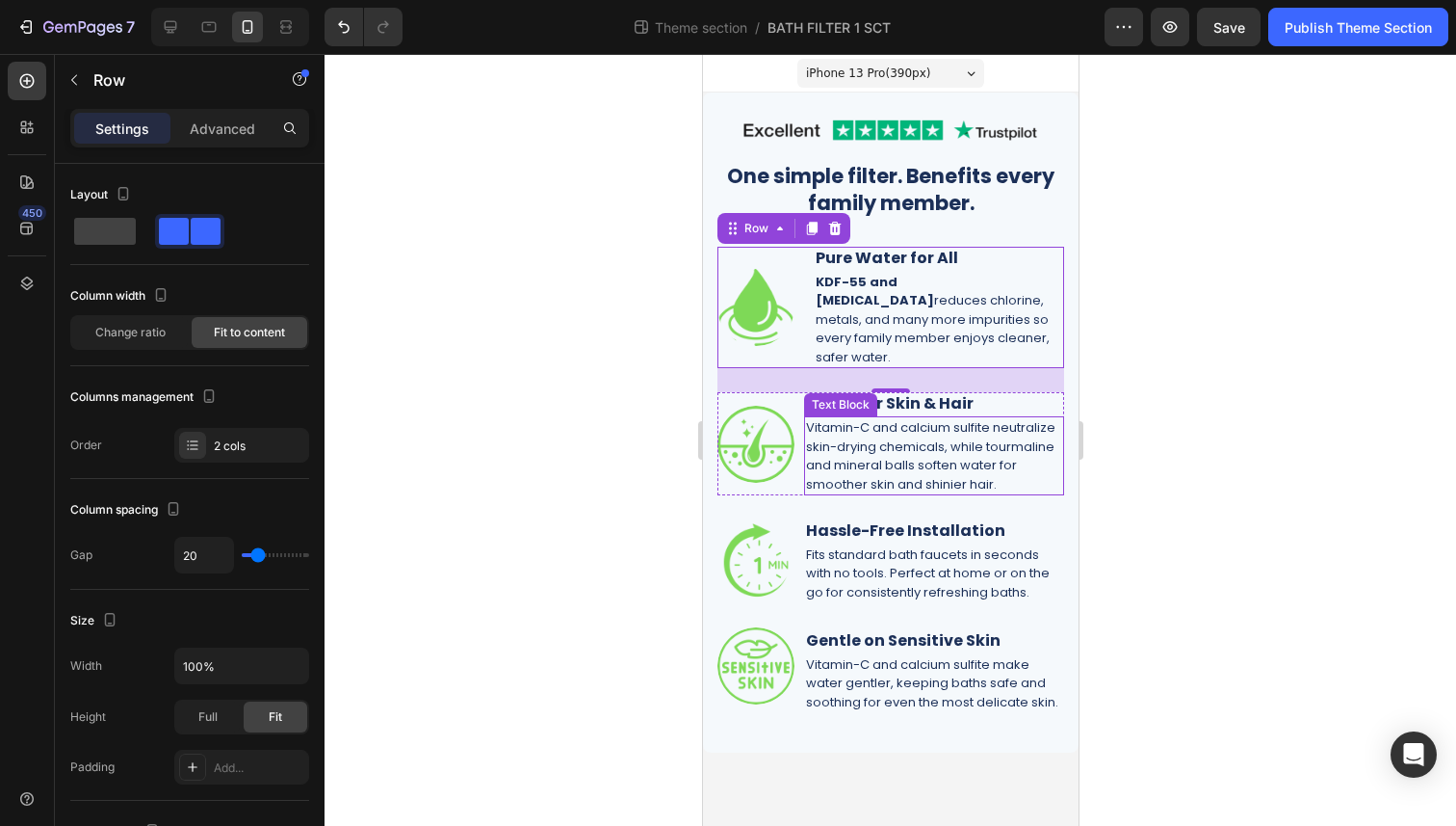
click at [808, 467] on p "Vitamin-C and calcium sulfite neutralize skin-drying chemicals, while tourmalin…" at bounding box center [933, 456] width 256 height 76
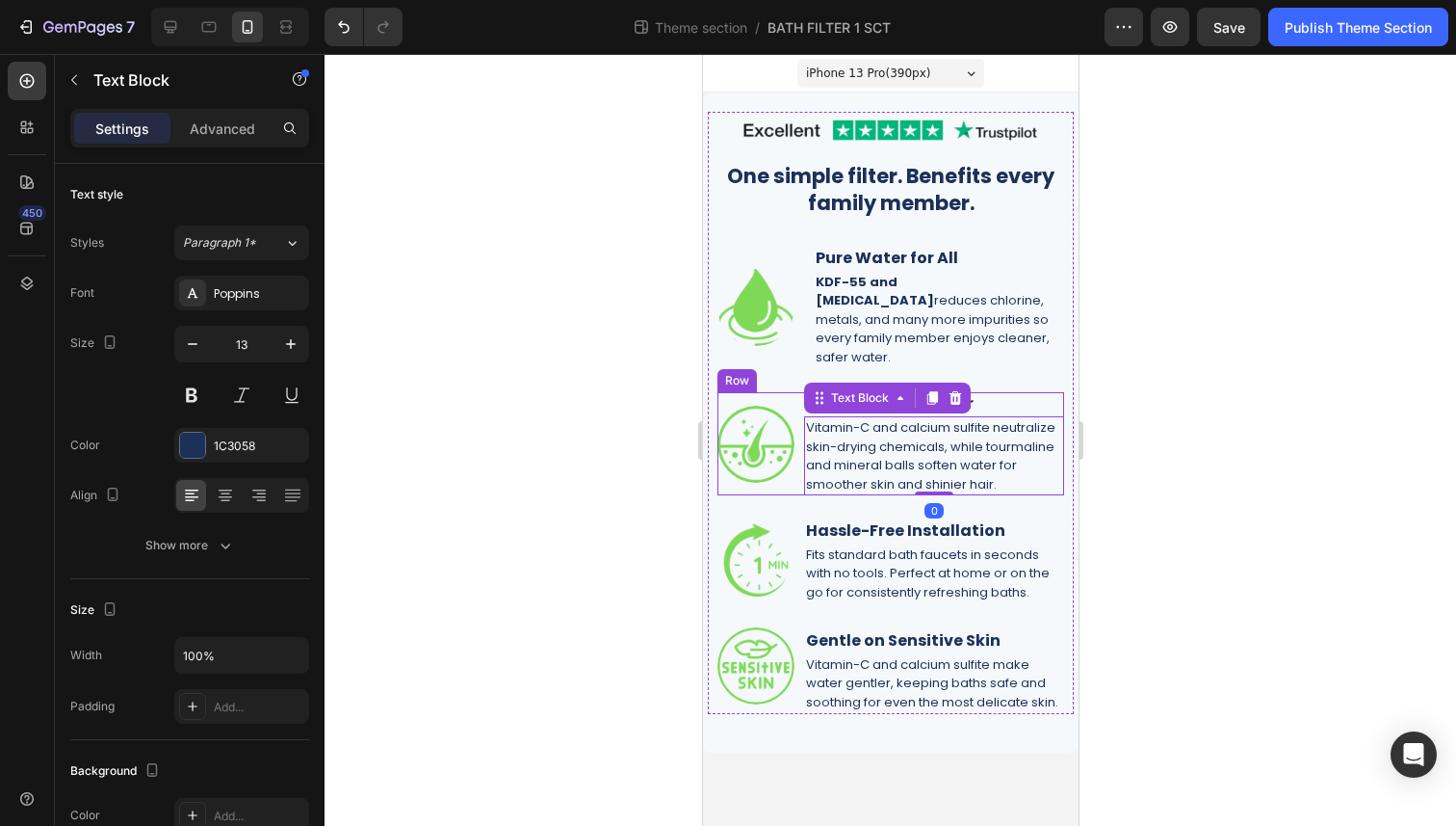
click at [790, 467] on div "Image" at bounding box center [755, 443] width 78 height 103
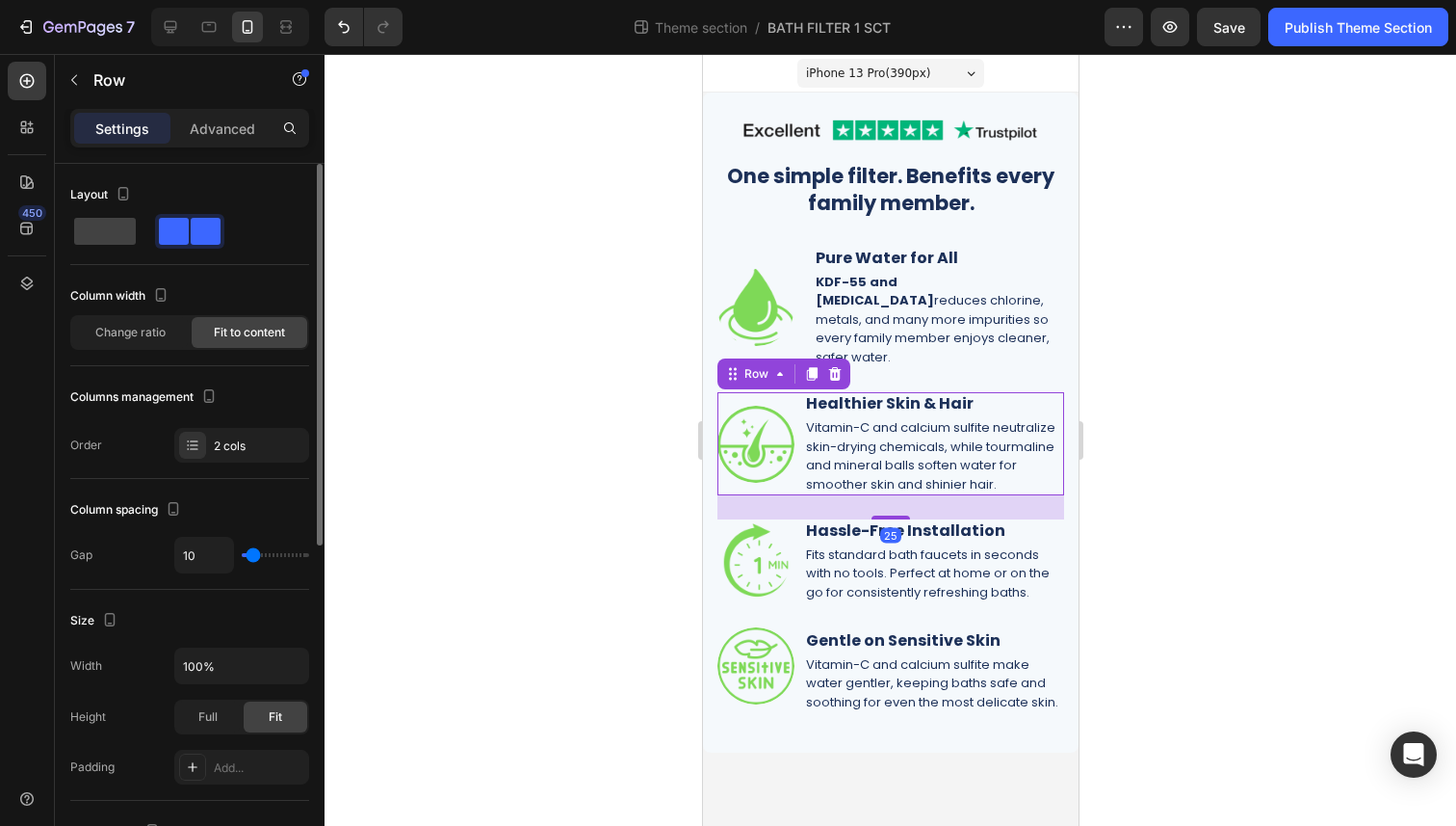
type input "13"
type input "14"
type input "15"
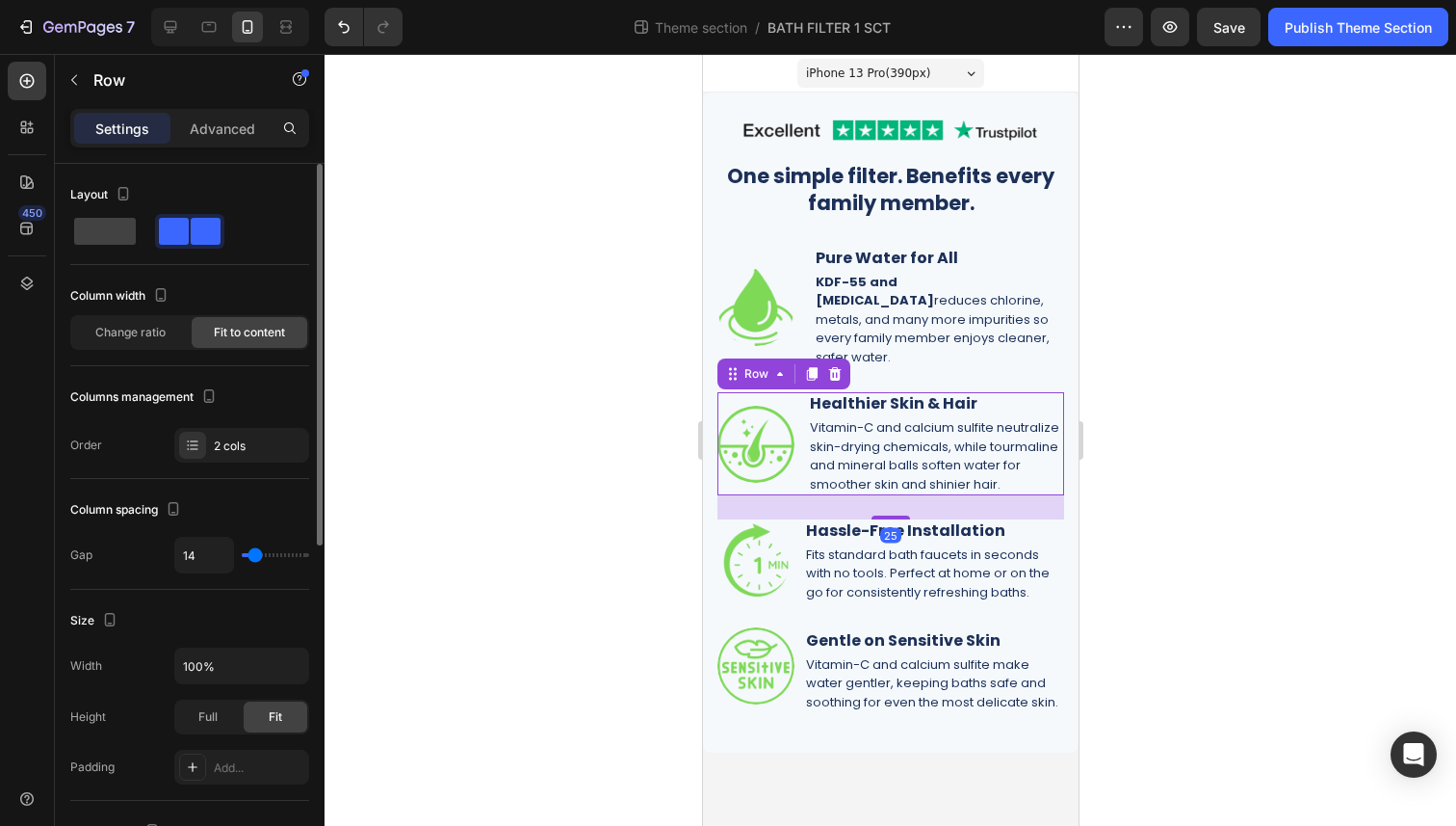
type input "15"
type input "16"
type input "17"
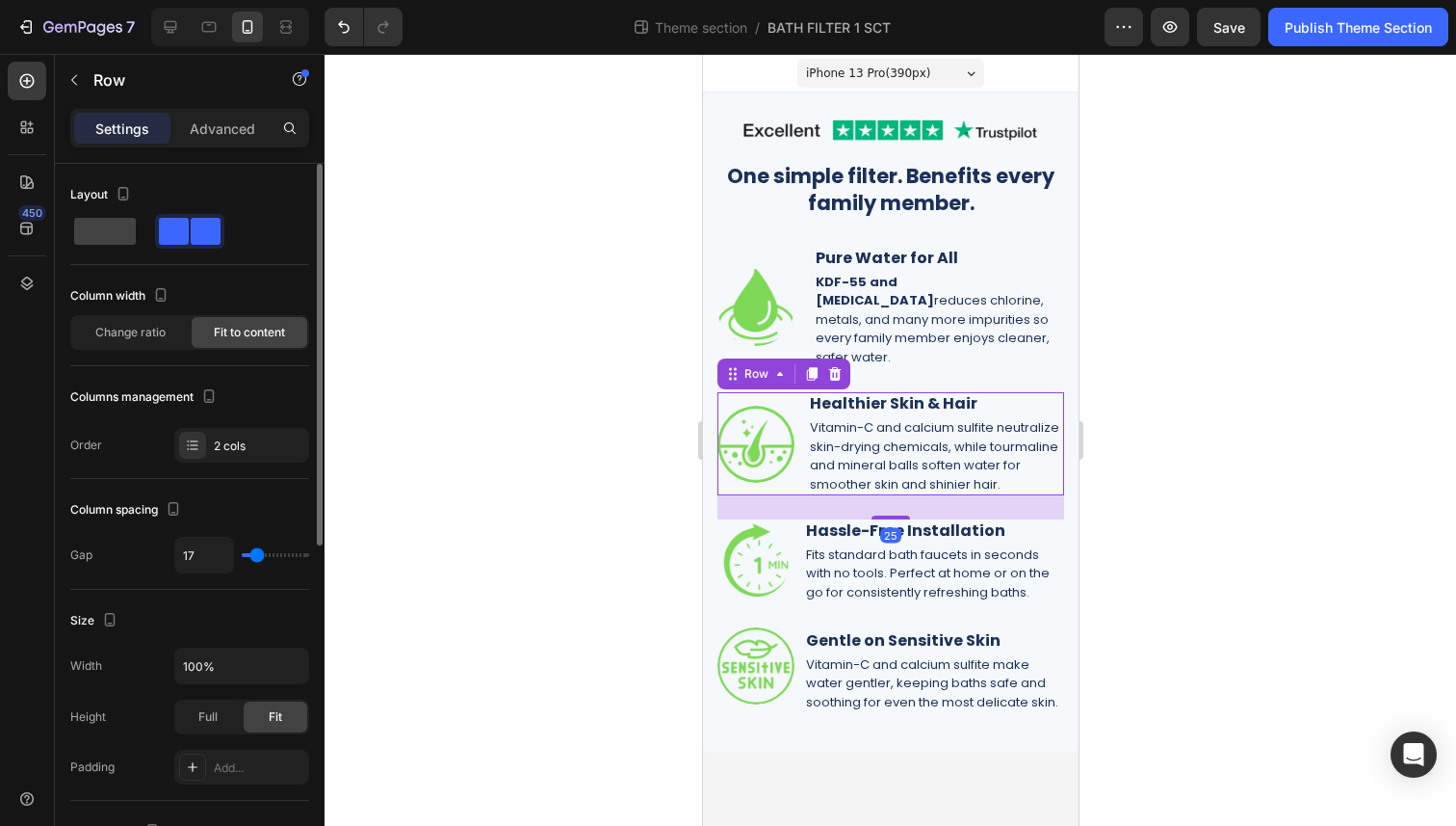
type input "18"
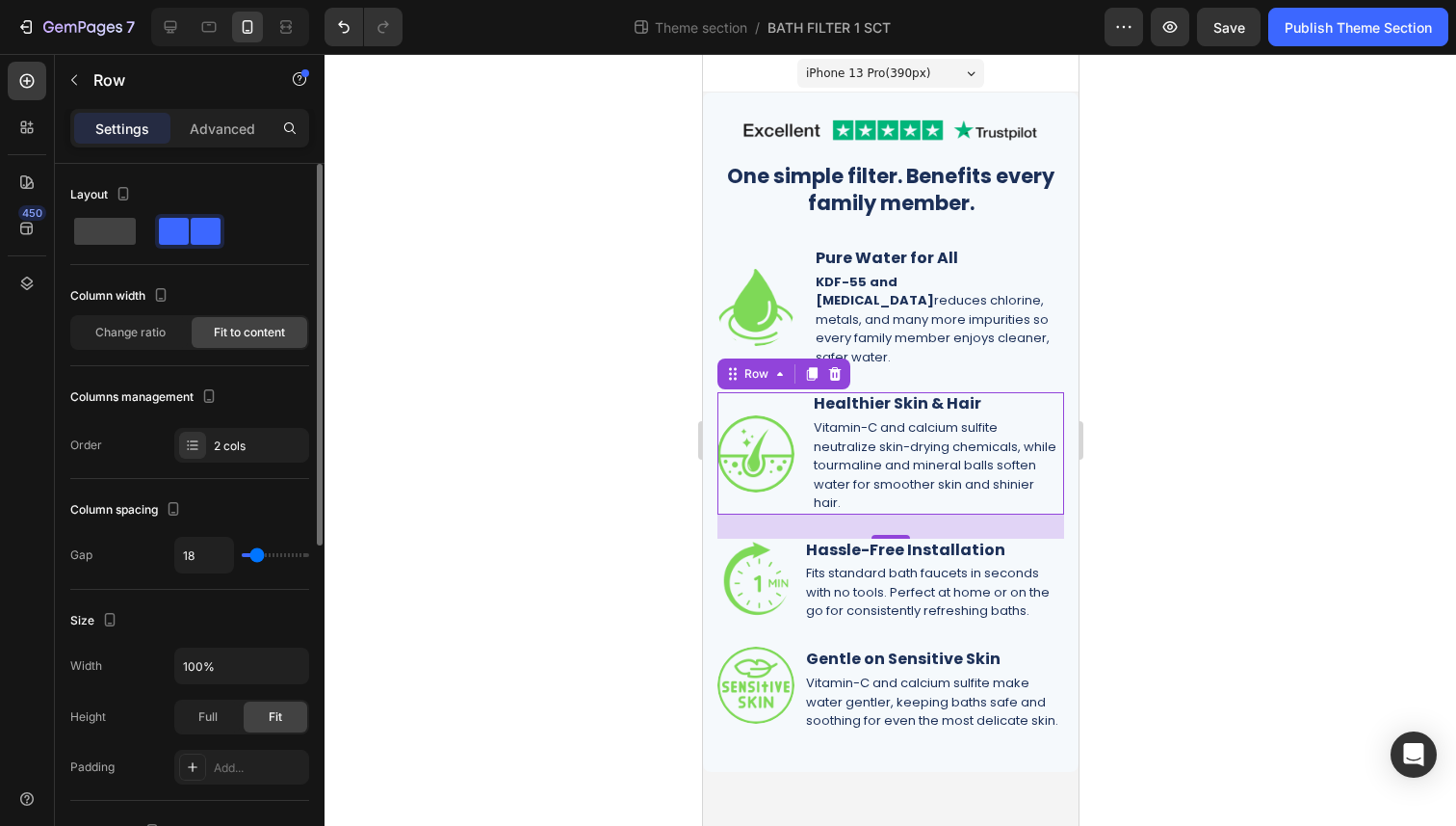
type input "17"
type input "16"
type input "15"
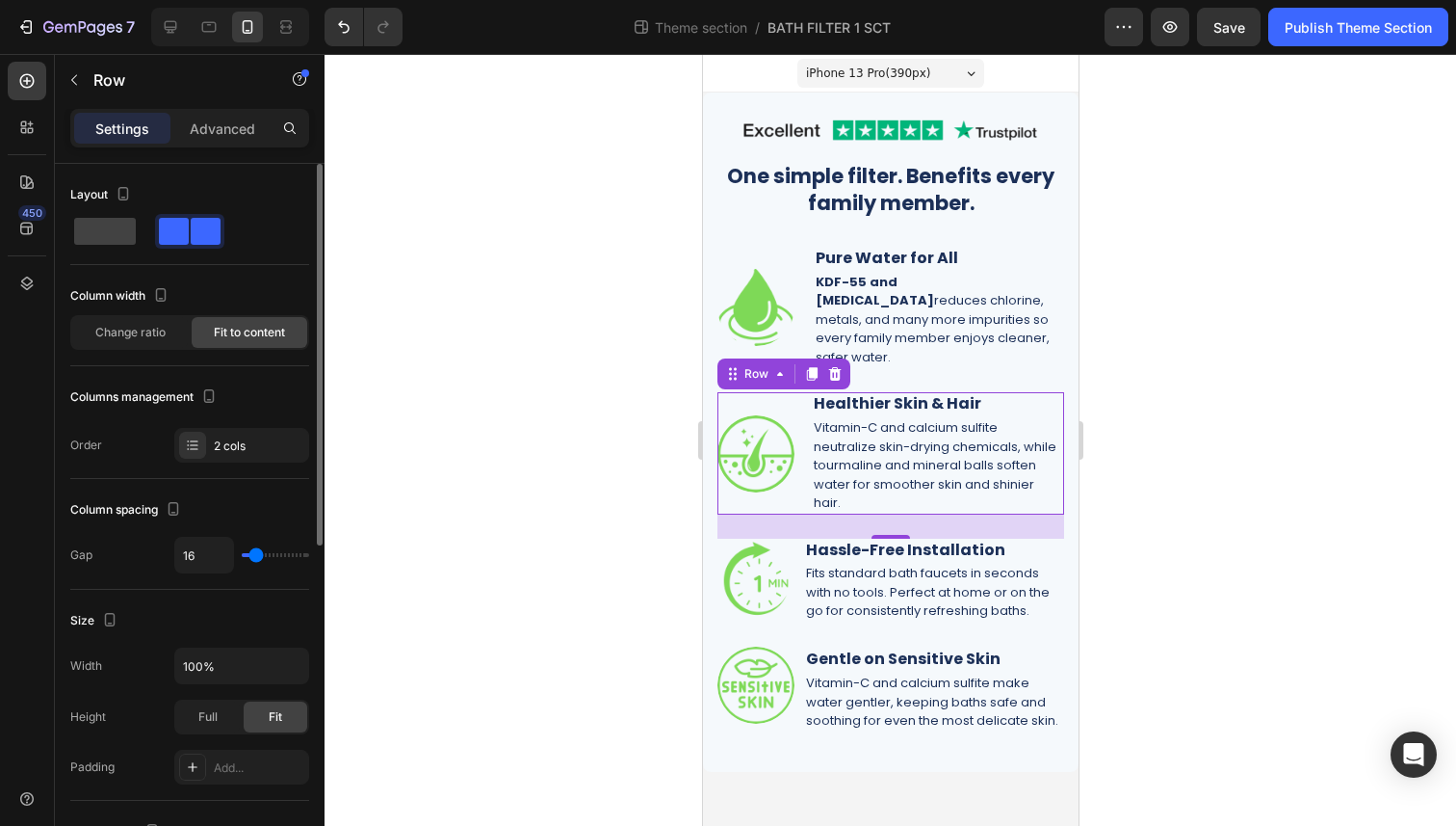
type input "15"
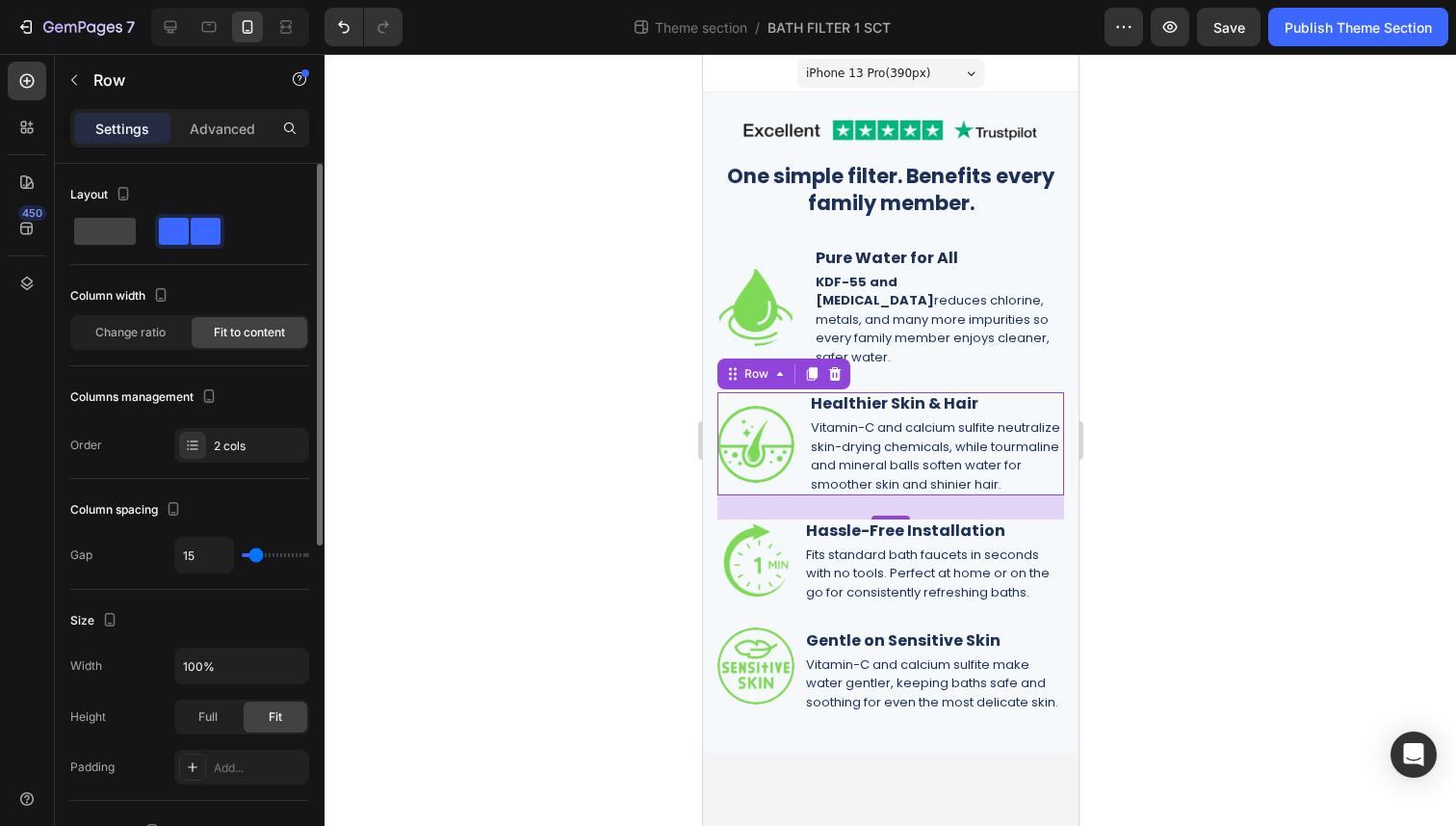
type input "14"
type input "13"
type input "14"
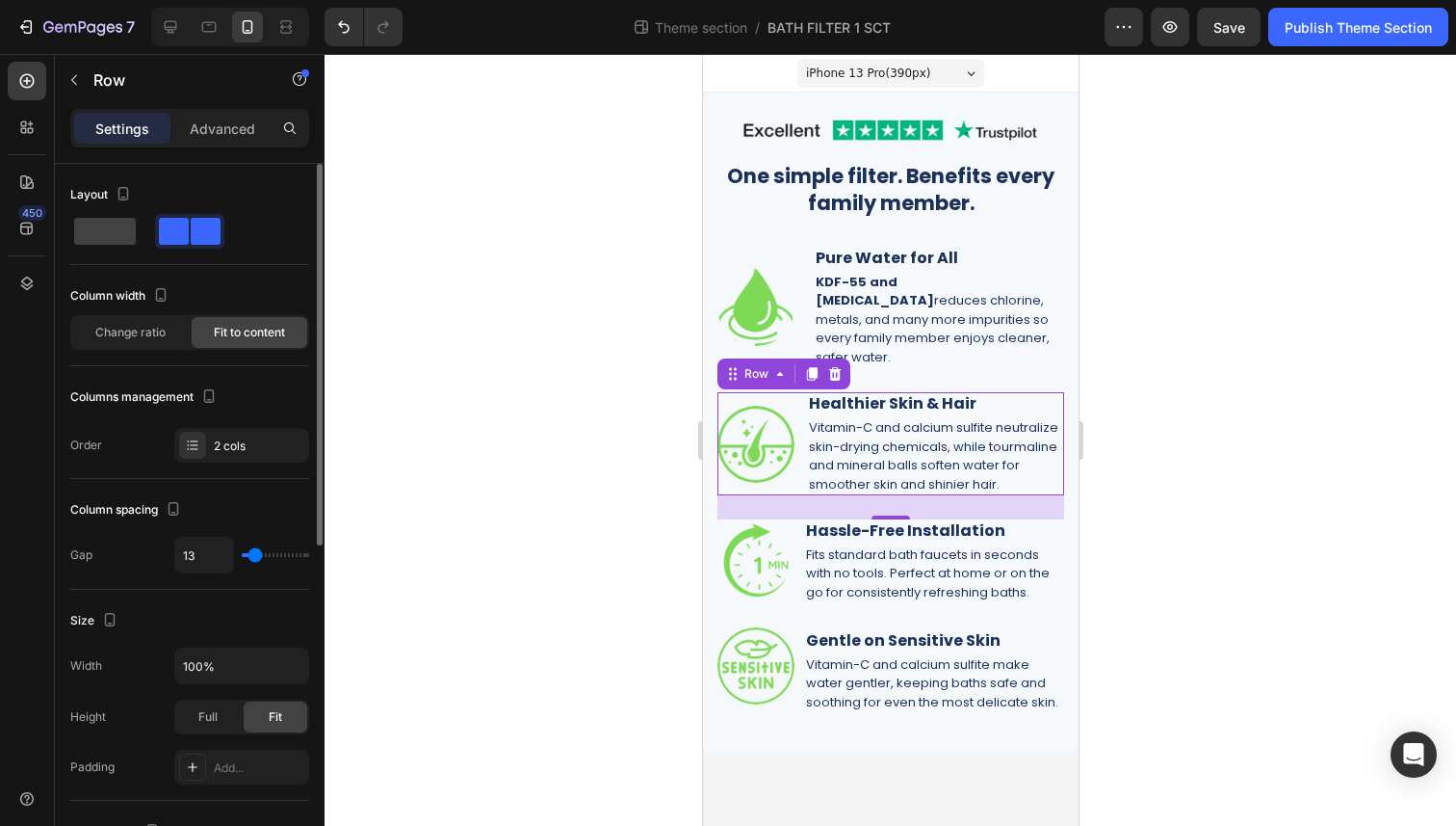
type input "14"
type input "15"
type input "17"
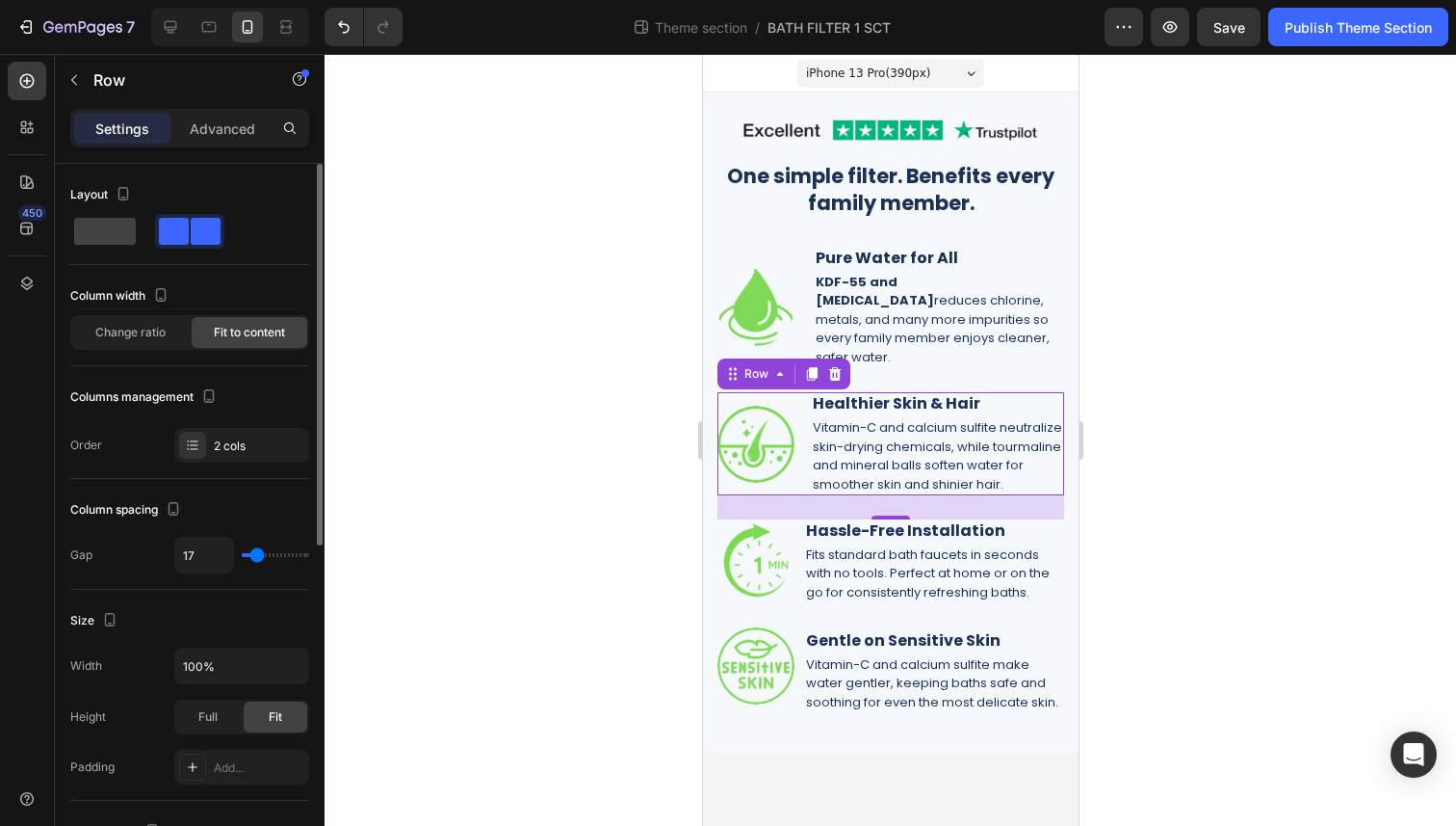
type input "18"
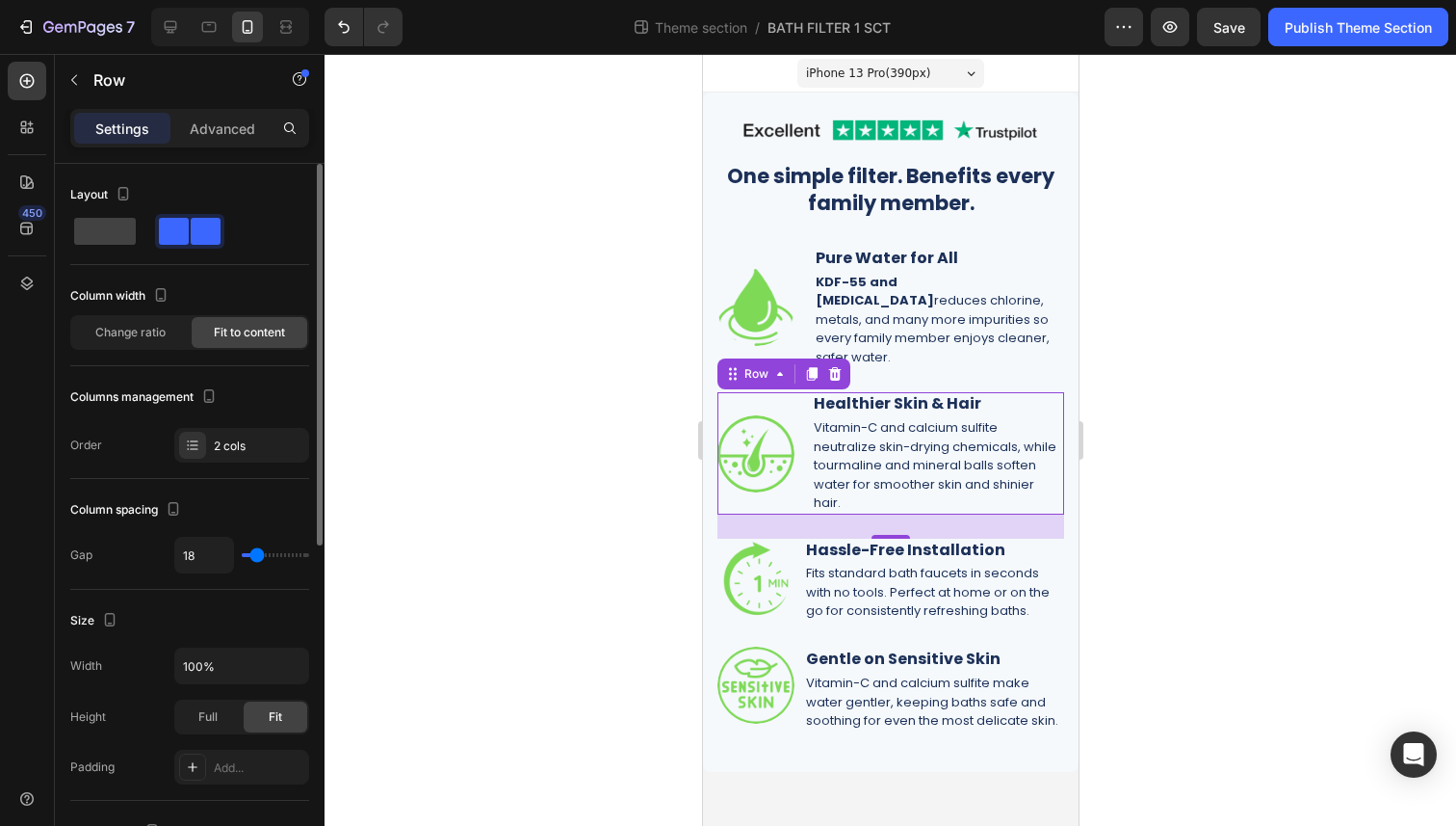
type input "19"
type input "20"
type input "21"
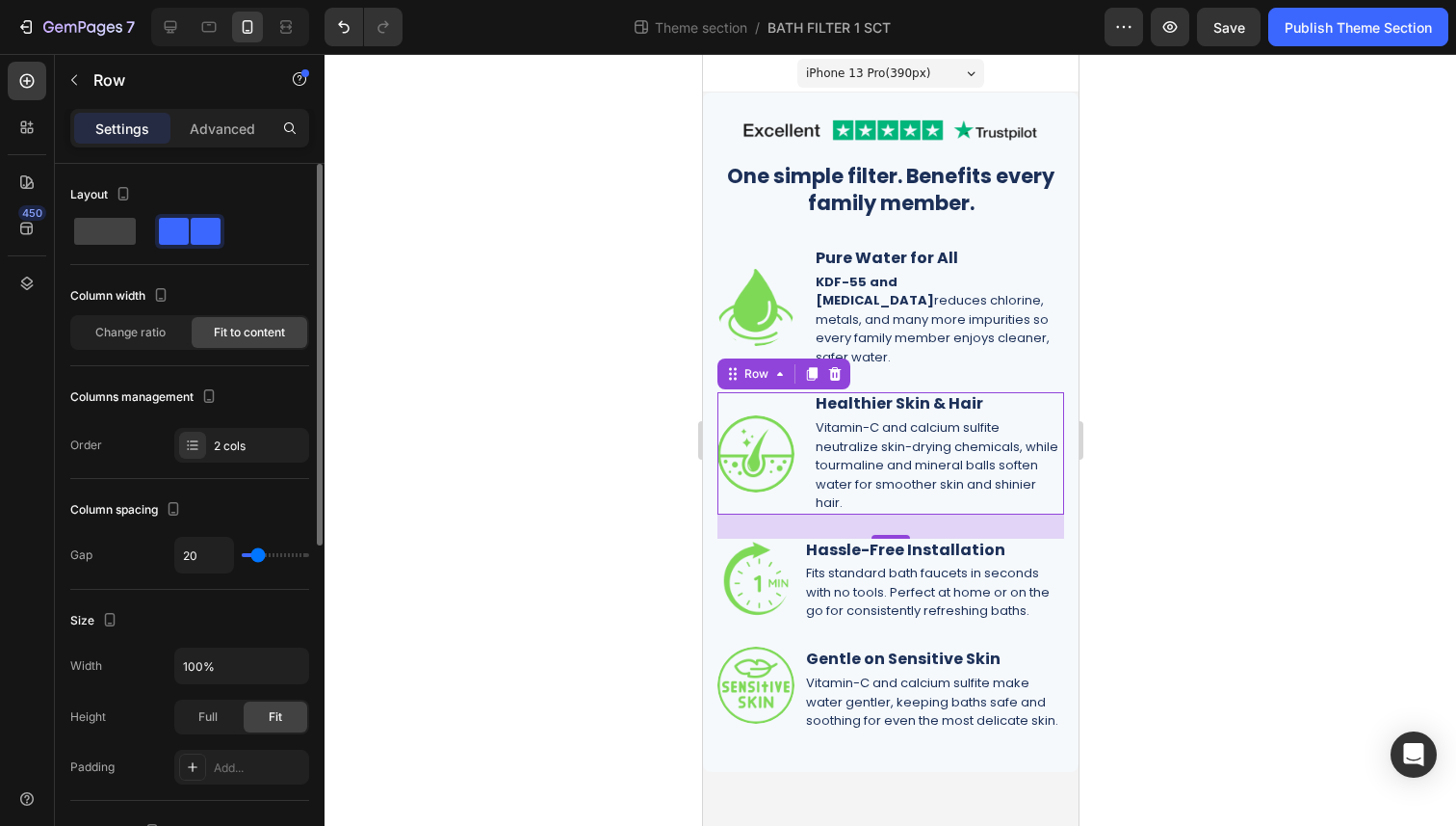
type input "21"
type input "22"
type input "23"
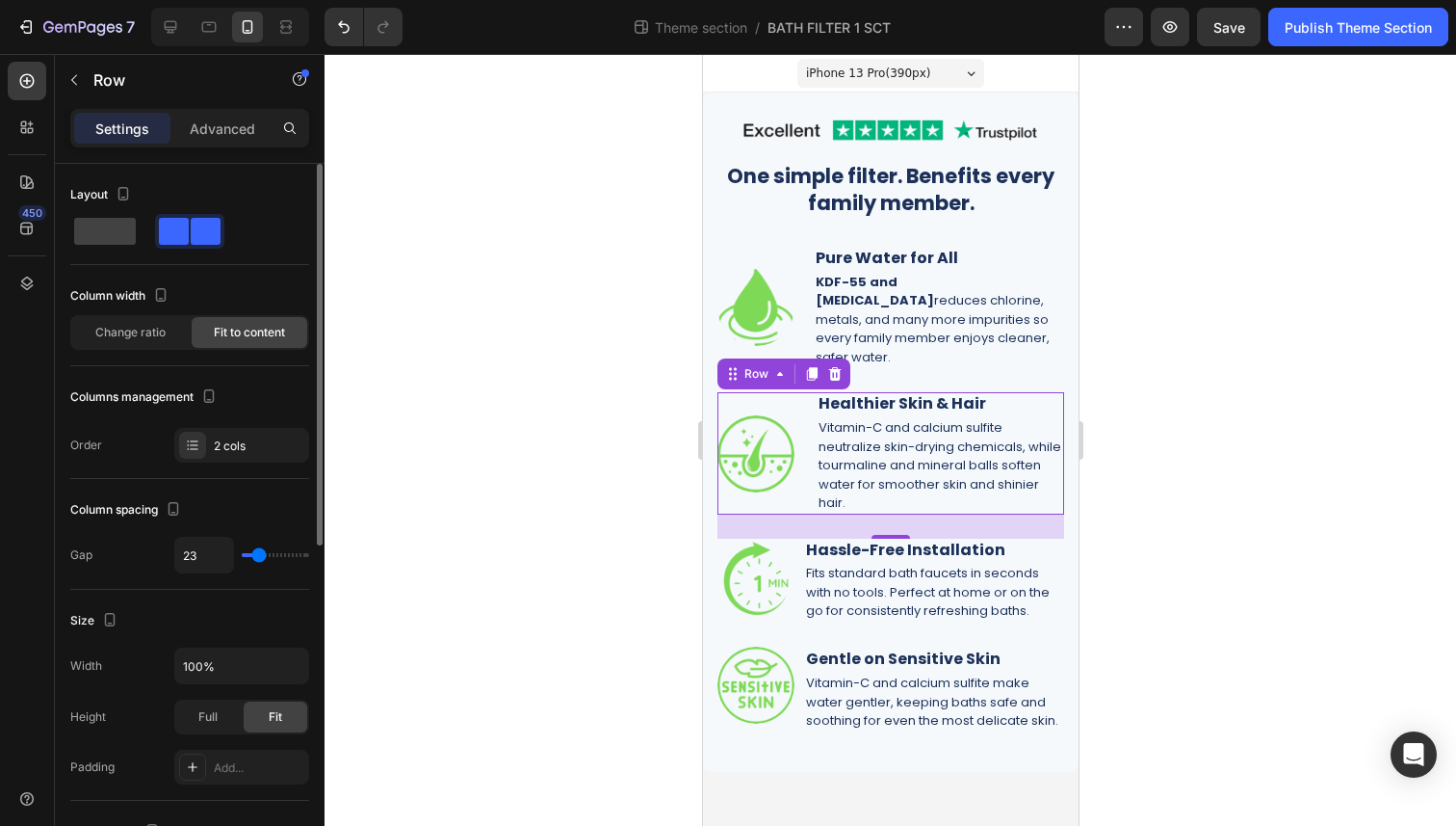
type input "22"
type input "21"
type input "20"
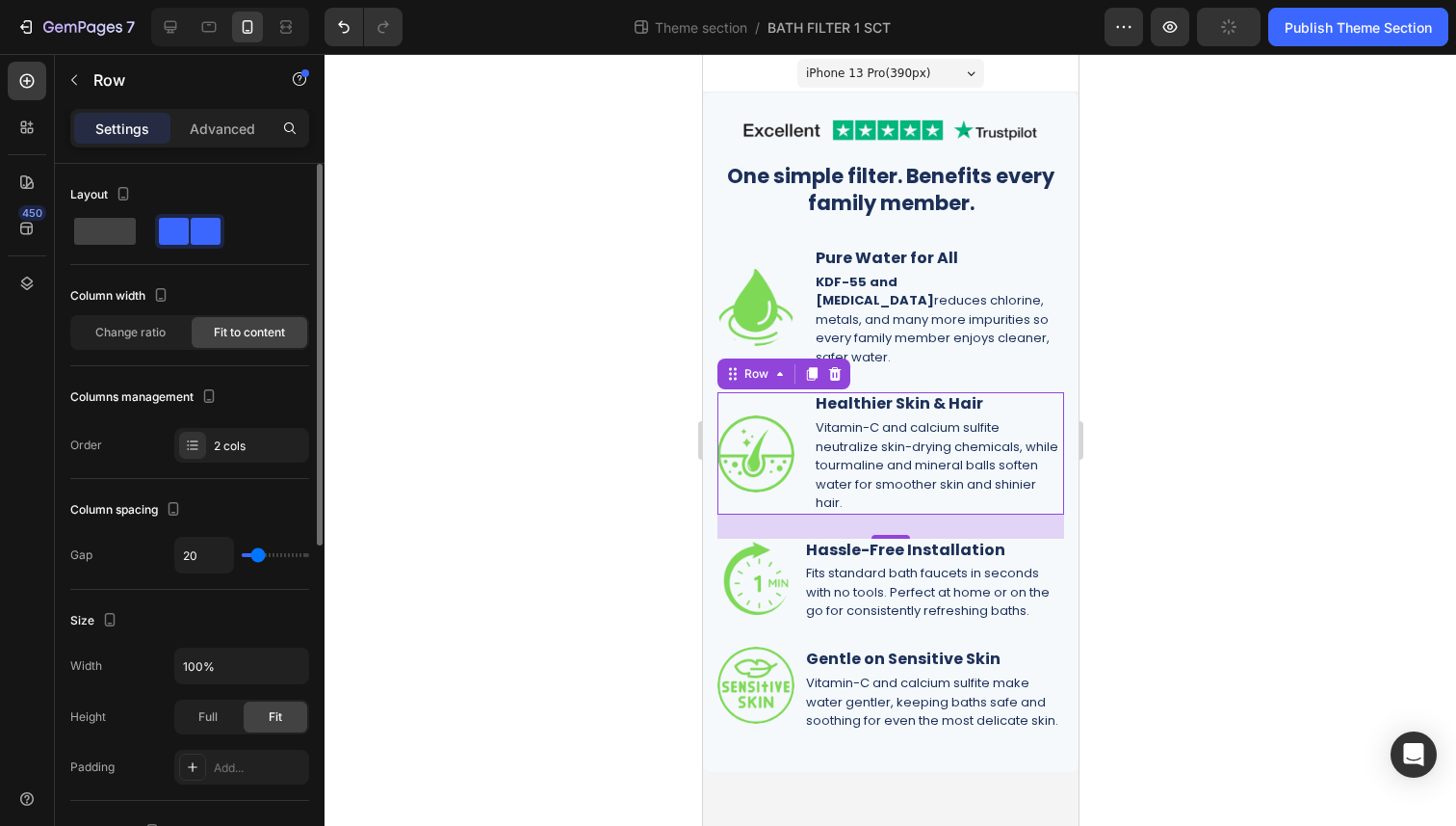
type input "20"
click at [257, 553] on input "range" at bounding box center [275, 555] width 68 height 4
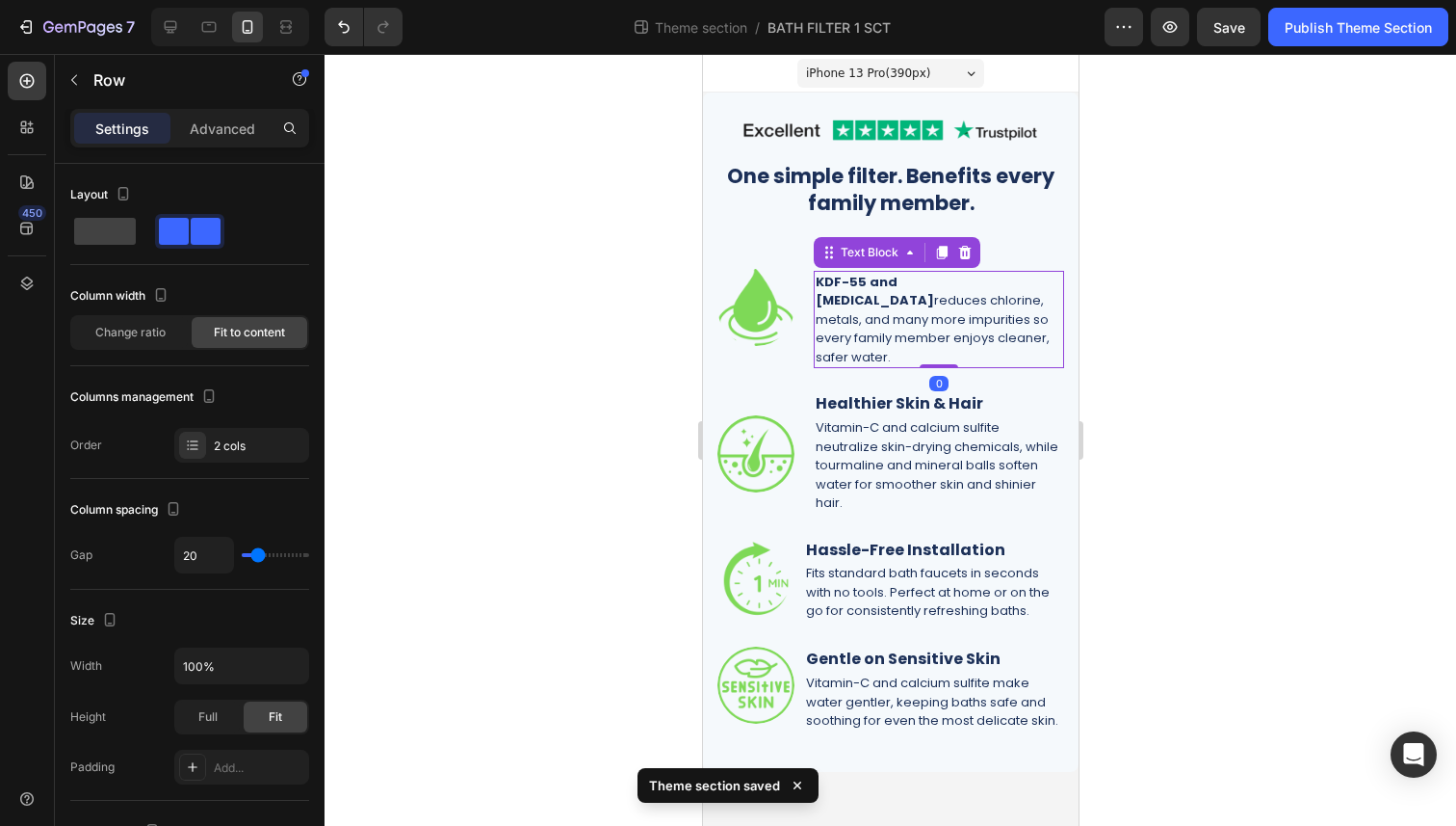
click at [936, 303] on p "KDF-55 and [MEDICAL_DATA] reduces chlorine, metals, and many more impurities so…" at bounding box center [938, 319] width 246 height 94
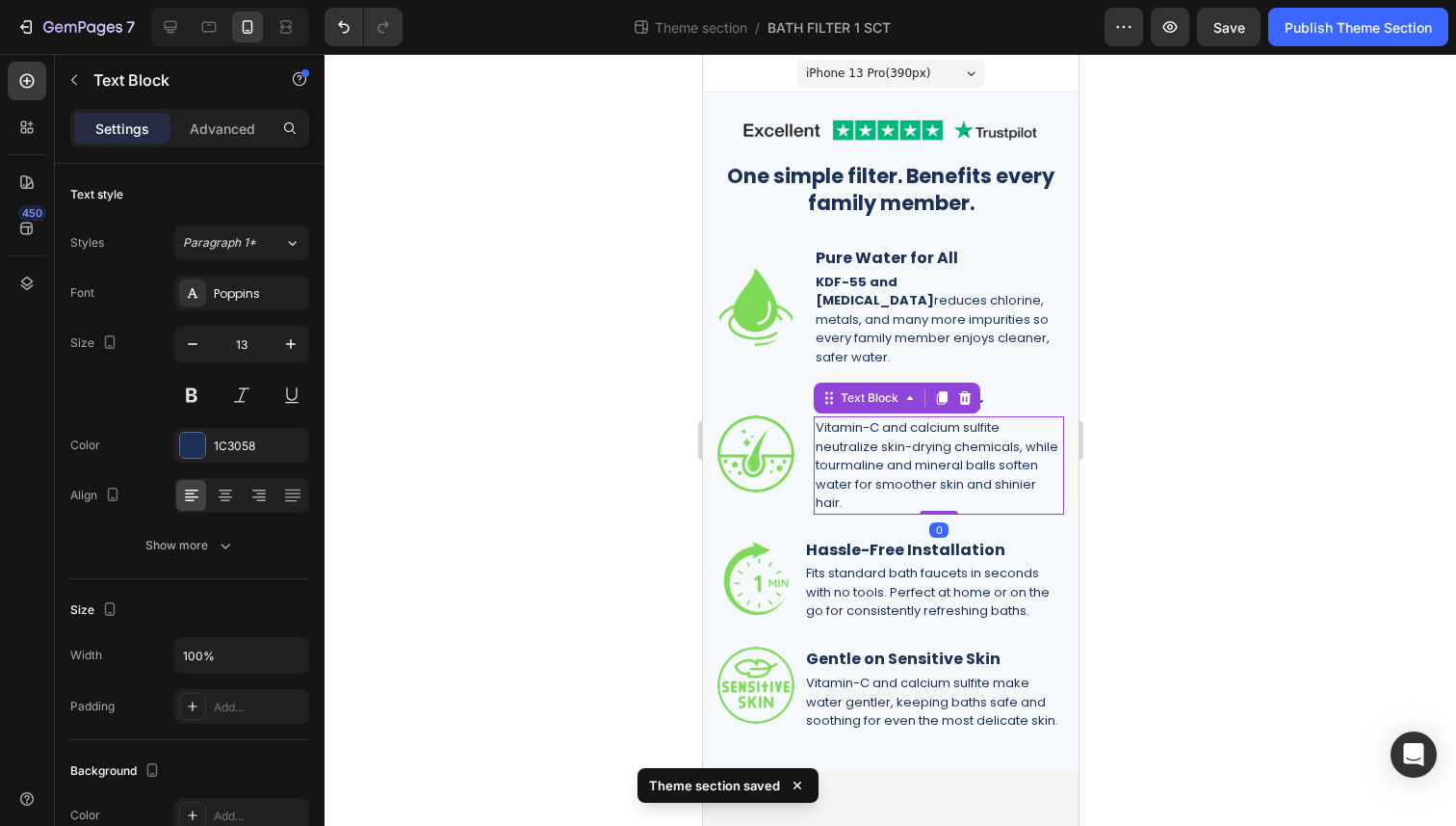
click at [911, 447] on p "Vitamin-C and calcium sulfite neutralize skin-drying chemicals, while tourmalin…" at bounding box center [938, 465] width 246 height 94
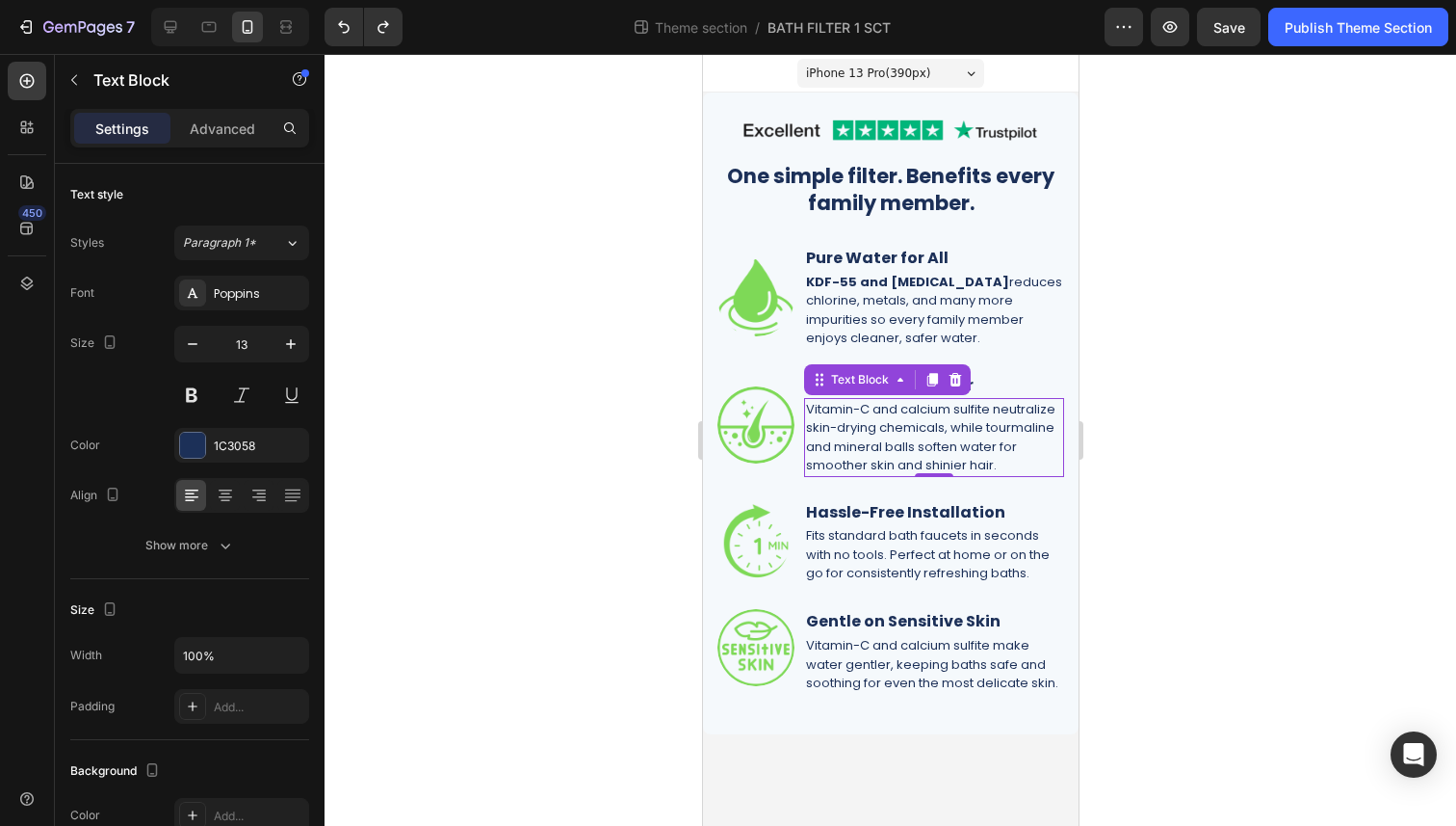
click at [1231, 277] on div at bounding box center [890, 439] width 1132 height 771
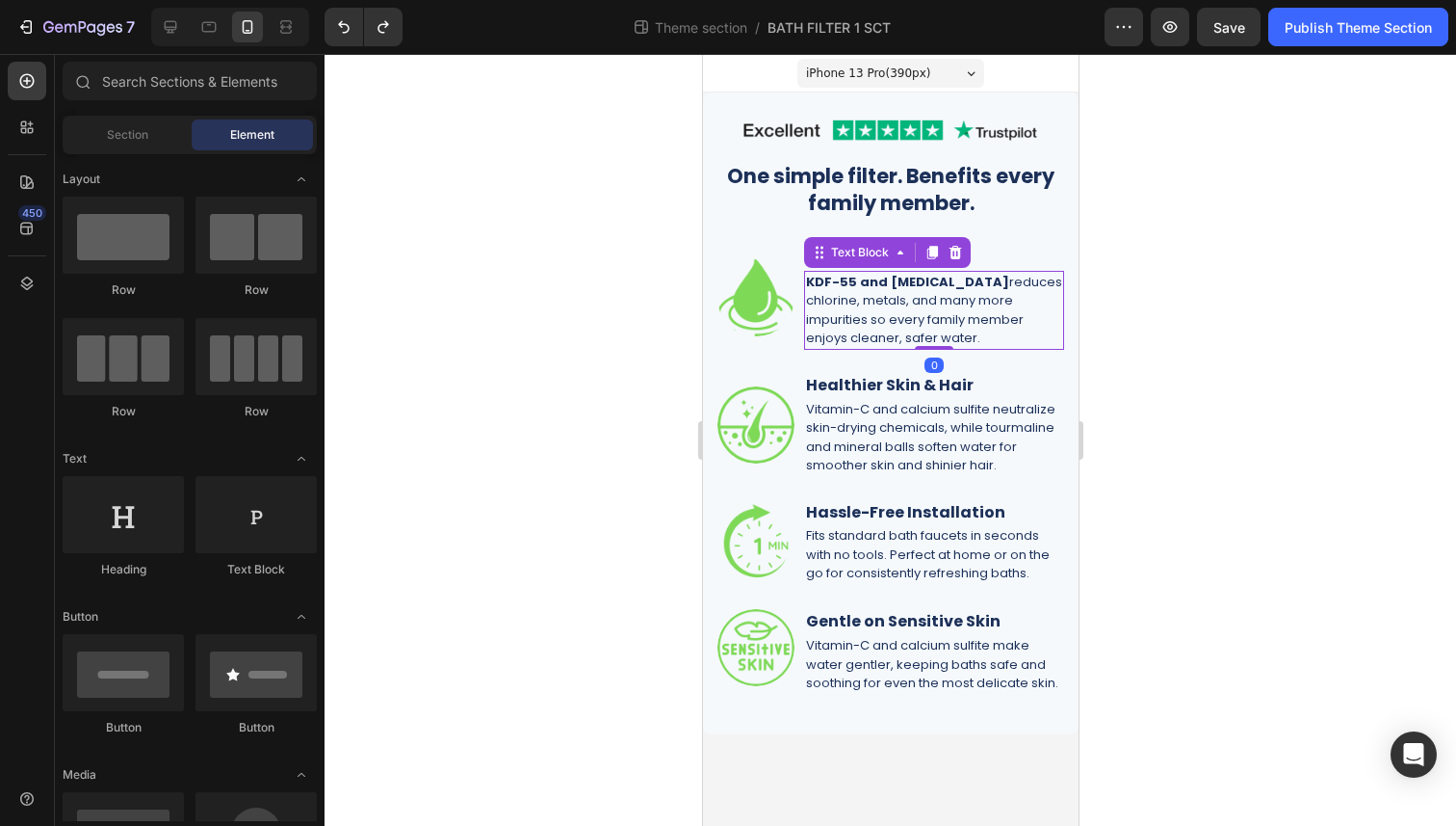
click at [994, 280] on strong "KDF-55 and [MEDICAL_DATA]" at bounding box center [906, 281] width 203 height 18
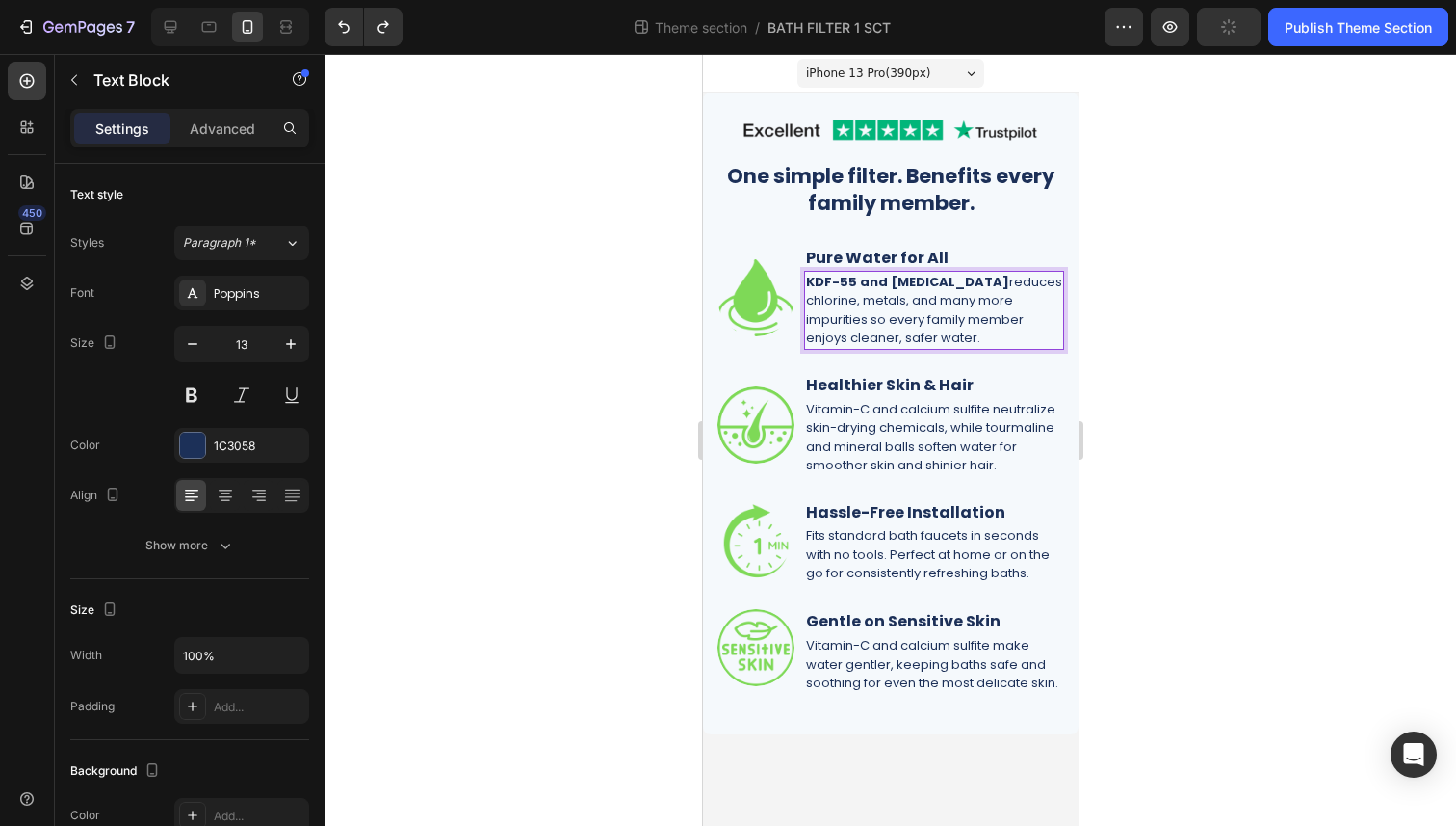
click at [968, 280] on strong "KDF-55 and [MEDICAL_DATA]" at bounding box center [906, 281] width 203 height 18
click at [919, 280] on strong "KDF-55 and [MEDICAL_DATA]" at bounding box center [906, 281] width 203 height 18
click at [966, 280] on strong "KDF-55 and [MEDICAL_DATA]" at bounding box center [906, 281] width 203 height 18
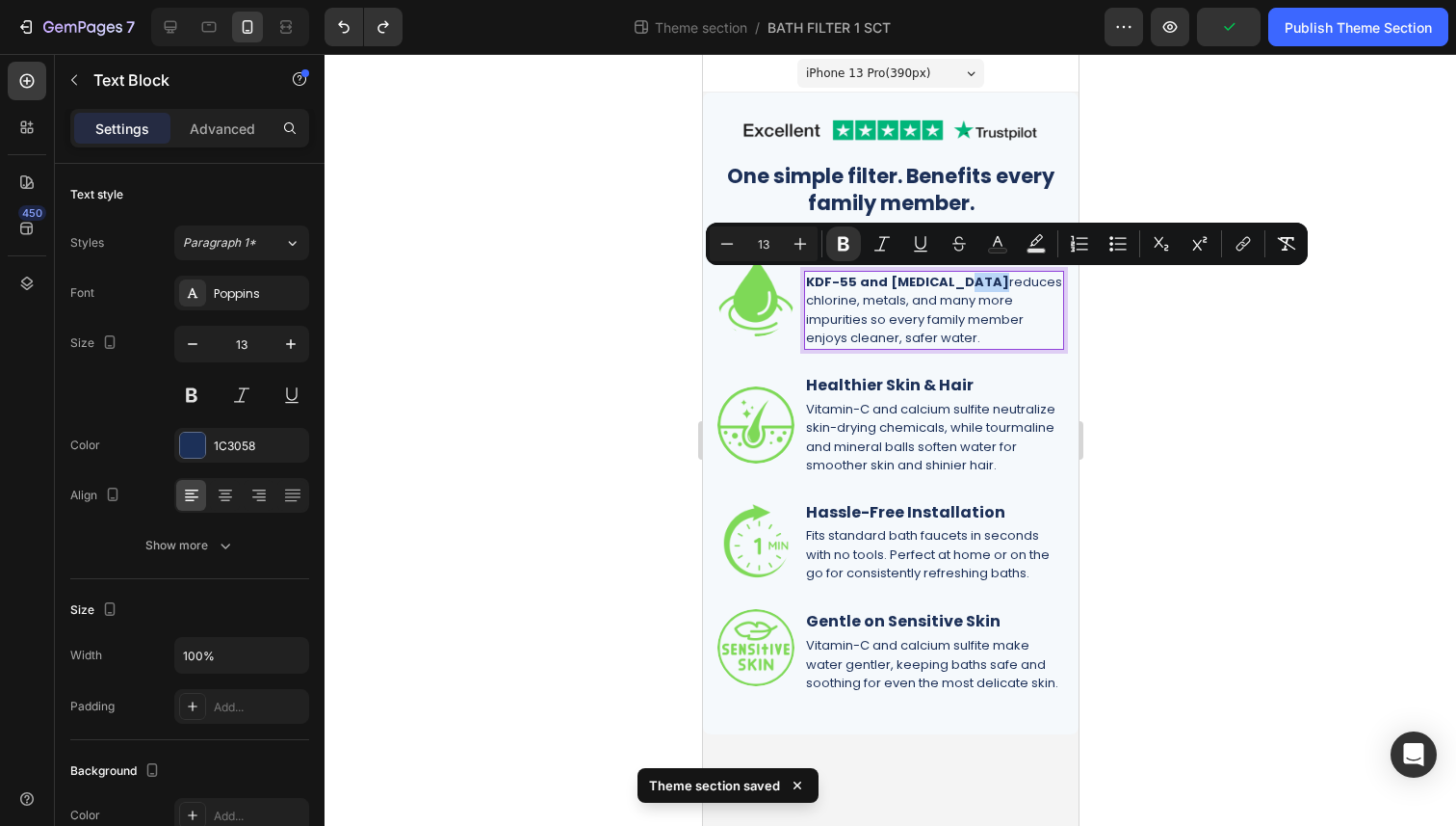
click at [991, 286] on strong "KDF-55 and [MEDICAL_DATA]" at bounding box center [906, 281] width 203 height 18
drag, startPoint x: 993, startPoint y: 284, endPoint x: 806, endPoint y: 282, distance: 187.0
click at [806, 282] on strong "KDF-55 and [MEDICAL_DATA]" at bounding box center [906, 281] width 203 height 18
click at [1153, 463] on div at bounding box center [890, 439] width 1132 height 771
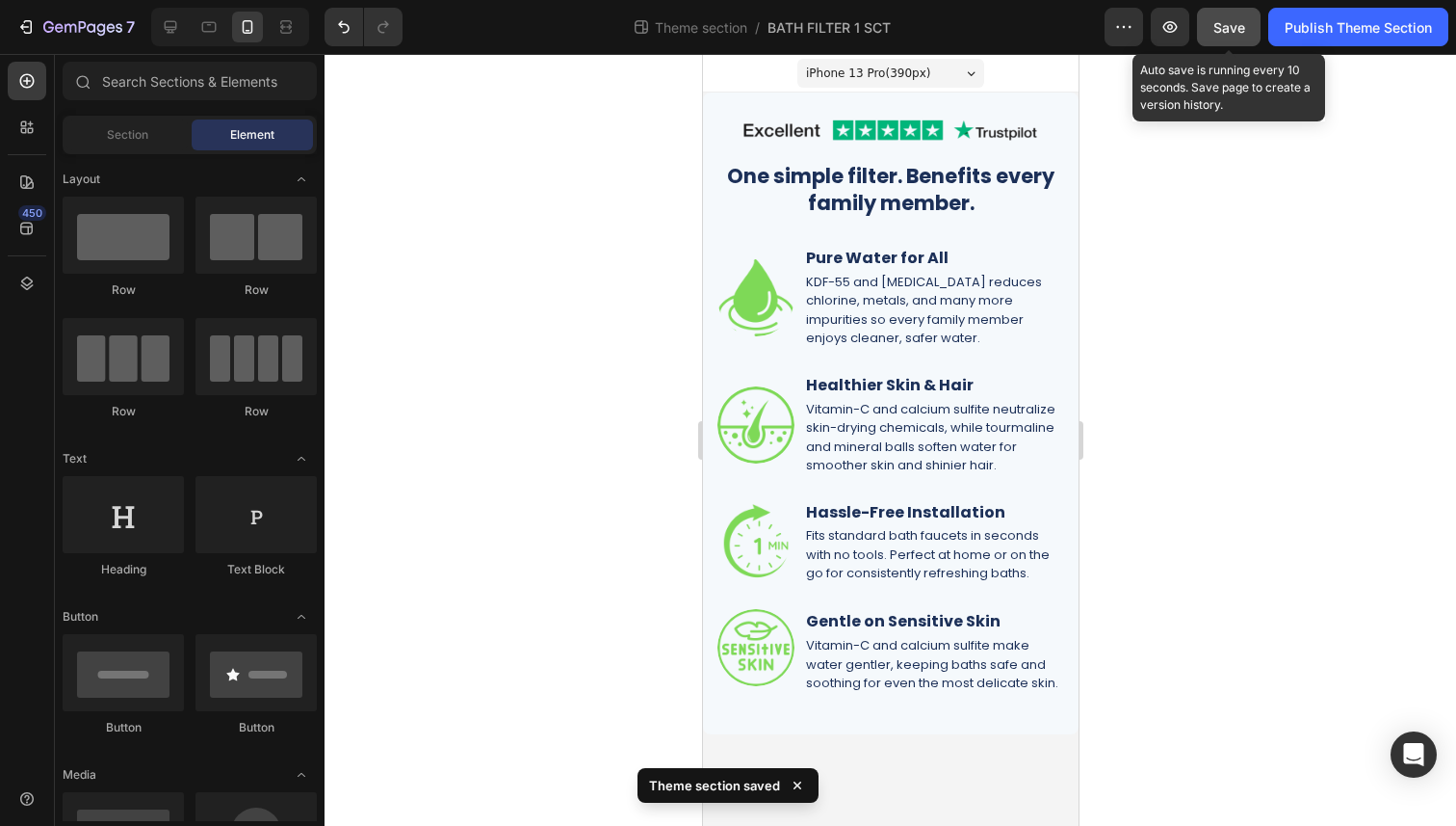
click at [1232, 39] on button "Save" at bounding box center [1229, 27] width 64 height 39
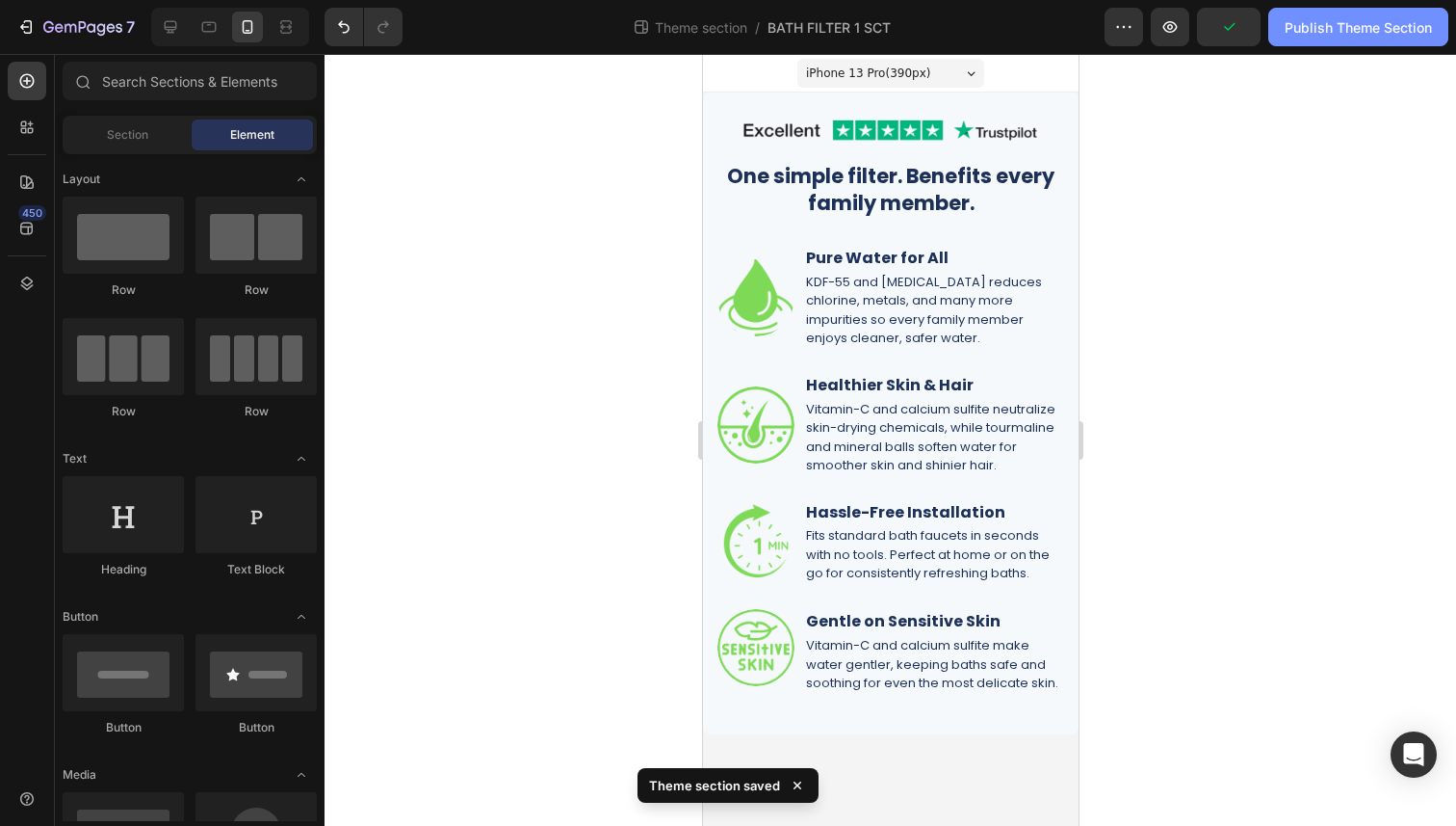
click at [1328, 34] on div "Publish Theme Section" at bounding box center [1359, 27] width 147 height 20
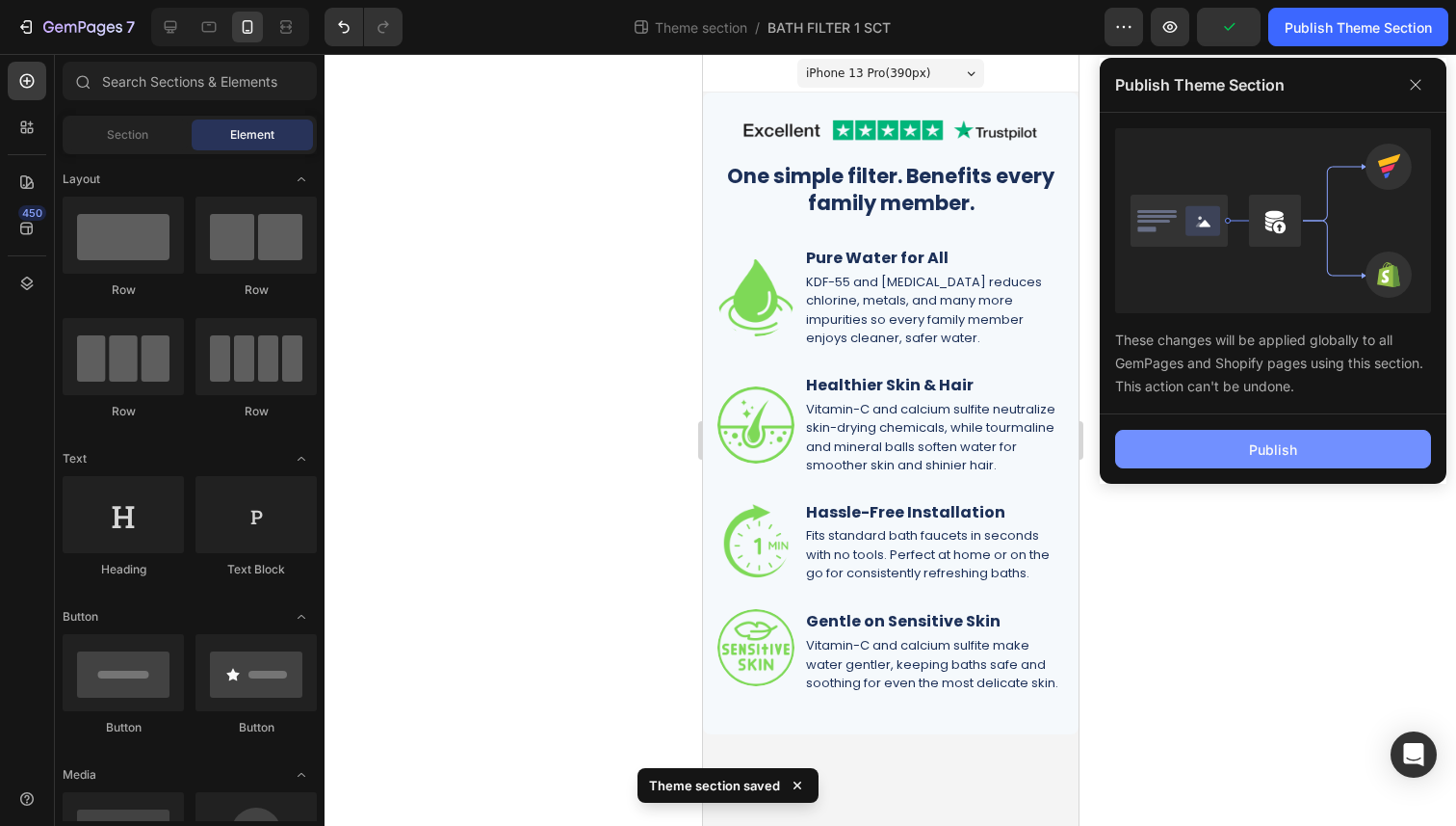
click at [1225, 463] on button "Publish" at bounding box center [1273, 448] width 316 height 39
